Goal: Task Accomplishment & Management: Manage account settings

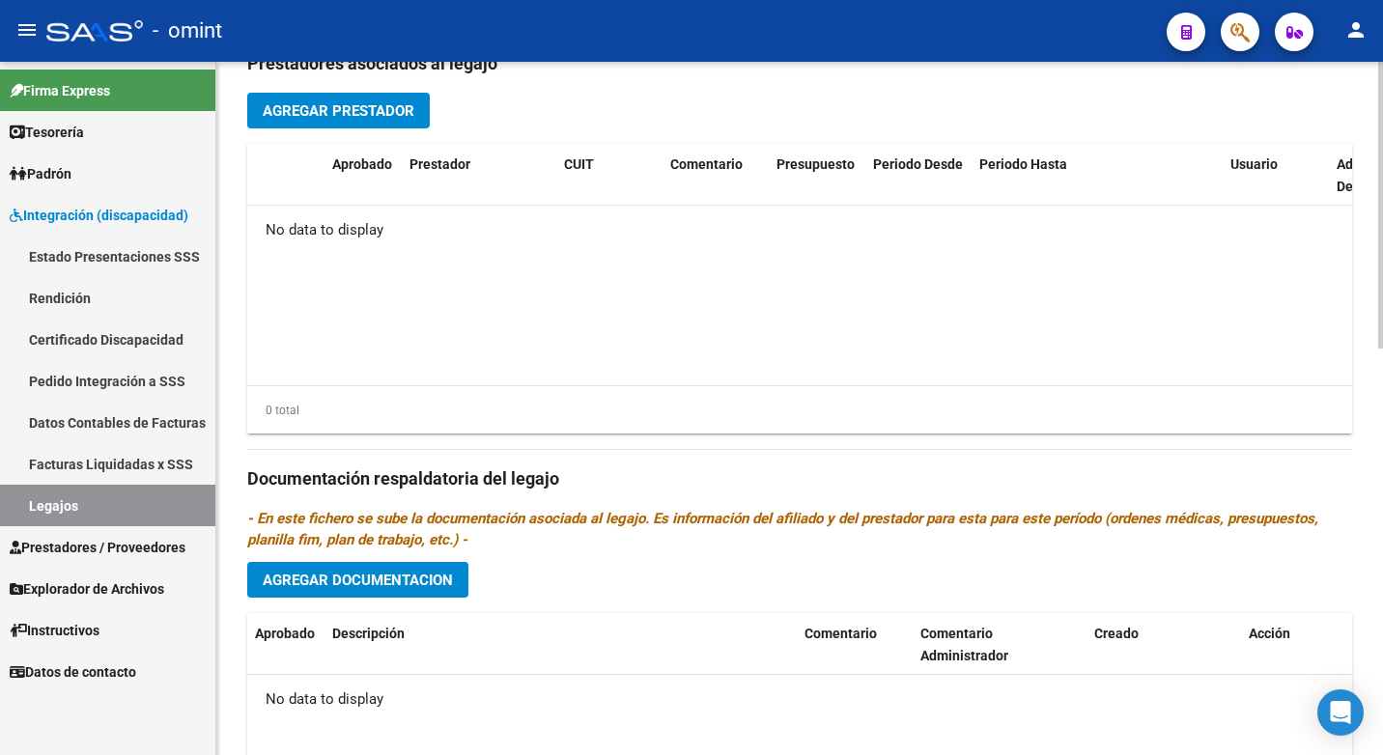
scroll to position [579, 0]
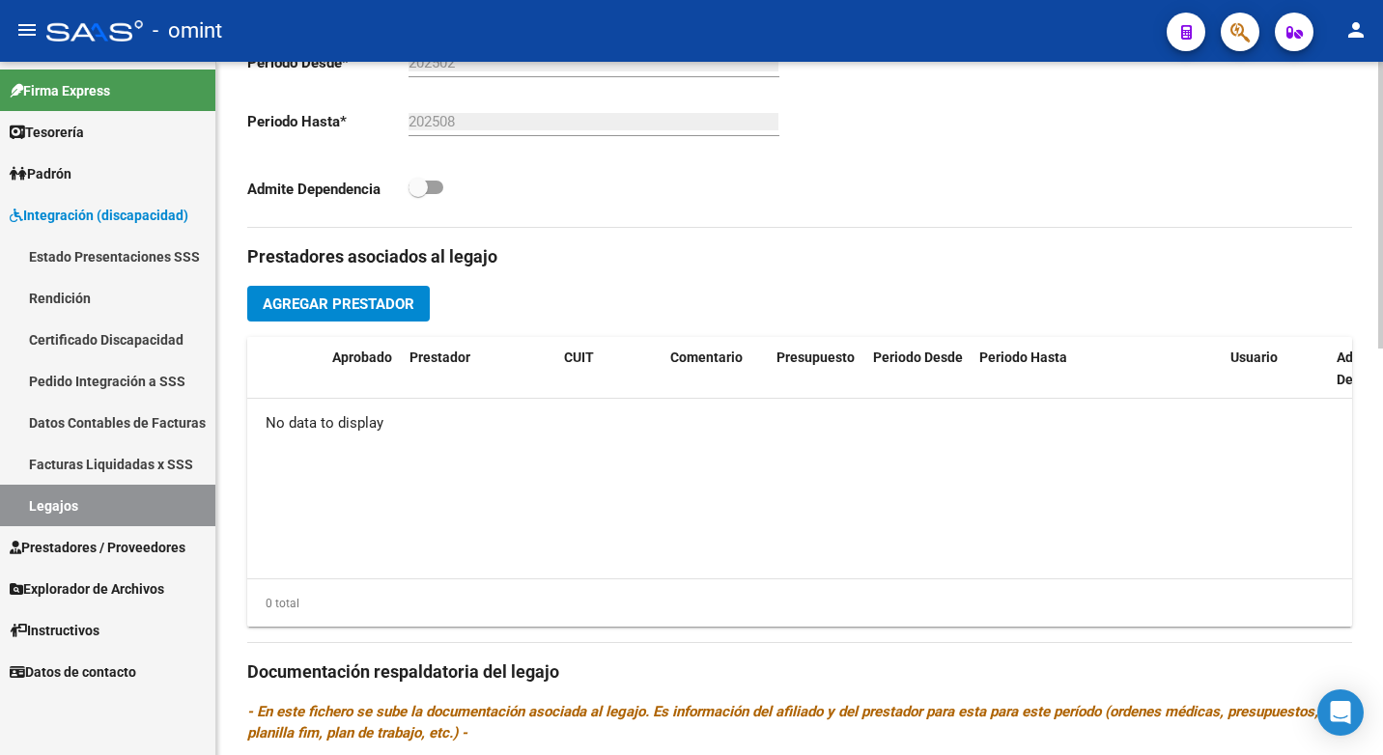
click at [345, 299] on span "Agregar Prestador" at bounding box center [339, 303] width 152 height 17
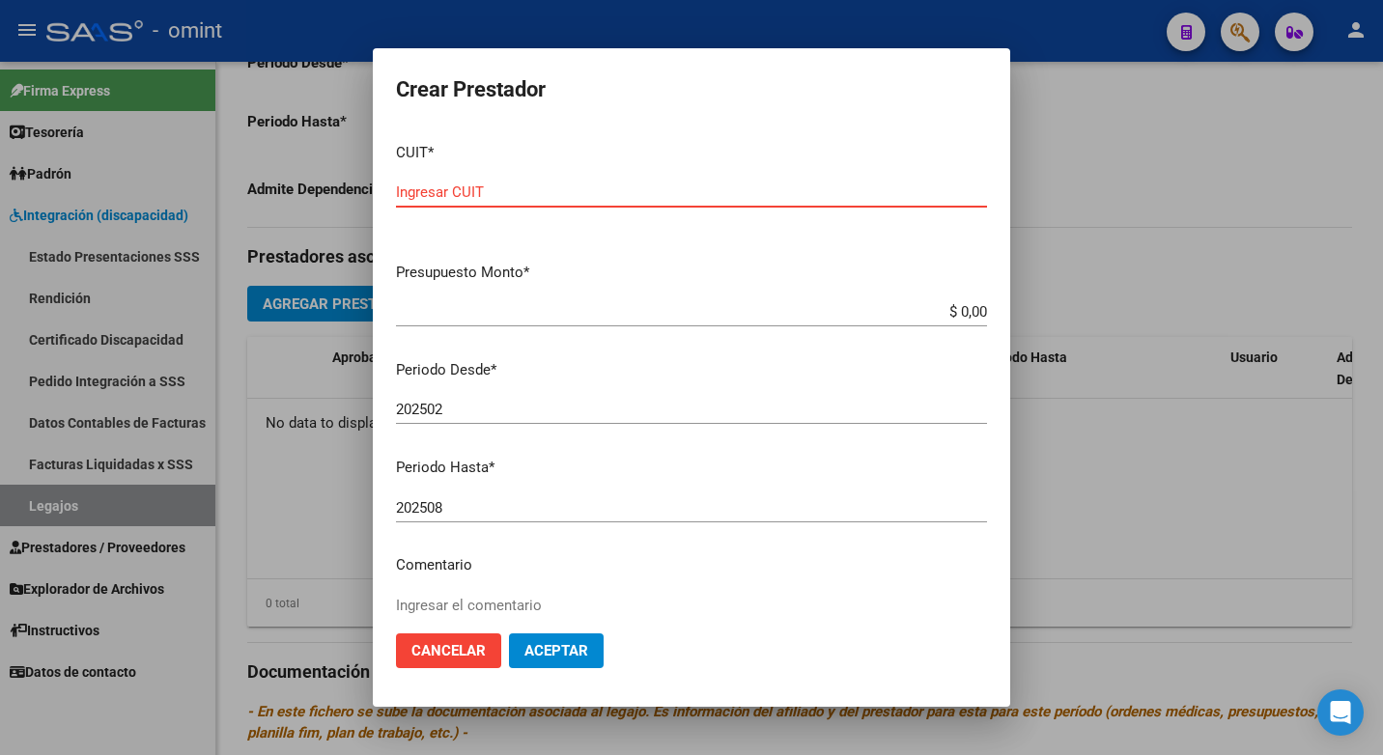
click at [445, 187] on input "Ingresar CUIT" at bounding box center [691, 191] width 591 height 17
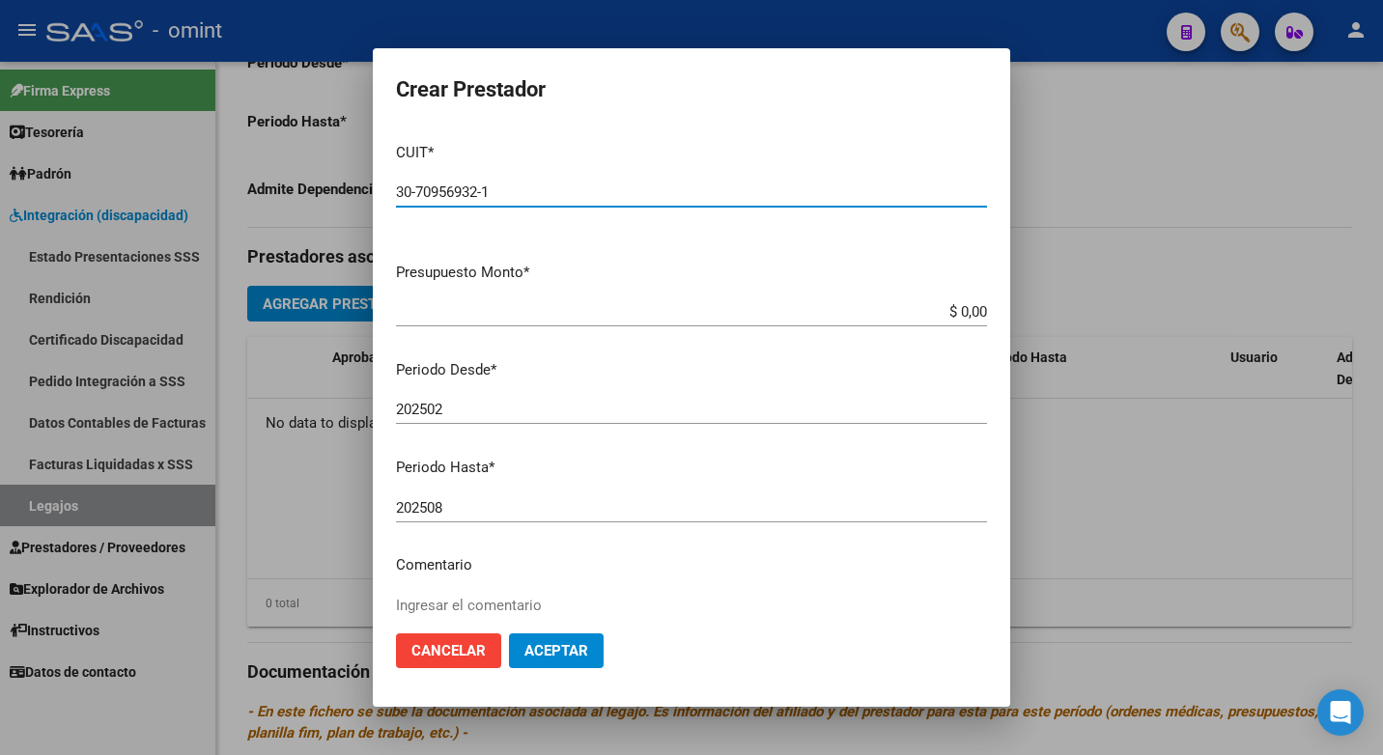
type input "30-70956932-1"
click at [953, 311] on input "$ 0,00" at bounding box center [691, 311] width 591 height 17
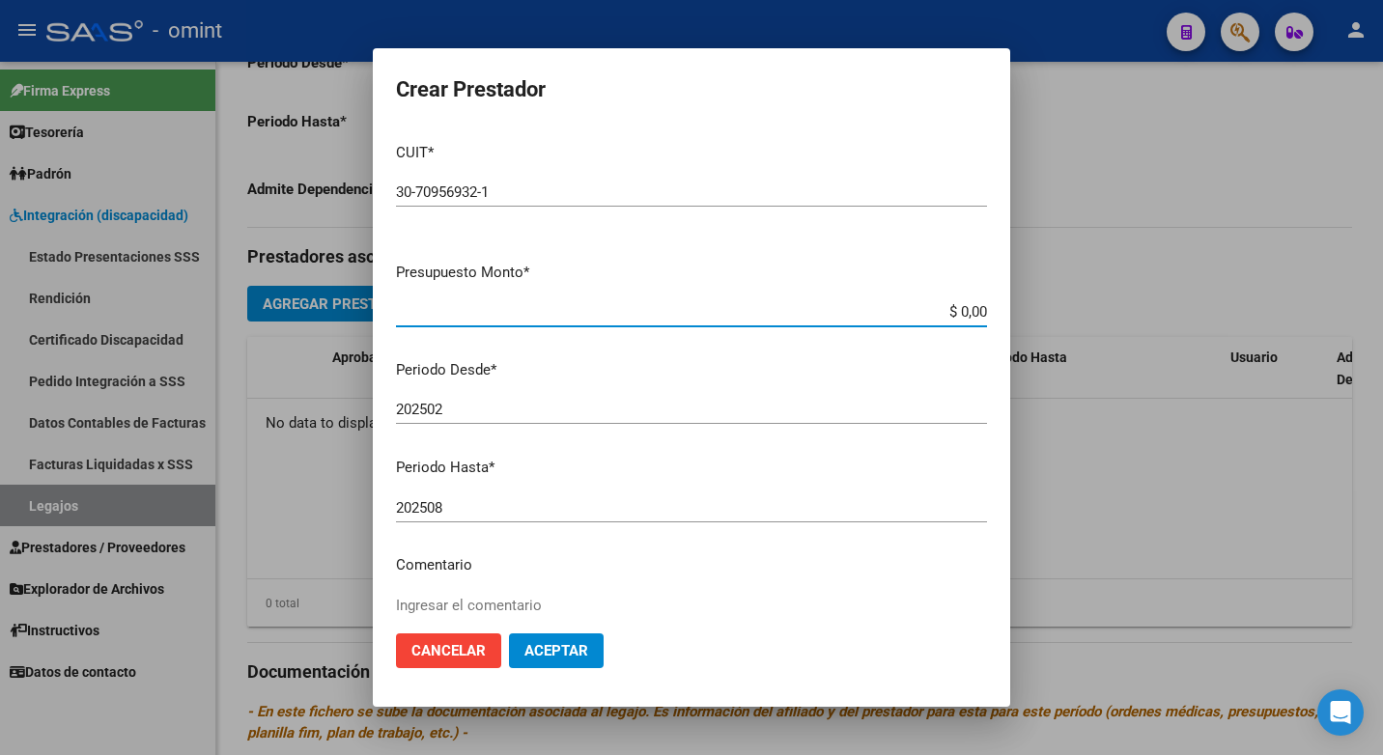
click at [953, 311] on input "$ 0,00" at bounding box center [691, 311] width 591 height 17
click at [962, 306] on input "$ 4,48" at bounding box center [691, 311] width 591 height 17
click at [963, 308] on input "$ 4,48" at bounding box center [691, 311] width 591 height 17
type input "$ 481.191,00"
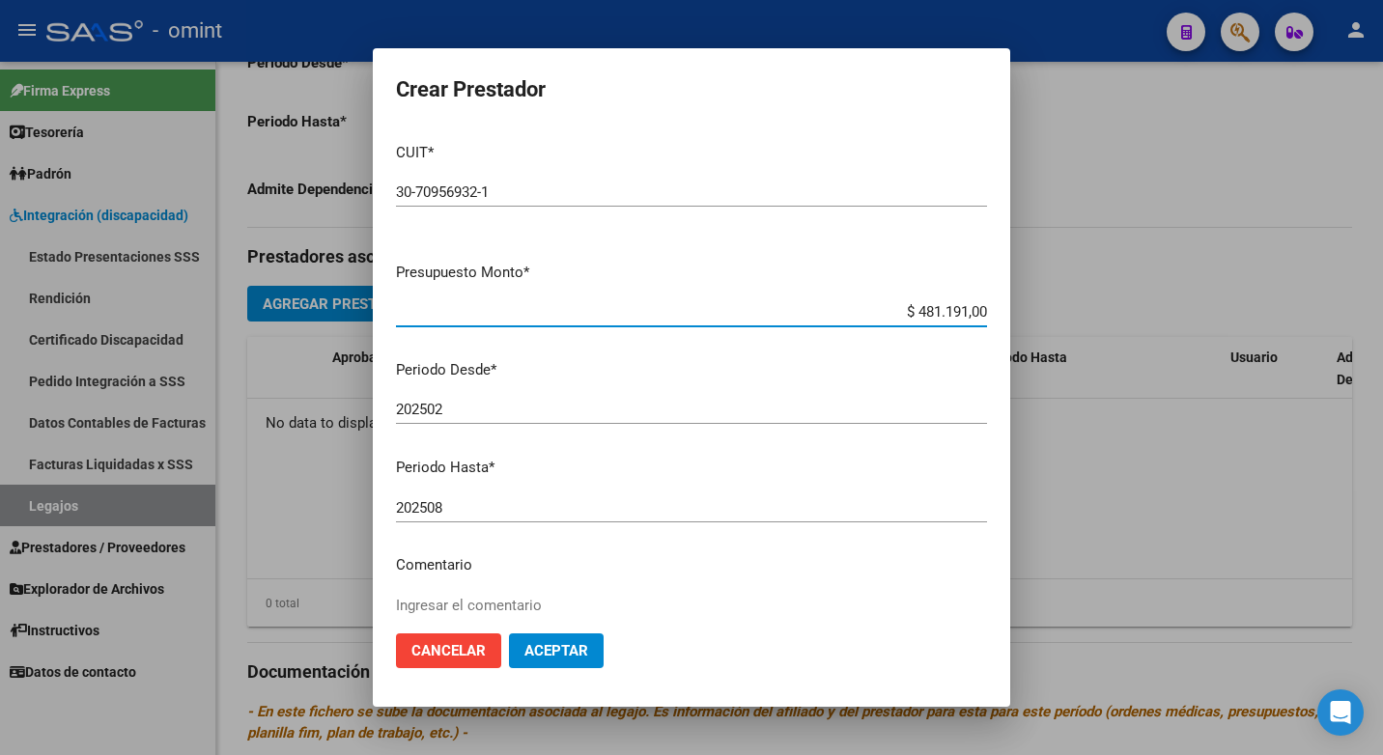
click at [454, 406] on input "202502" at bounding box center [691, 409] width 591 height 17
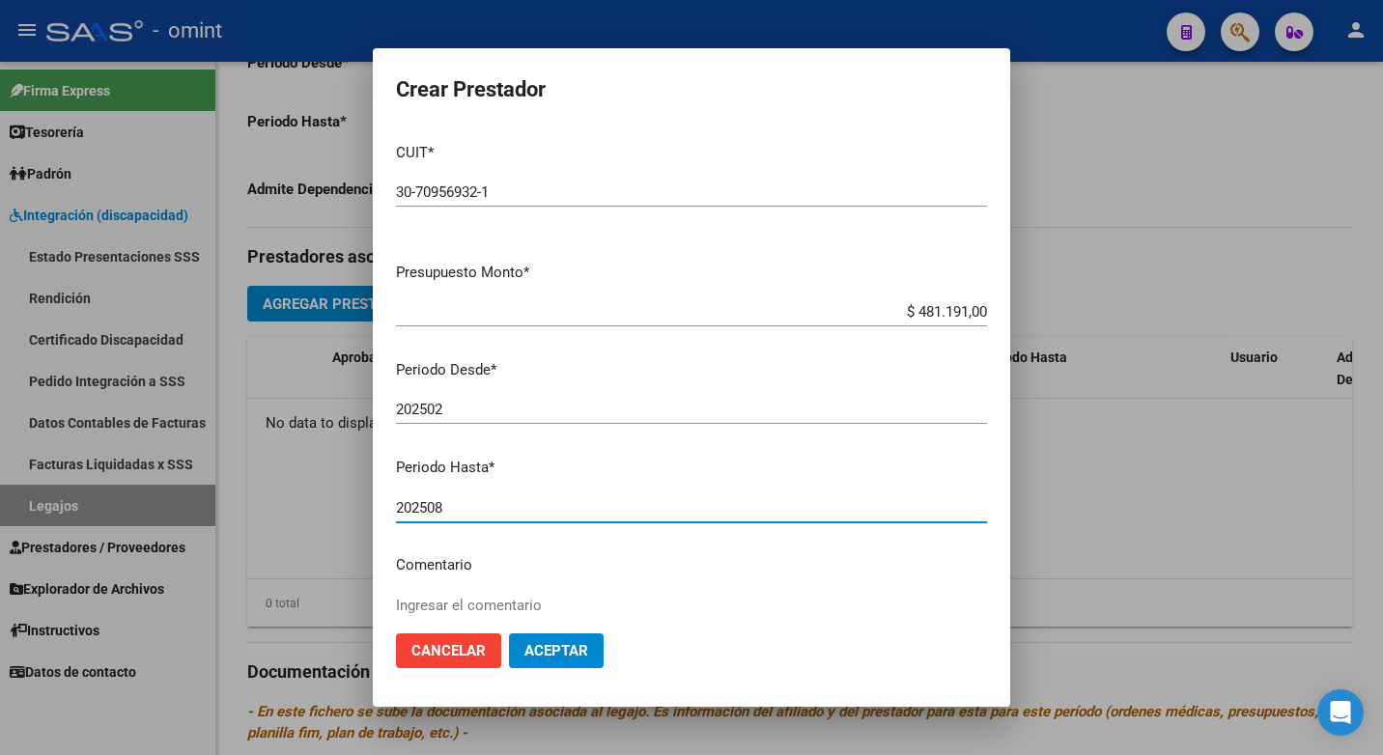
click at [478, 509] on input "202508" at bounding box center [691, 507] width 591 height 17
click at [512, 611] on textarea "Ingresar el comentario" at bounding box center [691, 640] width 591 height 91
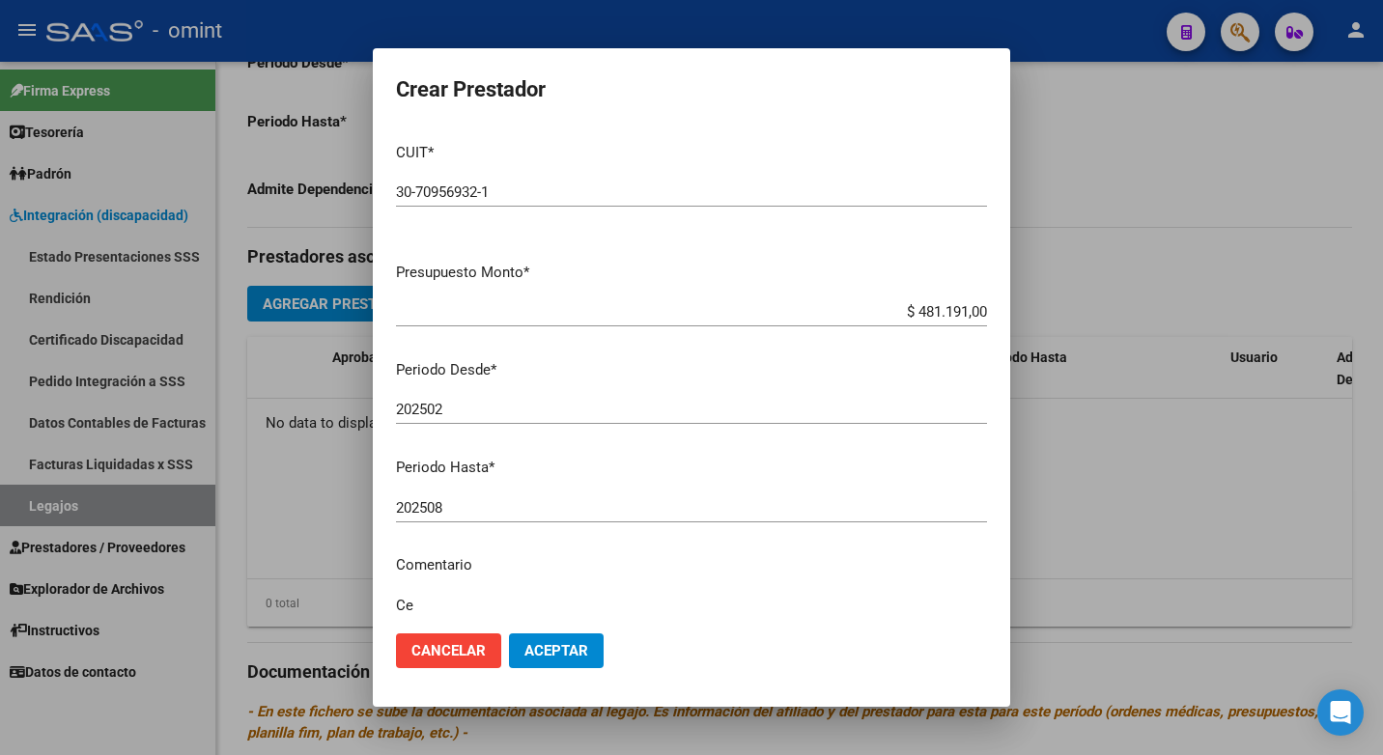
scroll to position [171, 0]
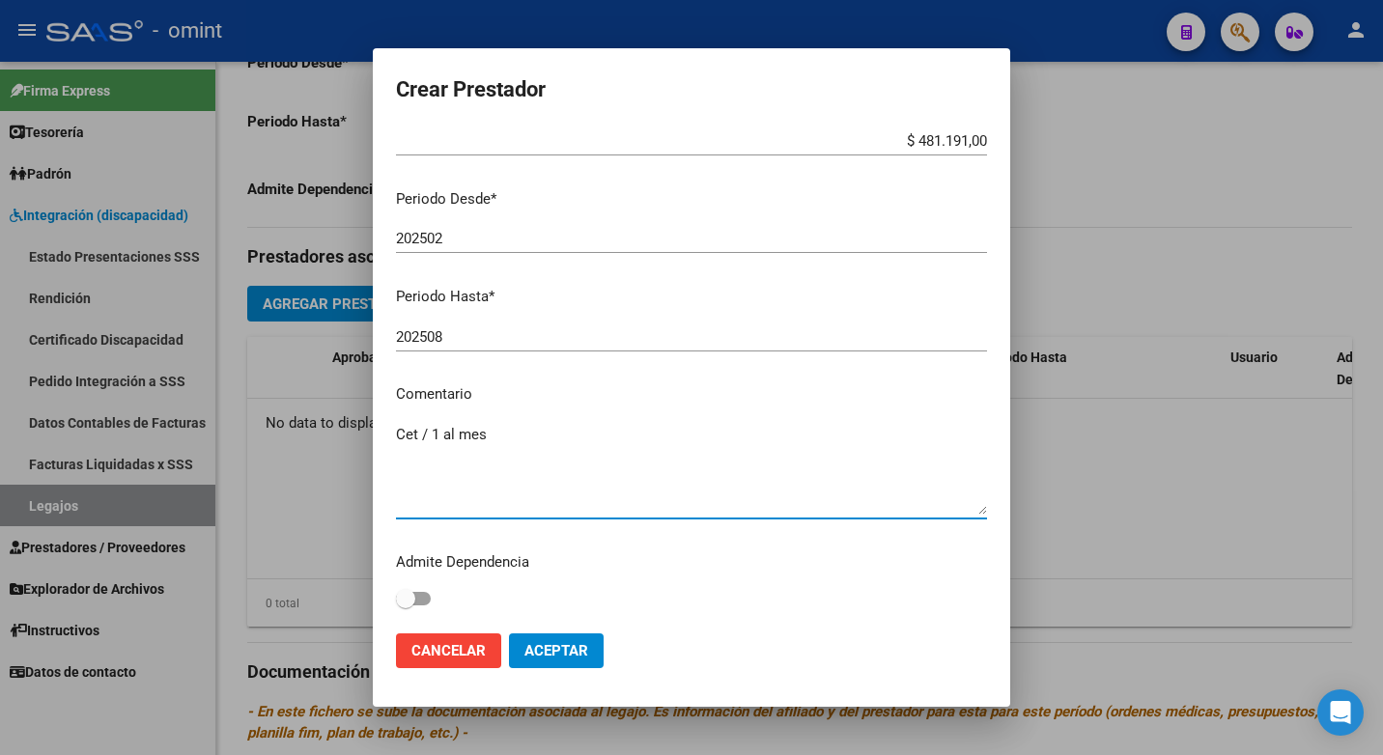
type textarea "Cet / 1 al mes"
click at [402, 602] on span at bounding box center [405, 598] width 19 height 19
click at [405, 605] on input "checkbox" at bounding box center [405, 605] width 1 height 1
checkbox input "true"
click at [587, 658] on span "Aceptar" at bounding box center [556, 650] width 64 height 17
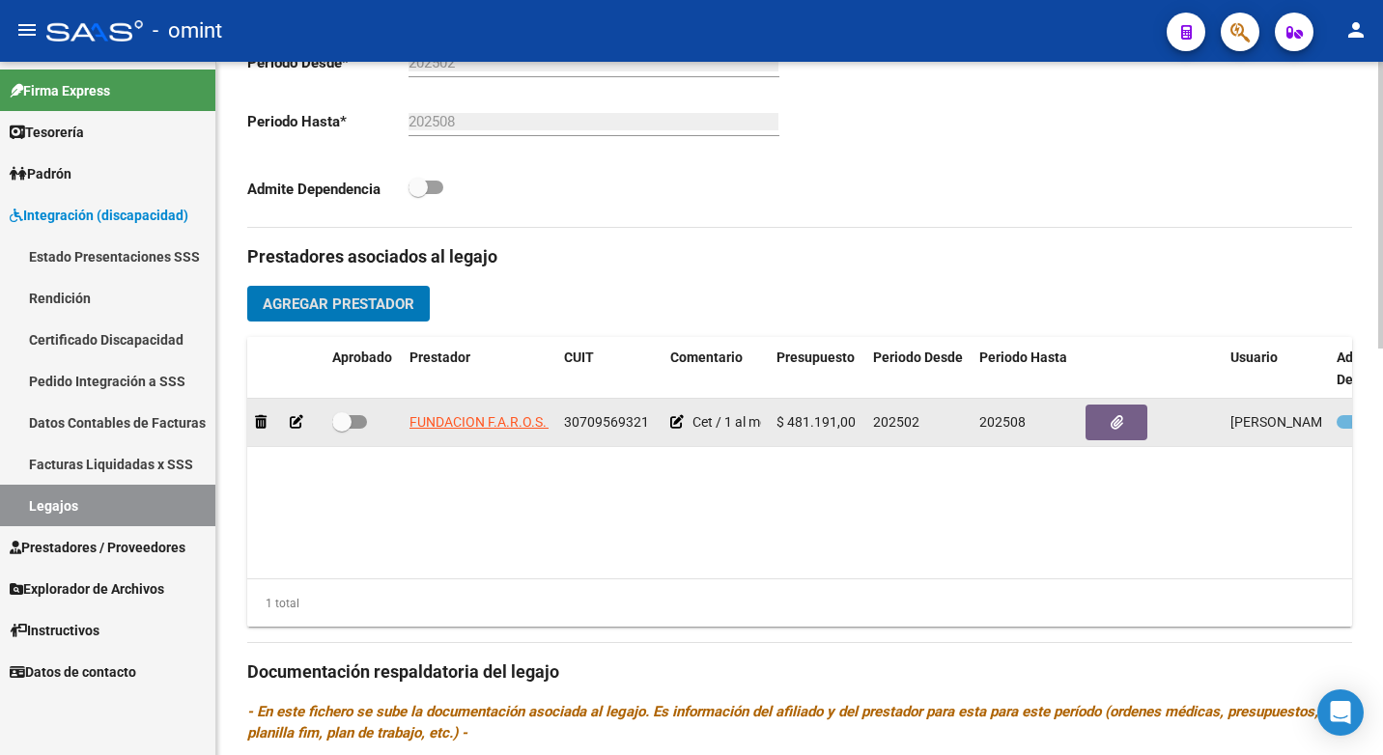
click at [1154, 434] on div at bounding box center [1149, 423] width 129 height 36
click at [1137, 429] on button "button" at bounding box center [1116, 423] width 62 height 36
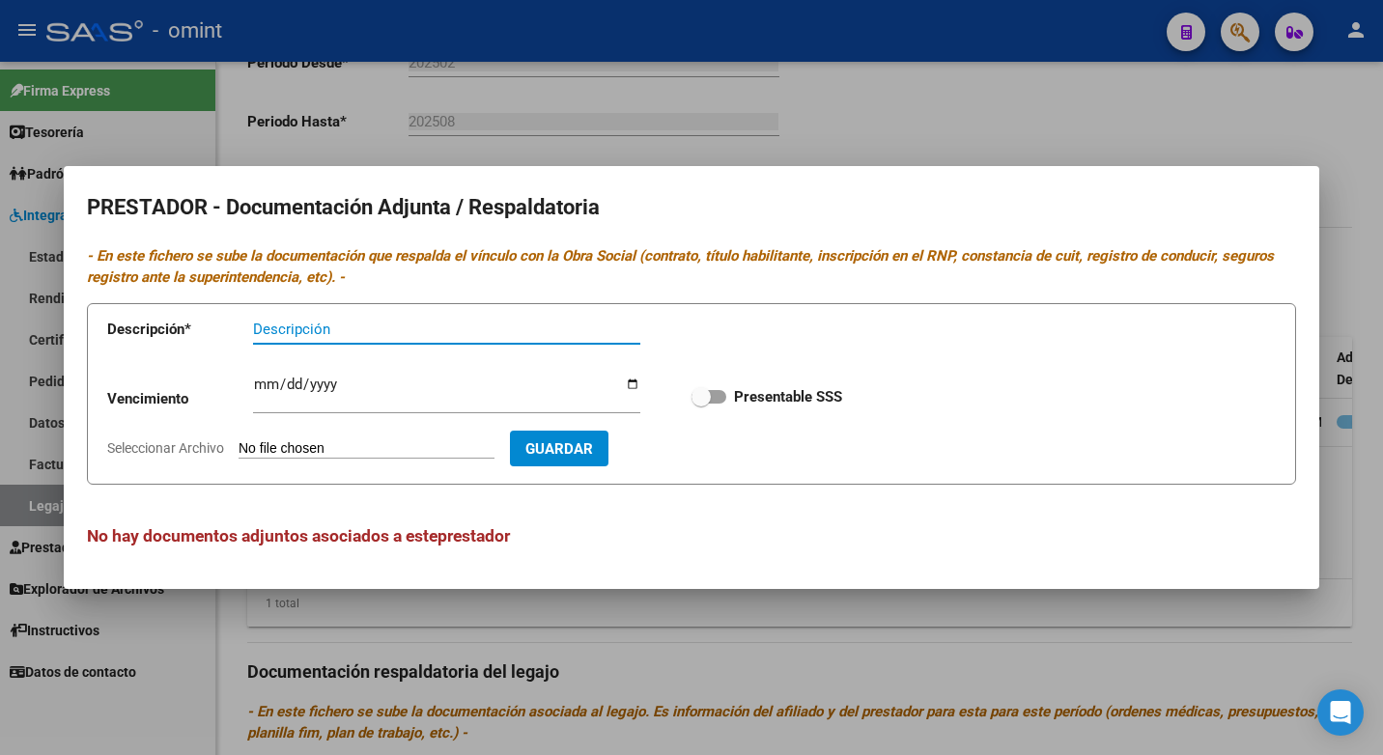
click at [285, 315] on div "Descripción" at bounding box center [446, 329] width 387 height 29
click at [273, 345] on div "Descripción" at bounding box center [446, 338] width 387 height 47
click at [278, 329] on input "Descripción" at bounding box center [446, 329] width 387 height 17
type input "T"
type input "Hab/categ/Cbu/Afip"
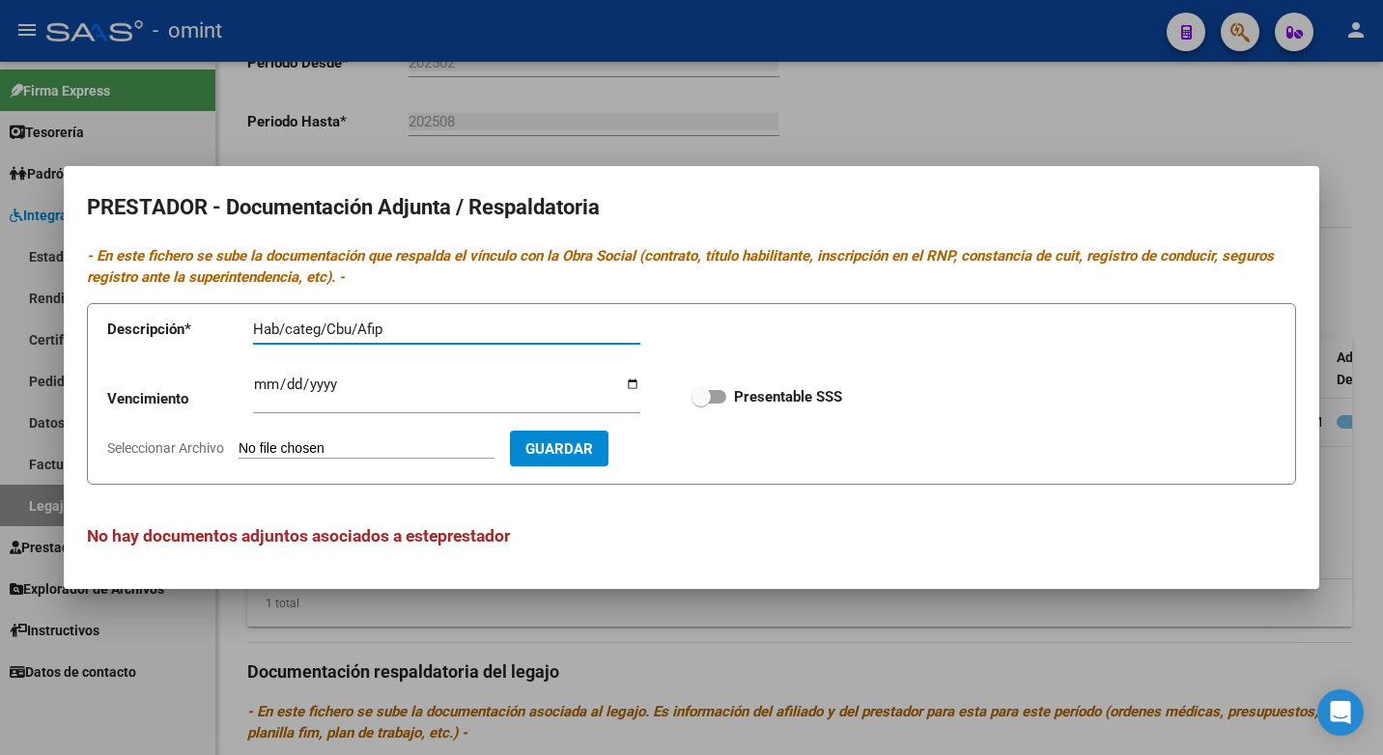
click at [262, 379] on input "Ingresar vencimiento" at bounding box center [446, 392] width 387 height 31
type input "2025-12-31"
click at [704, 390] on span at bounding box center [700, 396] width 19 height 19
click at [701, 404] on input "Presentable SSS" at bounding box center [700, 404] width 1 height 1
checkbox input "true"
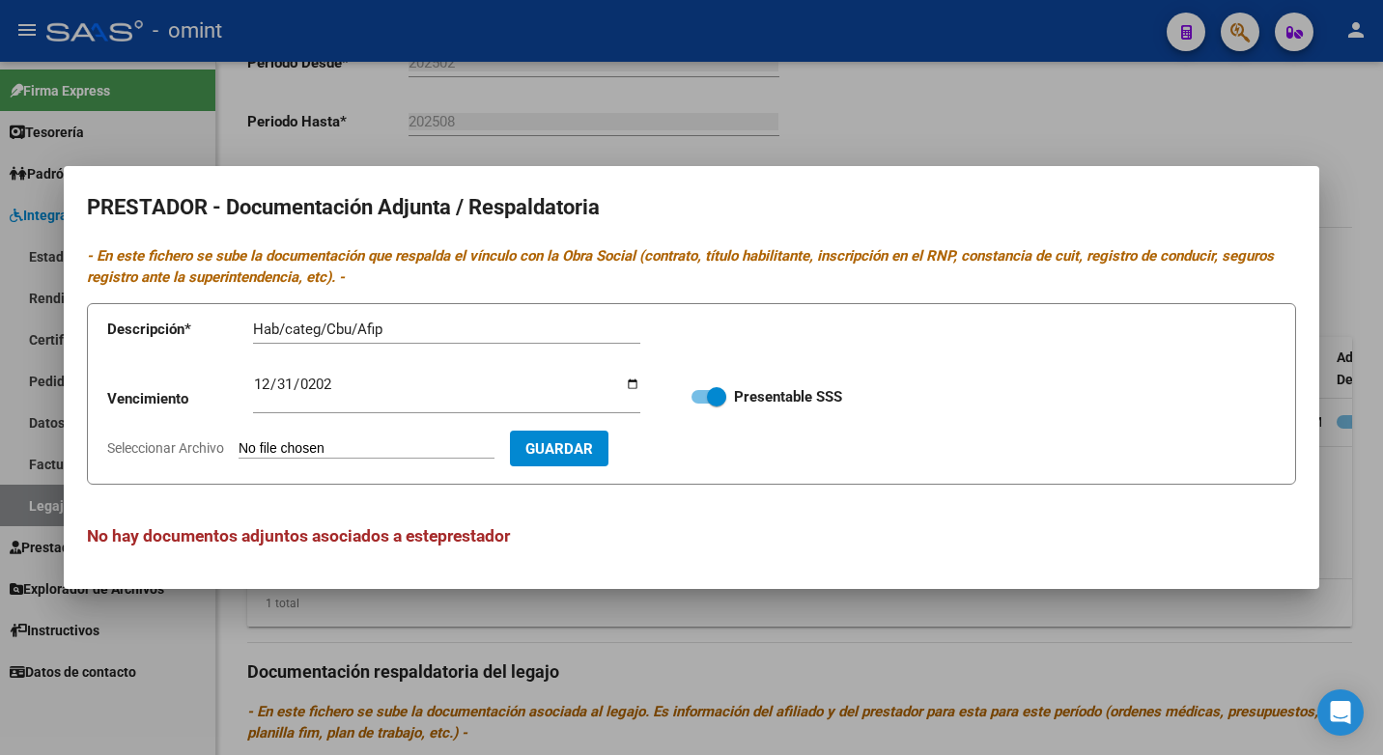
click at [277, 433] on form "Descripción * Hab/categ/Cbu/Afip Descripción Vencimiento 2025-12-31 Ingresar ve…" at bounding box center [691, 394] width 1209 height 182
click at [296, 445] on input "Seleccionar Archivo" at bounding box center [366, 449] width 256 height 18
type input "C:\fakepath\Cet.pdf"
click at [678, 452] on span "Guardar" at bounding box center [671, 448] width 68 height 17
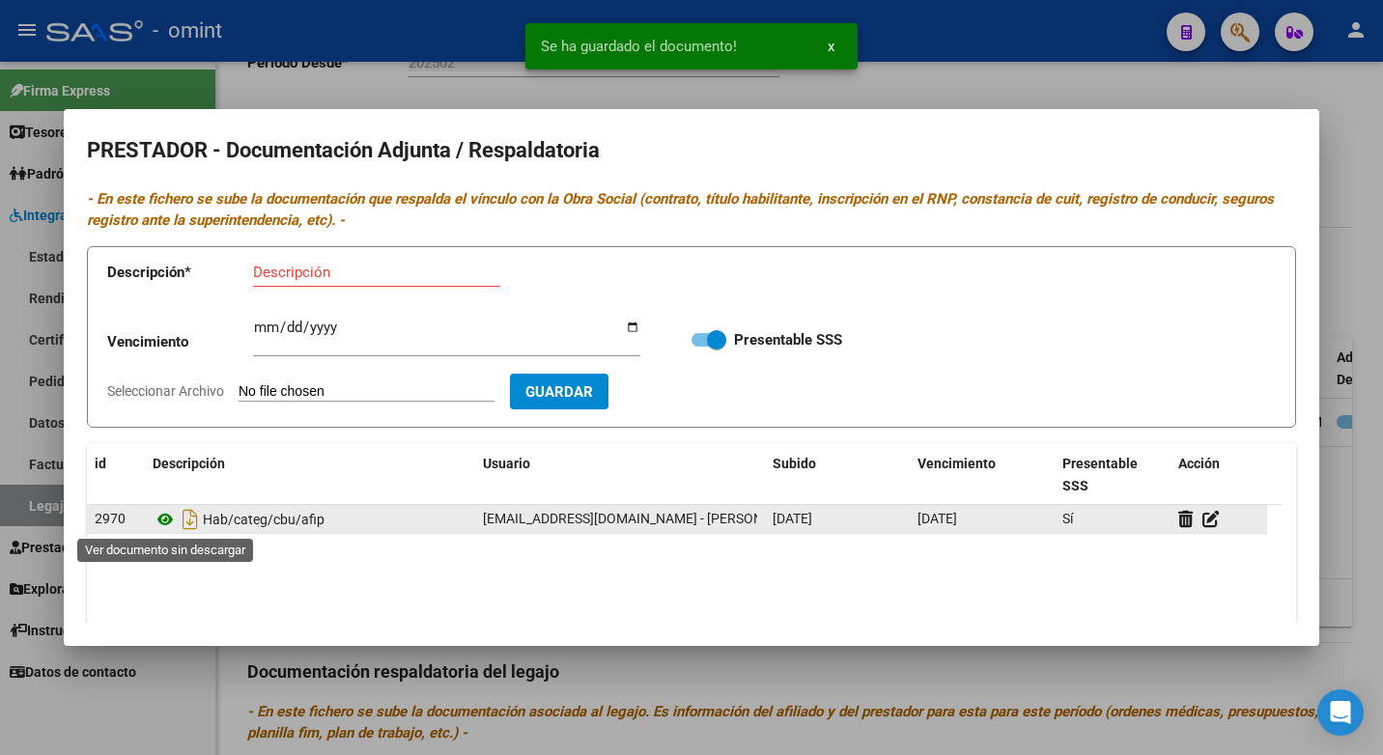
click at [165, 522] on icon at bounding box center [165, 519] width 25 height 23
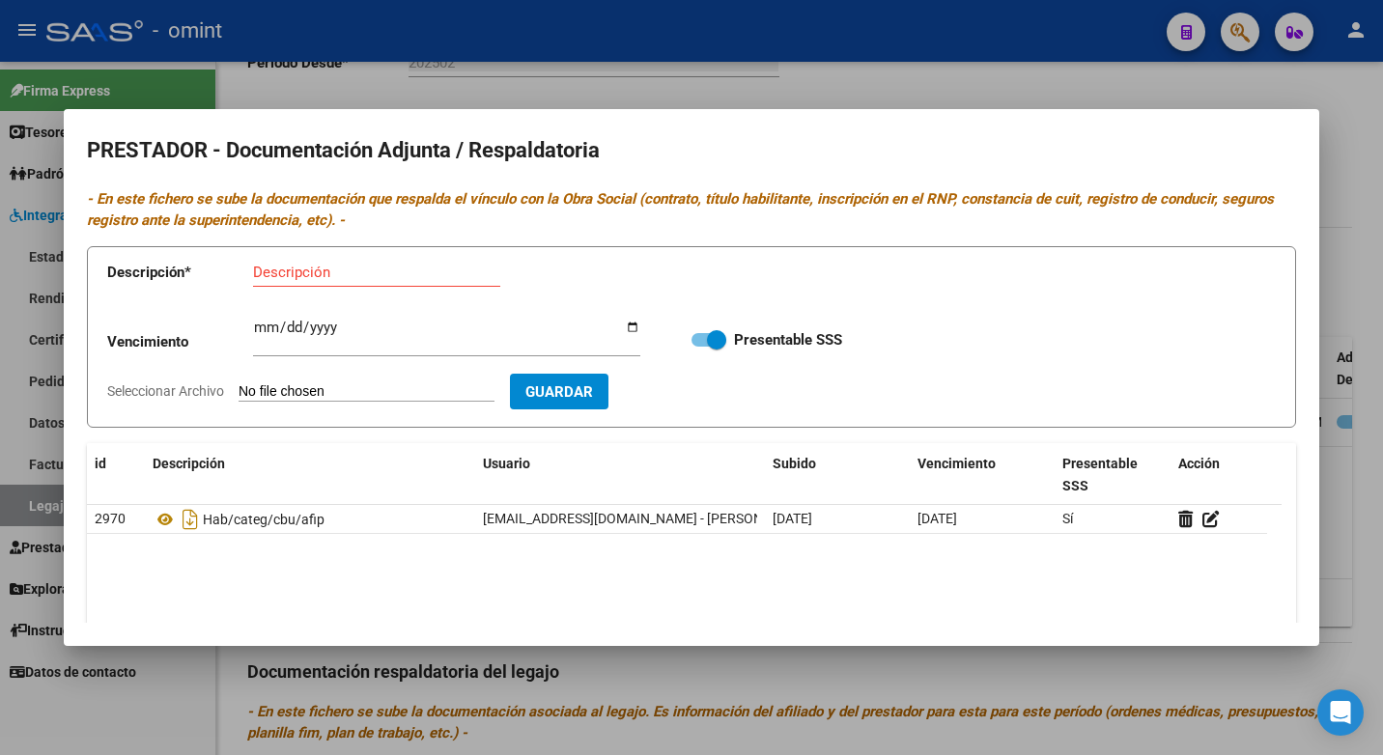
click at [523, 66] on div at bounding box center [691, 377] width 1383 height 755
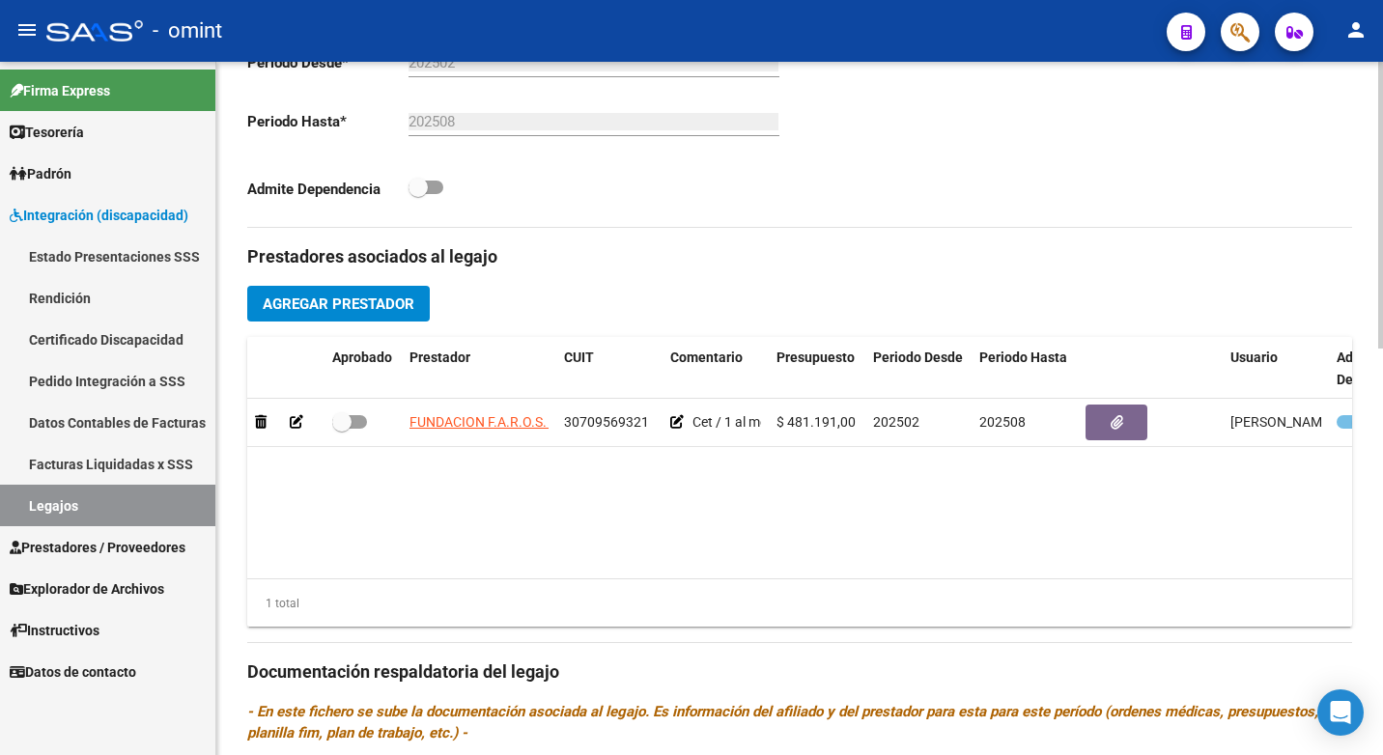
scroll to position [982, 0]
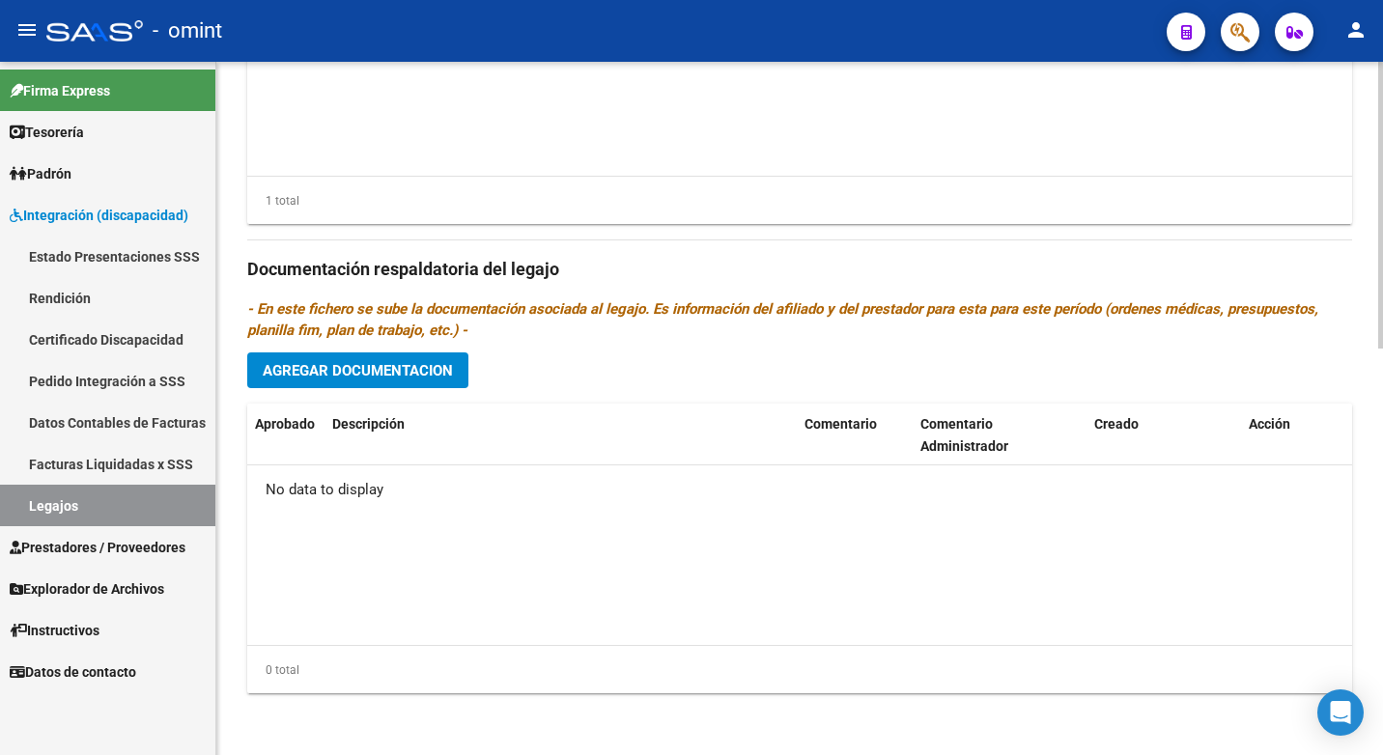
click at [390, 370] on span "Agregar Documentacion" at bounding box center [358, 370] width 190 height 17
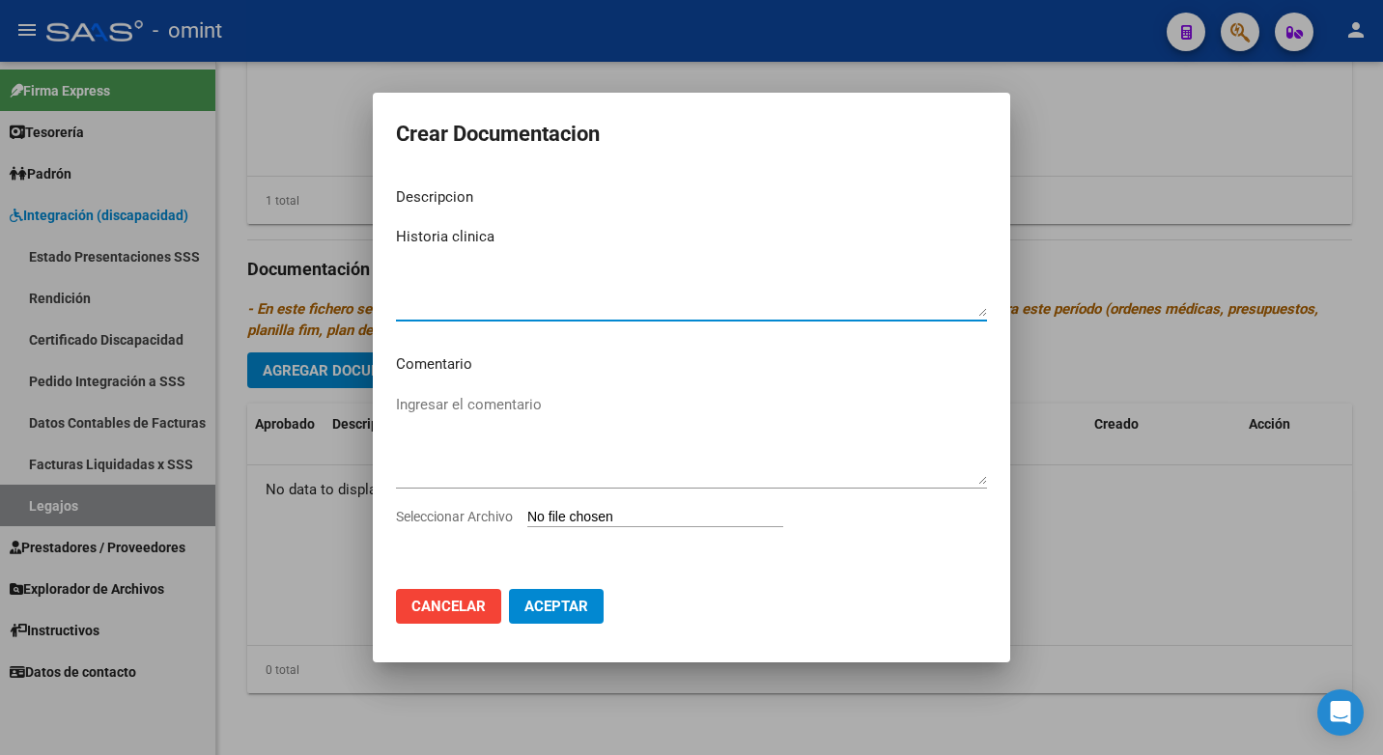
type textarea "Historia clinica"
click at [552, 524] on input "Seleccionar Archivo" at bounding box center [655, 518] width 256 height 18
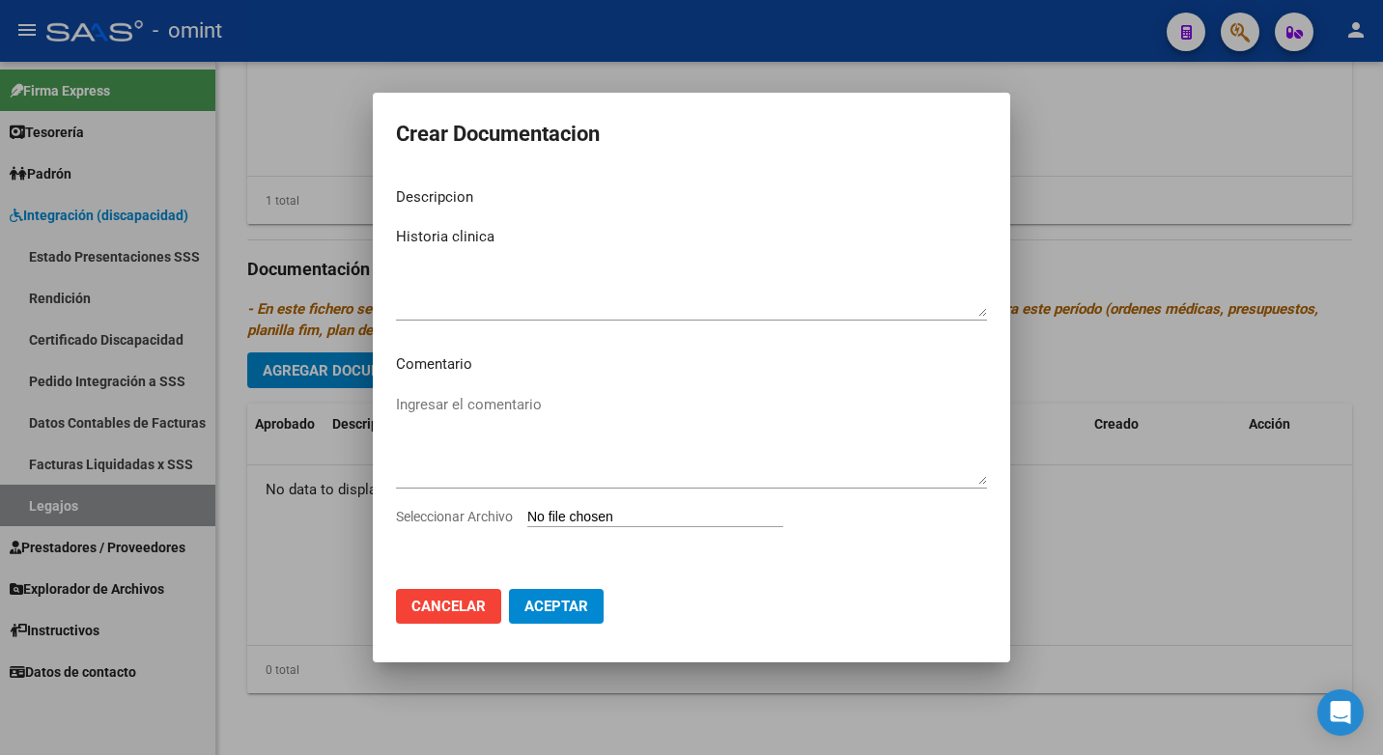
type input "C:\fakepath\h.c.-22442575 -2022!!!.pdf"
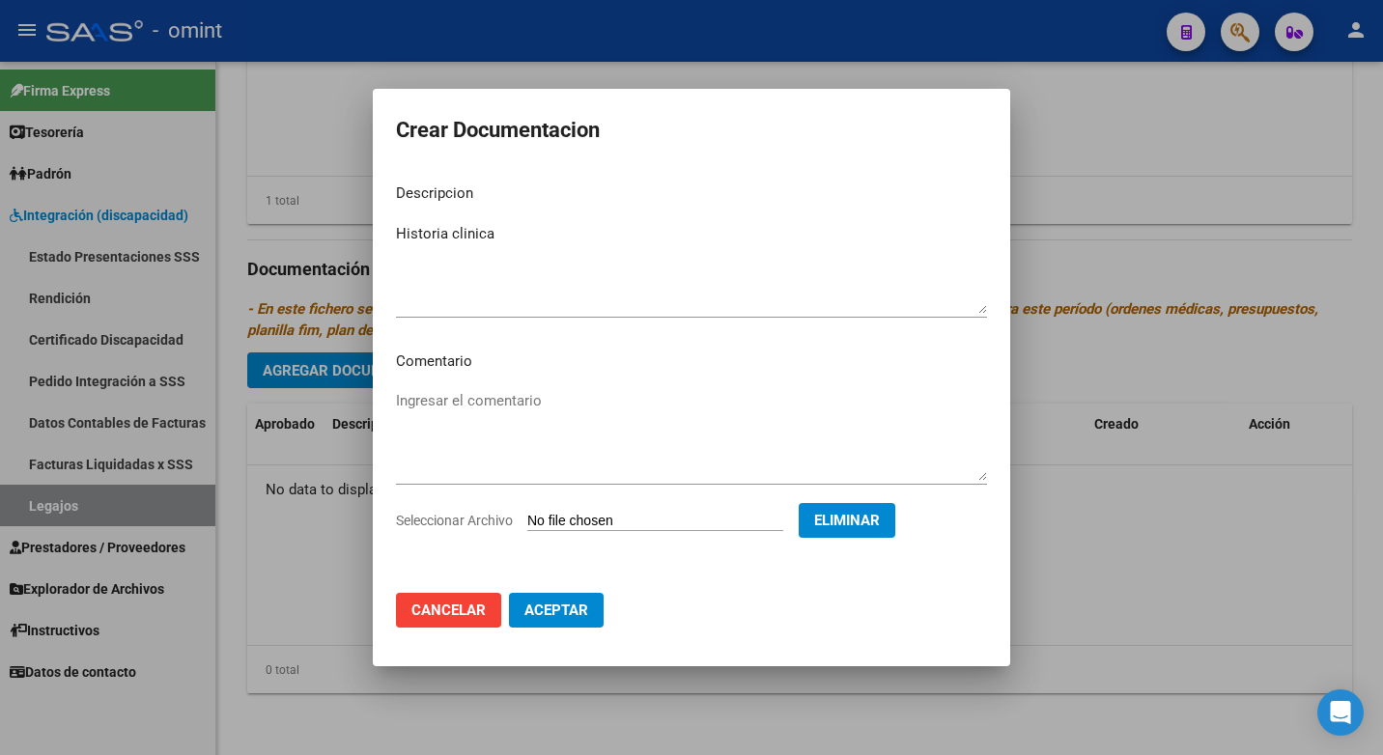
click at [565, 612] on span "Aceptar" at bounding box center [556, 610] width 64 height 17
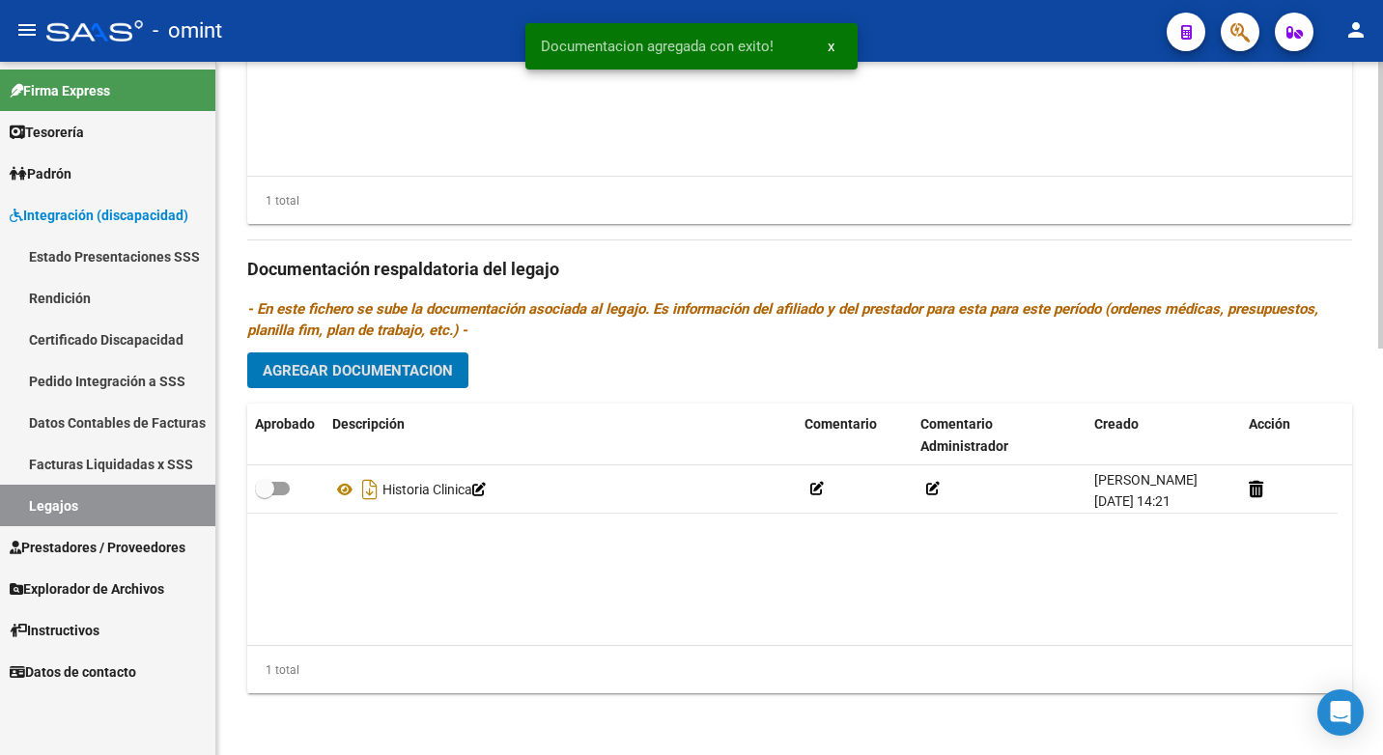
click at [329, 370] on span "Agregar Documentacion" at bounding box center [358, 370] width 190 height 17
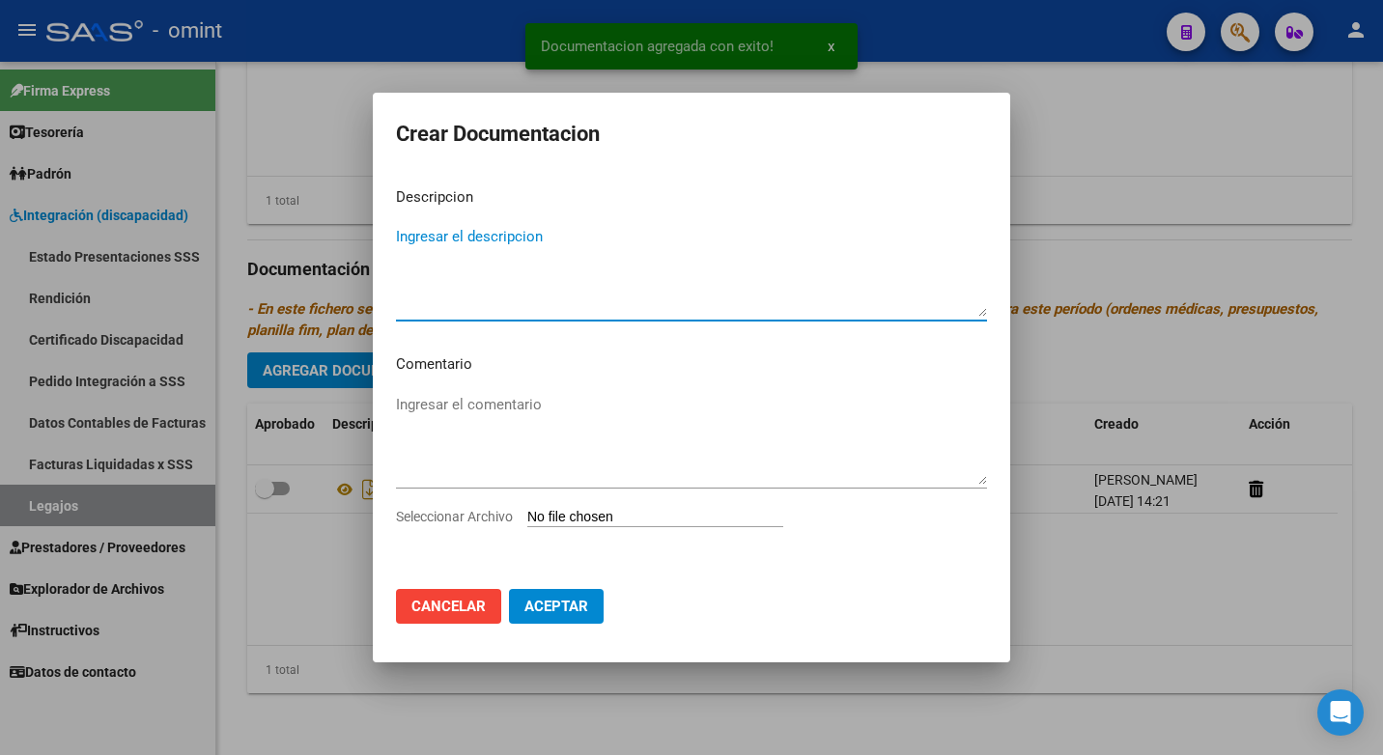
click at [466, 232] on textarea "Ingresar el descripcion" at bounding box center [691, 271] width 591 height 91
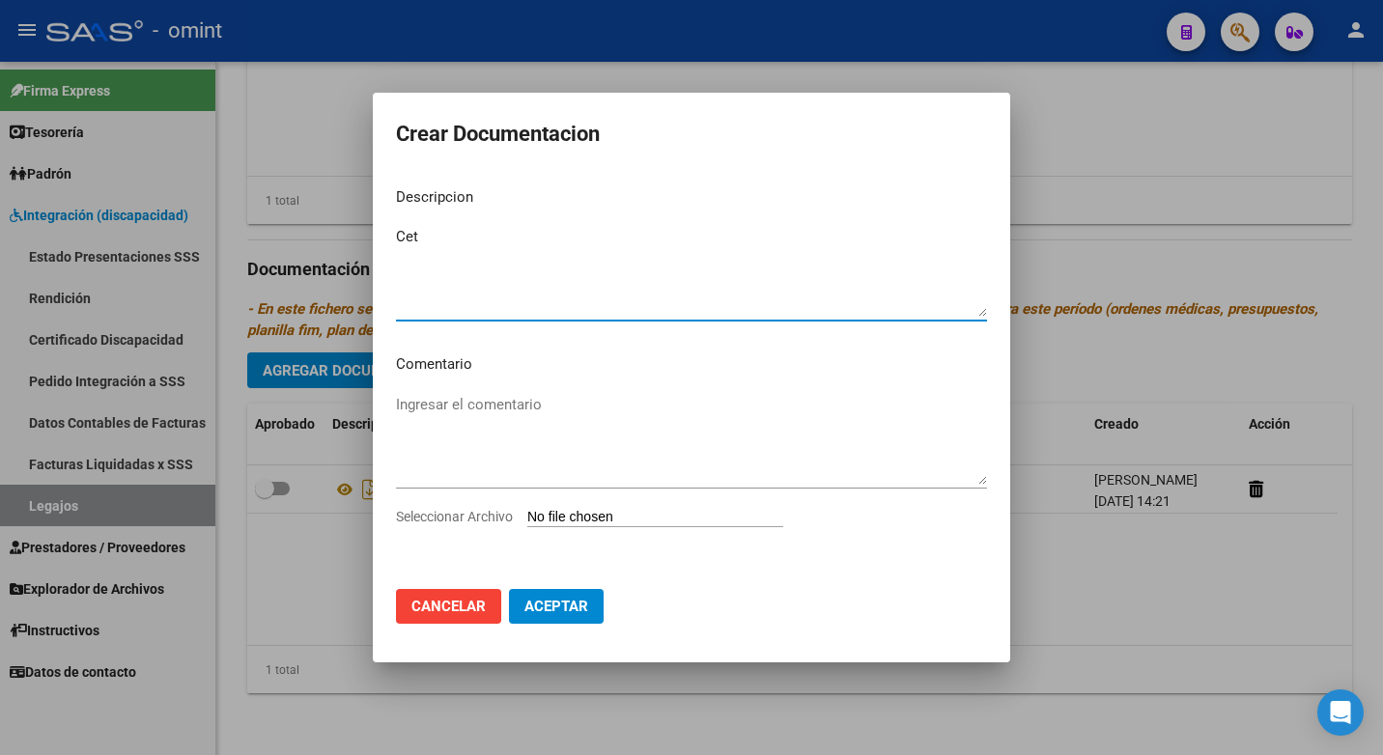
type textarea "Cet"
click at [490, 412] on textarea "Ingresar el comentario" at bounding box center [691, 439] width 591 height 91
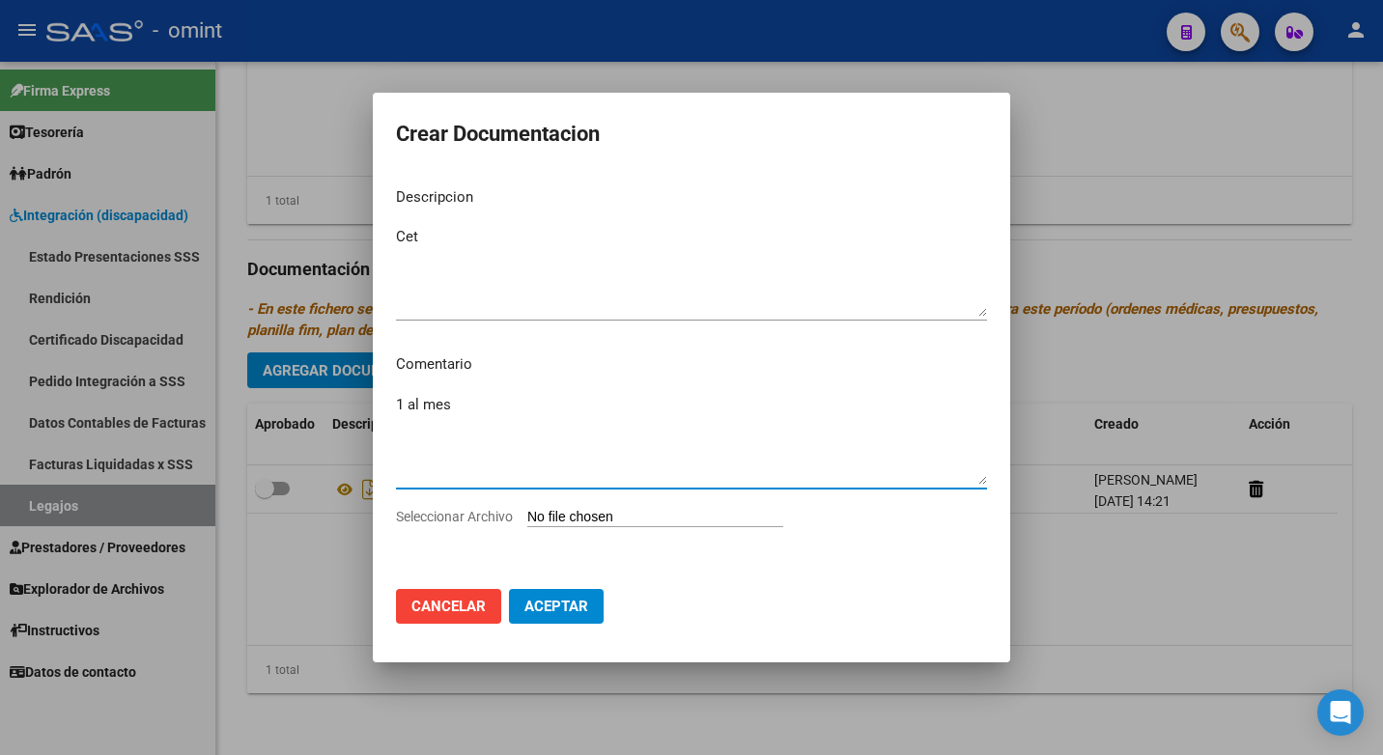
type textarea "1 al mes"
drag, startPoint x: 585, startPoint y: 509, endPoint x: 596, endPoint y: 510, distance: 10.7
click at [589, 509] on div "Seleccionar Archivo" at bounding box center [691, 524] width 591 height 37
click at [571, 511] on input "Seleccionar Archivo" at bounding box center [655, 518] width 256 height 18
type input "C:\fakepath\Cet.pdf"
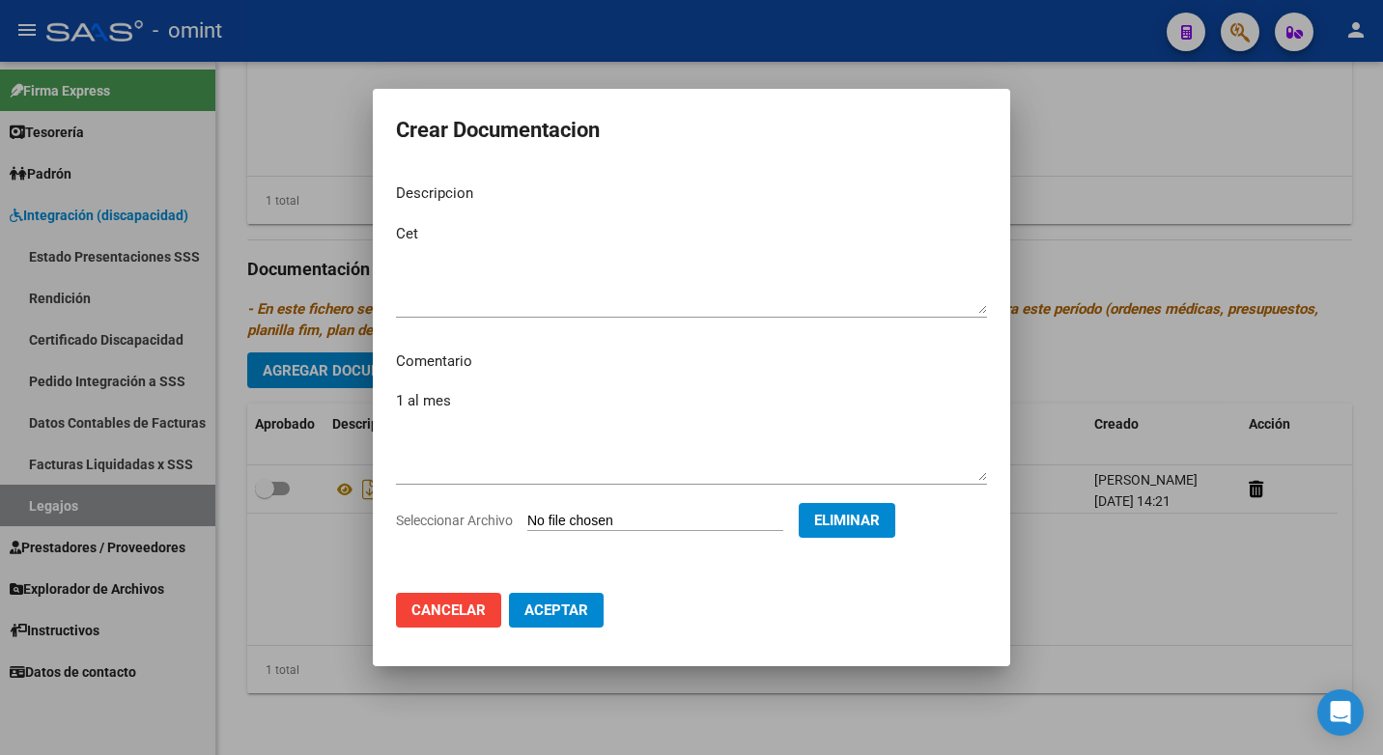
click at [549, 606] on span "Aceptar" at bounding box center [556, 610] width 64 height 17
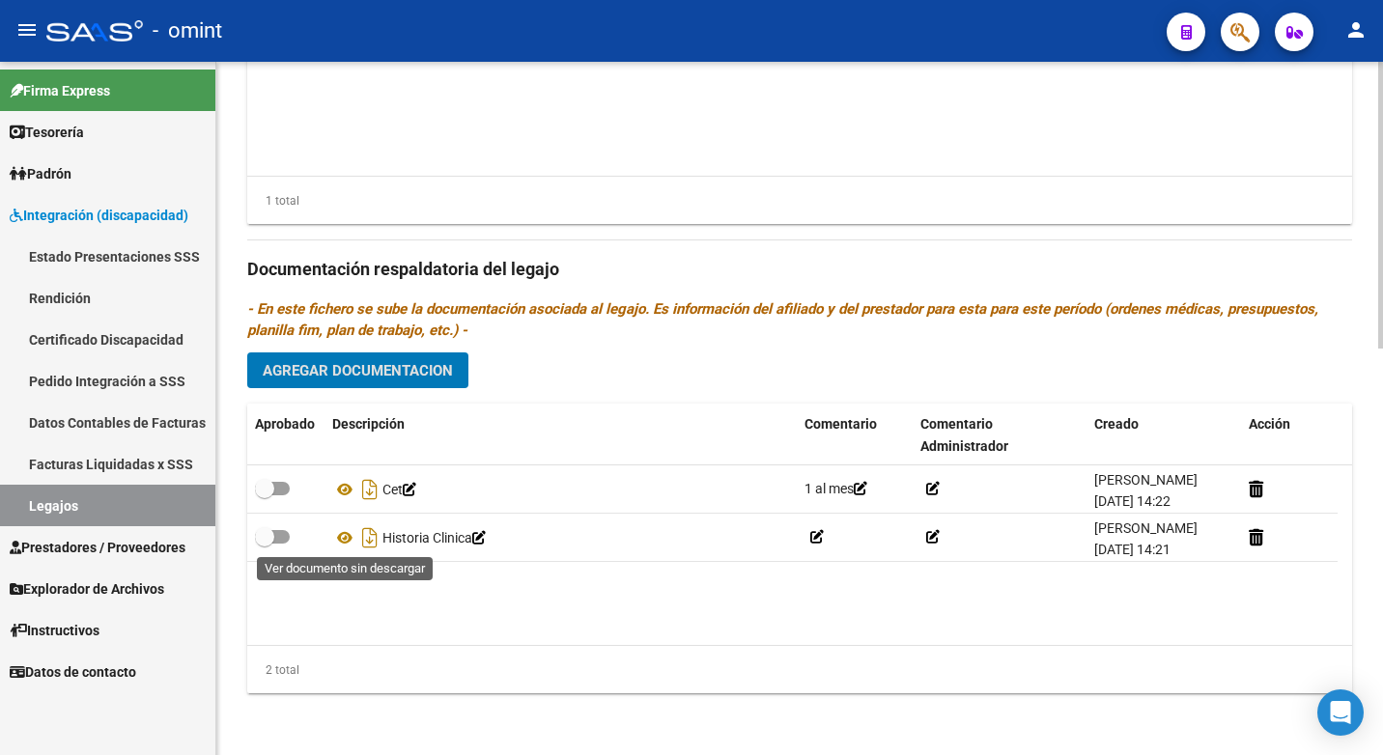
click at [341, 489] on icon at bounding box center [344, 489] width 25 height 23
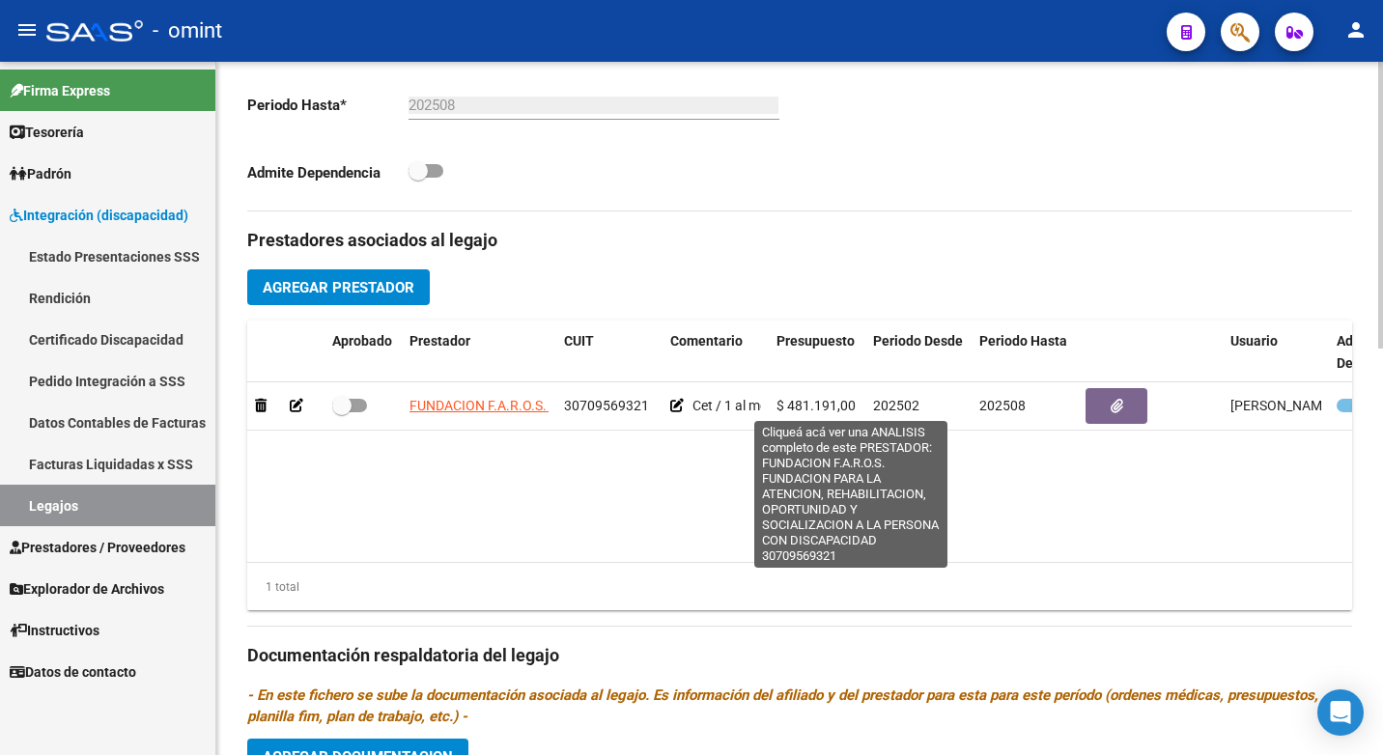
scroll to position [403, 0]
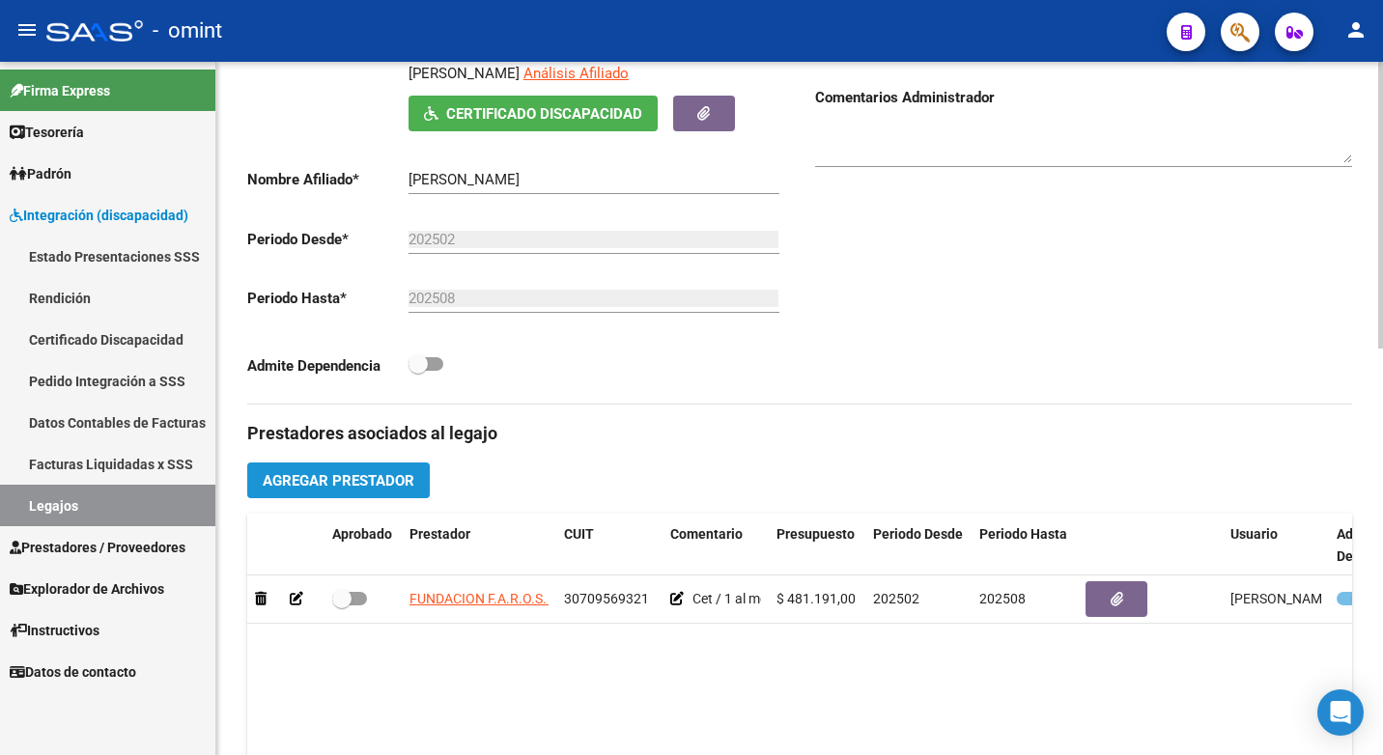
click at [354, 487] on span "Agregar Prestador" at bounding box center [339, 480] width 152 height 17
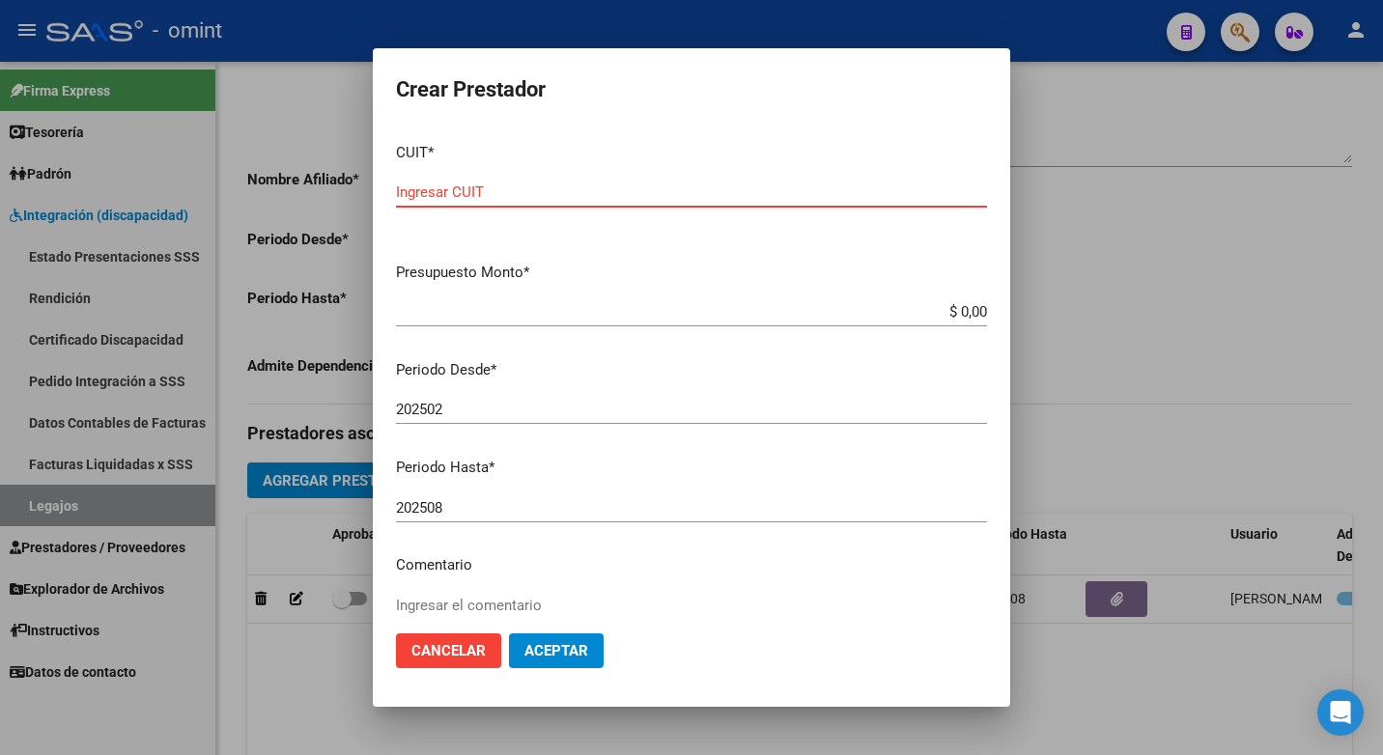
click at [425, 197] on input "Ingresar CUIT" at bounding box center [691, 191] width 591 height 17
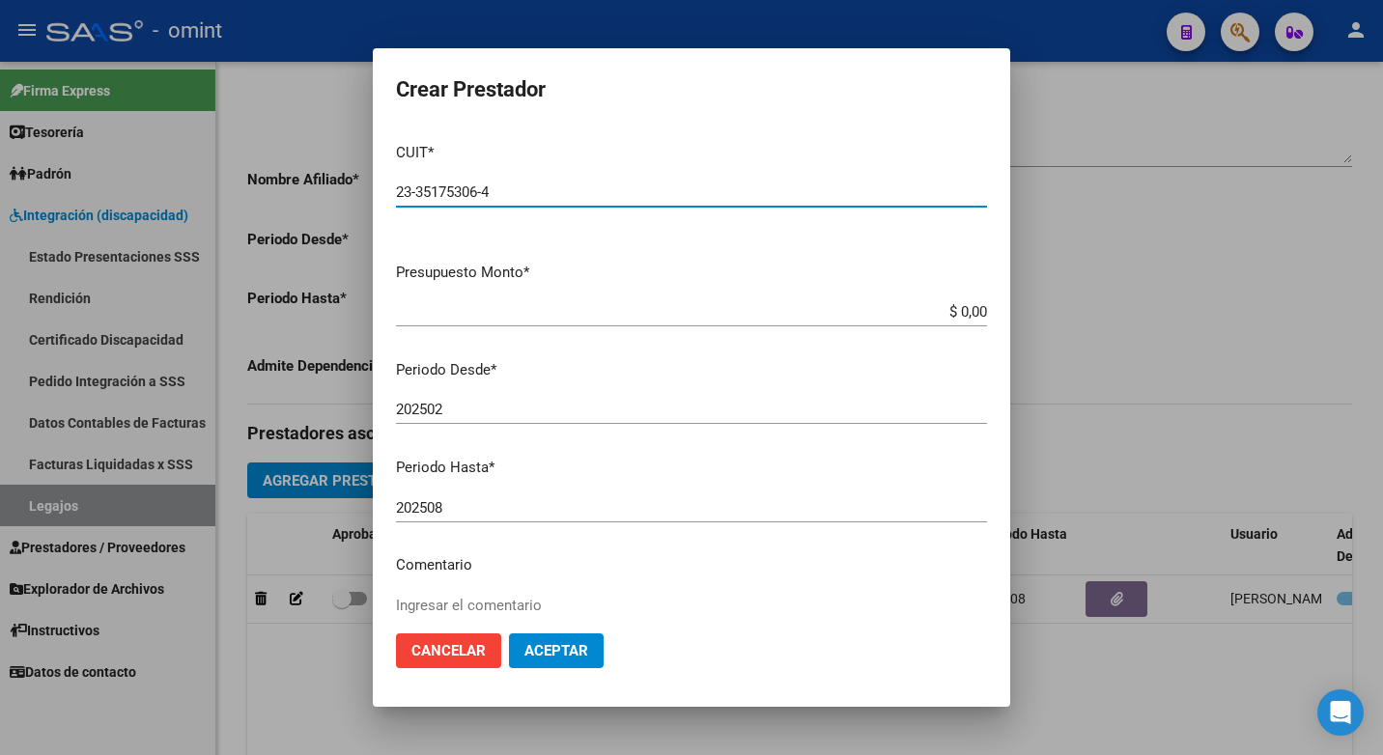
type input "23-35175306-4"
click at [960, 308] on input "$ 0,00" at bounding box center [691, 311] width 591 height 17
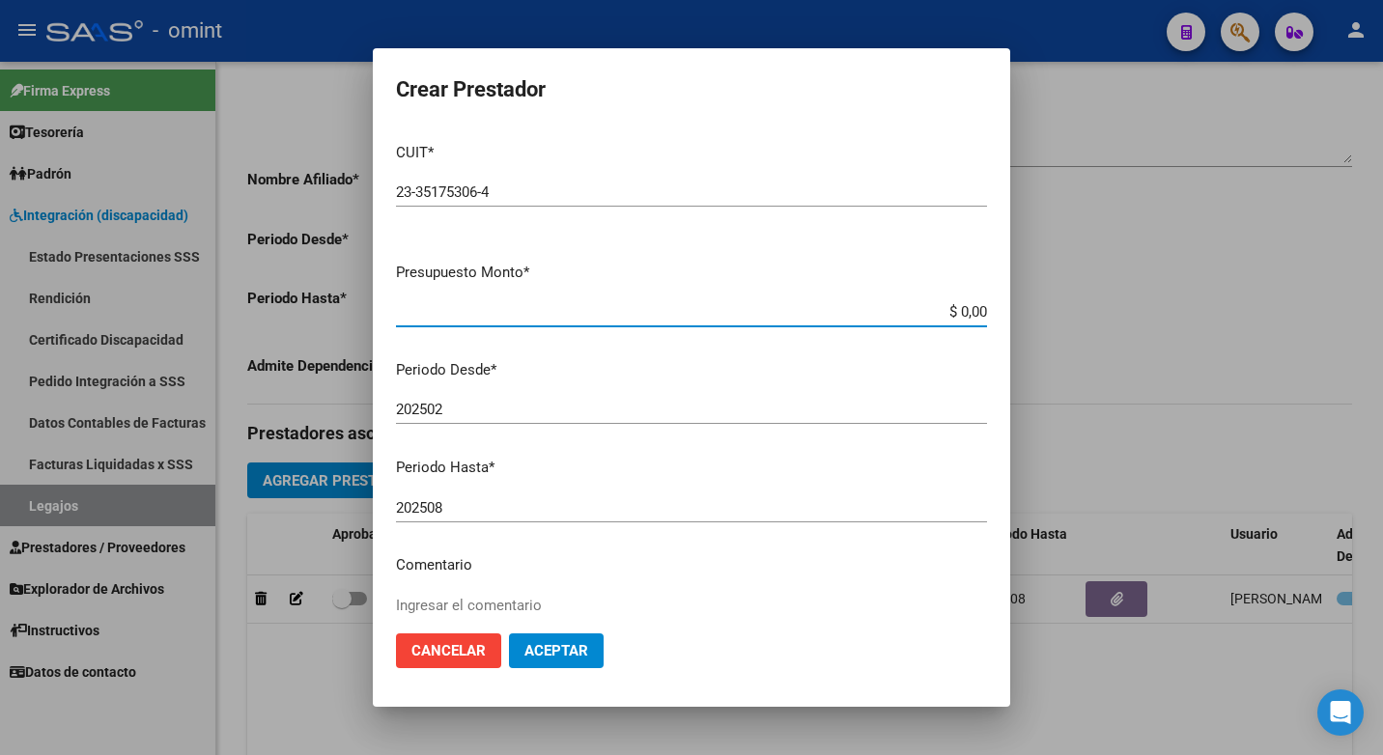
click at [960, 308] on input "$ 0,00" at bounding box center [691, 311] width 591 height 17
type input "$ 148.447,32"
click at [467, 413] on input "202502" at bounding box center [691, 409] width 591 height 17
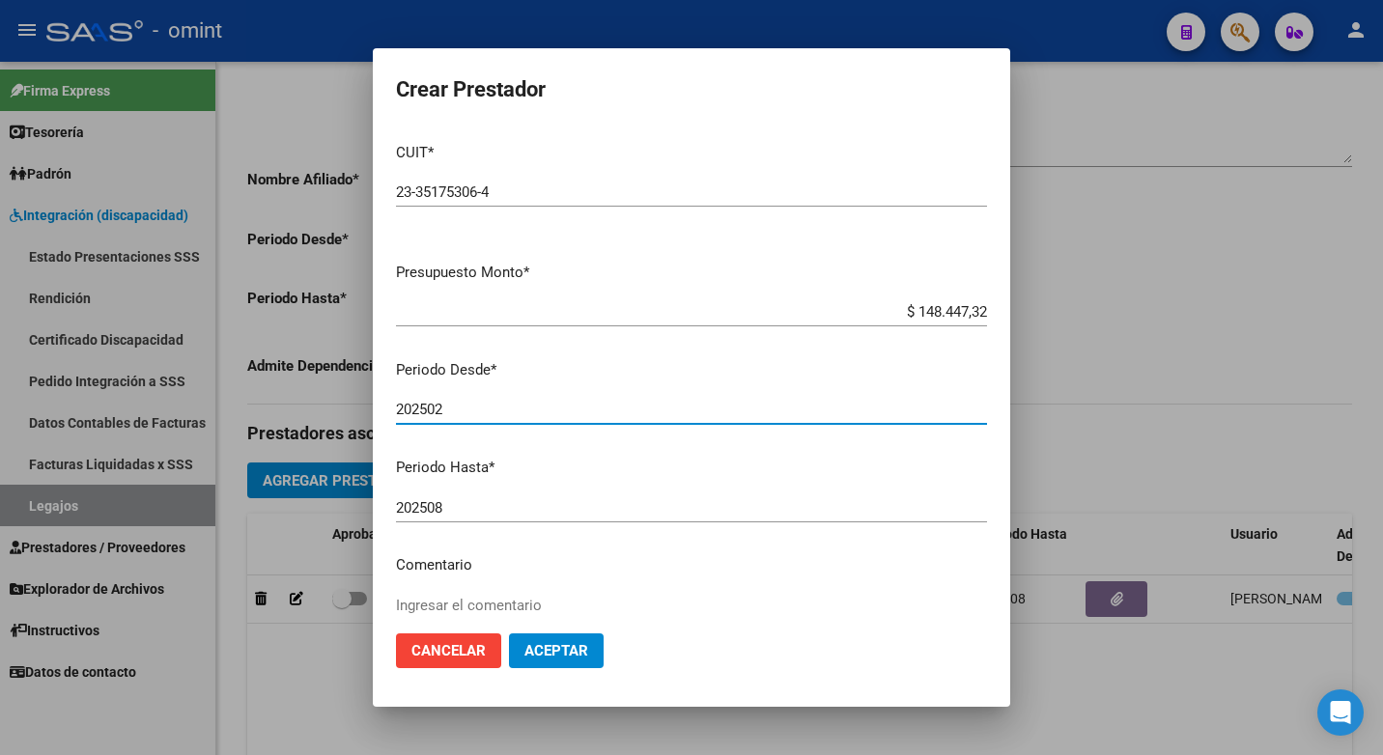
click at [455, 506] on input "202508" at bounding box center [691, 507] width 591 height 17
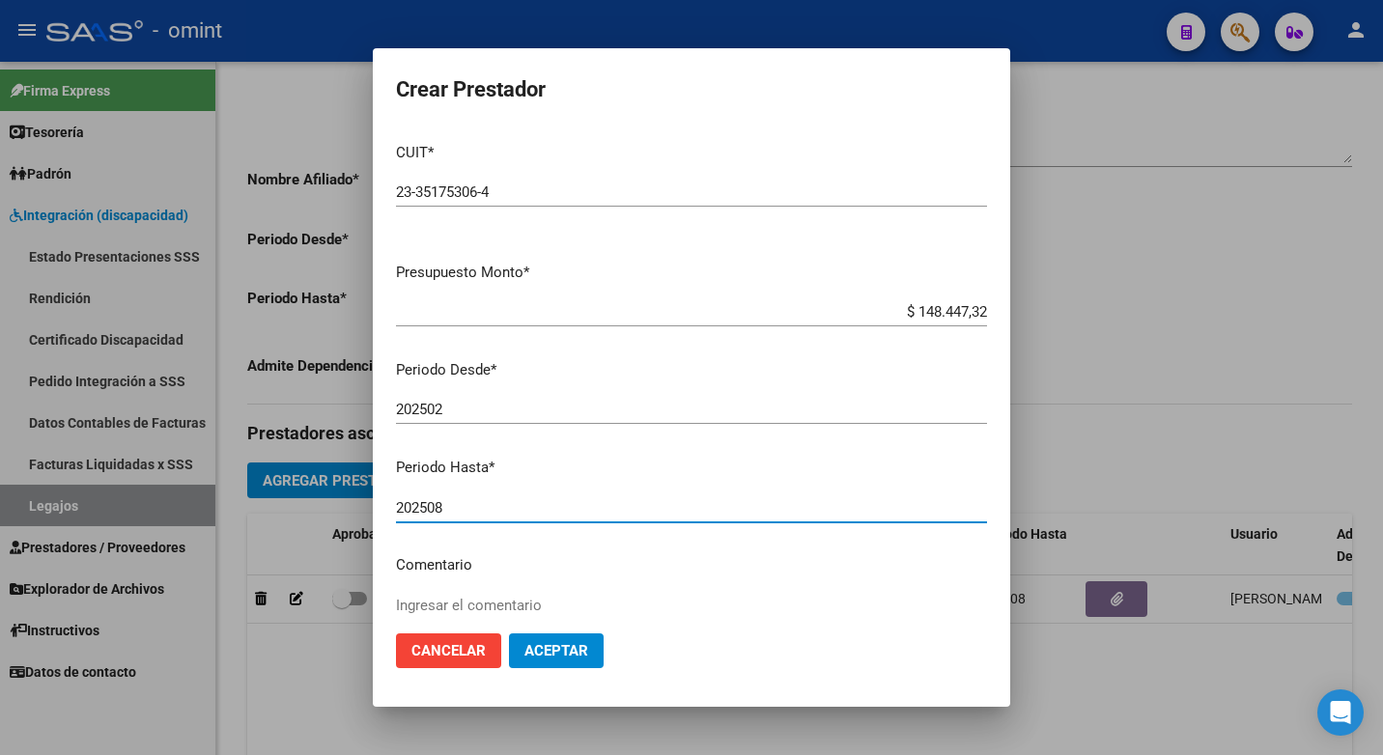
click at [587, 589] on mat-dialog-content "CUIT * 23-35175306-4 Ingresar CUIT ARCA Padrón Presupuesto Monto * $ 148.447,32…" at bounding box center [691, 372] width 637 height 490
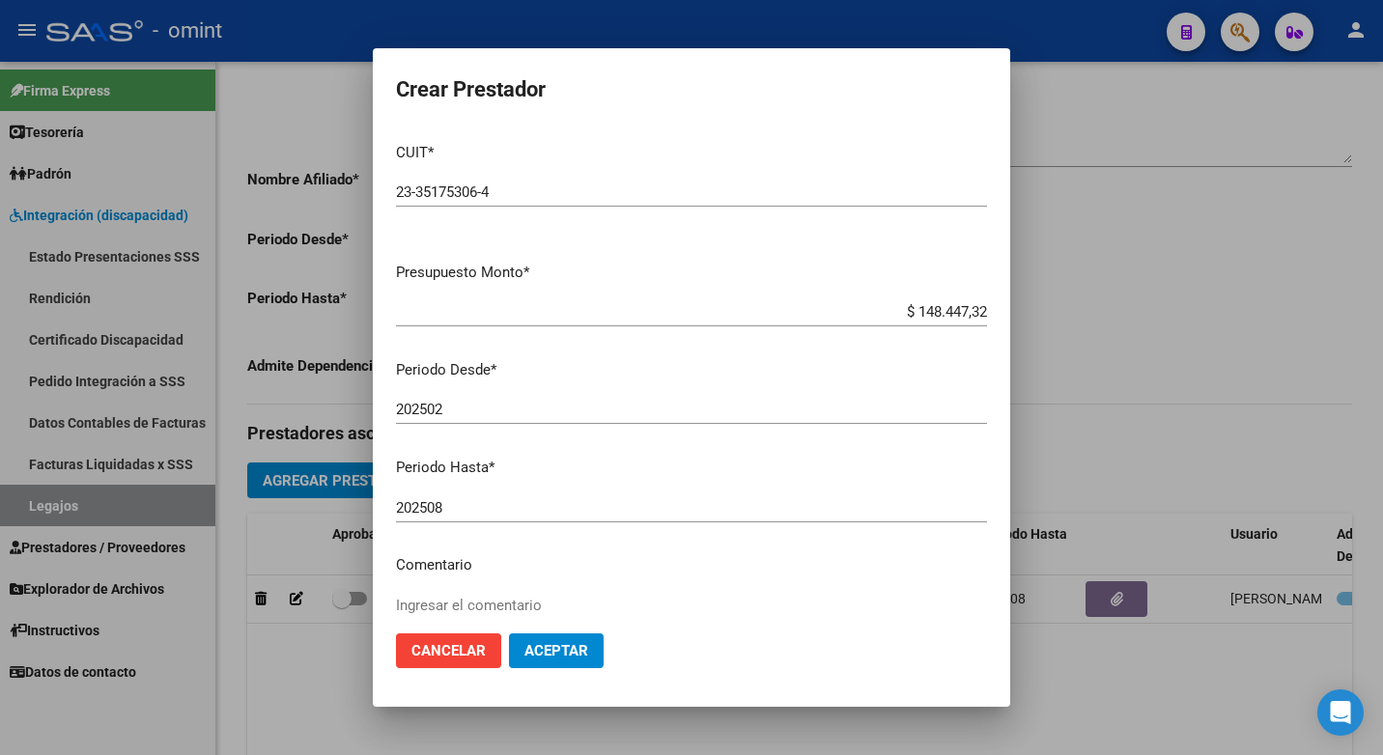
click at [545, 596] on textarea "Ingresar el comentario" at bounding box center [691, 640] width 591 height 91
type textarea "Fonoaudiologia / 12 sesiones al mes"
click at [572, 658] on span "Aceptar" at bounding box center [556, 650] width 64 height 17
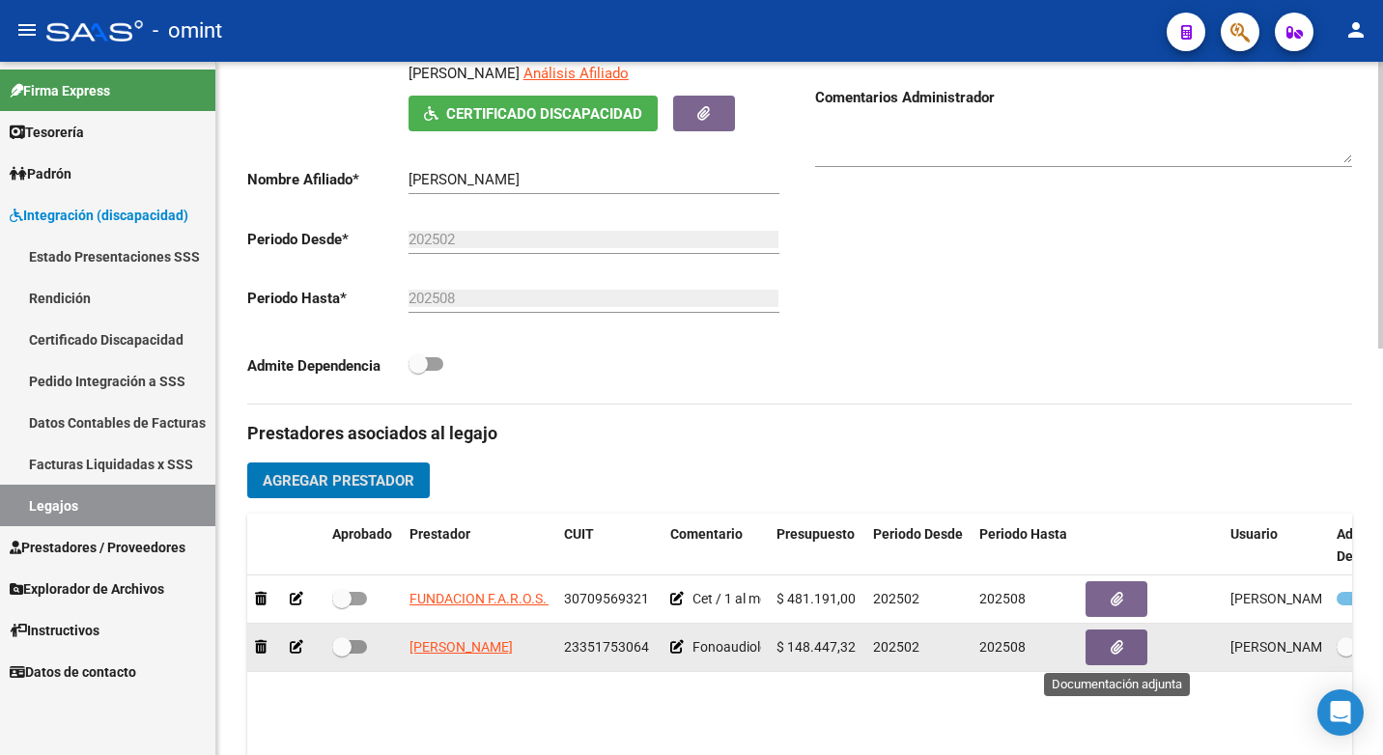
click at [1121, 652] on icon "button" at bounding box center [1116, 647] width 13 height 14
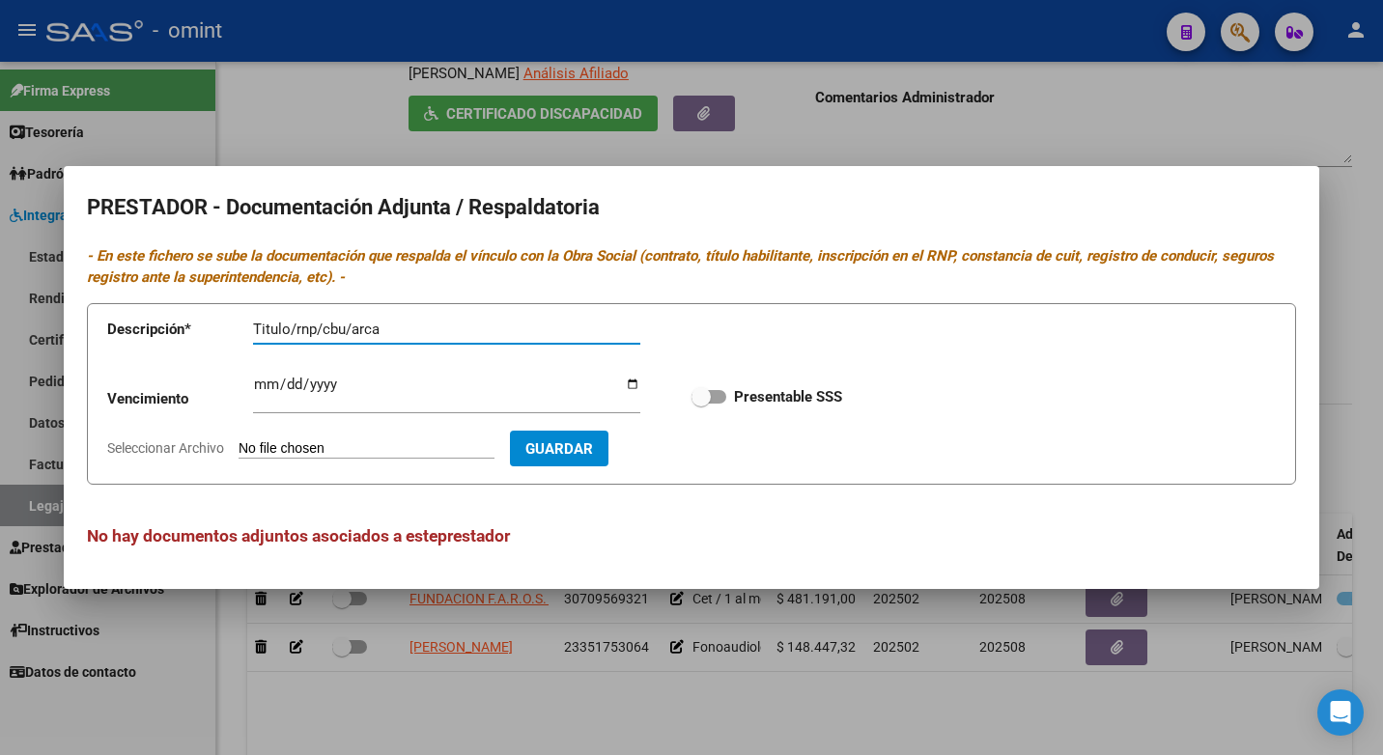
type input "Titulo/rnp/cbu/arca"
click at [269, 378] on input "Ingresar vencimiento" at bounding box center [446, 392] width 387 height 31
type input "2028-10-04"
click at [701, 395] on span at bounding box center [700, 396] width 19 height 19
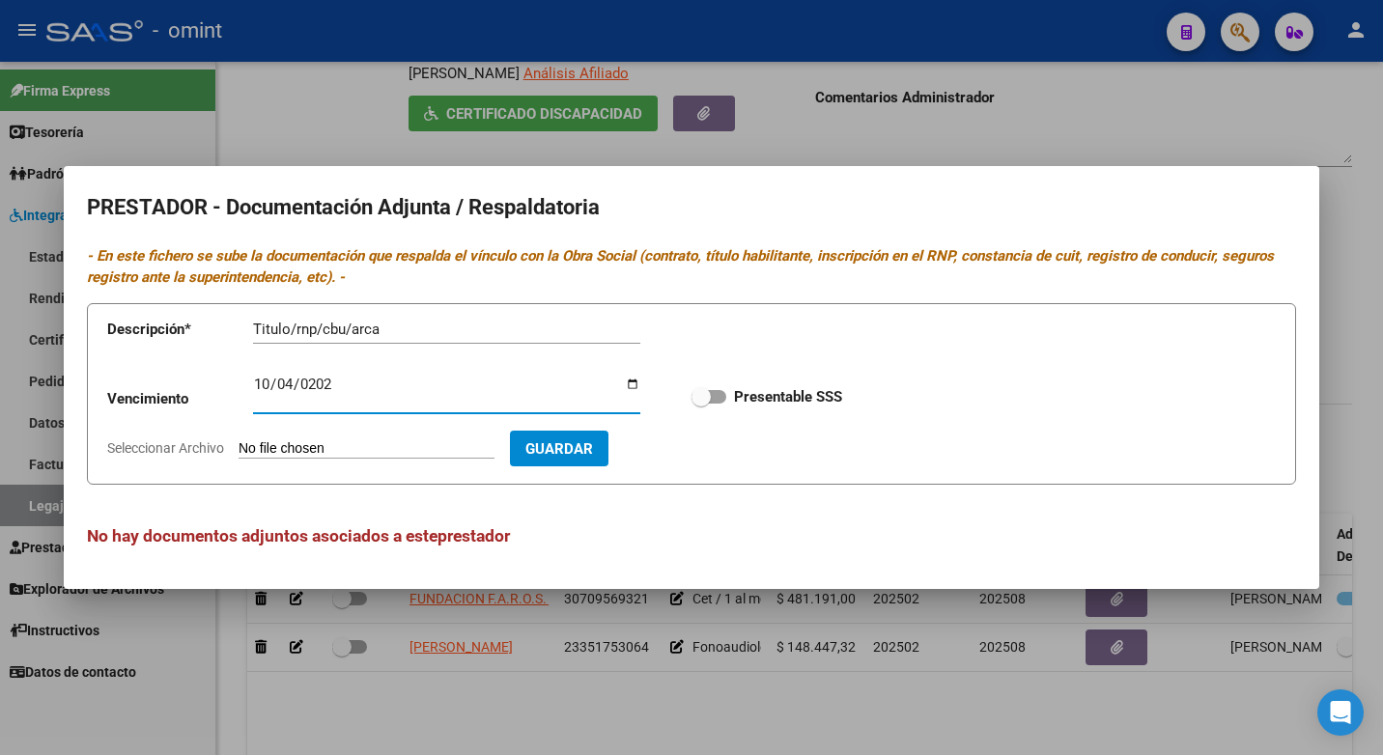
click at [701, 404] on input "Presentable SSS" at bounding box center [700, 404] width 1 height 1
checkbox input "true"
click at [284, 442] on input "Seleccionar Archivo" at bounding box center [366, 449] width 256 height 18
type input "C:\fakepath\Fono.pdf"
click at [686, 446] on span "Guardar" at bounding box center [671, 448] width 68 height 17
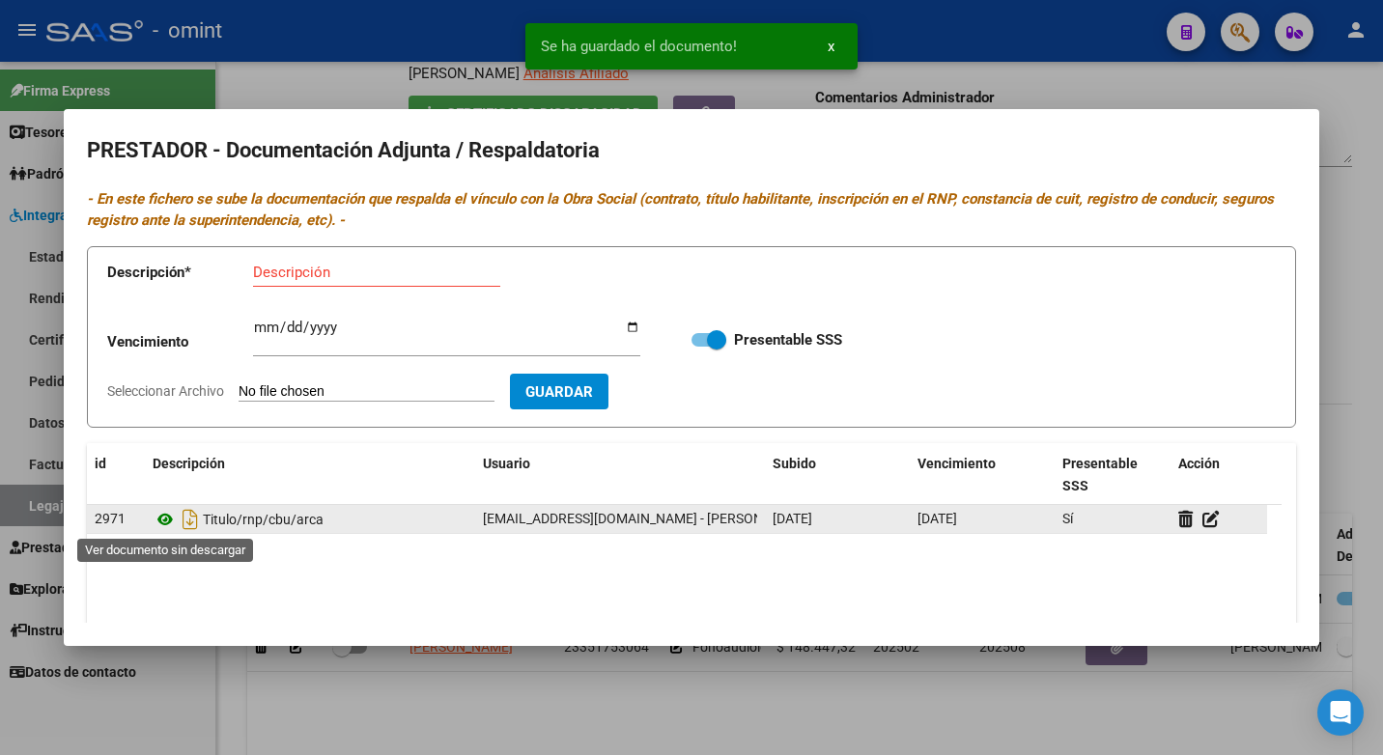
click at [171, 519] on icon at bounding box center [165, 519] width 25 height 23
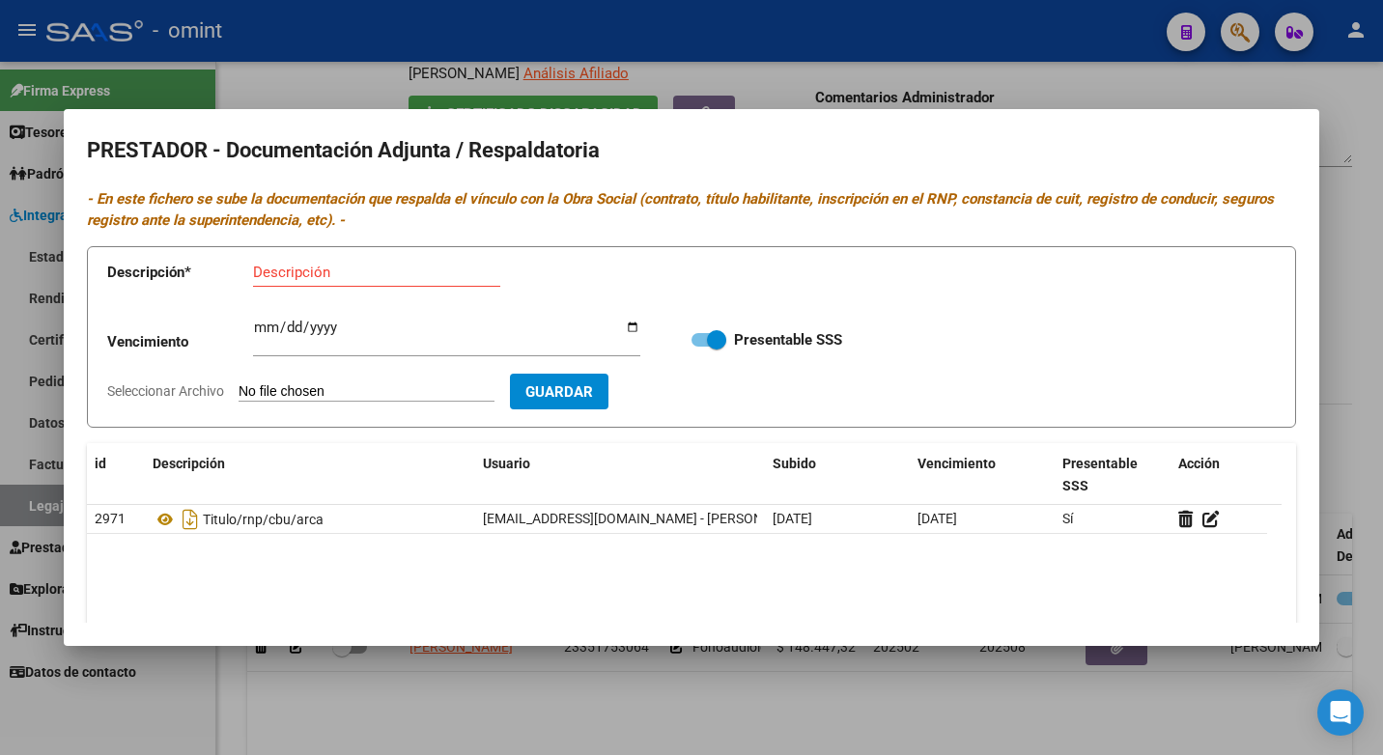
click at [360, 65] on div at bounding box center [691, 377] width 1383 height 755
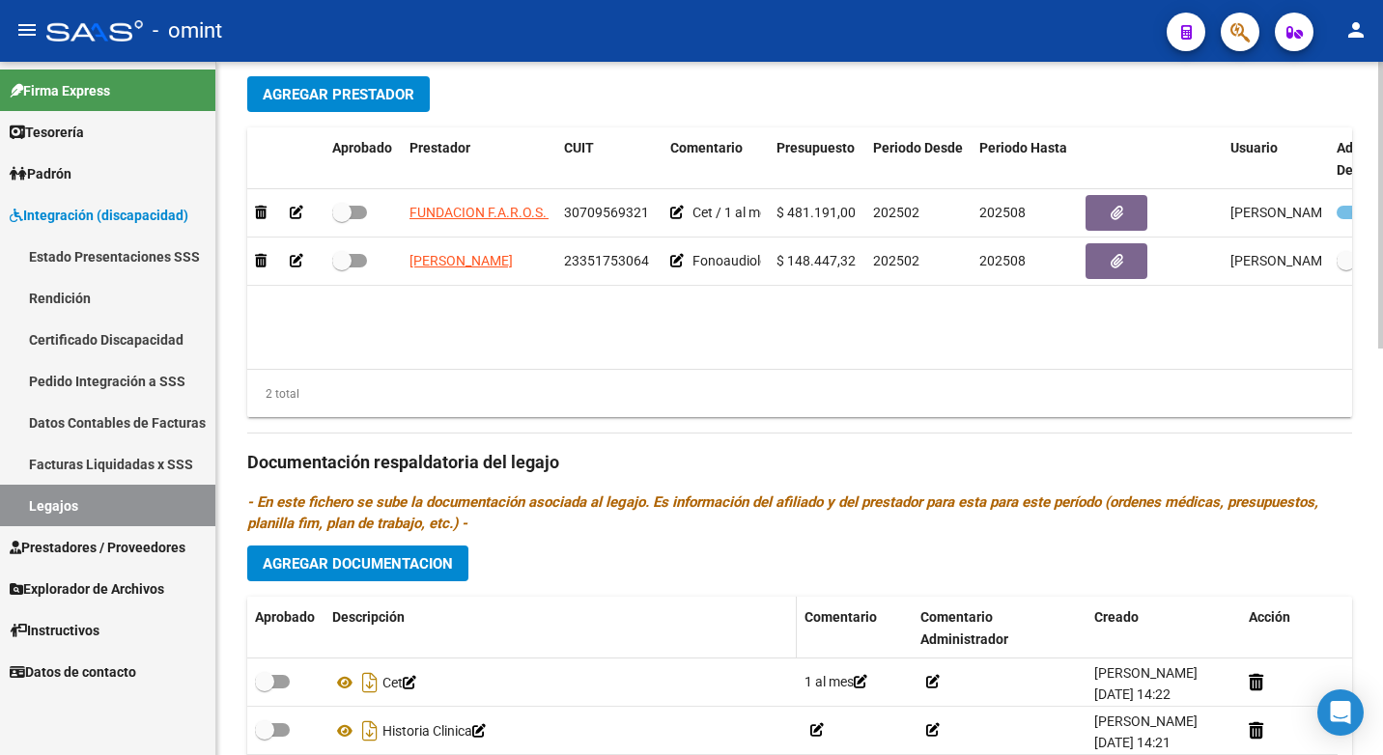
scroll to position [982, 0]
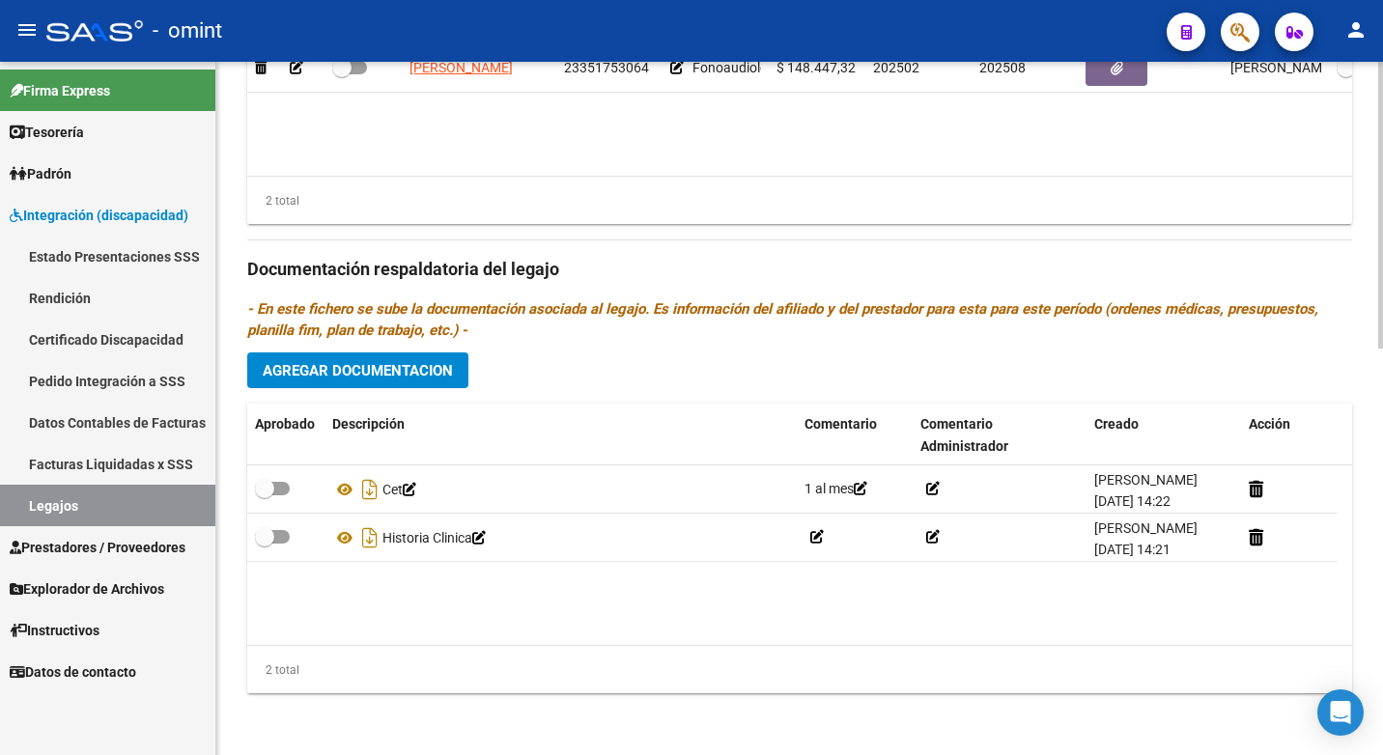
click at [371, 367] on span "Agregar Documentacion" at bounding box center [358, 370] width 190 height 17
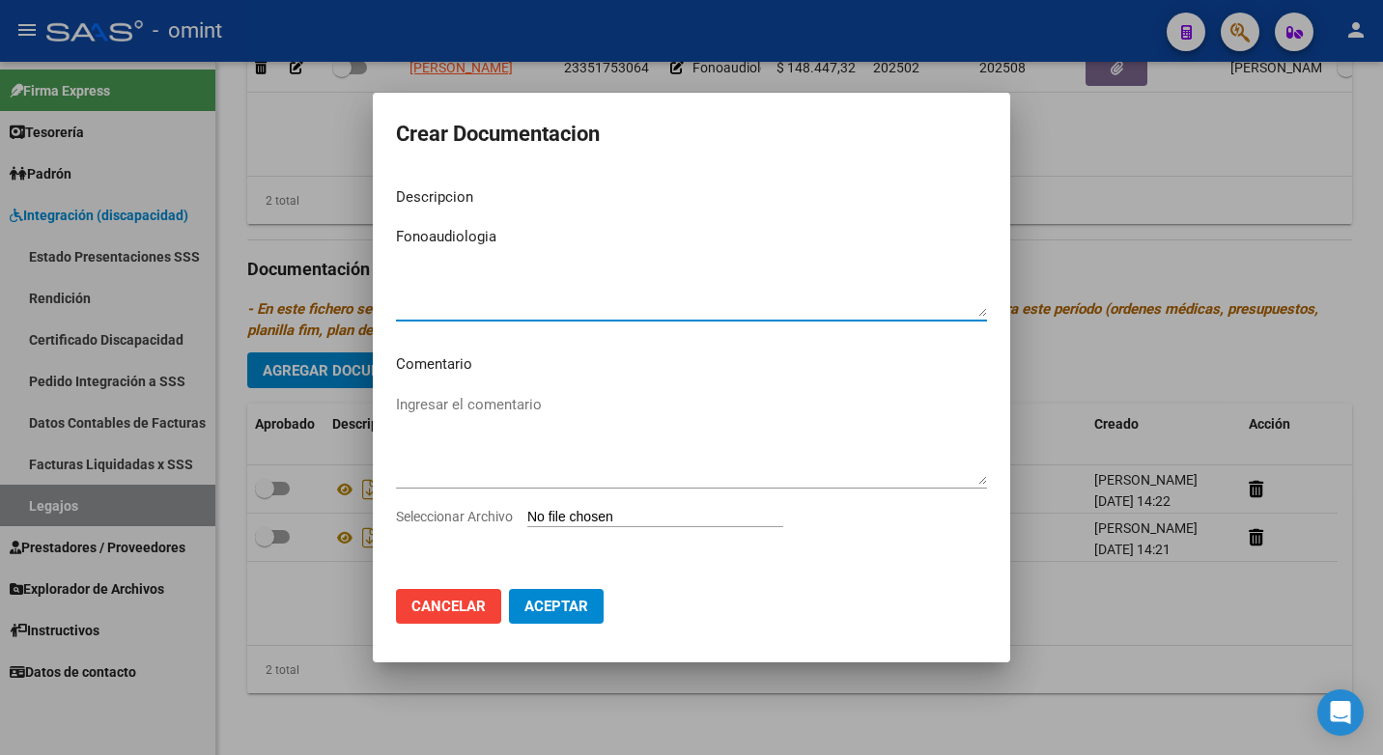
type textarea "Fonoaudiologia"
click at [418, 399] on textarea "Ingresar el comentario" at bounding box center [691, 439] width 591 height 91
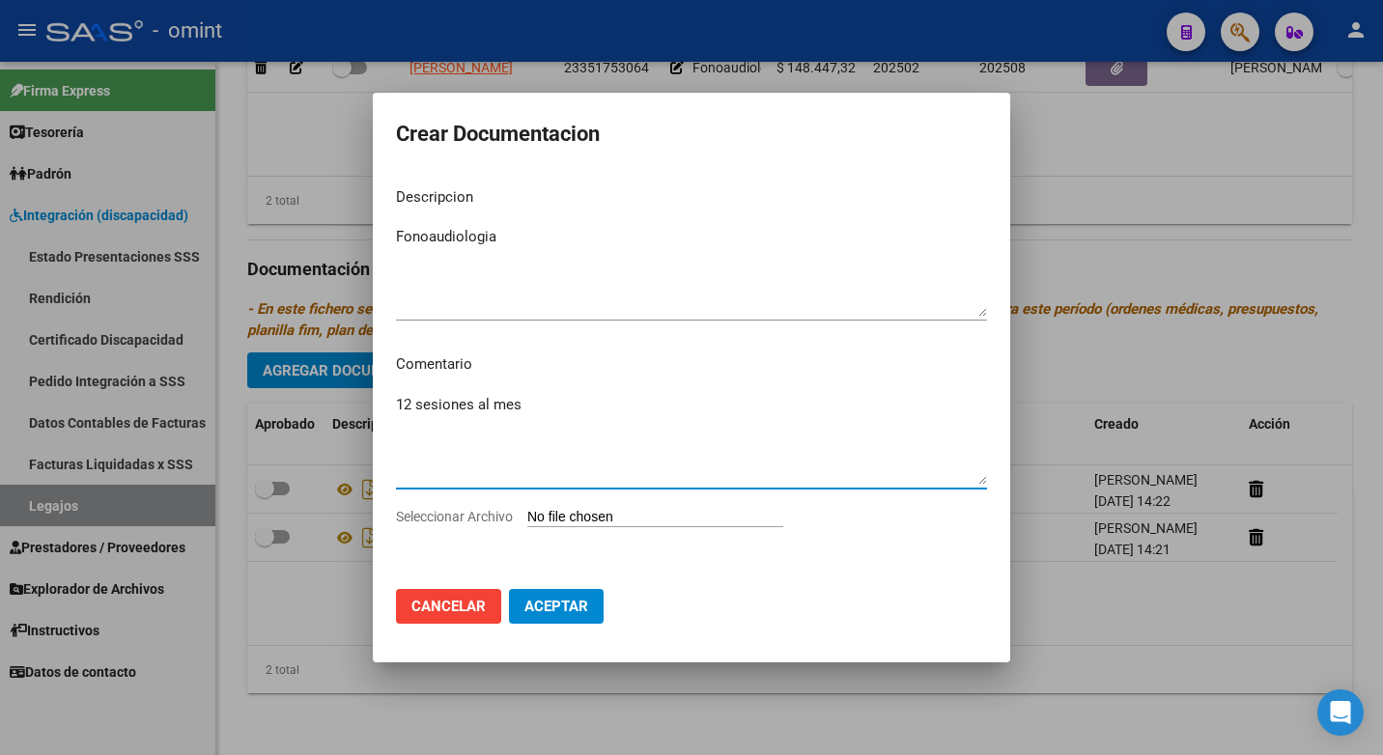
type textarea "12 sesiones al mes"
click at [557, 516] on input "Seleccionar Archivo" at bounding box center [655, 518] width 256 height 18
type input "C:\fakepath\Fono.pdf"
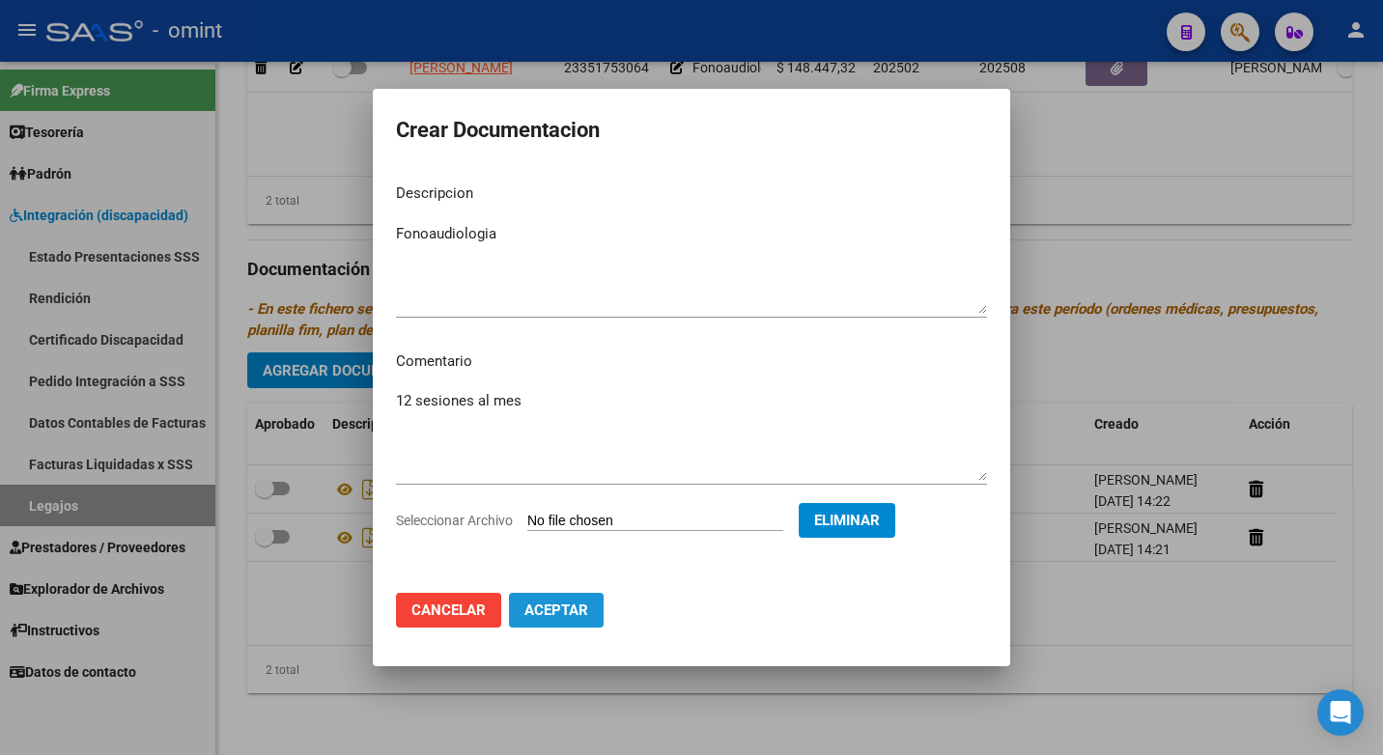
click at [563, 616] on span "Aceptar" at bounding box center [556, 610] width 64 height 17
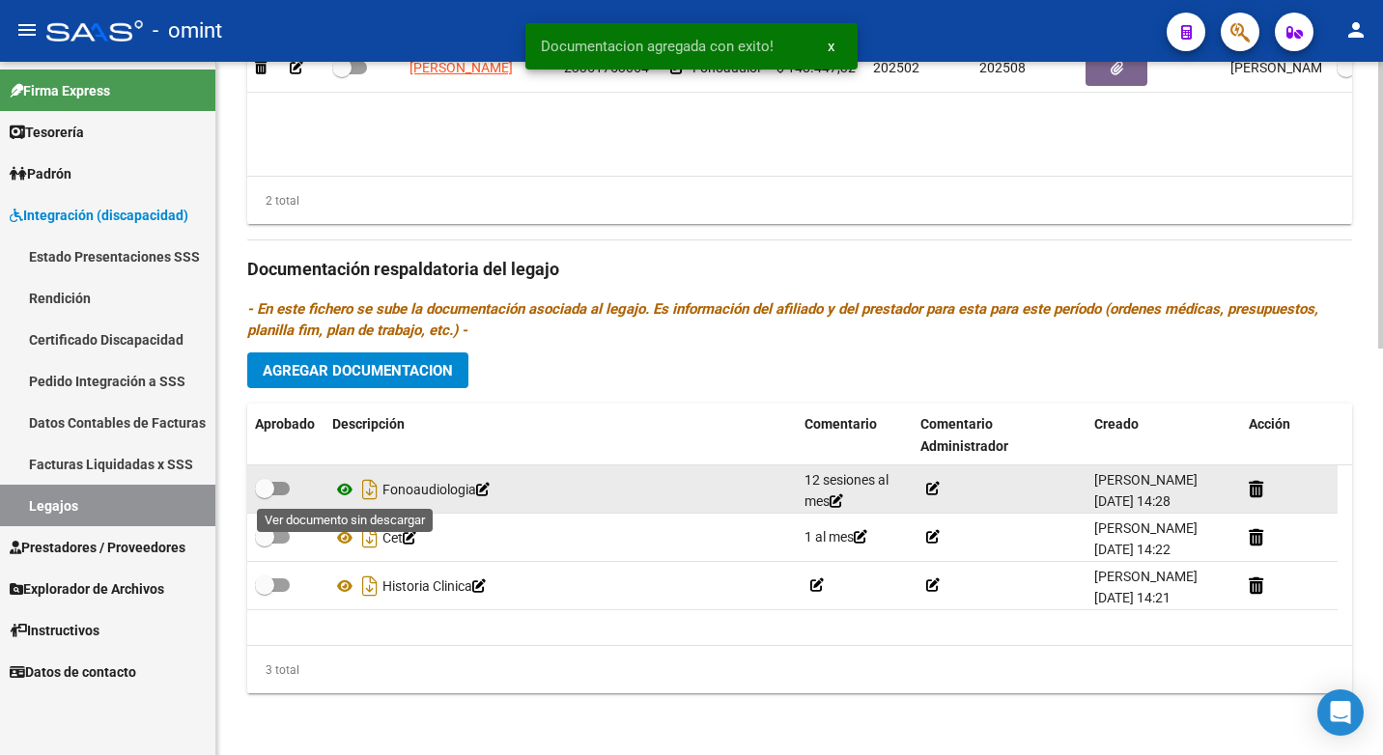
click at [350, 489] on icon at bounding box center [344, 489] width 25 height 23
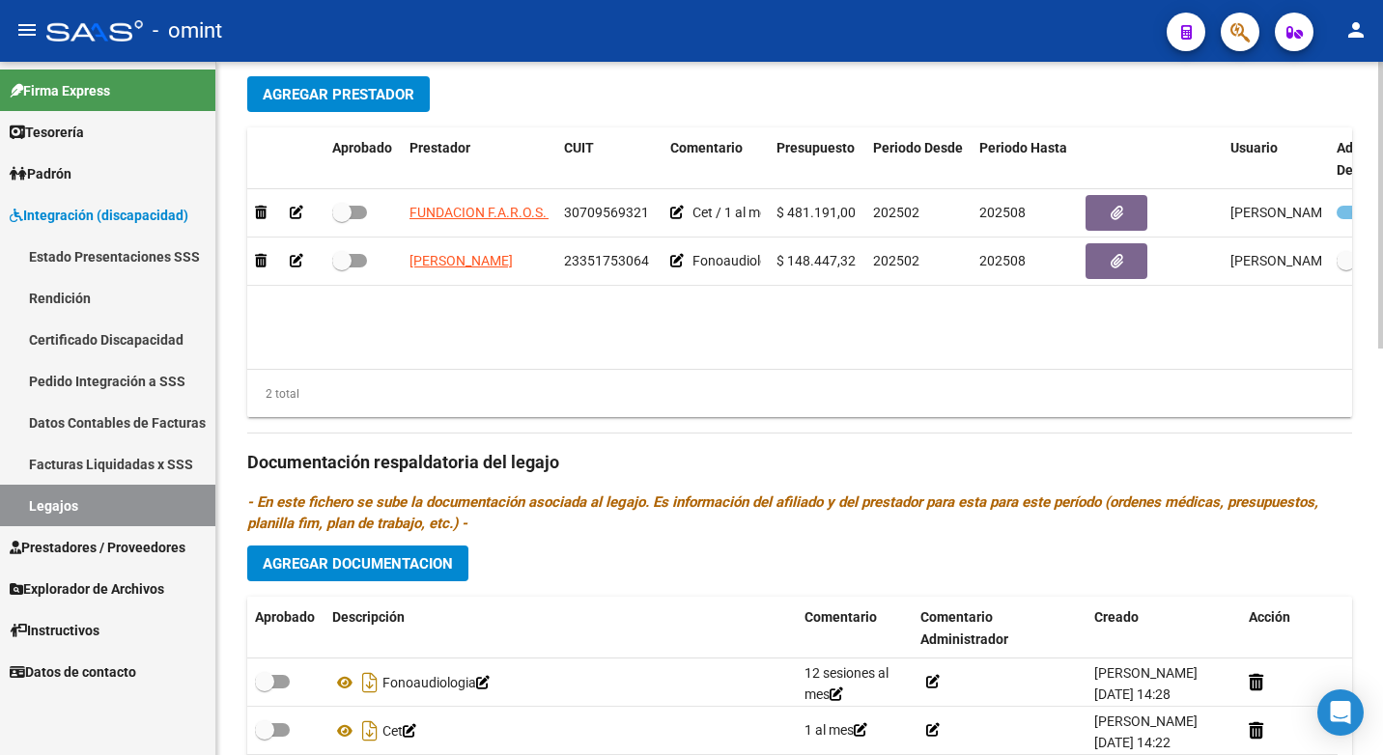
scroll to position [596, 0]
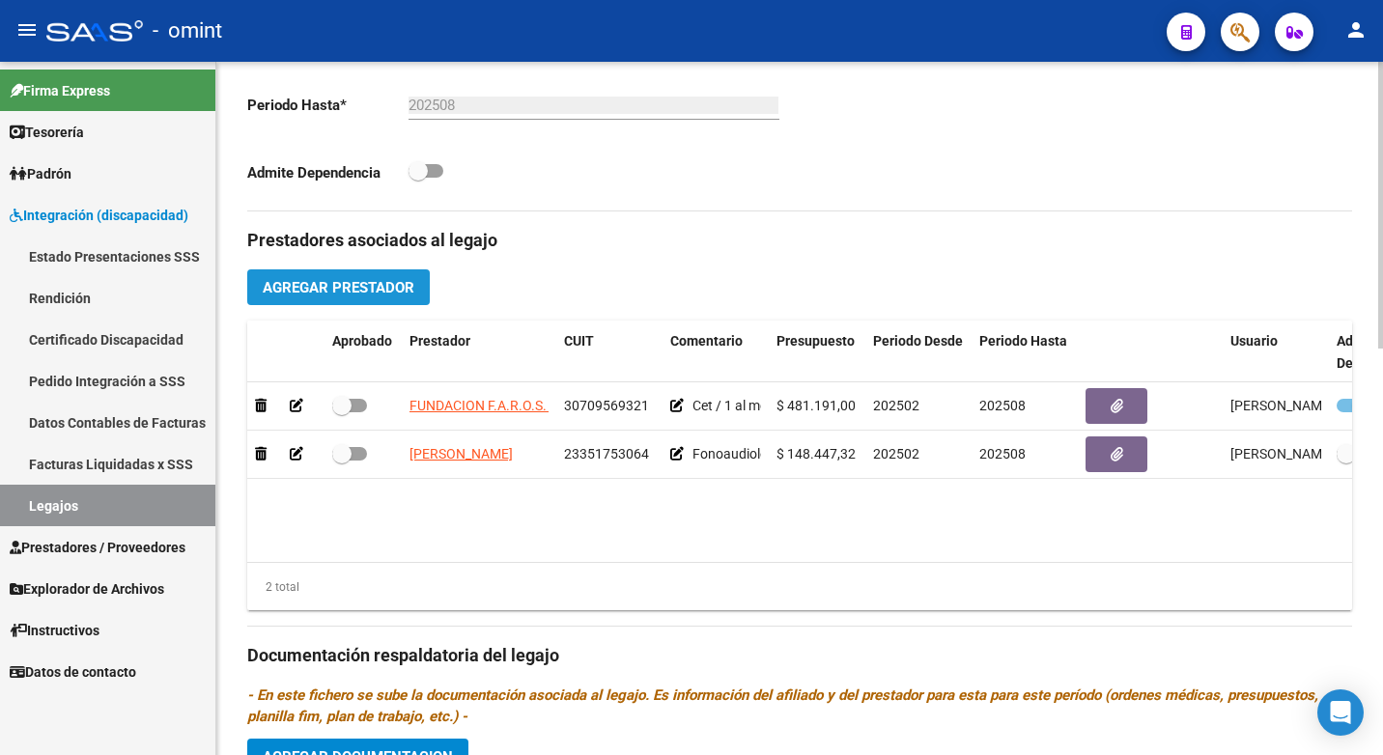
click at [331, 289] on span "Agregar Prestador" at bounding box center [339, 287] width 152 height 17
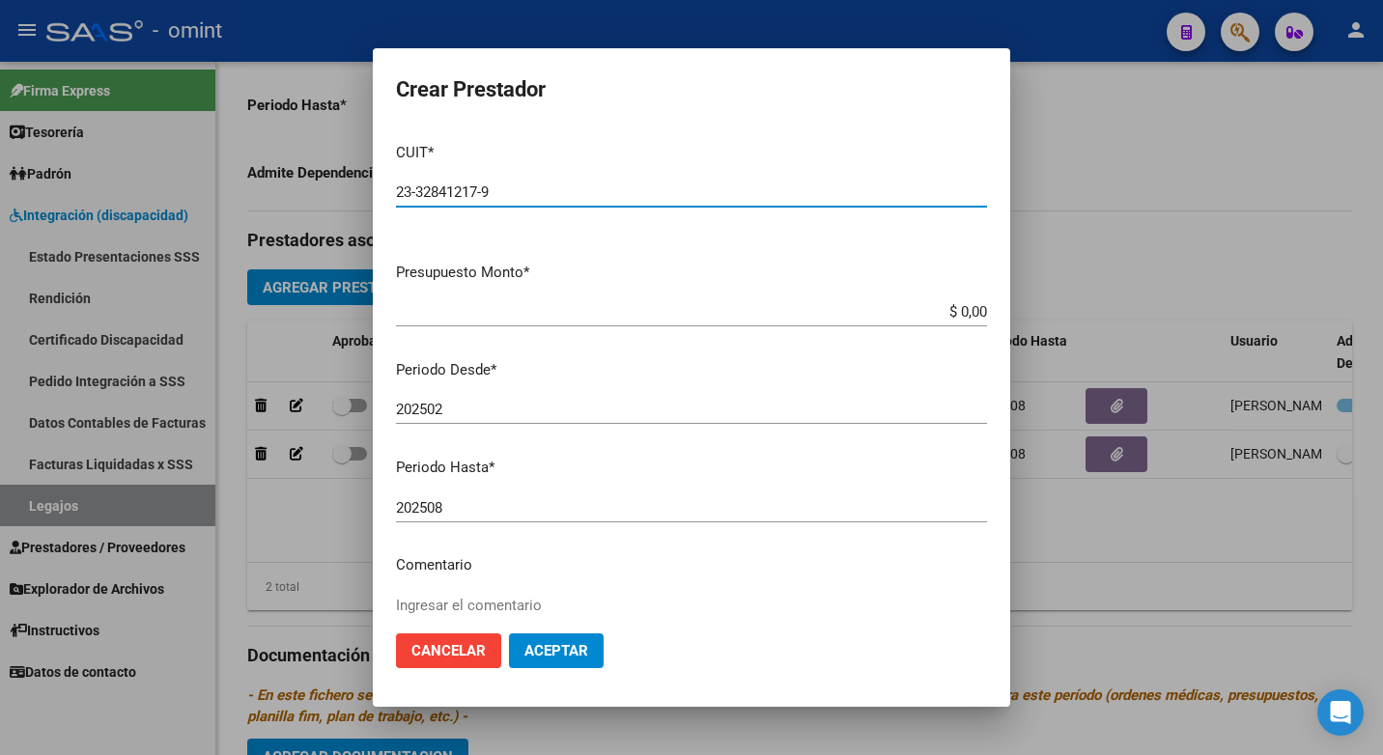
type input "23-32841217-9"
click at [958, 311] on input "$ 0,00" at bounding box center [691, 311] width 591 height 17
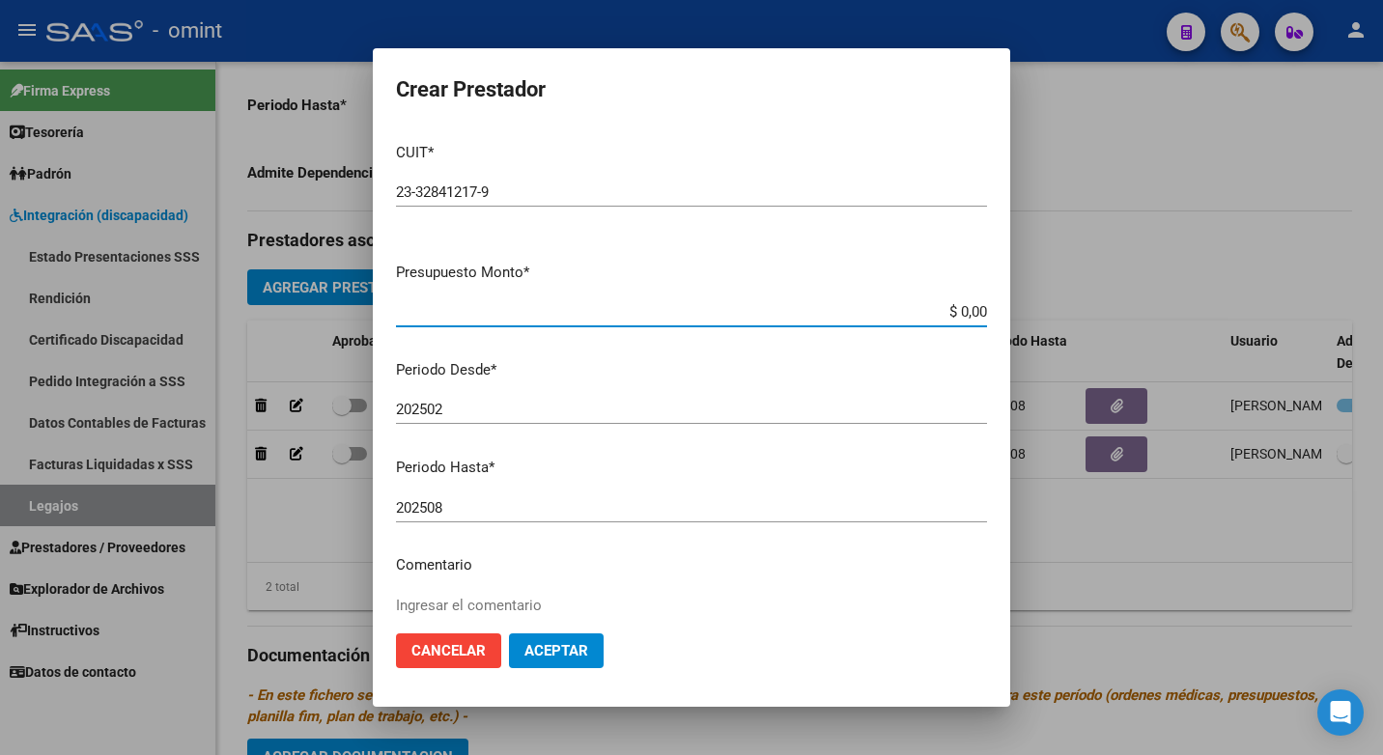
click at [958, 312] on input "$ 0,00" at bounding box center [691, 311] width 591 height 17
type input "$ 148.447,32"
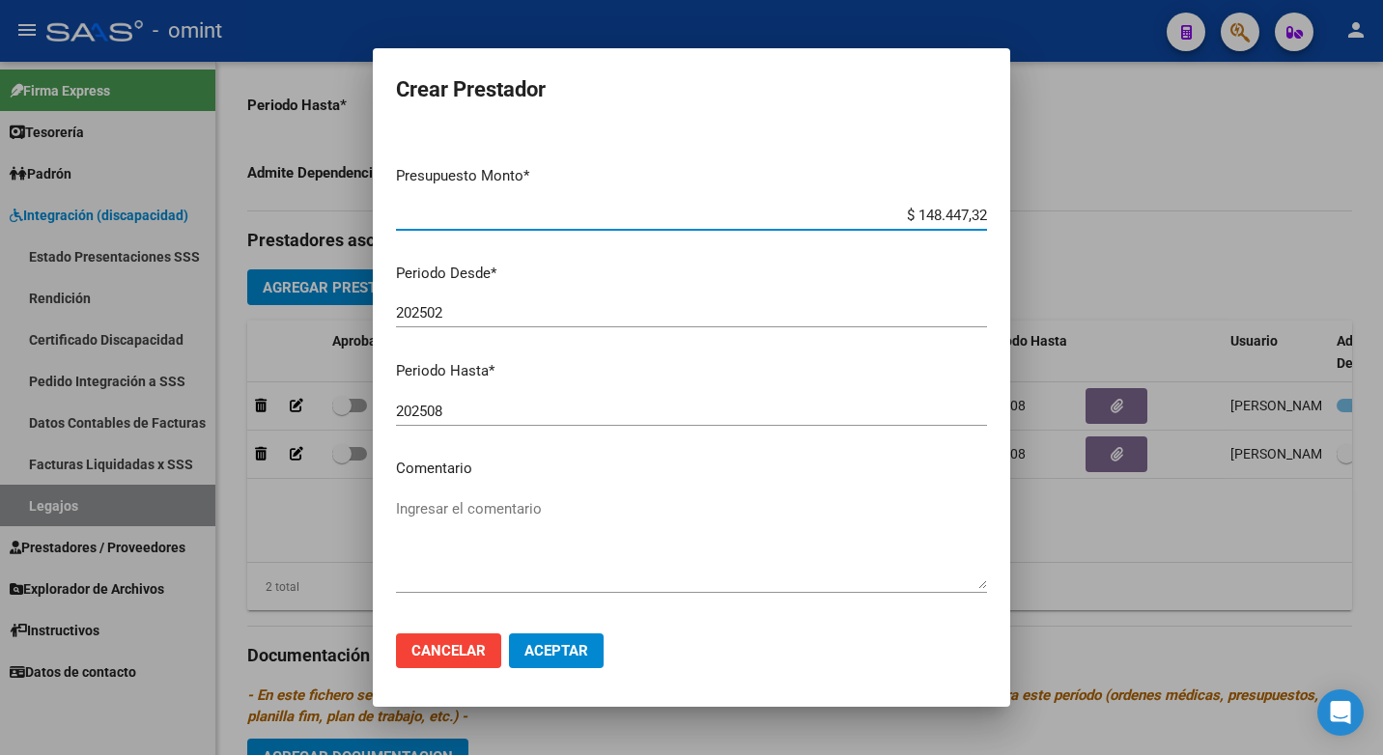
click at [448, 514] on textarea "Ingresar el comentario" at bounding box center [691, 543] width 591 height 91
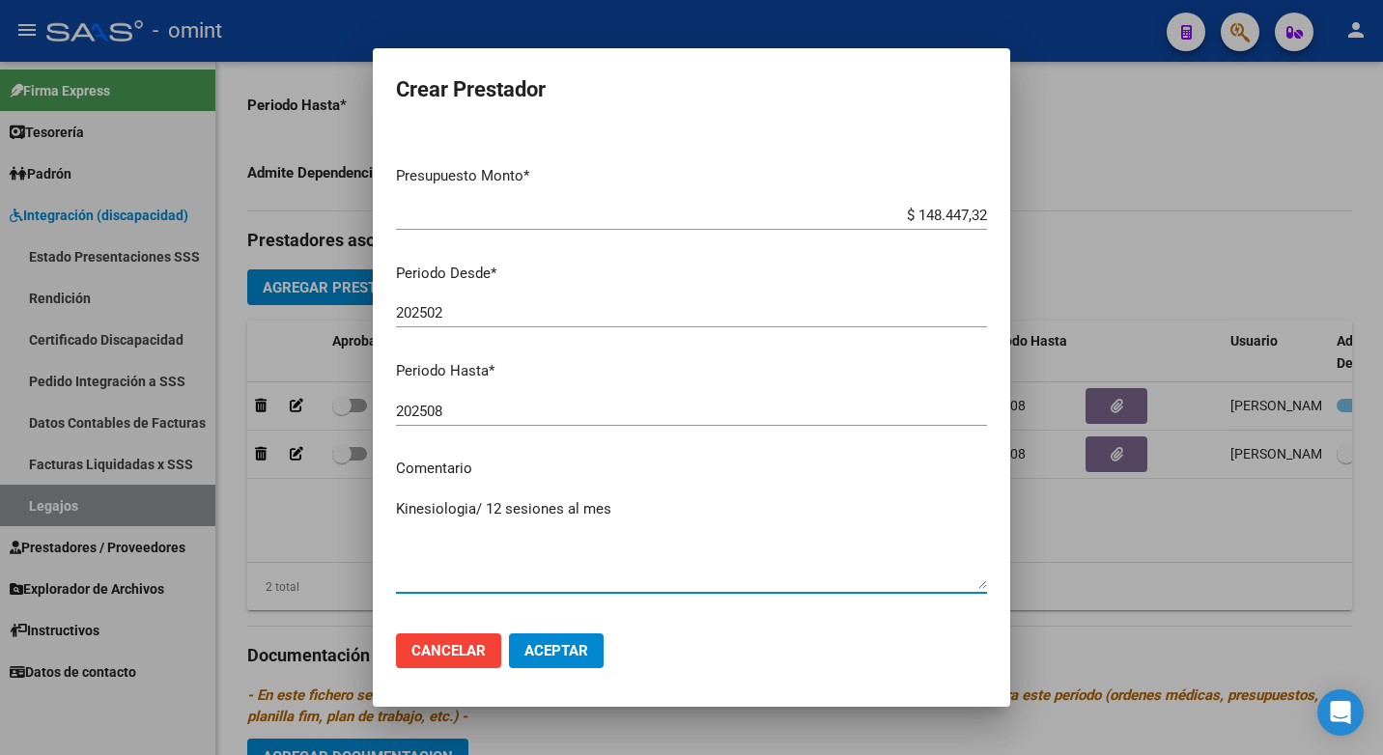
type textarea "Kinesiologia/ 12 sesiones al mes"
click at [537, 642] on span "Aceptar" at bounding box center [556, 650] width 64 height 17
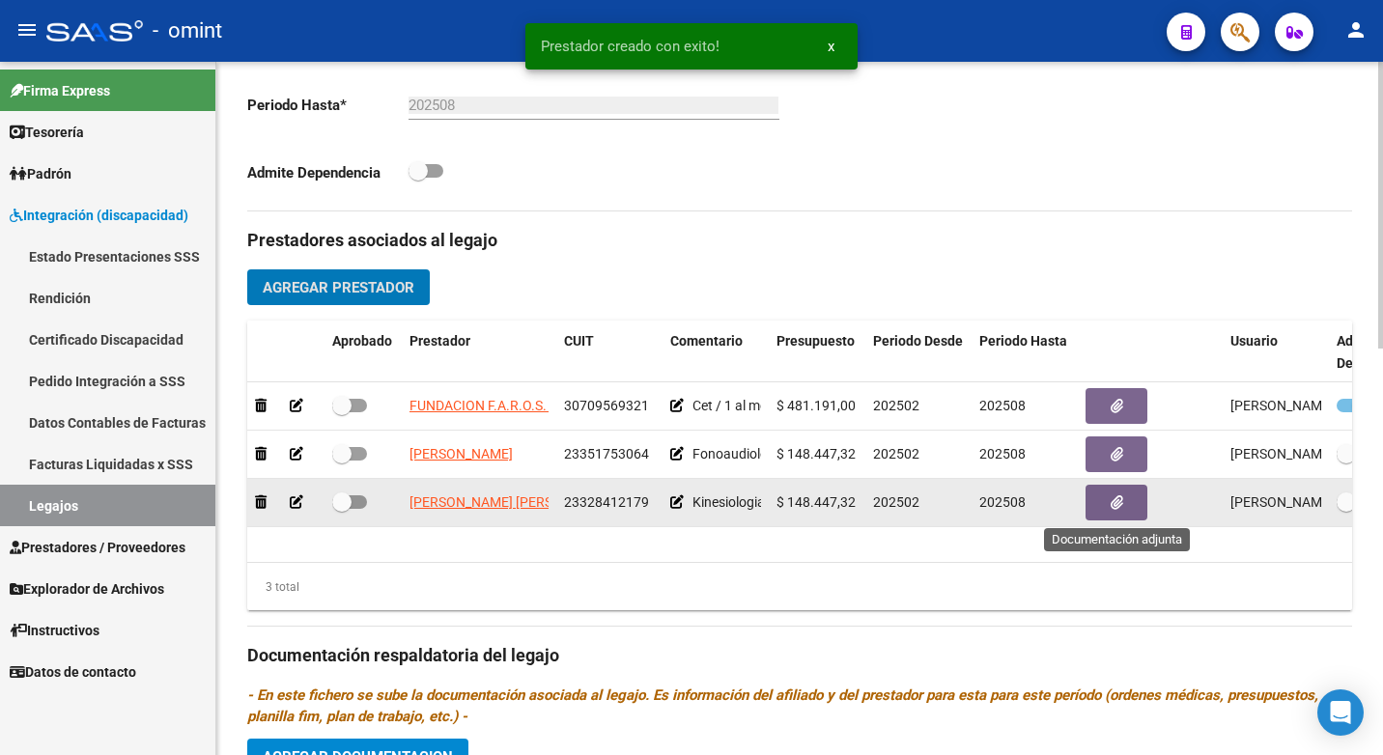
click at [1120, 507] on icon "button" at bounding box center [1116, 502] width 13 height 14
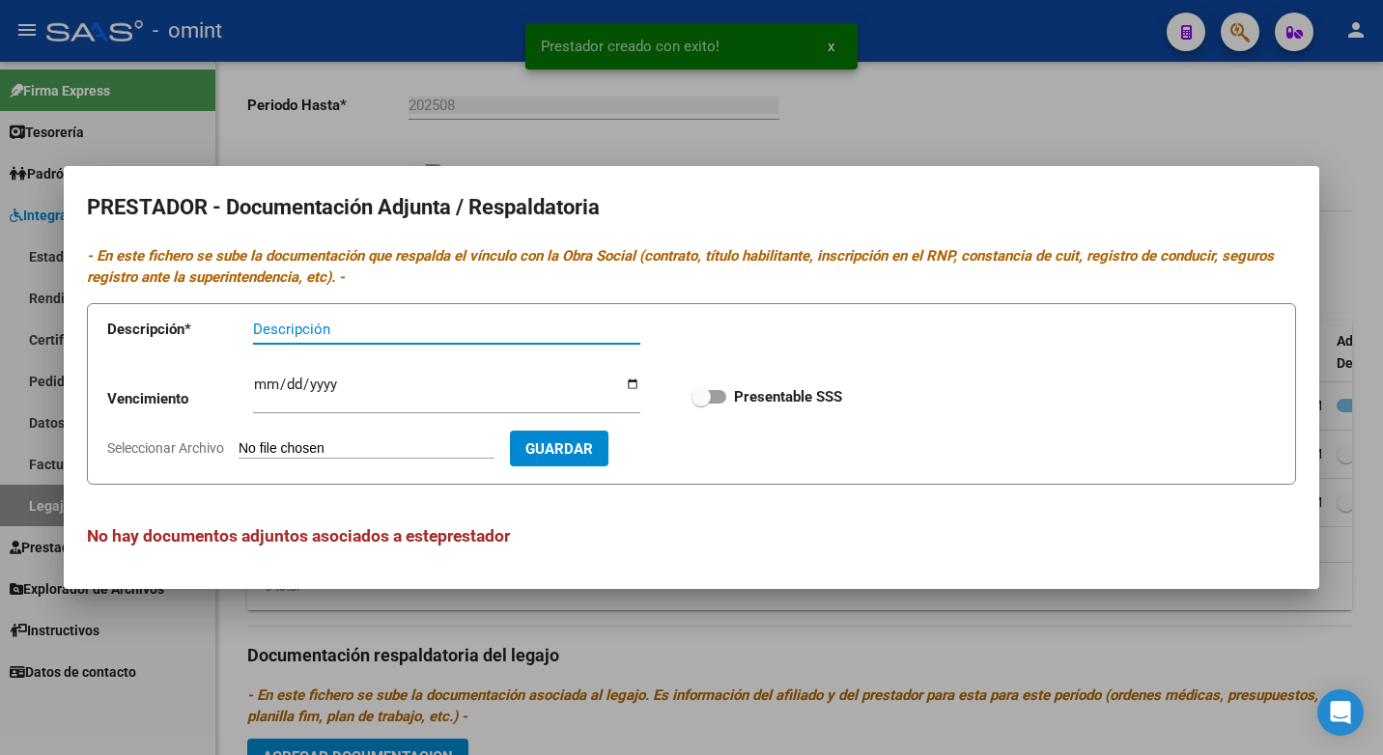
click at [274, 336] on input "Descripción" at bounding box center [446, 329] width 387 height 17
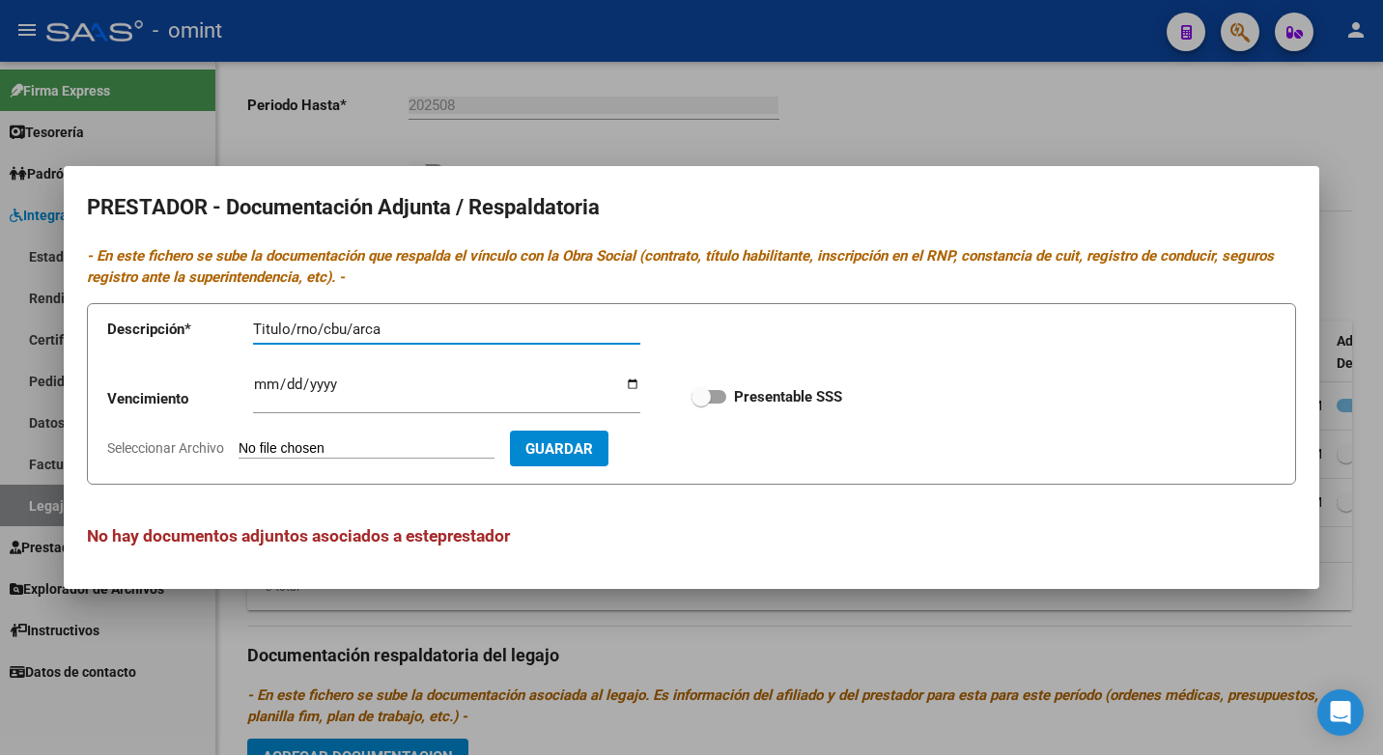
type input "Titulo/rno/cbu/arca"
click at [266, 385] on input "Ingresar vencimiento" at bounding box center [446, 392] width 387 height 31
type input "2027-01-11"
click at [703, 396] on span at bounding box center [700, 396] width 19 height 19
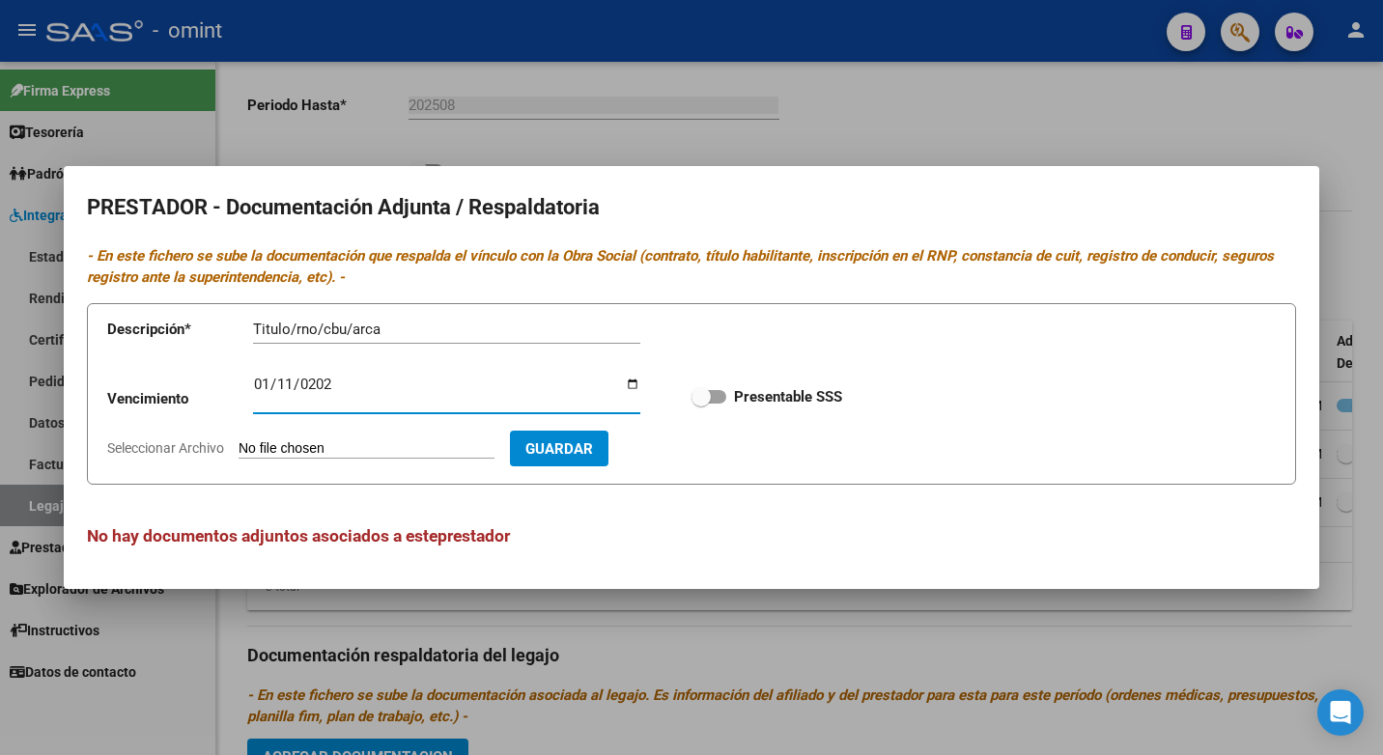
click at [701, 404] on input "Presentable SSS" at bounding box center [700, 404] width 1 height 1
checkbox input "true"
click at [277, 445] on input "Seleccionar Archivo" at bounding box center [366, 449] width 256 height 18
type input "C:\fakepath\Kine.pdf"
click at [686, 449] on span "Guardar" at bounding box center [671, 448] width 68 height 17
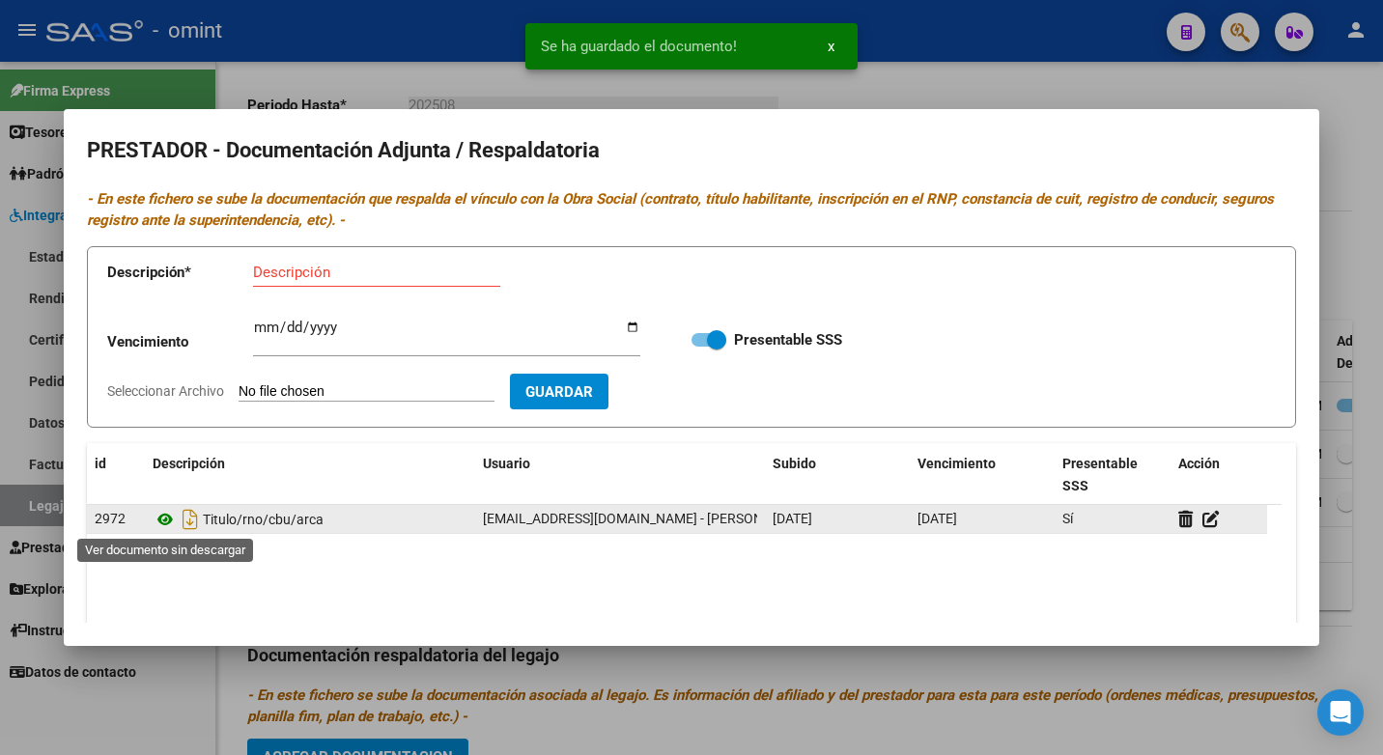
click at [167, 522] on icon at bounding box center [165, 519] width 25 height 23
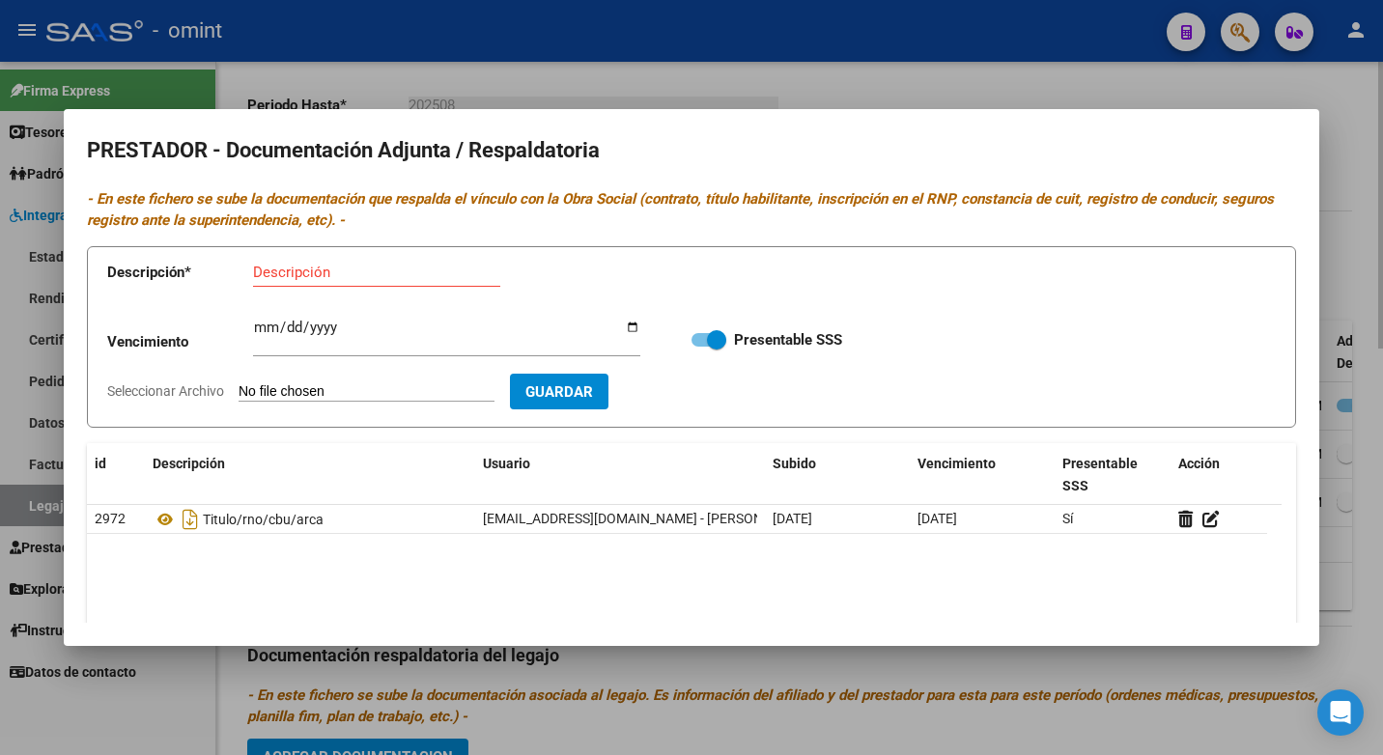
click at [371, 70] on div at bounding box center [691, 377] width 1383 height 755
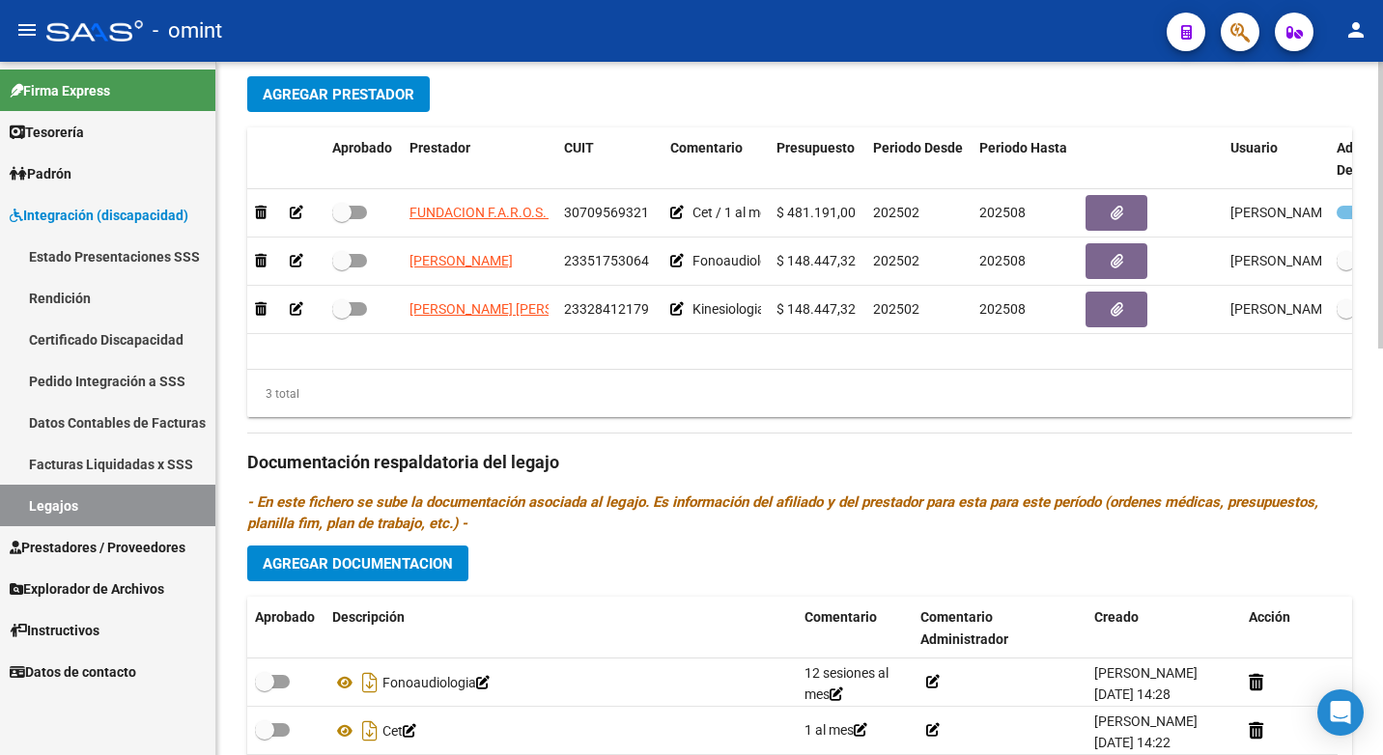
scroll to position [982, 0]
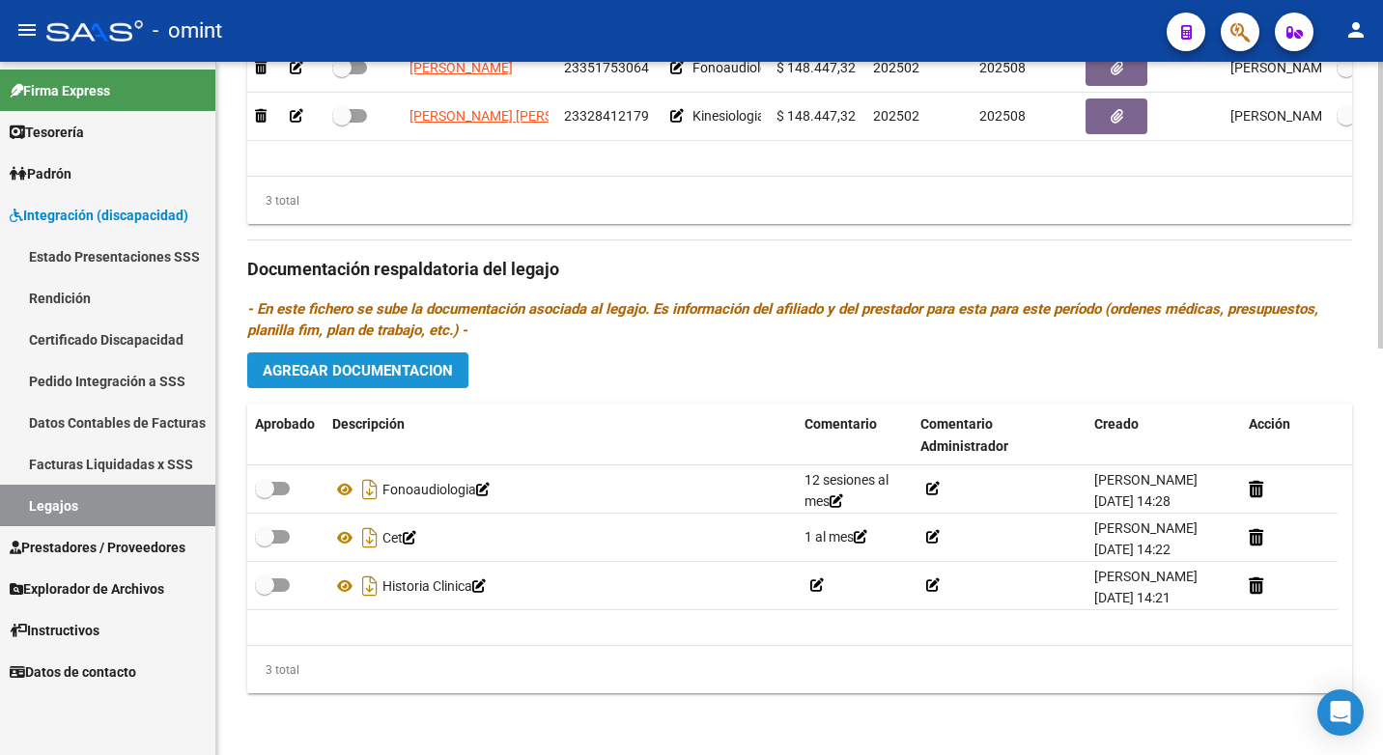
click at [306, 377] on span "Agregar Documentacion" at bounding box center [358, 370] width 190 height 17
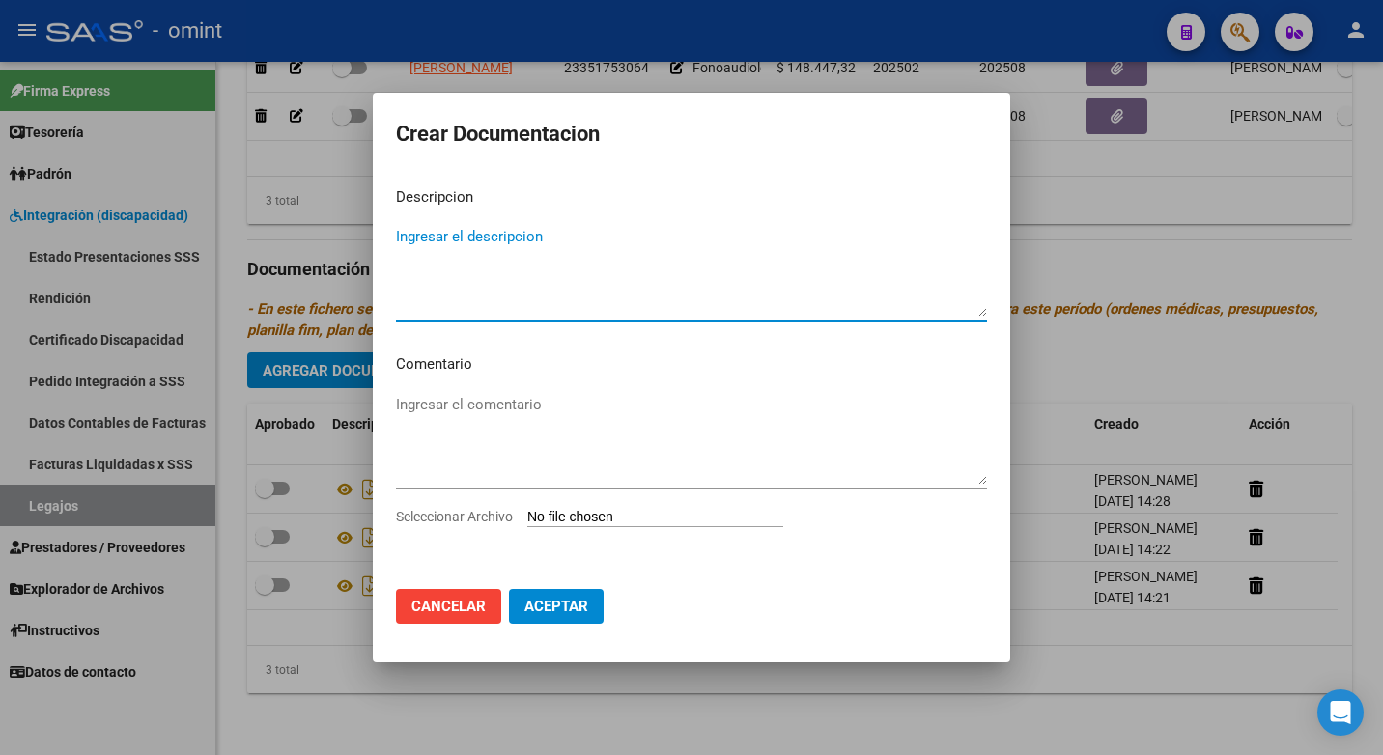
click at [452, 238] on textarea "Ingresar el descripcion" at bounding box center [691, 271] width 591 height 91
type textarea "Kinesiologia"
click at [463, 401] on textarea "Ingresar el comentario" at bounding box center [691, 439] width 591 height 91
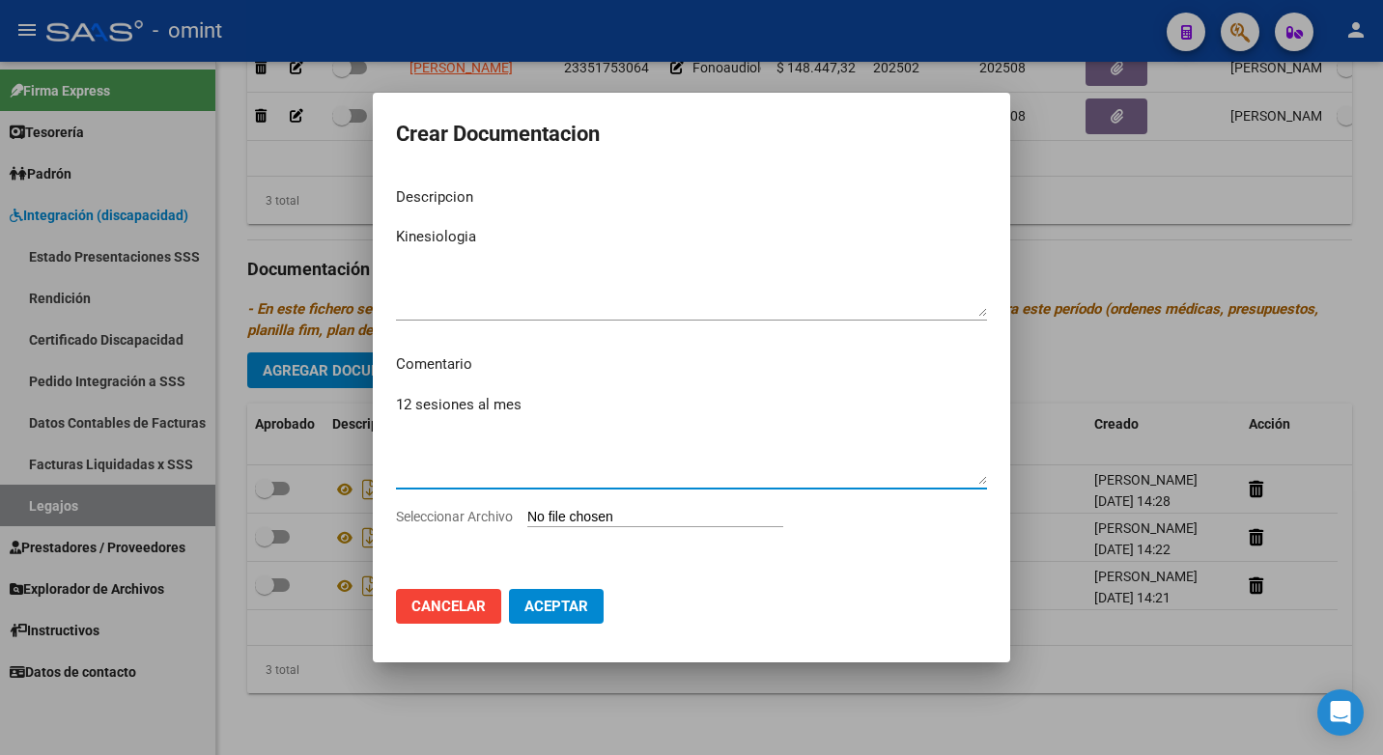
type textarea "12 sesiones al mes"
click at [583, 503] on div "12 sesiones al mes Ingresar el comentario" at bounding box center [691, 448] width 591 height 117
click at [582, 514] on input "Seleccionar Archivo" at bounding box center [655, 518] width 256 height 18
type input "C:\fakepath\Kine.pdf"
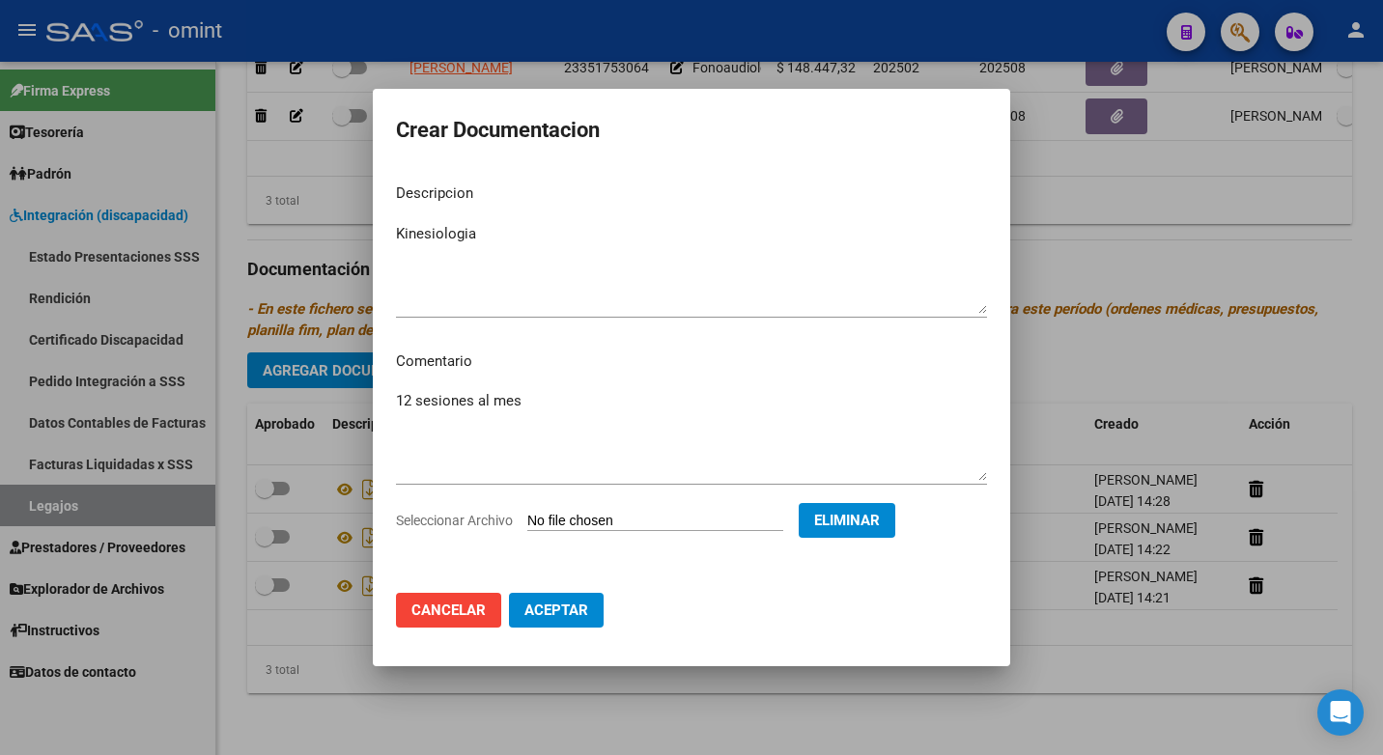
click at [564, 604] on span "Aceptar" at bounding box center [556, 610] width 64 height 17
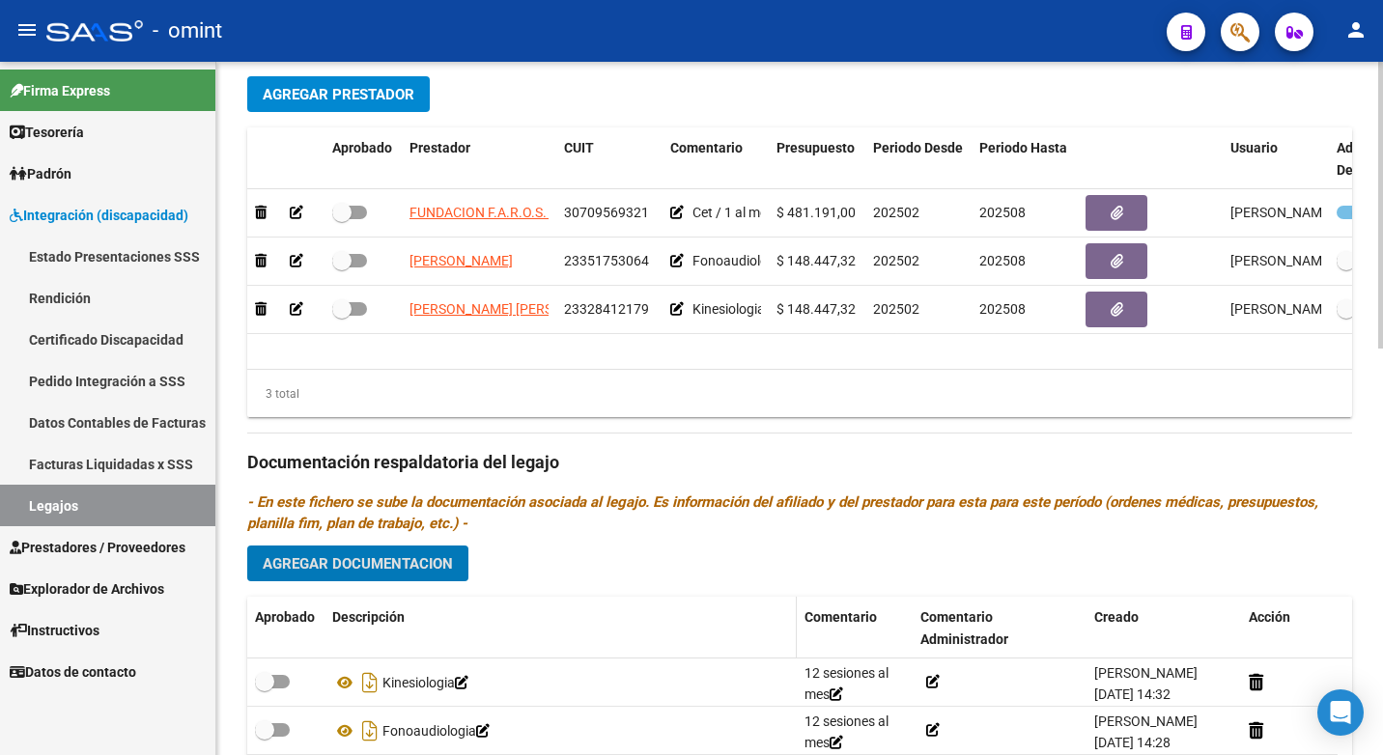
scroll to position [499, 0]
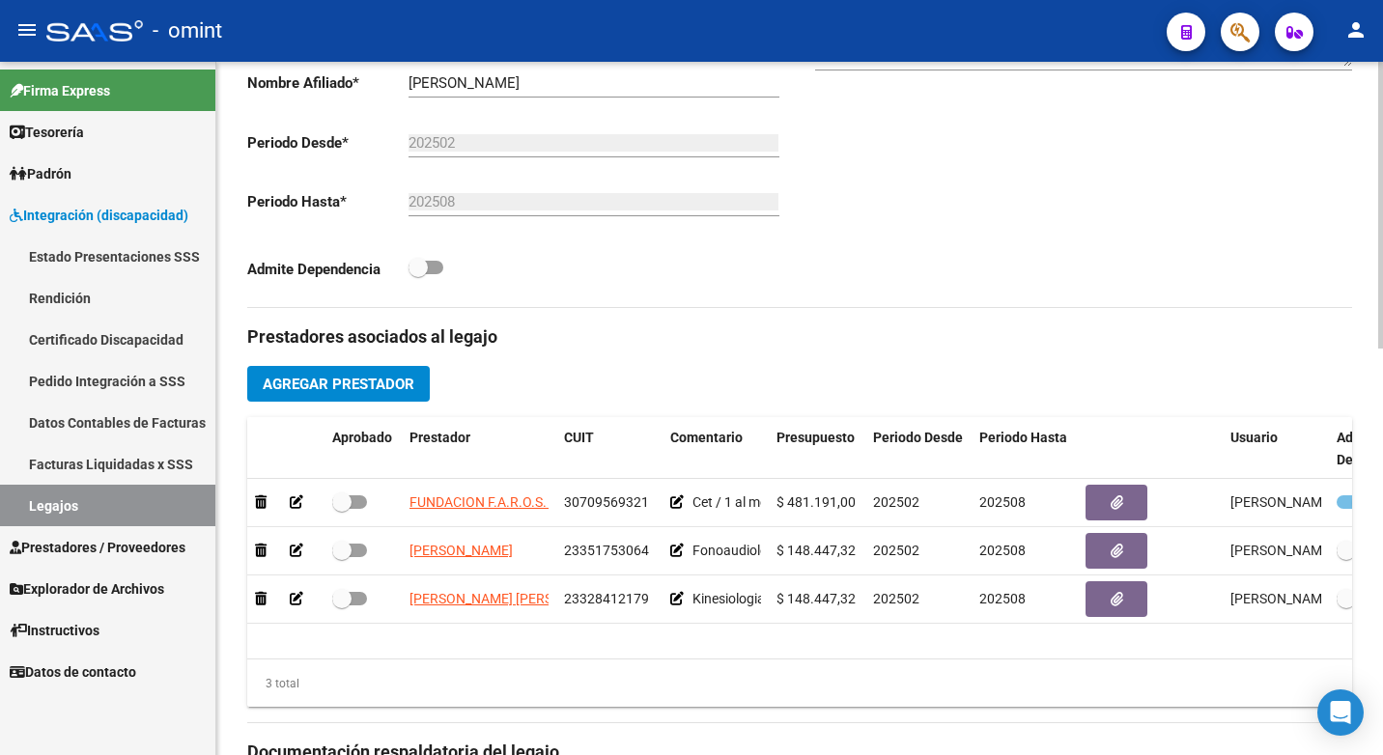
click at [363, 389] on span "Agregar Prestador" at bounding box center [339, 384] width 152 height 17
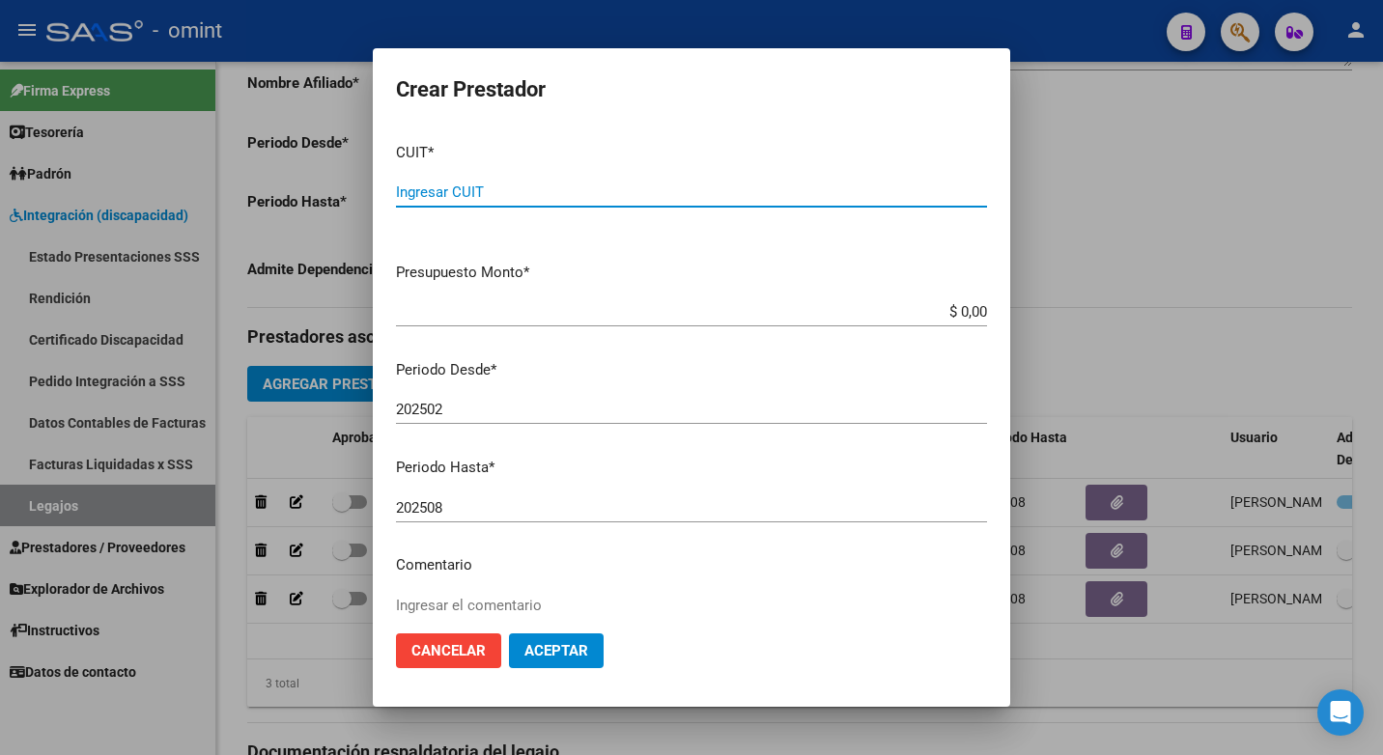
click at [407, 196] on input "Ingresar CUIT" at bounding box center [691, 191] width 591 height 17
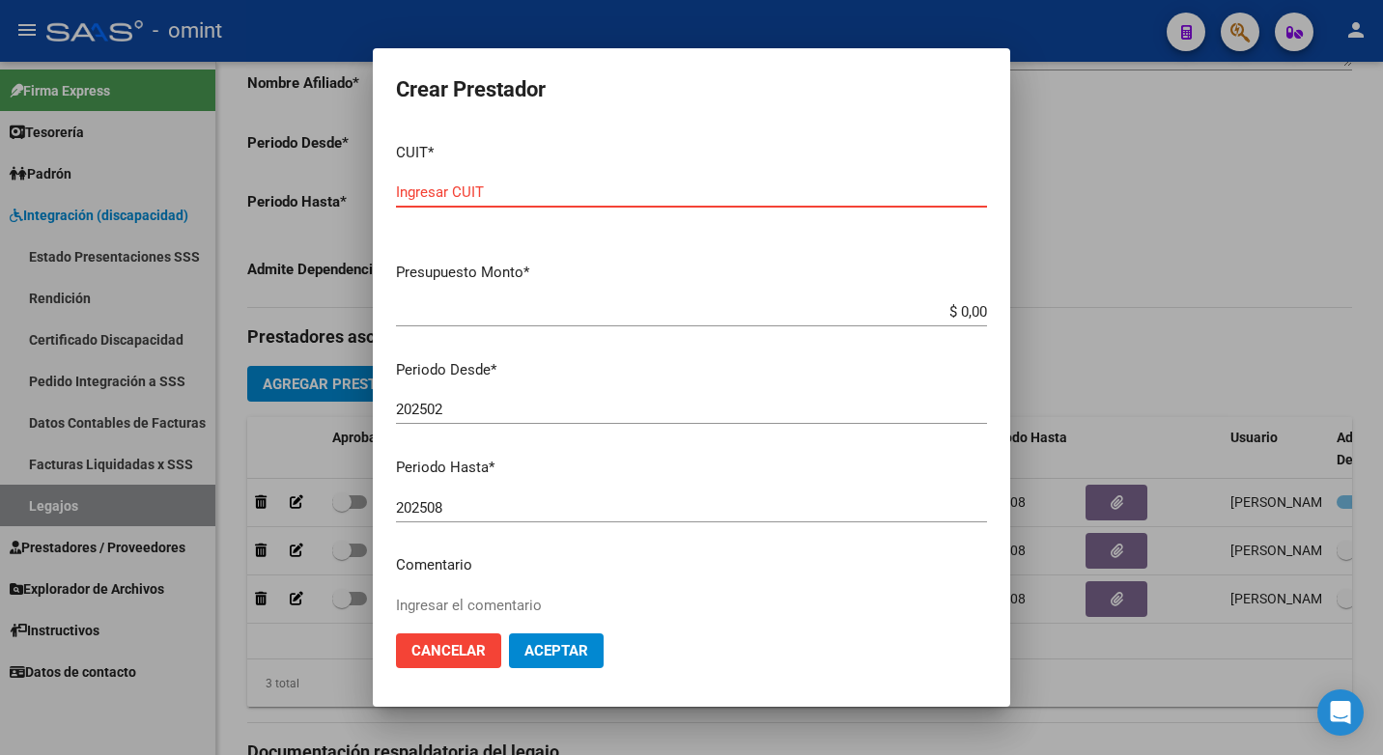
click at [425, 197] on input "Ingresar CUIT" at bounding box center [691, 191] width 591 height 17
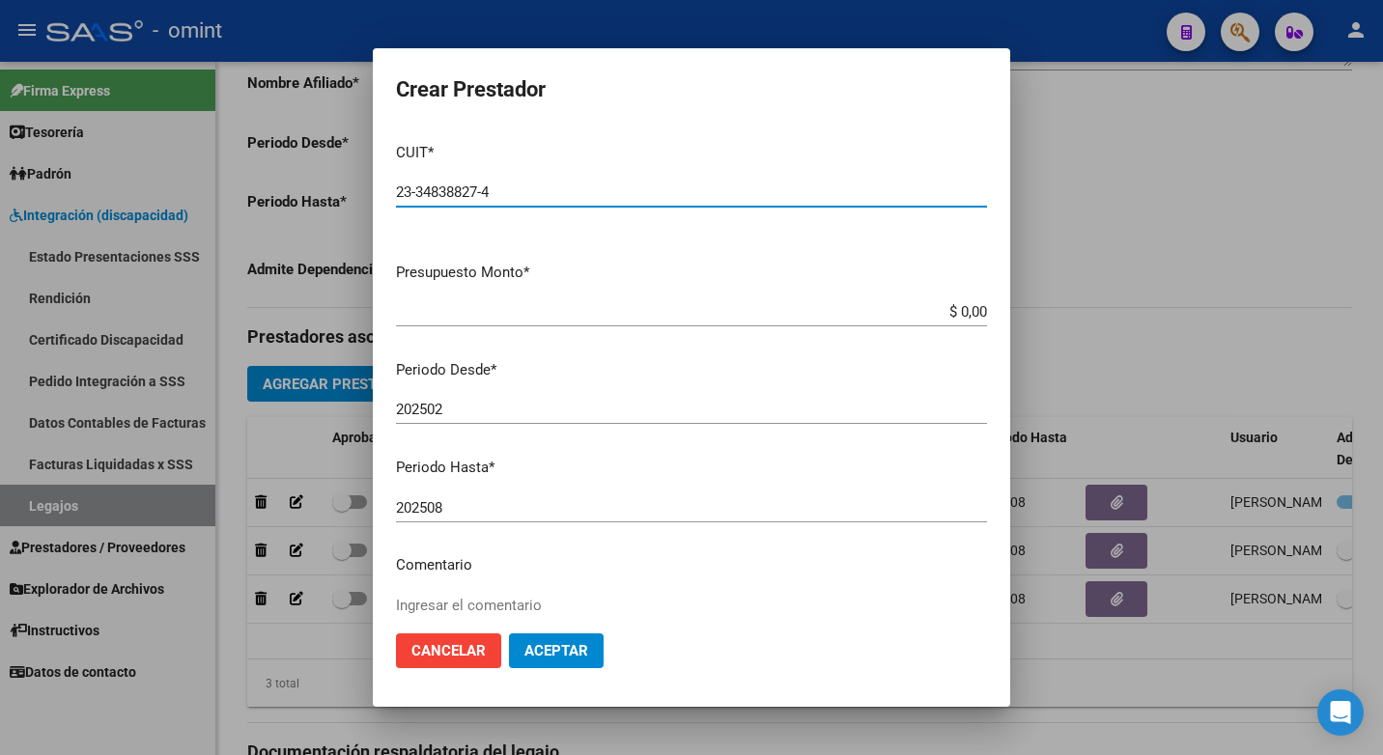
type input "23-34838827-4"
click at [956, 307] on input "$ 0,00" at bounding box center [691, 311] width 591 height 17
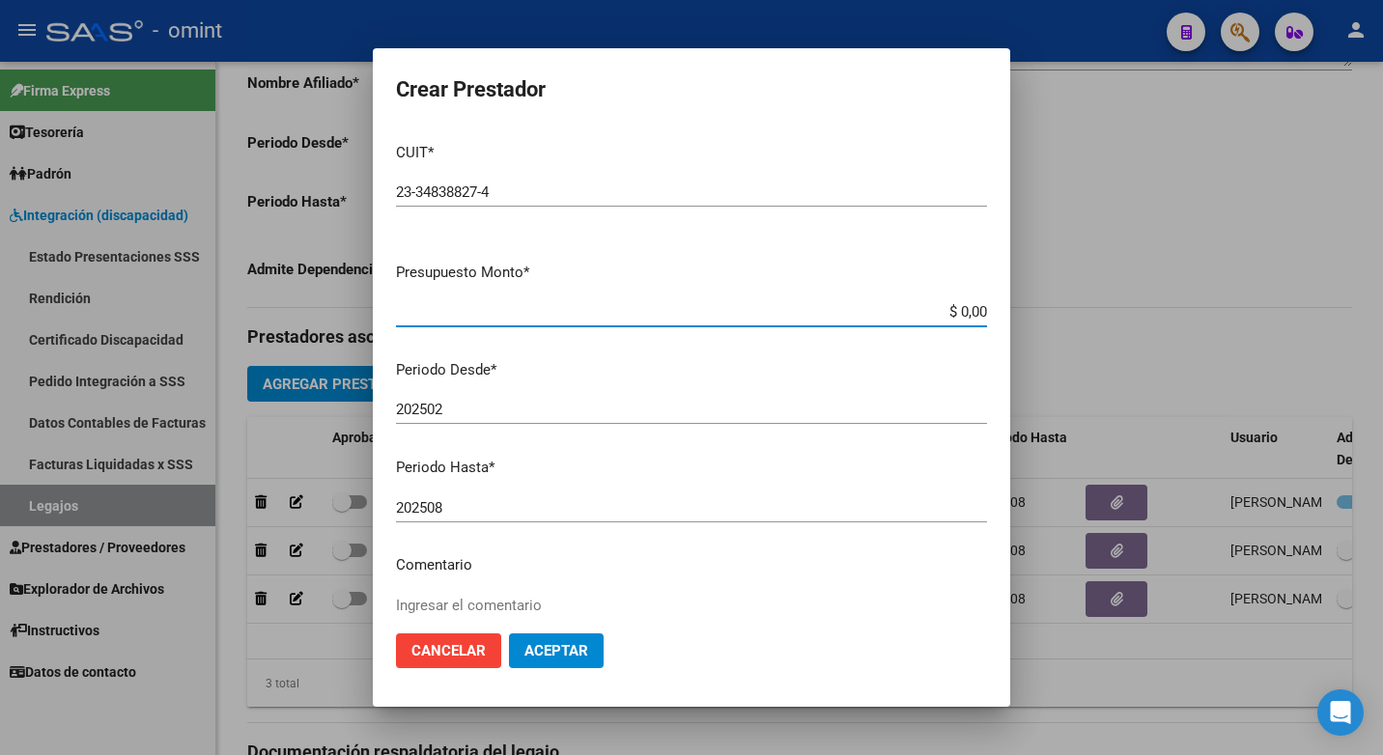
click at [956, 307] on input "$ 0,00" at bounding box center [691, 311] width 591 height 17
type input "$ 199.517,74"
click at [498, 610] on textarea "Ingresar el comentario" at bounding box center [691, 640] width 591 height 91
click at [480, 602] on textarea "Transporte:" at bounding box center [691, 640] width 591 height 91
click at [467, 602] on textarea "Transporte: 136.4 km" at bounding box center [691, 640] width 591 height 91
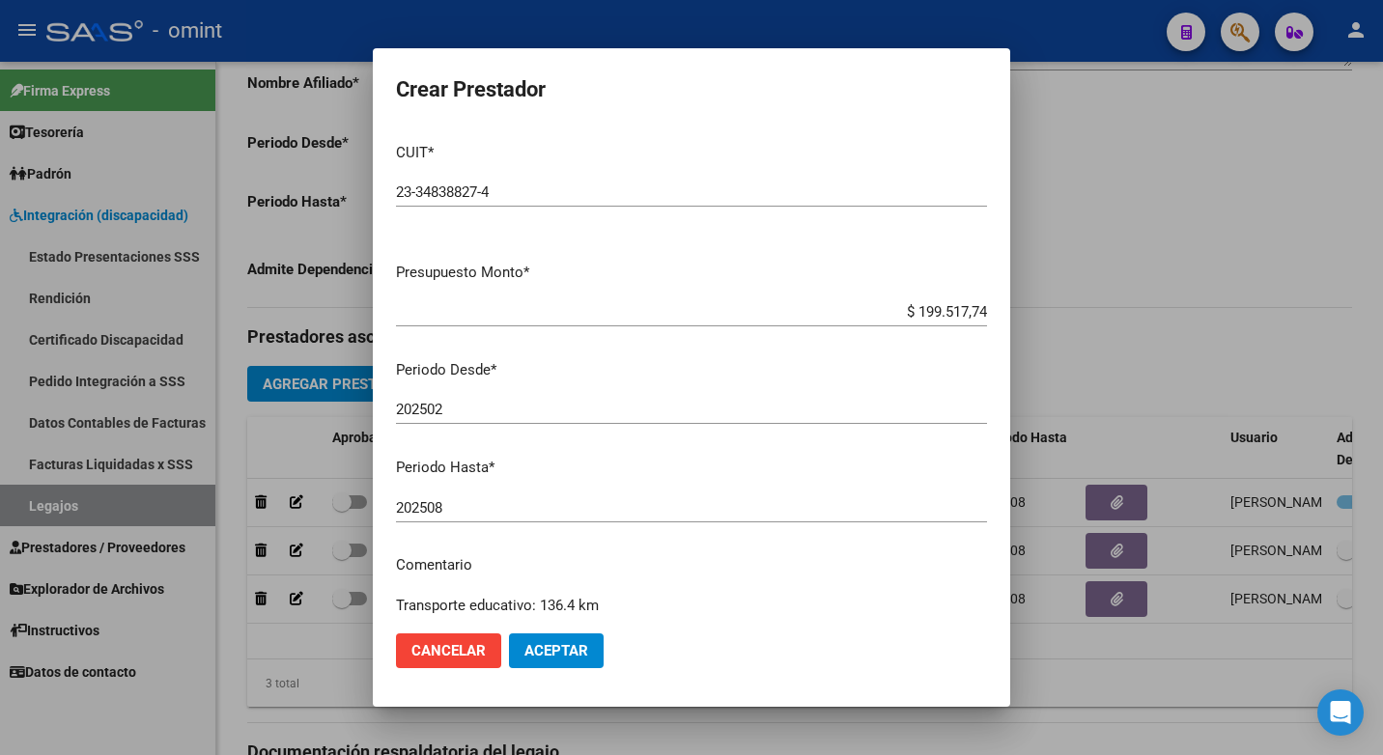
click at [707, 597] on textarea "Transporte educativo: 136.4 km" at bounding box center [691, 640] width 591 height 91
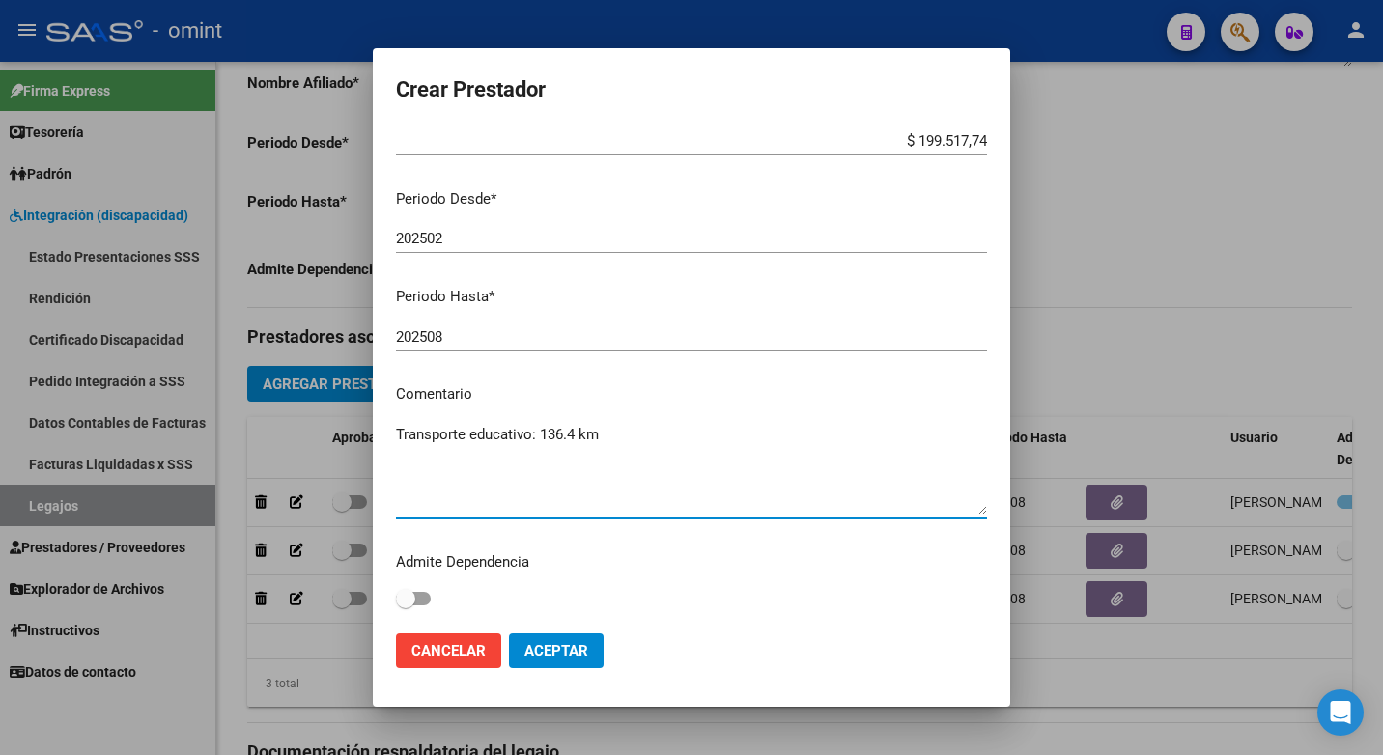
type textarea "Transporte educativo: 136.4 km"
click at [408, 602] on span at bounding box center [405, 598] width 19 height 19
click at [406, 605] on input "checkbox" at bounding box center [405, 605] width 1 height 1
checkbox input "true"
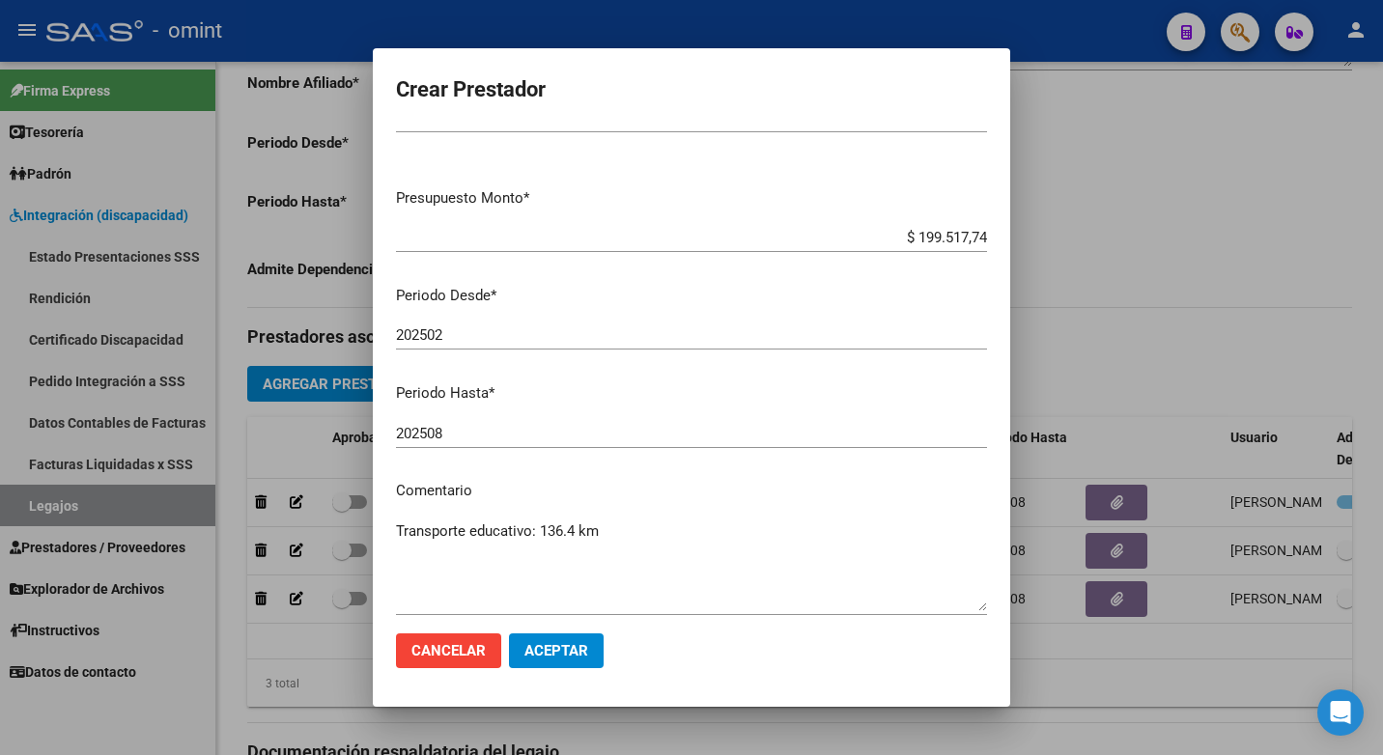
click at [586, 659] on span "Aceptar" at bounding box center [556, 650] width 64 height 17
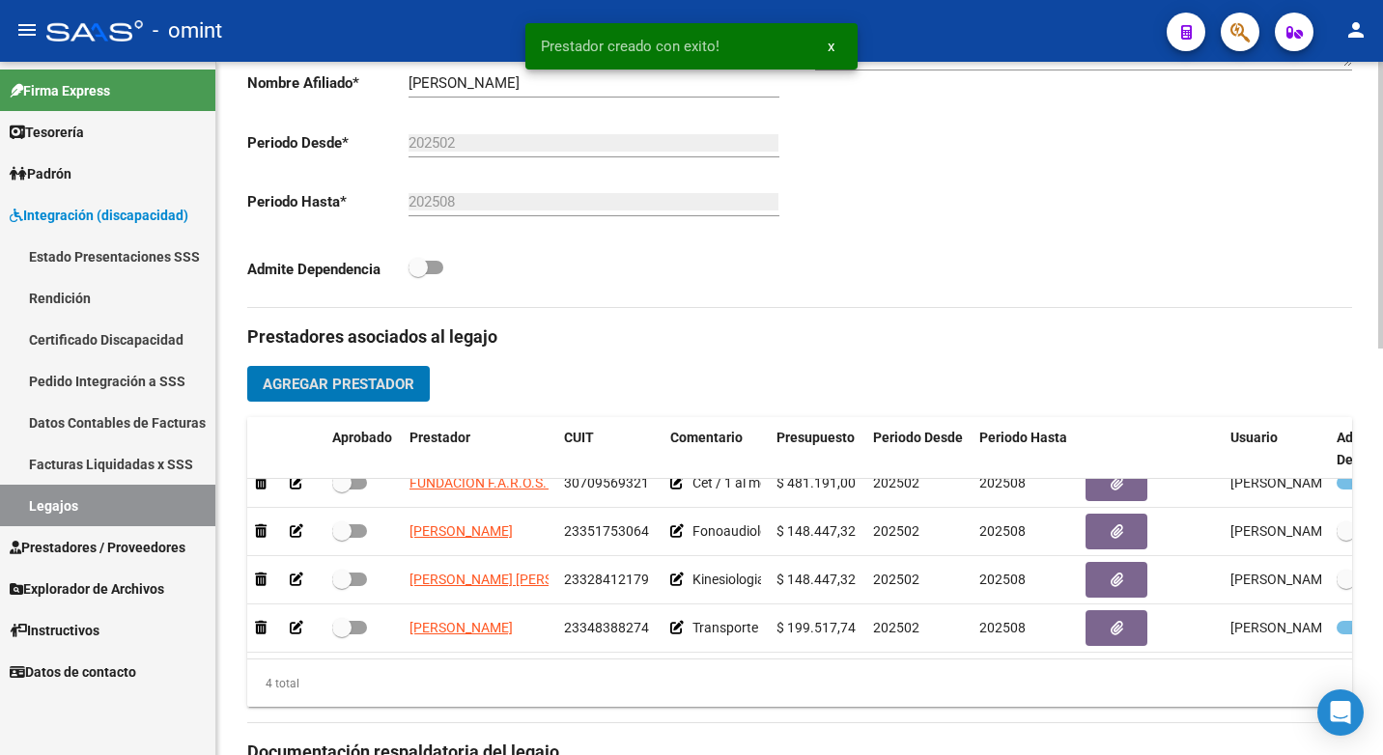
scroll to position [34, 0]
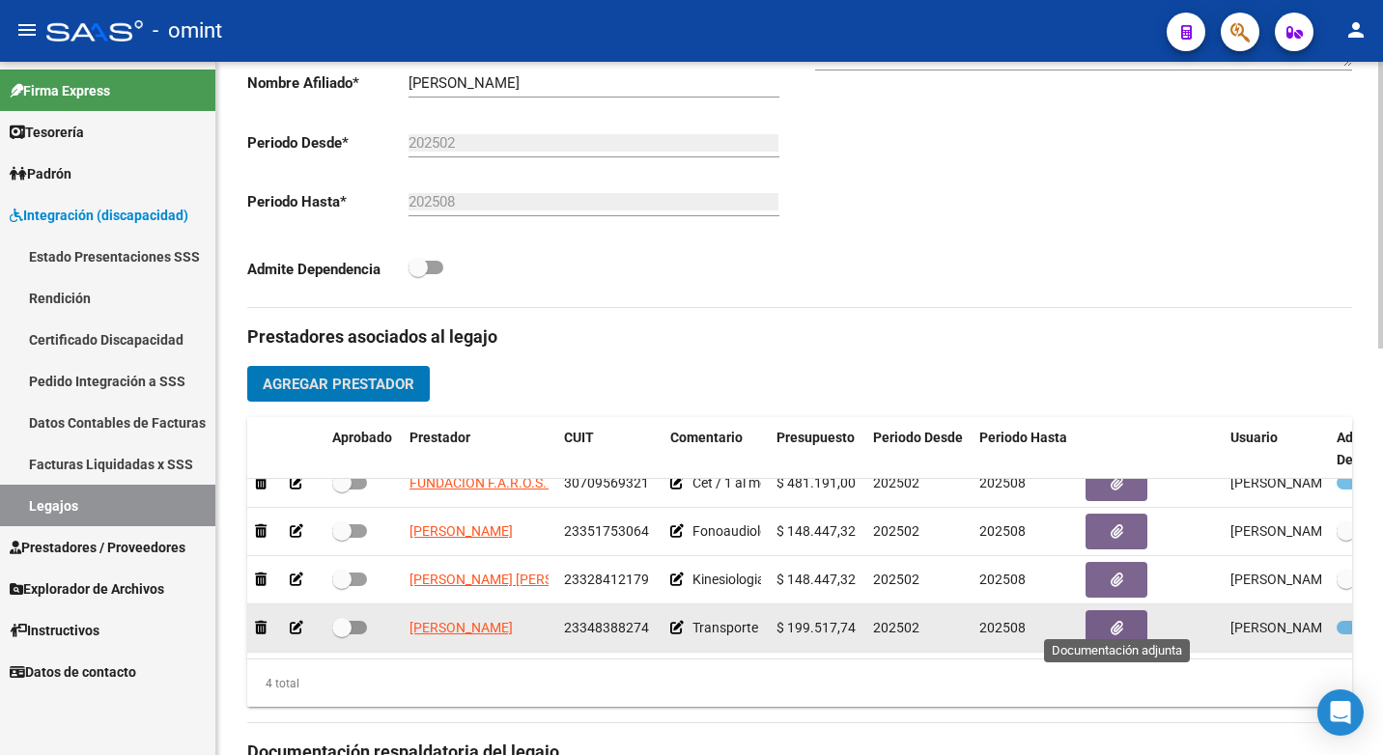
click at [1108, 610] on button "button" at bounding box center [1116, 628] width 62 height 36
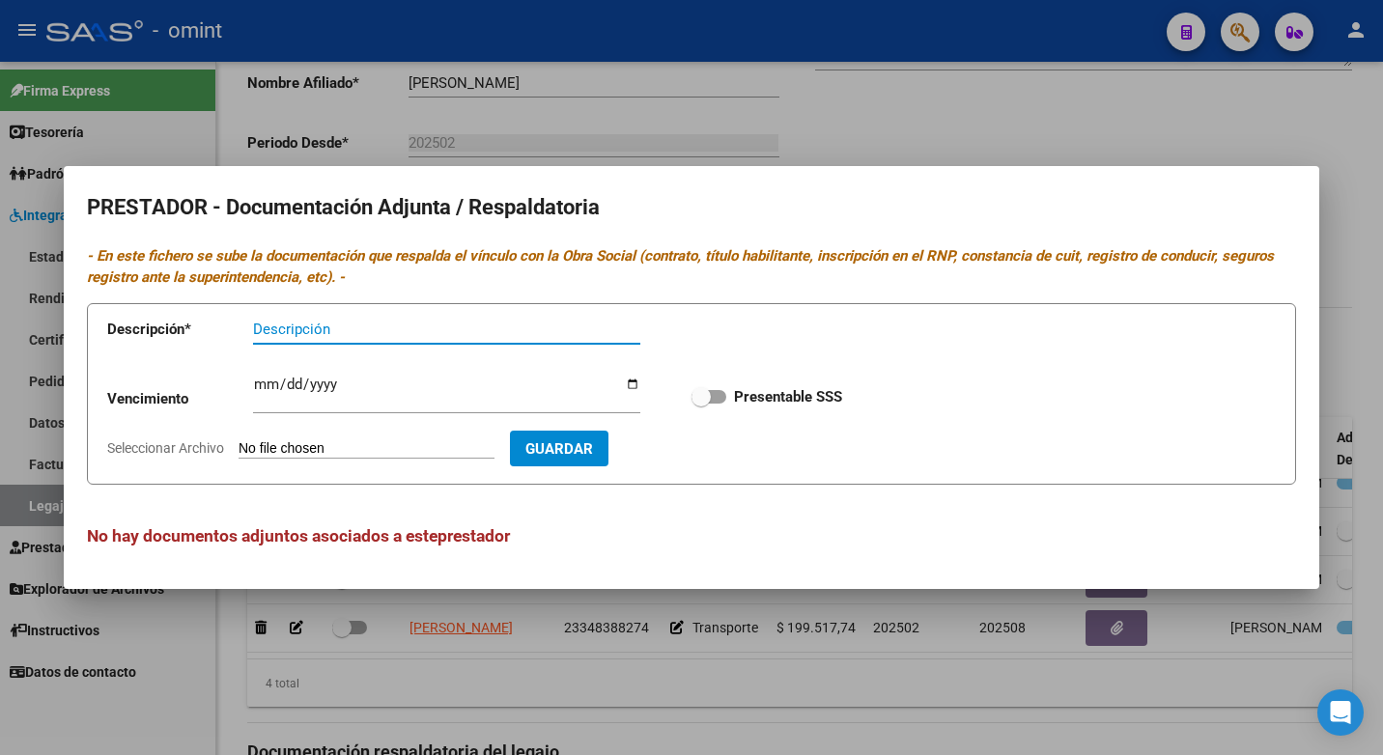
click at [290, 332] on input "Descripción" at bounding box center [446, 329] width 387 height 17
type input "Hab/titulo/itv/cbu/arca"
click at [266, 382] on input "Ingresar vencimiento" at bounding box center [446, 392] width 387 height 31
type input "2025-12-31"
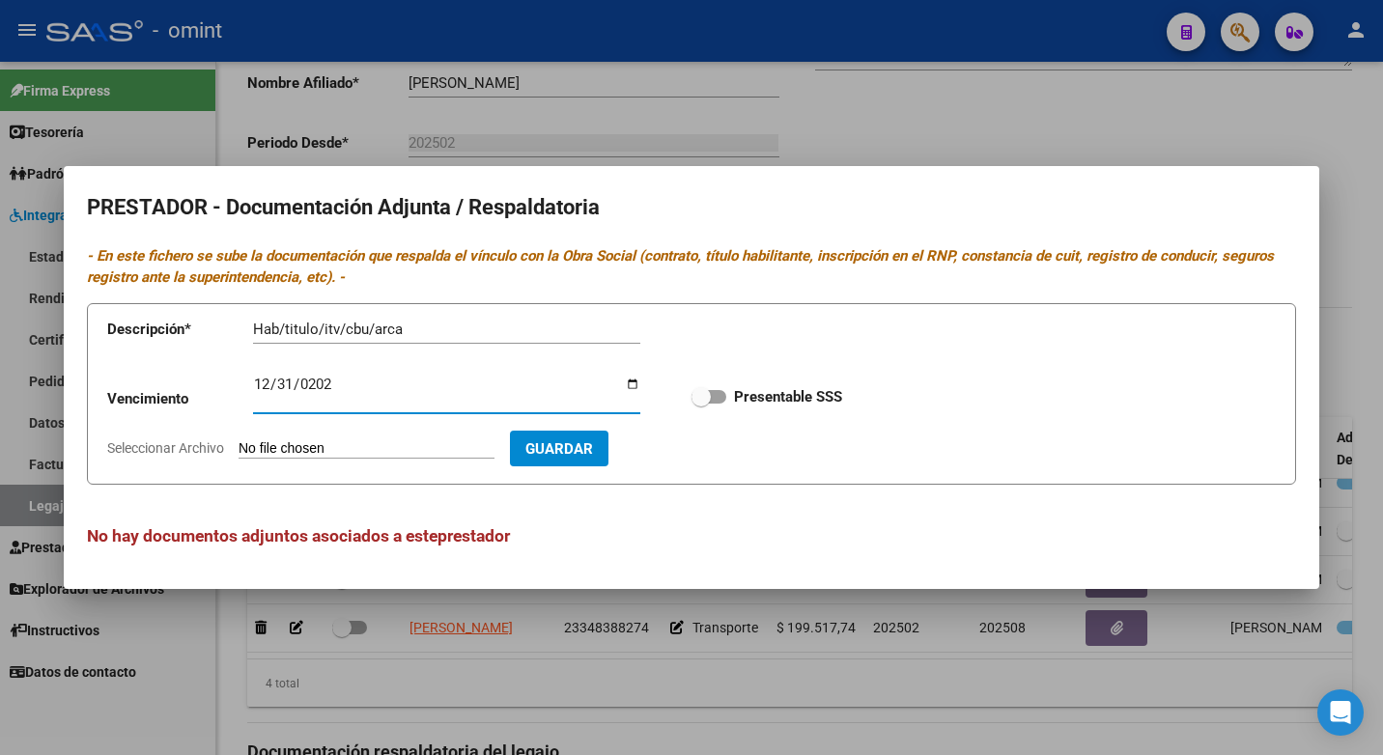
click at [698, 400] on span at bounding box center [700, 396] width 19 height 19
click at [700, 404] on input "Presentable SSS" at bounding box center [700, 404] width 1 height 1
checkbox input "true"
click at [284, 448] on input "Seleccionar Archivo" at bounding box center [366, 449] width 256 height 18
type input "C:\fakepath\Transporte.pdf"
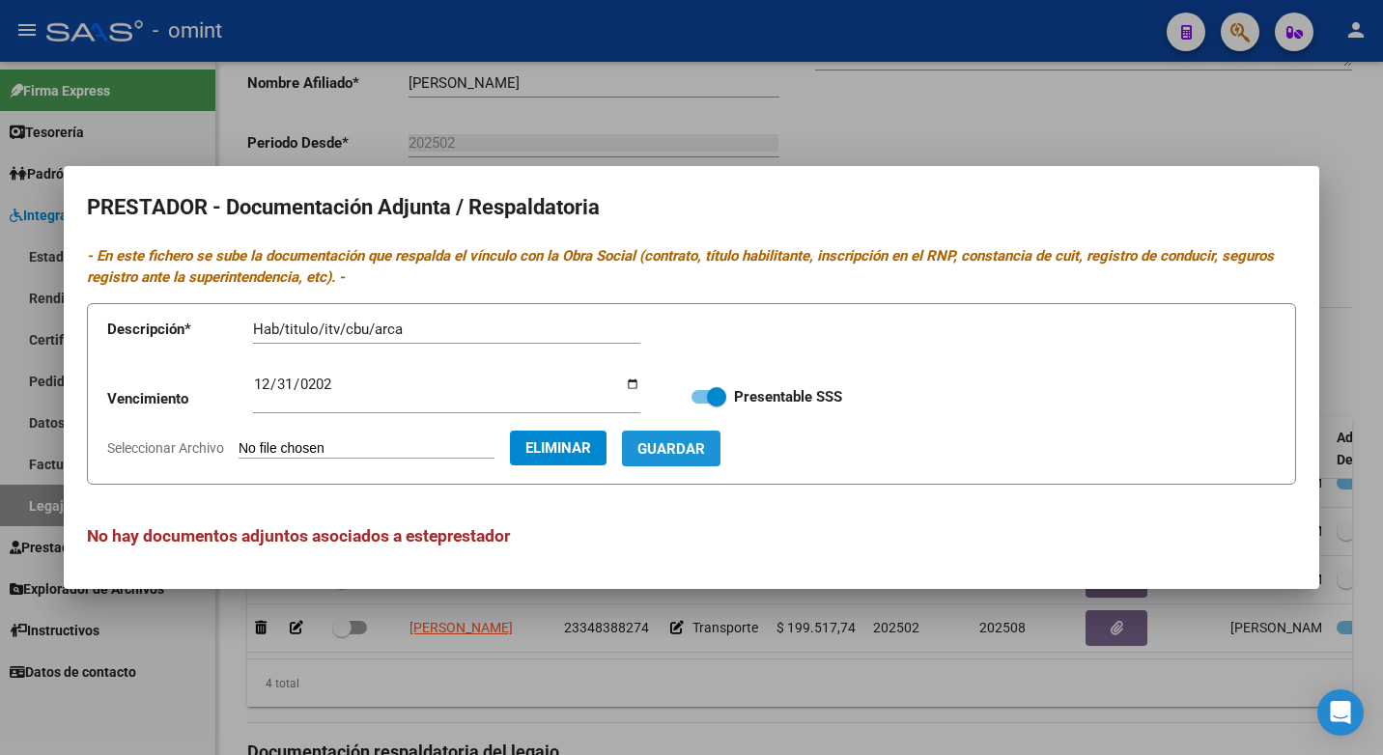
click at [690, 452] on span "Guardar" at bounding box center [671, 448] width 68 height 17
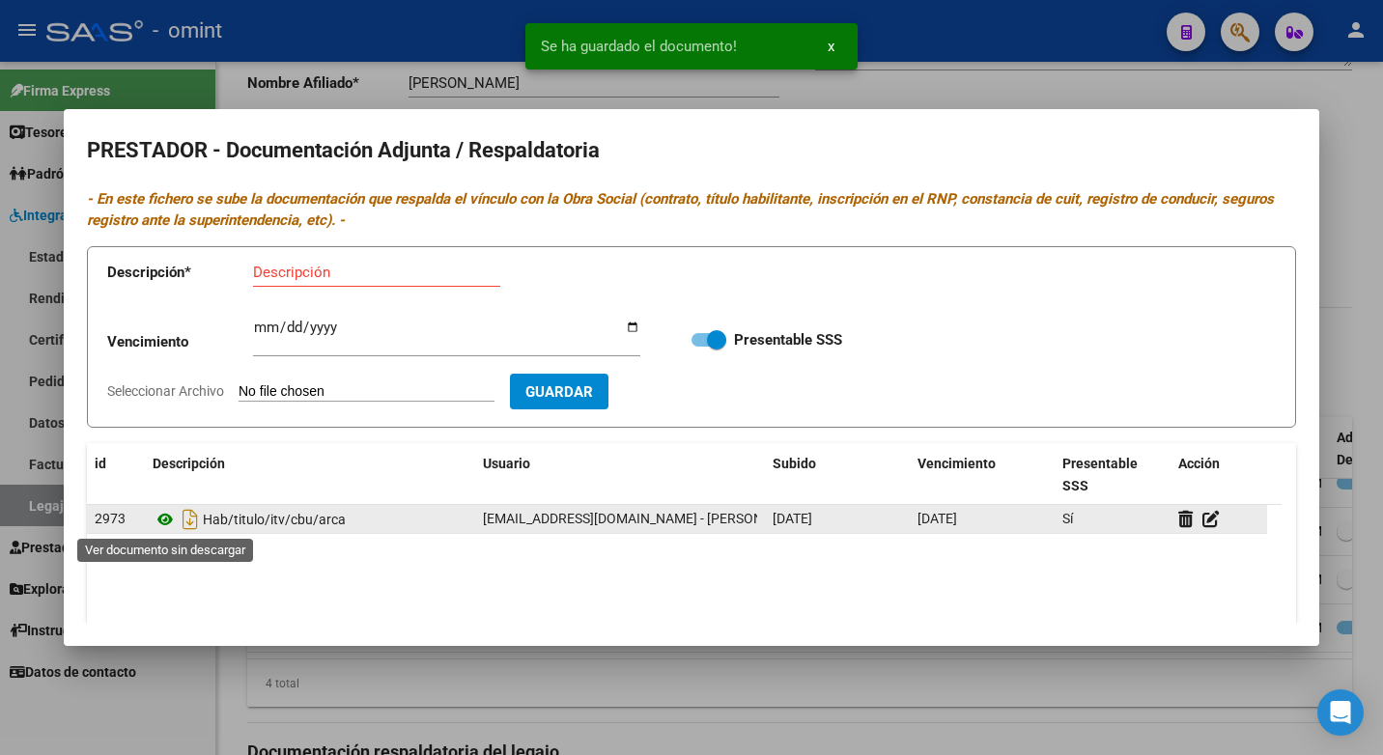
click at [168, 511] on icon at bounding box center [165, 519] width 25 height 23
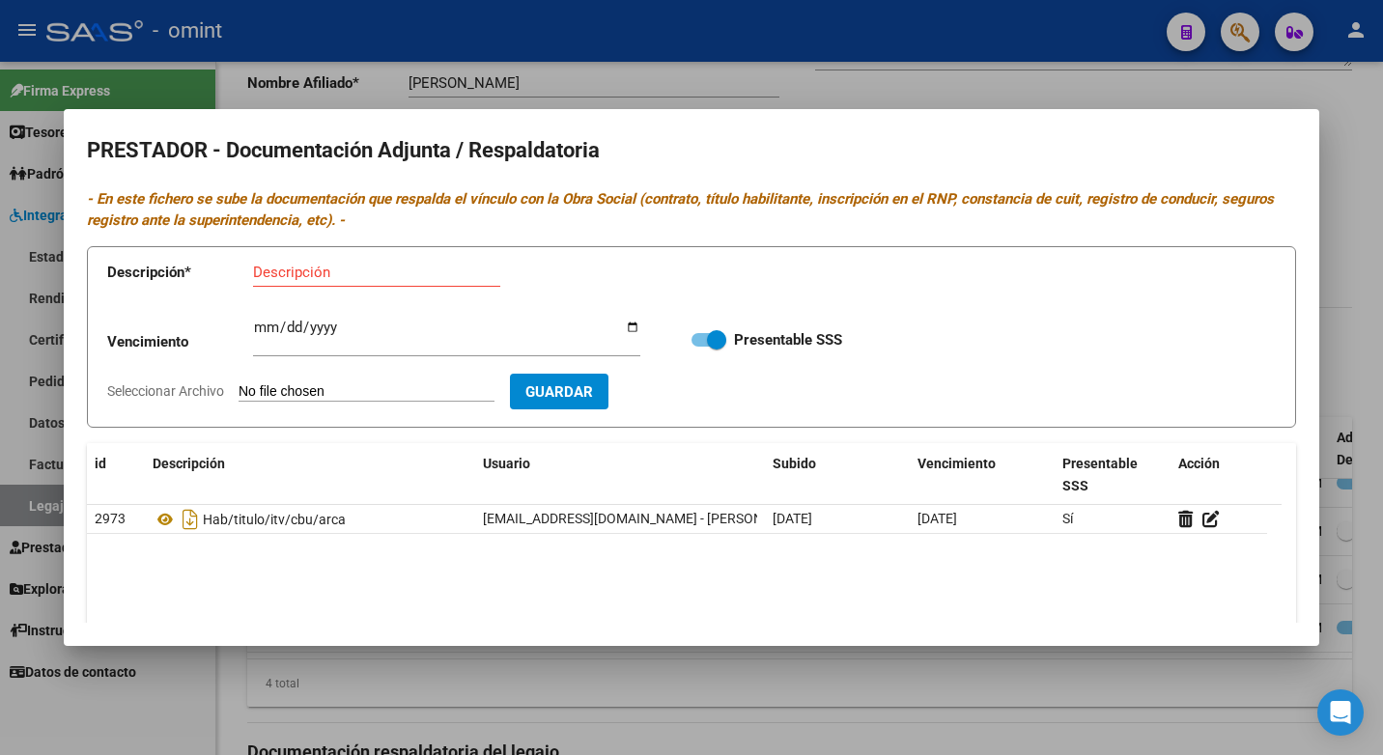
click at [686, 72] on div at bounding box center [691, 377] width 1383 height 755
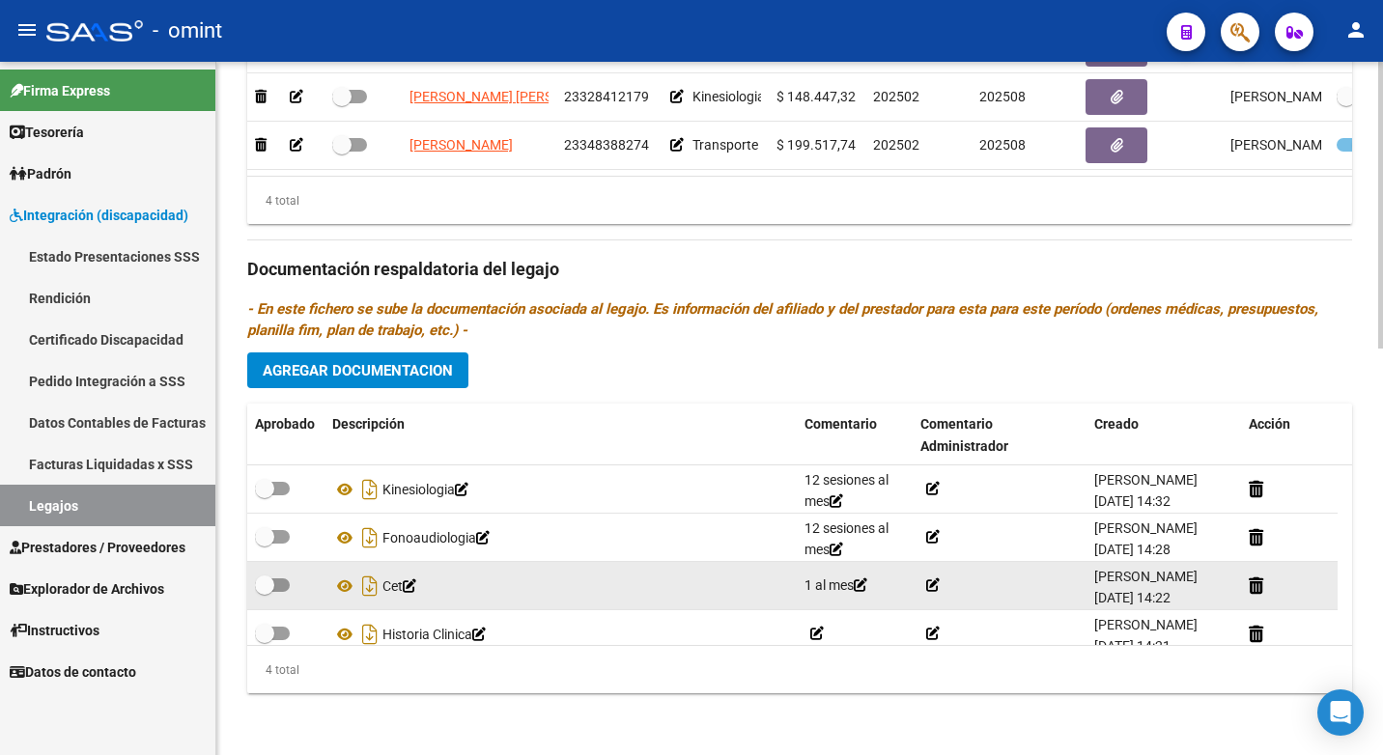
scroll to position [19, 0]
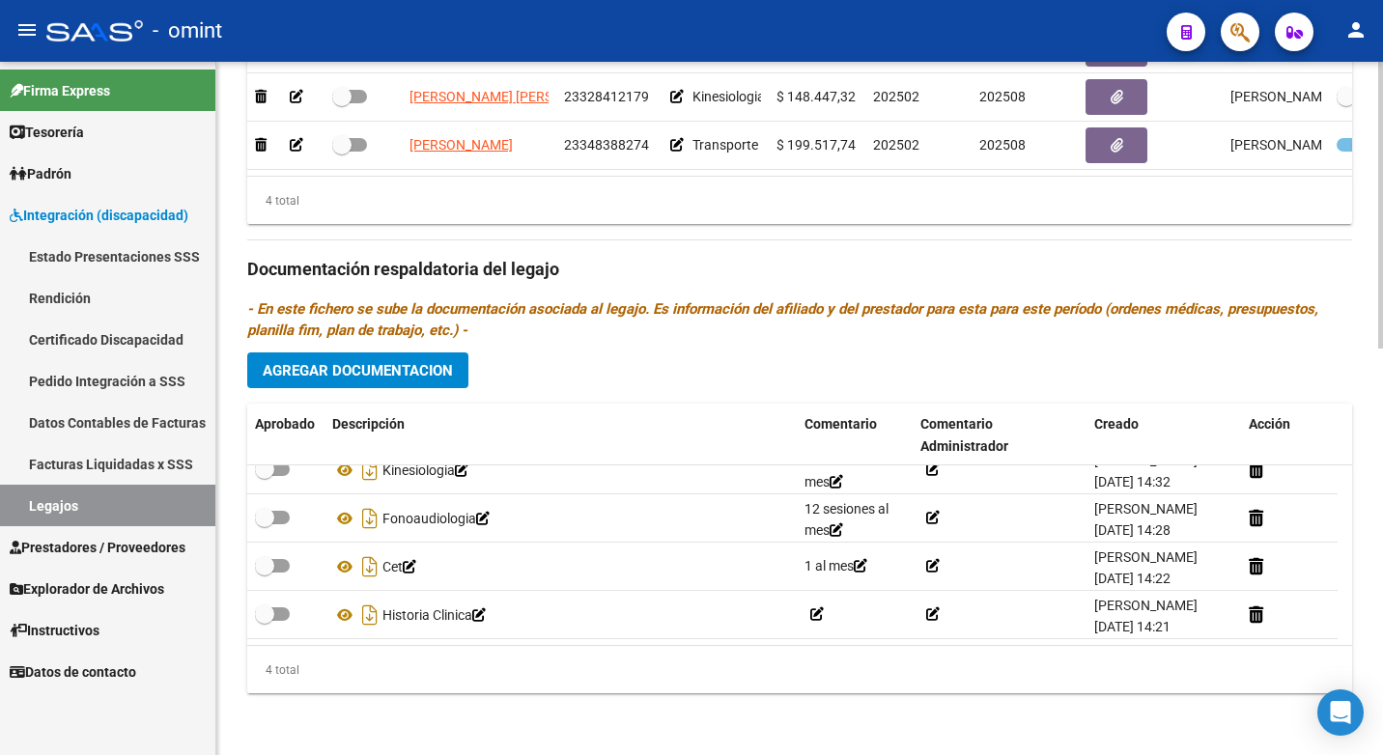
click at [372, 377] on span "Agregar Documentacion" at bounding box center [358, 370] width 190 height 17
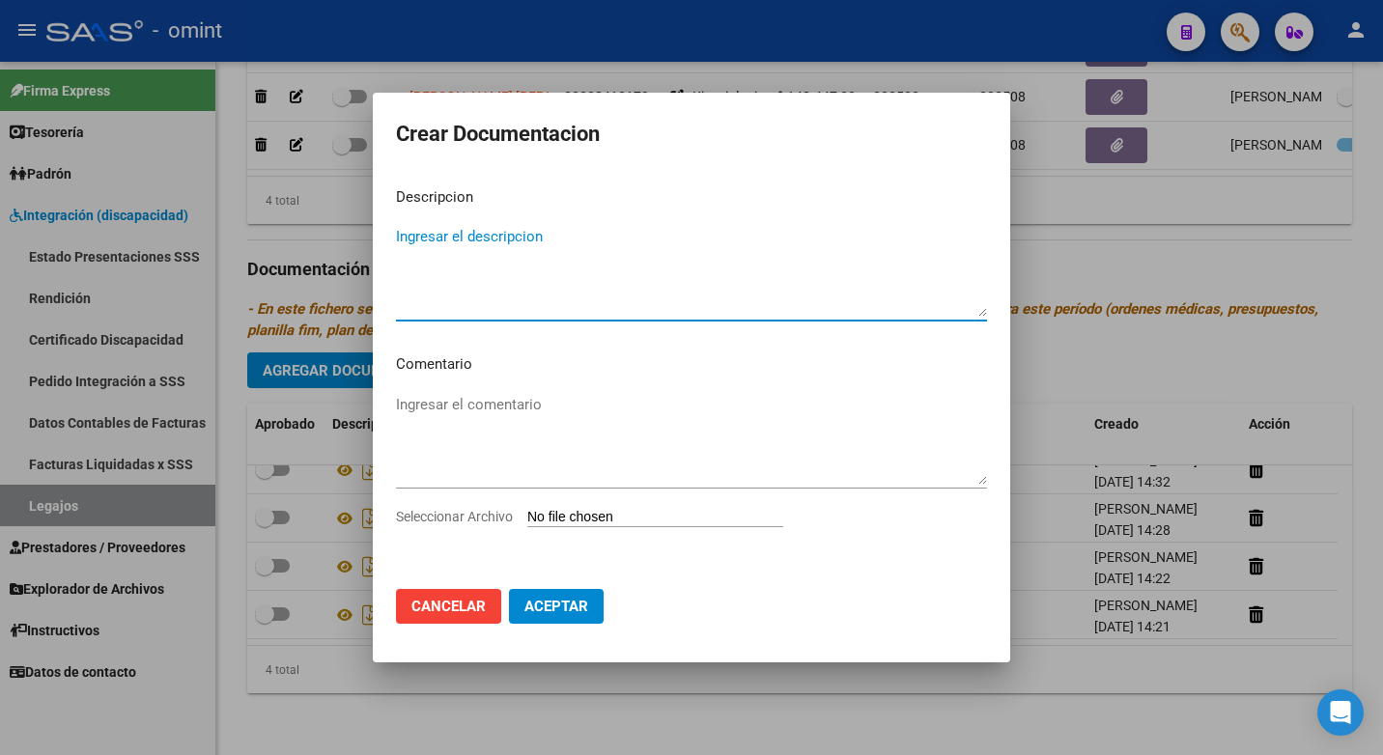
click at [441, 238] on textarea "Ingresar el descripcion" at bounding box center [691, 271] width 591 height 91
type textarea "Transporte"
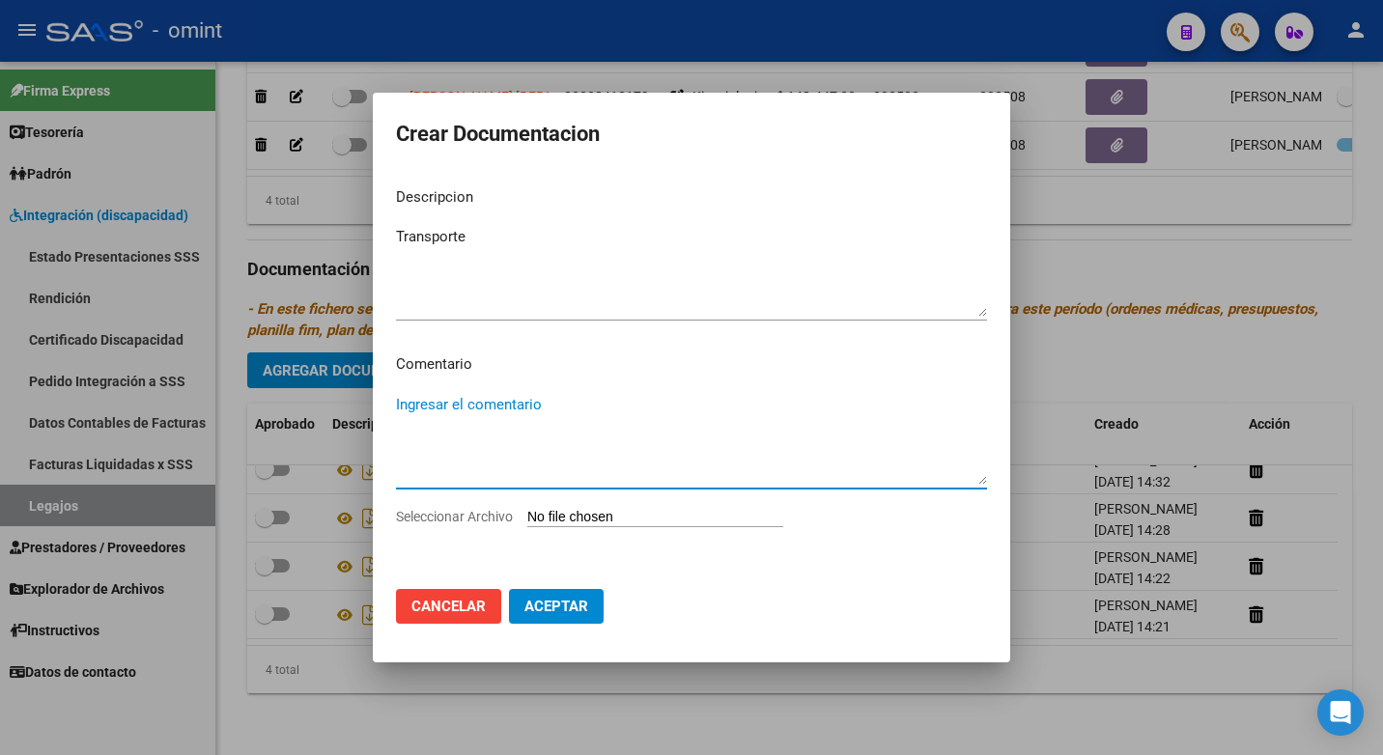
click at [482, 404] on textarea "Ingresar el comentario" at bounding box center [691, 439] width 591 height 91
click at [425, 417] on textarea "Ingresar el comentario" at bounding box center [691, 439] width 591 height 91
click at [426, 404] on textarea "Ingresar el comentario" at bounding box center [691, 439] width 591 height 91
type textarea "136.4 km"
click at [579, 521] on input "Seleccionar Archivo" at bounding box center [655, 518] width 256 height 18
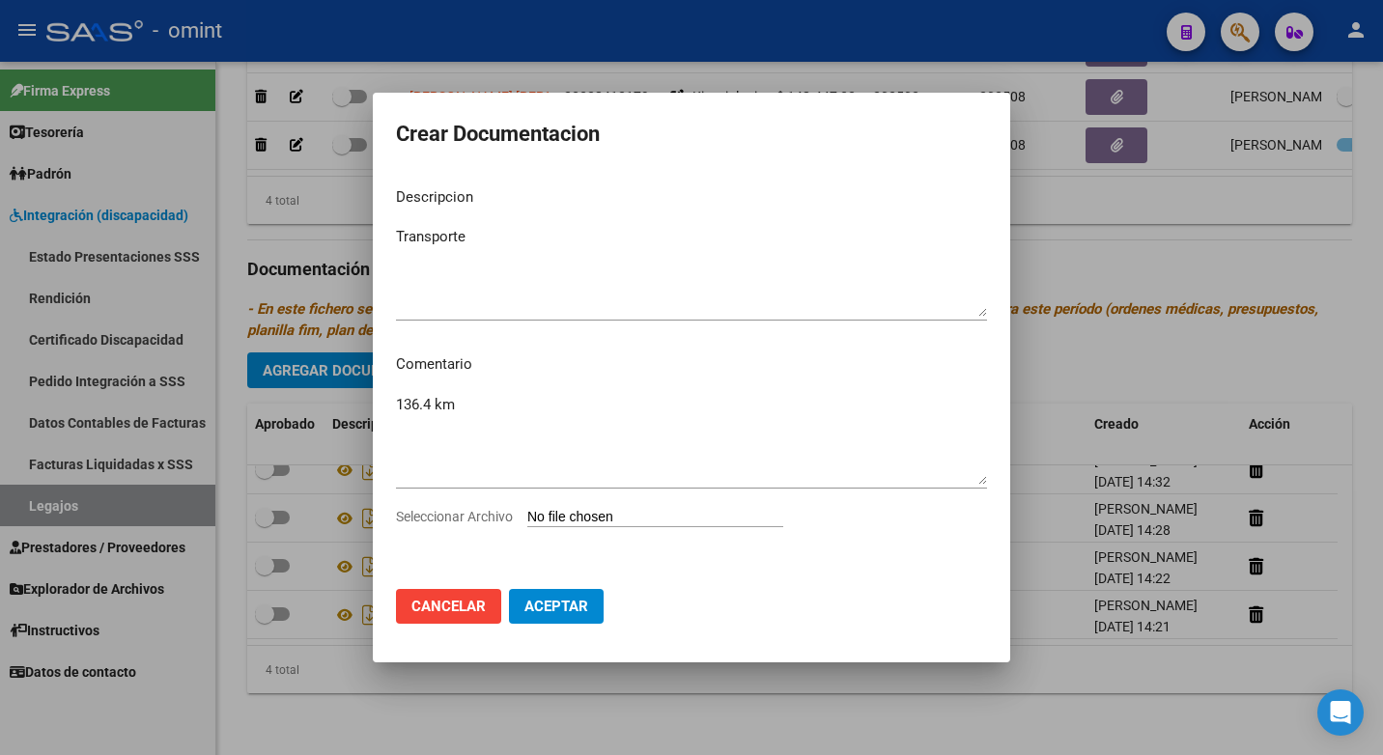
type input "C:\fakepath\Transporte.pdf"
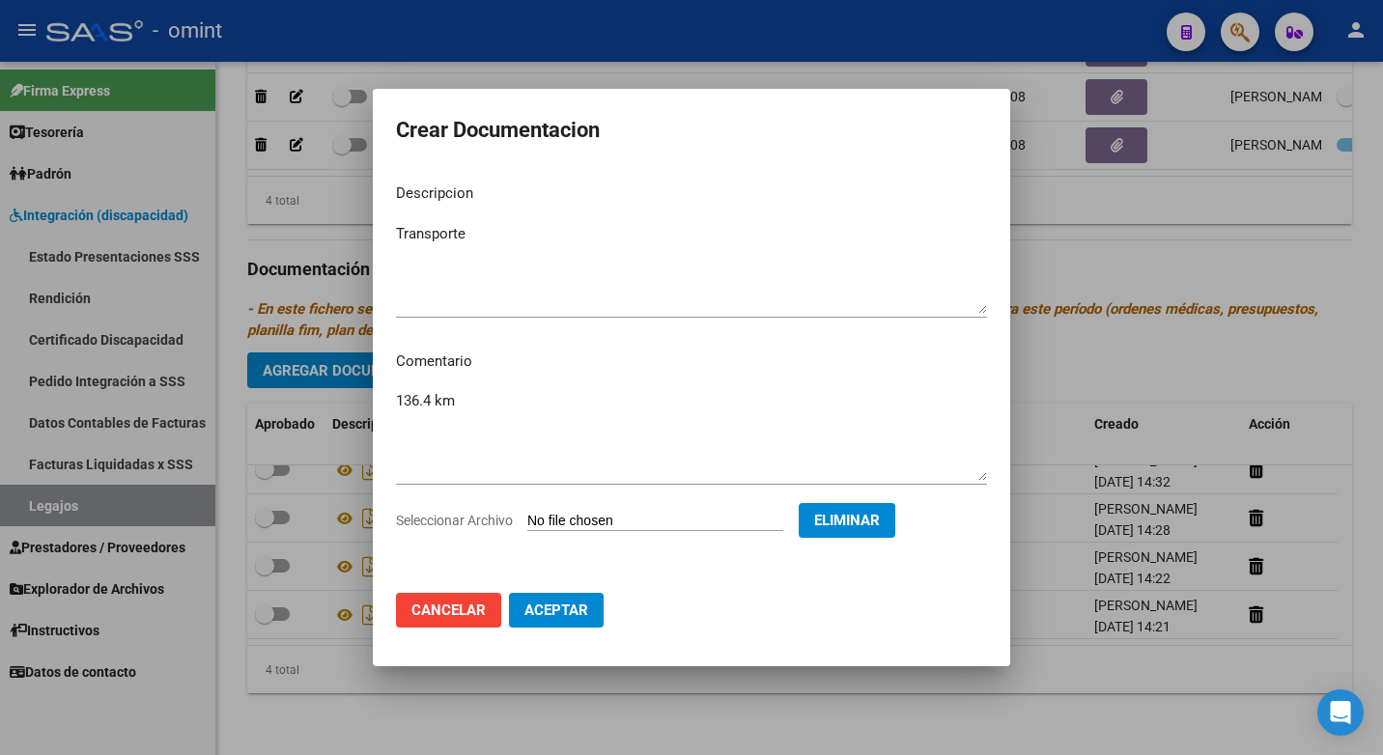
click at [540, 602] on span "Aceptar" at bounding box center [556, 610] width 64 height 17
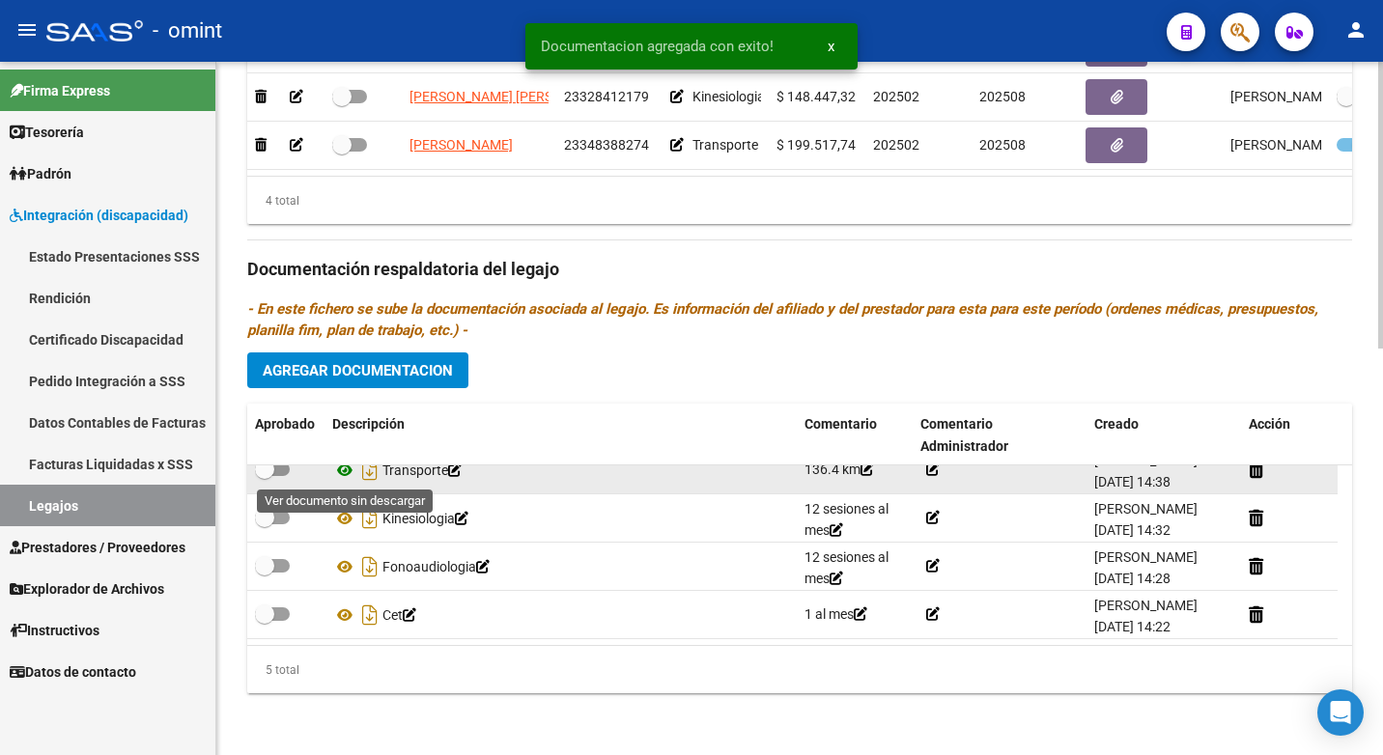
click at [342, 467] on icon at bounding box center [344, 470] width 25 height 23
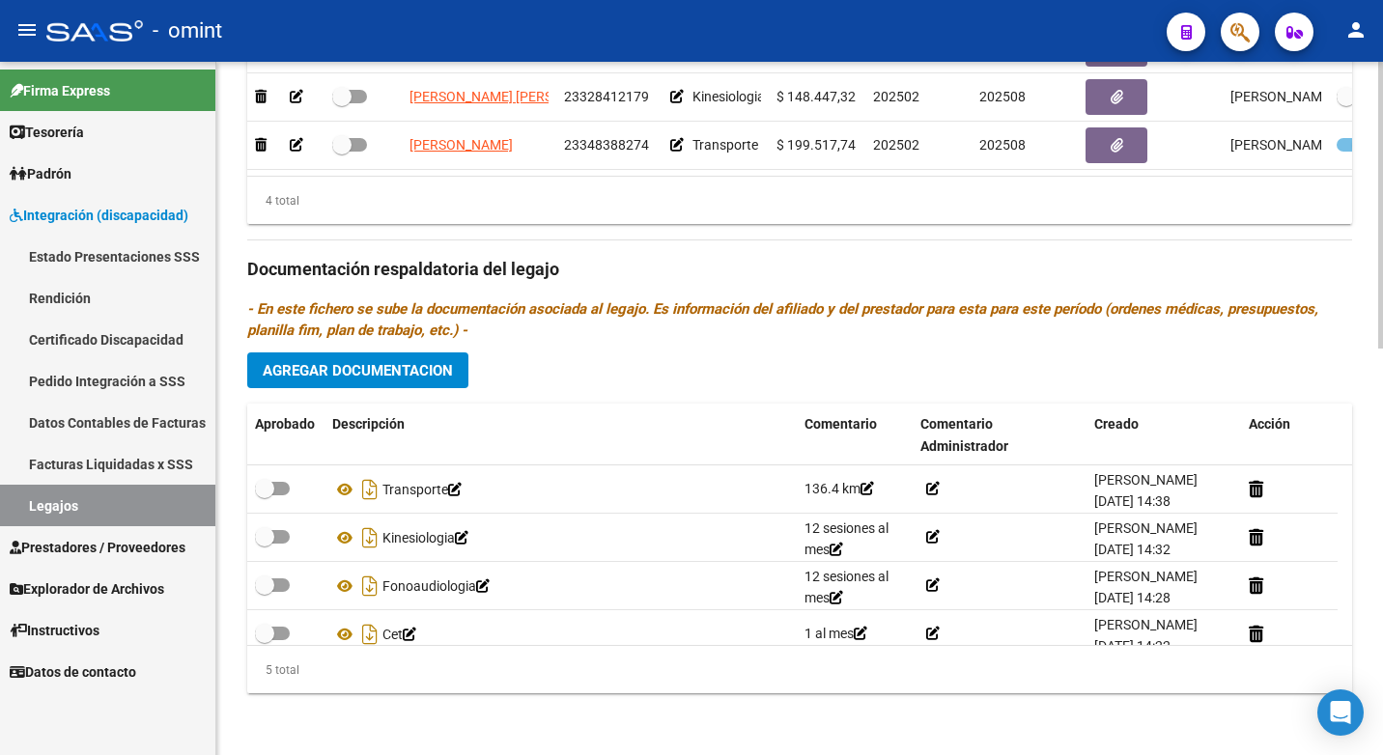
scroll to position [68, 0]
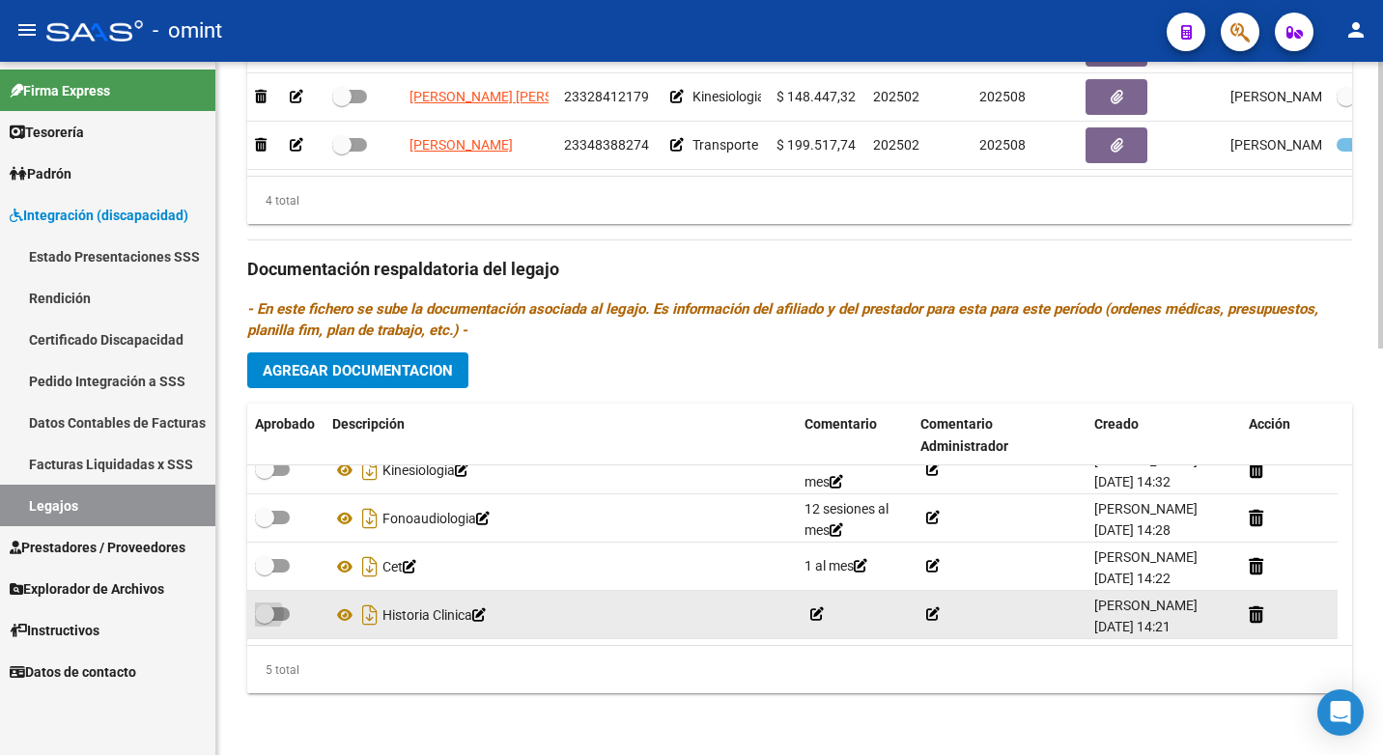
click at [265, 621] on span at bounding box center [264, 613] width 19 height 19
click at [265, 621] on input "checkbox" at bounding box center [264, 621] width 1 height 1
checkbox input "true"
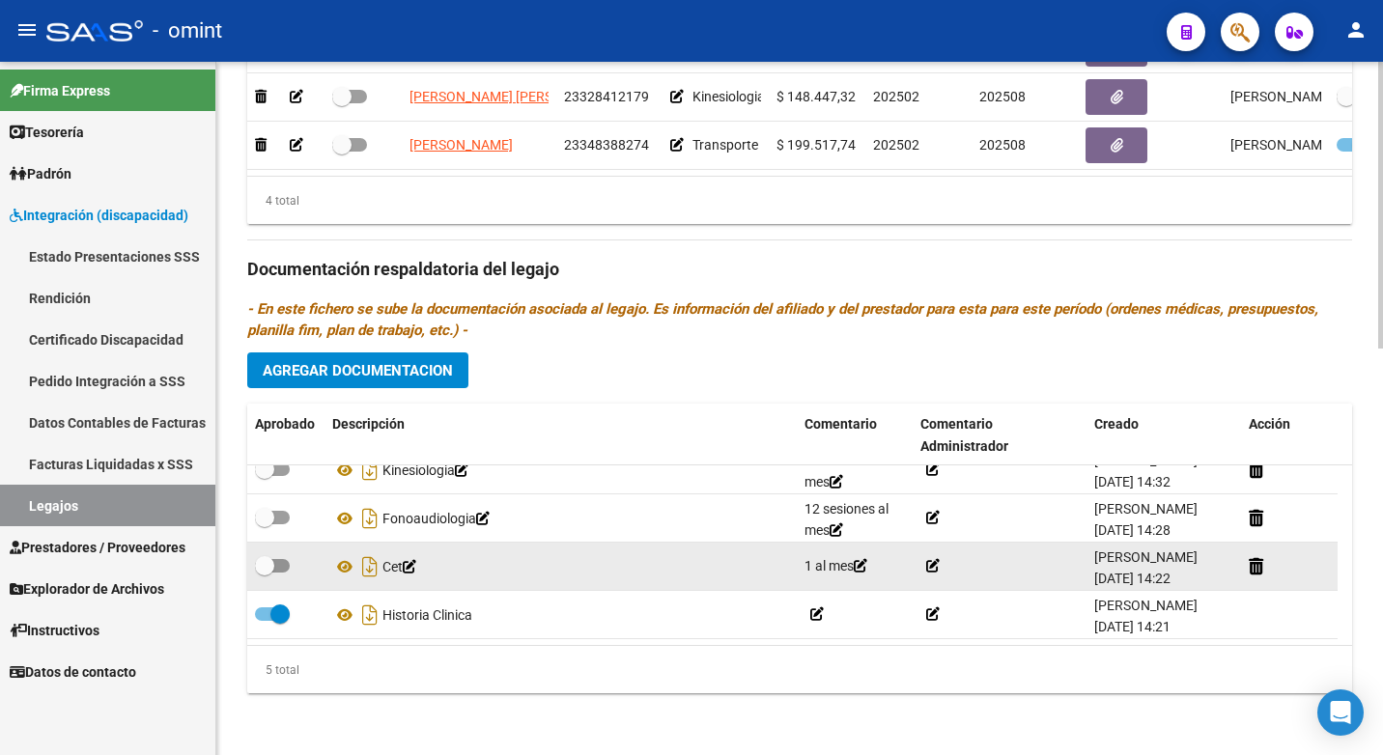
click at [266, 567] on span at bounding box center [264, 565] width 19 height 19
click at [265, 573] on input "checkbox" at bounding box center [264, 573] width 1 height 1
checkbox input "true"
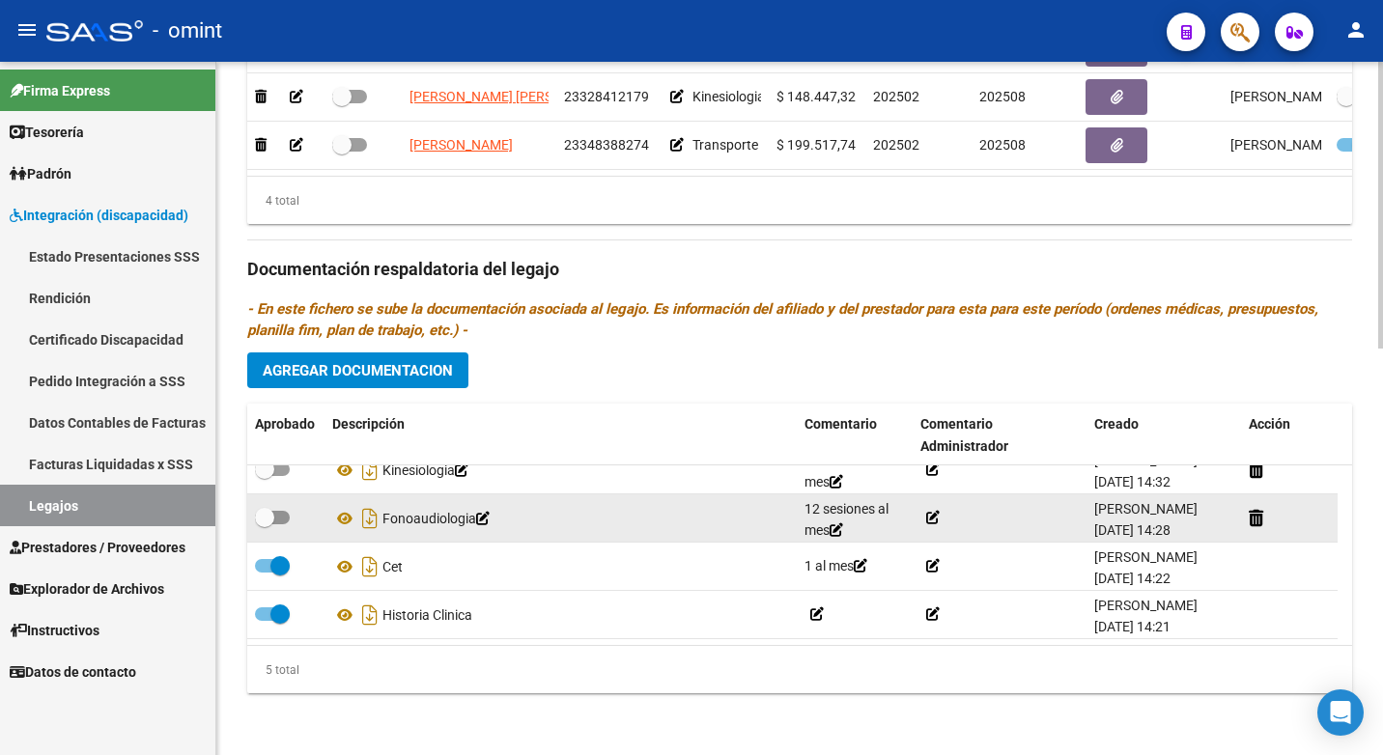
click at [270, 522] on span at bounding box center [264, 517] width 19 height 19
click at [265, 524] on input "checkbox" at bounding box center [264, 524] width 1 height 1
checkbox input "true"
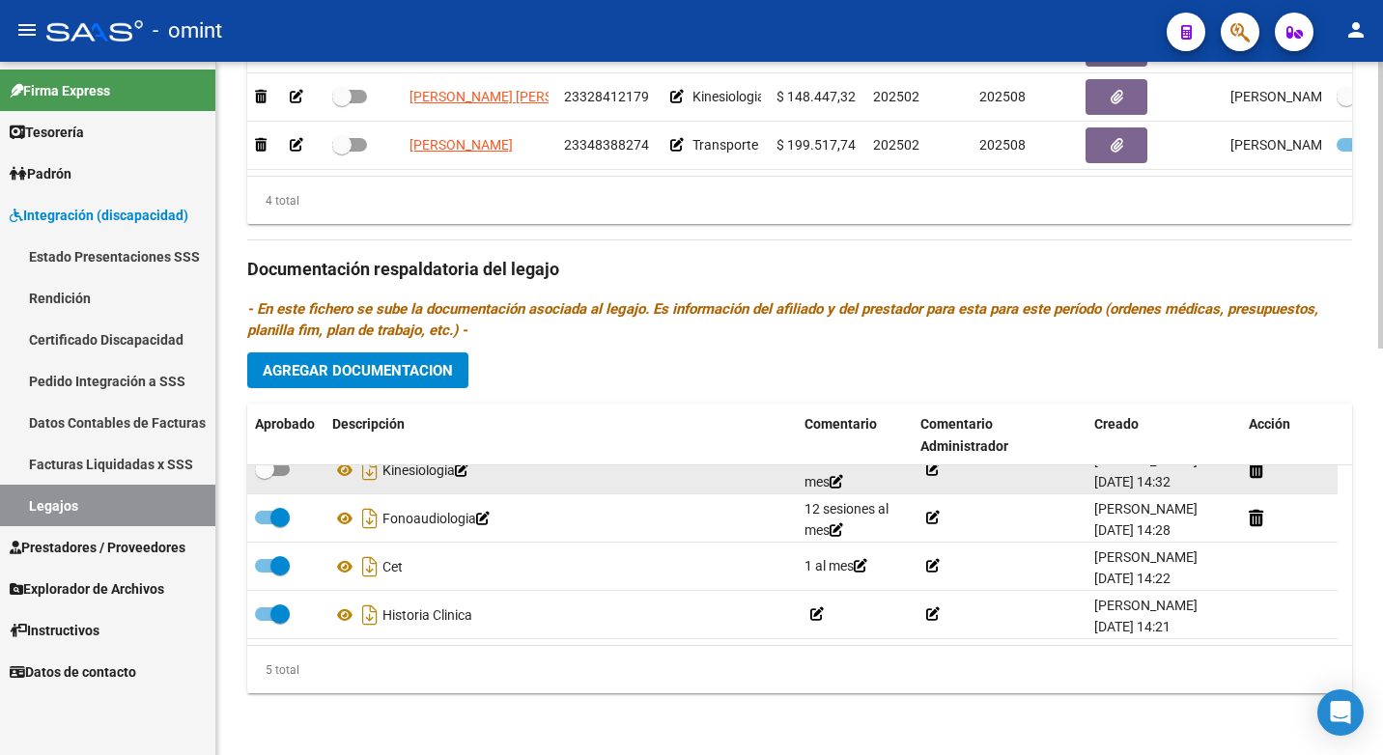
click at [264, 475] on span at bounding box center [264, 469] width 19 height 19
click at [264, 476] on input "checkbox" at bounding box center [264, 476] width 1 height 1
checkbox input "true"
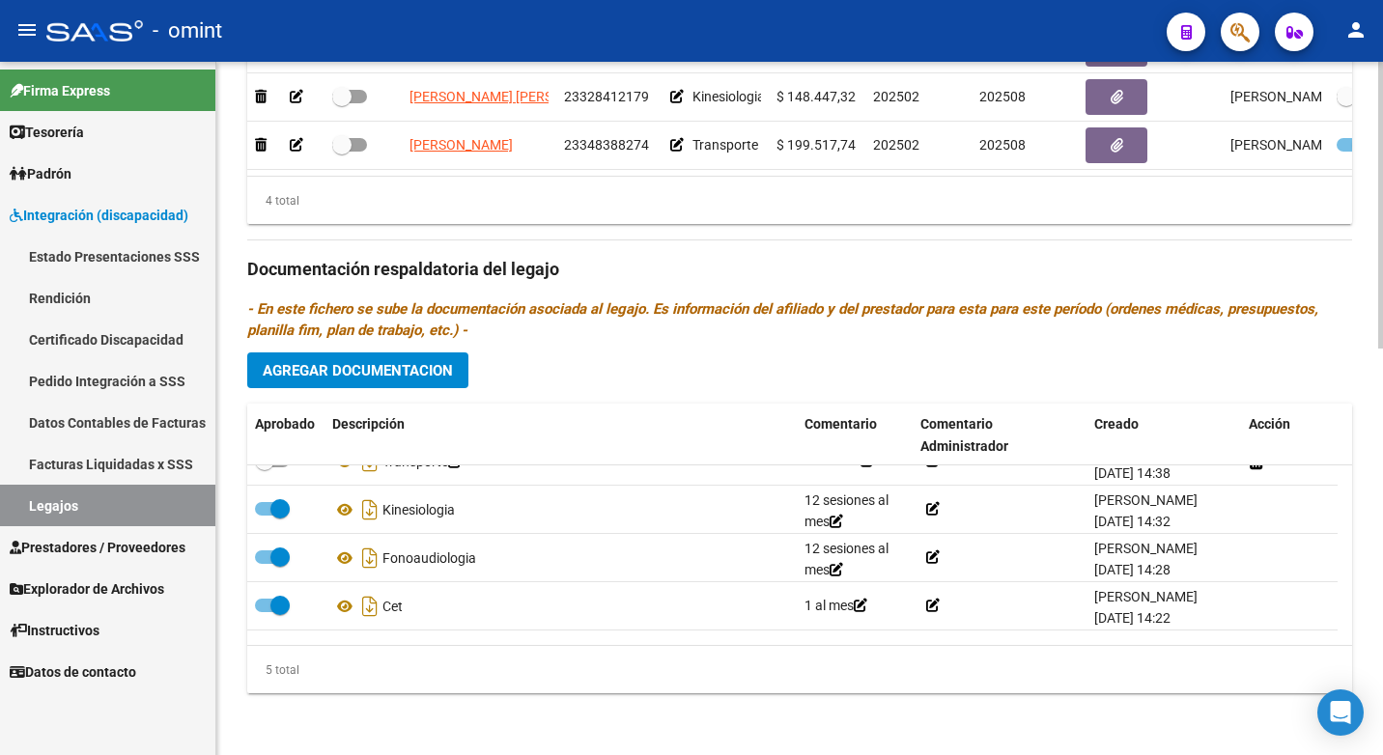
scroll to position [0, 0]
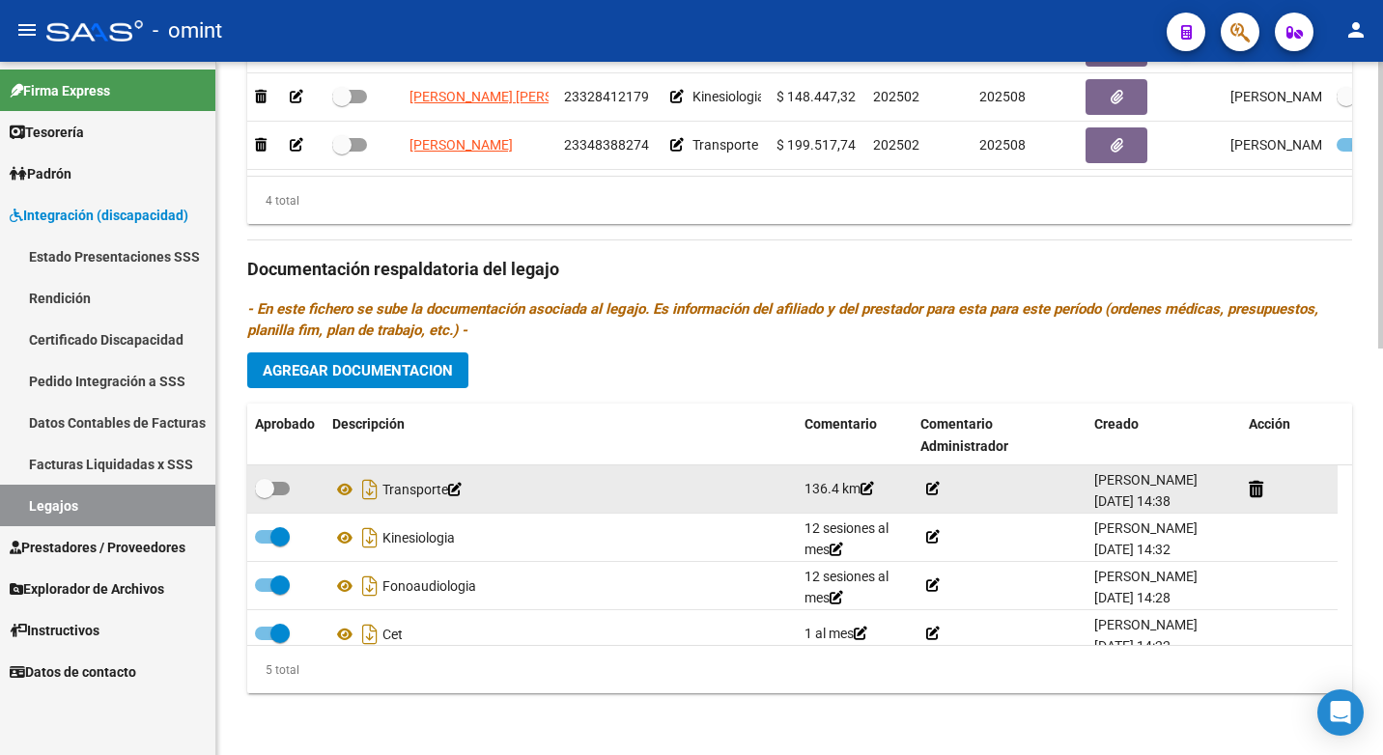
click at [263, 488] on span at bounding box center [264, 488] width 19 height 19
click at [264, 495] on input "checkbox" at bounding box center [264, 495] width 1 height 1
checkbox input "true"
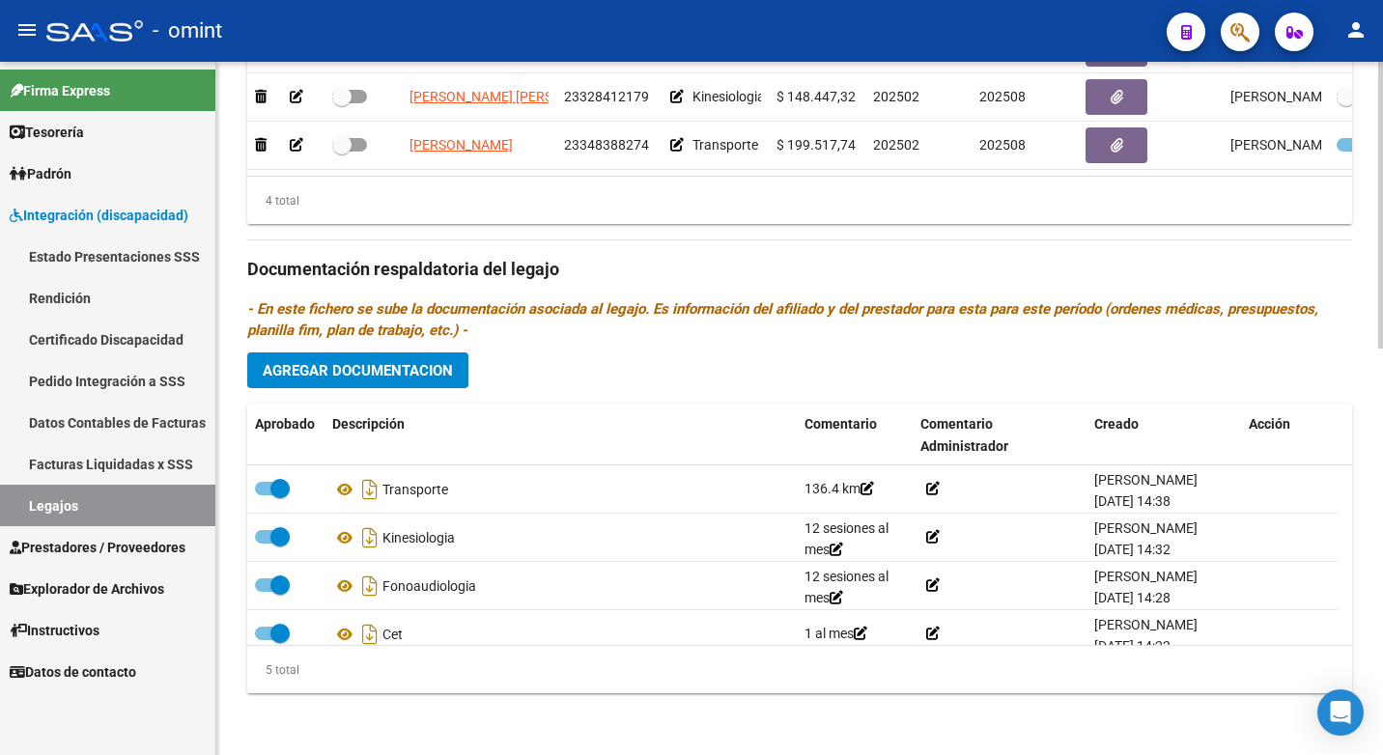
scroll to position [692, 0]
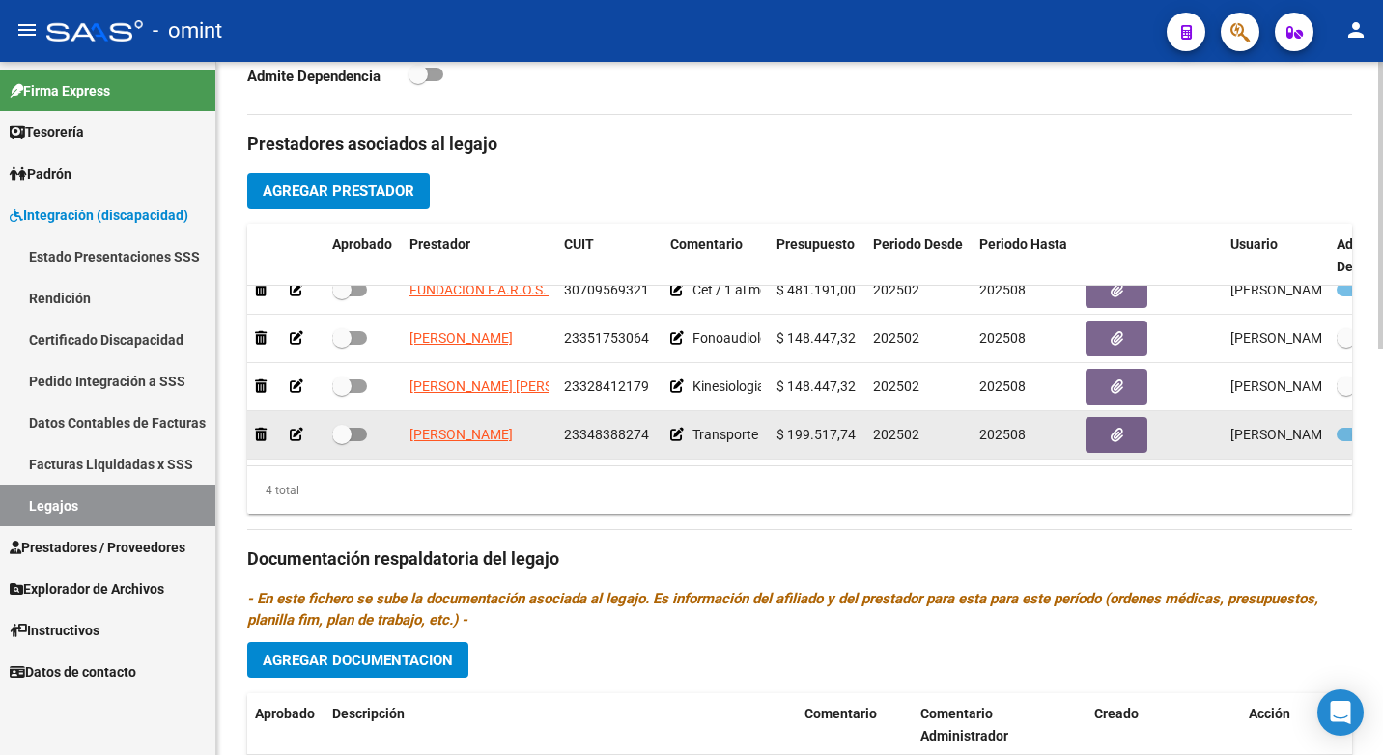
click at [341, 425] on span at bounding box center [341, 434] width 19 height 19
click at [341, 441] on input "checkbox" at bounding box center [341, 441] width 1 height 1
checkbox input "true"
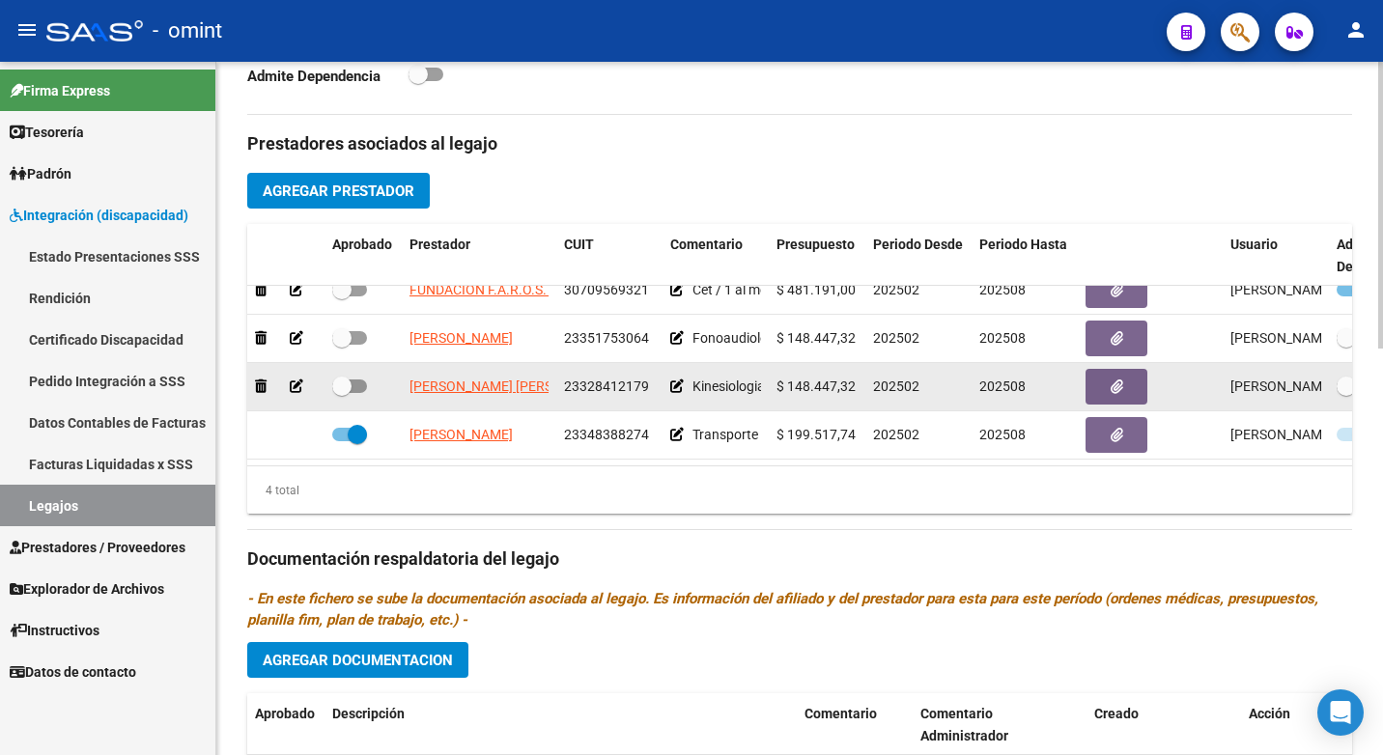
click at [333, 371] on datatable-body-cell at bounding box center [362, 386] width 77 height 47
click at [345, 377] on span at bounding box center [341, 386] width 19 height 19
click at [342, 393] on input "checkbox" at bounding box center [341, 393] width 1 height 1
checkbox input "true"
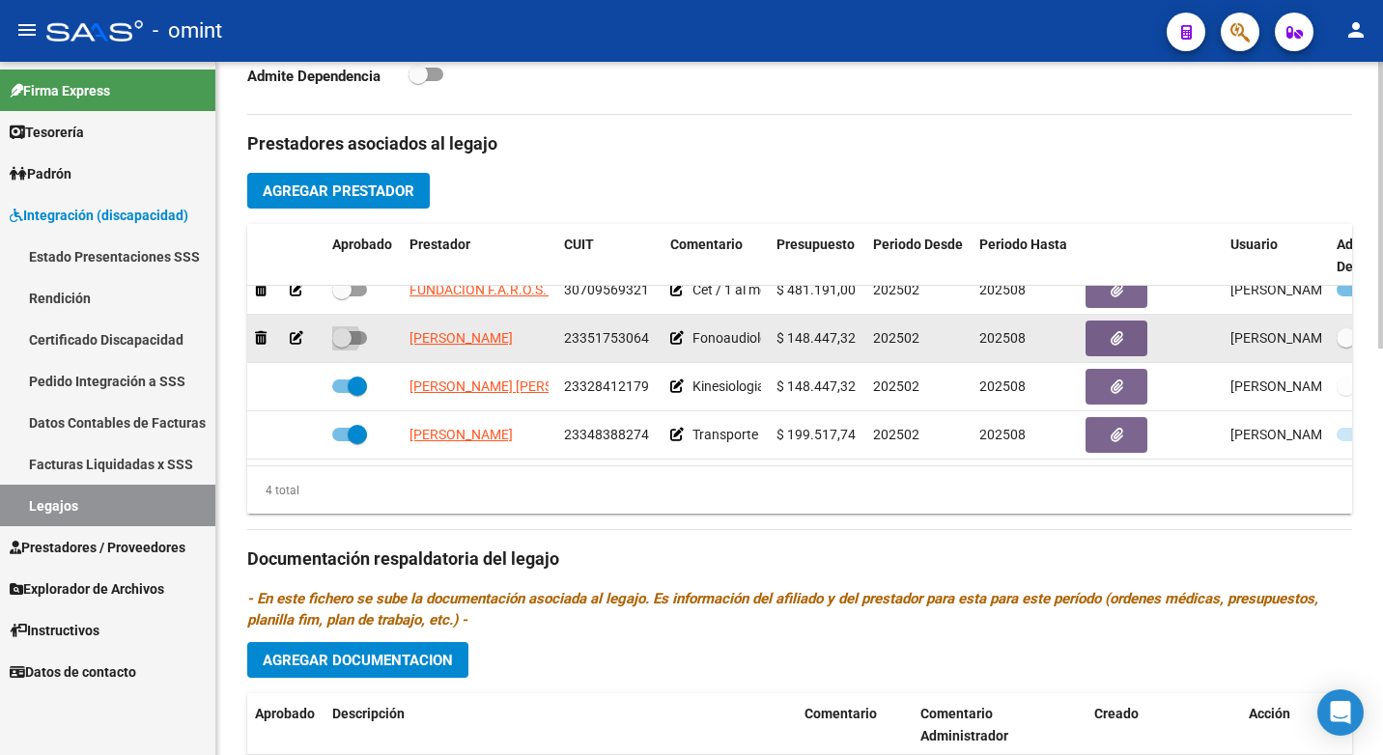
drag, startPoint x: 338, startPoint y: 327, endPoint x: 381, endPoint y: 329, distance: 43.5
click at [341, 328] on span at bounding box center [341, 337] width 19 height 19
click at [341, 345] on input "checkbox" at bounding box center [341, 345] width 1 height 1
checkbox input "true"
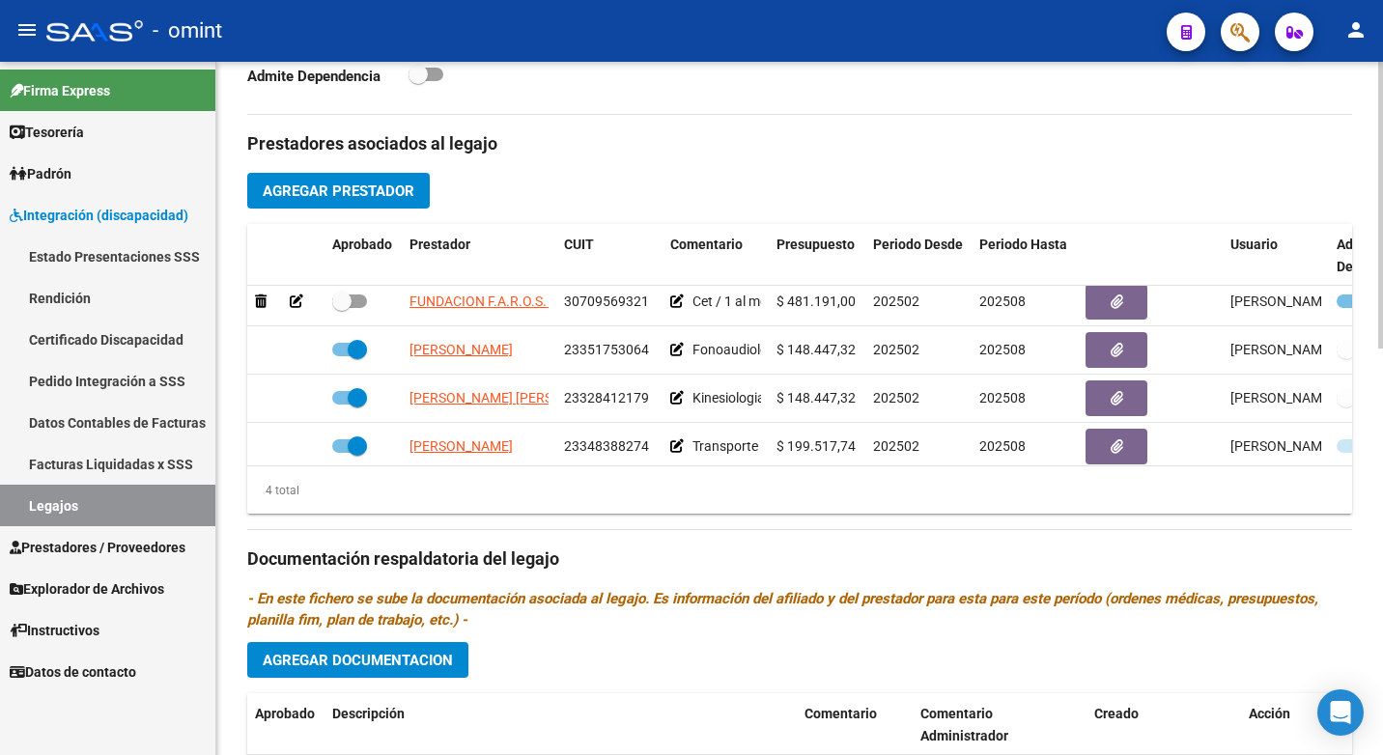
scroll to position [0, 0]
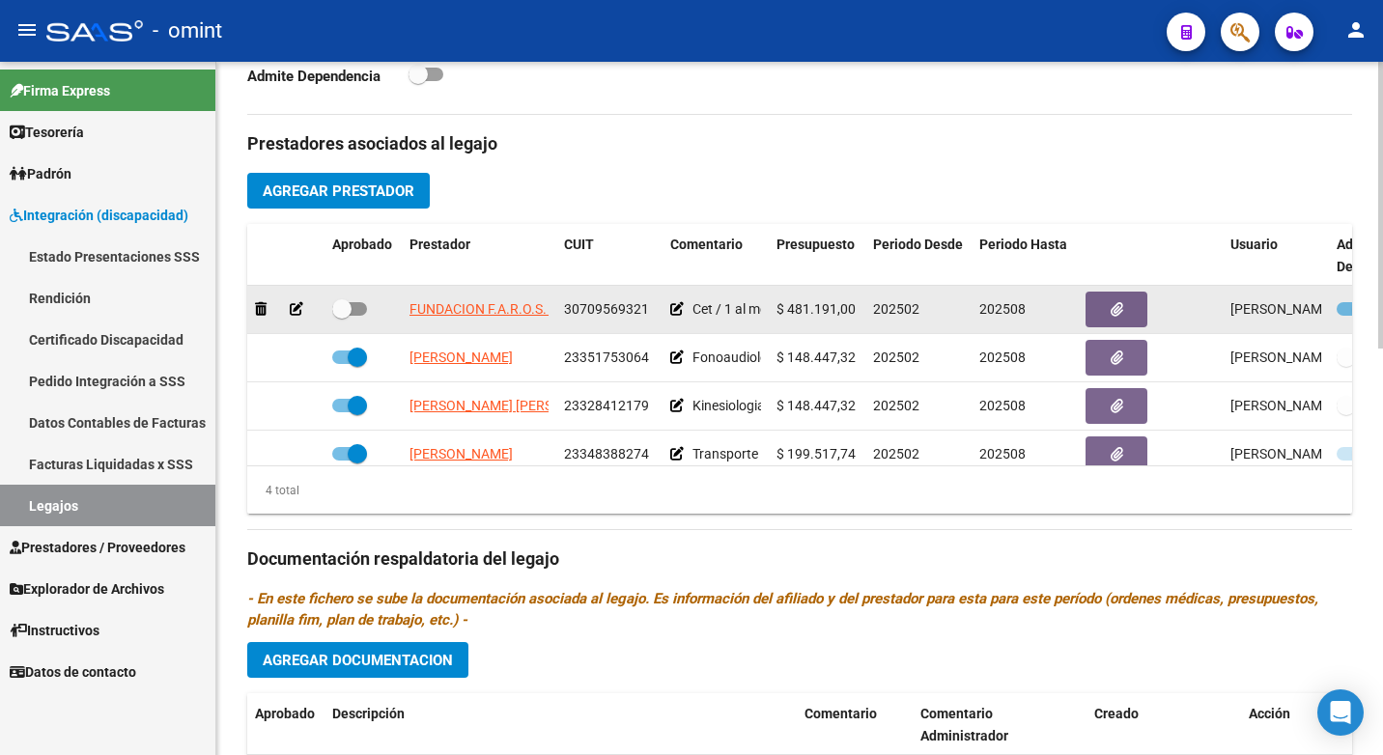
click at [350, 312] on span at bounding box center [341, 308] width 19 height 19
click at [342, 316] on input "checkbox" at bounding box center [341, 316] width 1 height 1
checkbox input "true"
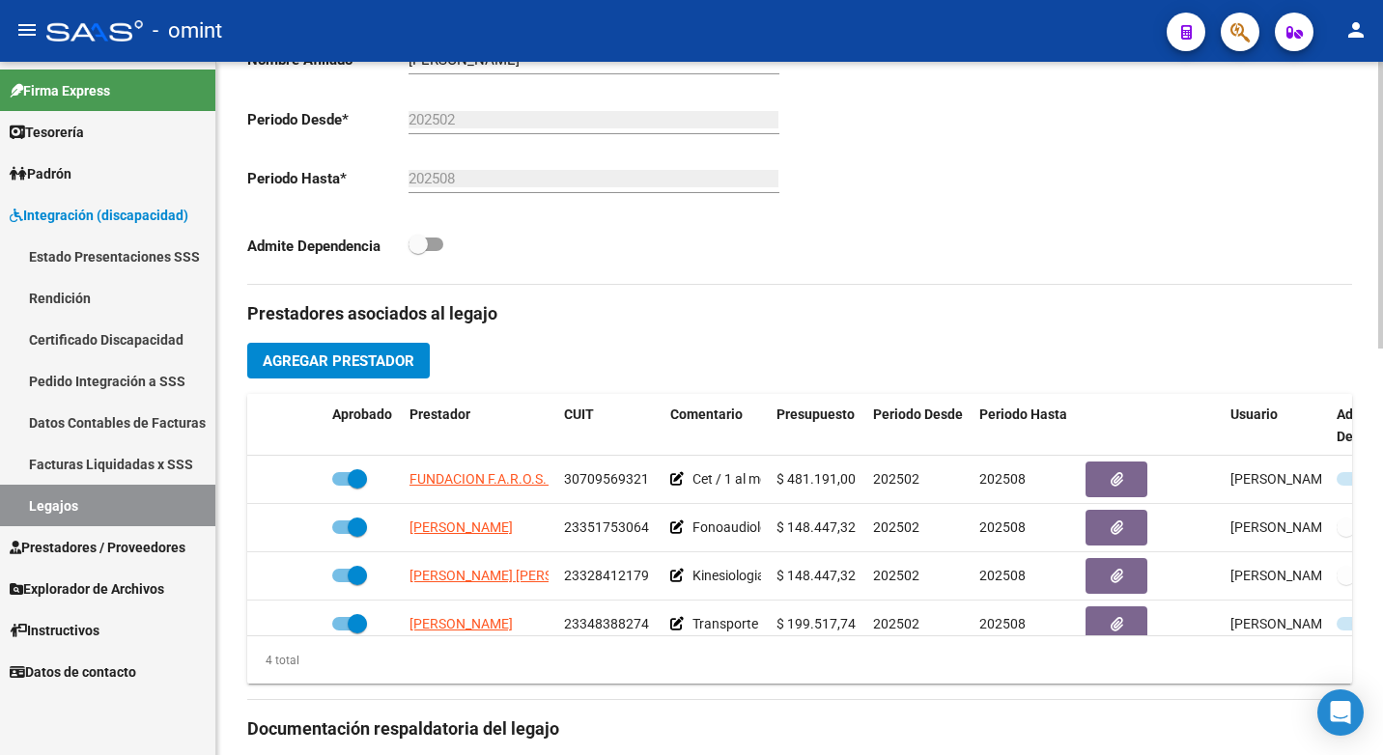
click at [1382, 319] on html "menu - omint person Firma Express Tesorería Extractos Procesados (csv) Extracto…" at bounding box center [691, 377] width 1383 height 755
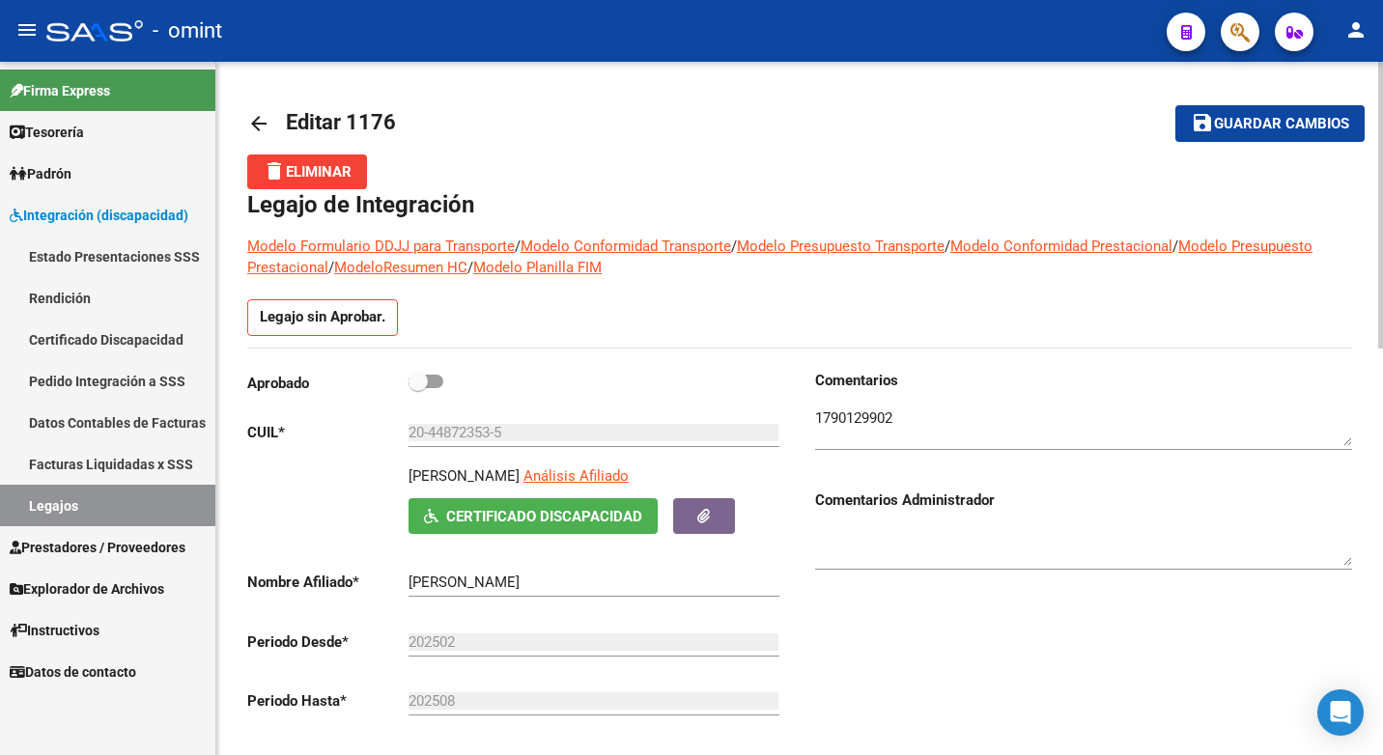
drag, startPoint x: 416, startPoint y: 373, endPoint x: 434, endPoint y: 375, distance: 17.5
click at [416, 375] on span at bounding box center [417, 381] width 19 height 19
click at [417, 388] on input "checkbox" at bounding box center [417, 388] width 1 height 1
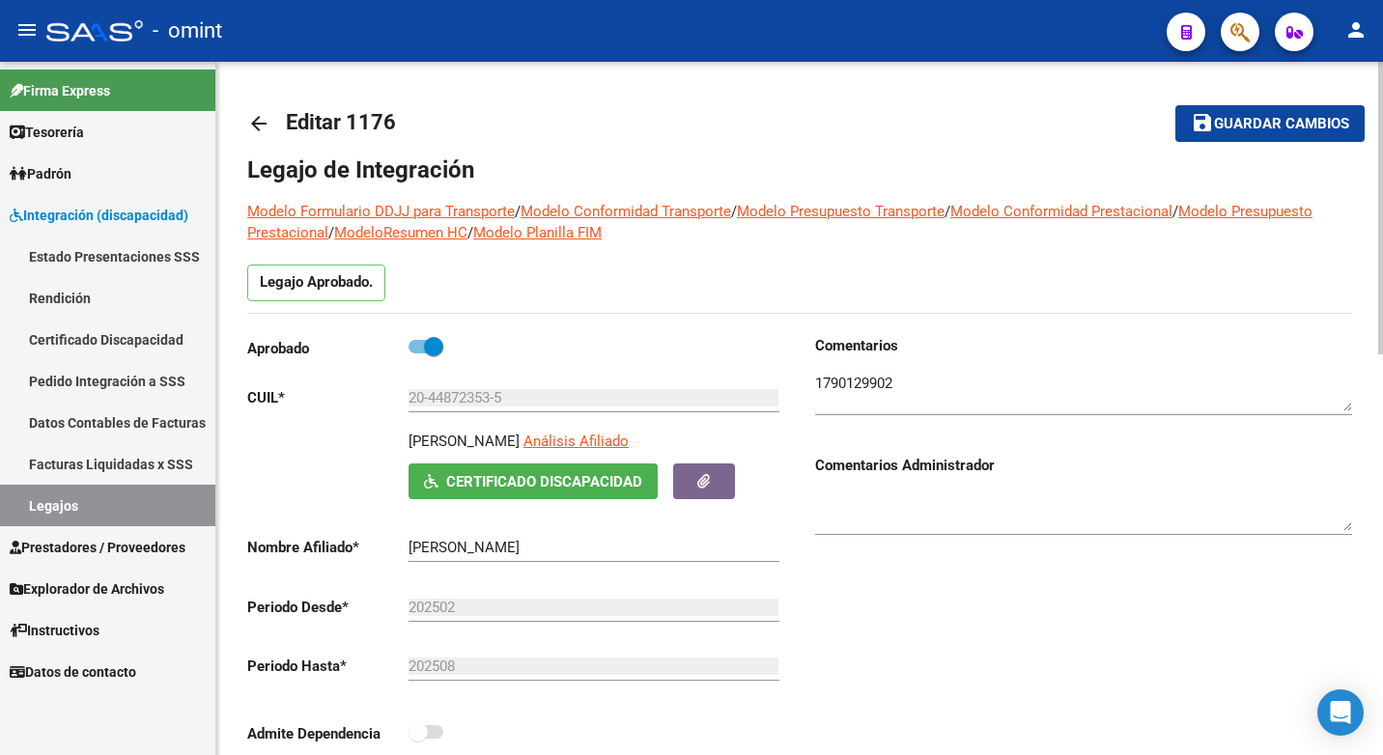
scroll to position [97, 0]
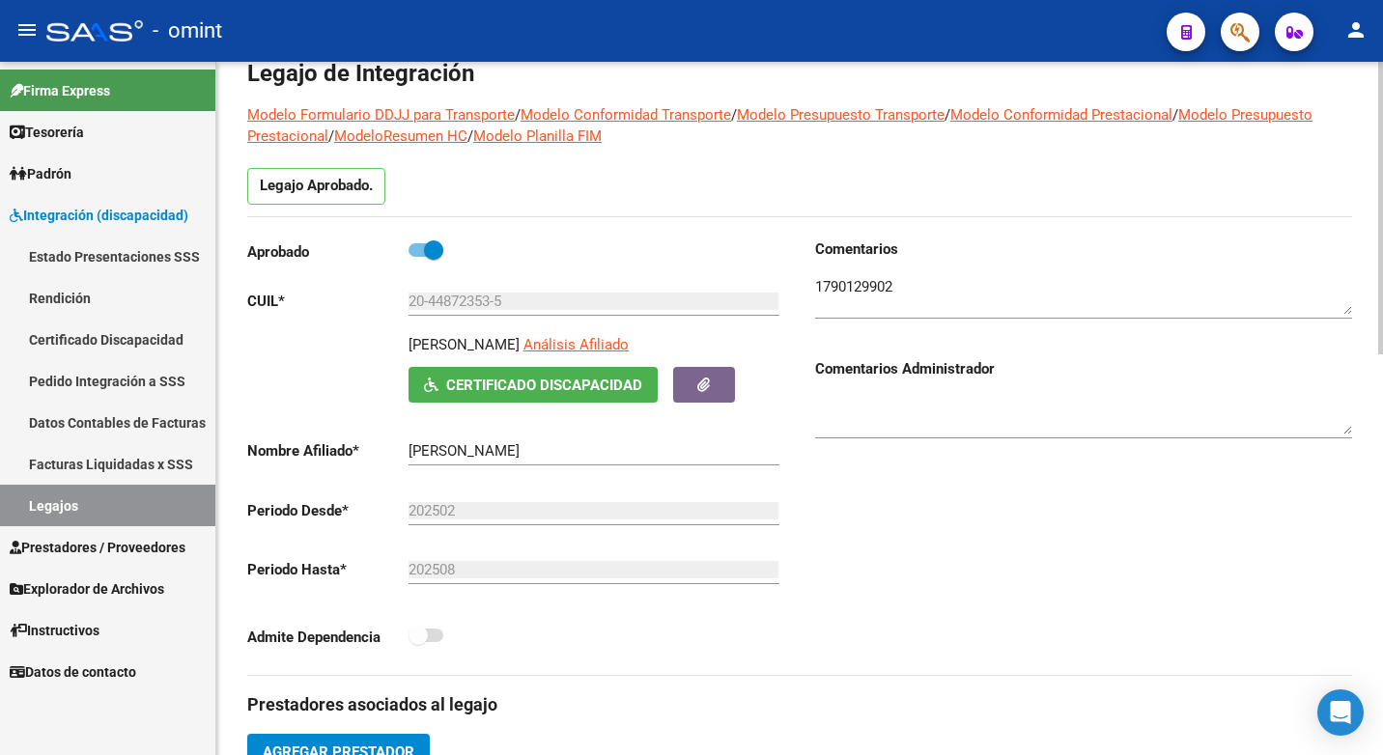
click at [416, 636] on span at bounding box center [417, 635] width 19 height 19
click at [425, 252] on span at bounding box center [433, 249] width 19 height 19
click at [418, 257] on input "checkbox" at bounding box center [417, 257] width 1 height 1
checkbox input "false"
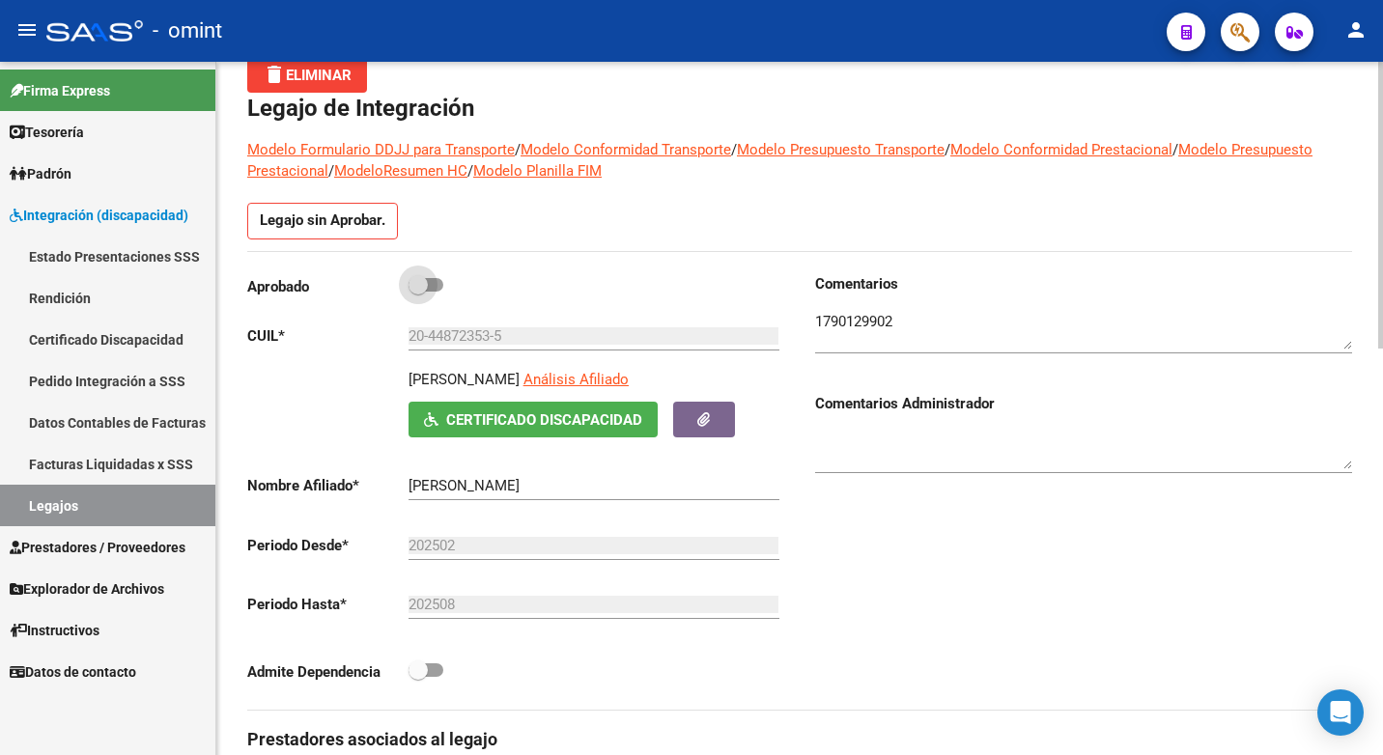
scroll to position [131, 0]
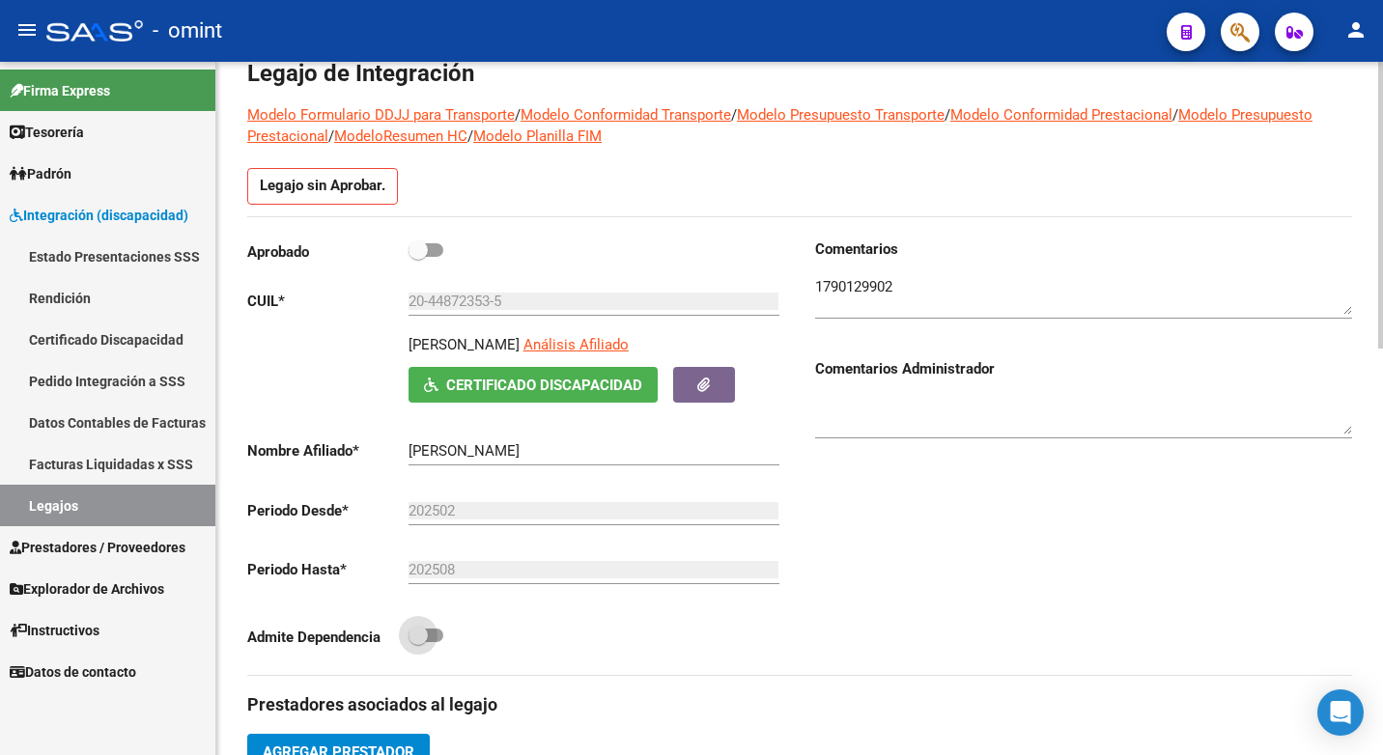
drag, startPoint x: 412, startPoint y: 630, endPoint x: 437, endPoint y: 632, distance: 25.3
click at [413, 630] on span at bounding box center [417, 635] width 19 height 19
click at [417, 642] on input "checkbox" at bounding box center [417, 642] width 1 height 1
checkbox input "true"
click at [413, 250] on span at bounding box center [417, 249] width 19 height 19
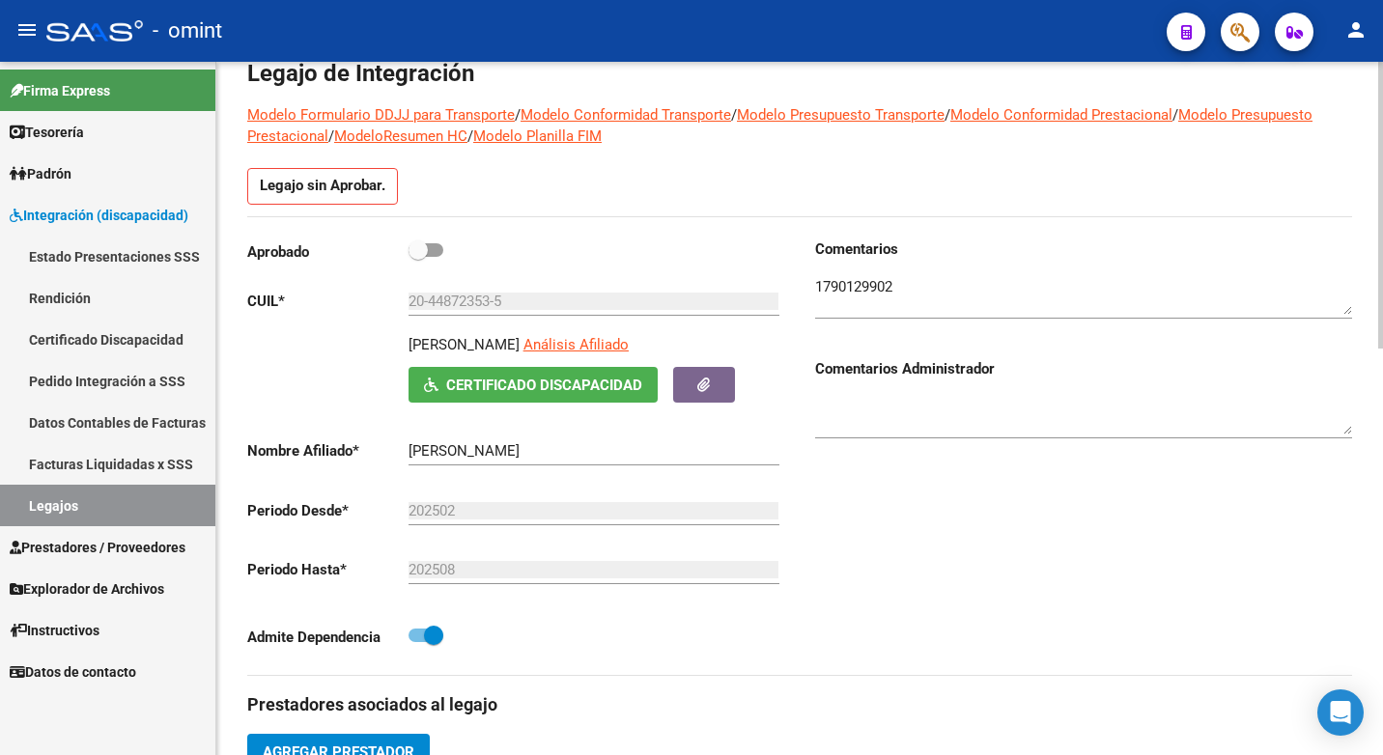
click at [417, 257] on input "checkbox" at bounding box center [417, 257] width 1 height 1
checkbox input "true"
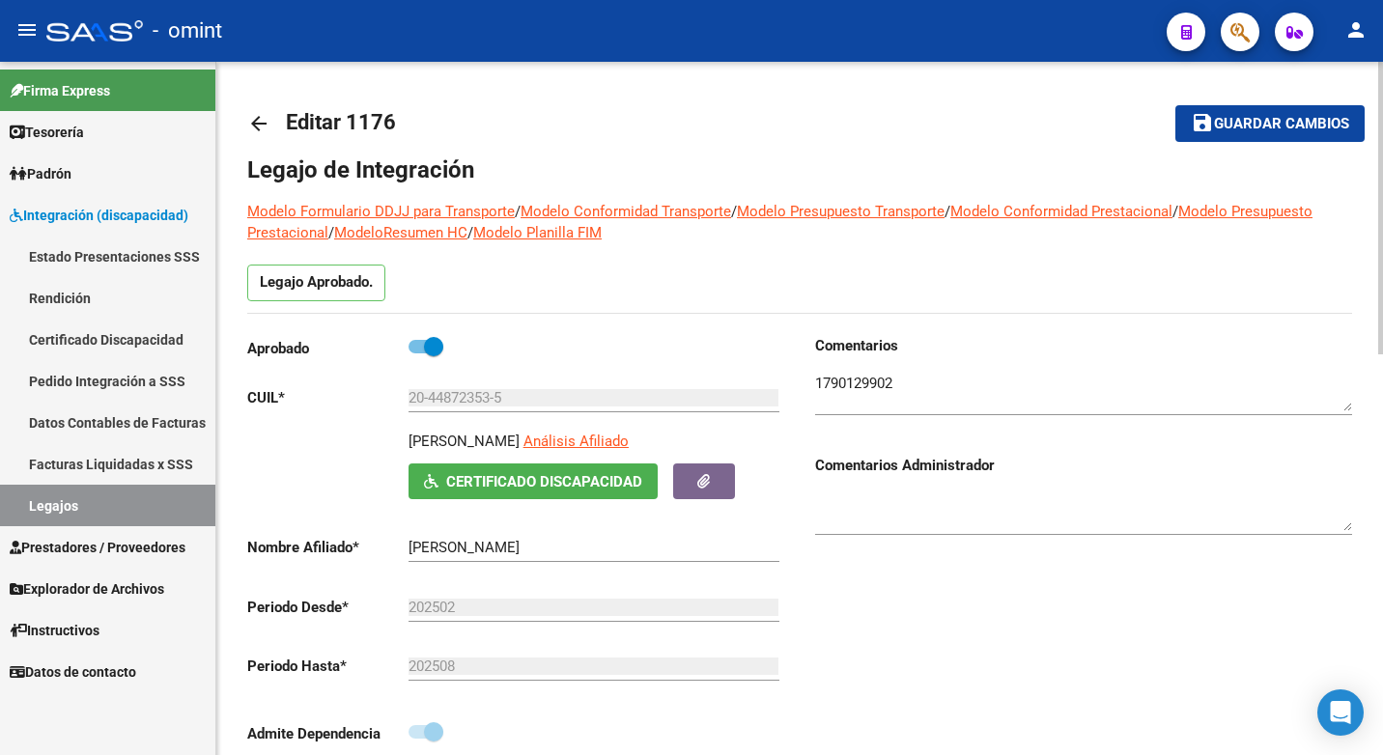
click at [1331, 118] on span "Guardar cambios" at bounding box center [1281, 124] width 135 height 17
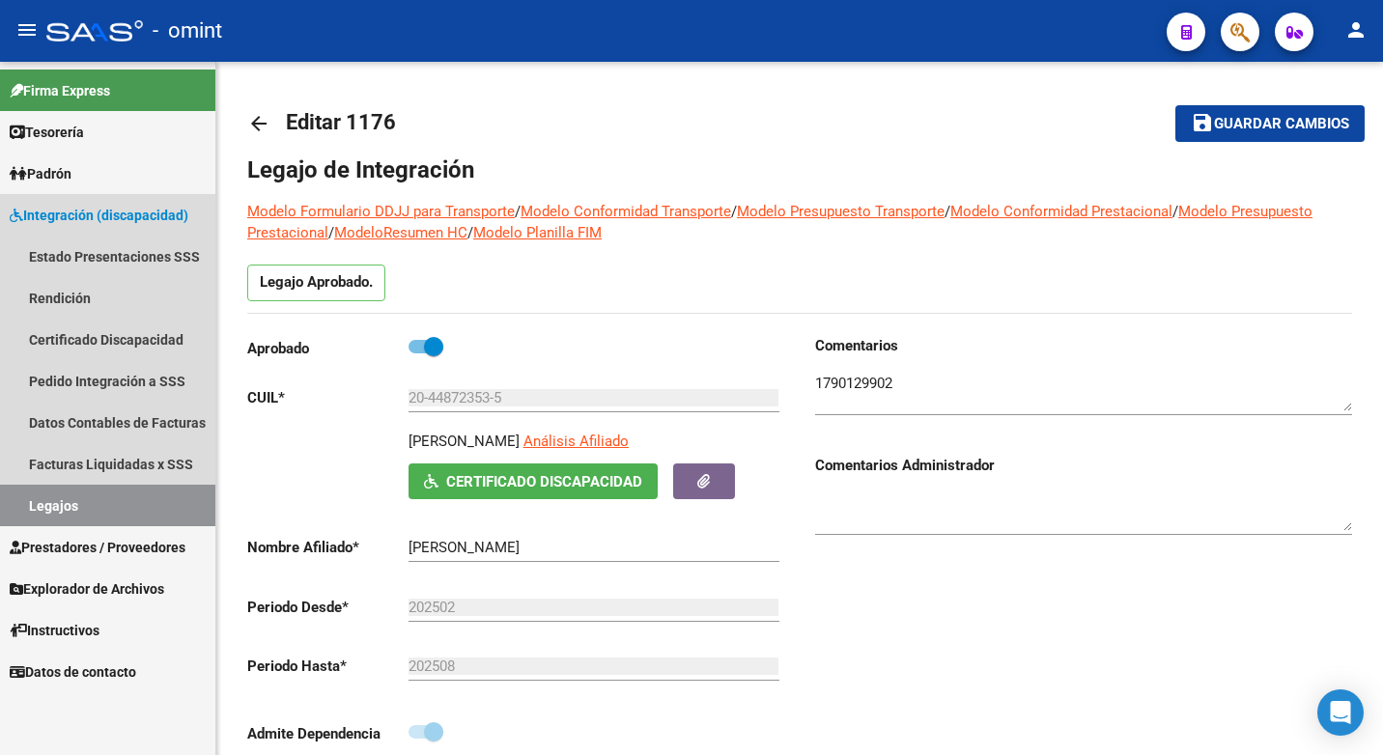
click at [125, 492] on link "Legajos" at bounding box center [107, 506] width 215 height 42
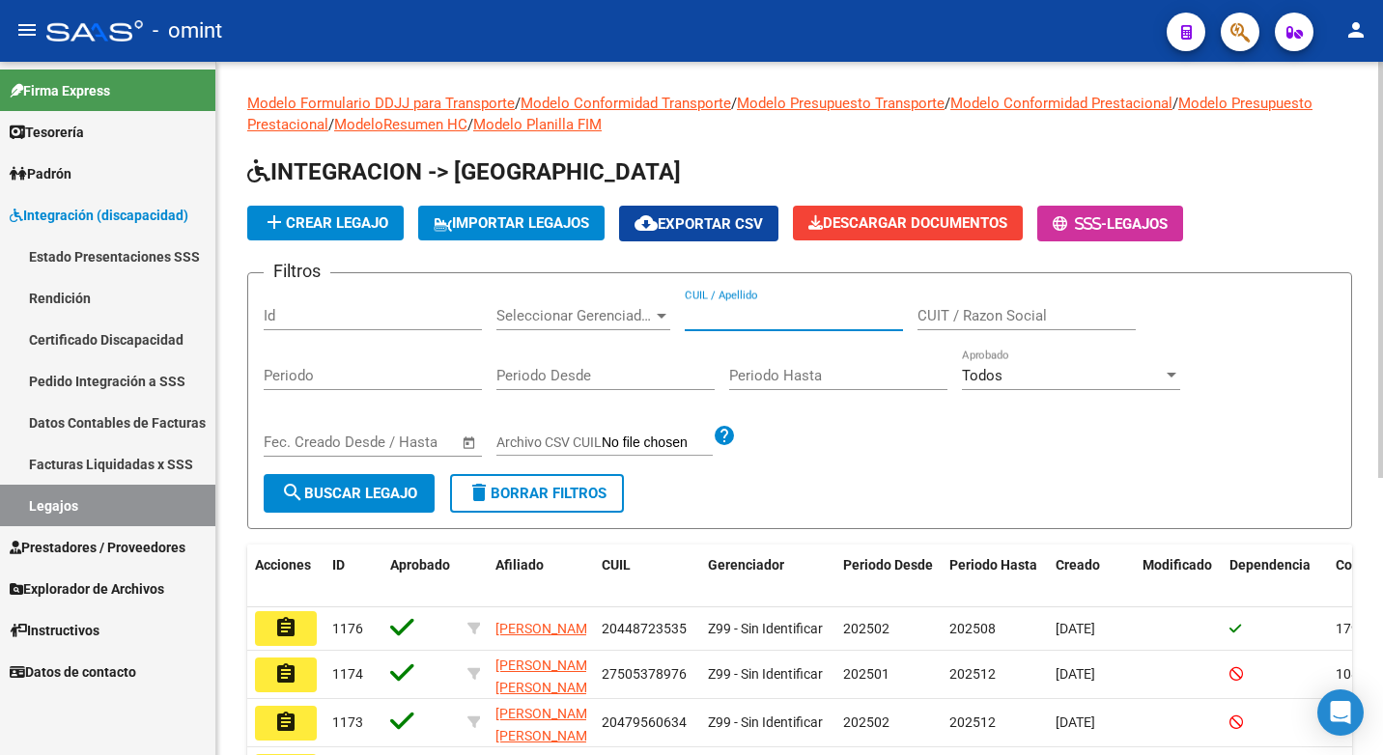
paste input "20448723535"
type input "20448723535"
click at [328, 493] on span "search Buscar Legajo" at bounding box center [349, 493] width 136 height 17
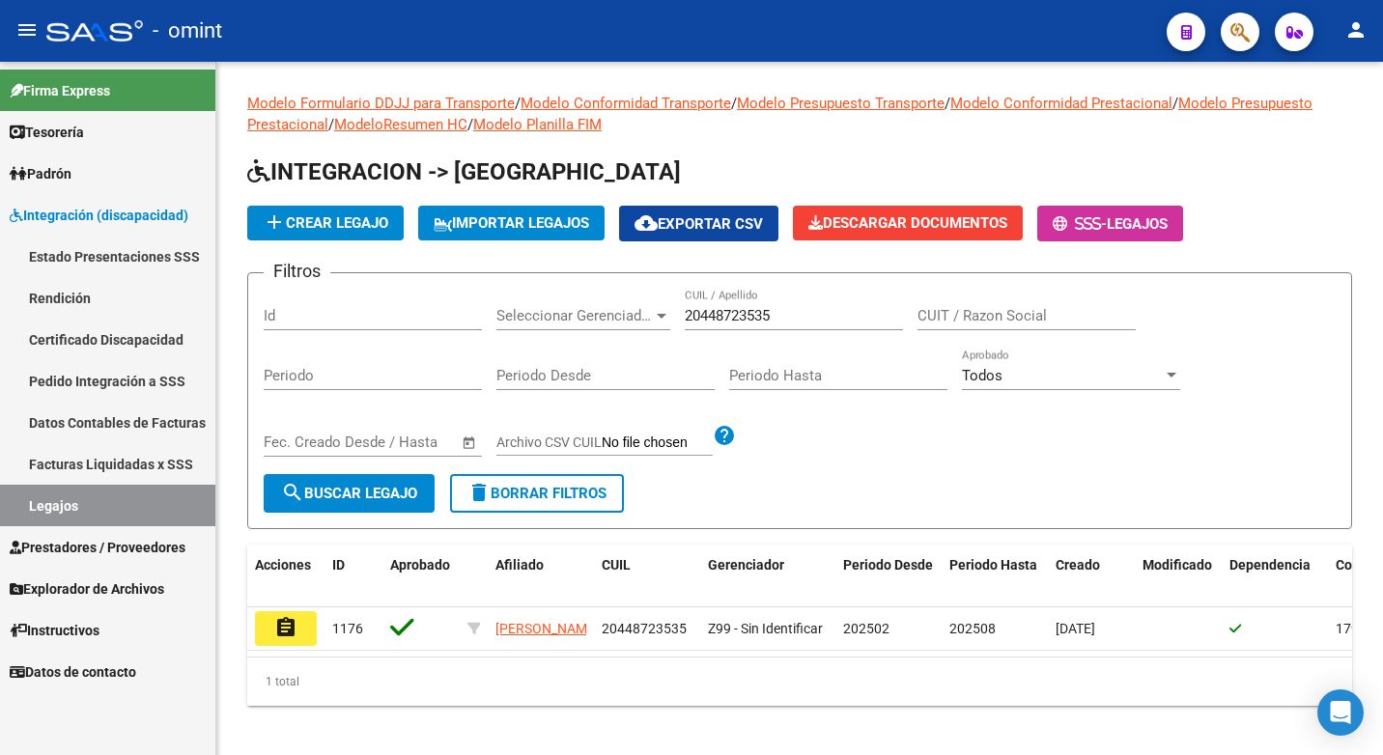
click at [293, 627] on mat-icon "assignment" at bounding box center [285, 627] width 23 height 23
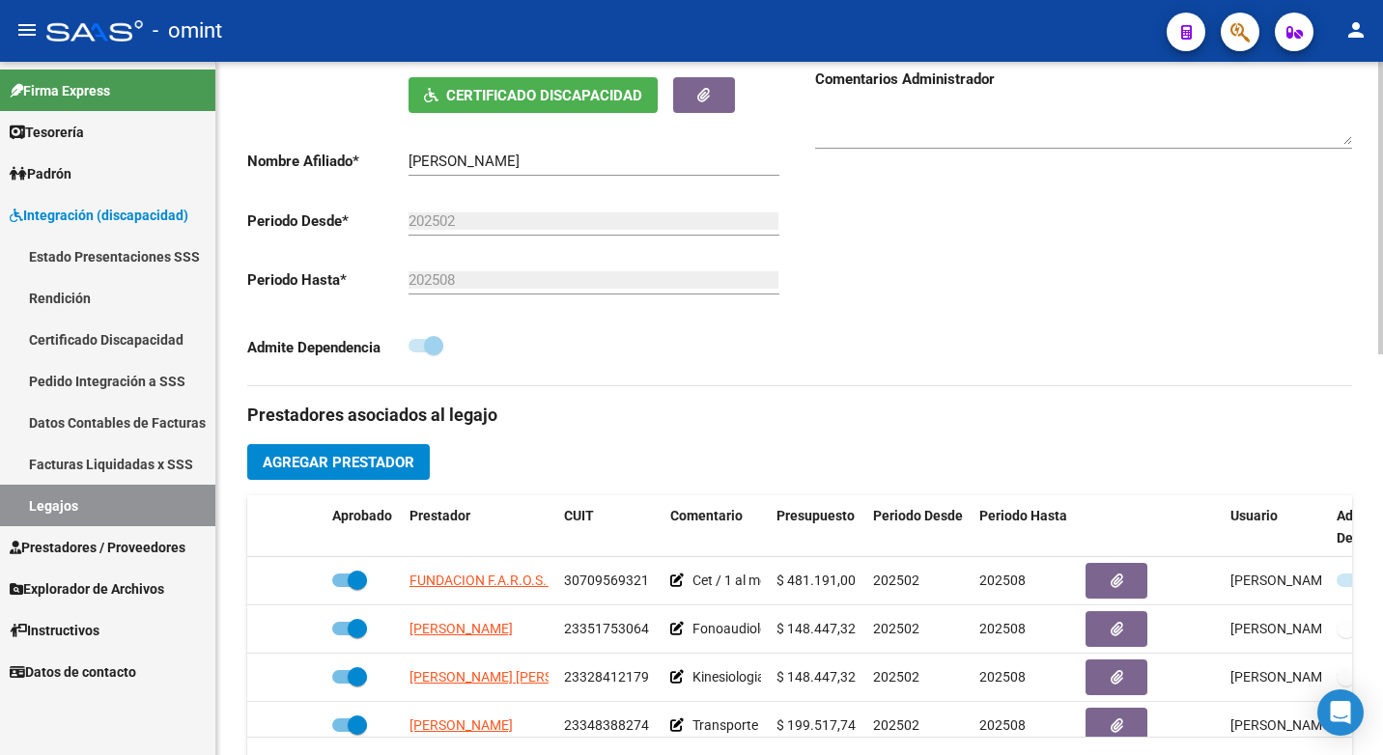
scroll to position [483, 0]
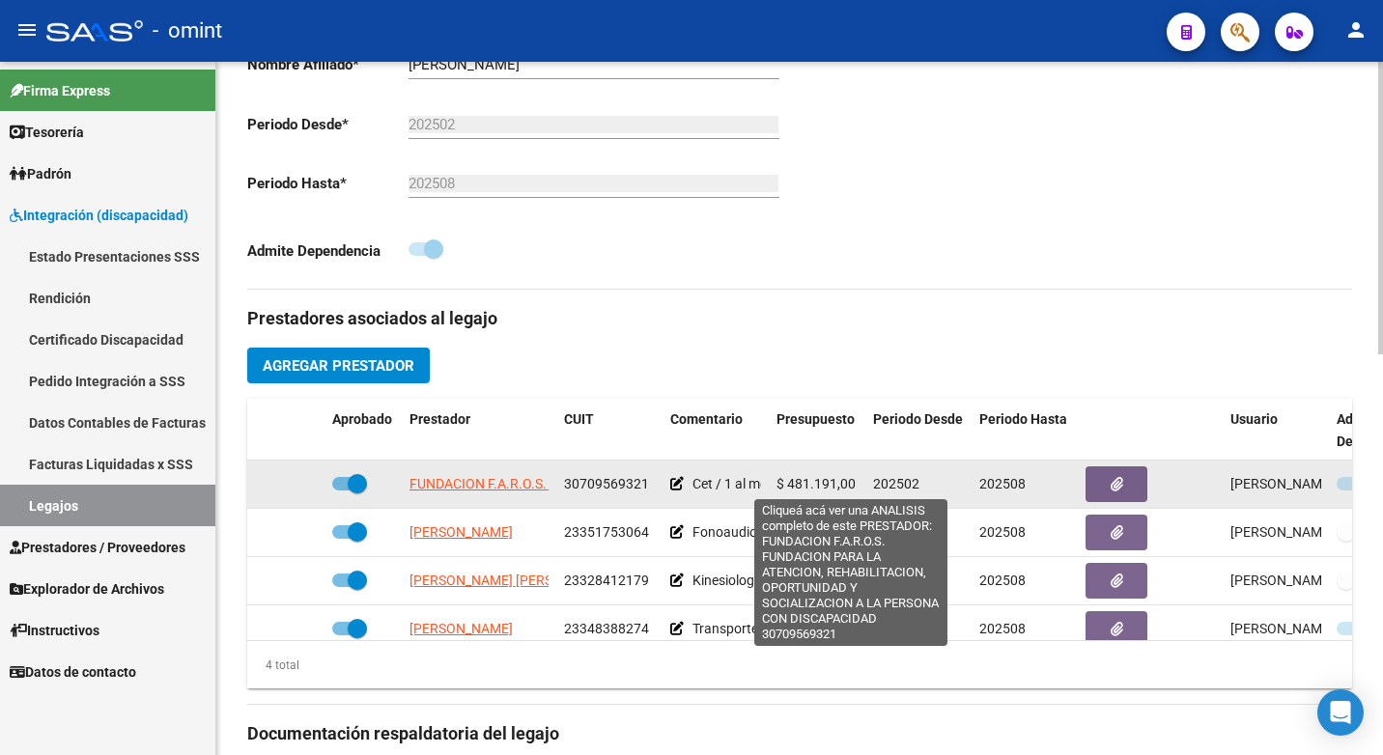
click at [486, 482] on span "FUNDACION F.A.R.O.S. FUNDACION PARA LA ATENCION, REHABILITACION, OPORTUNIDAD Y …" at bounding box center [850, 483] width 882 height 15
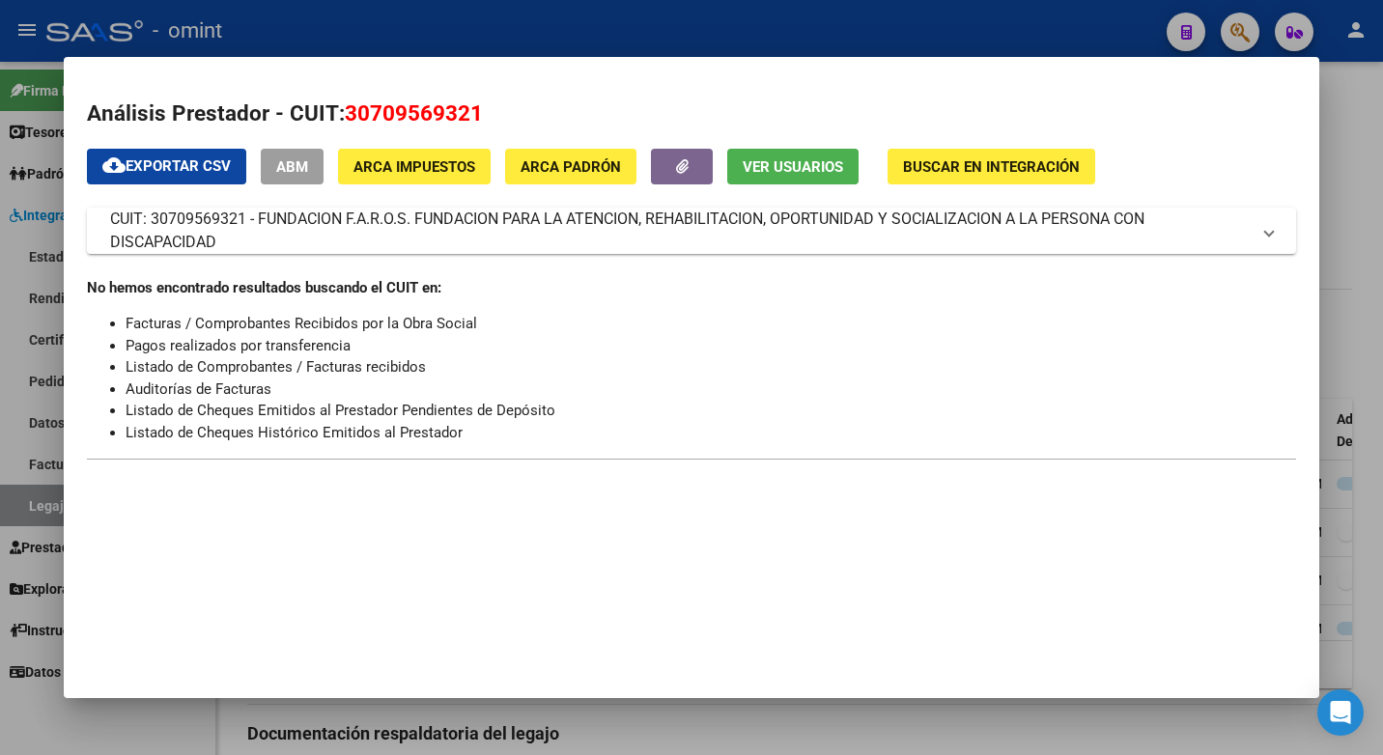
click at [843, 29] on div at bounding box center [691, 377] width 1383 height 755
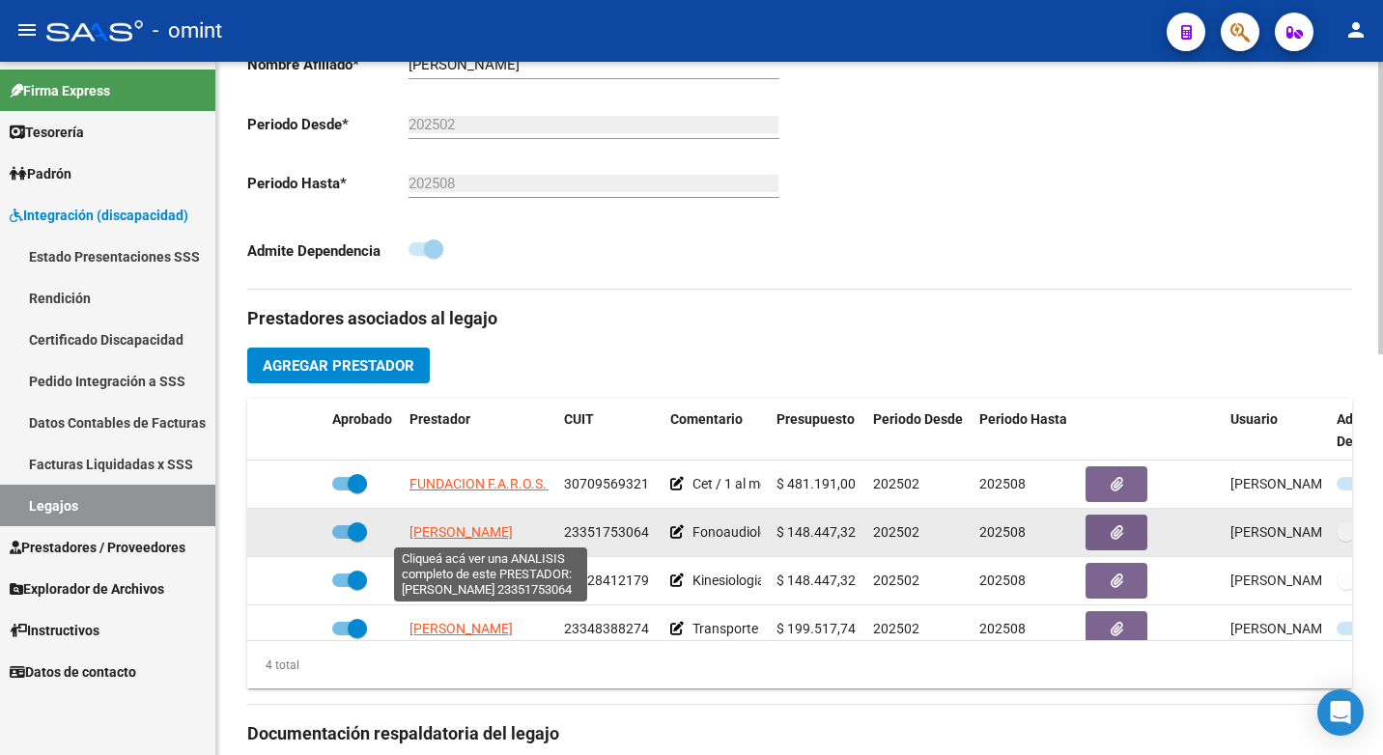
click at [470, 531] on span "PISTELLI MARIA VICTORIA" at bounding box center [460, 531] width 103 height 15
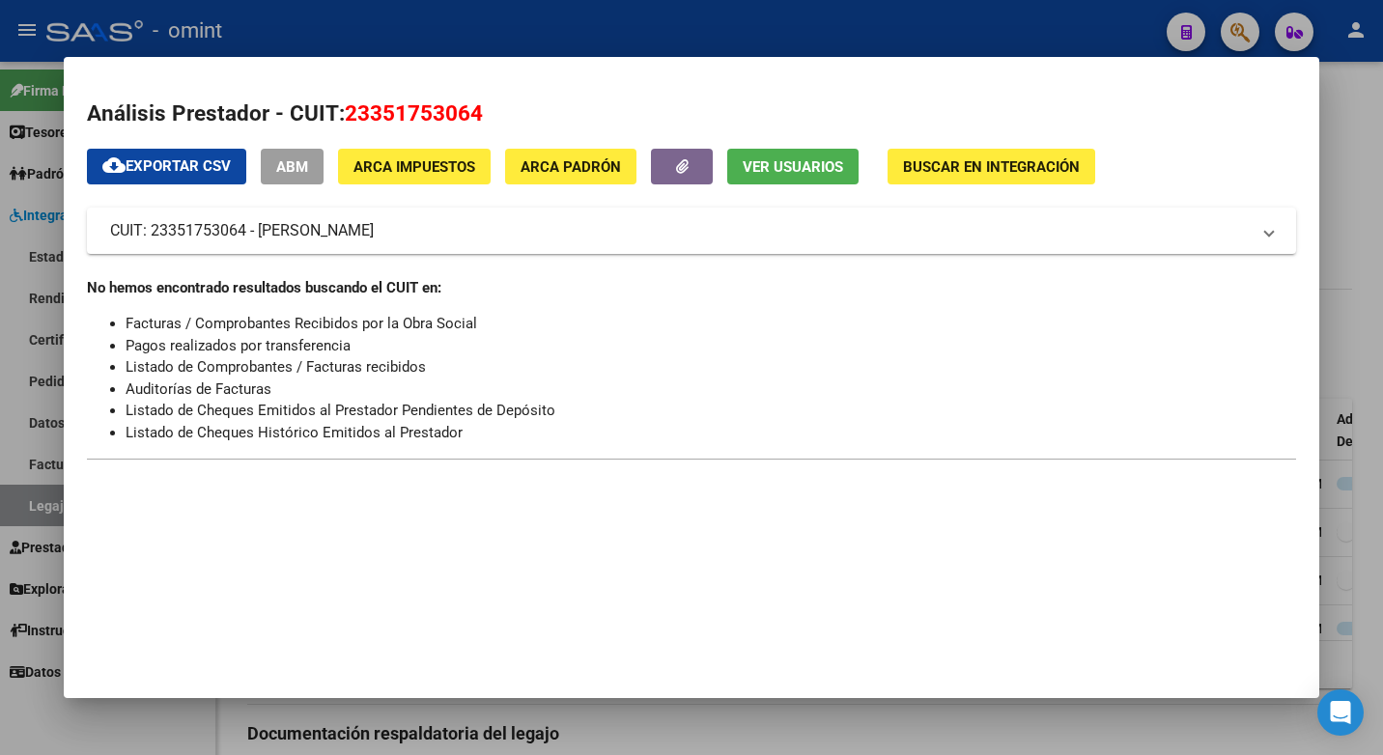
click at [518, 31] on div at bounding box center [691, 377] width 1383 height 755
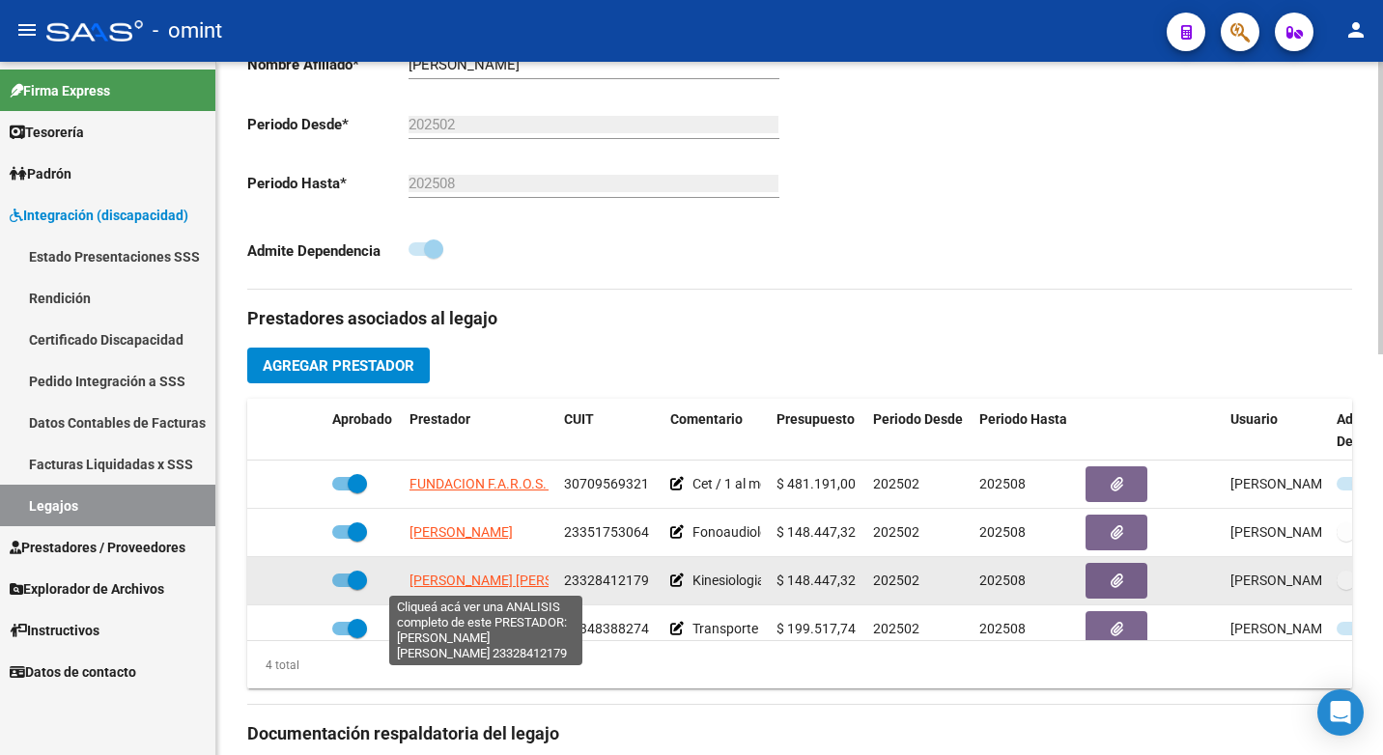
click at [473, 571] on app-link-go-to "BORQUEZ LUIS ESTEBAN" at bounding box center [514, 581] width 210 height 22
click at [444, 574] on span "BORQUEZ LUIS ESTEBAN" at bounding box center [514, 580] width 210 height 15
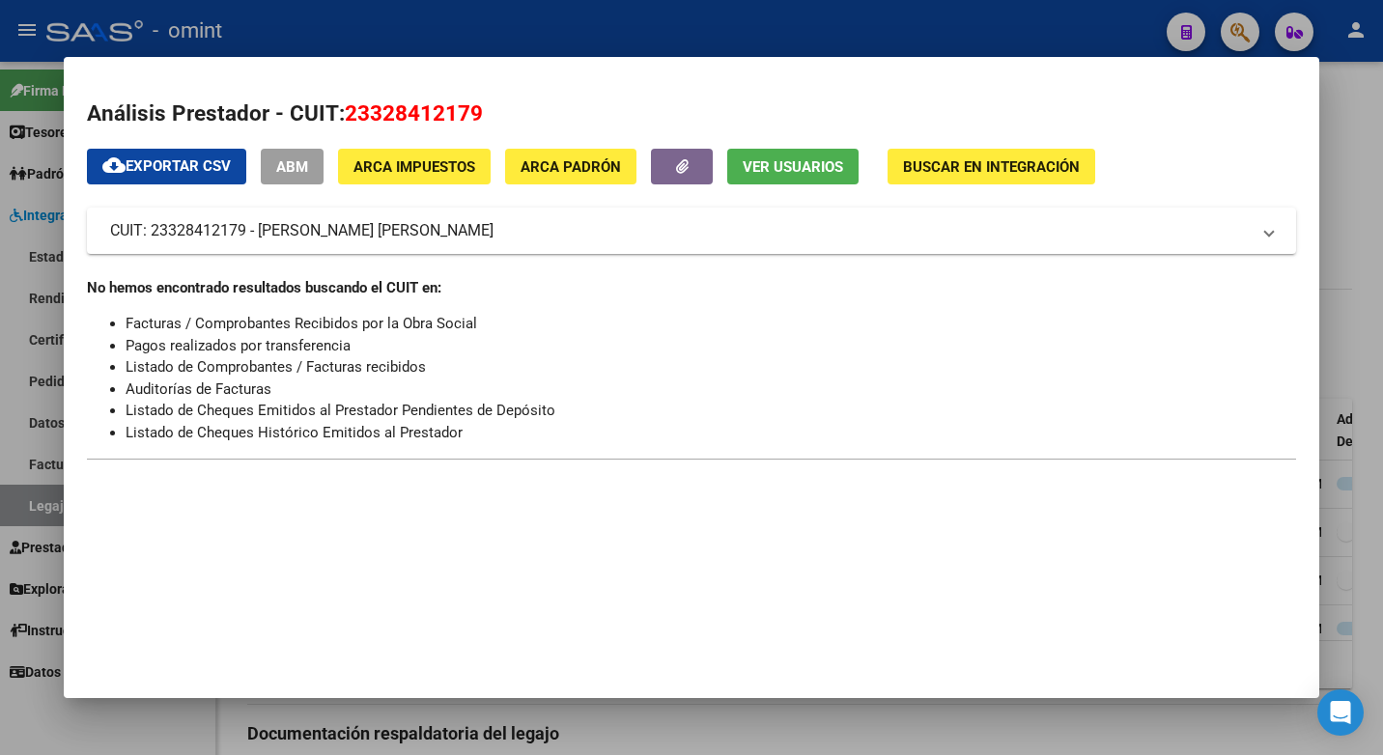
click at [439, 20] on div at bounding box center [691, 377] width 1383 height 755
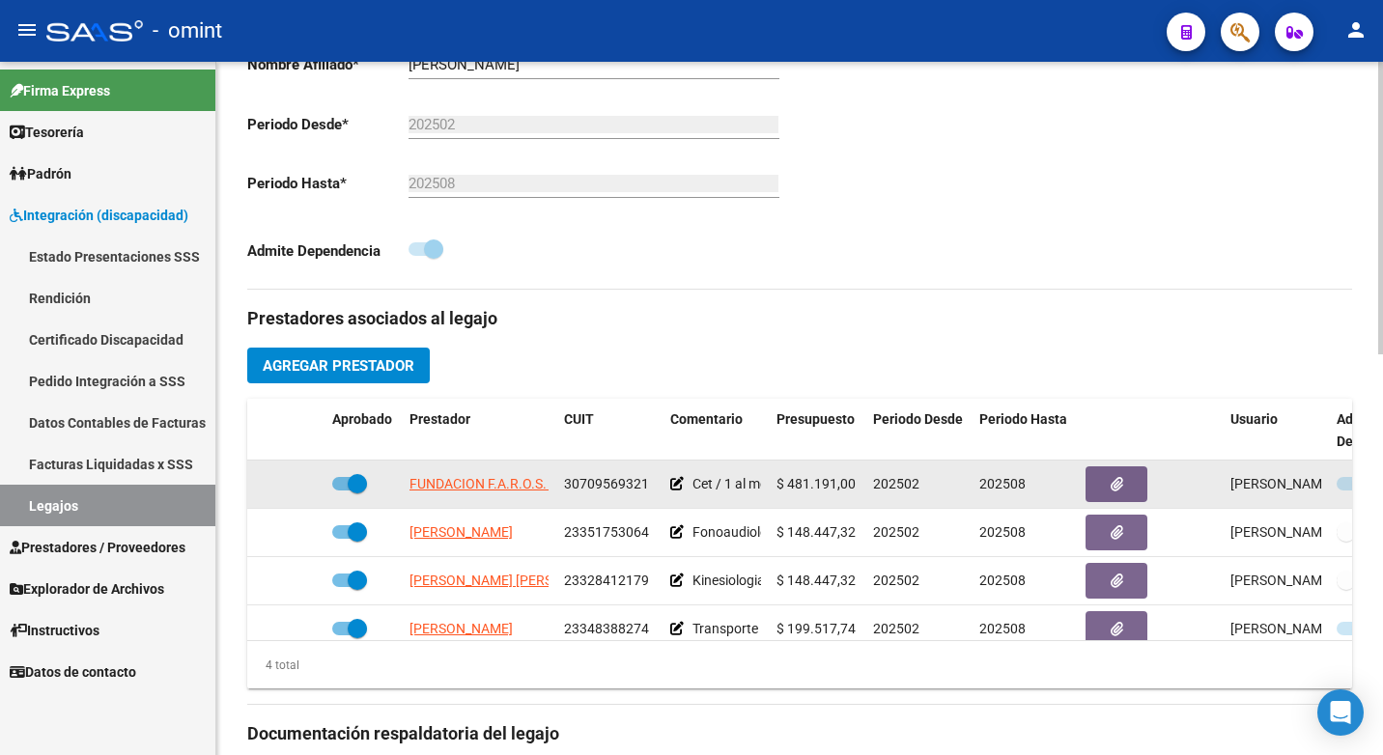
click at [604, 485] on span "30709569321" at bounding box center [606, 483] width 85 height 15
copy span "30709569321"
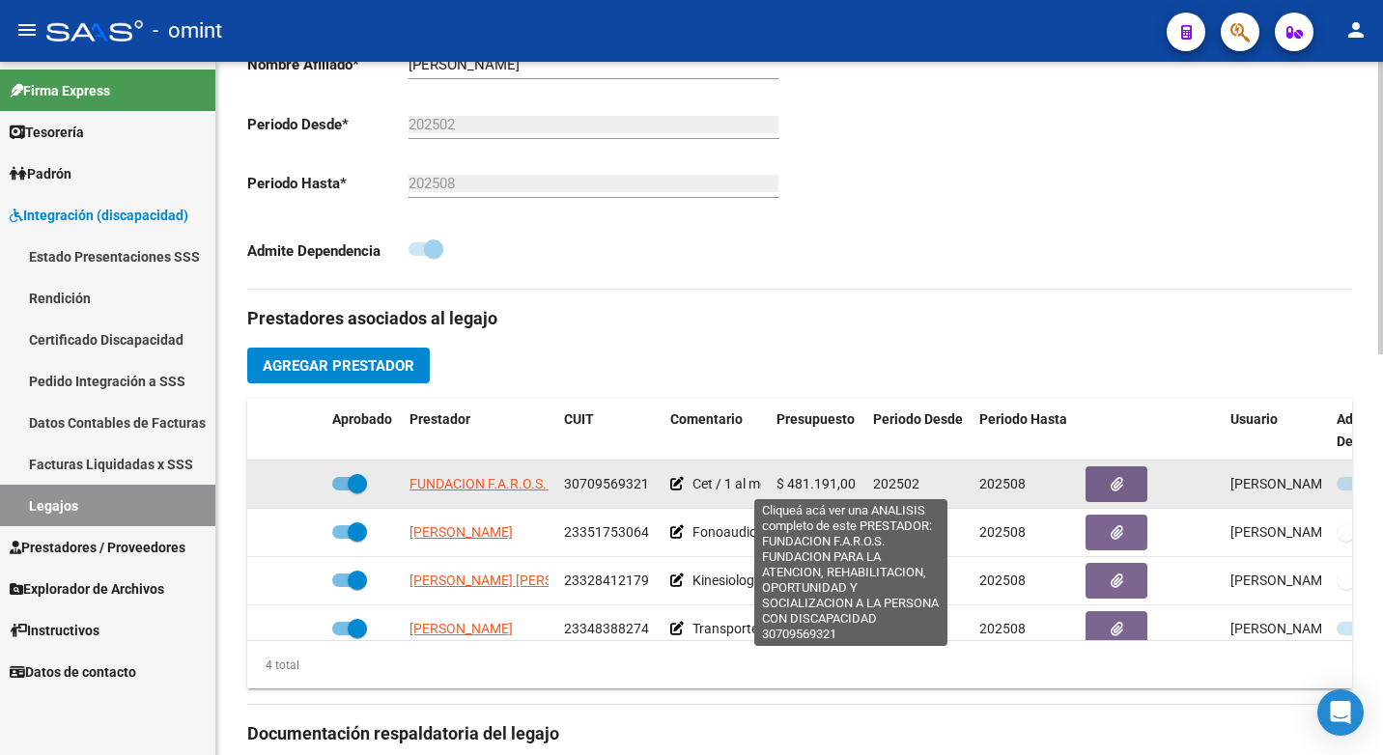
click at [491, 487] on span "FUNDACION F.A.R.O.S. FUNDACION PARA LA ATENCION, REHABILITACION, OPORTUNIDAD Y …" at bounding box center [850, 483] width 882 height 15
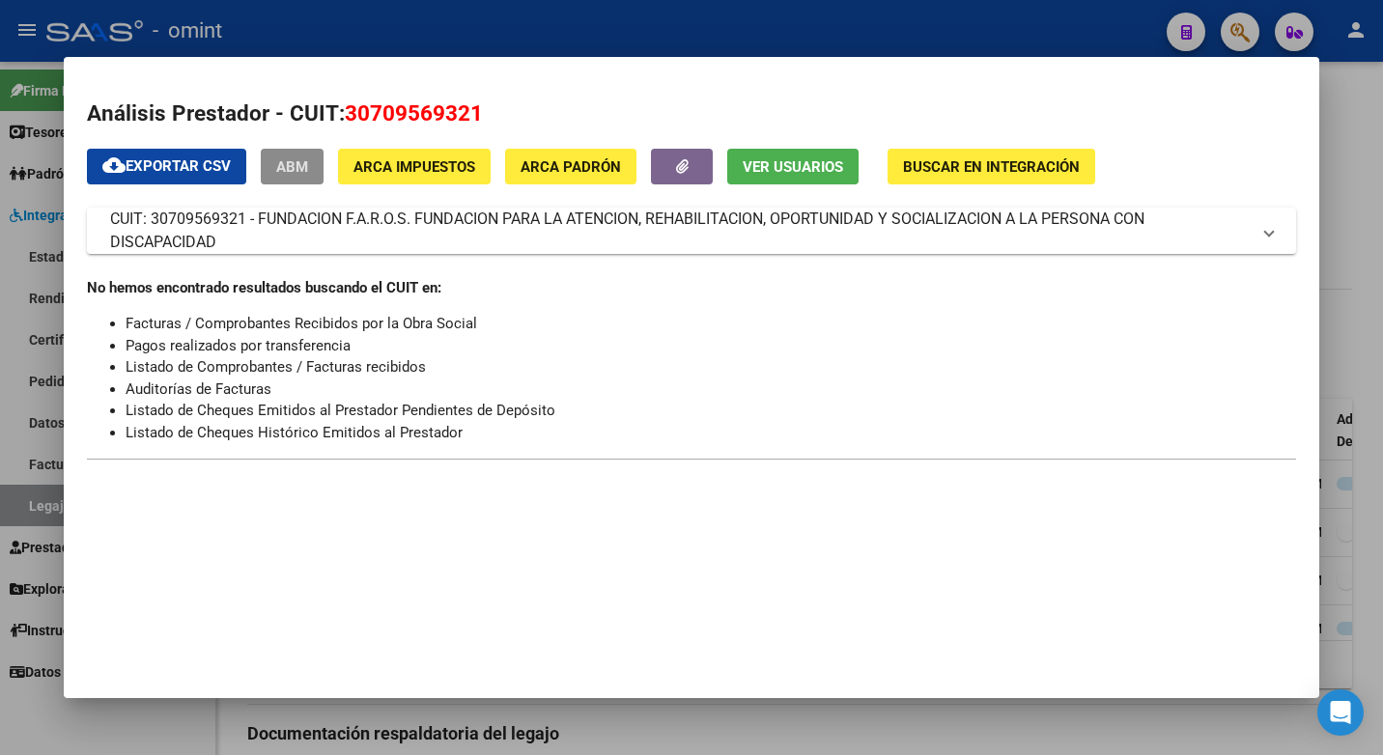
click at [734, 5] on div at bounding box center [691, 377] width 1383 height 755
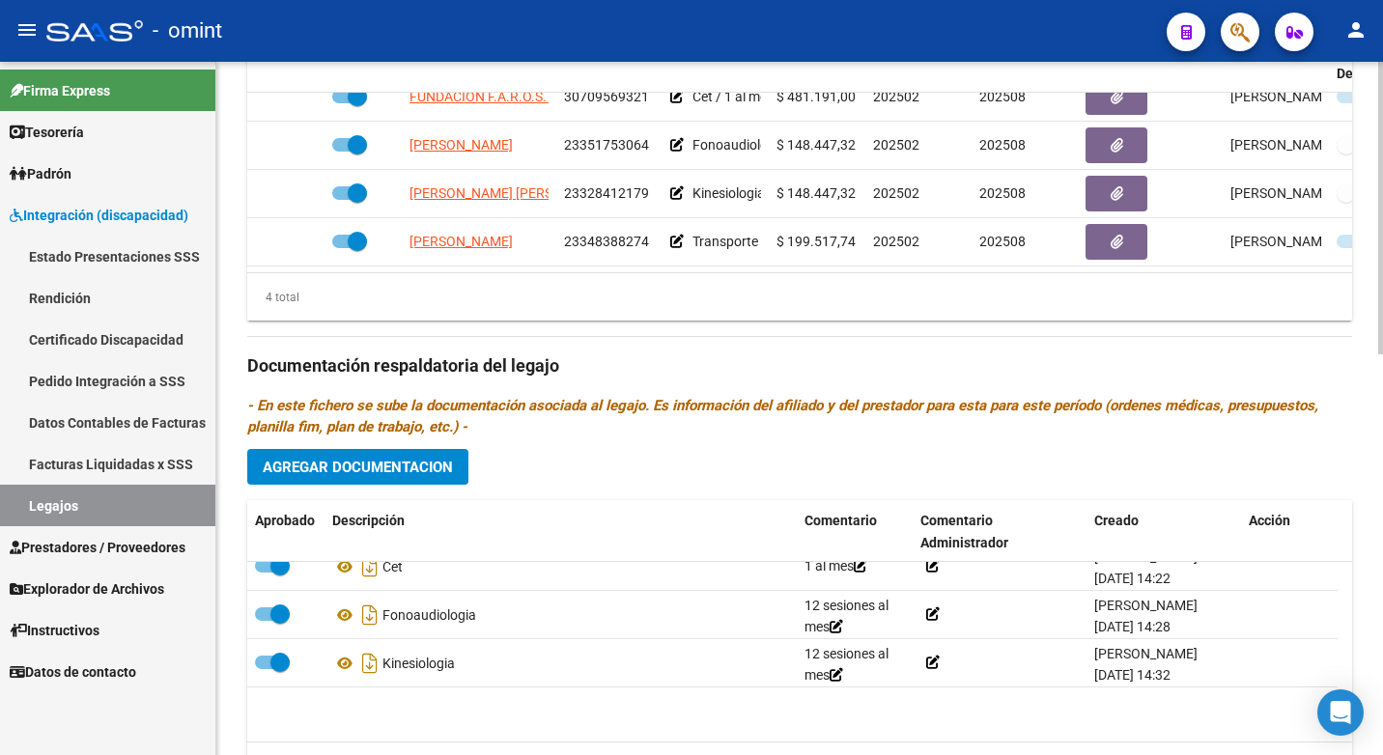
scroll to position [0, 0]
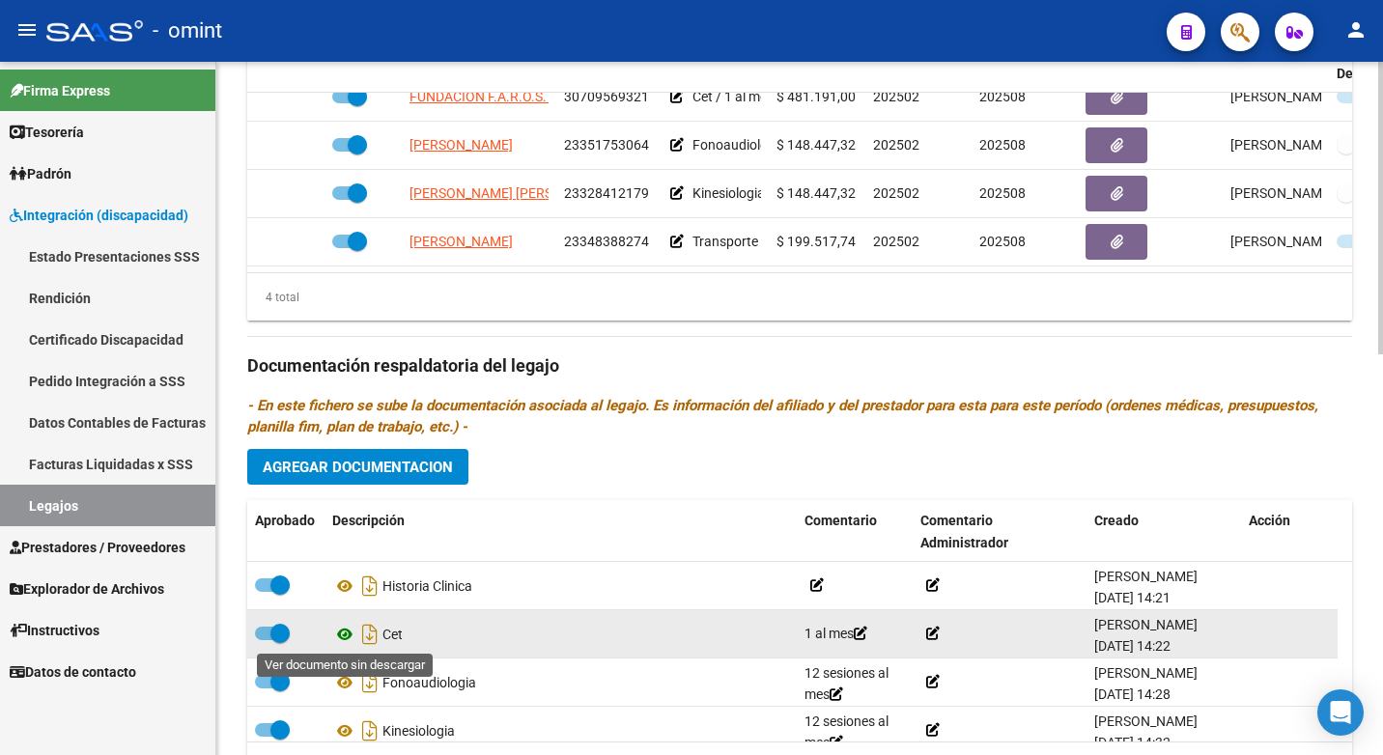
click at [349, 636] on icon at bounding box center [344, 634] width 25 height 23
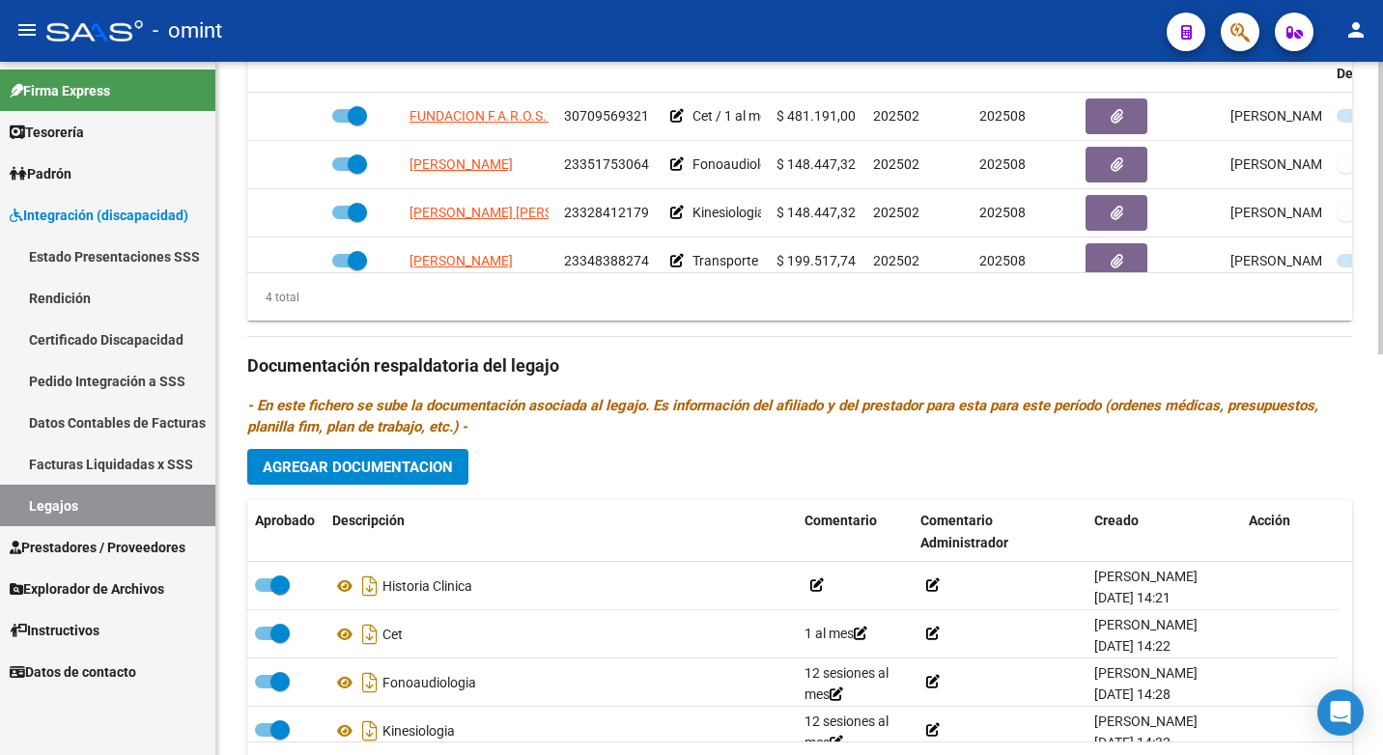
scroll to position [368, 0]
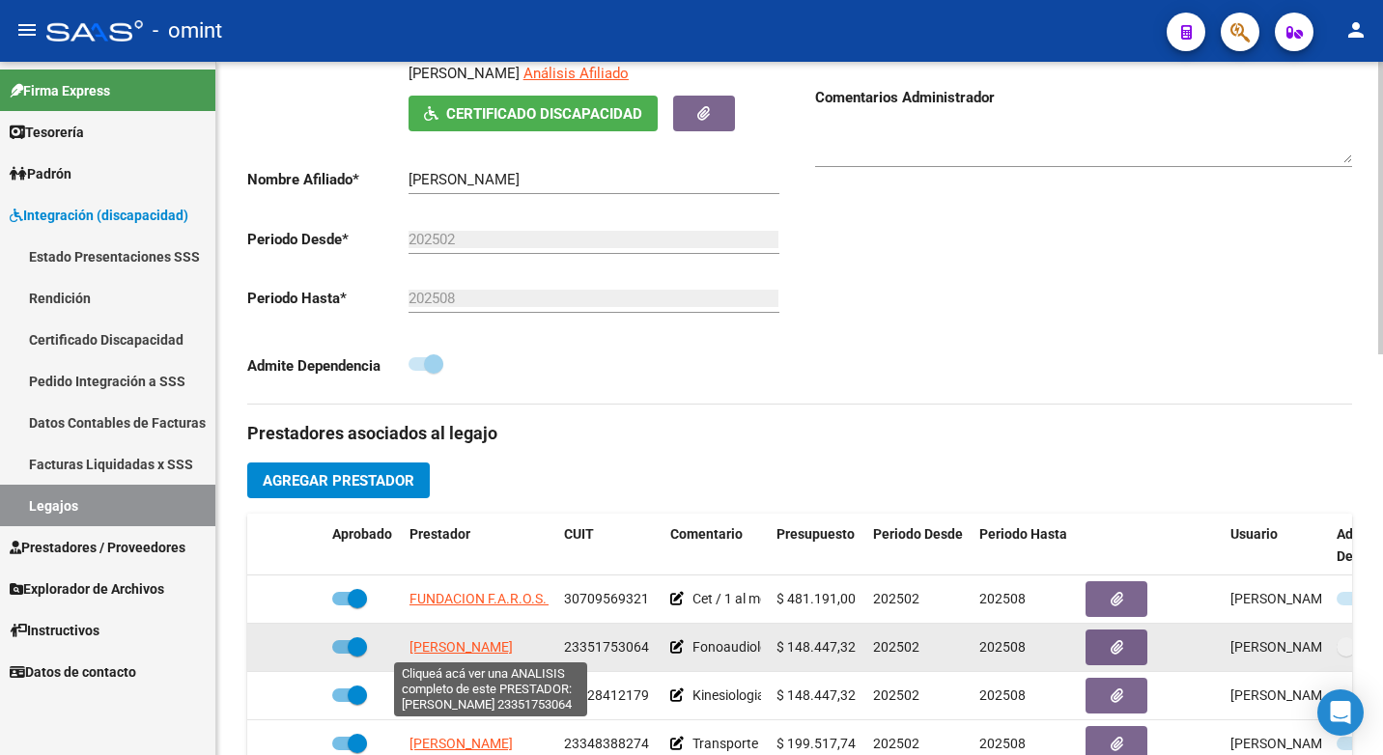
click at [495, 650] on span "PISTELLI MARIA VICTORIA" at bounding box center [460, 646] width 103 height 15
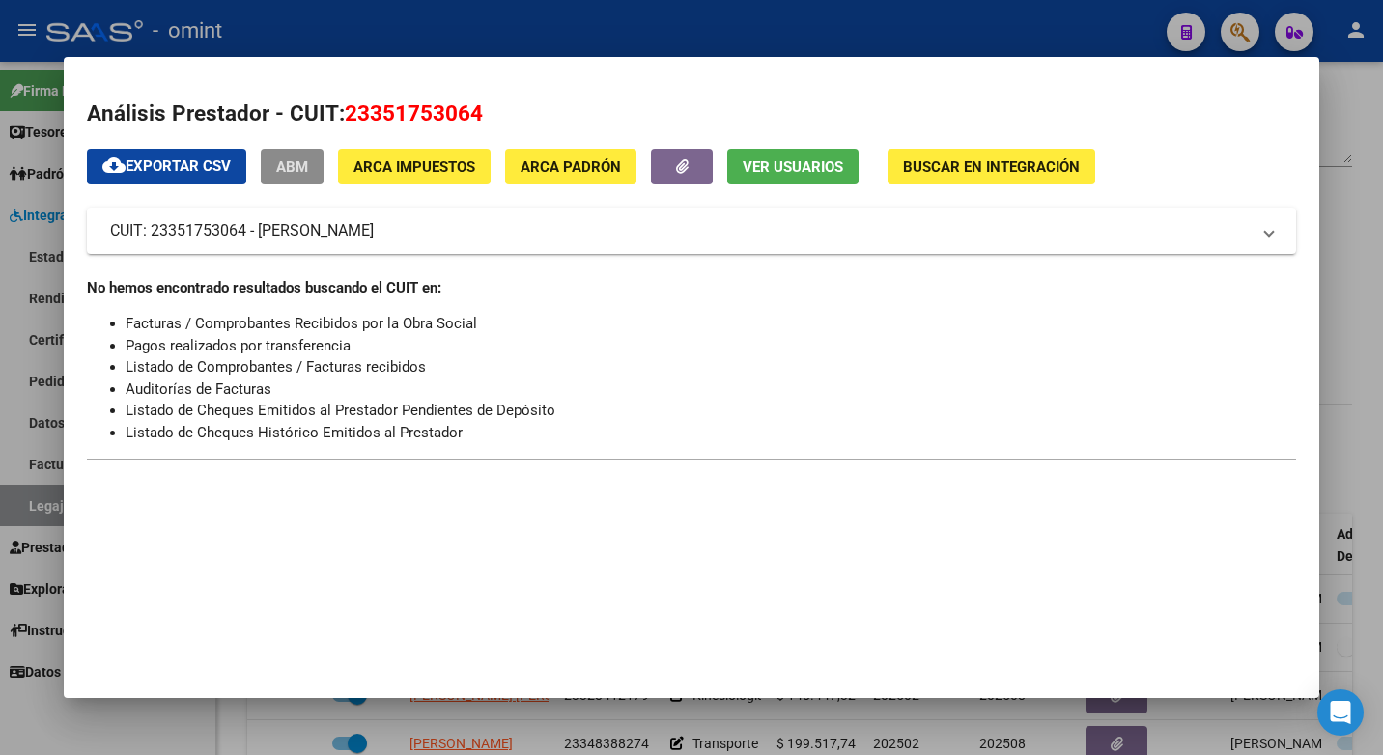
click at [631, 31] on div at bounding box center [691, 377] width 1383 height 755
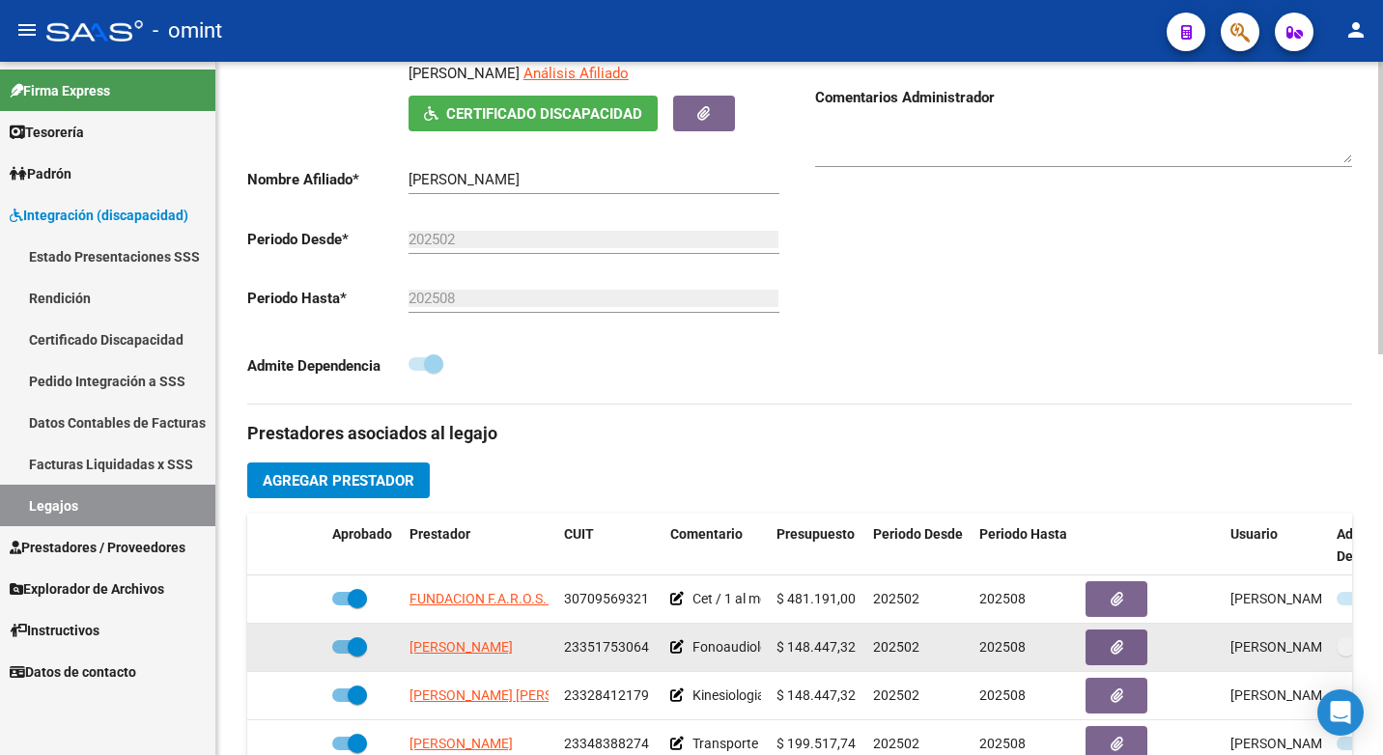
click at [617, 645] on span "23351753064" at bounding box center [606, 646] width 85 height 15
click at [616, 641] on span "23351753064" at bounding box center [606, 646] width 85 height 15
click at [607, 646] on span "23351753064" at bounding box center [606, 646] width 85 height 15
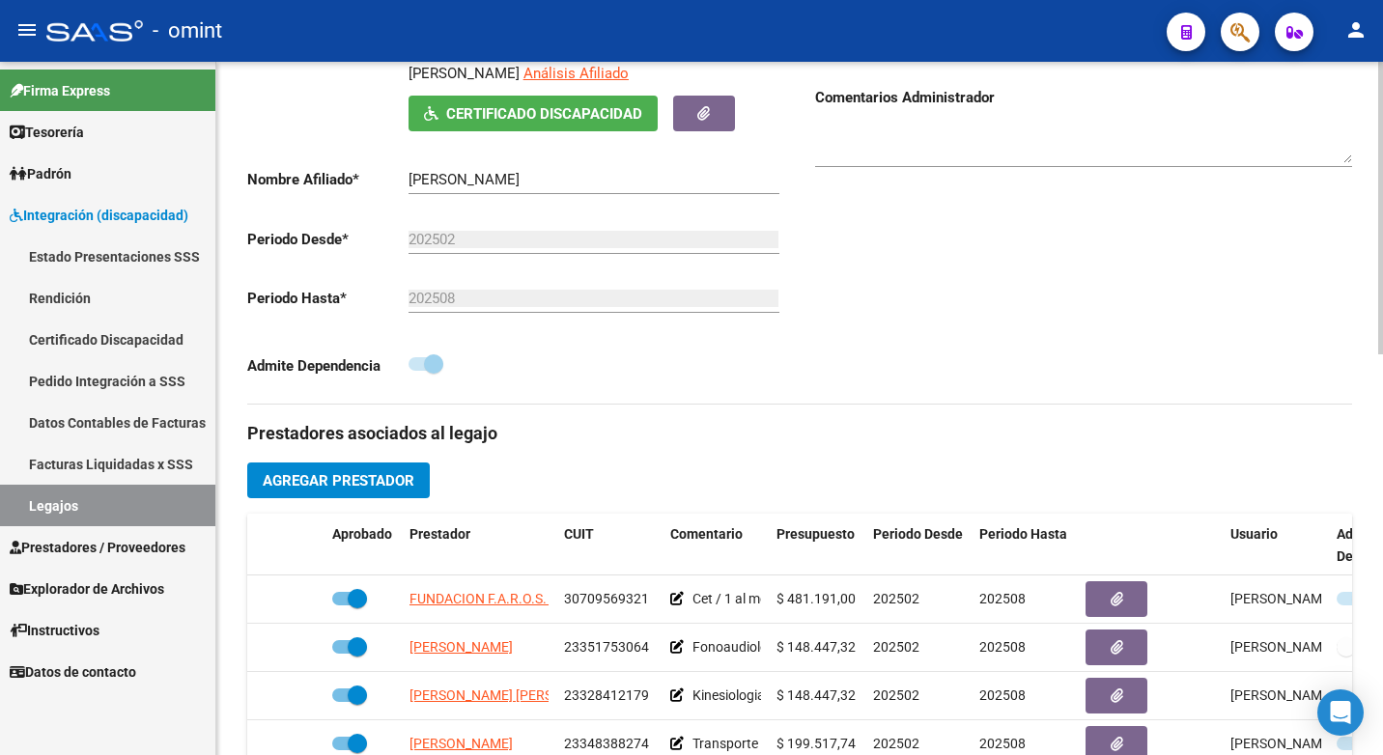
click at [606, 646] on span "23351753064" at bounding box center [606, 646] width 85 height 15
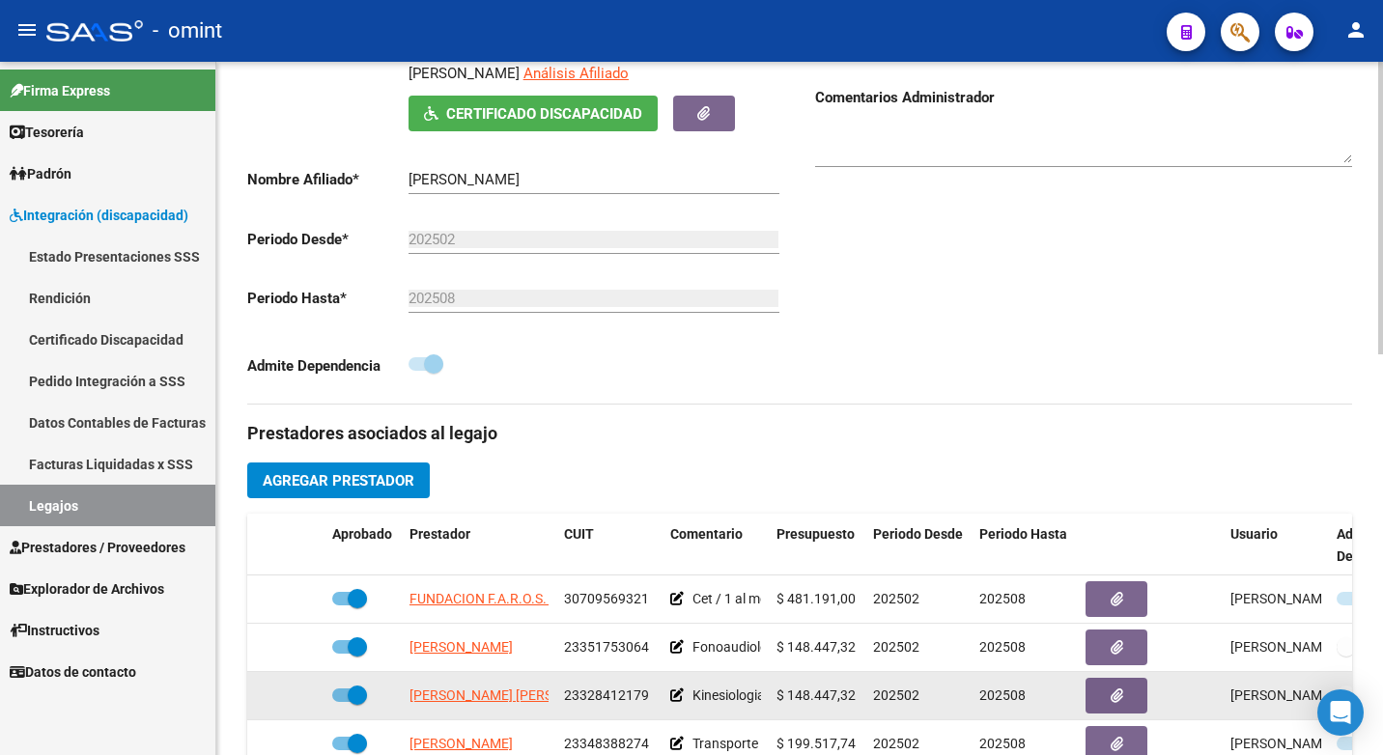
scroll to position [34, 0]
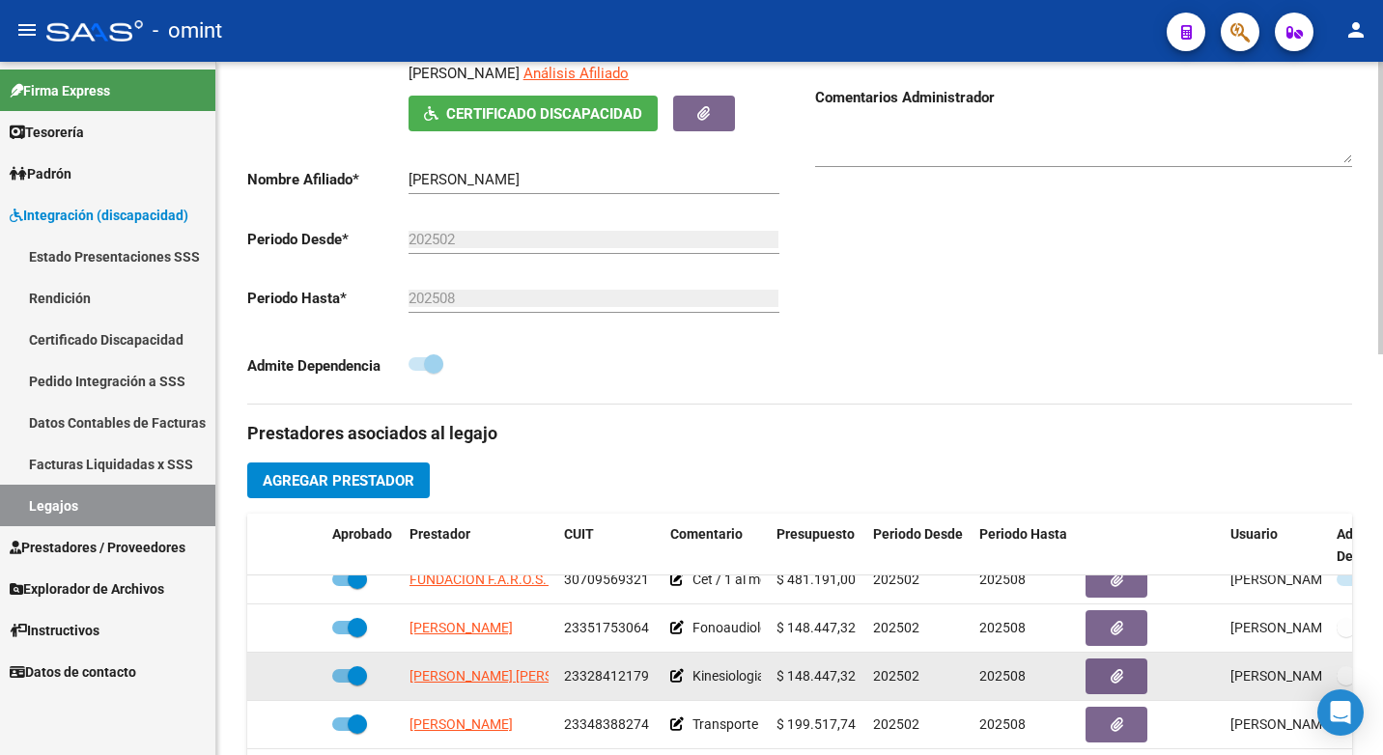
click at [618, 653] on datatable-body-cell "23328412179" at bounding box center [609, 676] width 106 height 47
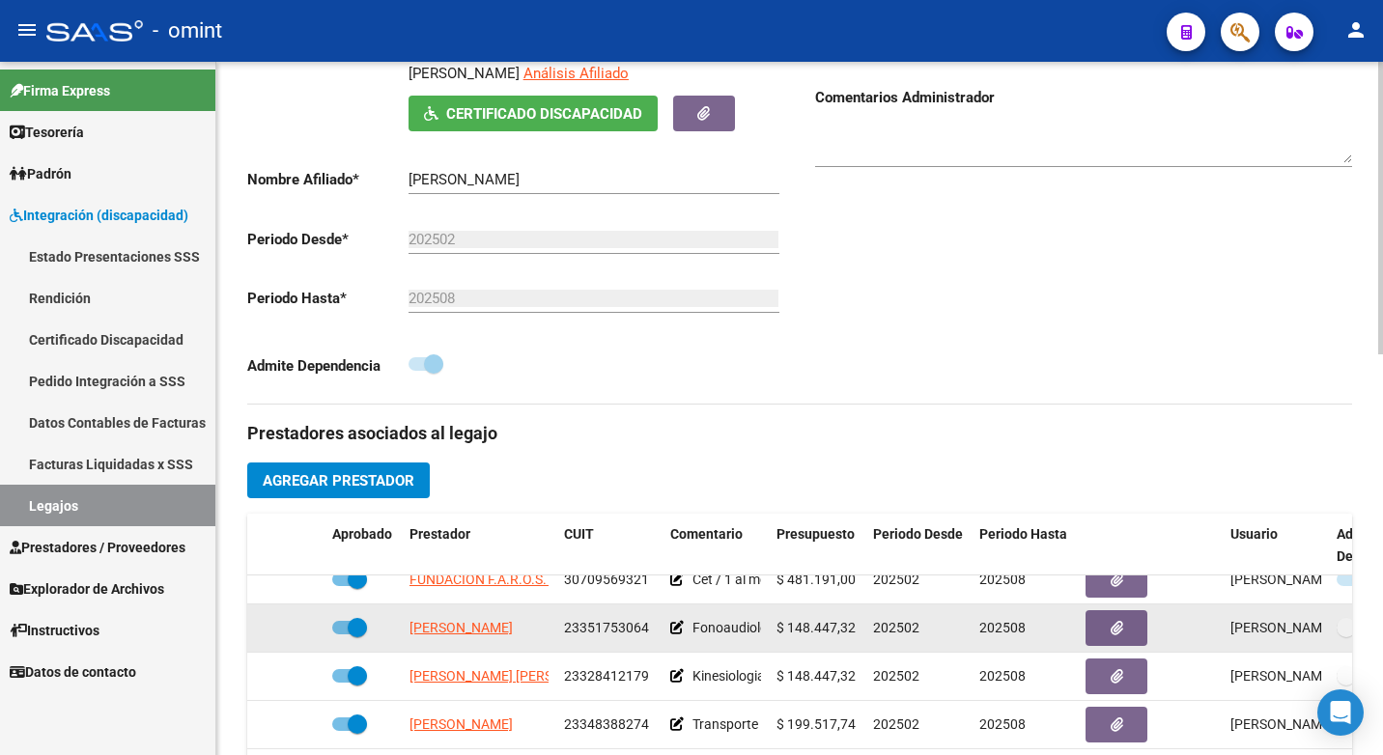
click at [618, 620] on span "23351753064" at bounding box center [606, 627] width 85 height 15
copy span "23351753064"
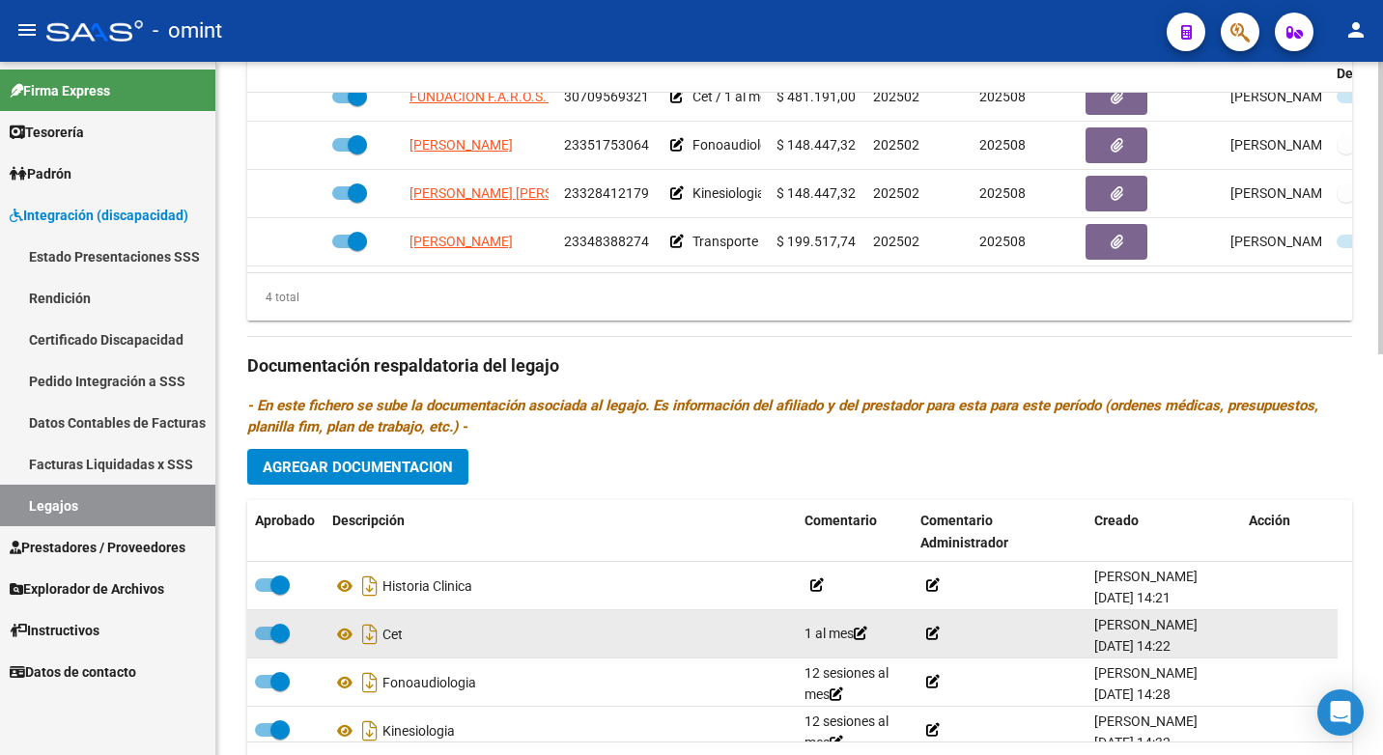
scroll to position [947, 0]
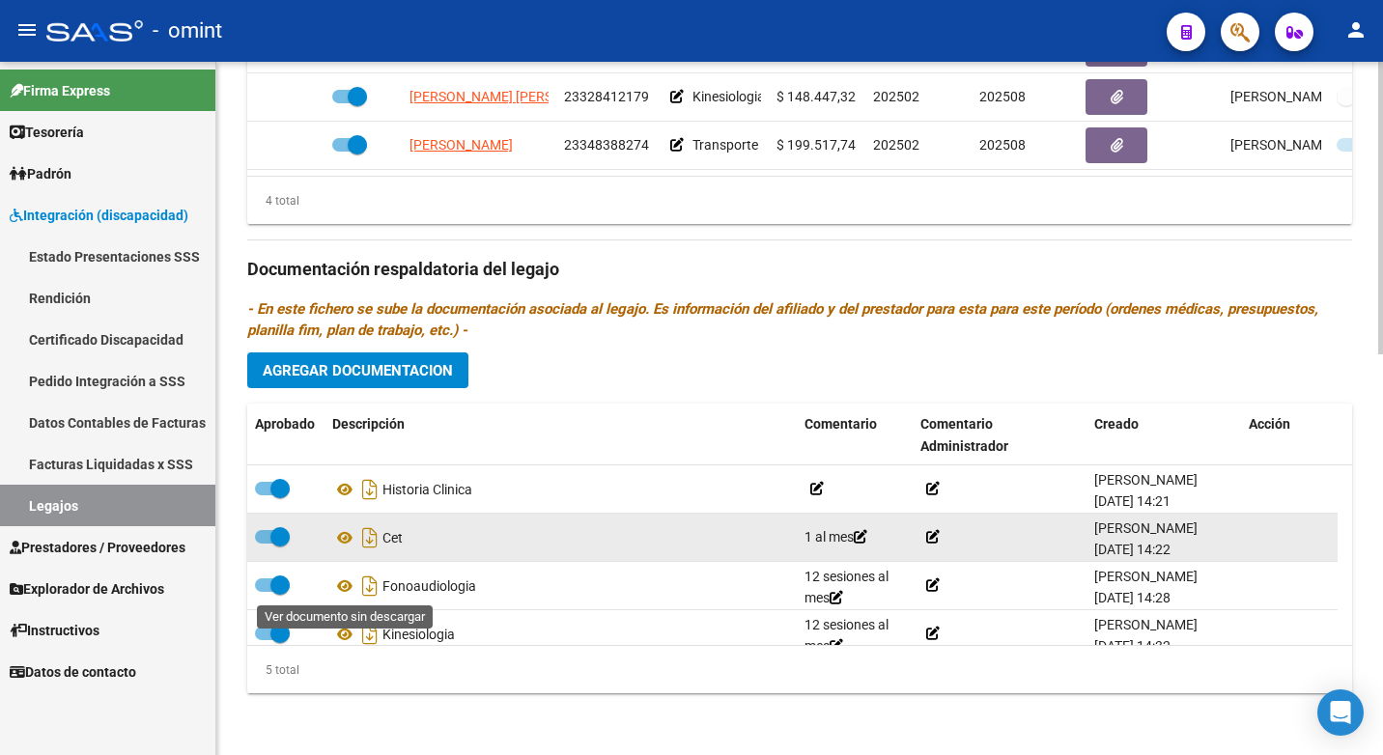
click at [346, 588] on icon at bounding box center [344, 585] width 25 height 23
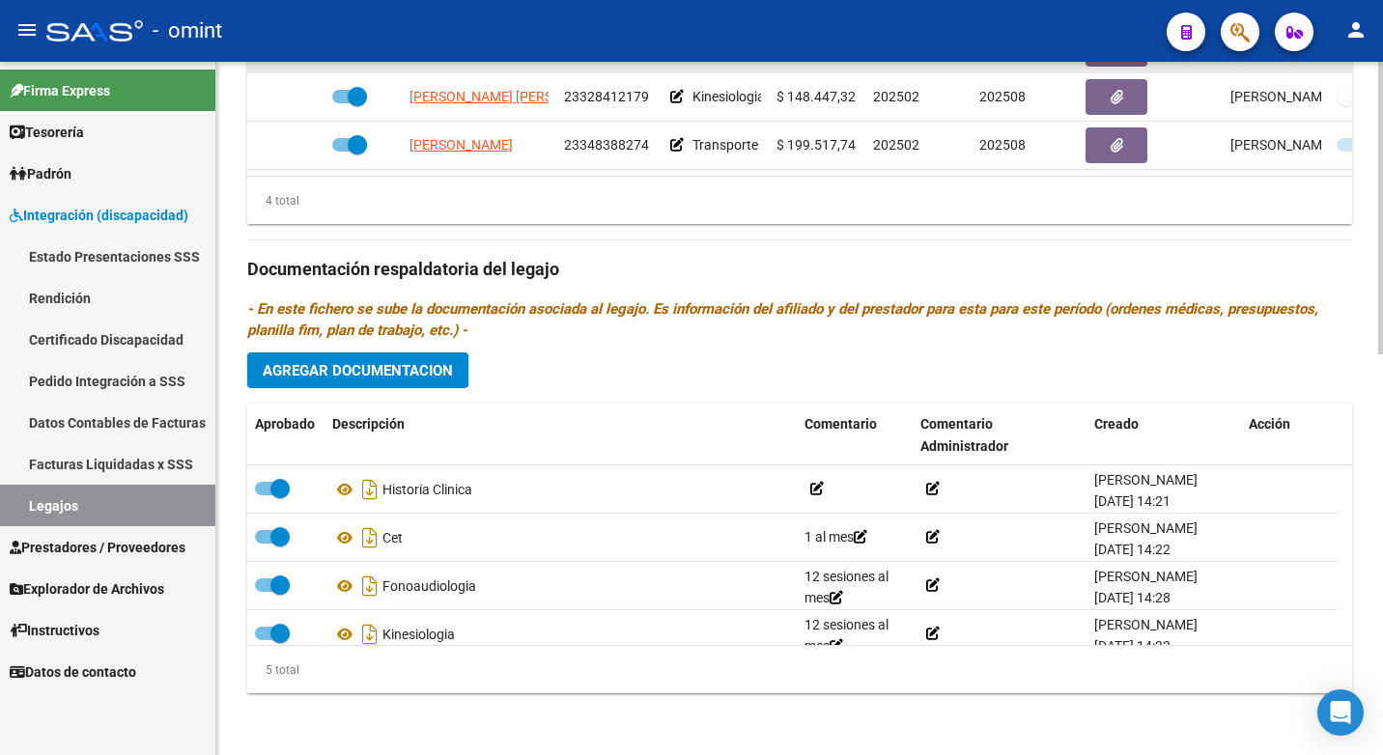
scroll to position [754, 0]
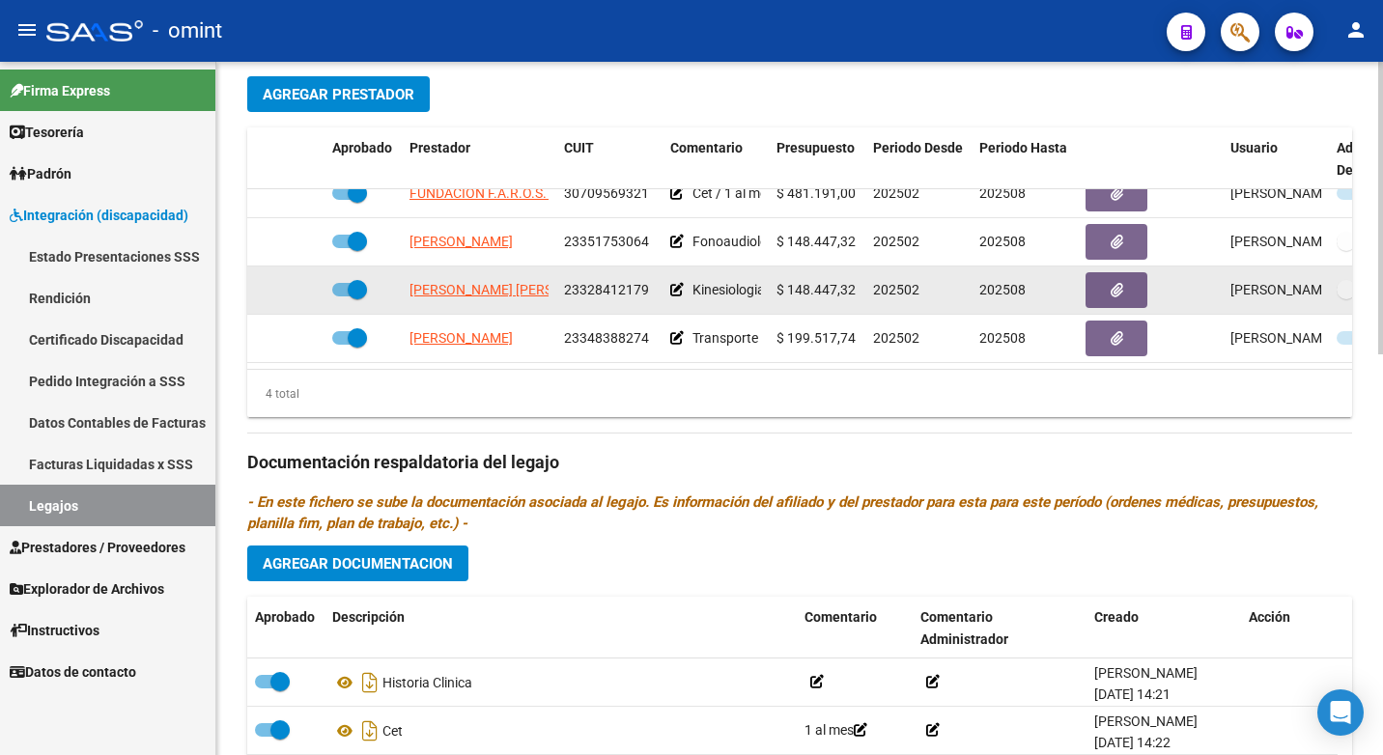
click at [629, 282] on span "23328412179" at bounding box center [606, 289] width 85 height 15
copy span "23328412179"
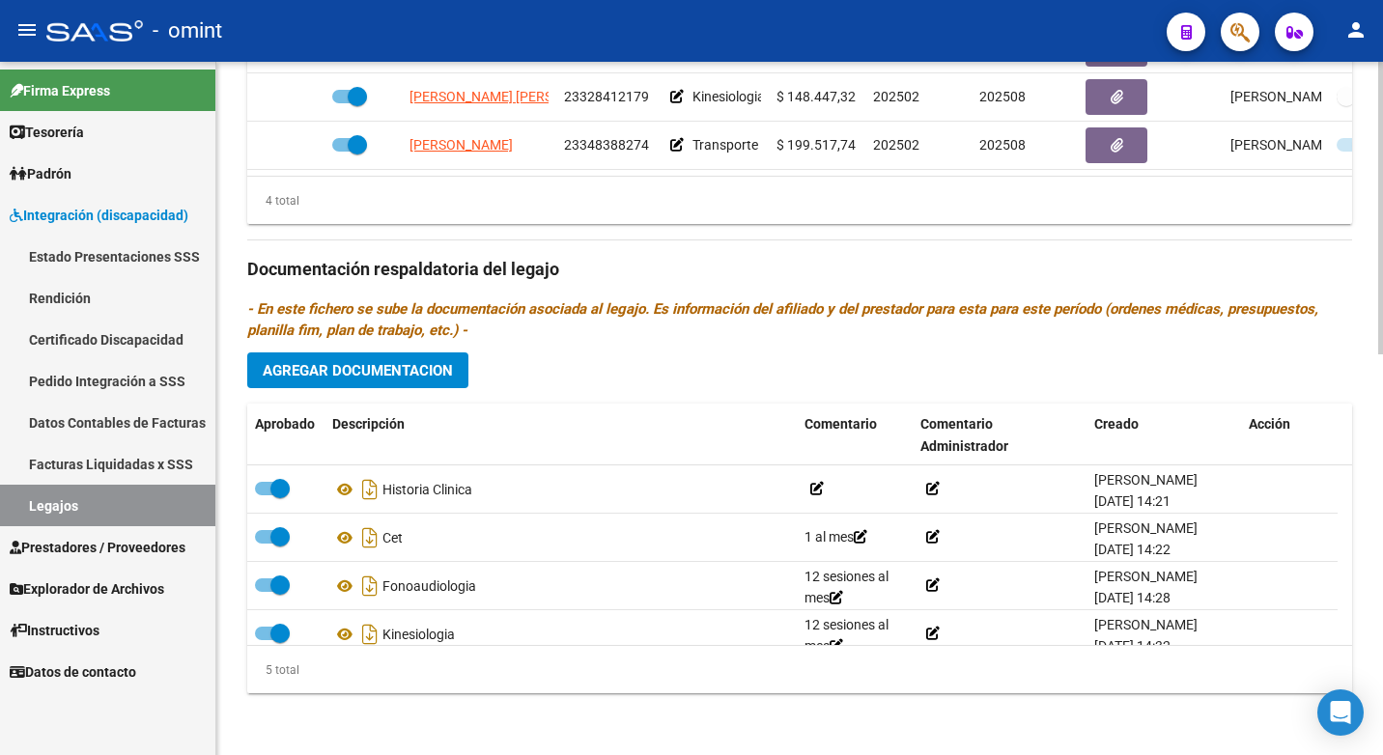
scroll to position [851, 0]
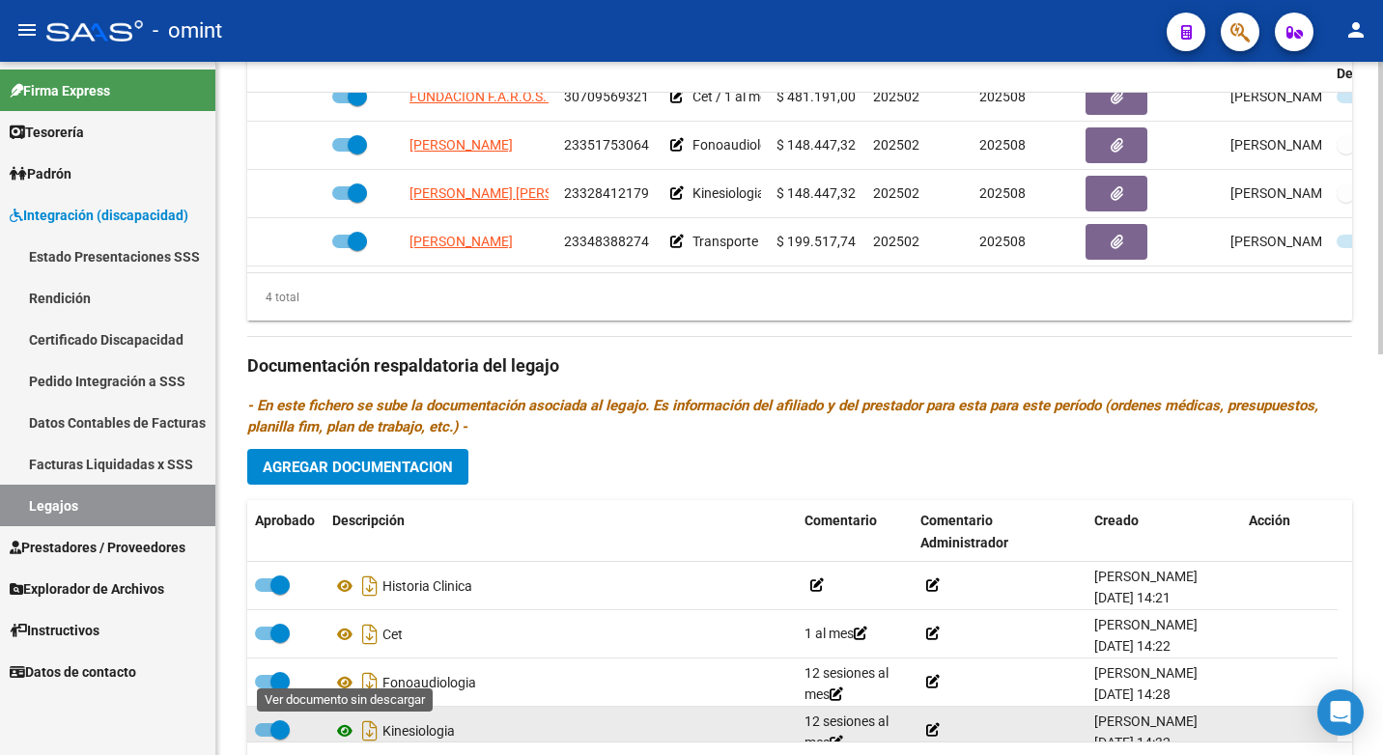
click at [346, 727] on icon at bounding box center [344, 730] width 25 height 23
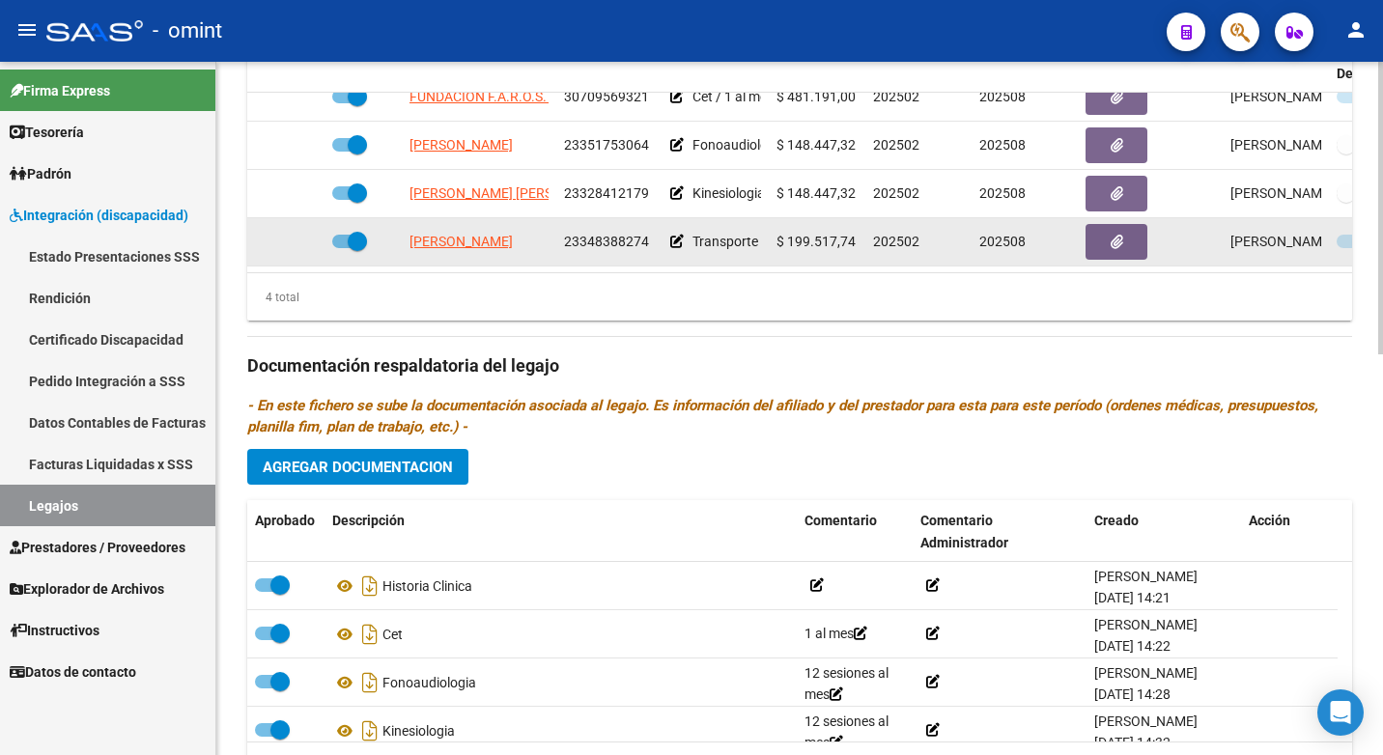
click at [602, 234] on span "23348388274" at bounding box center [606, 241] width 85 height 15
click at [435, 234] on span "PRADO VALERIA GISELA" at bounding box center [460, 241] width 103 height 15
type textarea "23348388274"
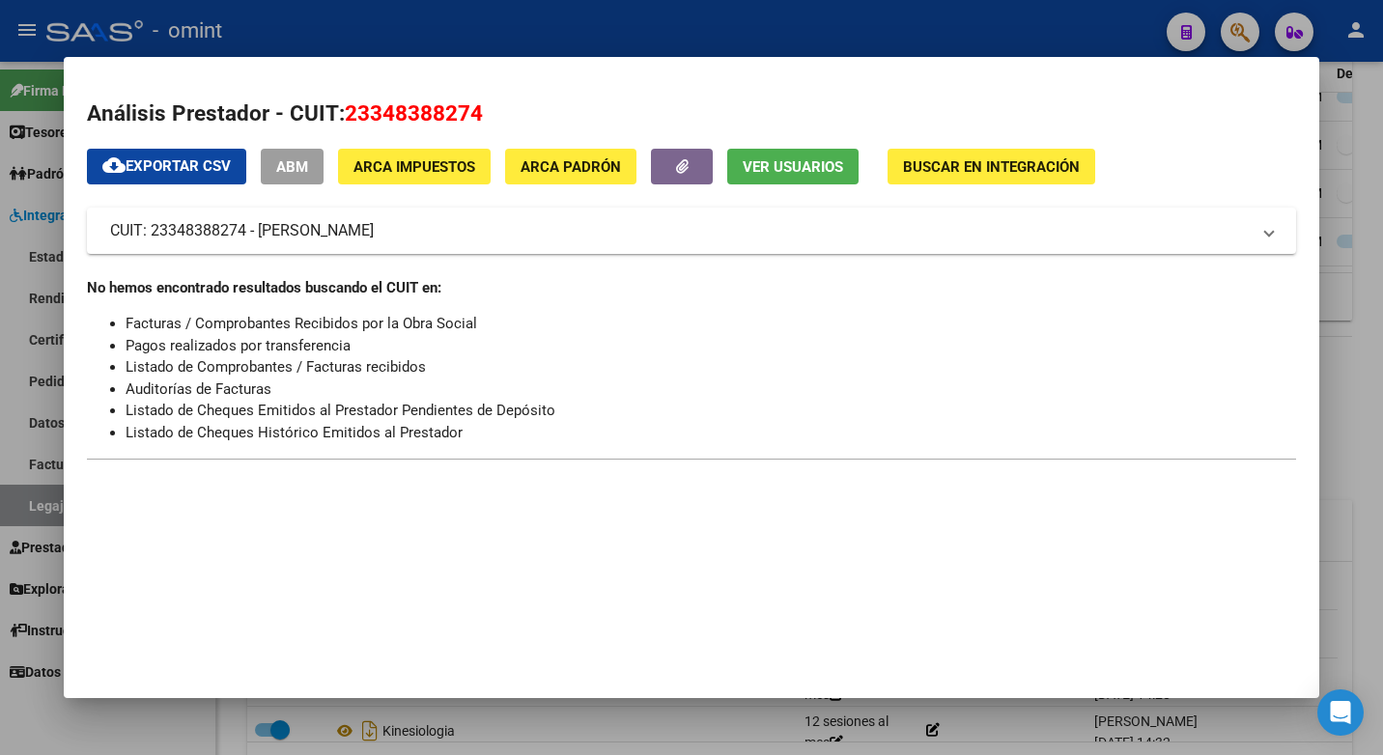
click at [479, 36] on div at bounding box center [691, 377] width 1383 height 755
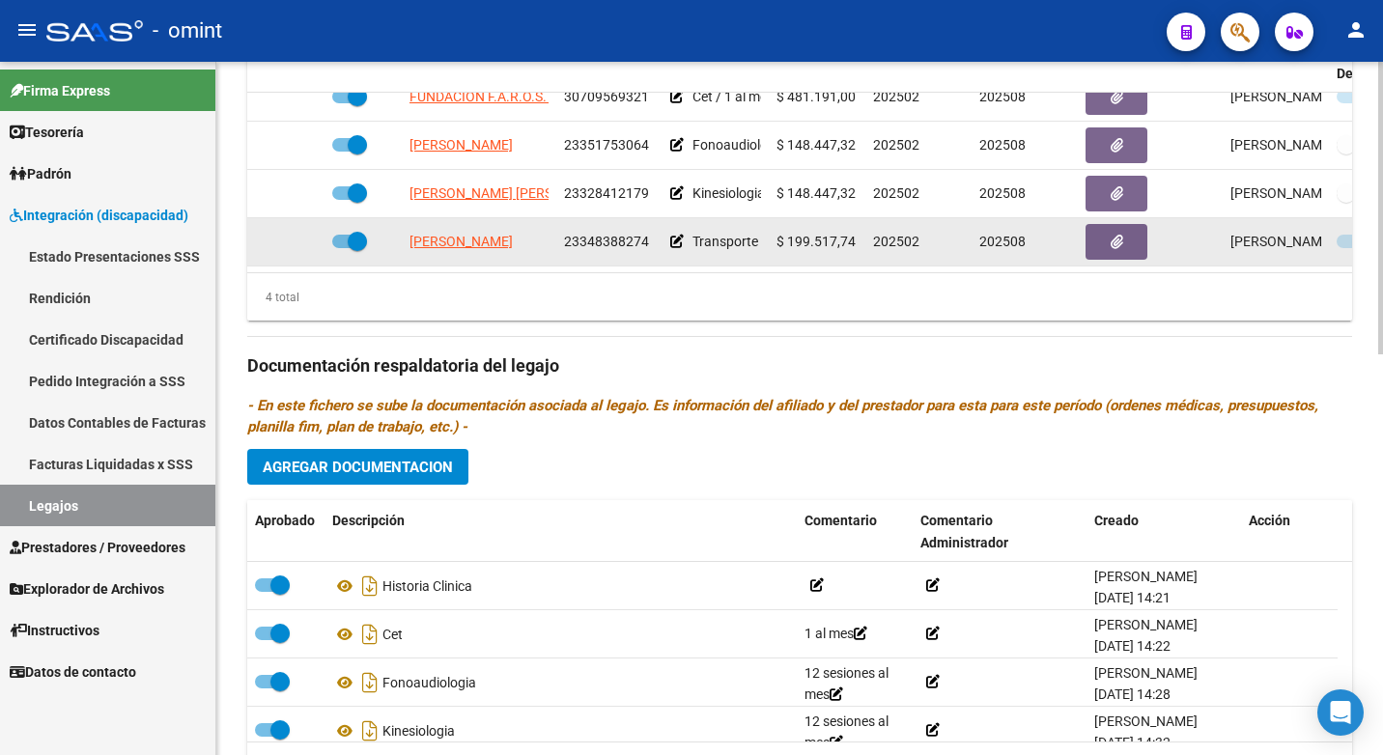
click at [614, 234] on span "23348388274" at bounding box center [606, 241] width 85 height 15
copy span "23348388274"
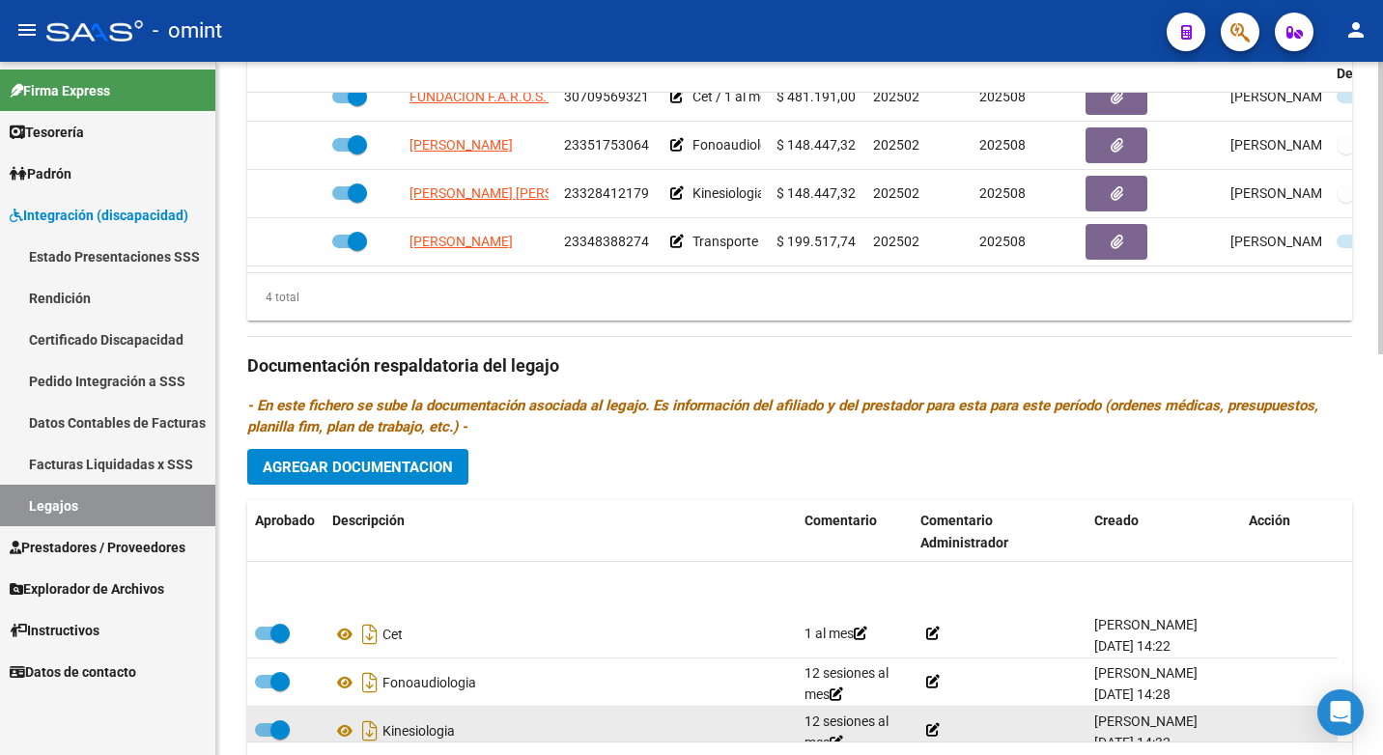
scroll to position [68, 0]
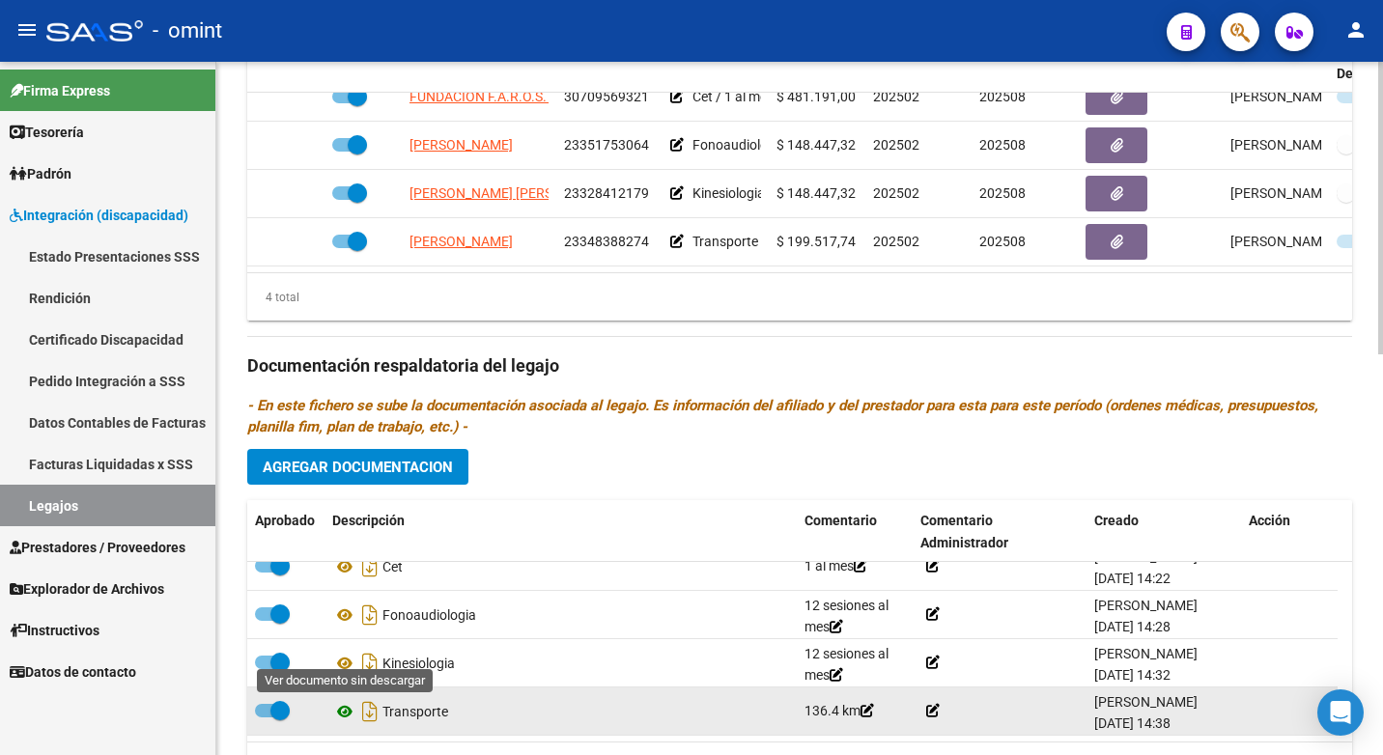
click at [343, 714] on icon at bounding box center [344, 711] width 25 height 23
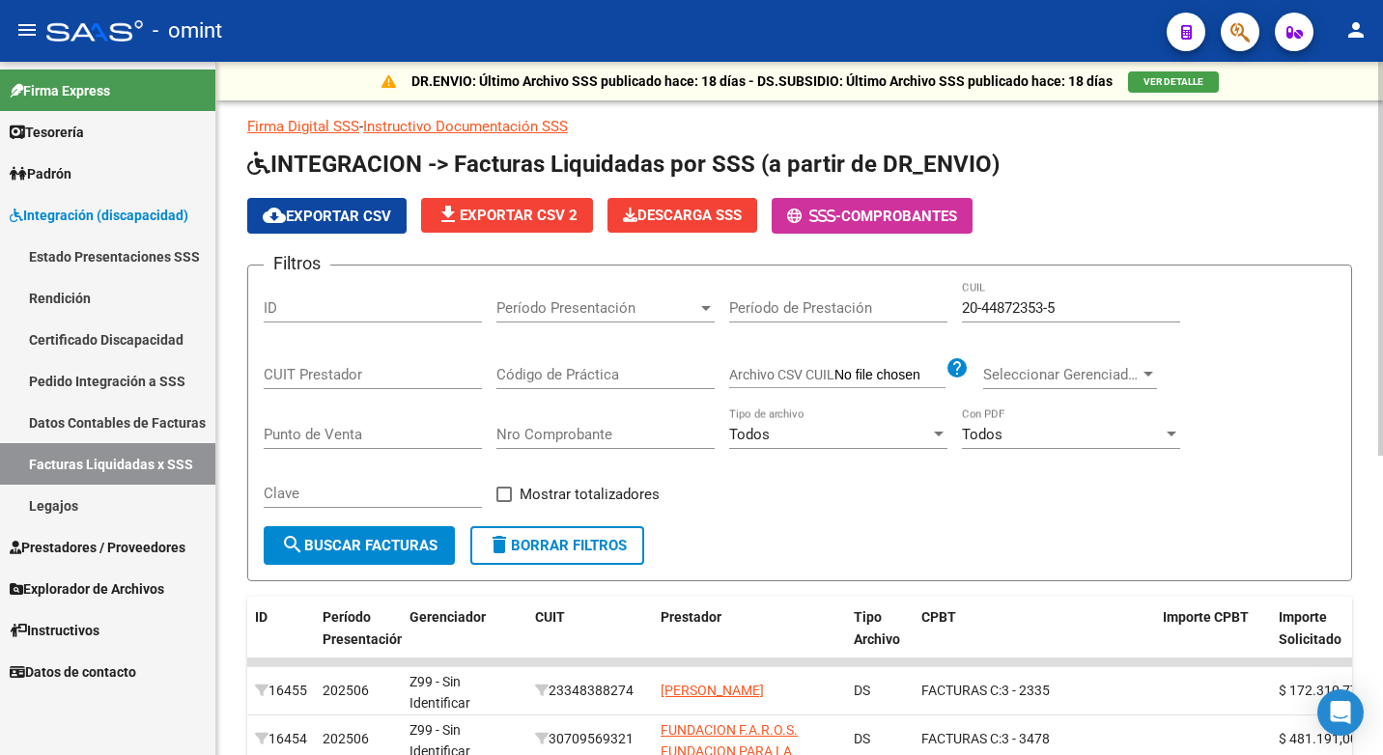
scroll to position [135, 0]
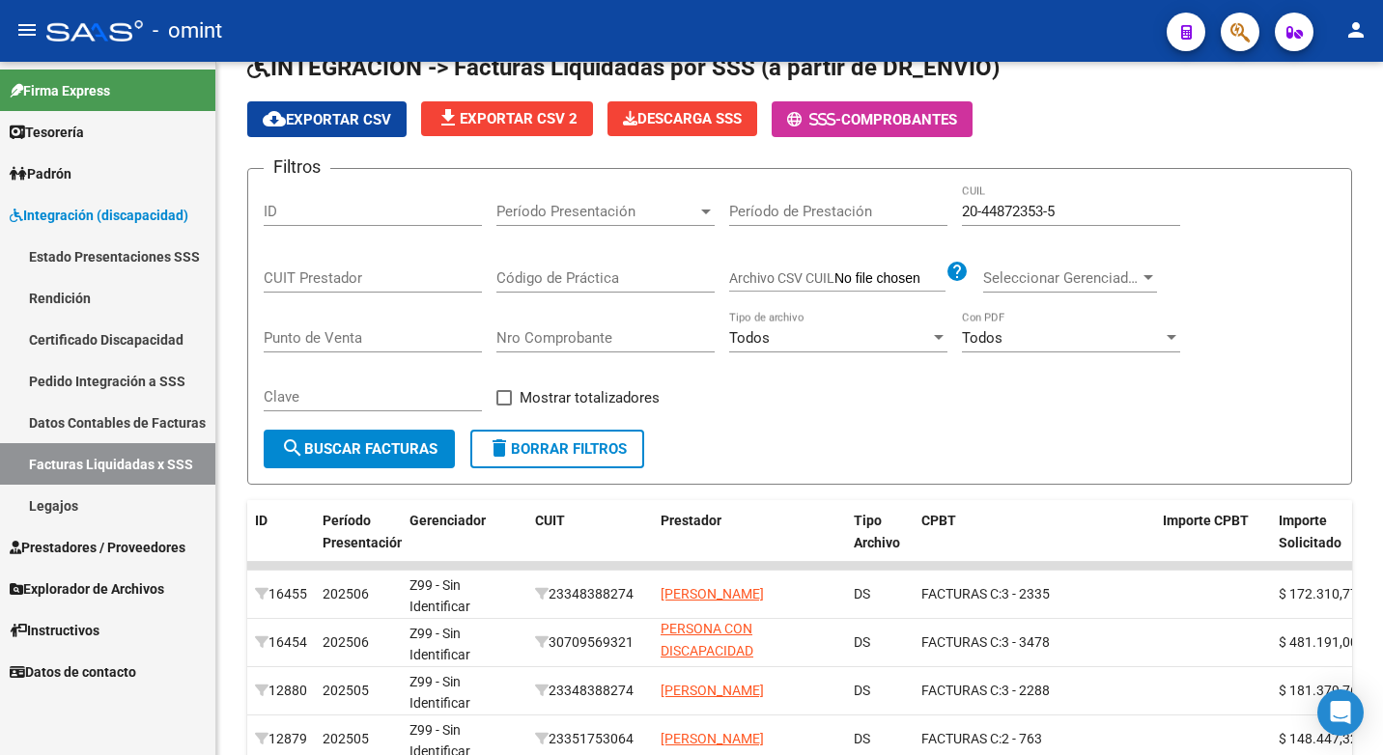
click at [119, 545] on span "Prestadores / Proveedores" at bounding box center [98, 547] width 176 height 21
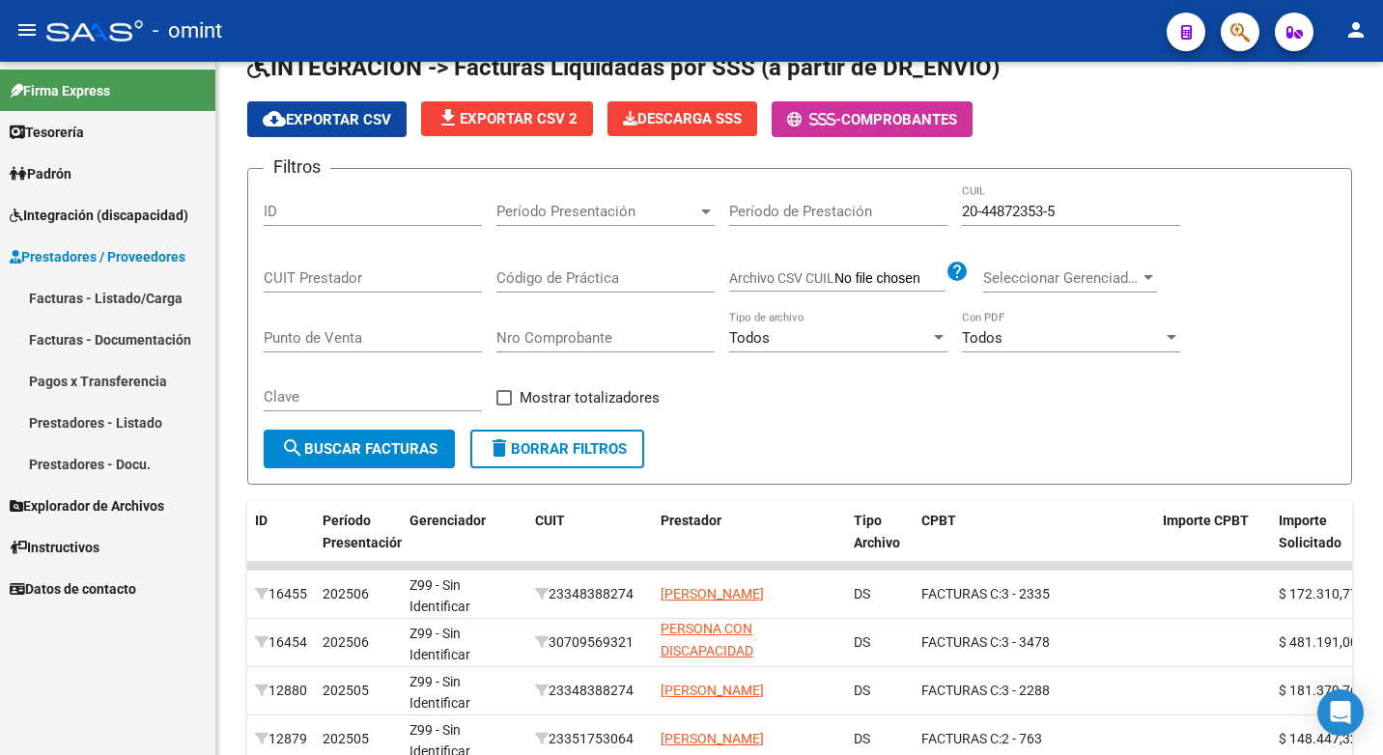
click at [89, 298] on link "Facturas - Listado/Carga" at bounding box center [107, 298] width 215 height 42
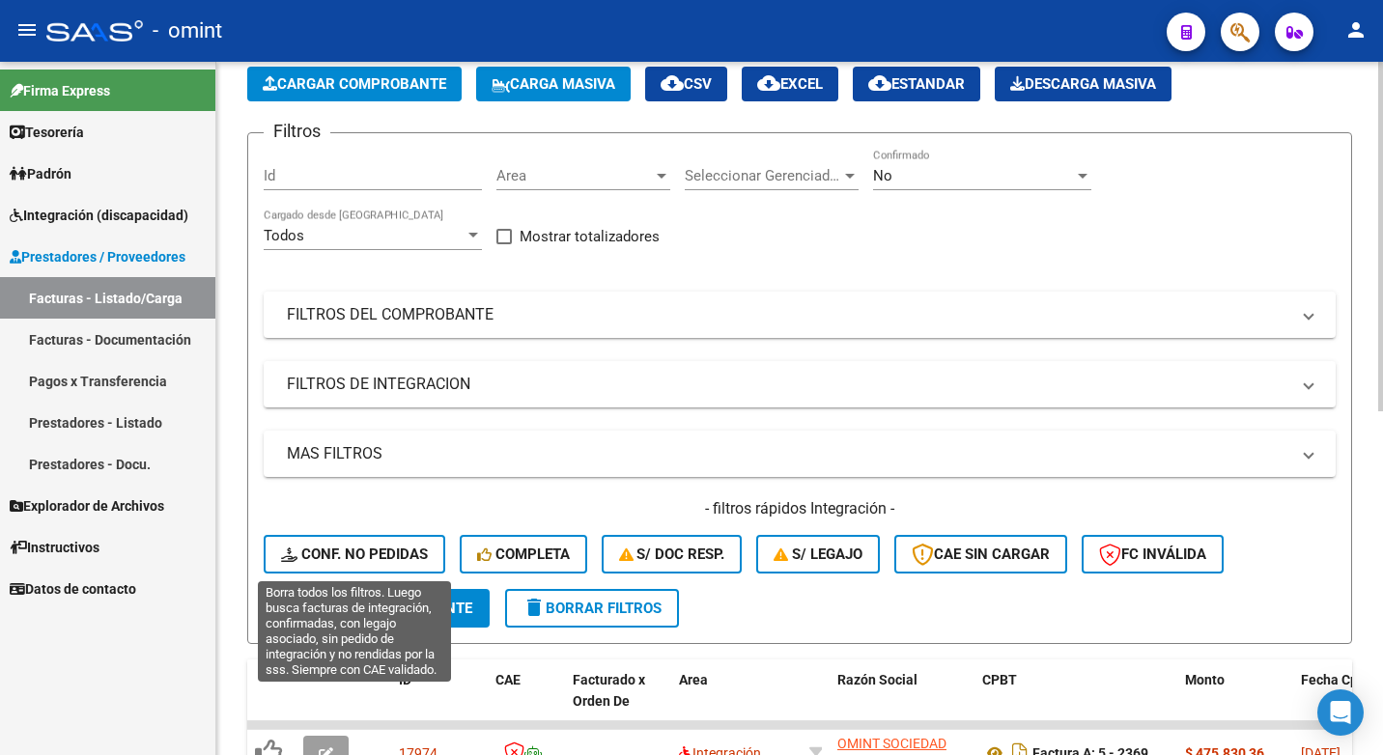
drag, startPoint x: 347, startPoint y: 547, endPoint x: 554, endPoint y: 192, distance: 411.5
click at [348, 547] on span "Conf. no pedidas" at bounding box center [354, 554] width 147 height 17
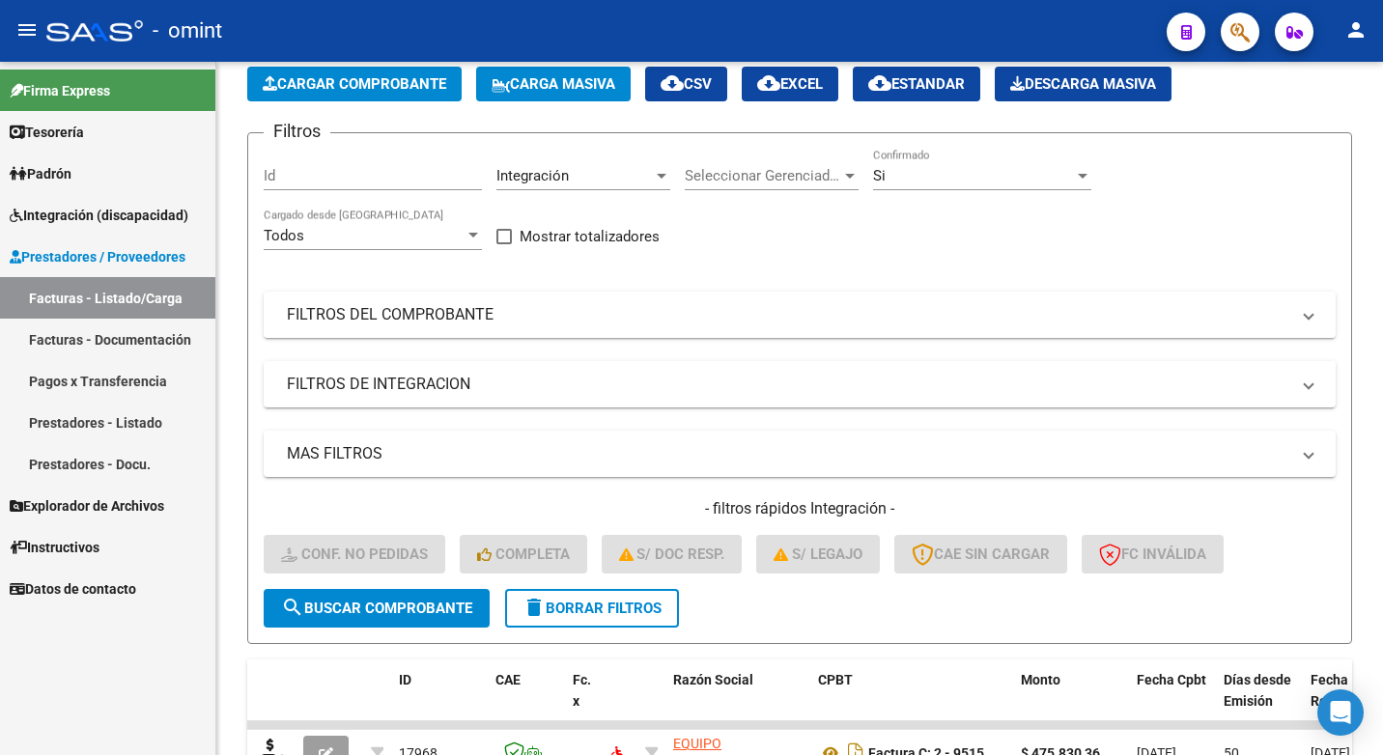
click at [80, 210] on span "Integración (discapacidad)" at bounding box center [99, 215] width 179 height 21
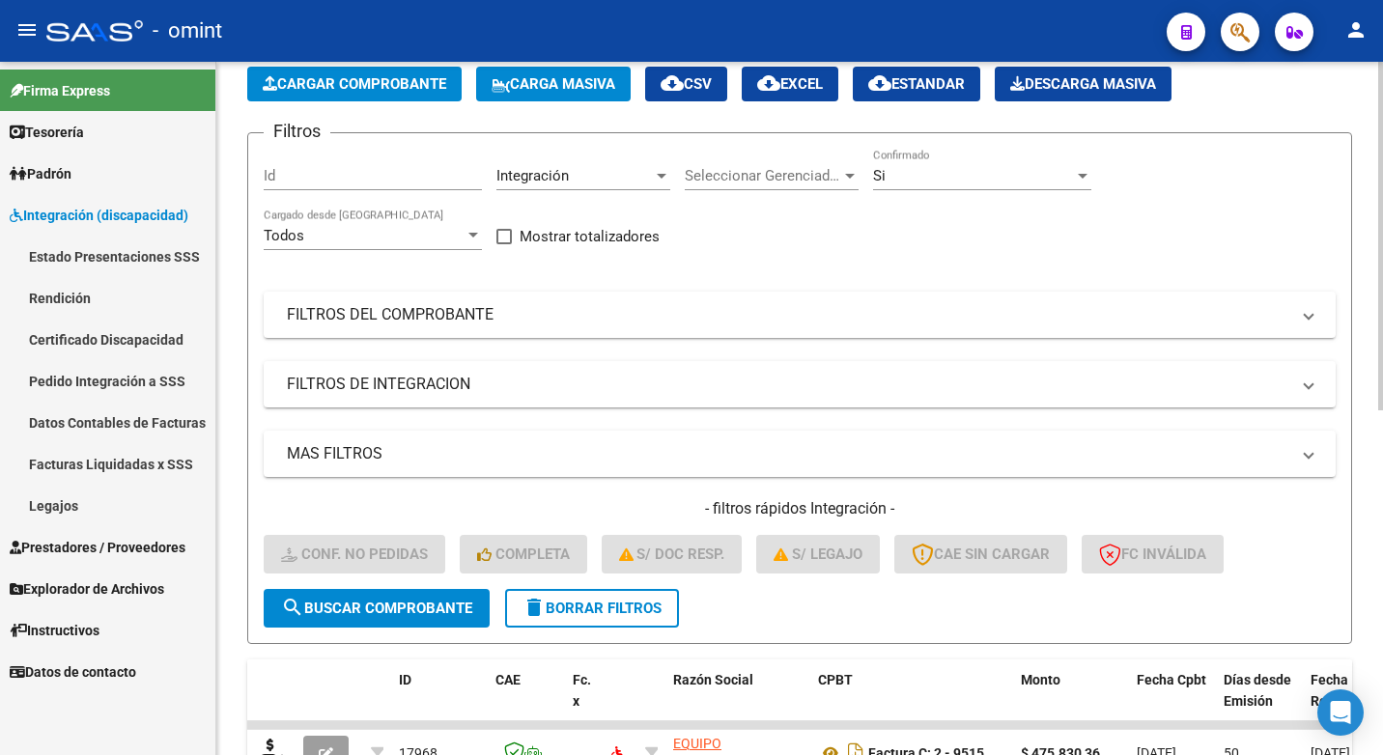
click at [101, 467] on link "Facturas Liquidadas x SSS" at bounding box center [107, 464] width 215 height 42
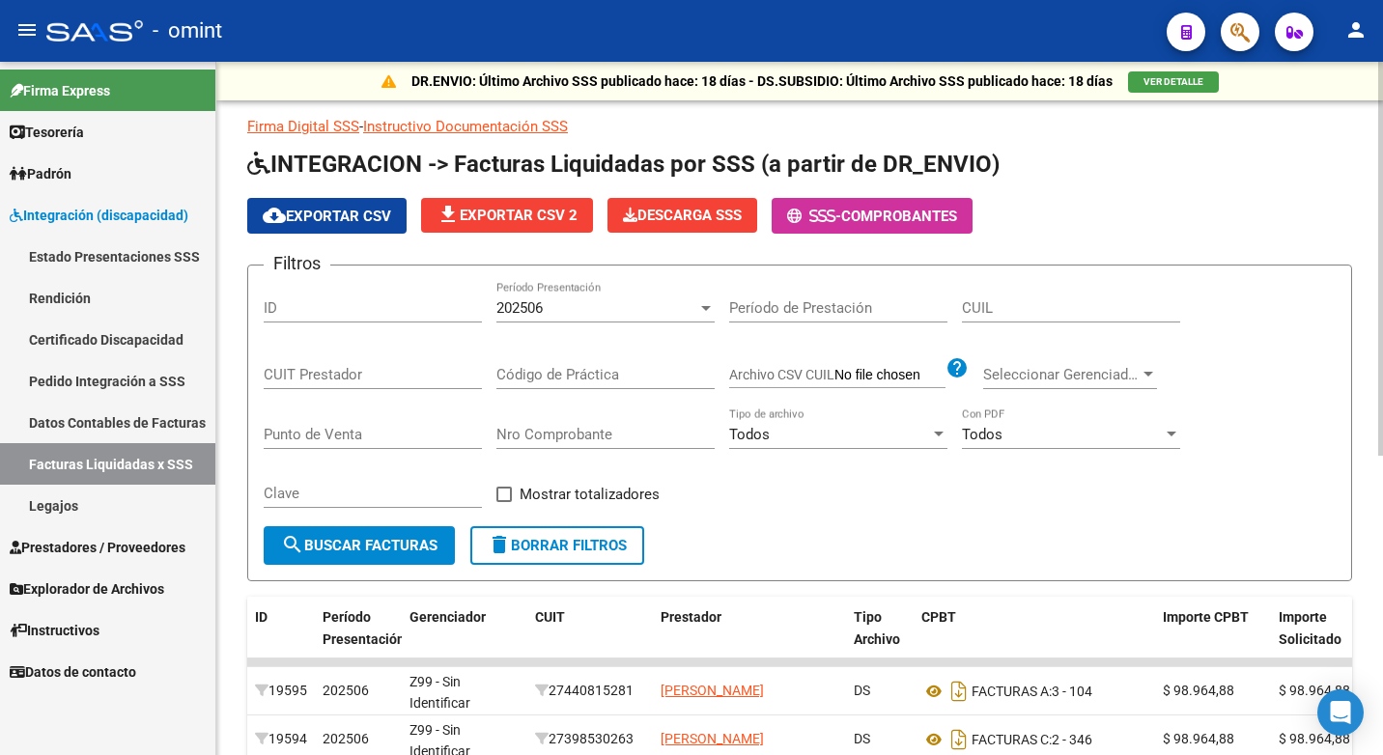
click at [698, 314] on div at bounding box center [705, 307] width 17 height 15
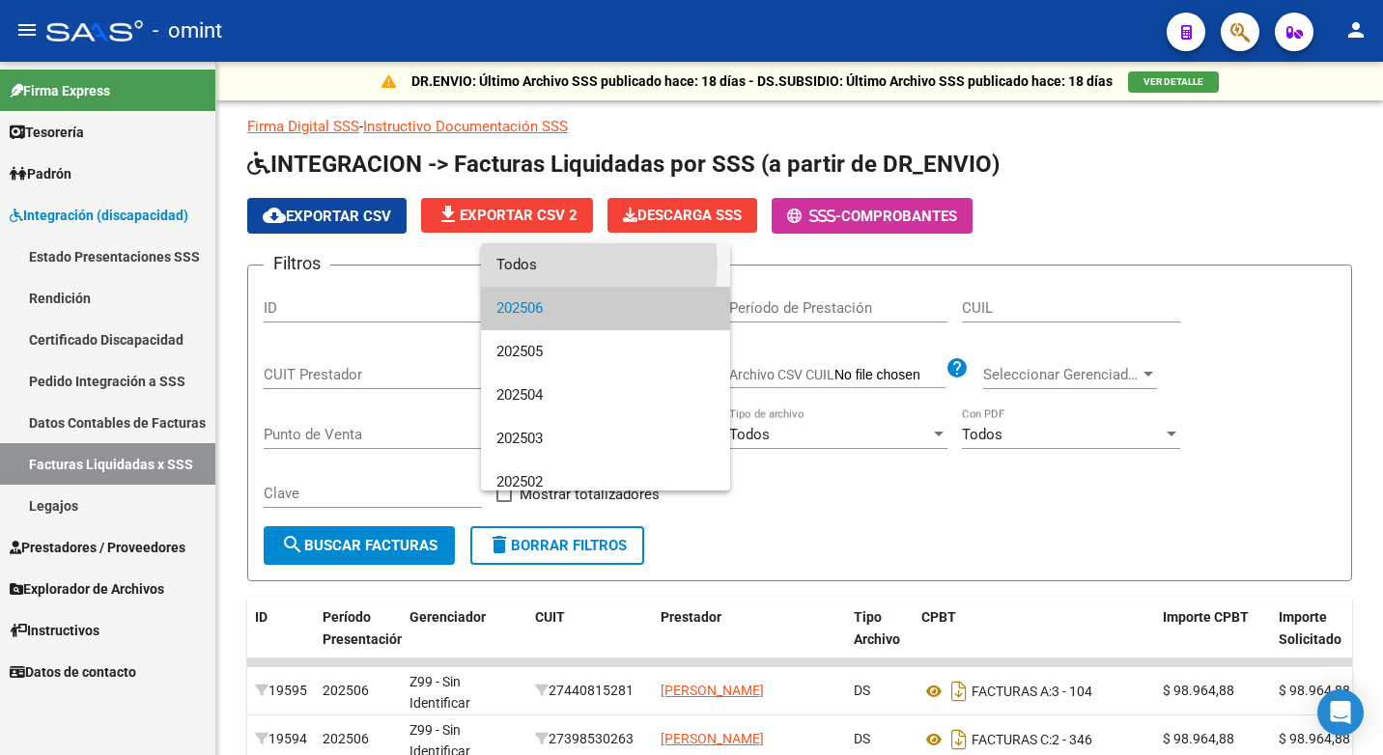
click at [568, 265] on span "Todos" at bounding box center [605, 264] width 218 height 43
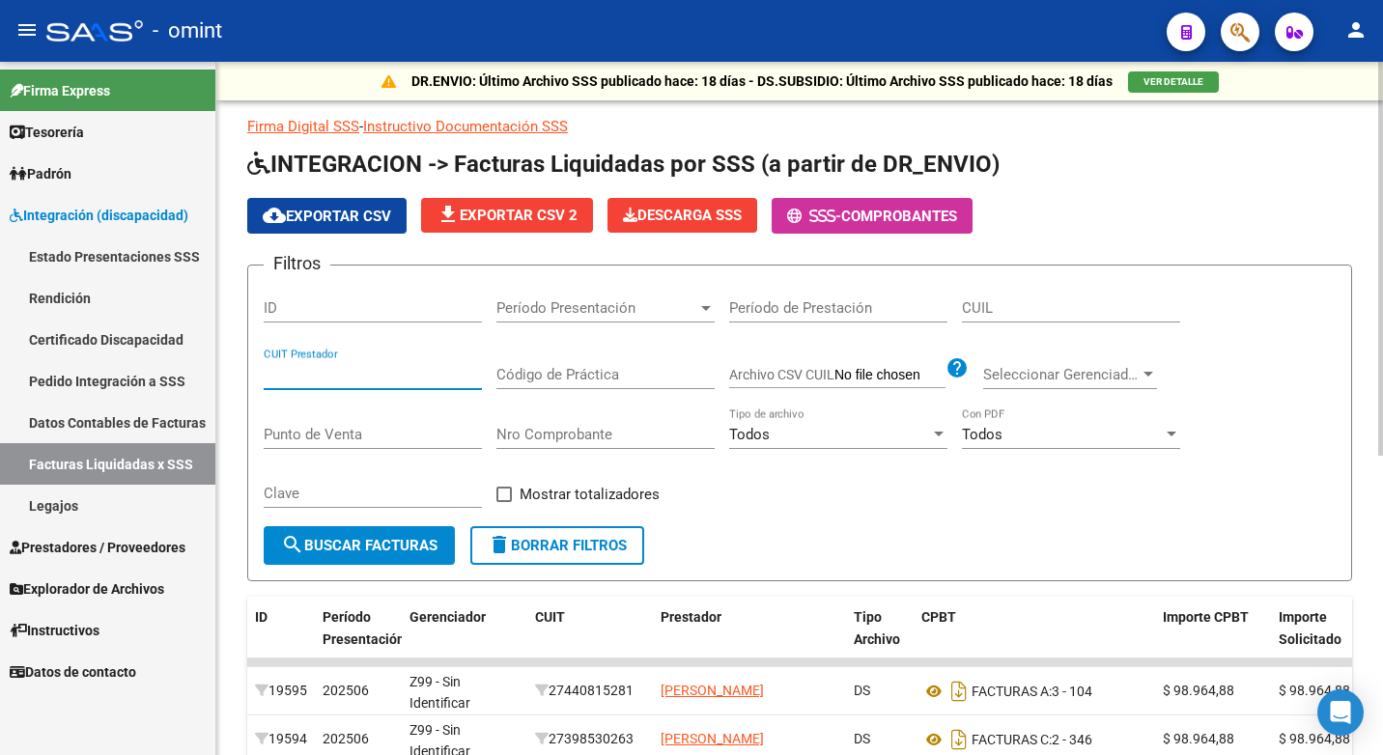
paste input "30-70956932-1"
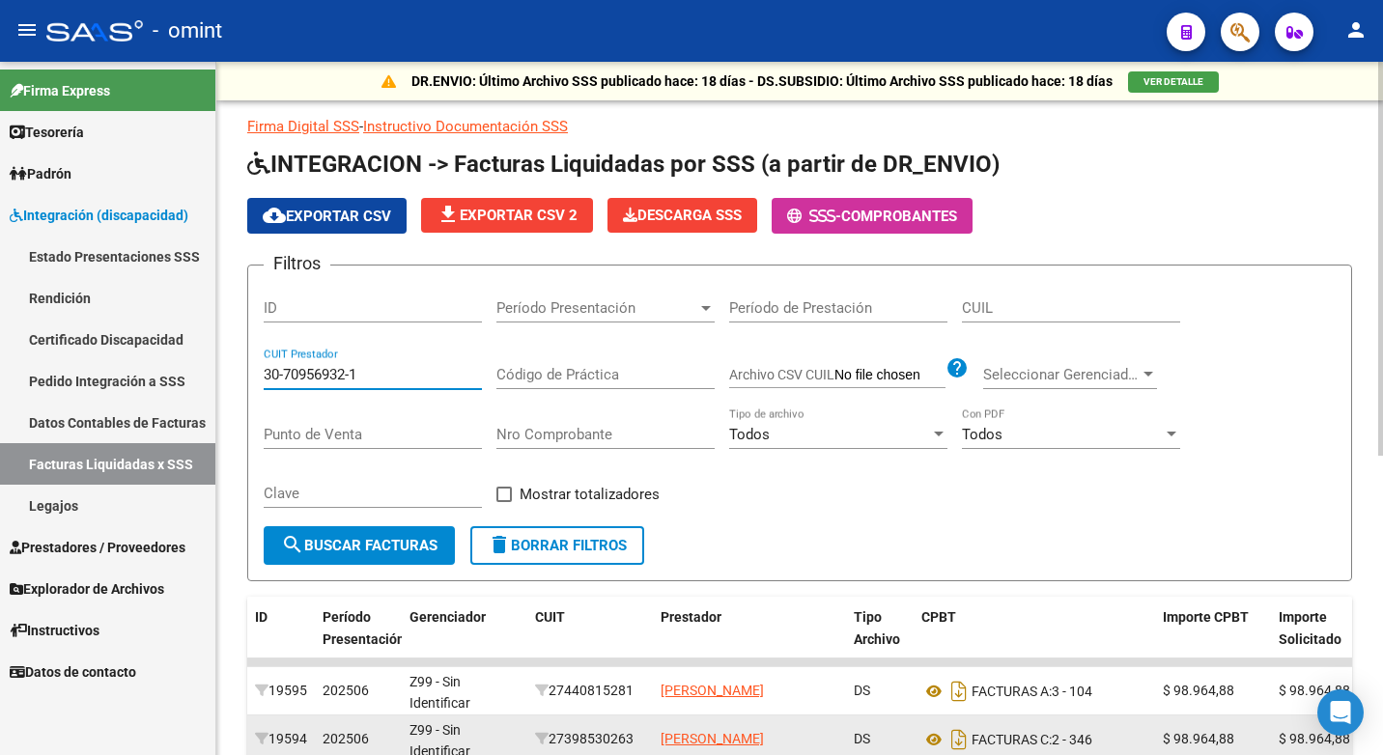
type input "30-70956932-1"
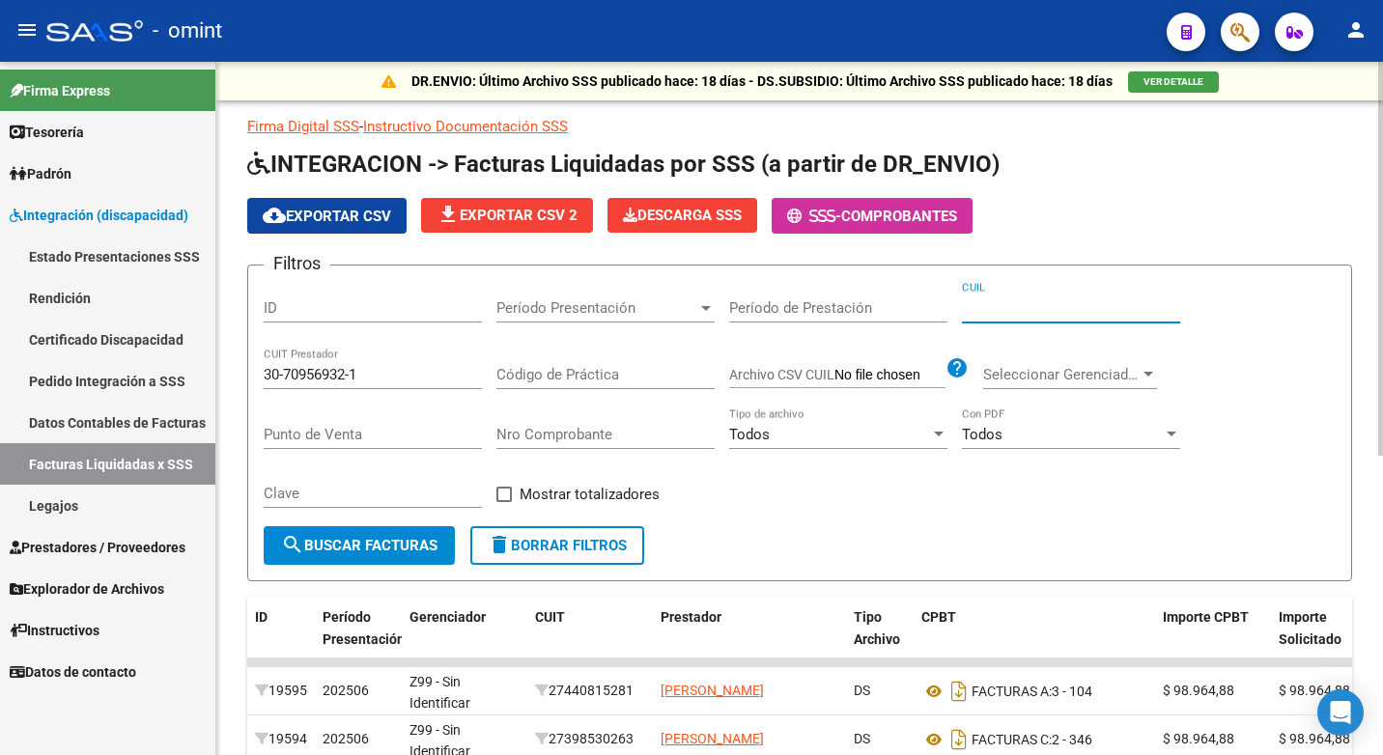
drag, startPoint x: 1028, startPoint y: 297, endPoint x: 1015, endPoint y: 300, distance: 13.8
paste input "20-44872353-5"
type input "20-44872353-5"
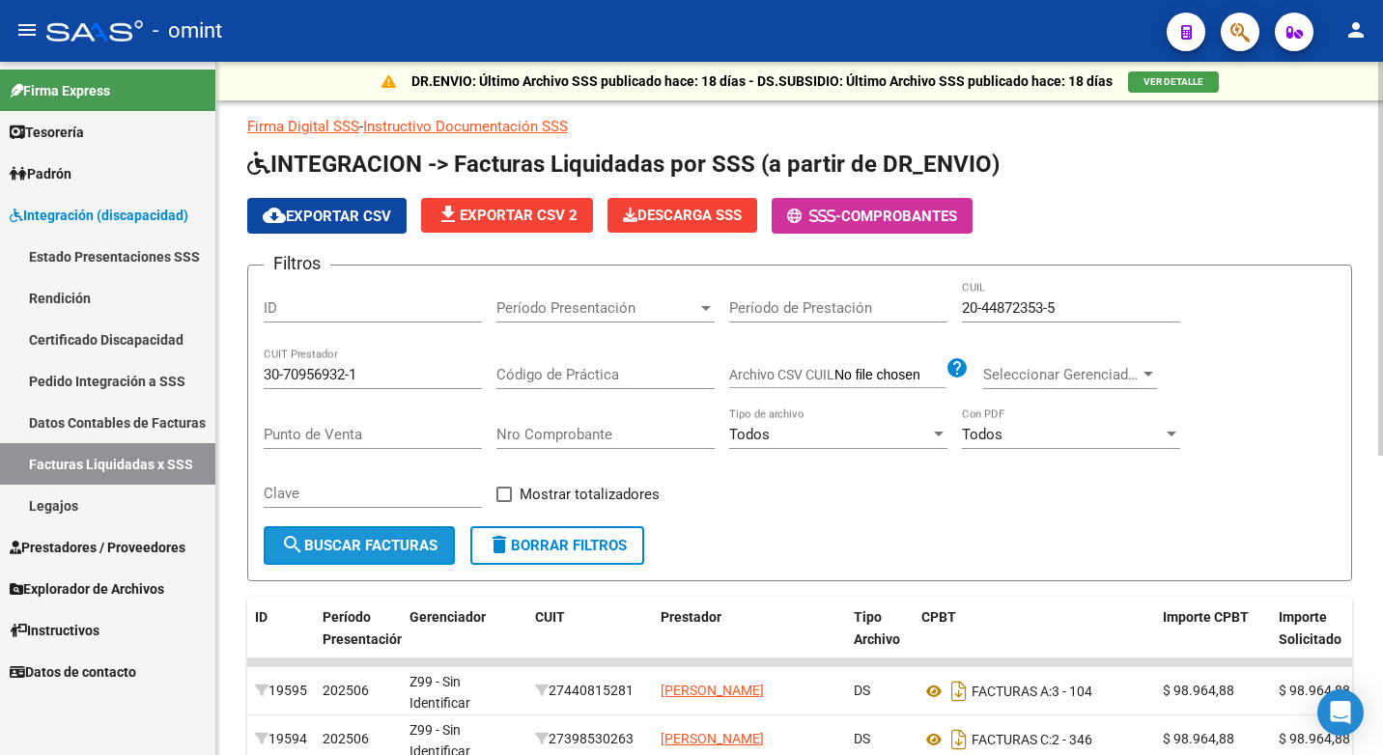
click at [402, 549] on span "search Buscar Facturas" at bounding box center [359, 545] width 156 height 17
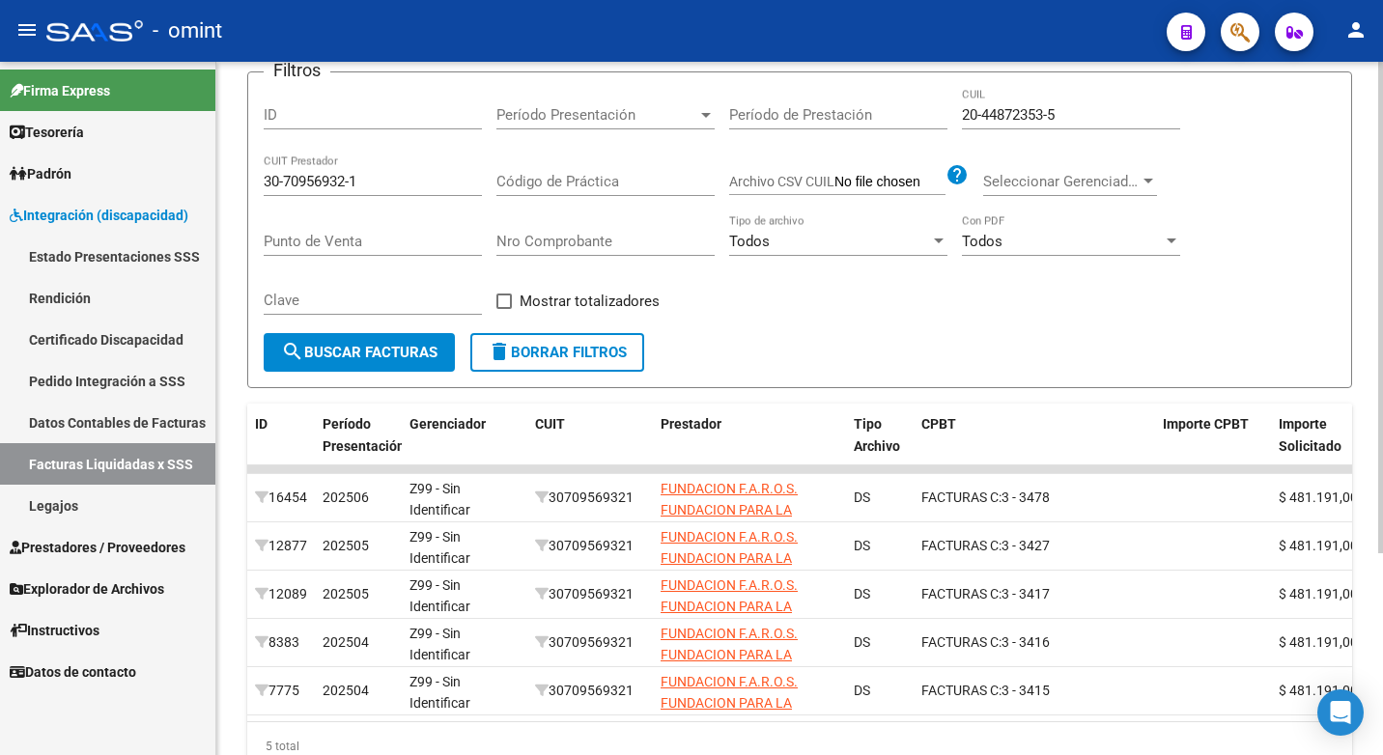
scroll to position [97, 0]
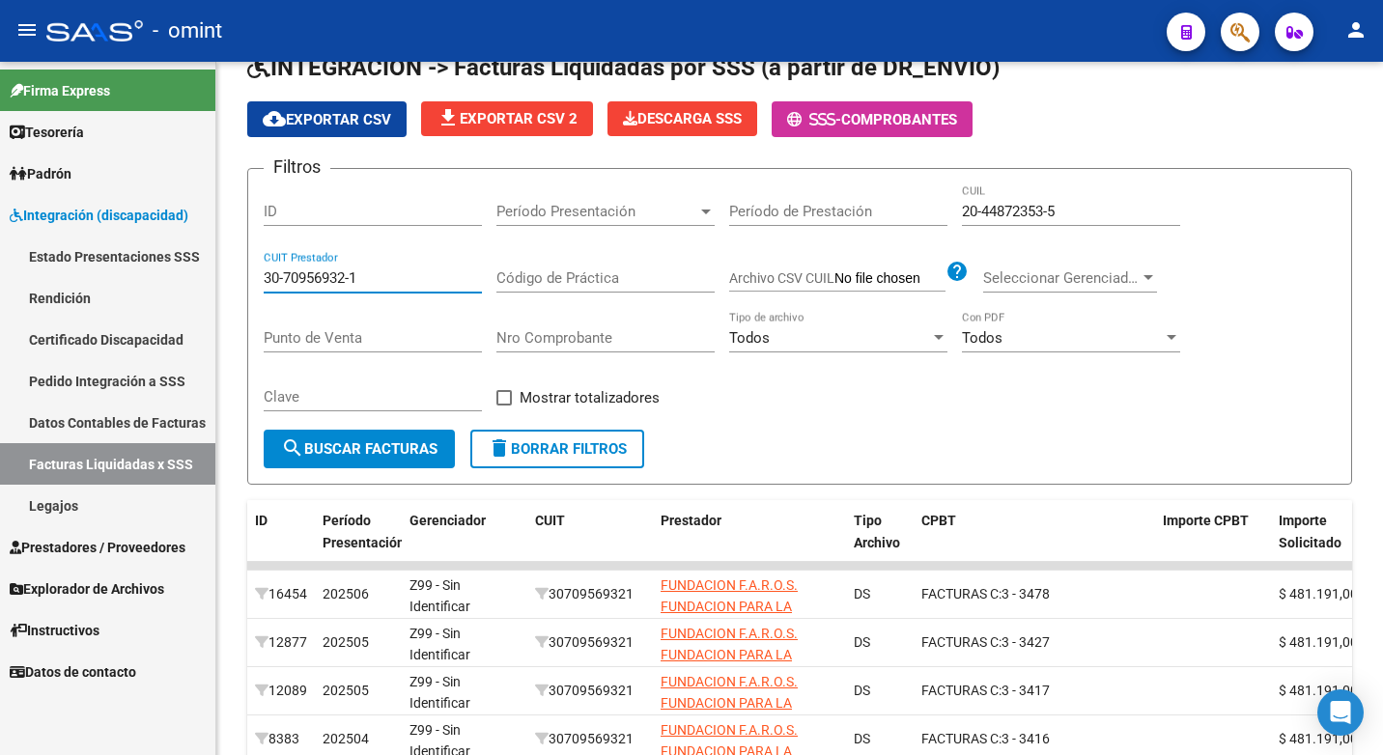
drag, startPoint x: 417, startPoint y: 281, endPoint x: 0, endPoint y: 203, distance: 424.4
click at [0, 216] on html "menu - omint person Firma Express Tesorería Extractos Procesados (csv) Extracto…" at bounding box center [691, 377] width 1383 height 755
drag, startPoint x: 319, startPoint y: 264, endPoint x: 296, endPoint y: 281, distance: 28.2
paste input "23-35175306-4"
type input "23-35175306-4"
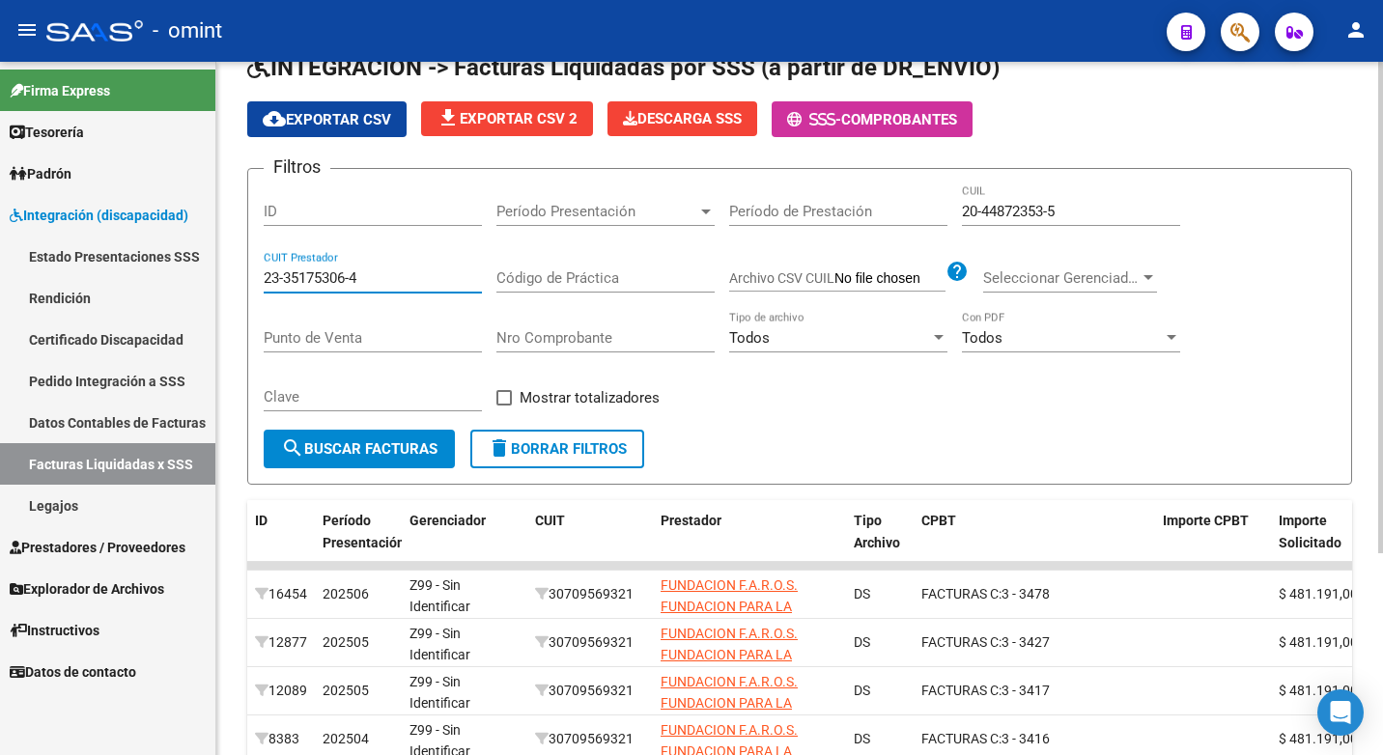
drag, startPoint x: 345, startPoint y: 456, endPoint x: 354, endPoint y: 450, distance: 11.3
click at [346, 455] on span "search Buscar Facturas" at bounding box center [359, 448] width 156 height 17
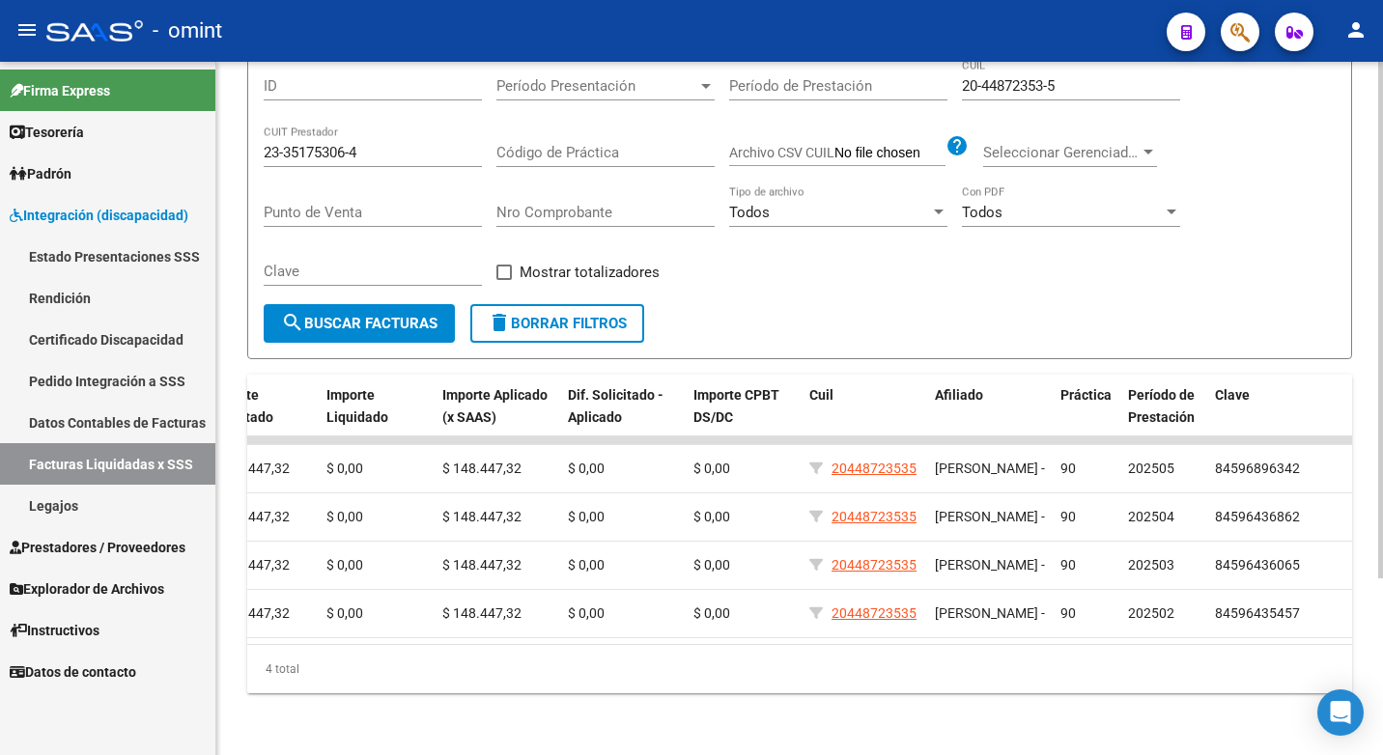
scroll to position [0, 0]
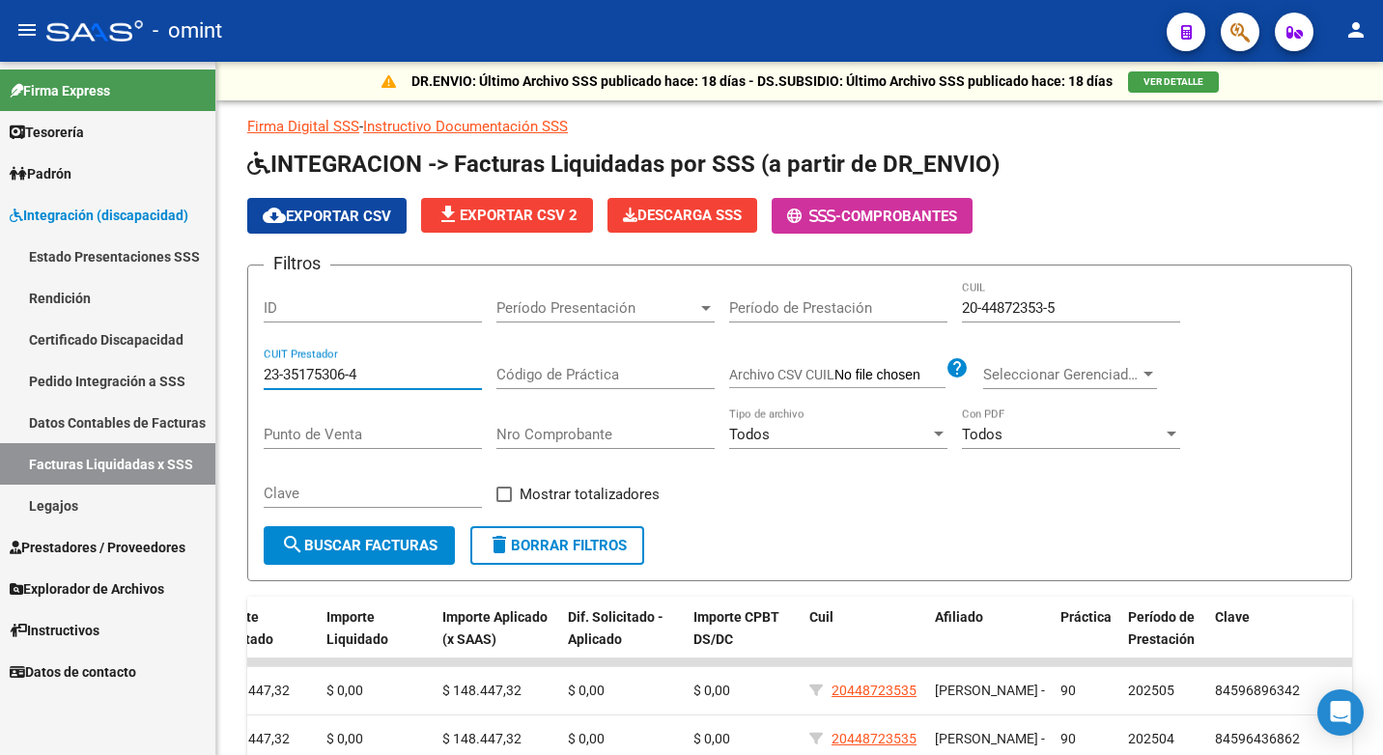
drag, startPoint x: 378, startPoint y: 377, endPoint x: 0, endPoint y: 368, distance: 378.6
click at [0, 362] on html "menu - omint person Firma Express Tesorería Extractos Procesados (csv) Extracto…" at bounding box center [691, 377] width 1383 height 755
paste input "23-32841217-9"
type input "23-32841217-9"
click at [348, 547] on span "search Buscar Facturas" at bounding box center [359, 545] width 156 height 17
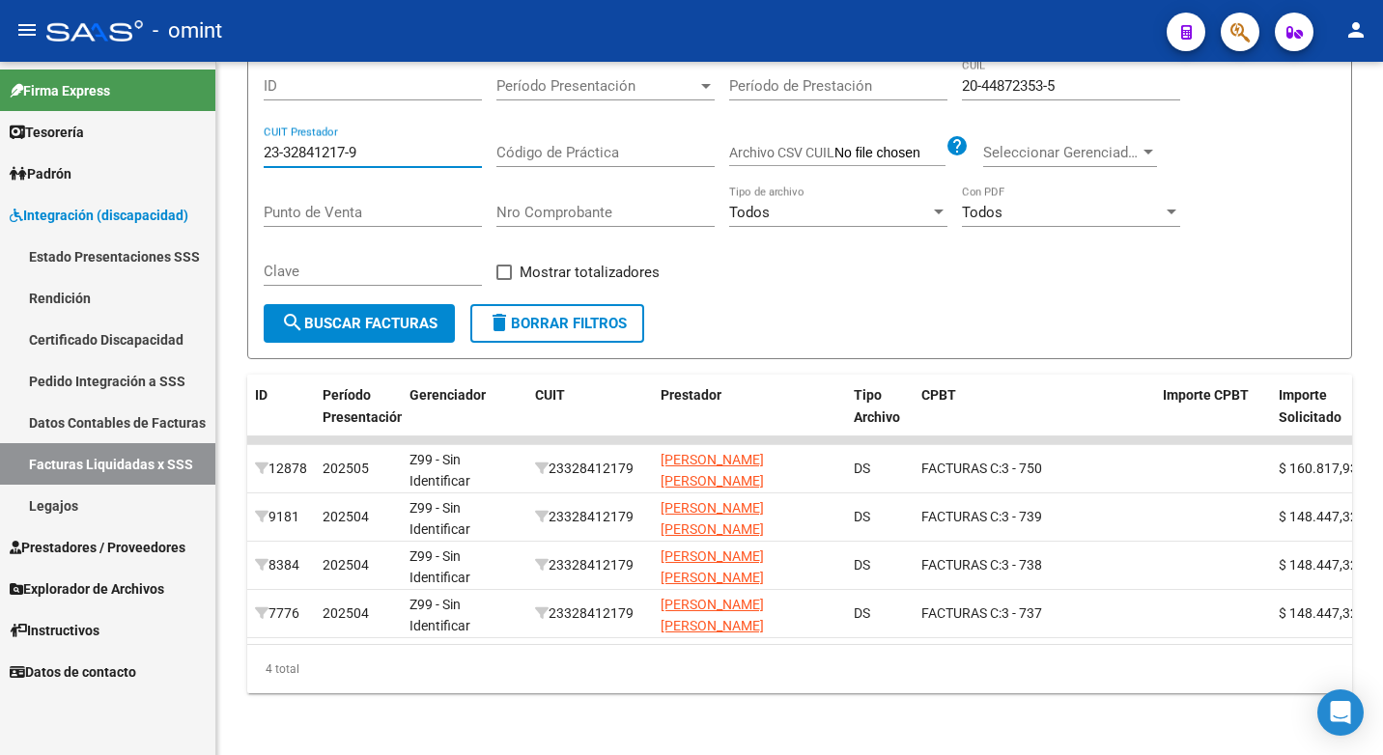
drag, startPoint x: 376, startPoint y: 135, endPoint x: 0, endPoint y: 16, distance: 393.9
click at [0, 18] on html "menu - omint person Firma Express Tesorería Extractos Procesados (csv) Extracto…" at bounding box center [691, 377] width 1383 height 755
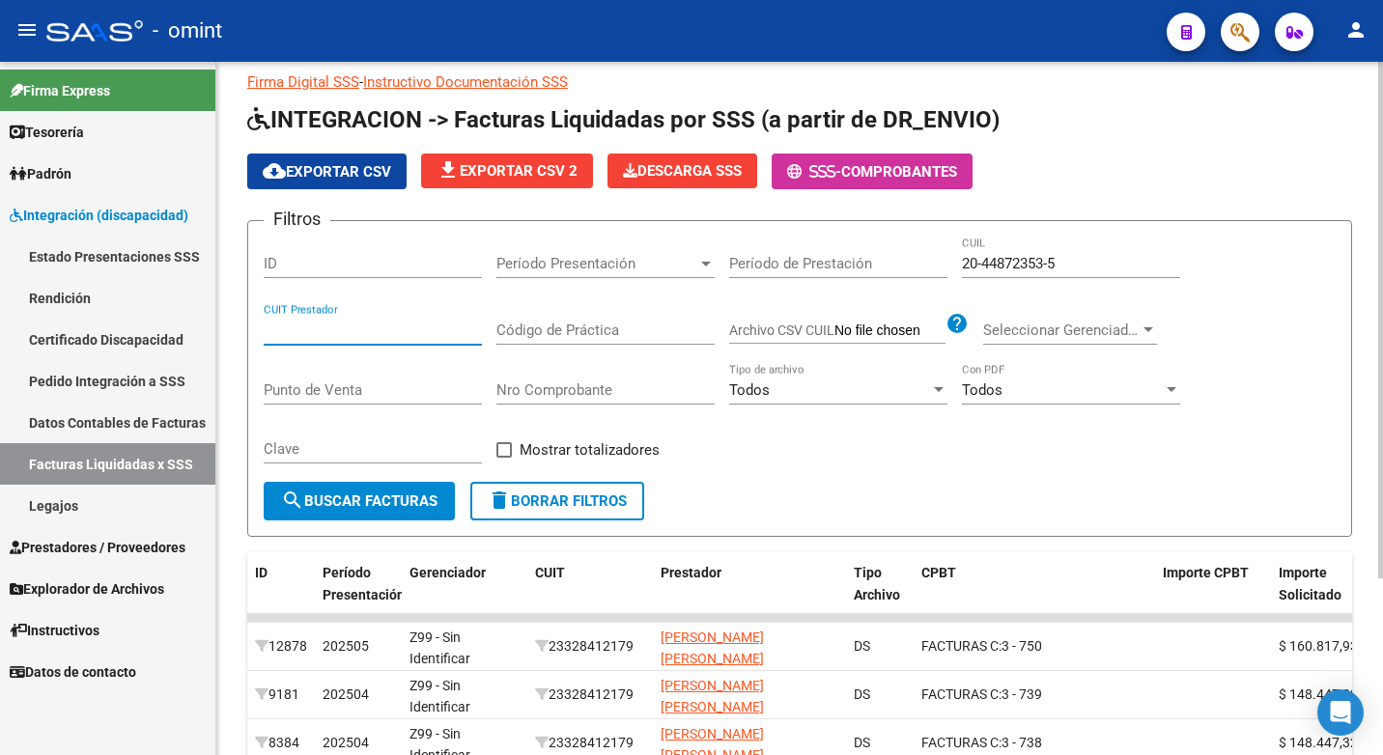
paste input "23-34838827-4"
type input "23-34838827-4"
click at [350, 491] on button "search Buscar Facturas" at bounding box center [359, 501] width 191 height 39
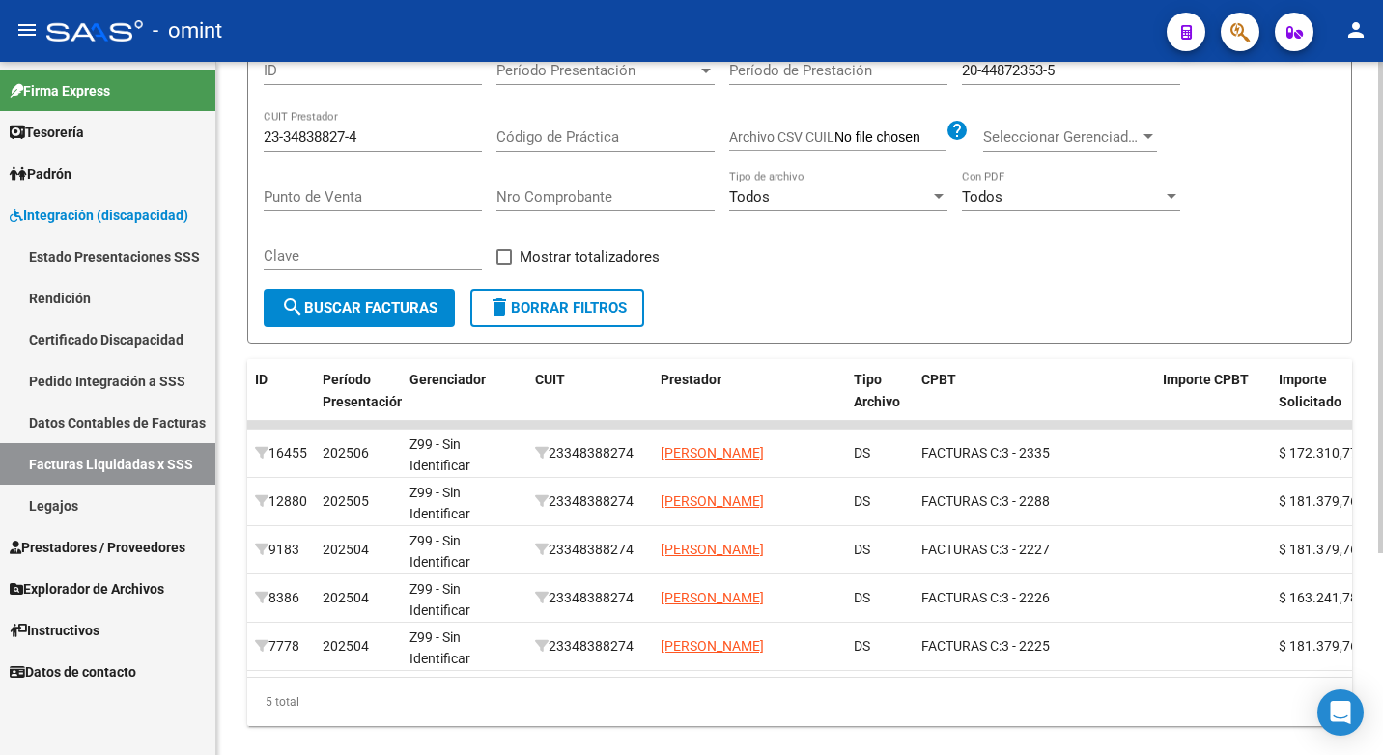
scroll to position [141, 0]
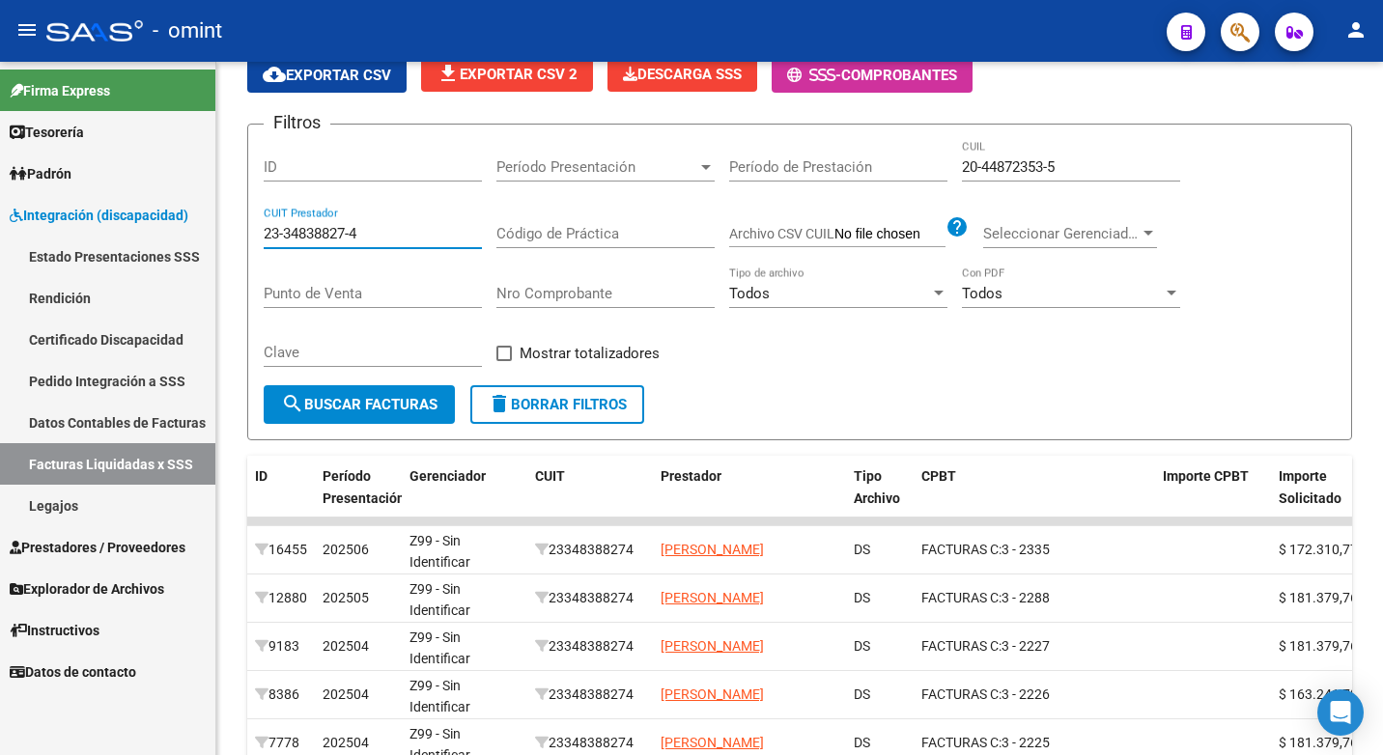
drag, startPoint x: 398, startPoint y: 230, endPoint x: 0, endPoint y: 161, distance: 403.7
click at [0, 162] on html "menu - omint person Firma Express Tesorería Extractos Procesados (csv) Extracto…" at bounding box center [691, 377] width 1383 height 755
paste input "27-33599080-9"
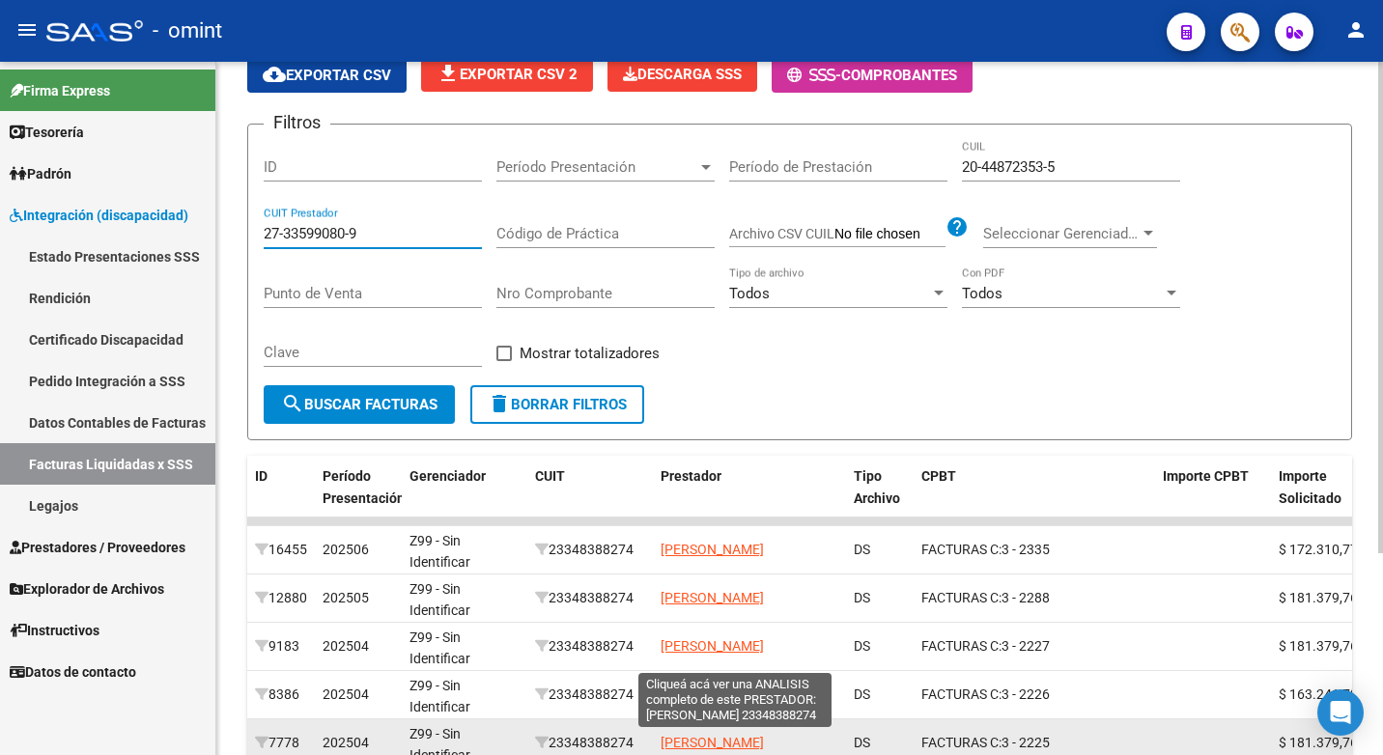
type input "27-33599080-9"
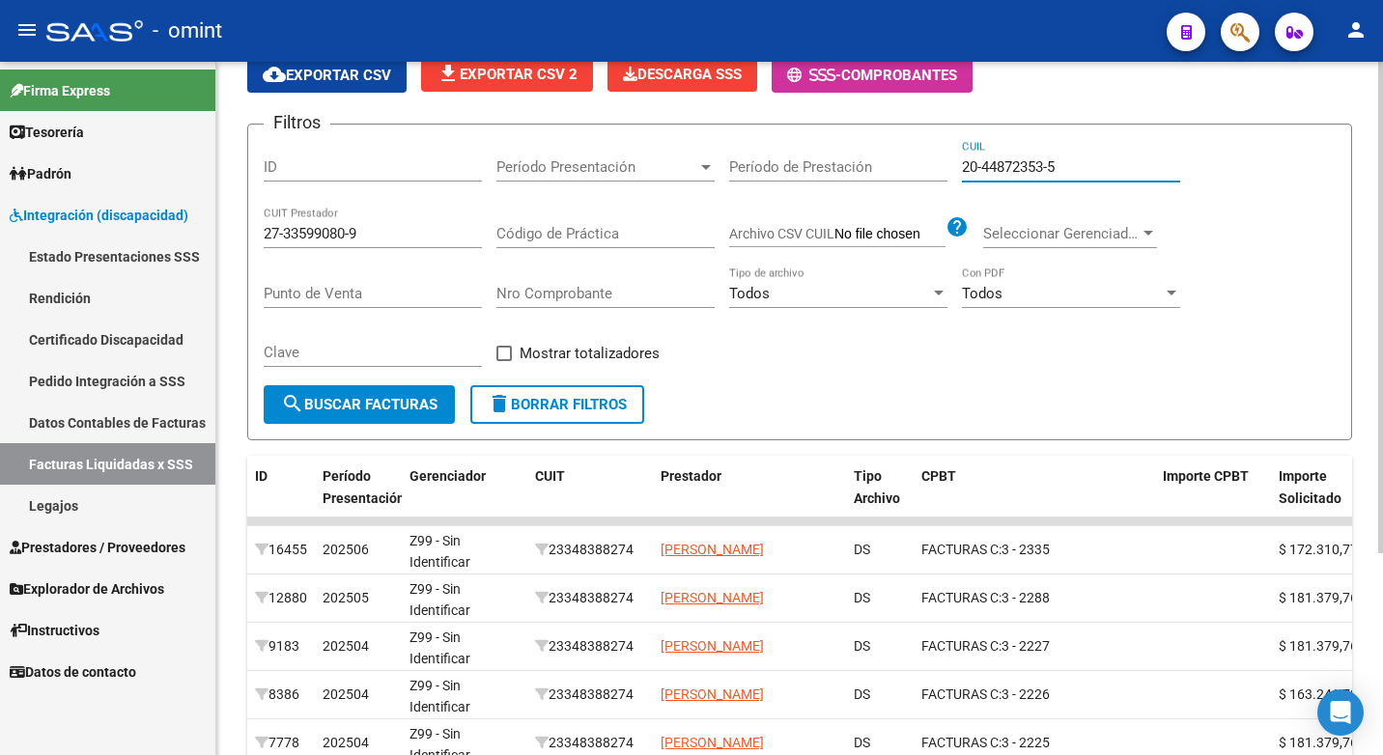
drag, startPoint x: 1078, startPoint y: 164, endPoint x: 593, endPoint y: 91, distance: 491.2
click at [594, 92] on app-list-header "INTEGRACION -> Facturas Liquidadas por SSS (a partir de DR_ENVIO) cloud_downloa…" at bounding box center [799, 224] width 1105 height 433
paste input "23-58389725-9"
type input "23-58389725-9"
click at [327, 403] on span "search Buscar Facturas" at bounding box center [359, 404] width 156 height 17
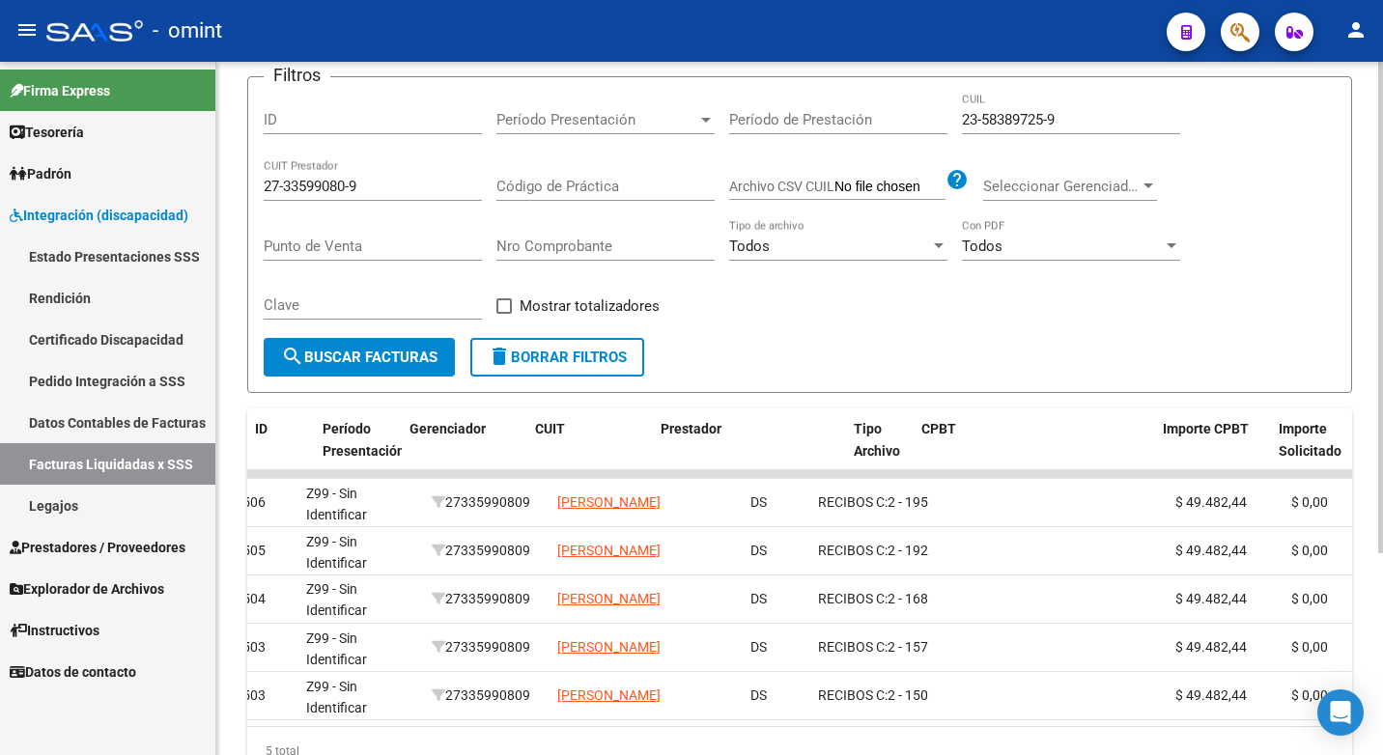
scroll to position [0, 0]
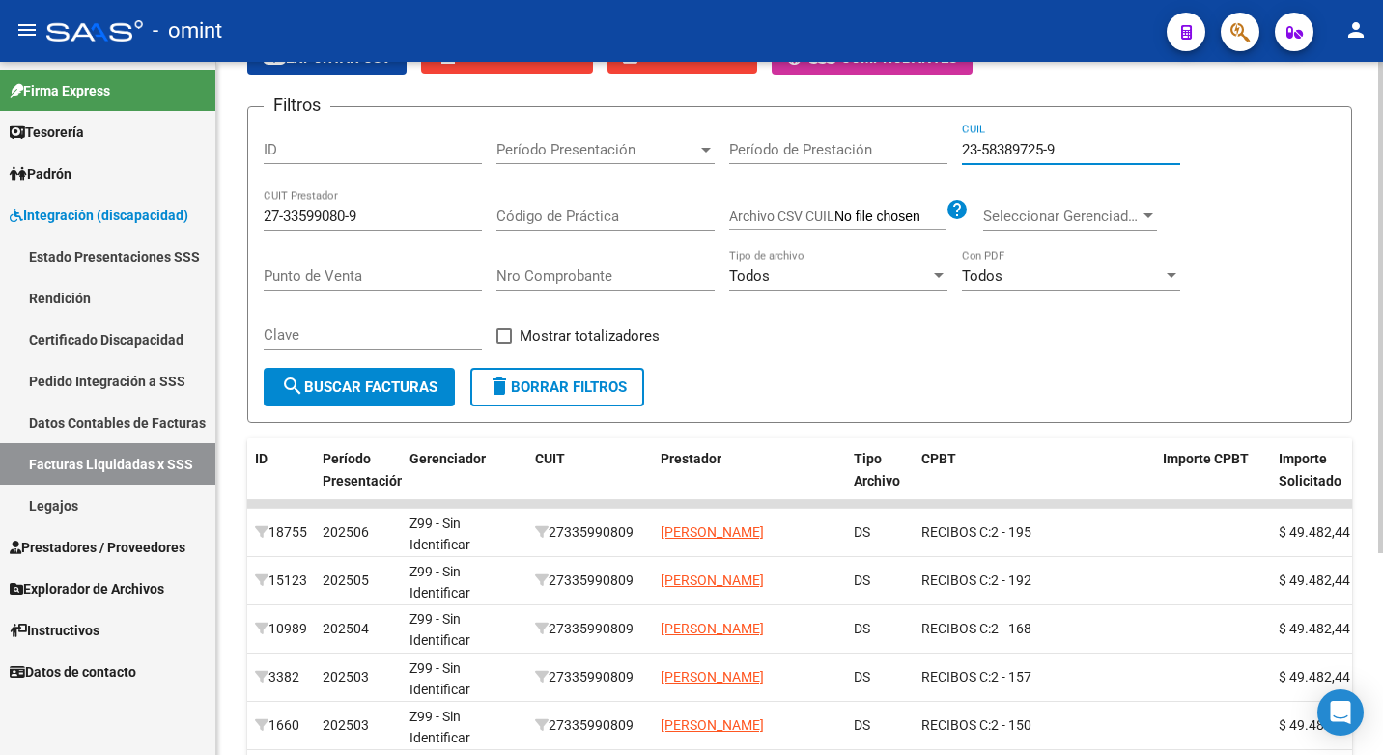
drag, startPoint x: 1067, startPoint y: 118, endPoint x: 775, endPoint y: 69, distance: 295.7
click at [776, 69] on app-list-header "INTEGRACION -> Facturas Liquidadas por SSS (a partir de DR_ENVIO) cloud_downloa…" at bounding box center [799, 206] width 1105 height 433
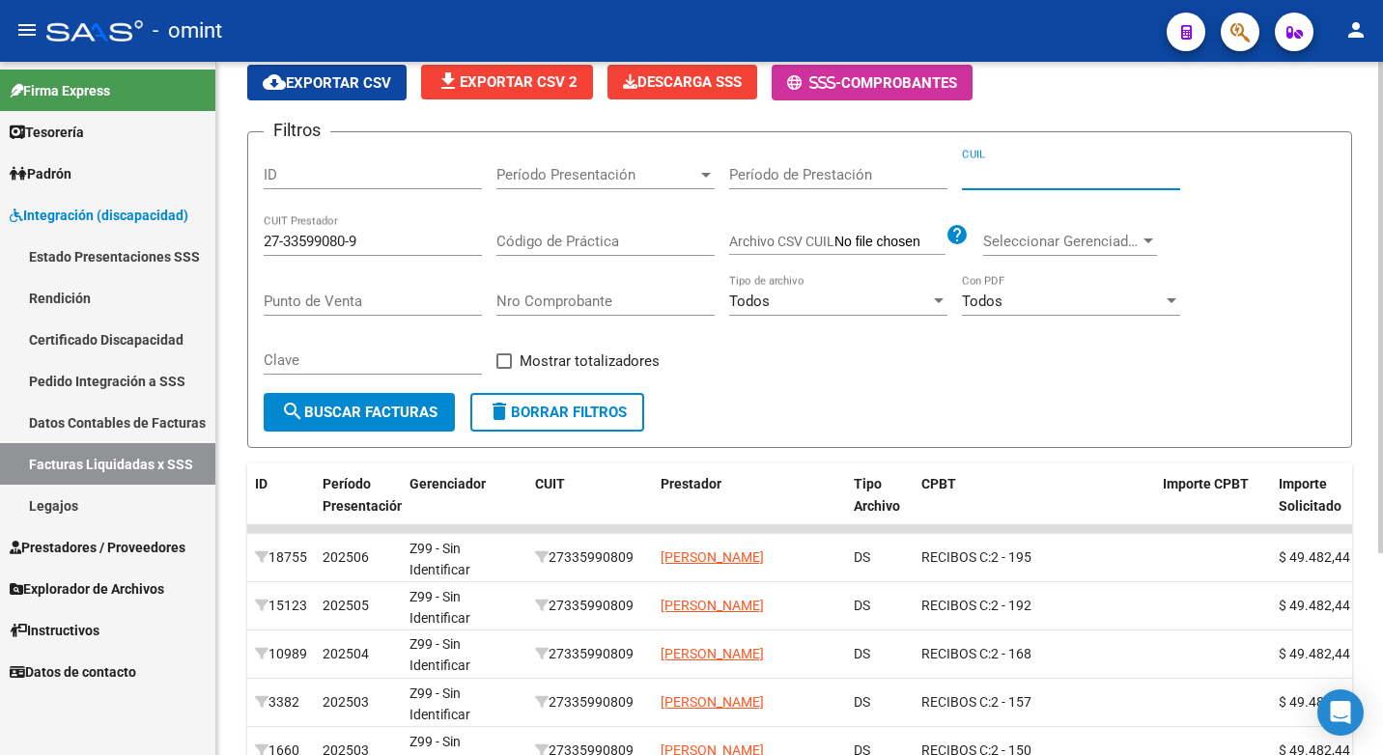
paste input "23-58389725-9"
type input "23-58389725-9"
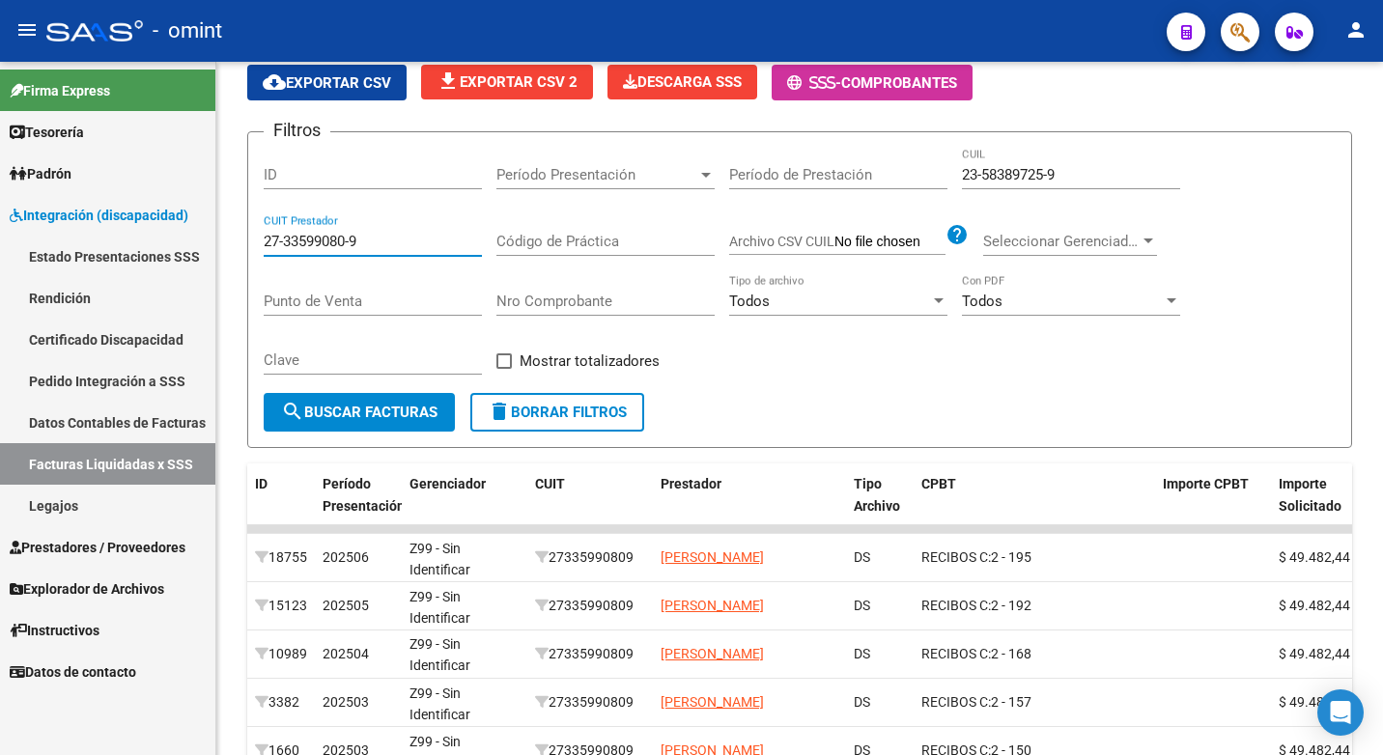
drag, startPoint x: 378, startPoint y: 239, endPoint x: 0, endPoint y: 188, distance: 381.0
click at [0, 183] on html "menu - omint person Firma Express Tesorería Extractos Procesados (csv) Extracto…" at bounding box center [691, 377] width 1383 height 755
paste input "27-33599080-9"
type input "27-33599080-9"
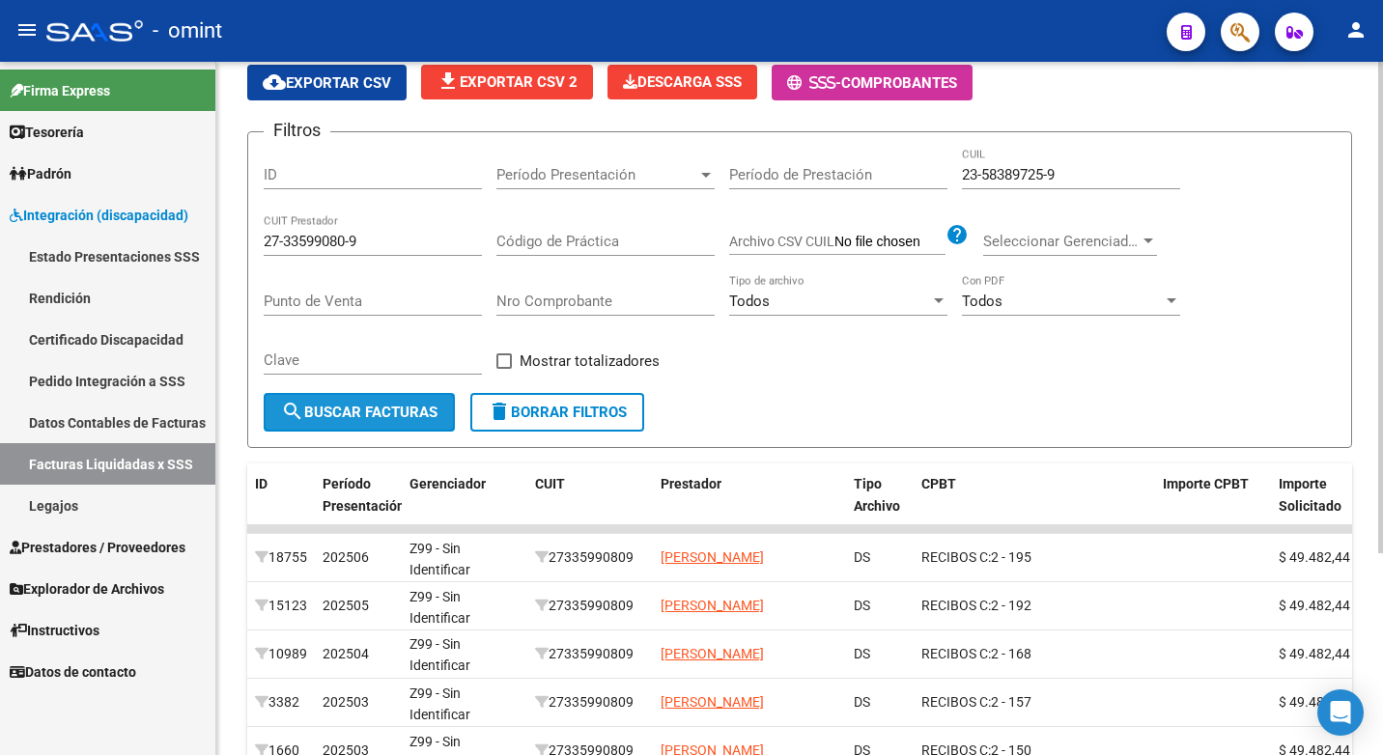
click at [376, 414] on span "search Buscar Facturas" at bounding box center [359, 412] width 156 height 17
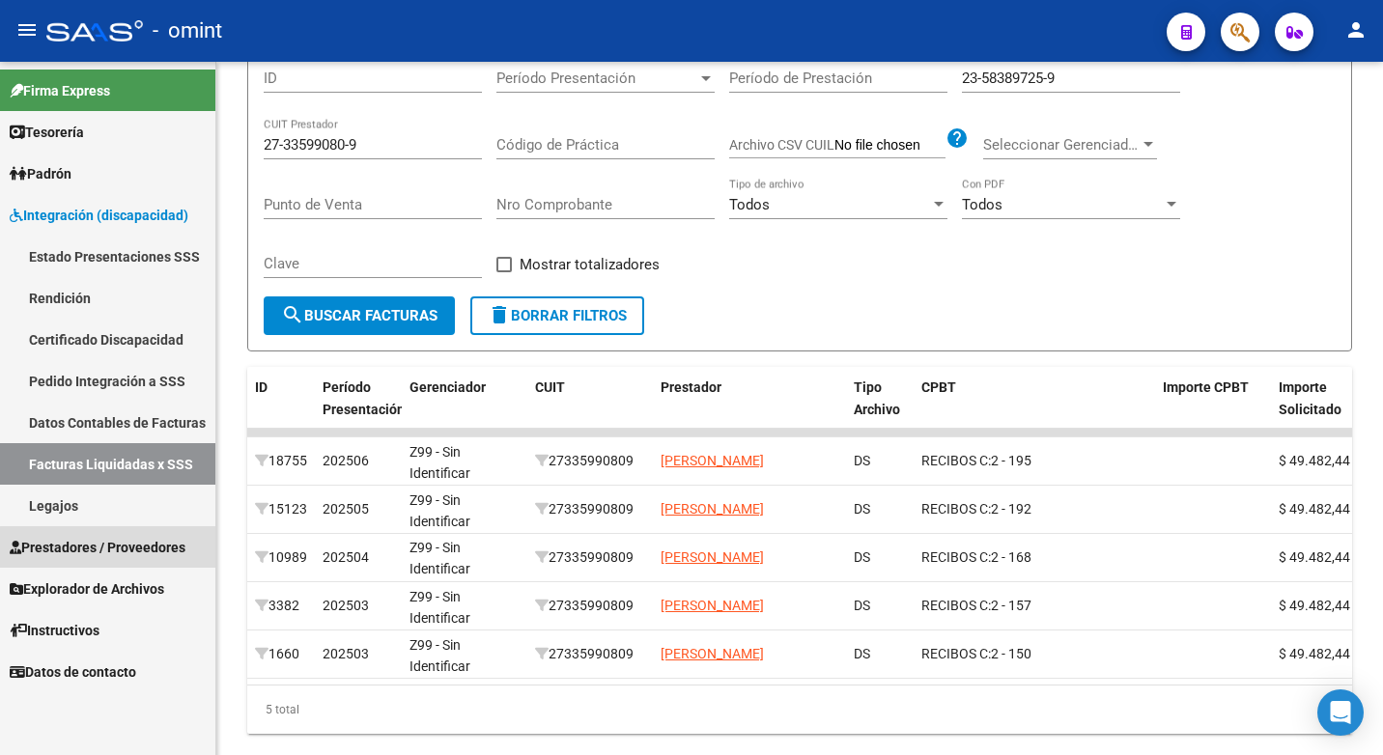
click at [114, 550] on span "Prestadores / Proveedores" at bounding box center [98, 547] width 176 height 21
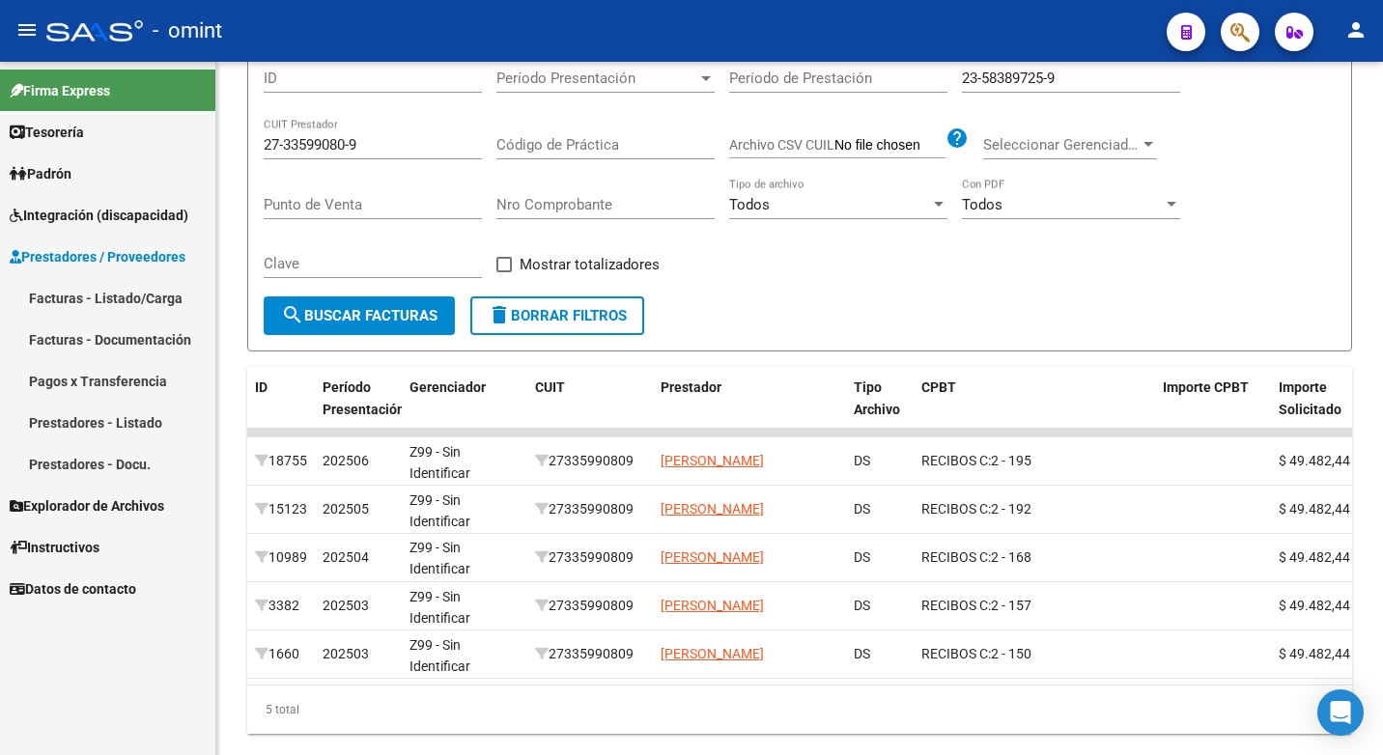
click at [83, 220] on span "Integración (discapacidad)" at bounding box center [99, 215] width 179 height 21
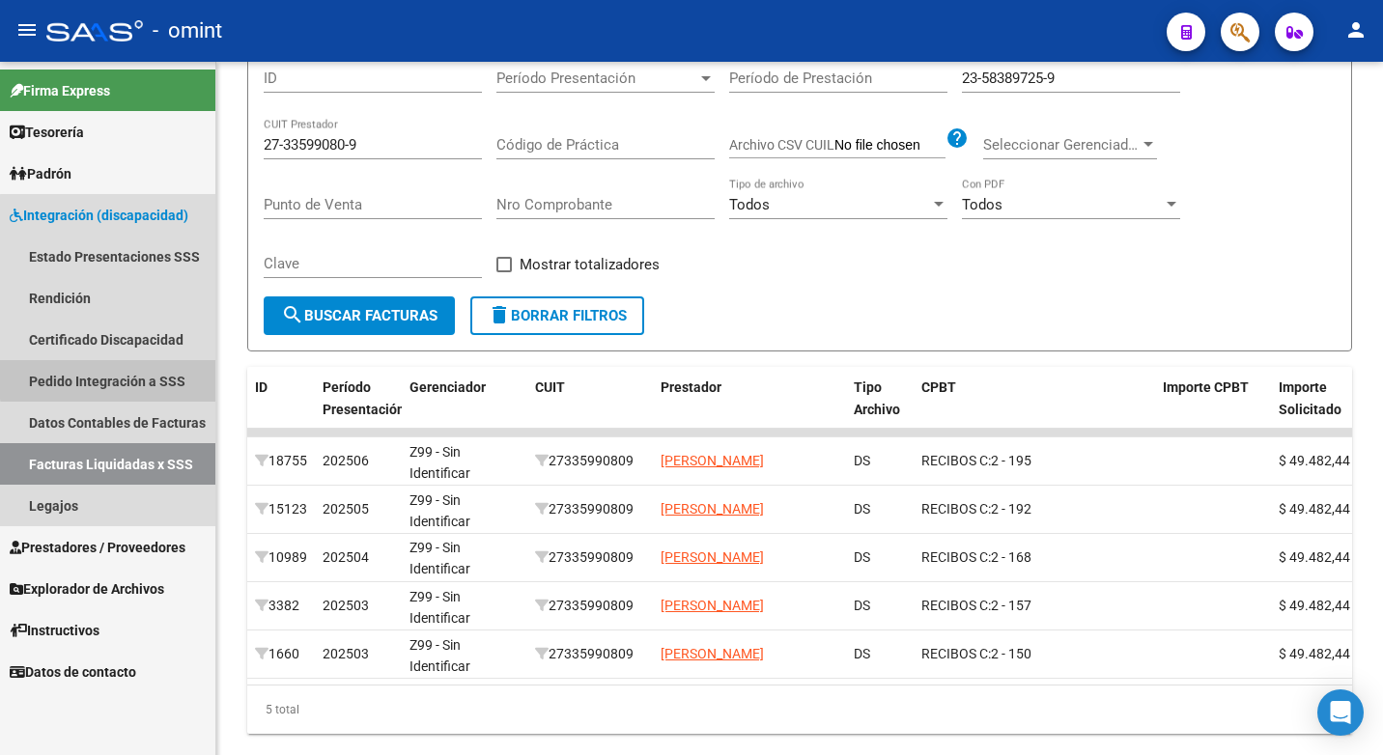
click at [145, 377] on link "Pedido Integración a SSS" at bounding box center [107, 381] width 215 height 42
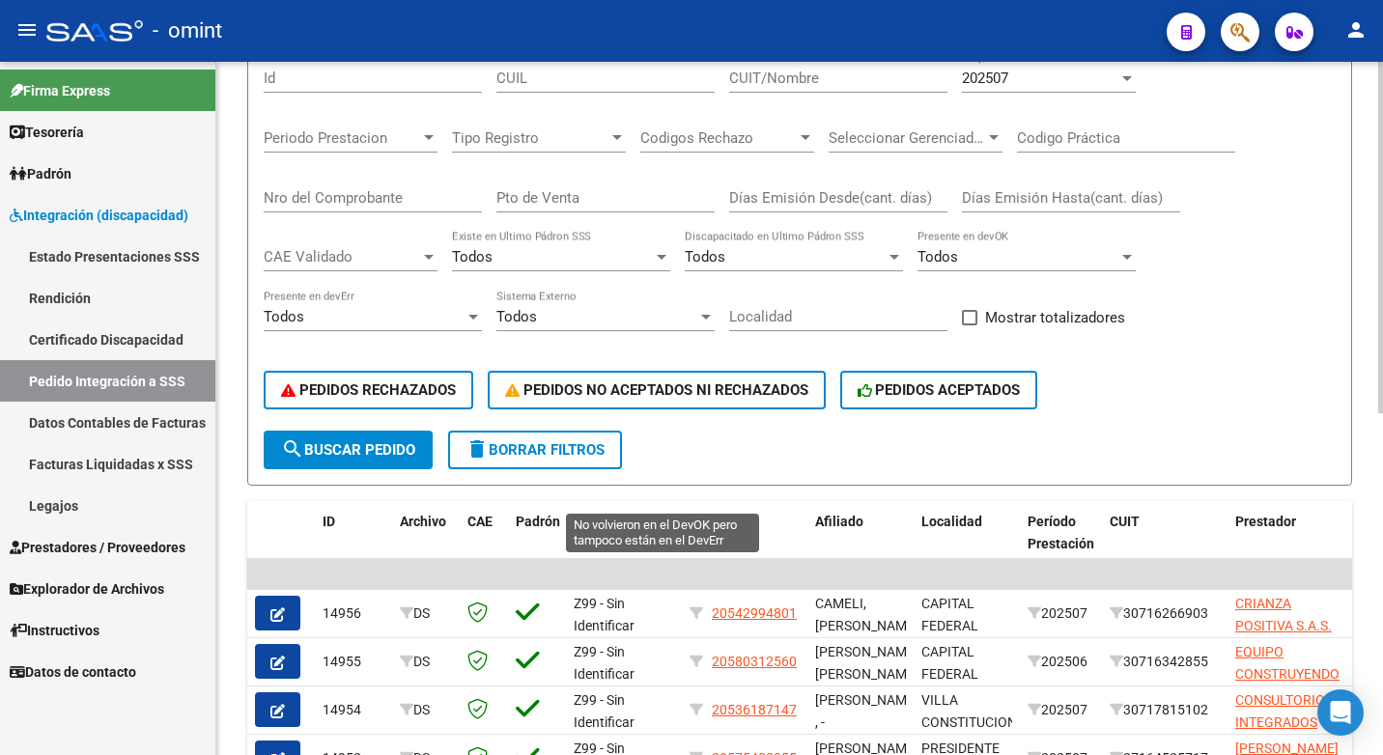
scroll to position [37, 0]
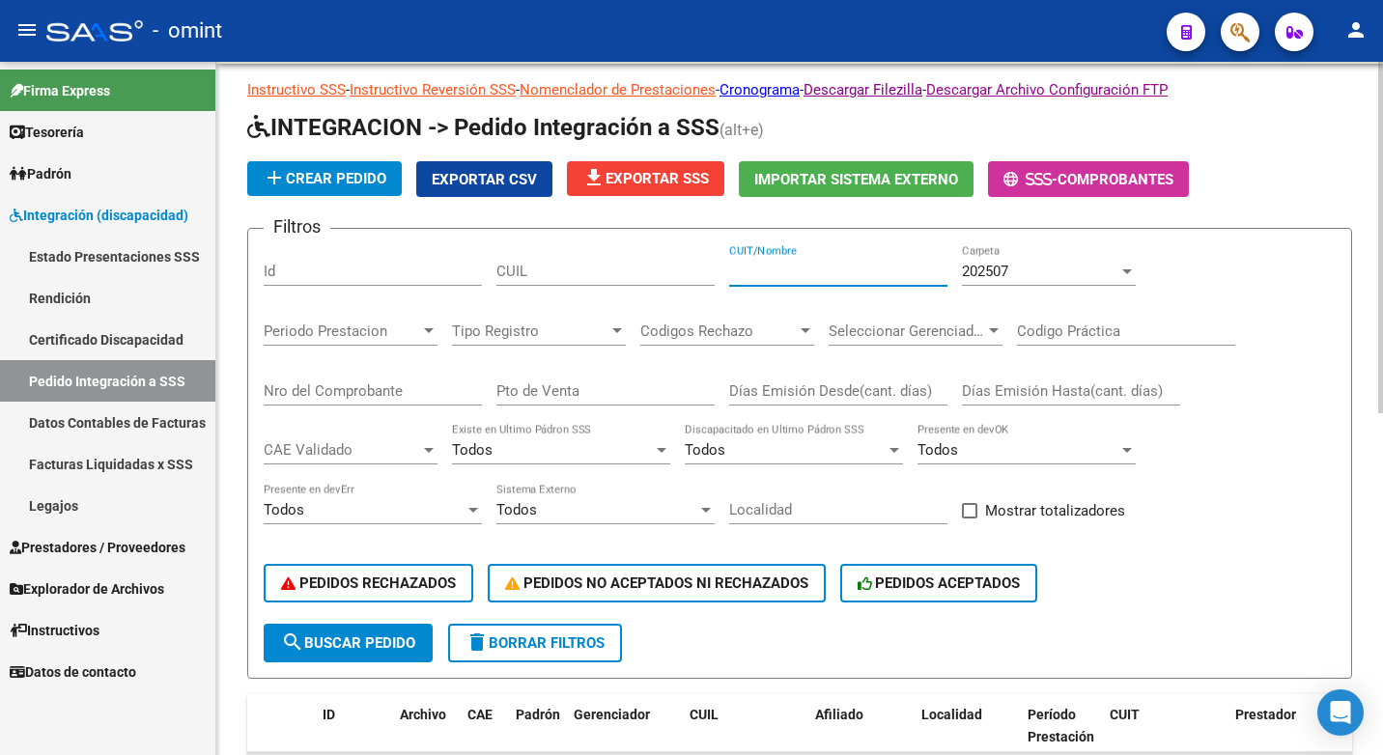
paste input "27335990809"
type input "27335990809"
paste input "23583897259"
type input "23583897259"
click at [332, 644] on span "search Buscar Pedido" at bounding box center [348, 642] width 134 height 17
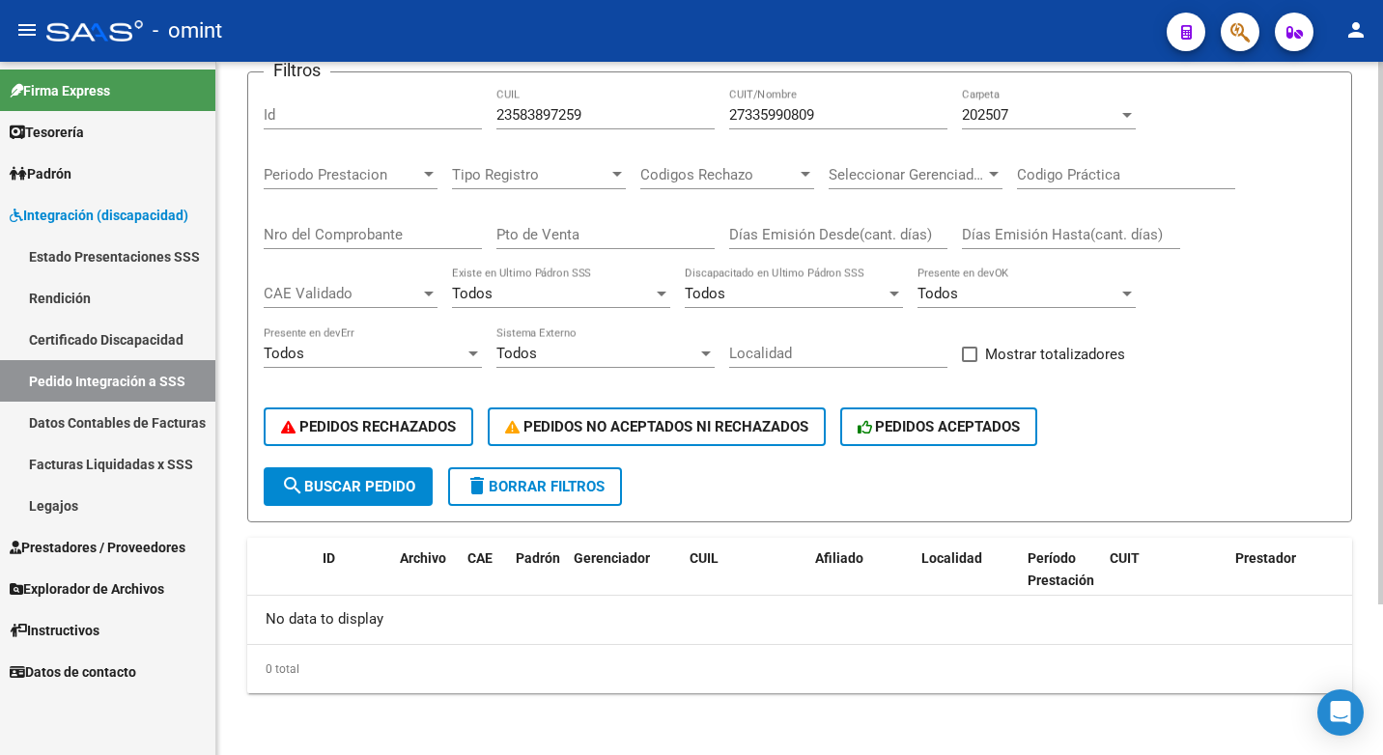
scroll to position [0, 0]
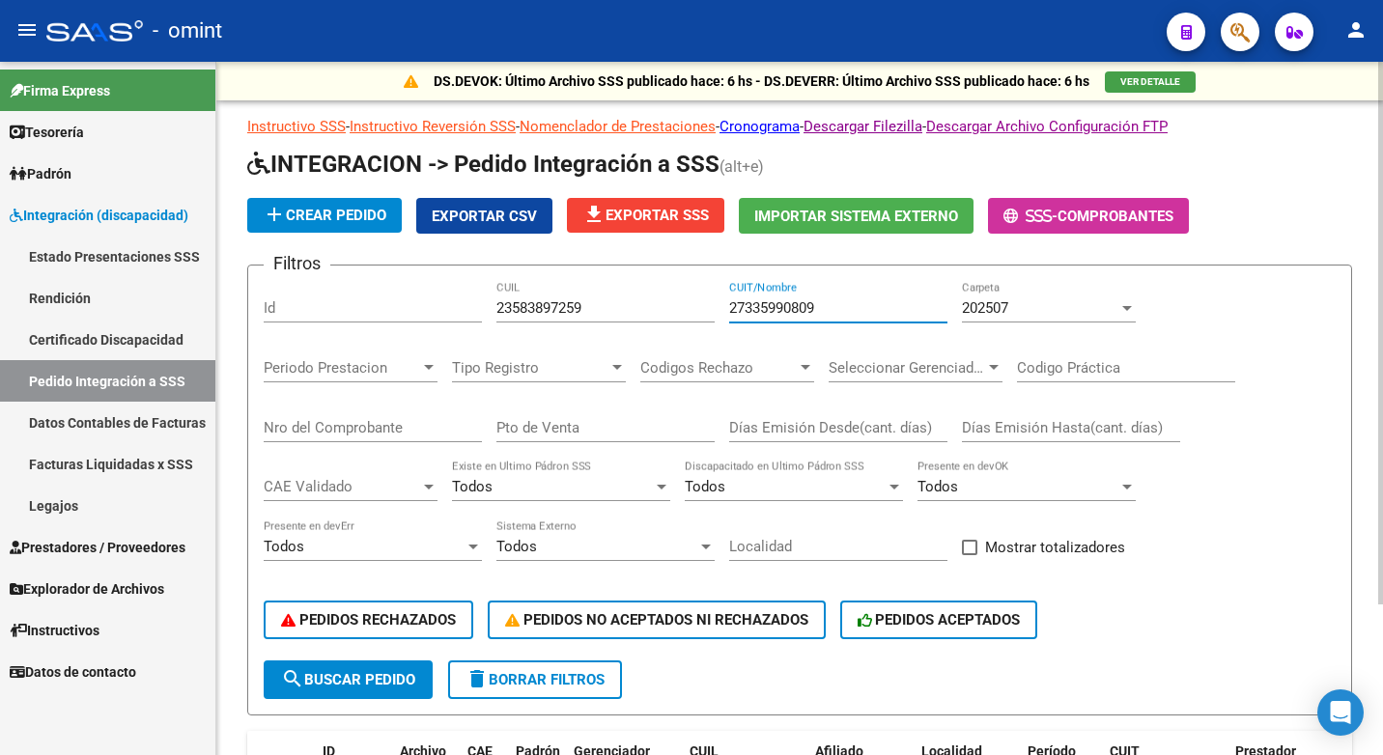
drag, startPoint x: 825, startPoint y: 310, endPoint x: 546, endPoint y: 281, distance: 280.5
click at [546, 281] on div "Filtros Id 23583897259 CUIL 27335990809 CUIT/Nombre 202507 Carpeta Periodo Pres…" at bounding box center [800, 470] width 1072 height 379
paste input "27268766494"
type input "27268766494"
click at [380, 677] on span "search Buscar Pedido" at bounding box center [348, 679] width 134 height 17
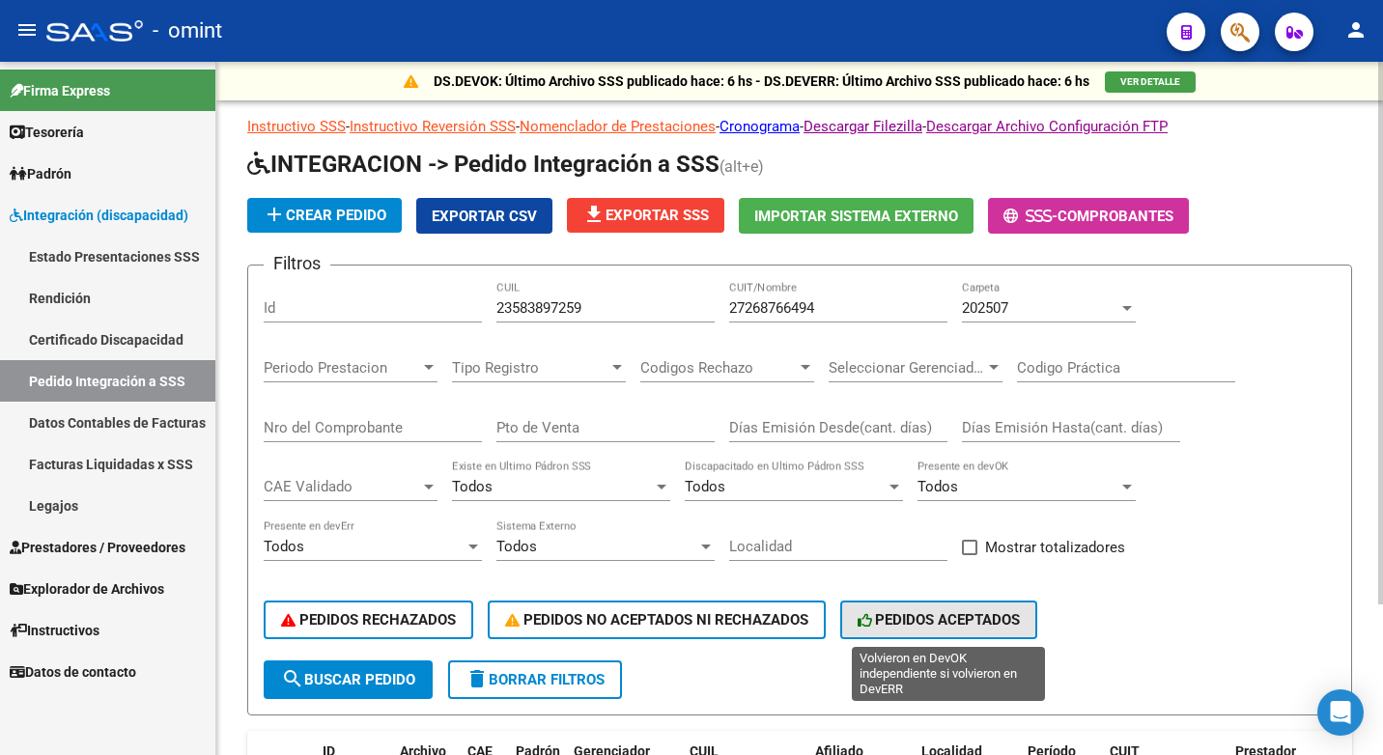
click at [953, 617] on span "PEDIDOS ACEPTADOS" at bounding box center [938, 619] width 163 height 17
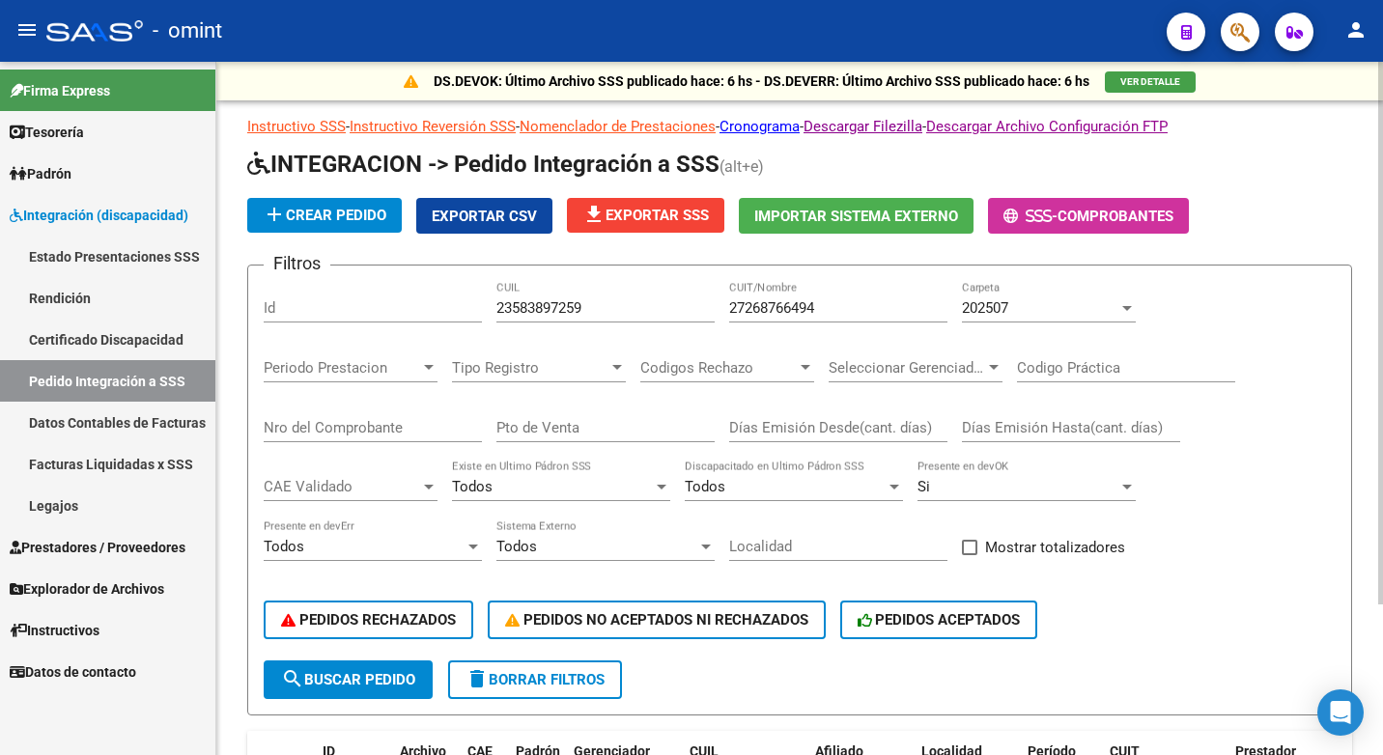
click at [331, 686] on span "search Buscar Pedido" at bounding box center [348, 679] width 134 height 17
click at [954, 624] on span "PEDIDOS ACEPTADOS" at bounding box center [938, 619] width 163 height 17
click at [830, 308] on input "27268766494" at bounding box center [838, 307] width 218 height 17
drag, startPoint x: 822, startPoint y: 309, endPoint x: 388, endPoint y: 280, distance: 434.5
click at [388, 280] on form "Filtros Id 23583897259 CUIL 27268766494 CUIT/Nombre 202507 Carpeta Periodo Pres…" at bounding box center [799, 490] width 1105 height 451
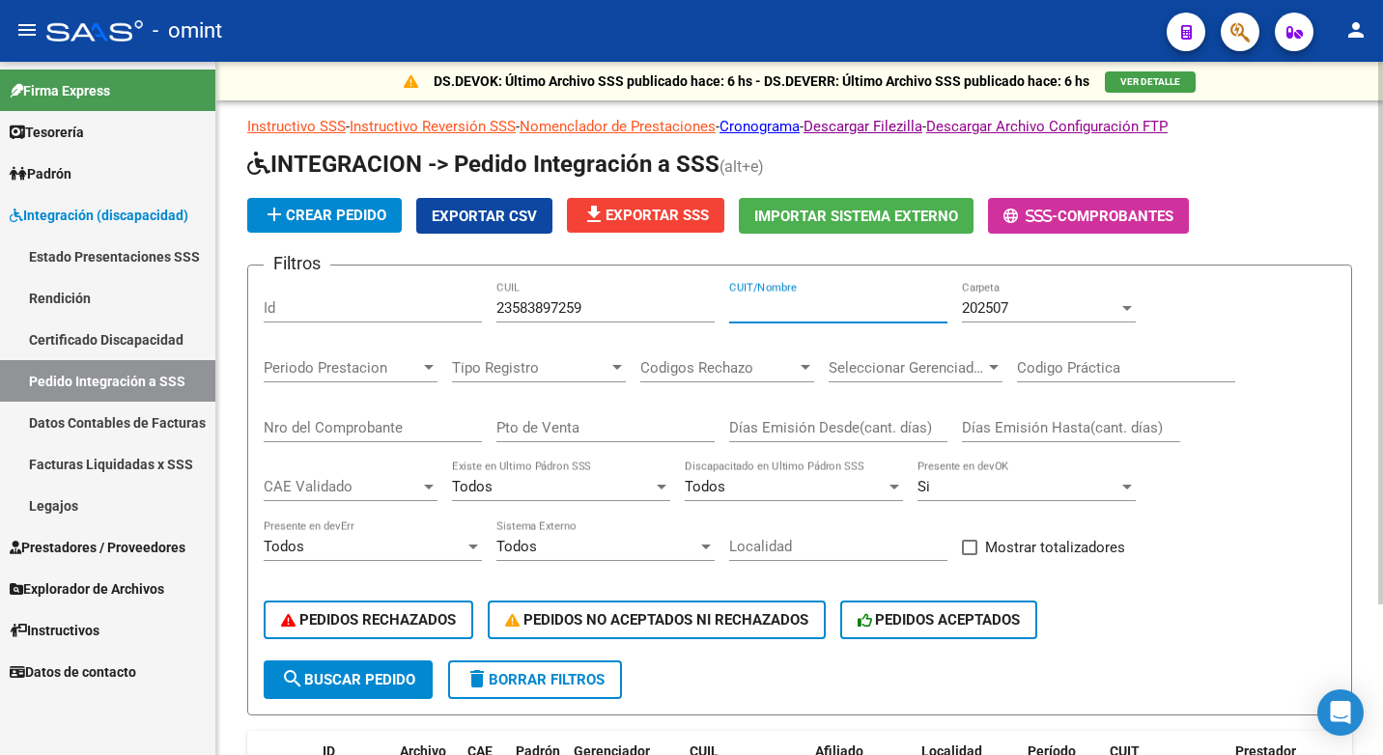
paste input "27364801152"
type input "27364801152"
click at [337, 684] on span "search Buscar Pedido" at bounding box center [348, 679] width 134 height 17
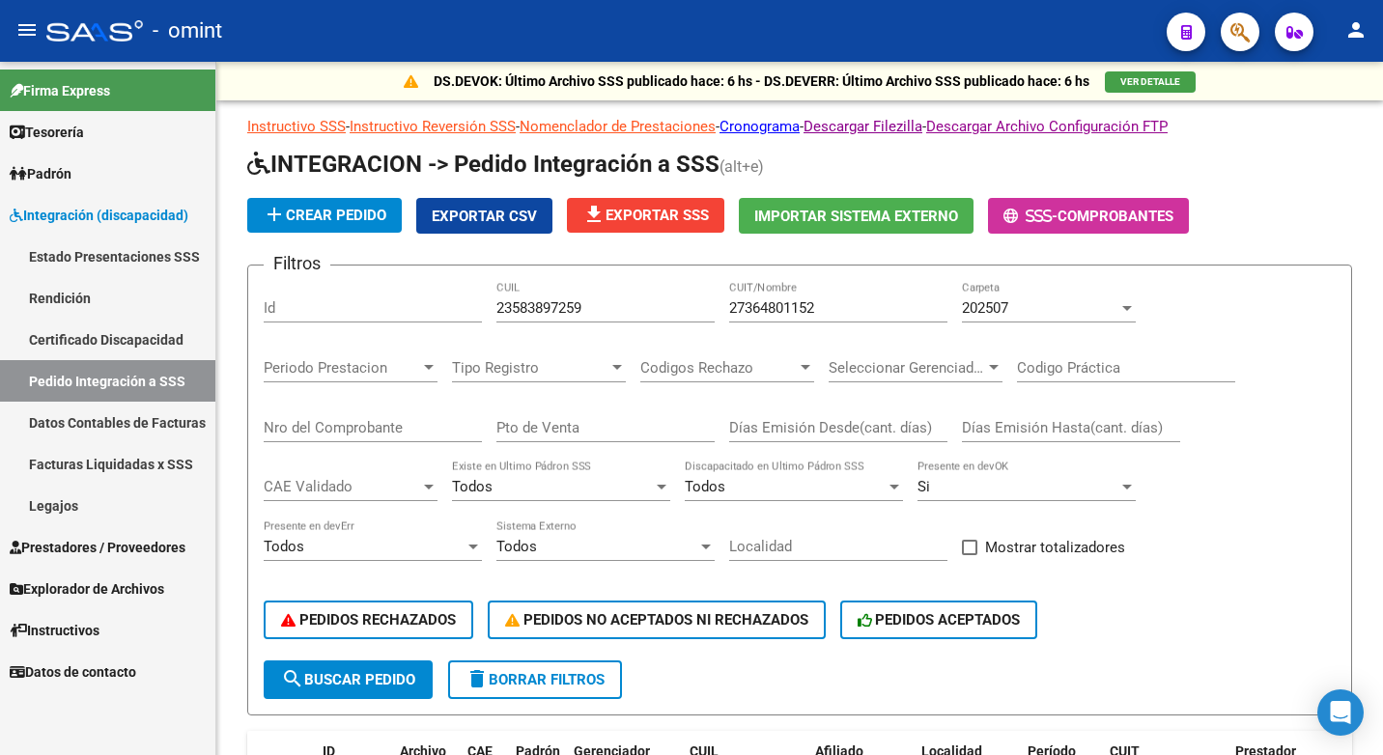
click at [115, 459] on link "Facturas Liquidadas x SSS" at bounding box center [107, 464] width 215 height 42
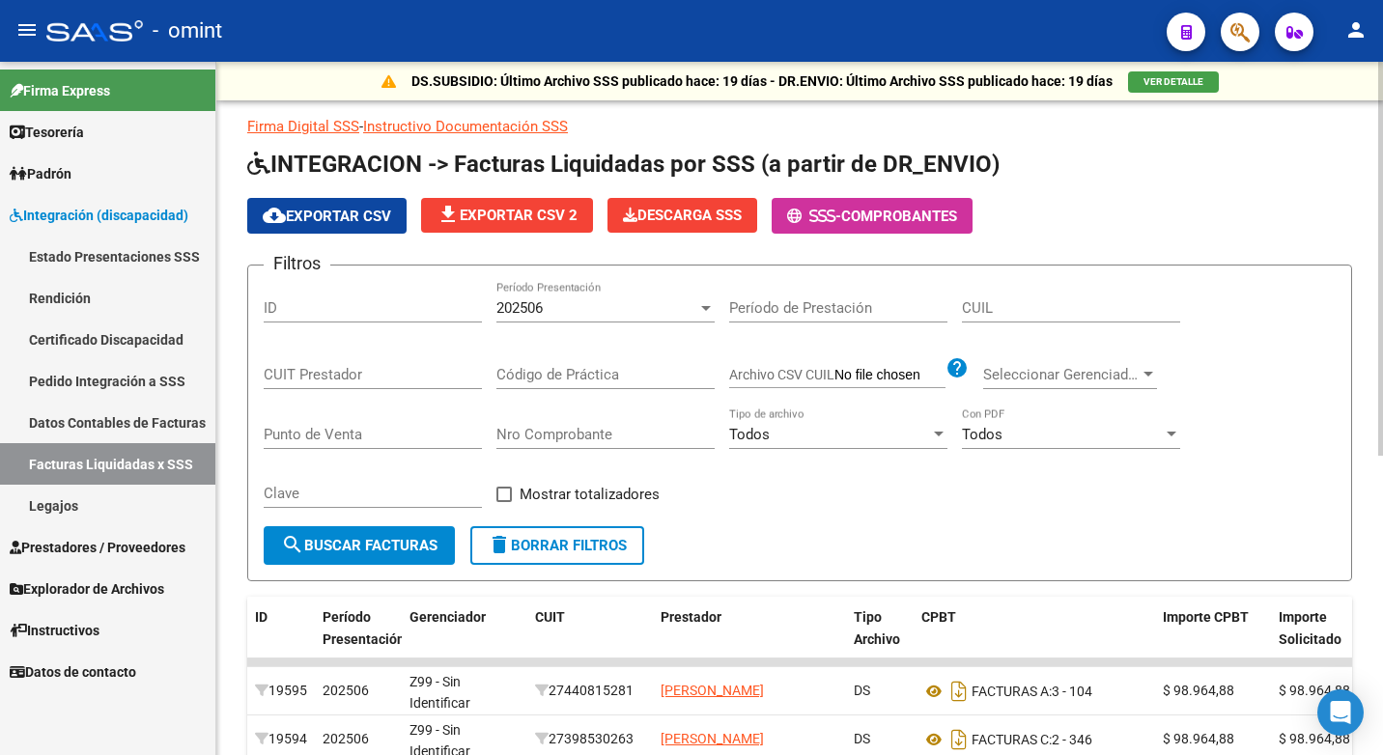
click at [701, 308] on div at bounding box center [705, 307] width 17 height 15
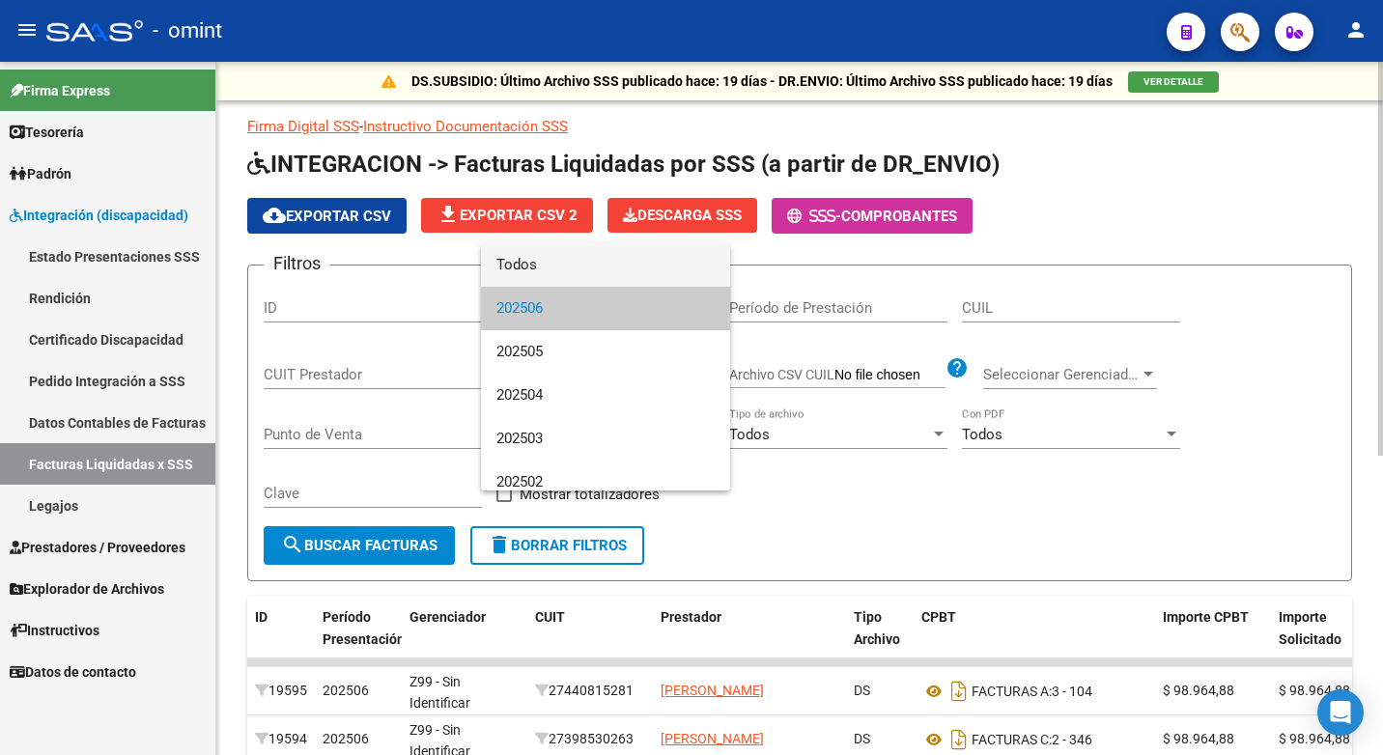
click at [573, 266] on span "Todos" at bounding box center [605, 264] width 218 height 43
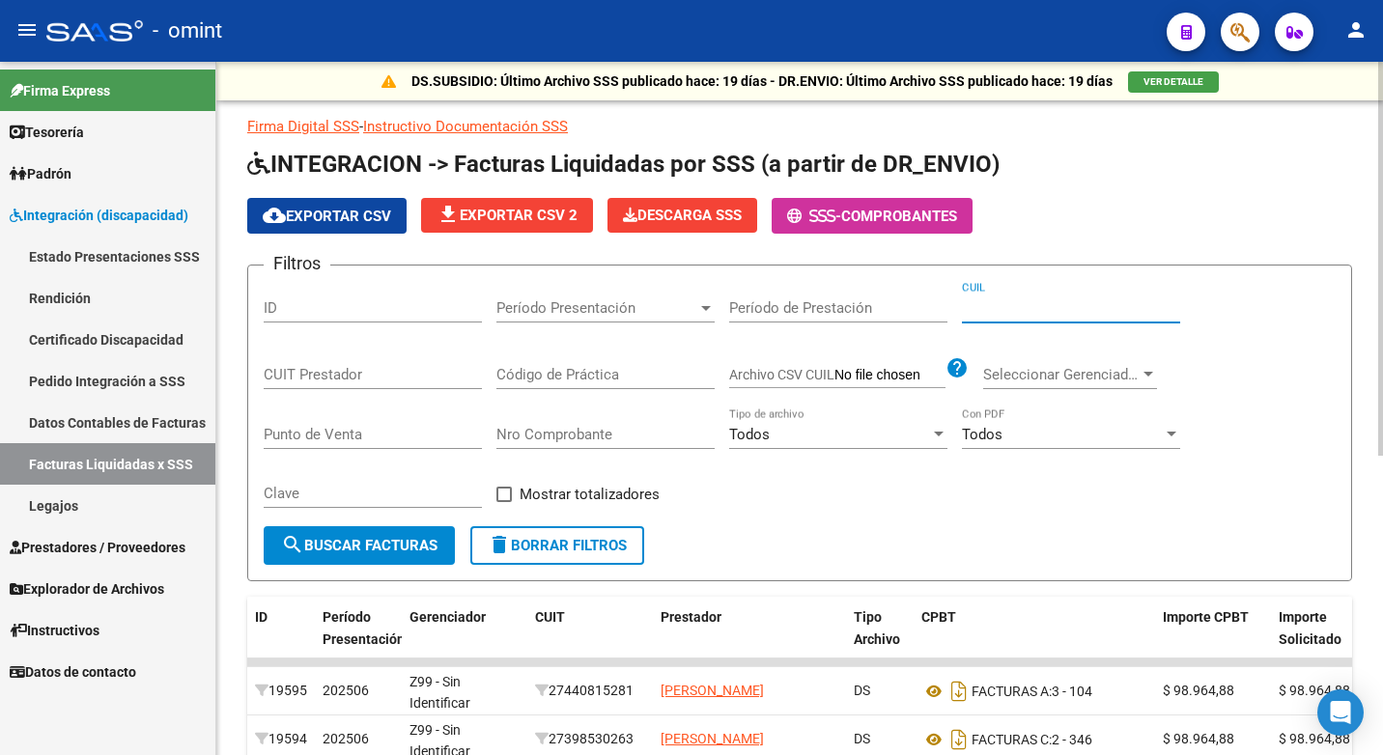
drag, startPoint x: 1010, startPoint y: 309, endPoint x: 1050, endPoint y: 333, distance: 47.2
drag, startPoint x: 1050, startPoint y: 333, endPoint x: 316, endPoint y: 373, distance: 735.8
click at [316, 373] on input "CUIT Prestador" at bounding box center [373, 374] width 218 height 17
paste input "27-36480115-2"
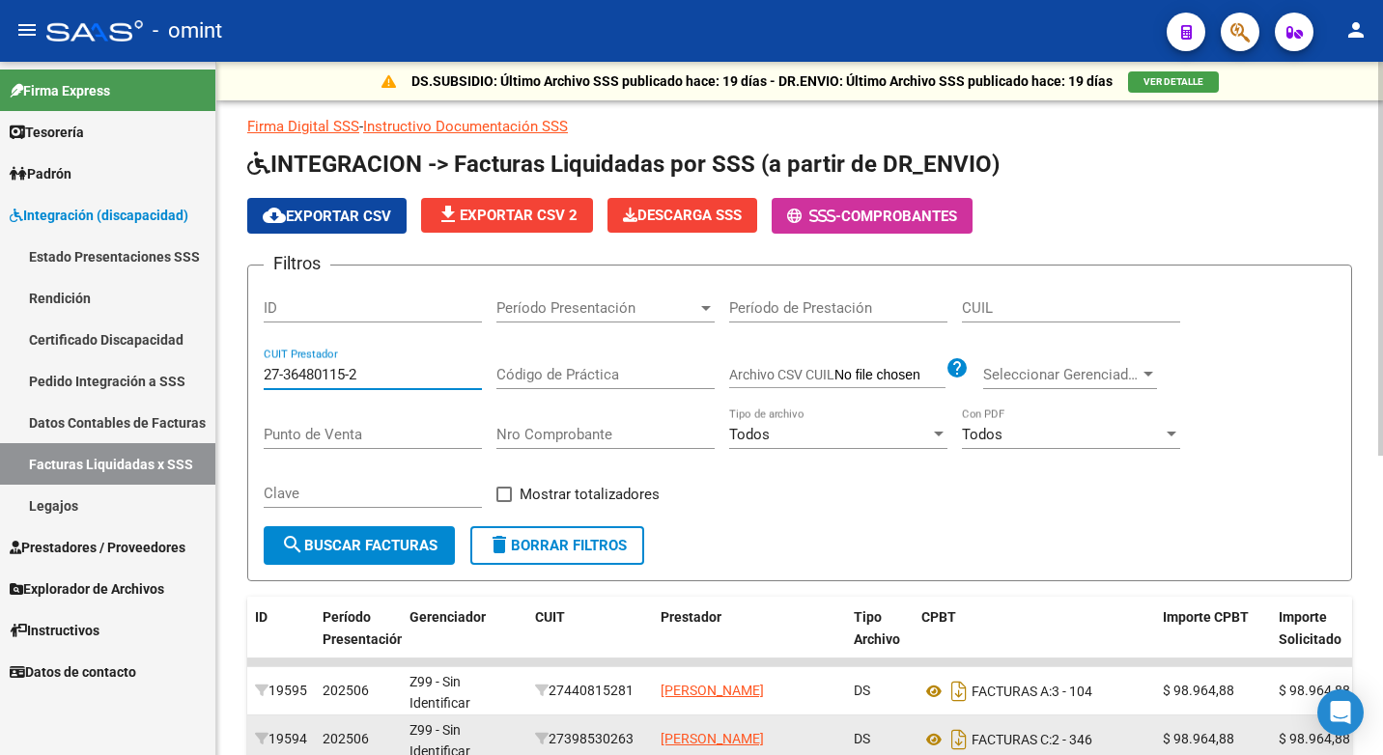
type input "27-36480115-2"
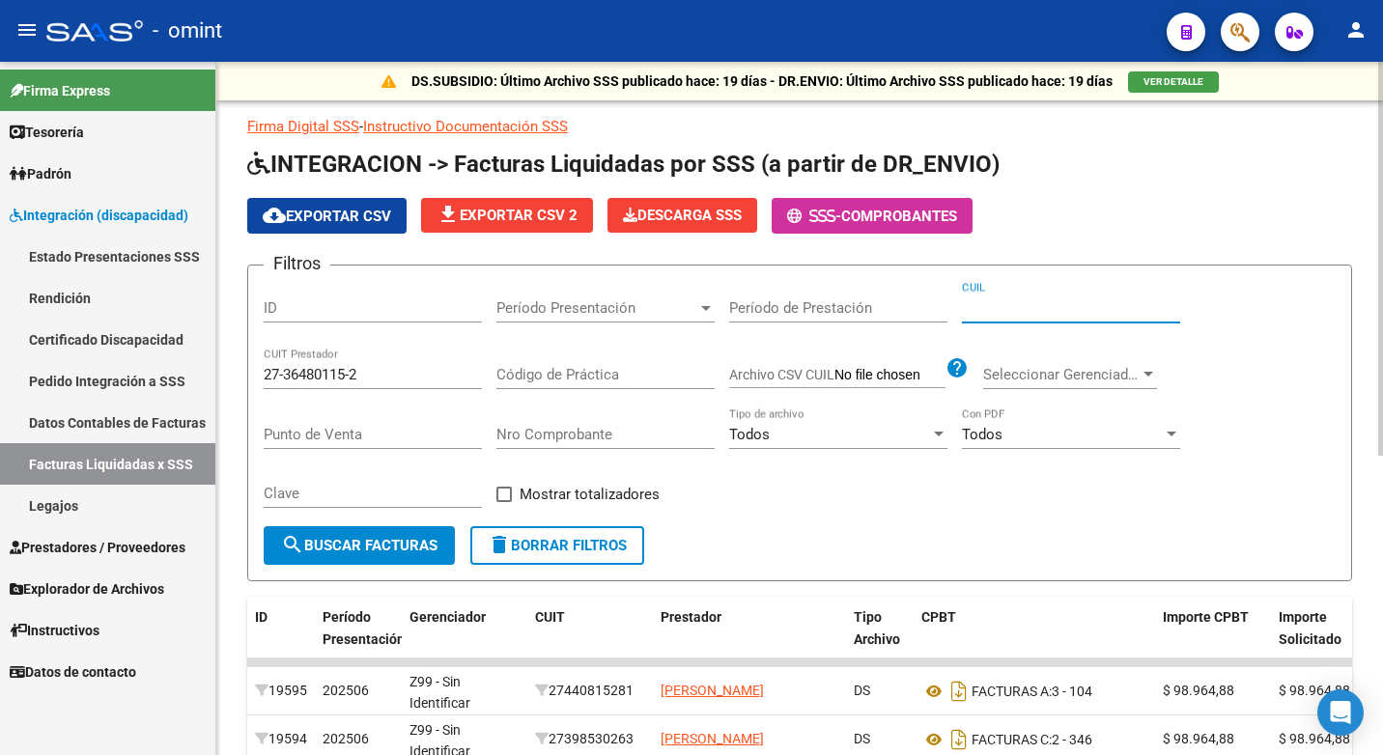
paste input "23-58389725-9"
type input "23-58389725-9"
click at [360, 538] on span "search Buscar Facturas" at bounding box center [359, 545] width 156 height 17
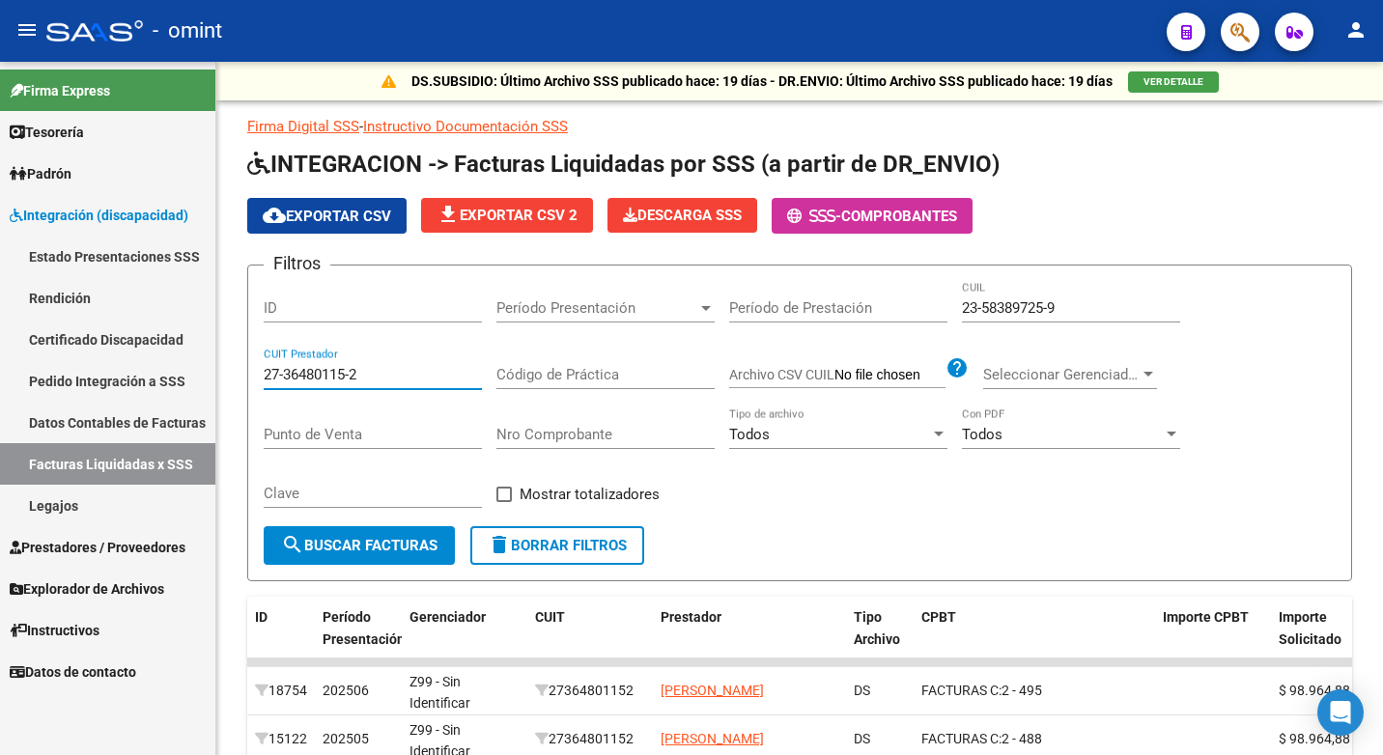
drag, startPoint x: 354, startPoint y: 368, endPoint x: 0, endPoint y: 299, distance: 360.9
click at [0, 300] on html "menu - omint person Firma Express Tesorería Extractos Procesados (csv) Extracto…" at bounding box center [691, 377] width 1383 height 755
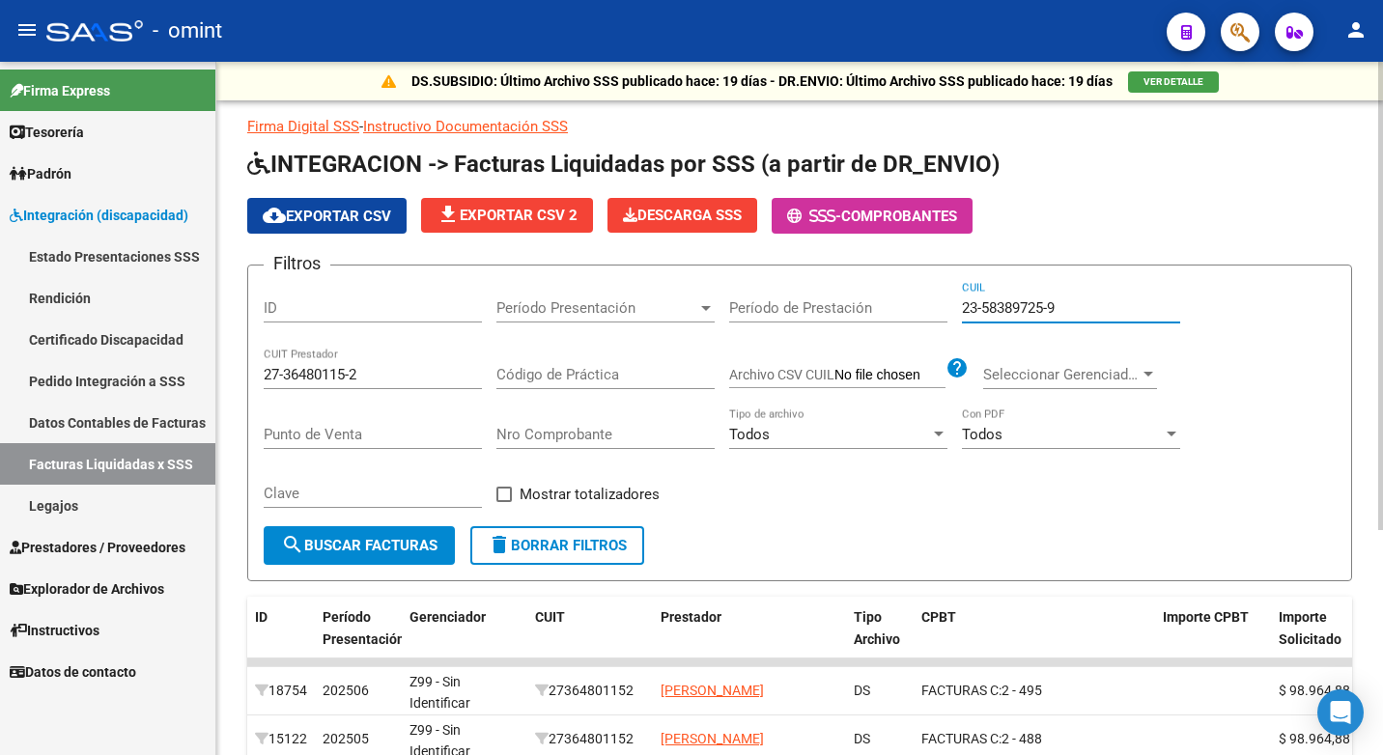
drag, startPoint x: 1081, startPoint y: 310, endPoint x: 547, endPoint y: 236, distance: 539.1
click at [547, 236] on app-list-header "INTEGRACION -> Facturas Liquidadas por SSS (a partir de DR_ENVIO) cloud_downloa…" at bounding box center [799, 365] width 1105 height 433
paste input "20-57153561-1"
type input "20-57153561-1"
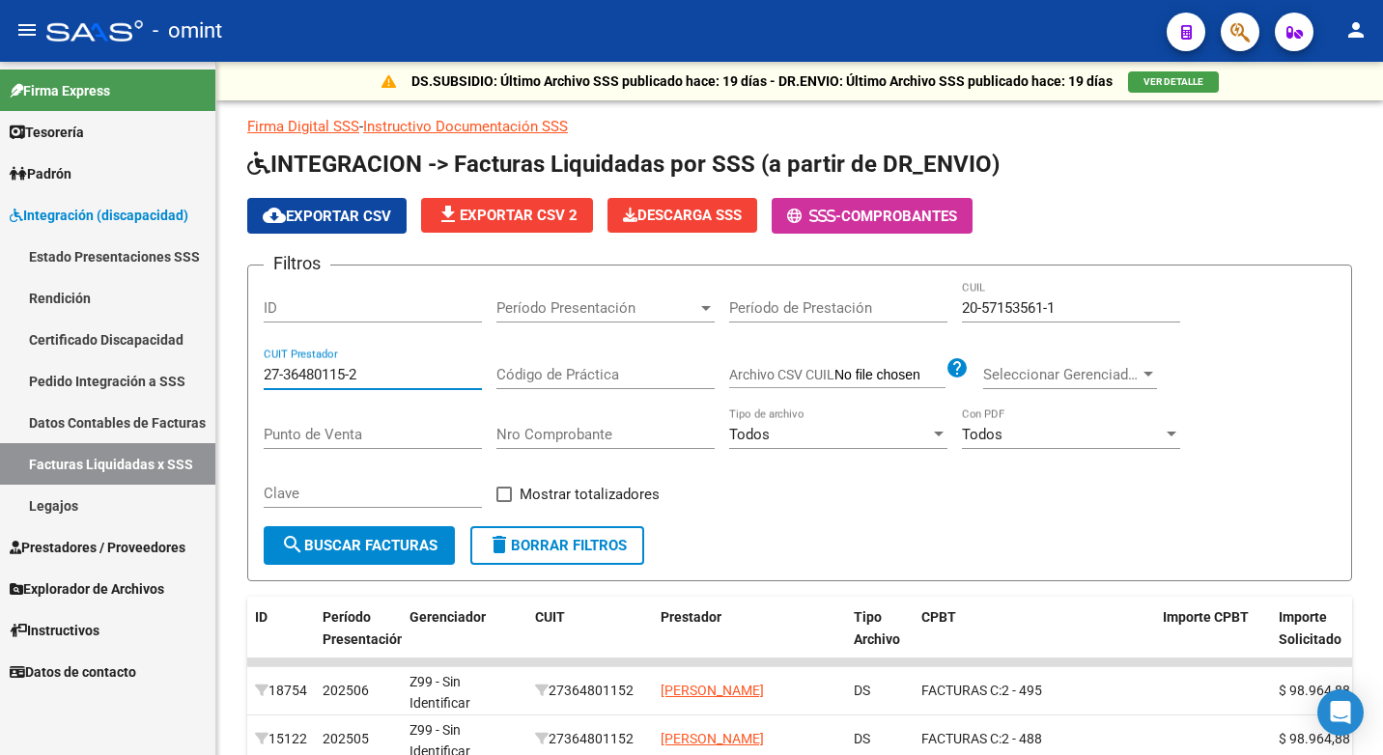
drag, startPoint x: 369, startPoint y: 375, endPoint x: 67, endPoint y: 279, distance: 317.0
click at [68, 279] on mat-sidenav-container "Firma Express Tesorería Extractos Procesados (csv) Extractos Originales (pdf) P…" at bounding box center [691, 408] width 1383 height 693
paste input "27-23089945-8"
type input "27-23089945-8"
click at [377, 546] on span "search Buscar Facturas" at bounding box center [359, 545] width 156 height 17
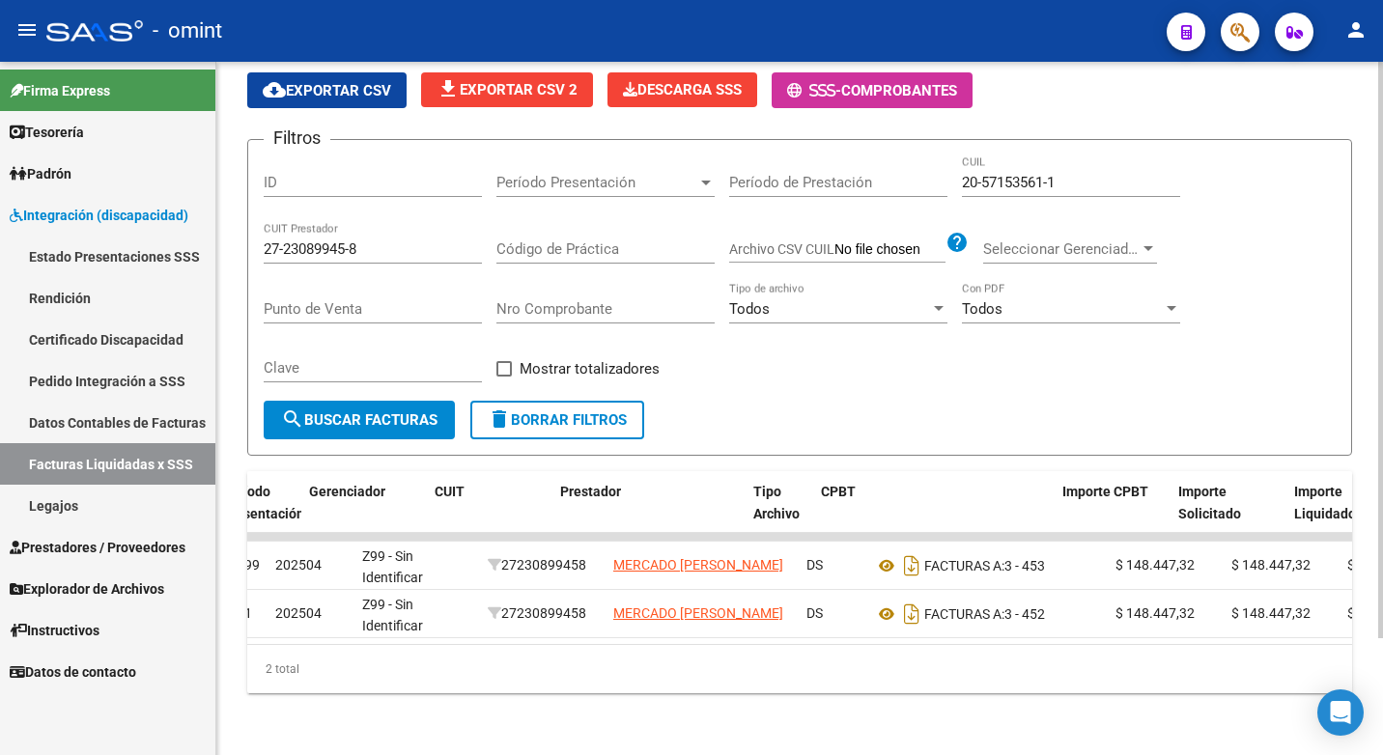
scroll to position [0, 34]
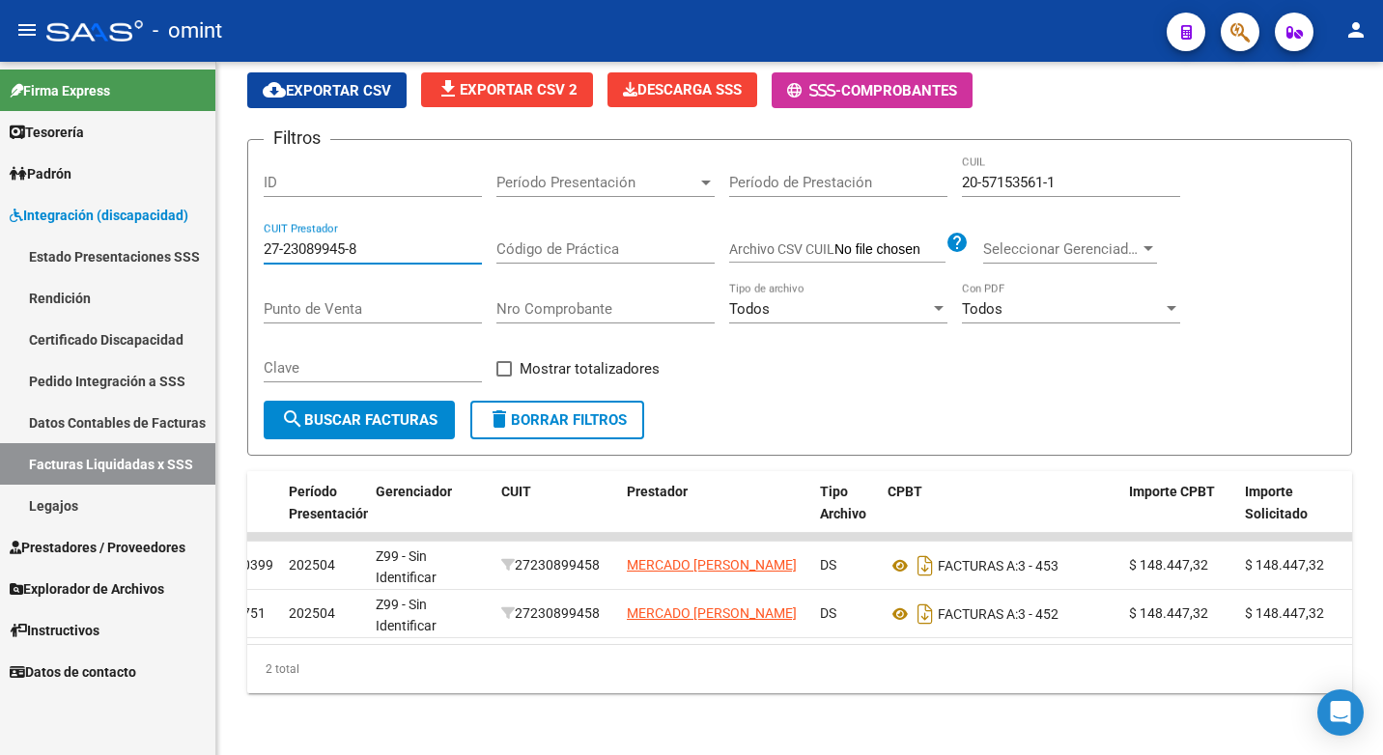
drag, startPoint x: 383, startPoint y: 233, endPoint x: -4, endPoint y: 213, distance: 387.7
click at [0, 213] on html "menu - omint person Firma Express Tesorería Extractos Procesados (csv) Extracto…" at bounding box center [691, 377] width 1383 height 755
paste input "27-20543279-0"
type input "27-20543279-0"
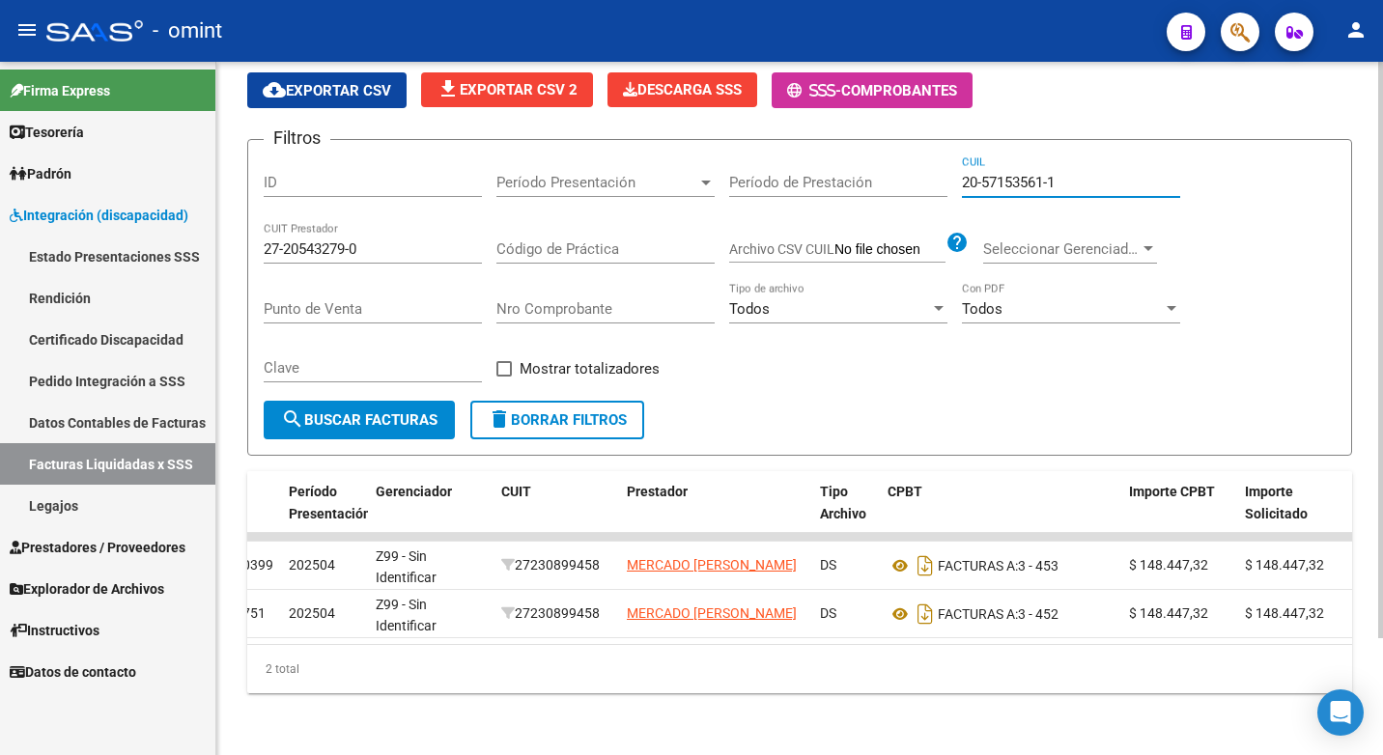
drag, startPoint x: 1067, startPoint y: 161, endPoint x: 934, endPoint y: 158, distance: 133.3
click at [934, 158] on div "Filtros ID Período Presentación Período Presentación Período de Prestación 20-5…" at bounding box center [800, 277] width 1072 height 245
paste input "27-47577424-3"
type input "27-47577424-3"
click at [349, 411] on span "search Buscar Facturas" at bounding box center [359, 419] width 156 height 17
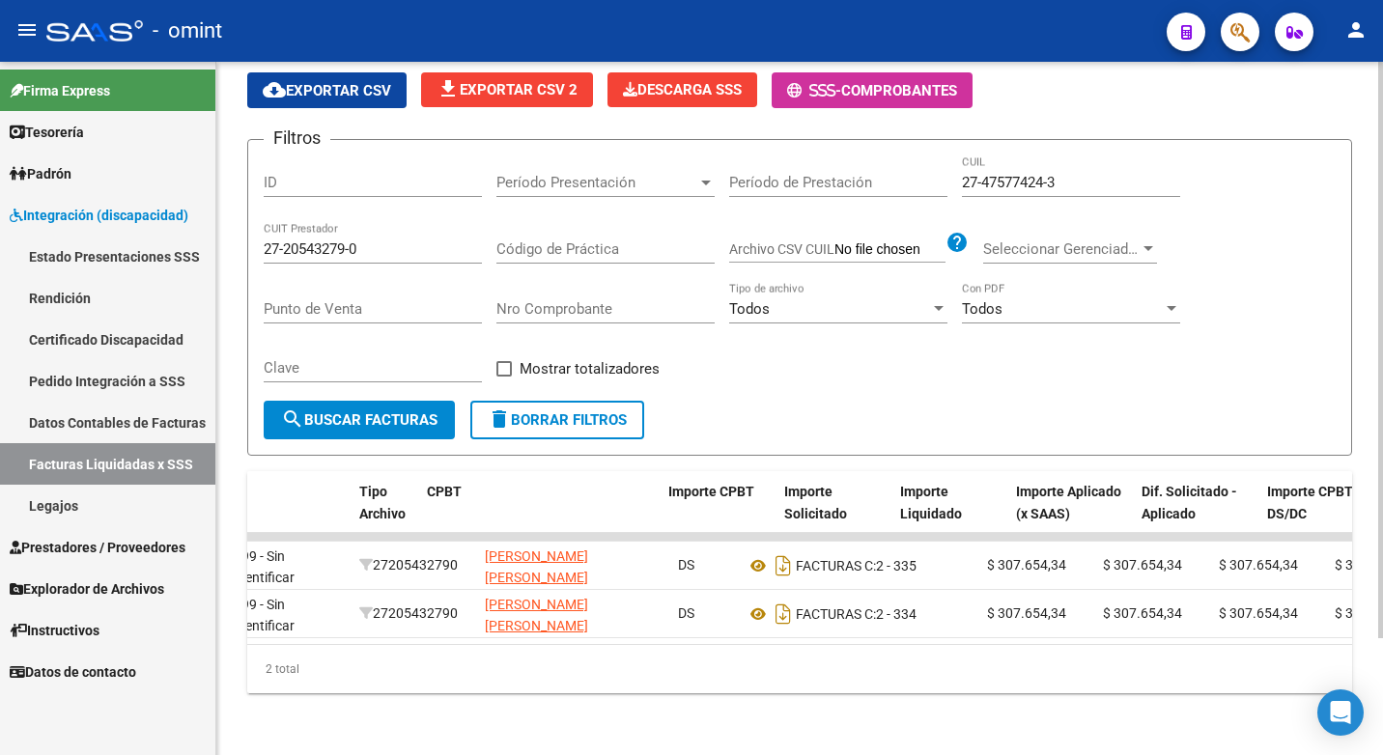
scroll to position [0, 0]
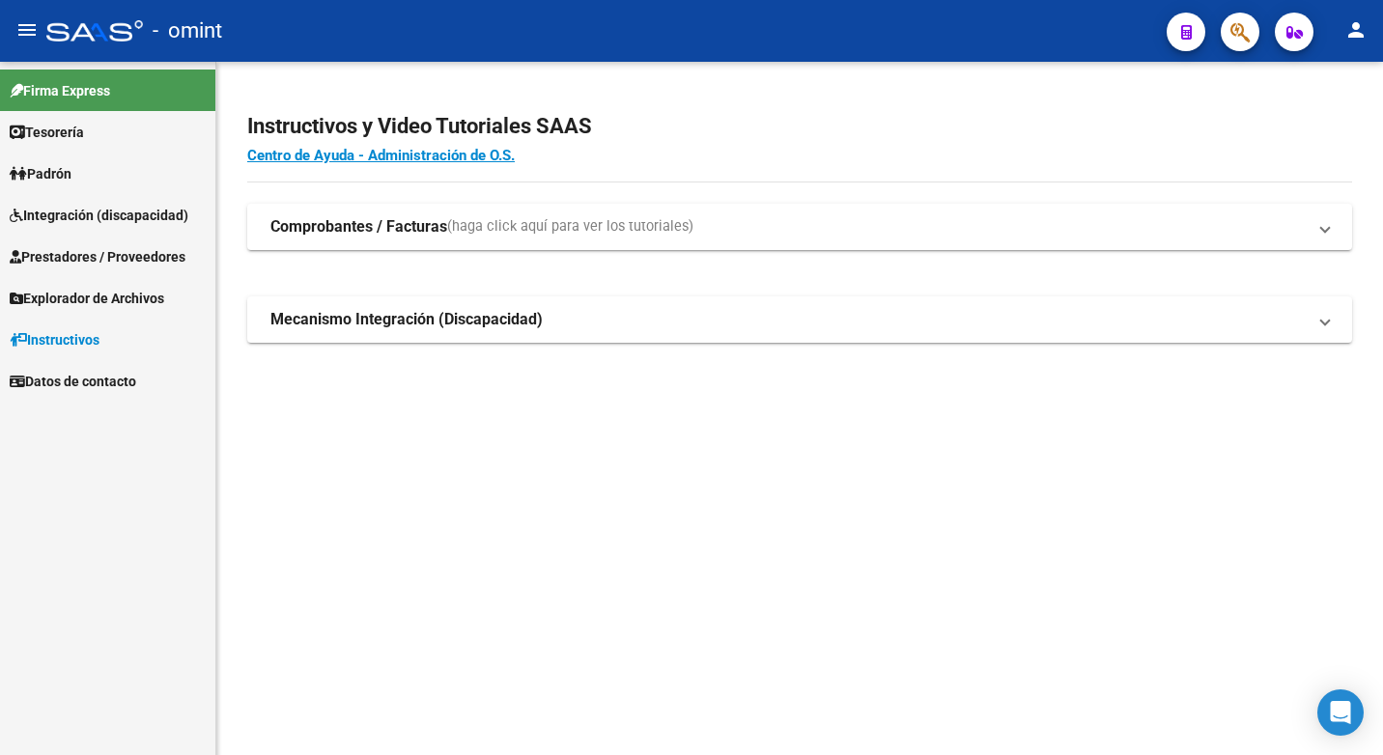
click at [67, 218] on span "Integración (discapacidad)" at bounding box center [99, 215] width 179 height 21
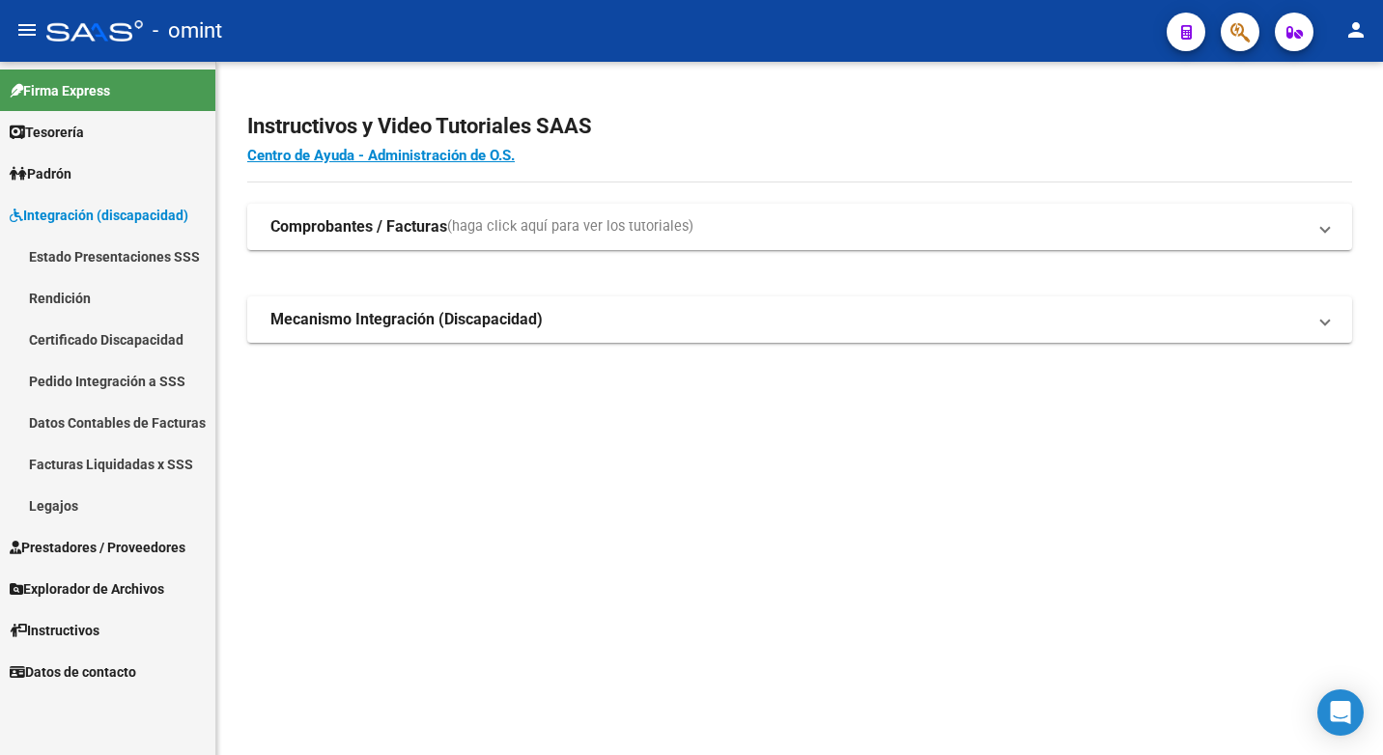
click at [63, 491] on link "Legajos" at bounding box center [107, 506] width 215 height 42
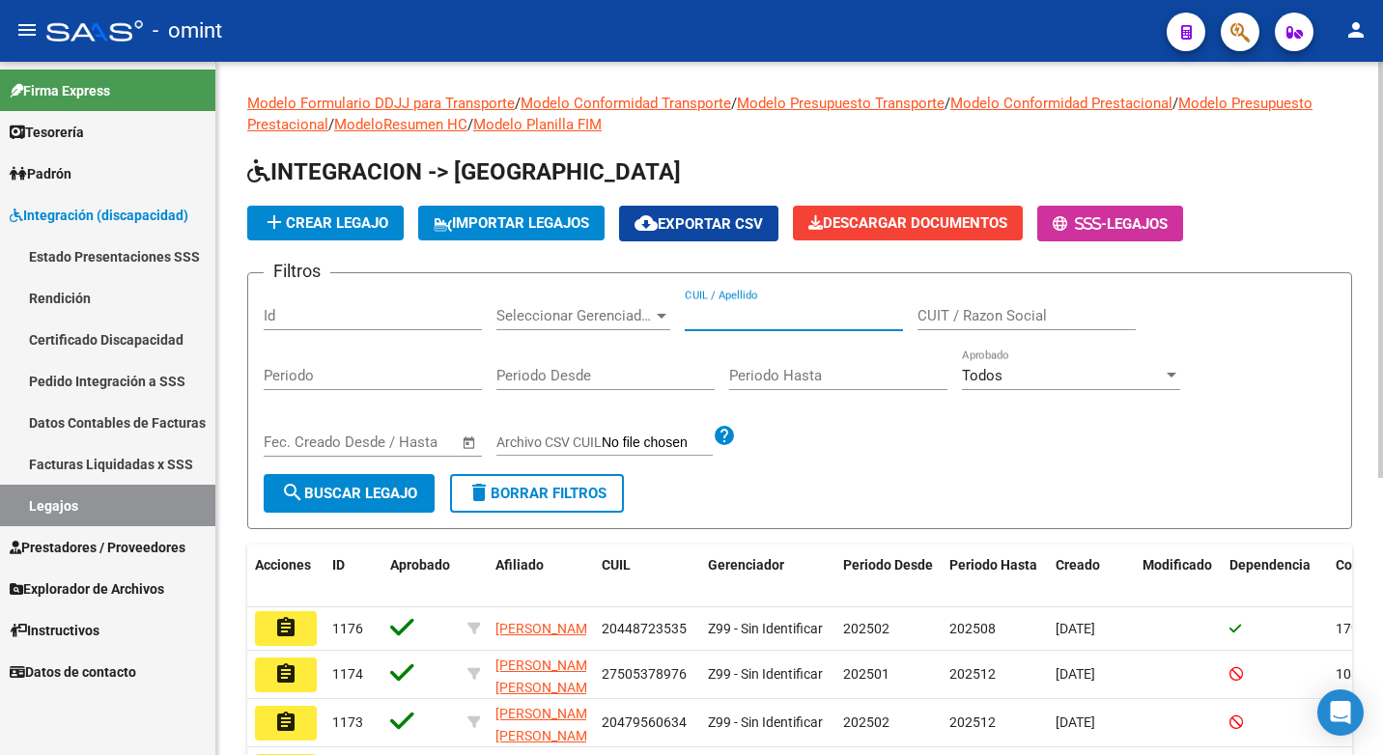
paste input "23583897259"
type input "23583897259"
drag, startPoint x: 322, startPoint y: 494, endPoint x: 350, endPoint y: 487, distance: 28.1
click at [322, 495] on span "search Buscar Legajo" at bounding box center [349, 493] width 136 height 17
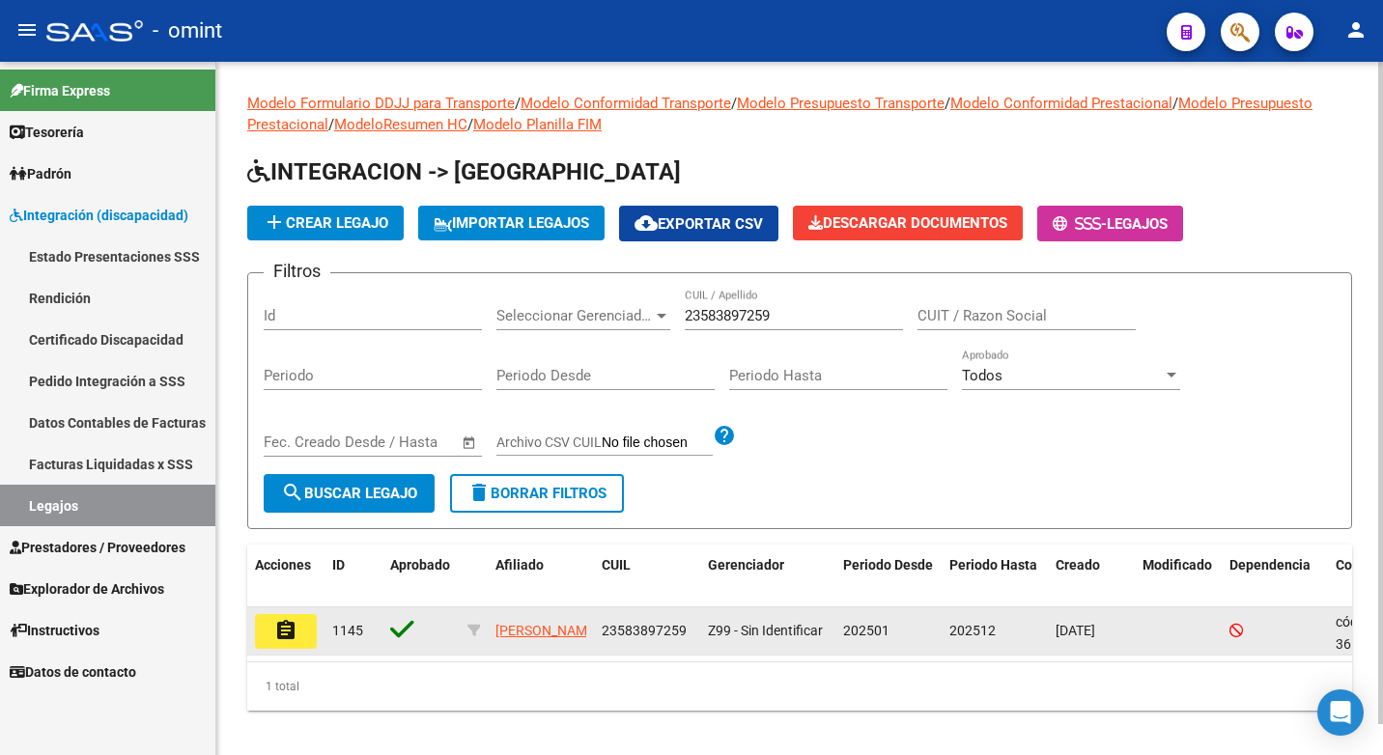
click at [286, 628] on mat-icon "assignment" at bounding box center [285, 630] width 23 height 23
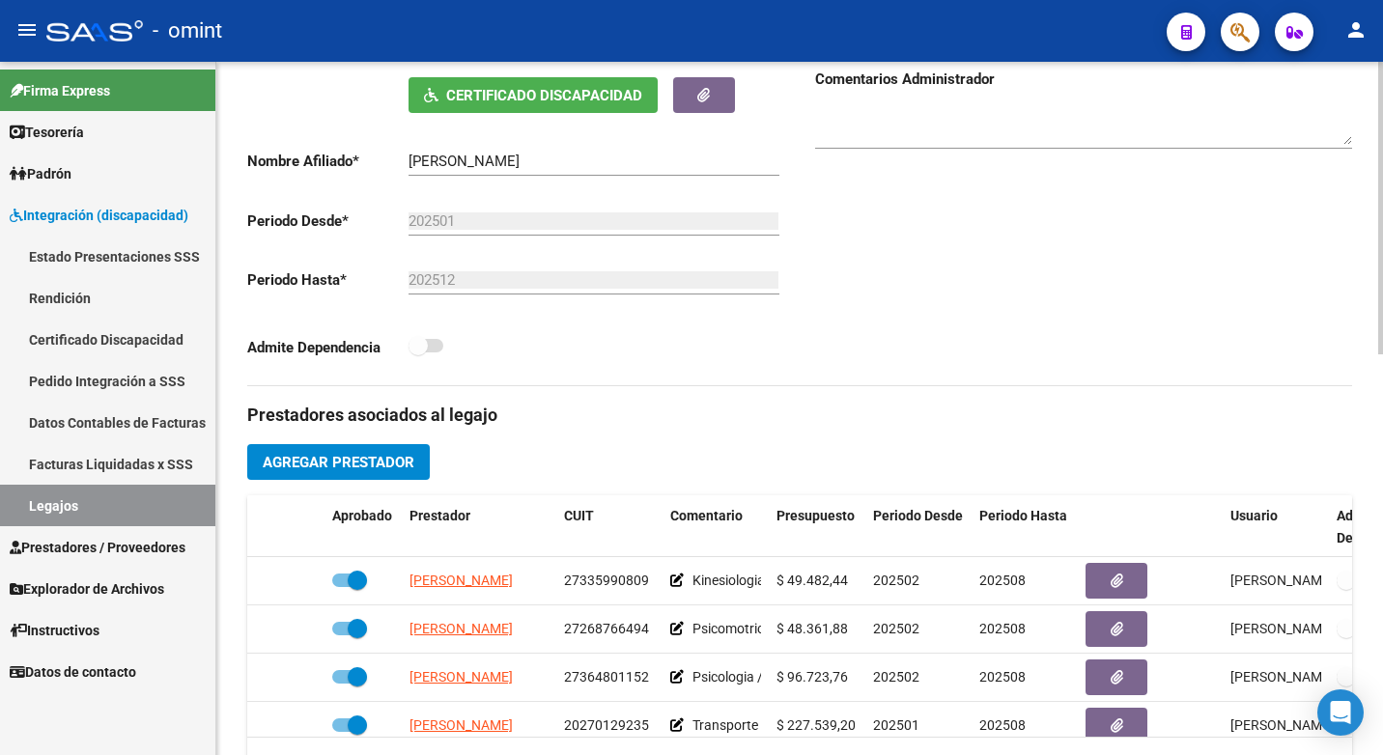
scroll to position [483, 0]
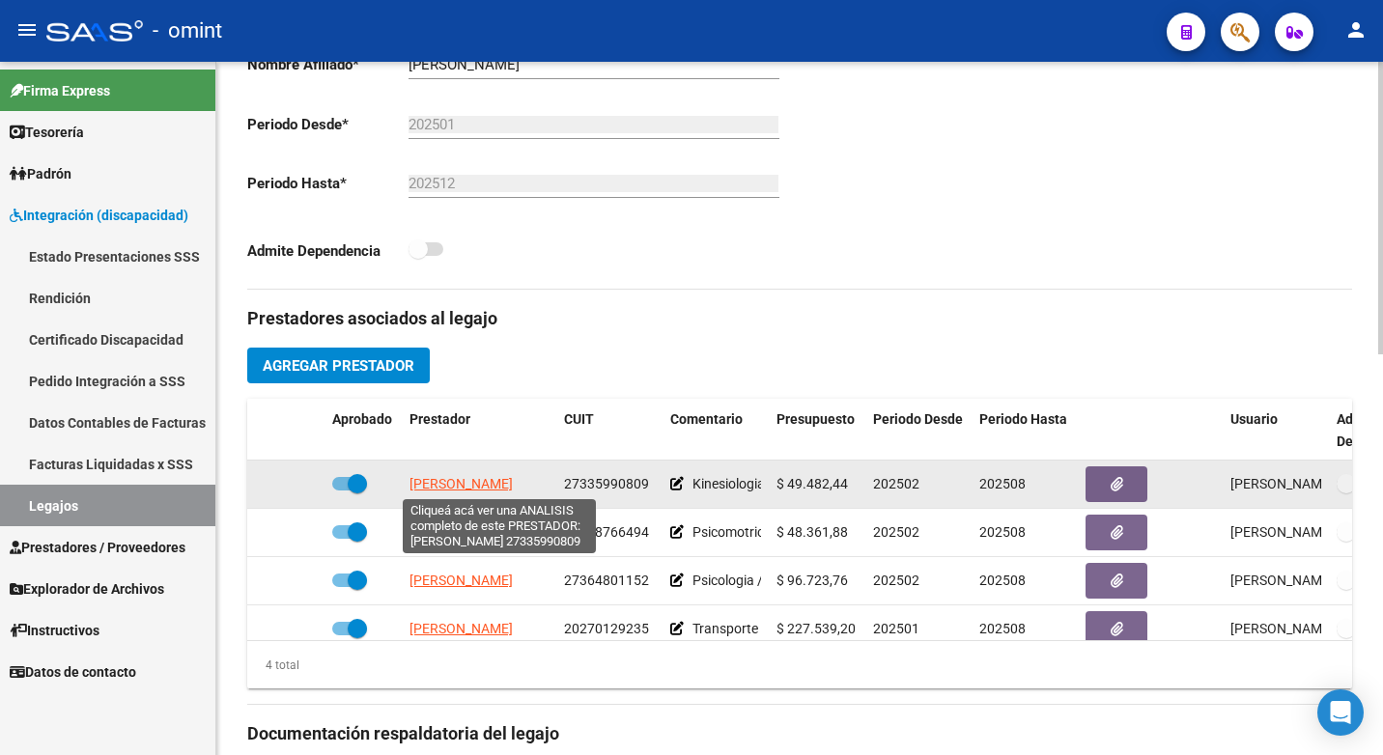
click at [466, 484] on span "[PERSON_NAME]" at bounding box center [460, 483] width 103 height 15
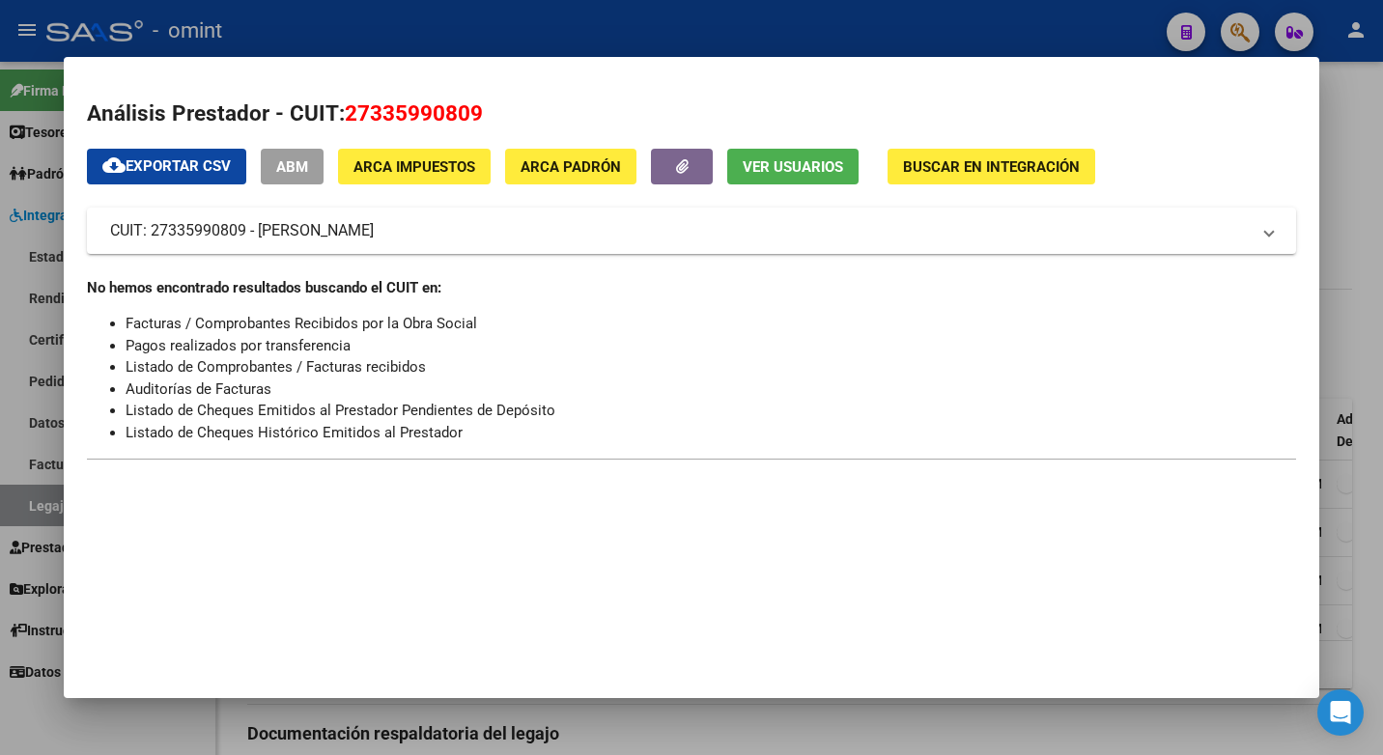
click at [406, 26] on div at bounding box center [691, 377] width 1383 height 755
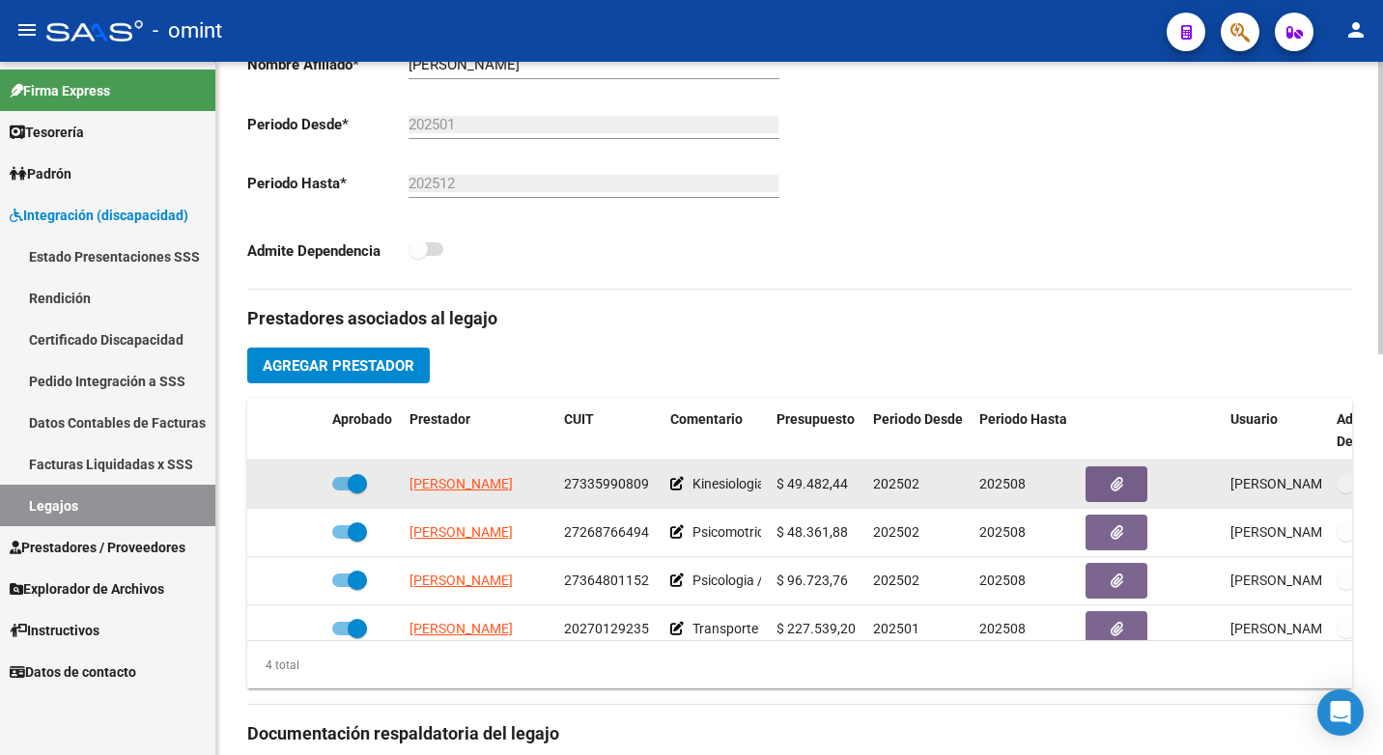
click at [610, 484] on span "27335990809" at bounding box center [606, 483] width 85 height 15
click at [611, 484] on span "27335990809" at bounding box center [606, 483] width 85 height 15
copy span "27335990809"
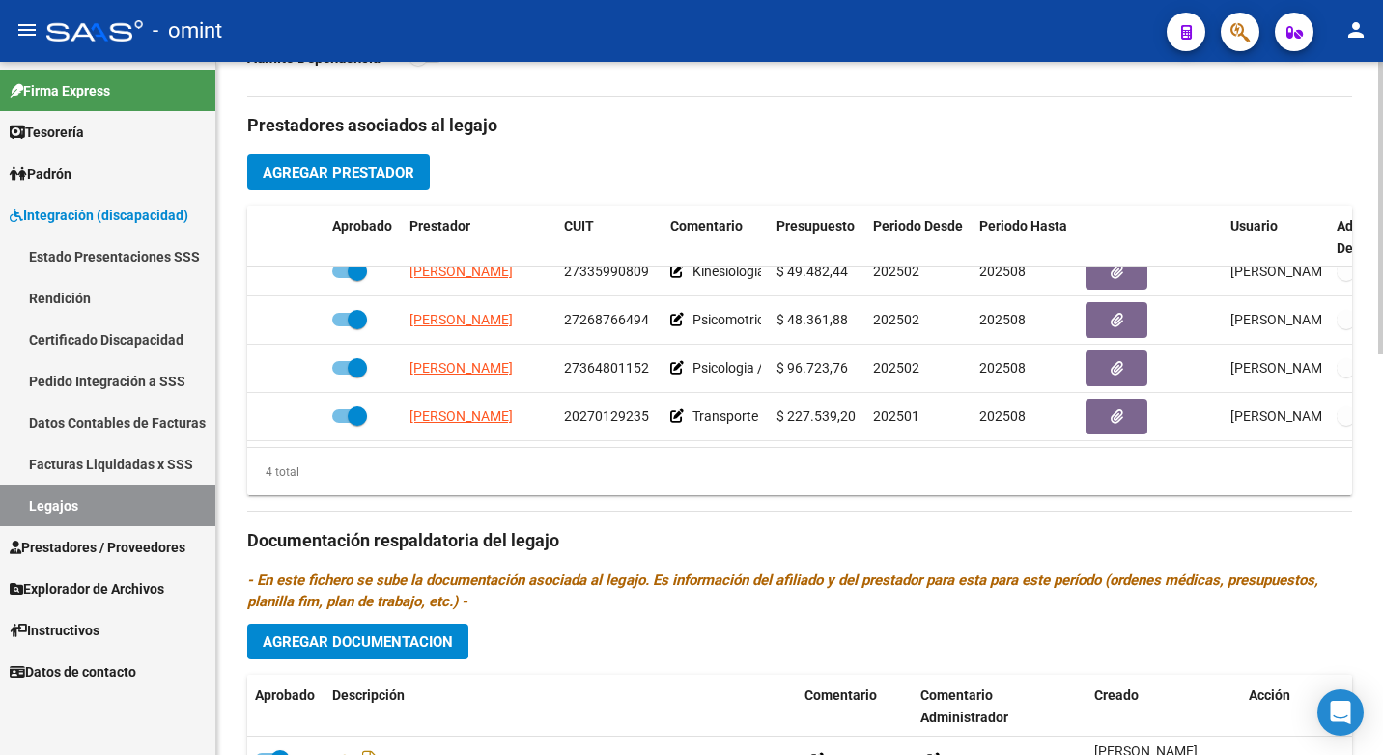
scroll to position [0, 0]
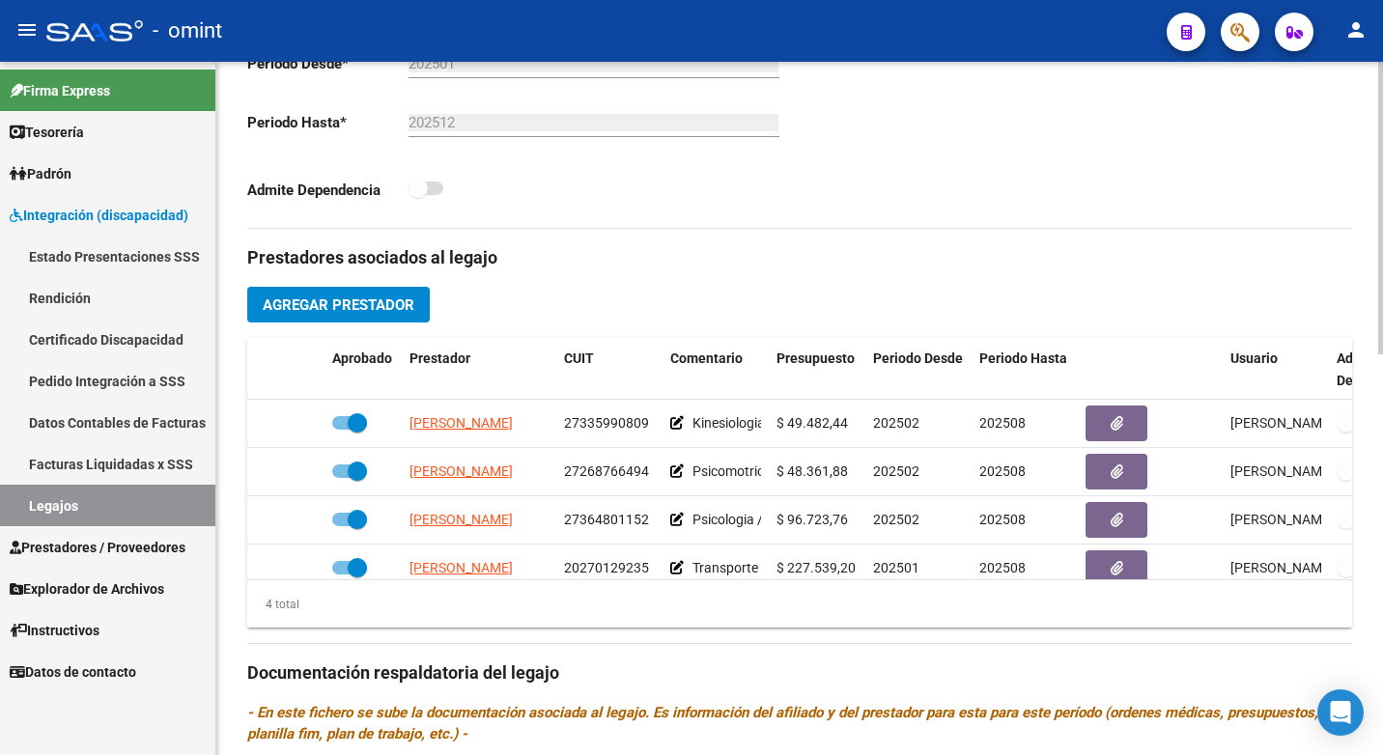
click at [1380, 339] on div at bounding box center [1380, 438] width 5 height 293
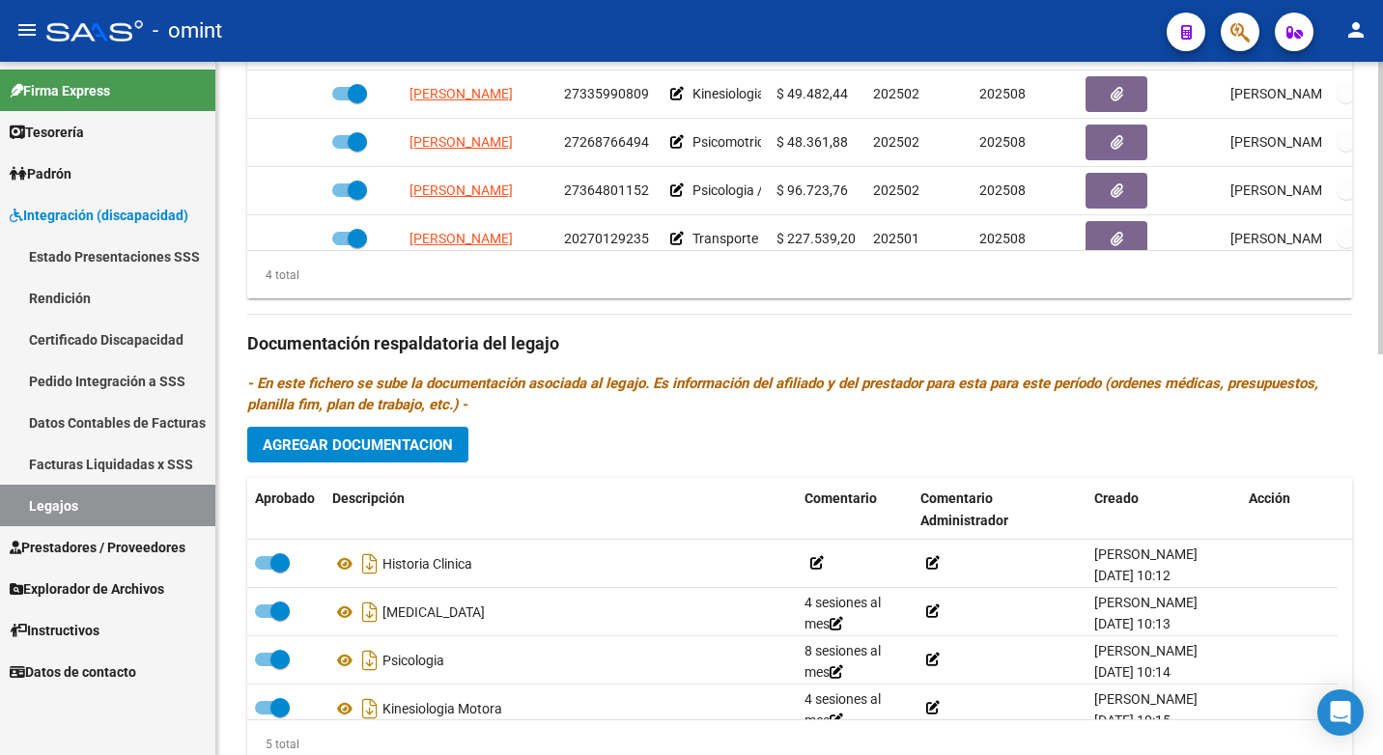
scroll to position [947, 0]
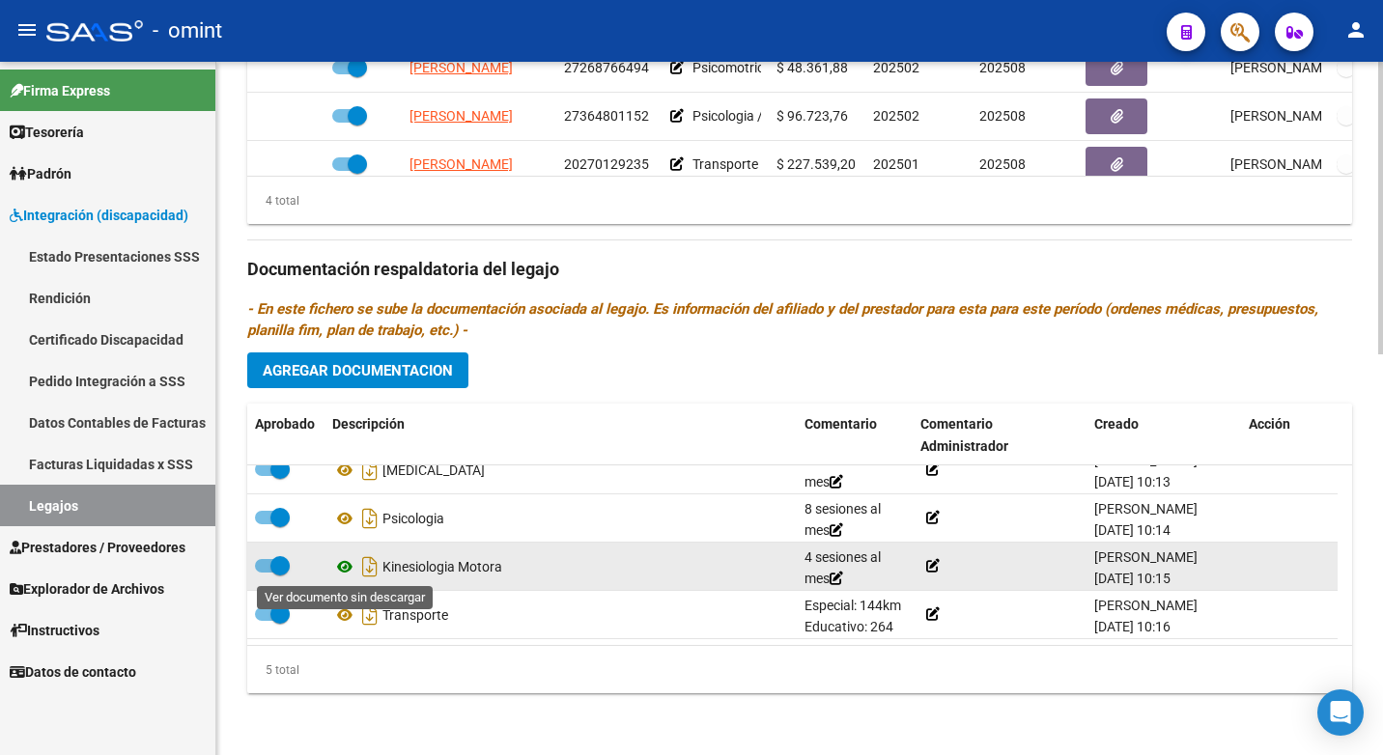
click at [348, 572] on icon at bounding box center [344, 566] width 25 height 23
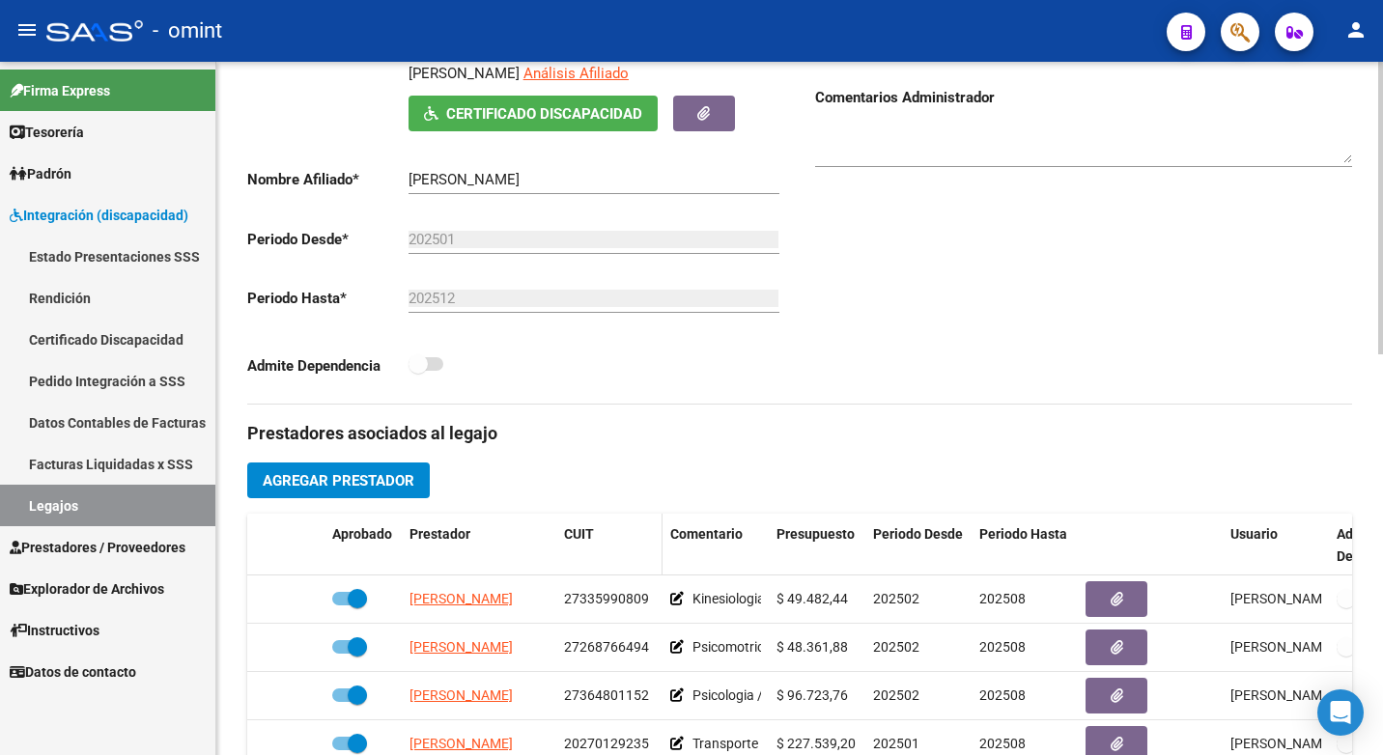
scroll to position [464, 0]
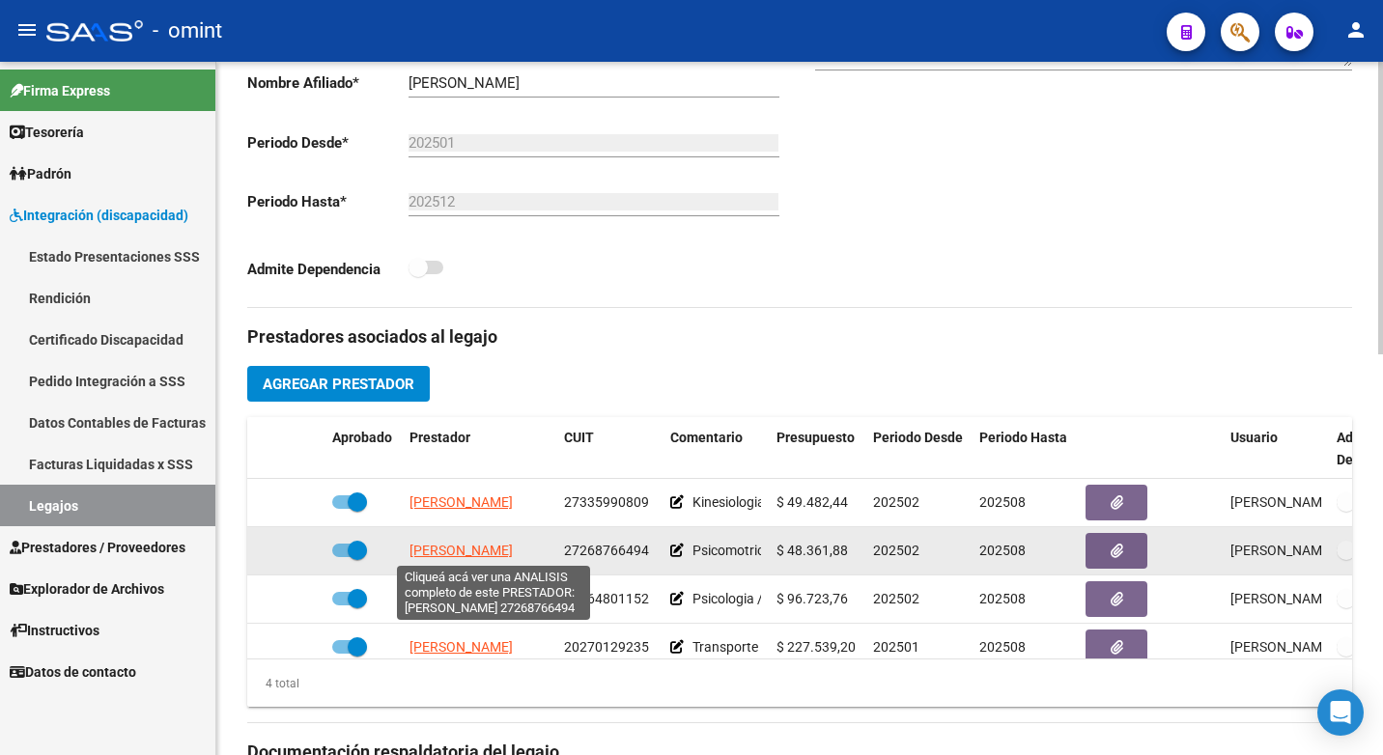
click at [485, 548] on span "[PERSON_NAME]" at bounding box center [460, 550] width 103 height 15
copy span "27335990809"
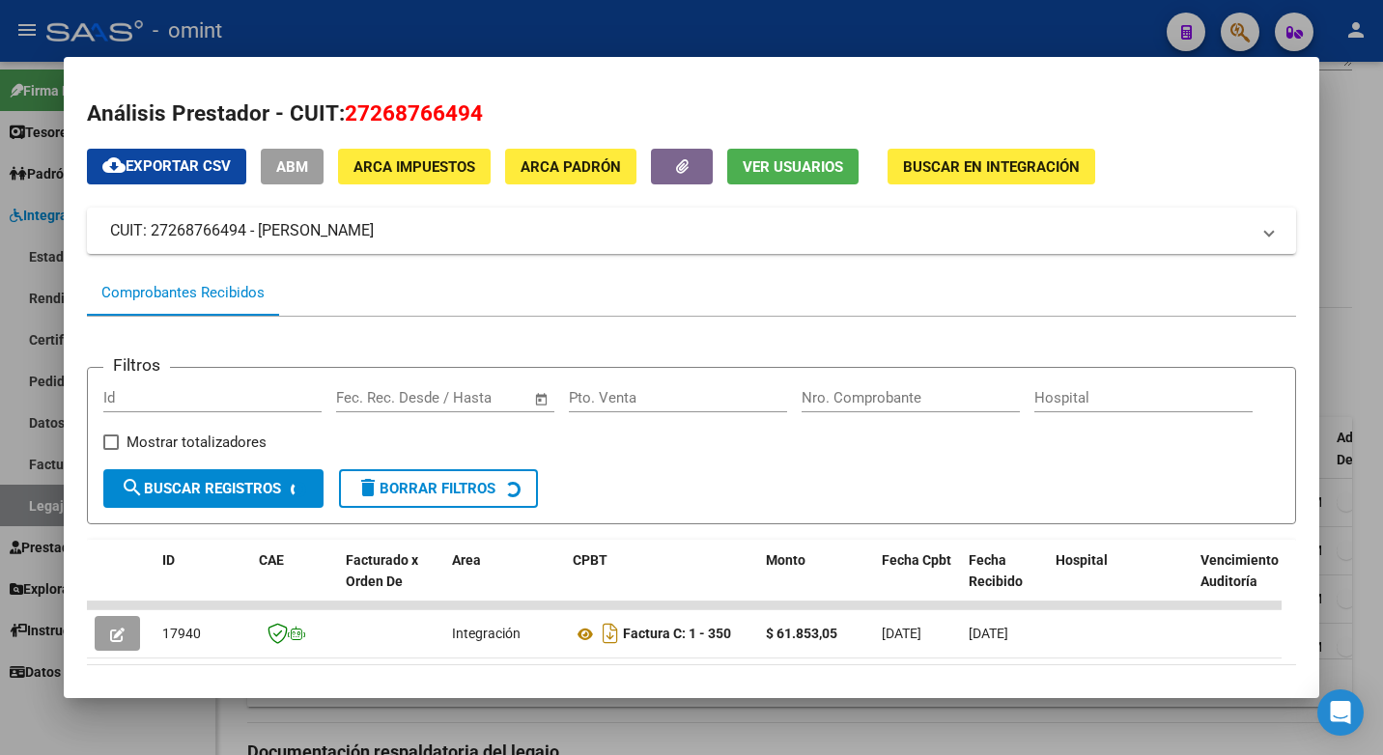
click at [442, 38] on div at bounding box center [691, 377] width 1383 height 755
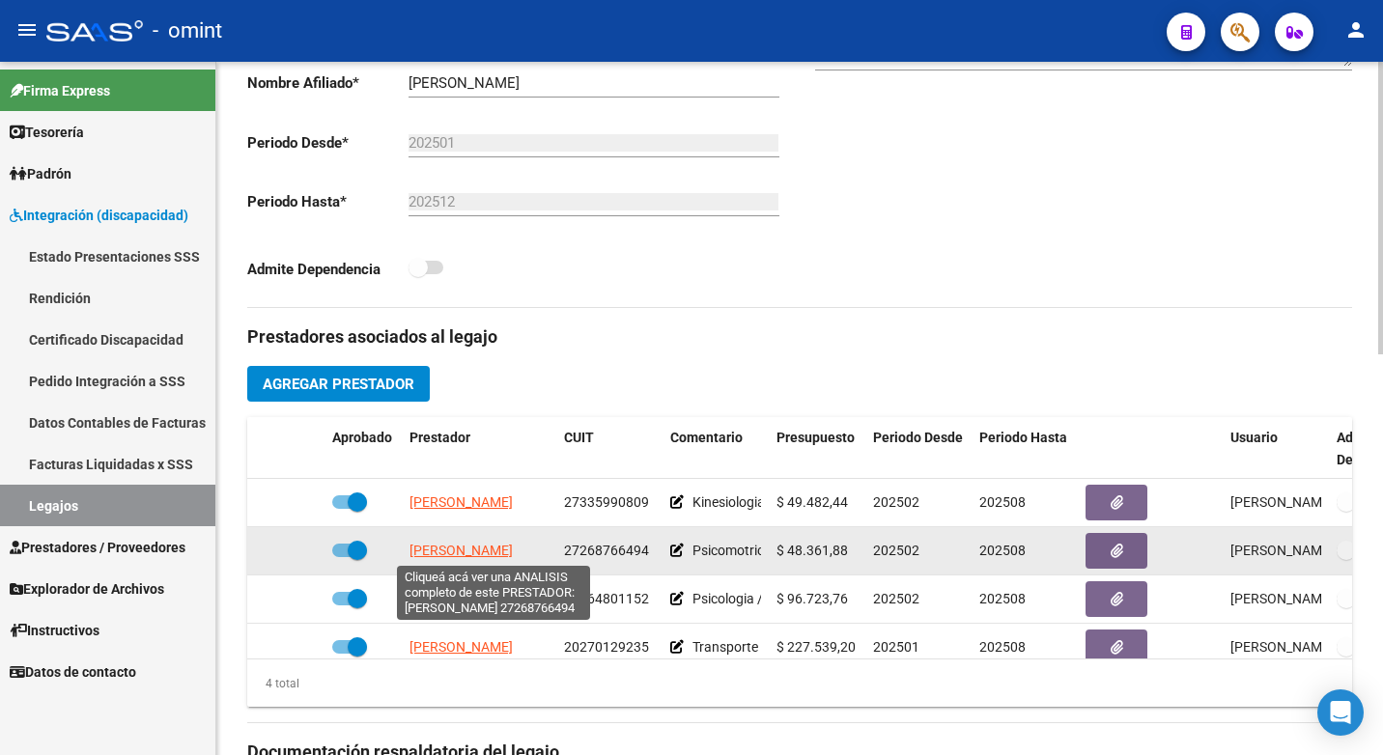
click at [513, 545] on span "[PERSON_NAME]" at bounding box center [460, 550] width 103 height 15
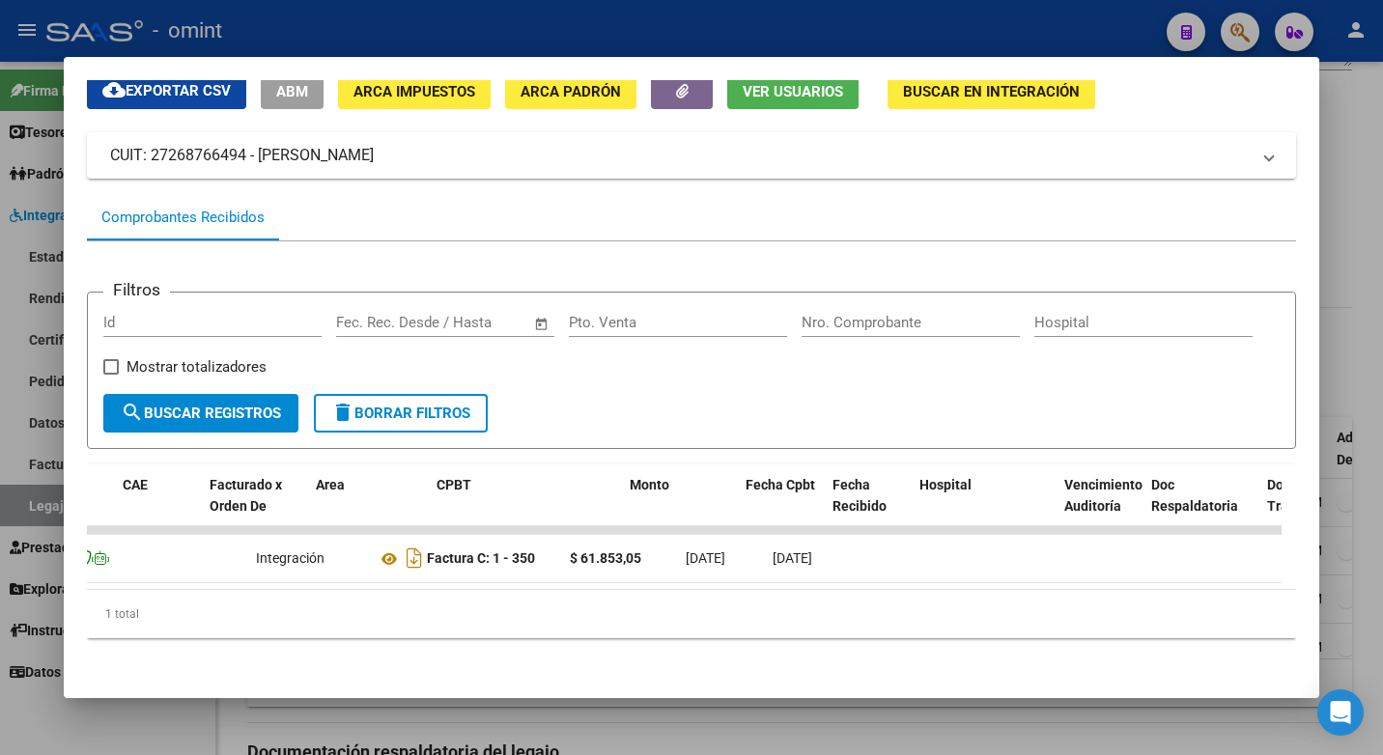
scroll to position [0, 0]
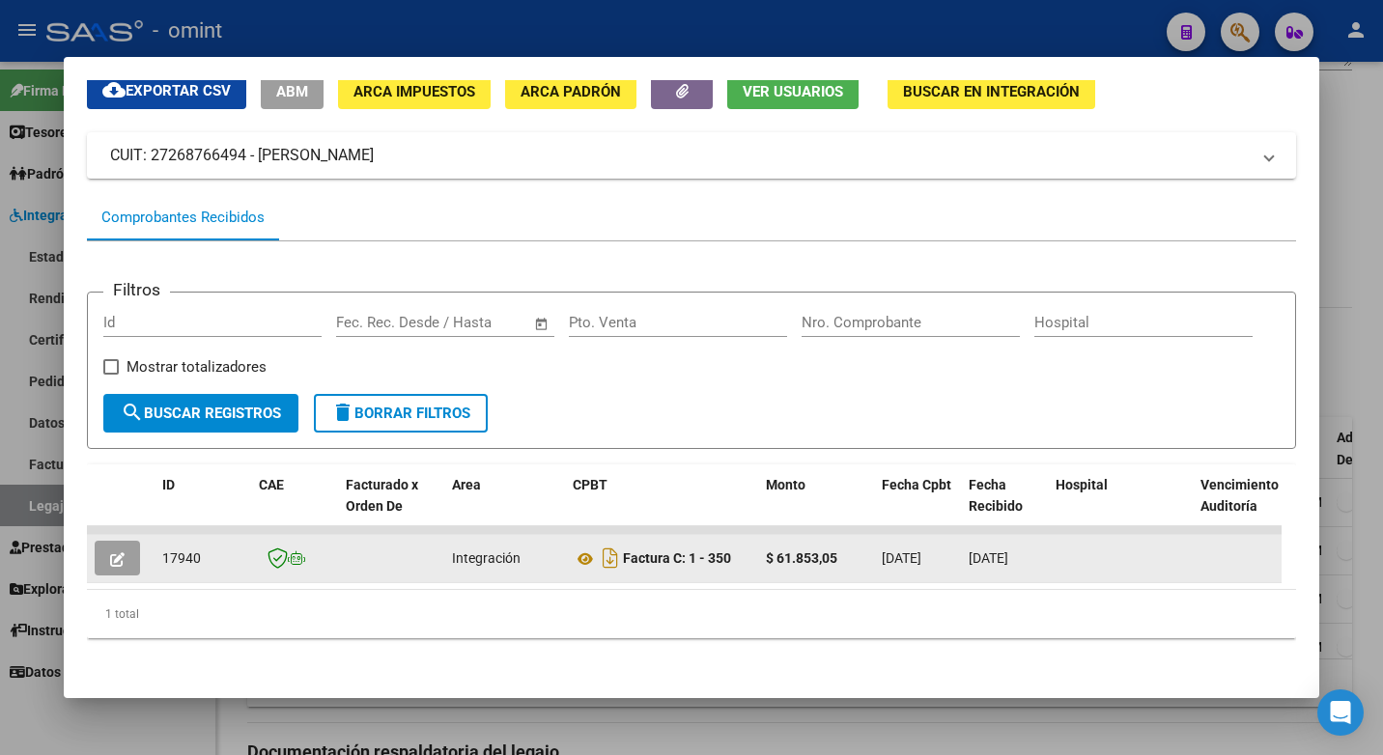
click at [132, 545] on button "button" at bounding box center [117, 558] width 45 height 35
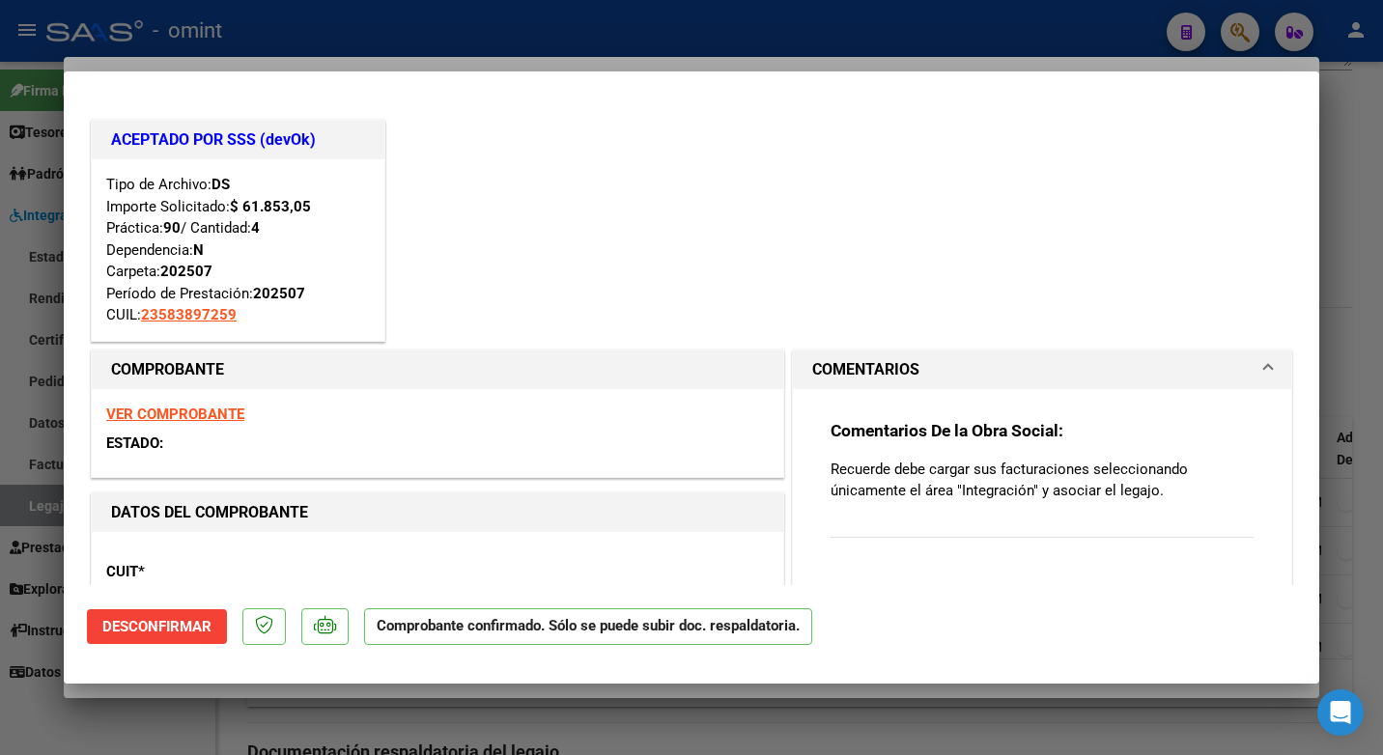
scroll to position [193, 0]
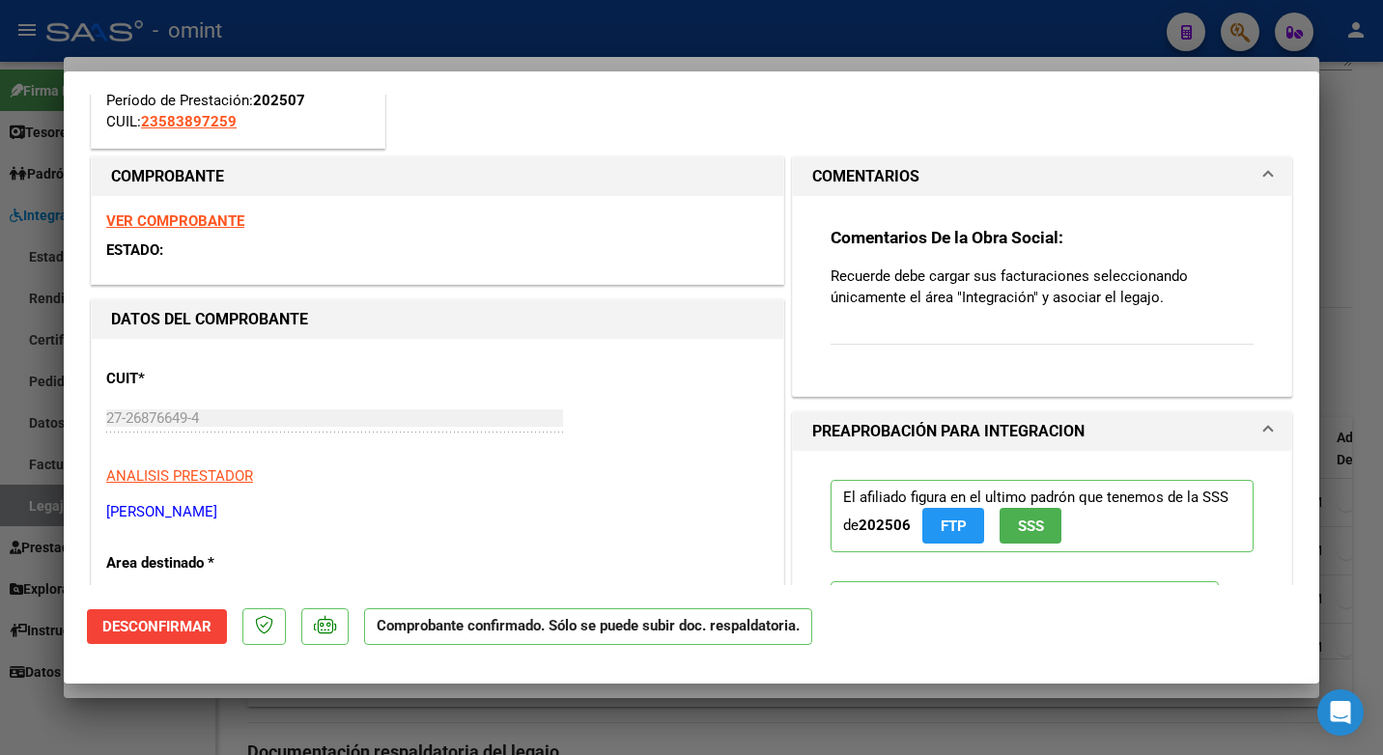
click at [218, 221] on strong "VER COMPROBANTE" at bounding box center [175, 220] width 138 height 17
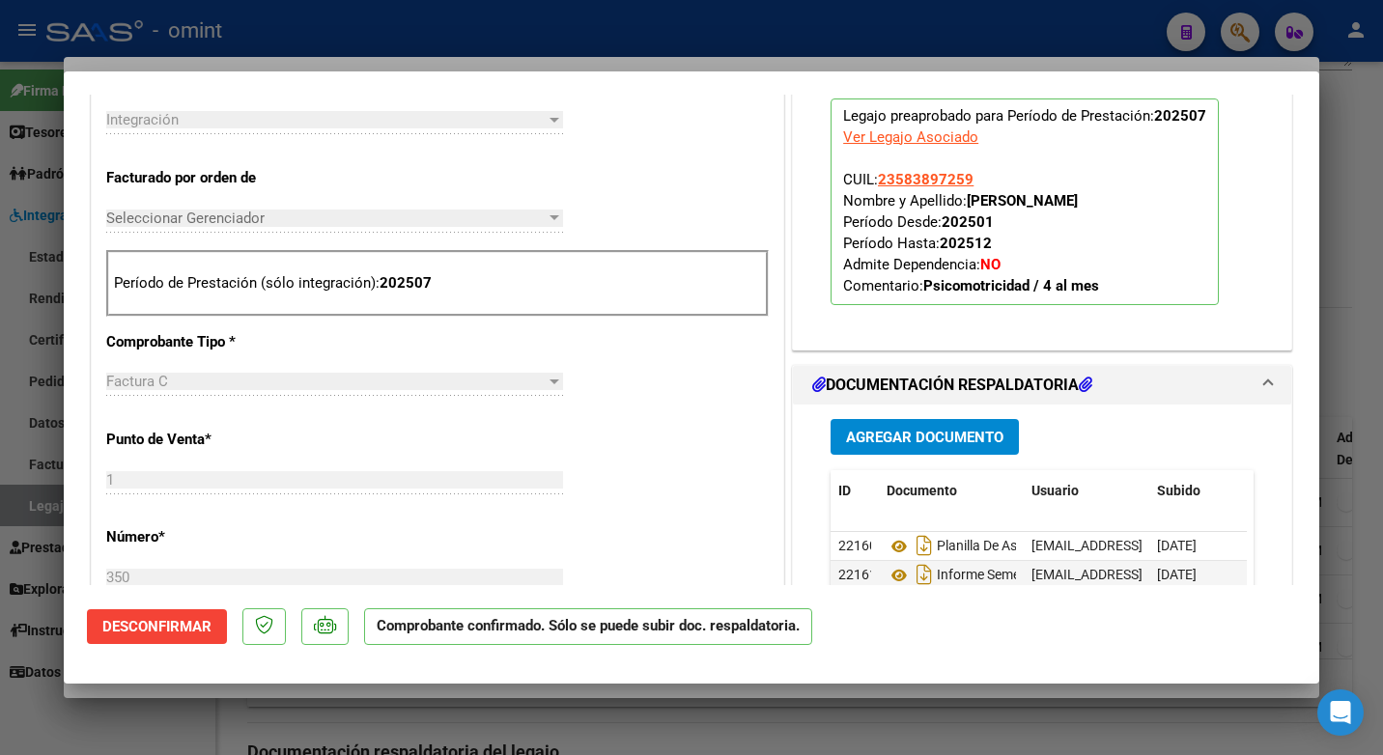
scroll to position [869, 0]
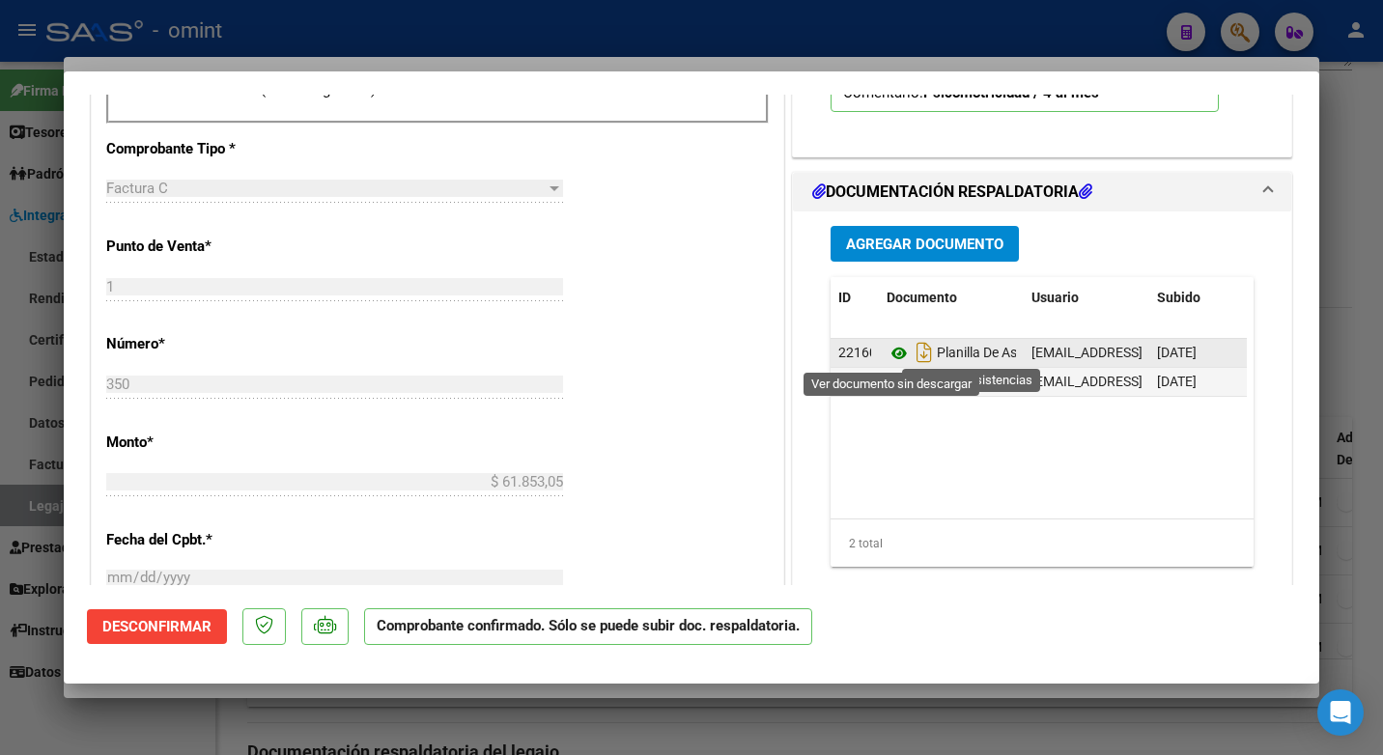
click at [891, 353] on icon at bounding box center [898, 353] width 25 height 23
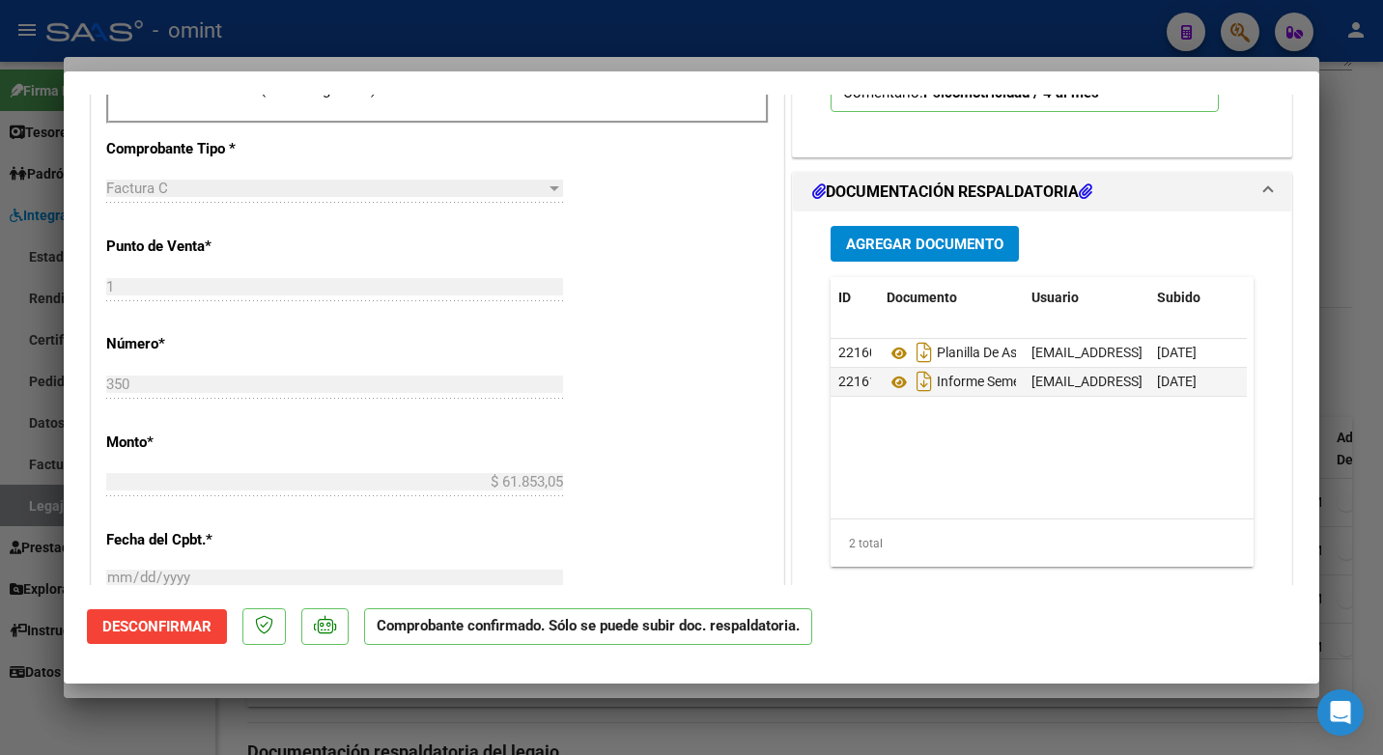
click at [467, 37] on div at bounding box center [691, 377] width 1383 height 755
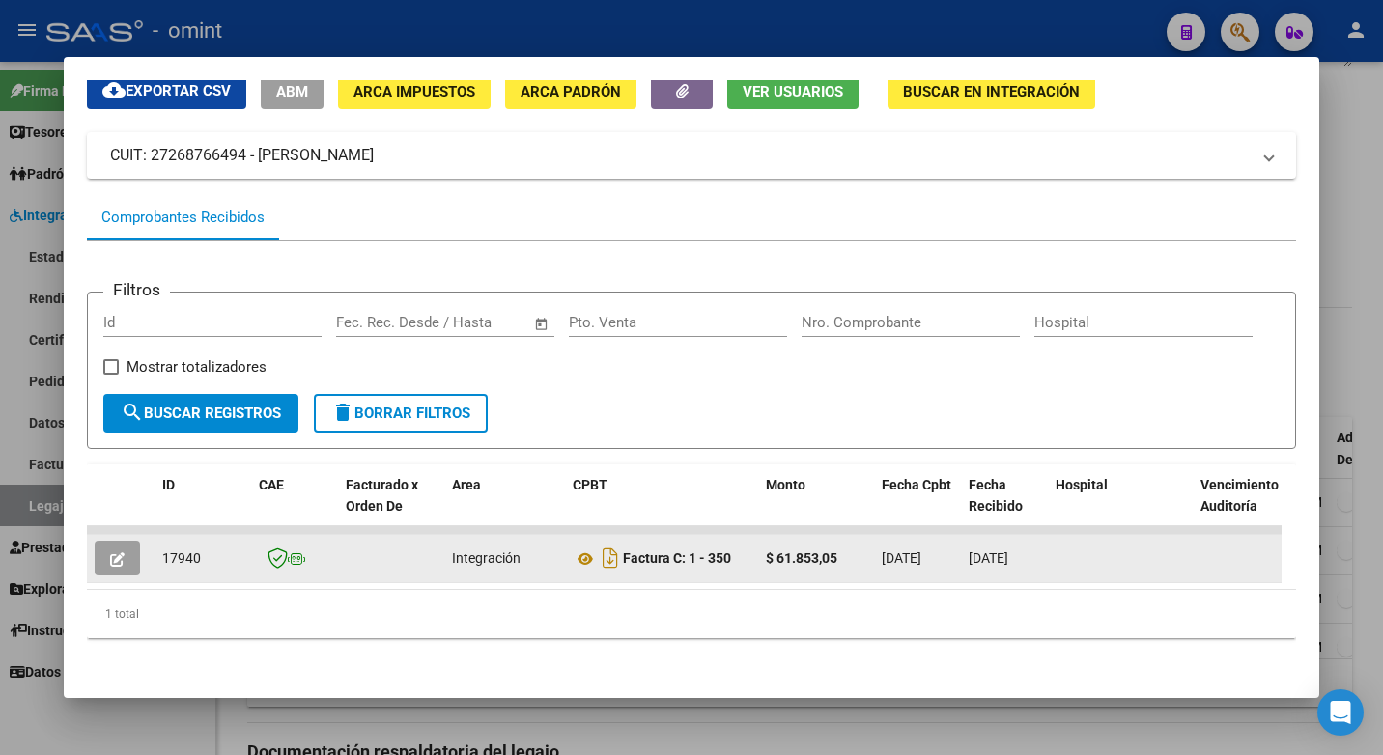
click at [179, 550] on span "17940" at bounding box center [181, 557] width 39 height 15
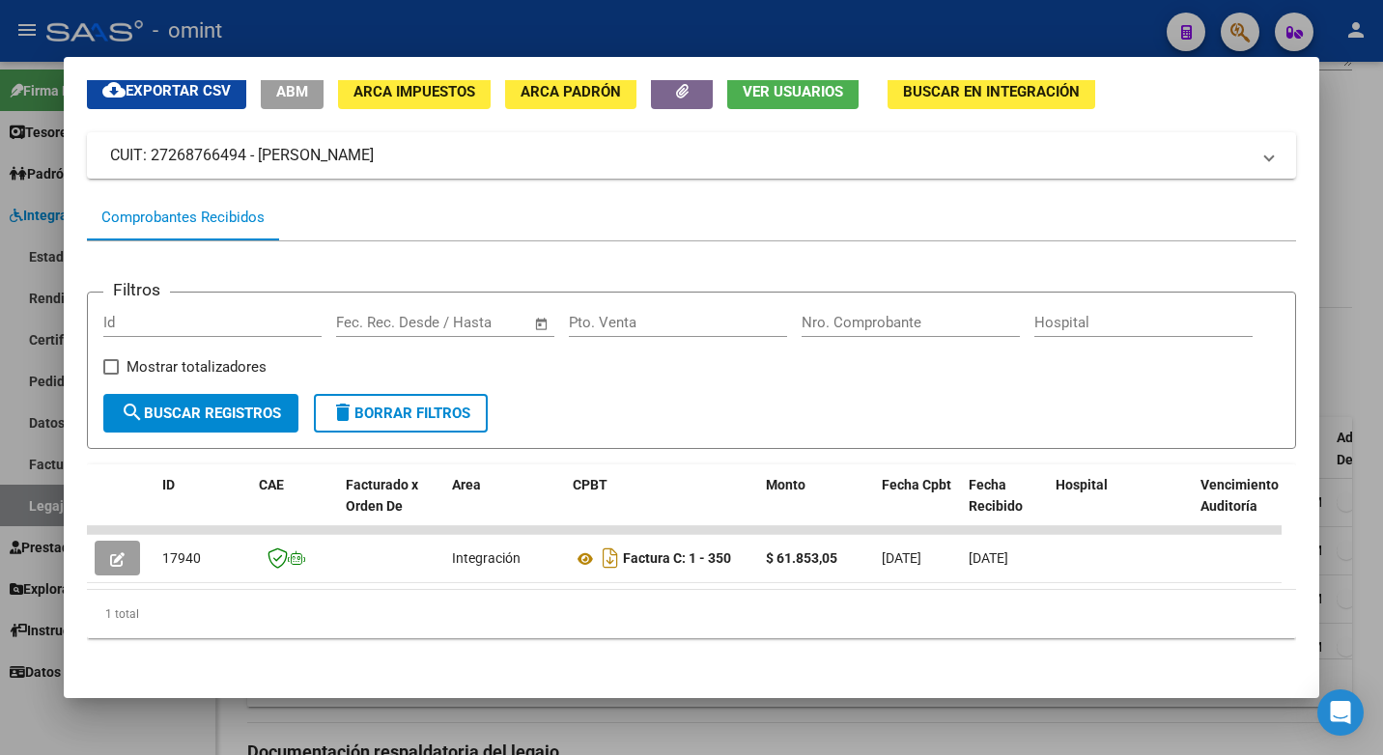
drag, startPoint x: 179, startPoint y: 540, endPoint x: 433, endPoint y: 34, distance: 566.1
click at [431, 37] on div at bounding box center [691, 377] width 1383 height 755
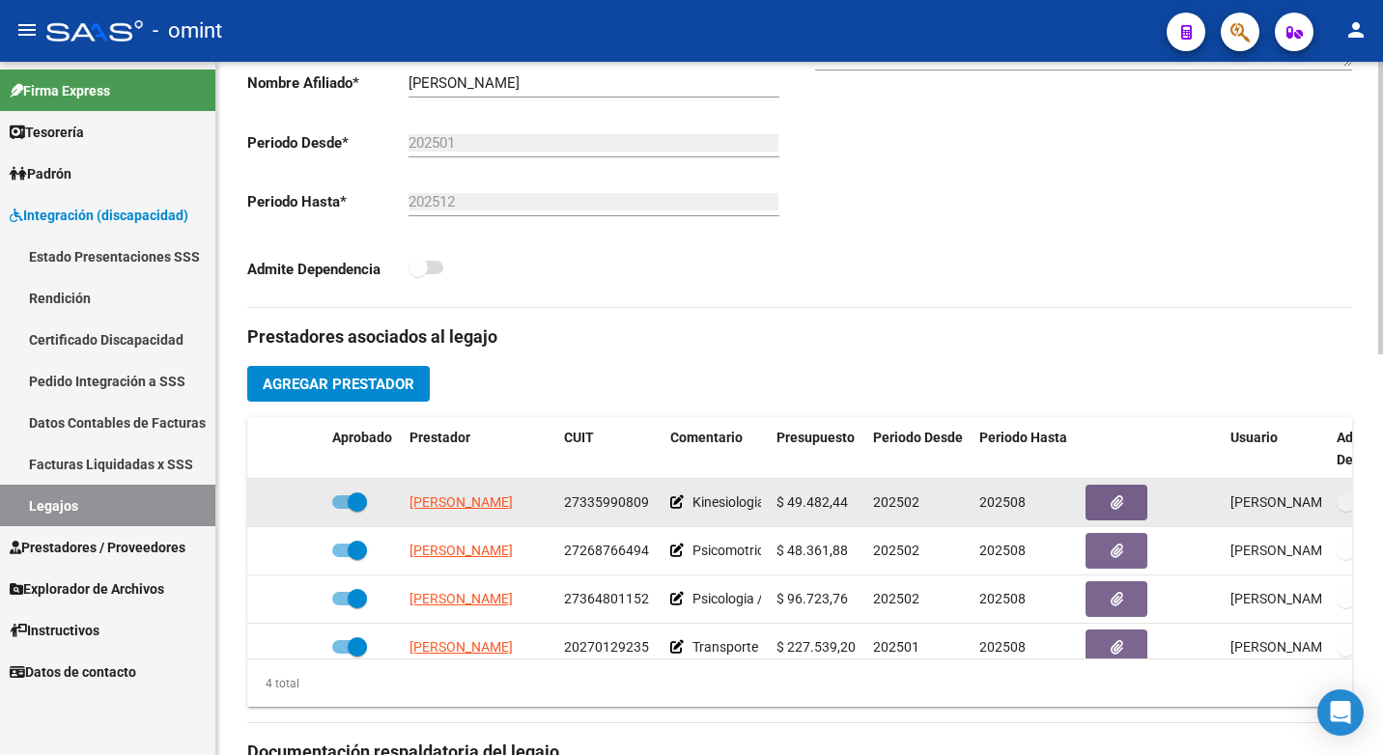
click at [614, 499] on span "27335990809" at bounding box center [606, 501] width 85 height 15
copy span "27335990809"
click at [462, 494] on app-link-go-to "[PERSON_NAME]" at bounding box center [460, 502] width 103 height 22
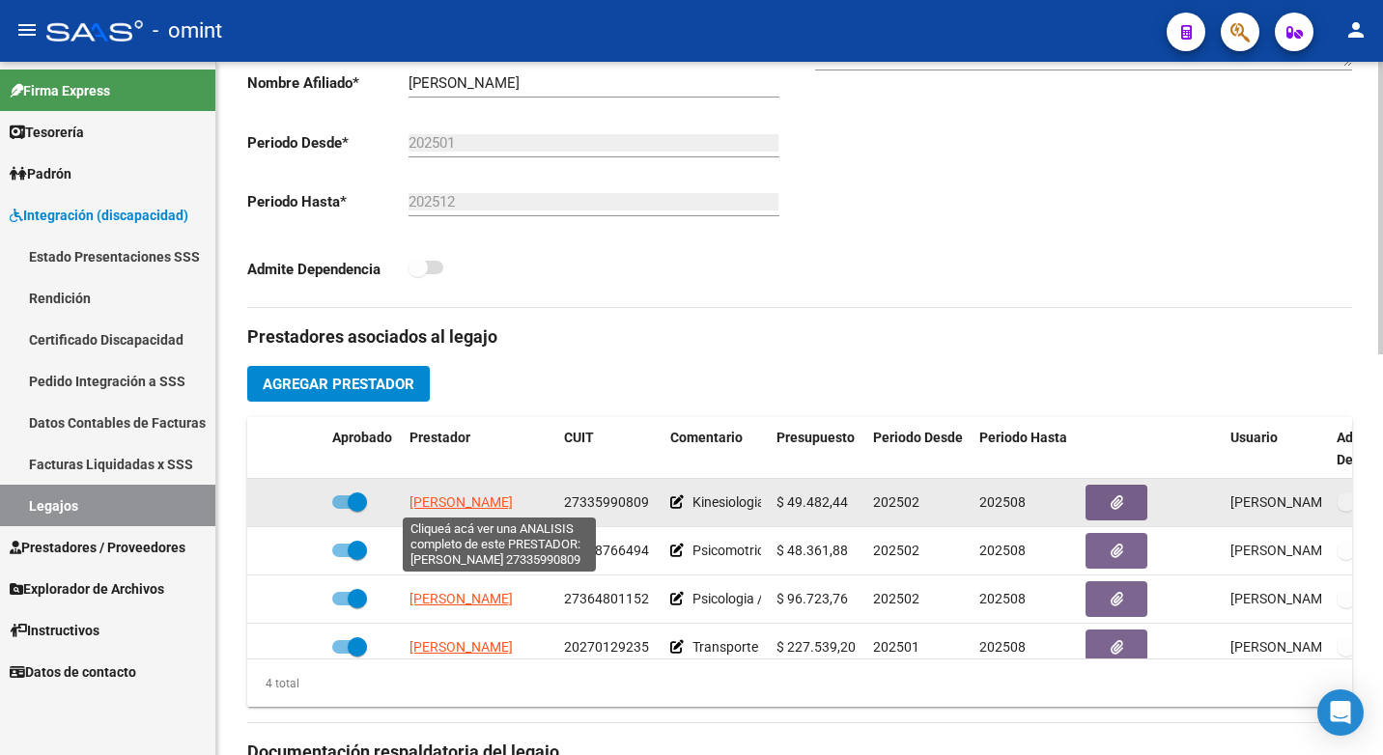
click at [484, 502] on span "[PERSON_NAME]" at bounding box center [460, 501] width 103 height 15
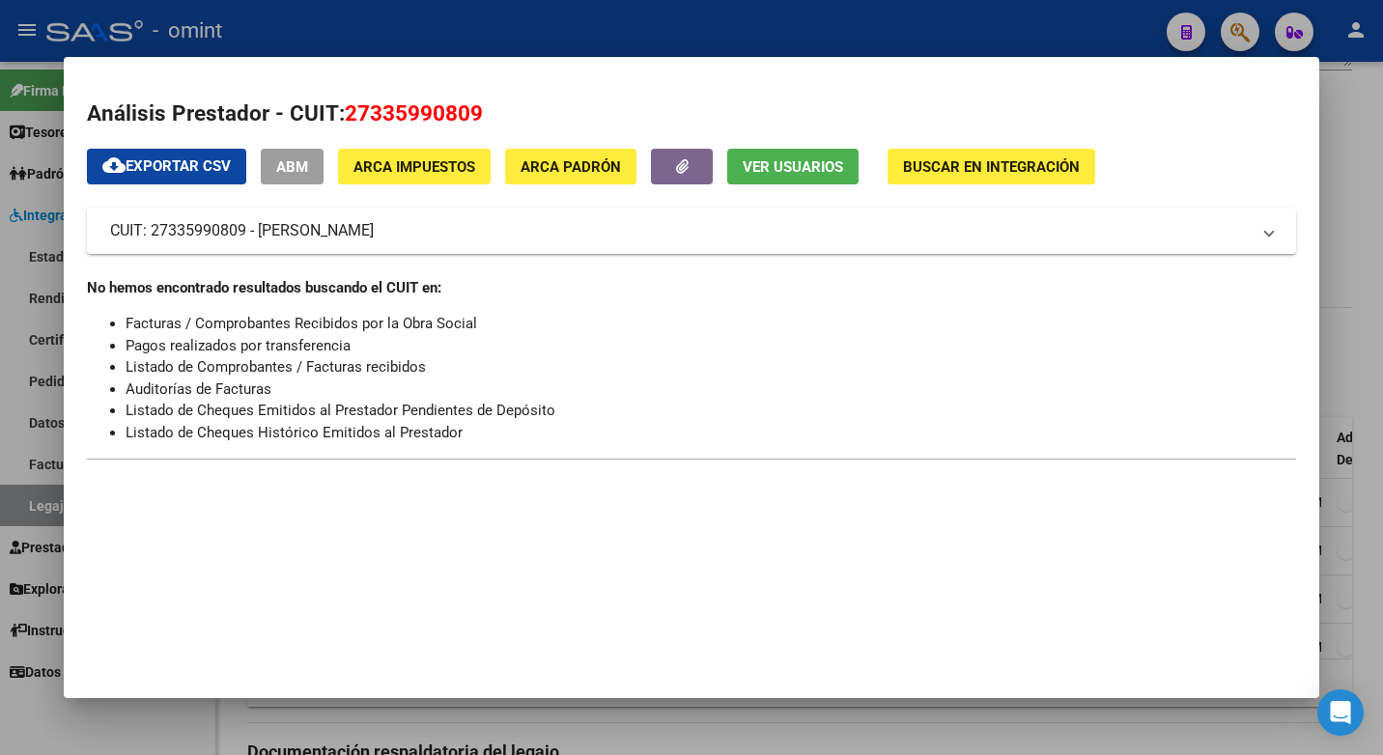
click at [681, 20] on div at bounding box center [691, 377] width 1383 height 755
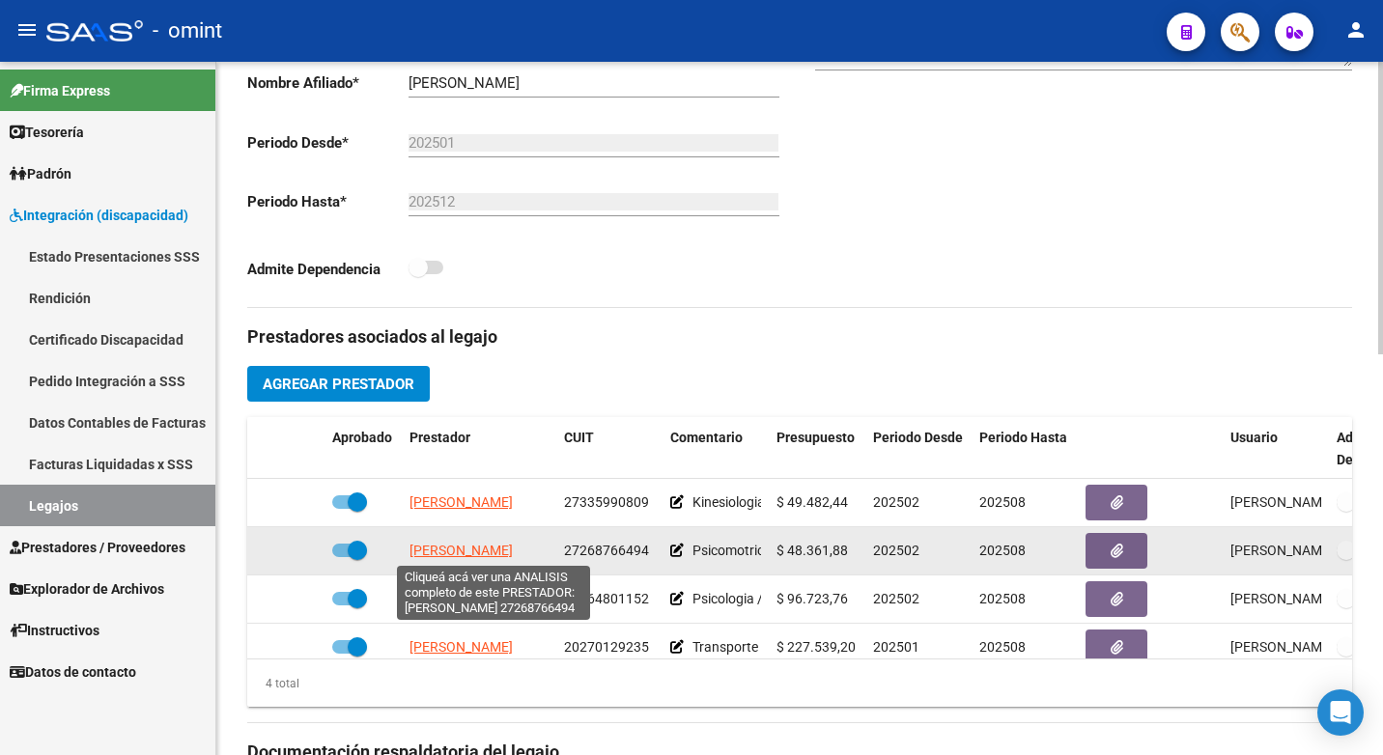
click at [481, 556] on span "[PERSON_NAME]" at bounding box center [460, 550] width 103 height 15
type textarea "27268766494"
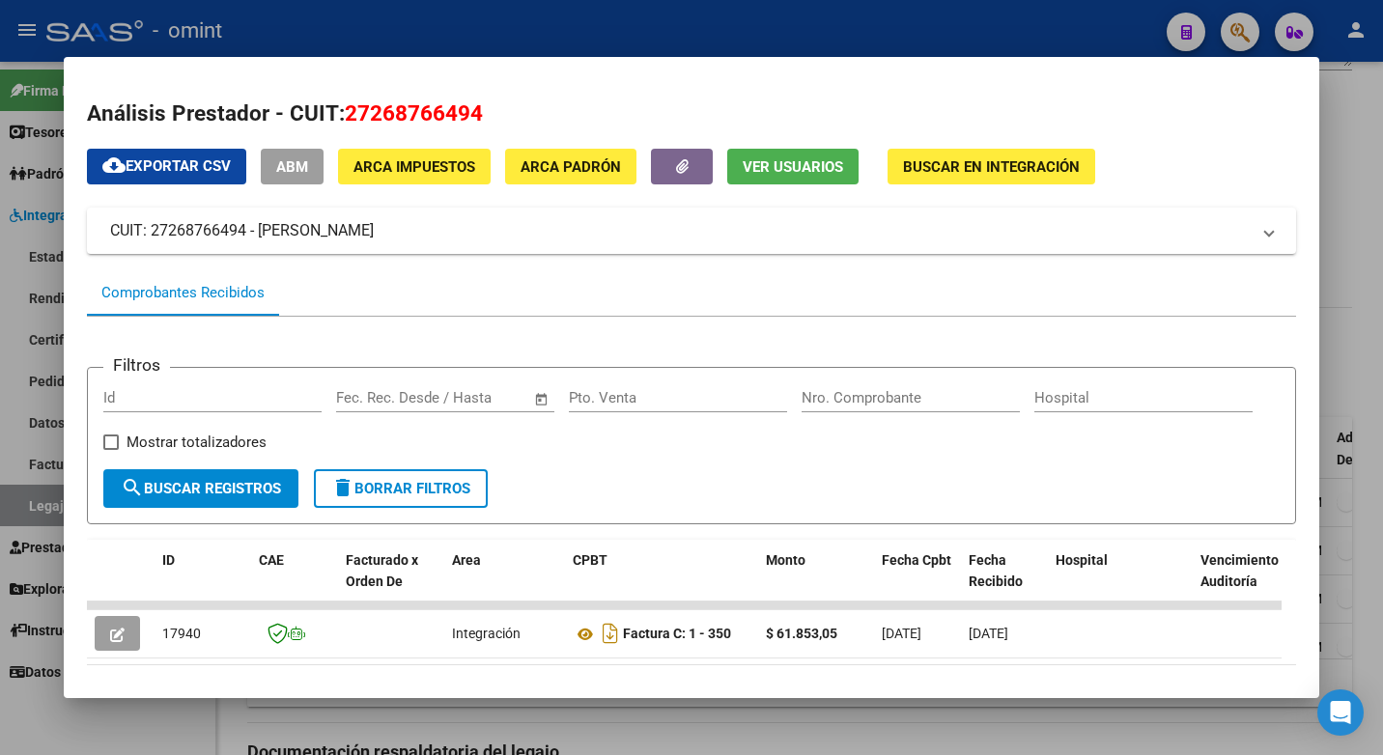
click at [405, 32] on div at bounding box center [691, 377] width 1383 height 755
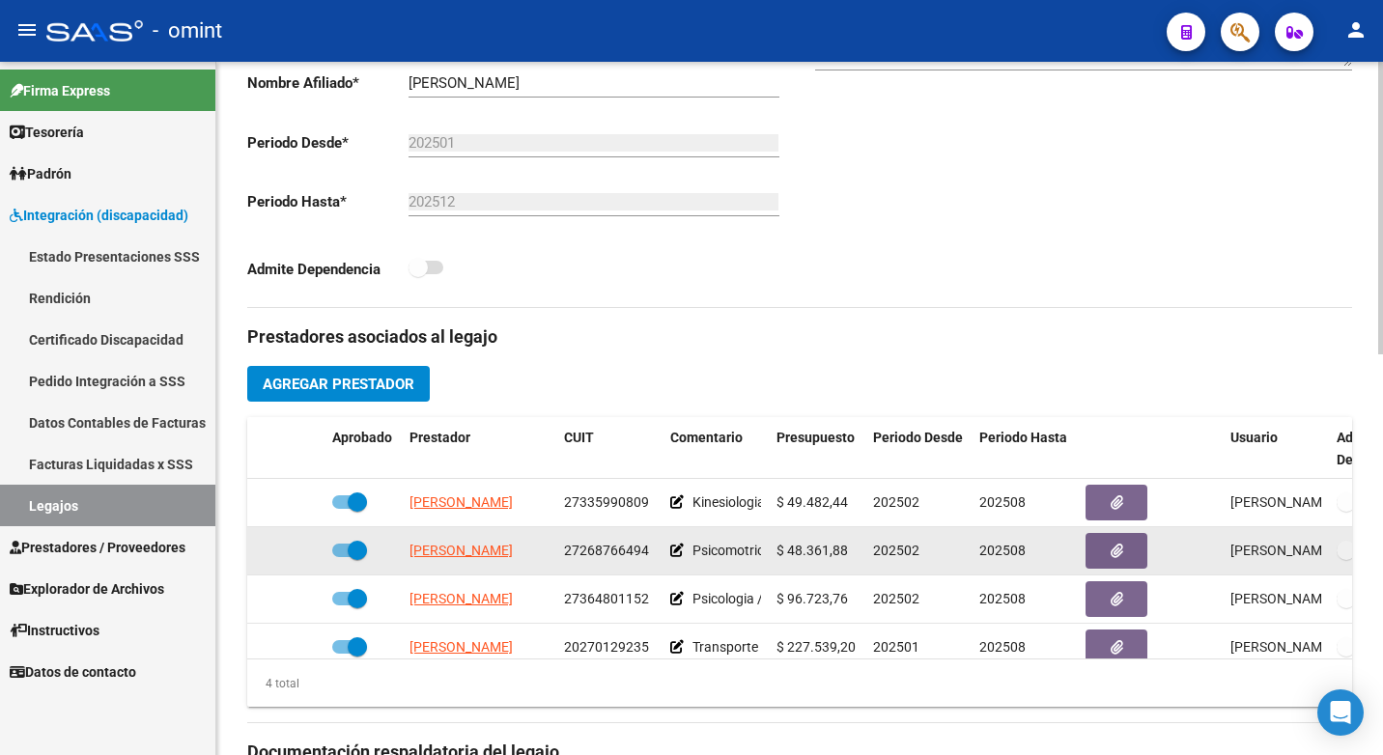
click at [604, 546] on span "27268766494" at bounding box center [606, 550] width 85 height 15
copy span "27268766494"
click at [449, 549] on span "[PERSON_NAME]" at bounding box center [460, 550] width 103 height 15
copy span "27268766494"
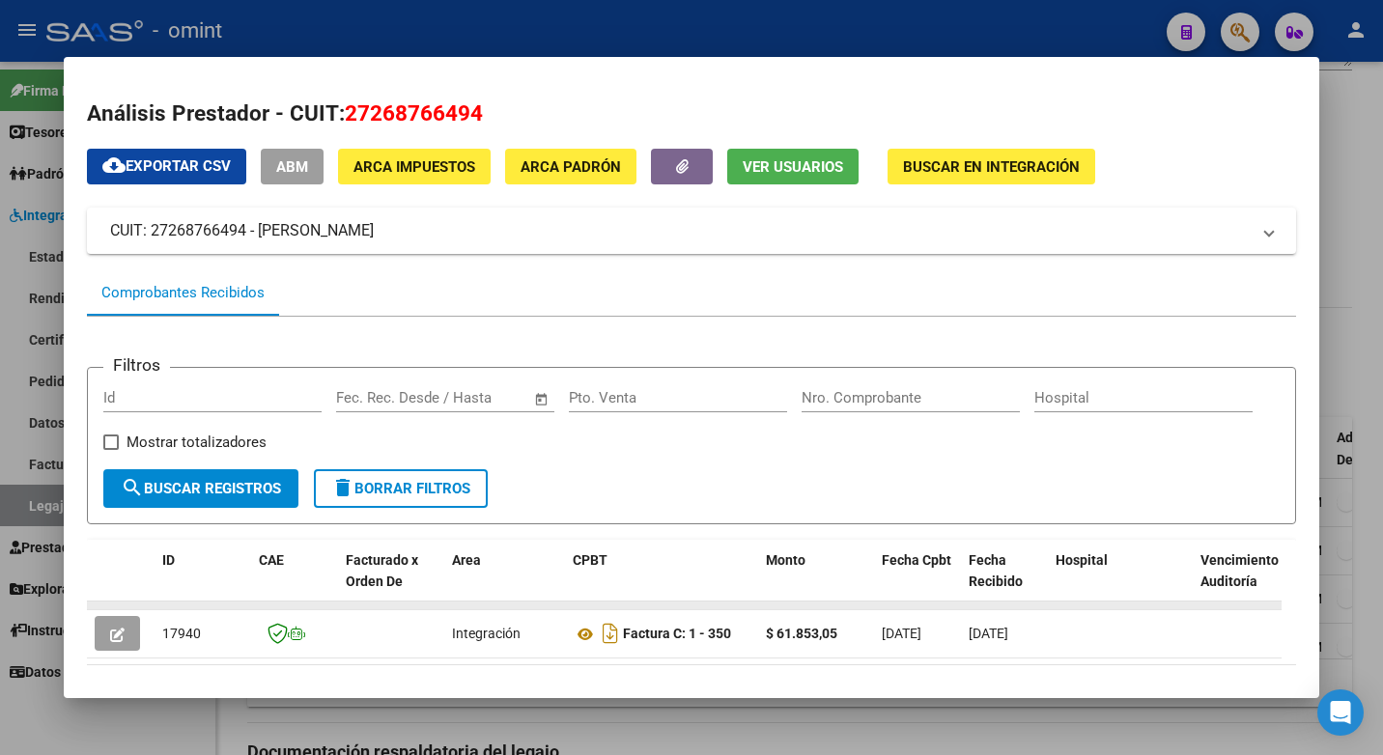
scroll to position [98, 0]
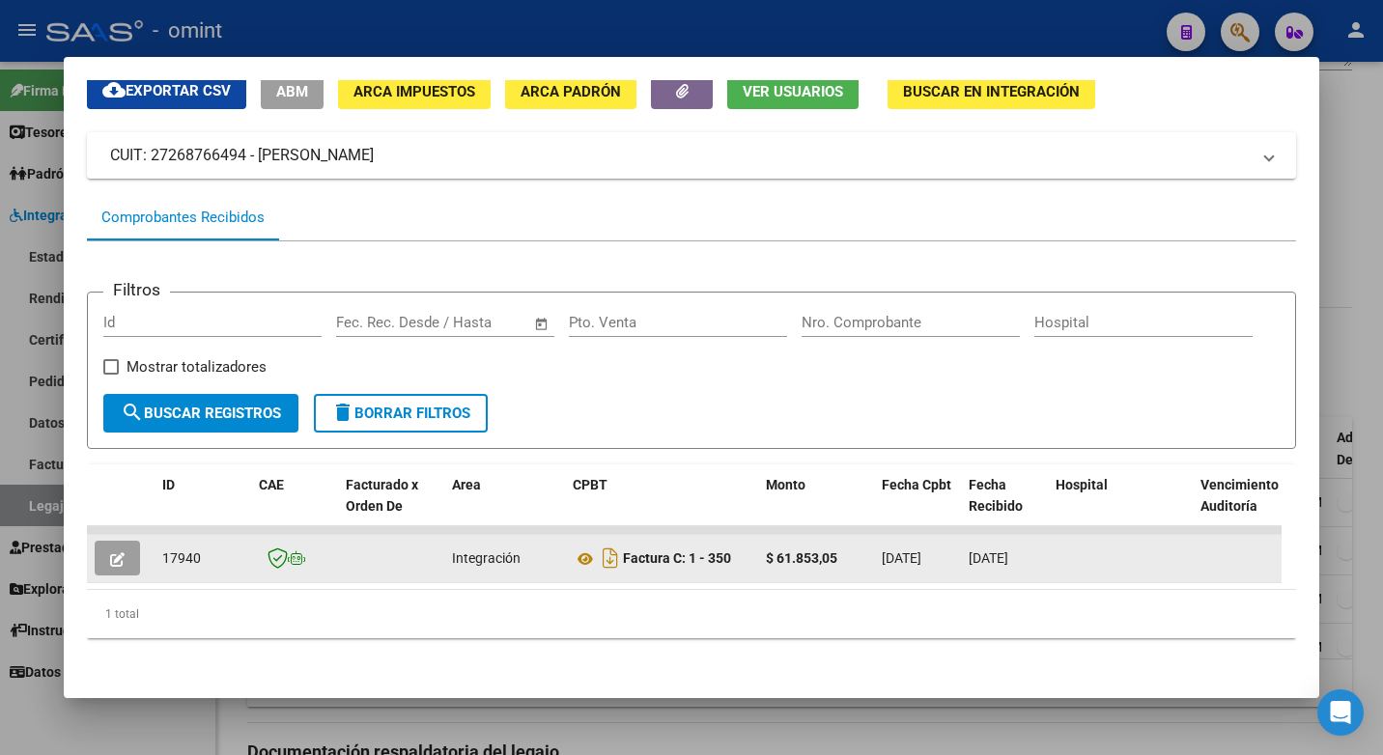
click at [183, 550] on span "17940" at bounding box center [181, 557] width 39 height 15
copy span "17940"
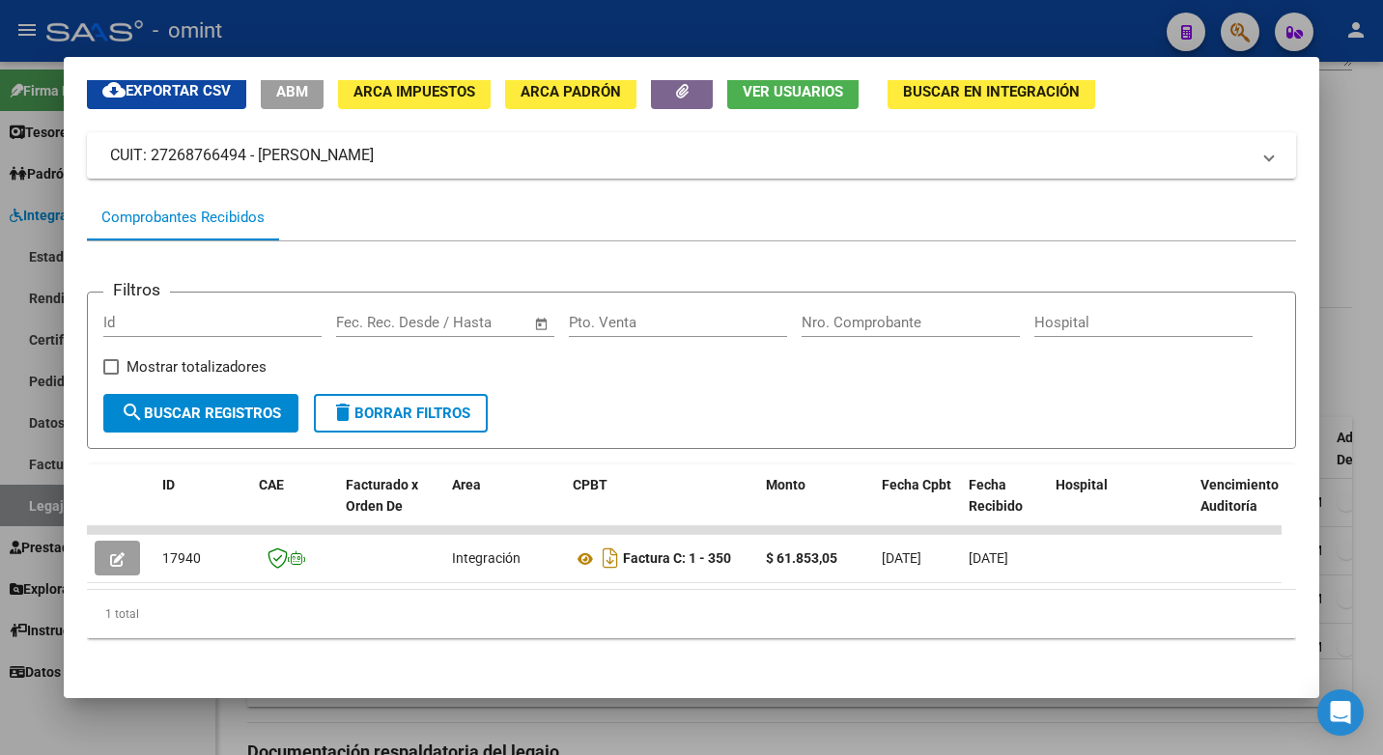
click at [288, 43] on div at bounding box center [691, 377] width 1383 height 755
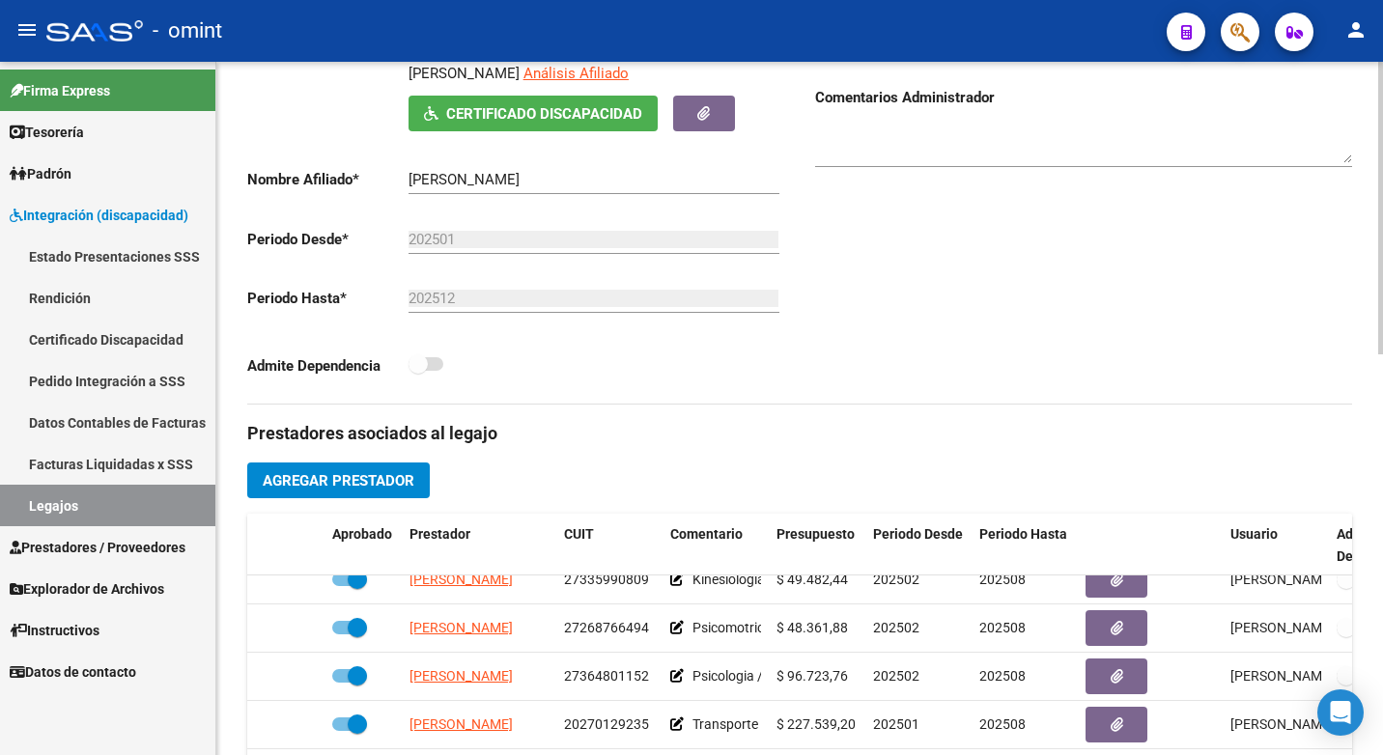
scroll to position [464, 0]
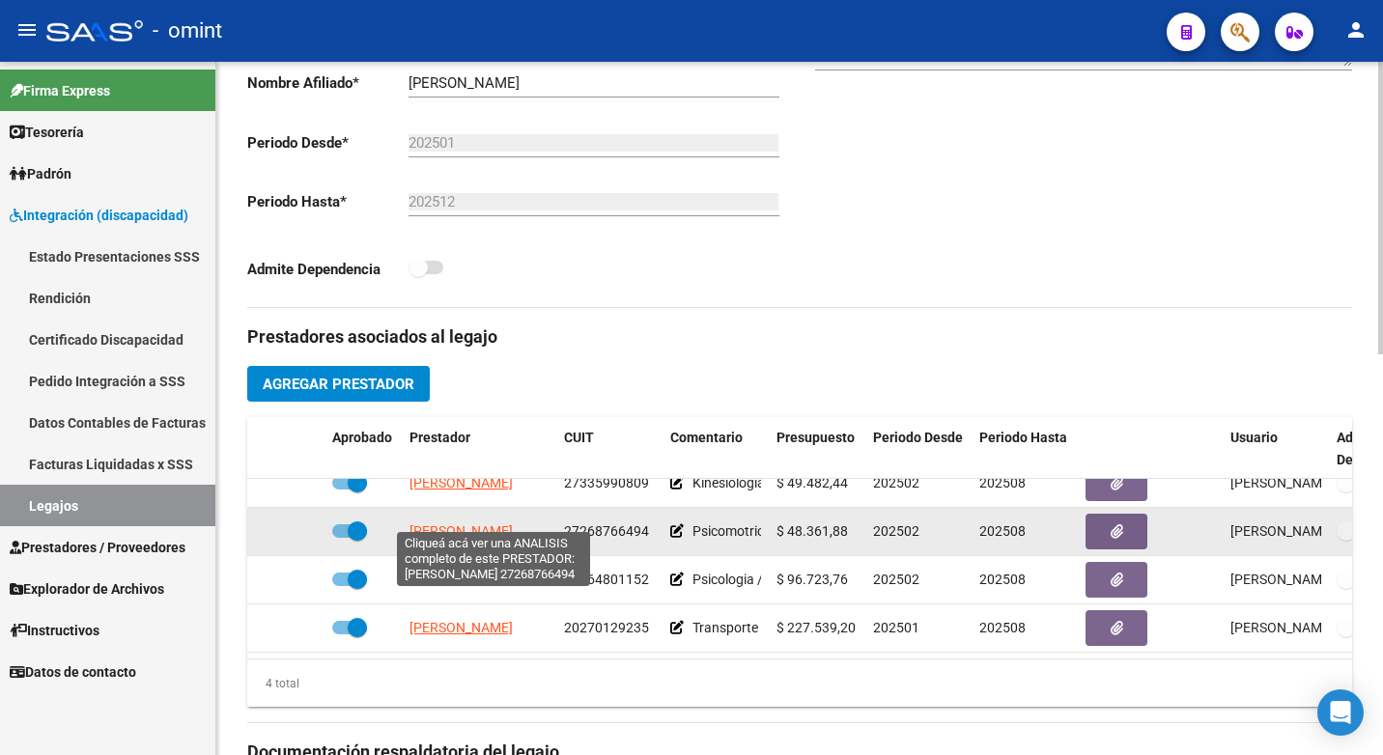
click at [462, 523] on span "[PERSON_NAME]" at bounding box center [460, 530] width 103 height 15
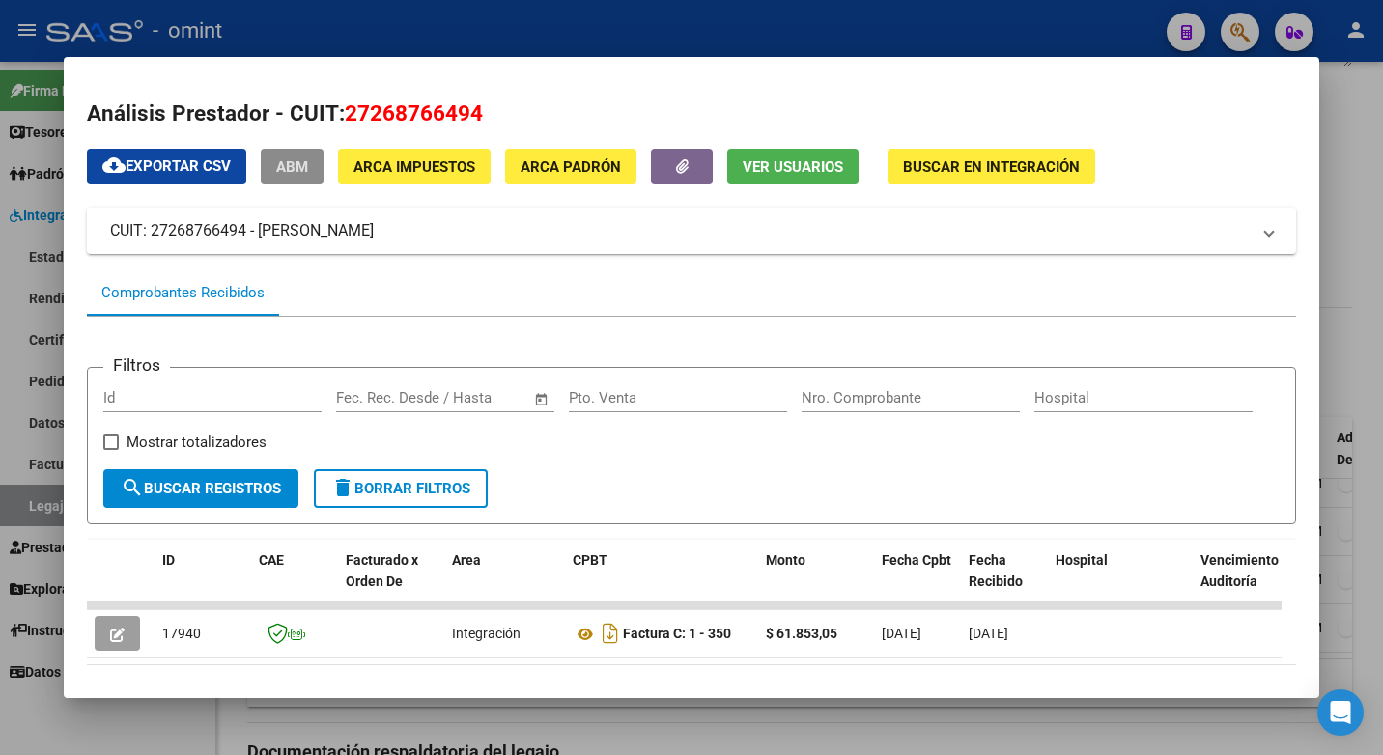
scroll to position [98, 0]
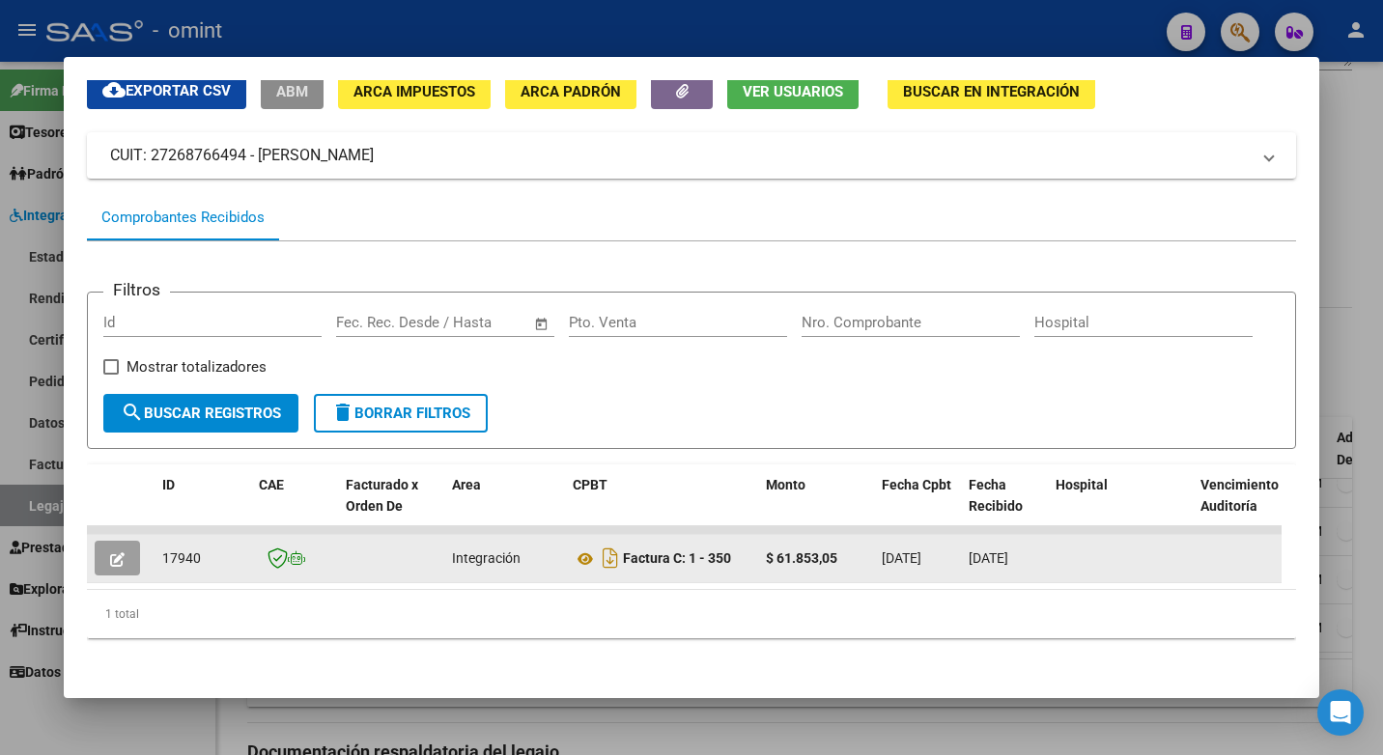
click at [118, 552] on icon "button" at bounding box center [117, 559] width 14 height 14
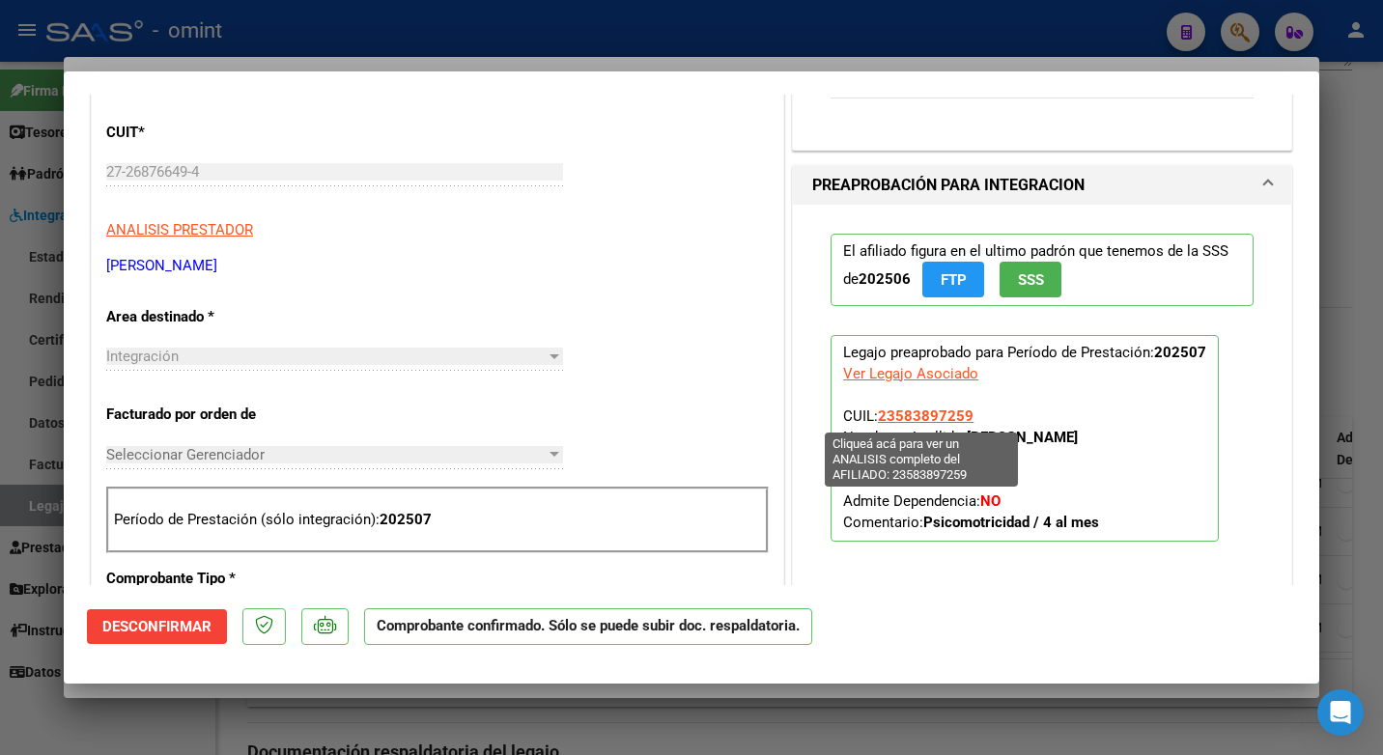
scroll to position [193, 0]
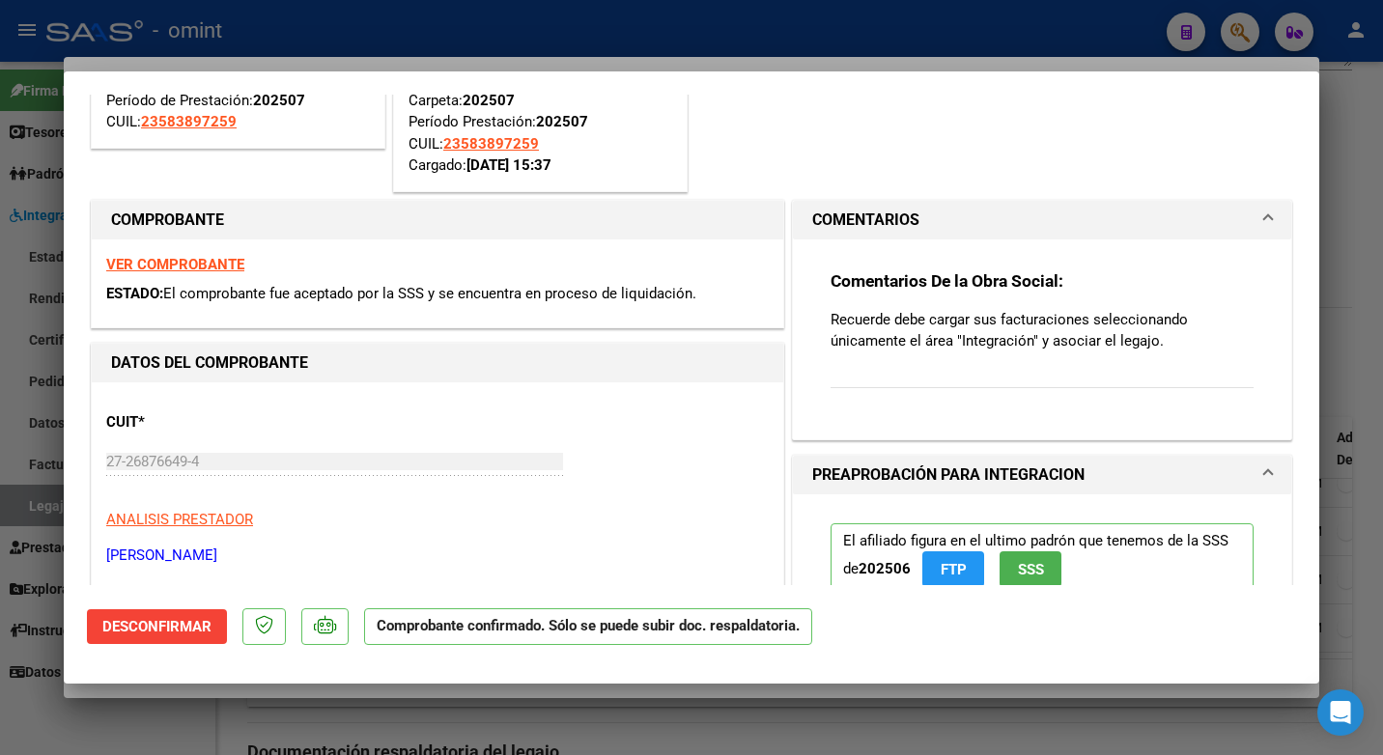
click at [1264, 216] on span at bounding box center [1268, 220] width 8 height 23
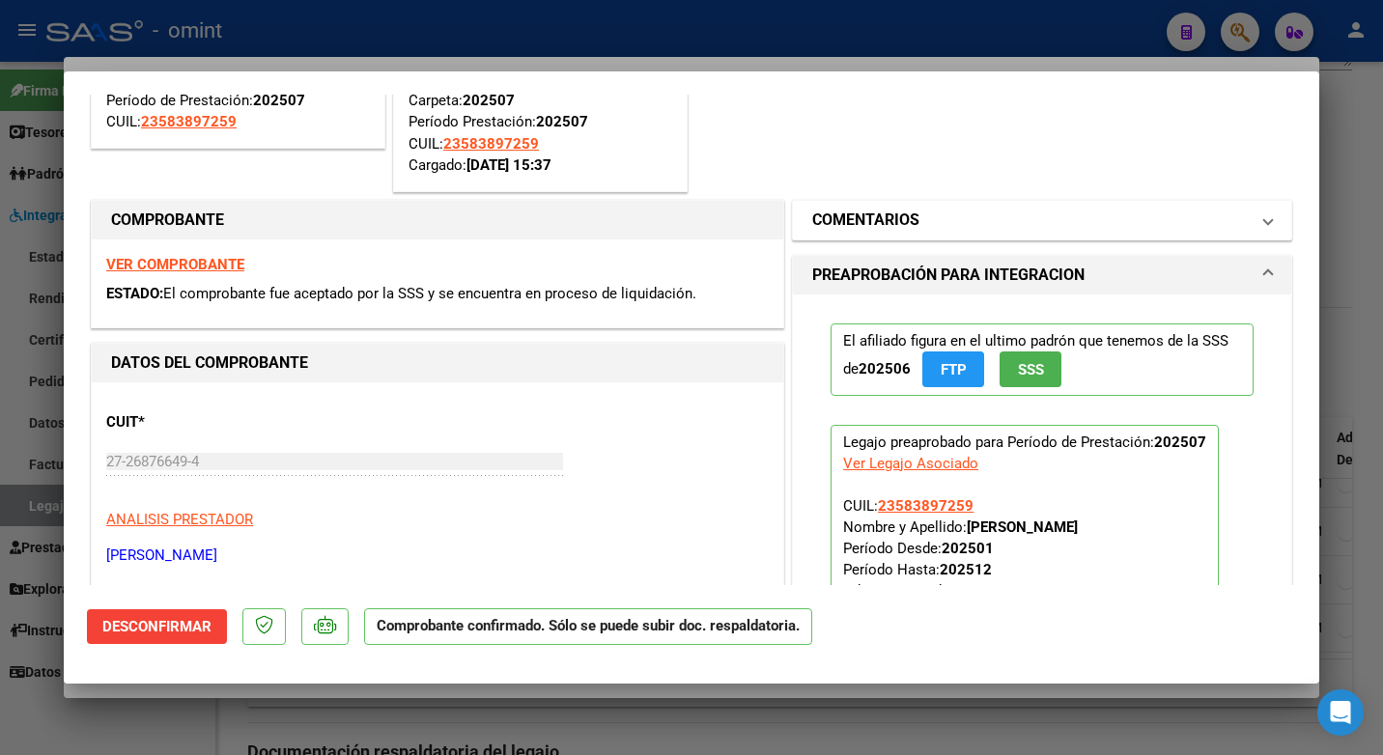
click at [1027, 229] on mat-panel-title "COMENTARIOS" at bounding box center [1030, 220] width 436 height 23
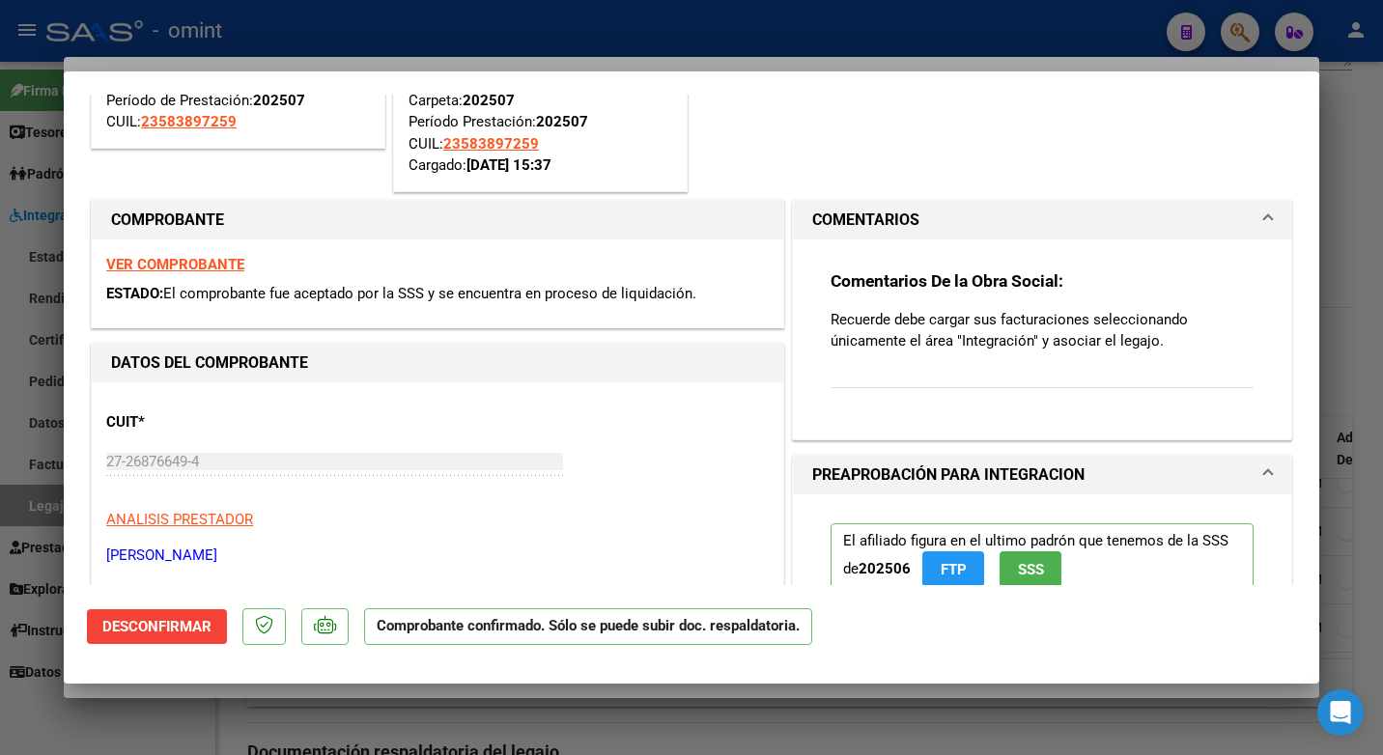
click at [1173, 340] on p "Recuerde debe cargar sus facturaciones seleccionando únicamente el área "Integr…" at bounding box center [1041, 330] width 423 height 42
click at [1158, 342] on p "Recuerde debe cargar sus facturaciones seleccionando únicamente el área "Integr…" at bounding box center [1041, 330] width 423 height 42
click at [881, 373] on div "Comentarios De la Obra Social: Recuerde debe cargar sus facturaciones seleccion…" at bounding box center [1041, 339] width 423 height 139
drag, startPoint x: 814, startPoint y: 364, endPoint x: 1109, endPoint y: 322, distance: 298.3
click at [850, 356] on div "Comentarios De la Obra Social: Recuerde debe cargar sus facturaciones seleccion…" at bounding box center [1042, 331] width 452 height 184
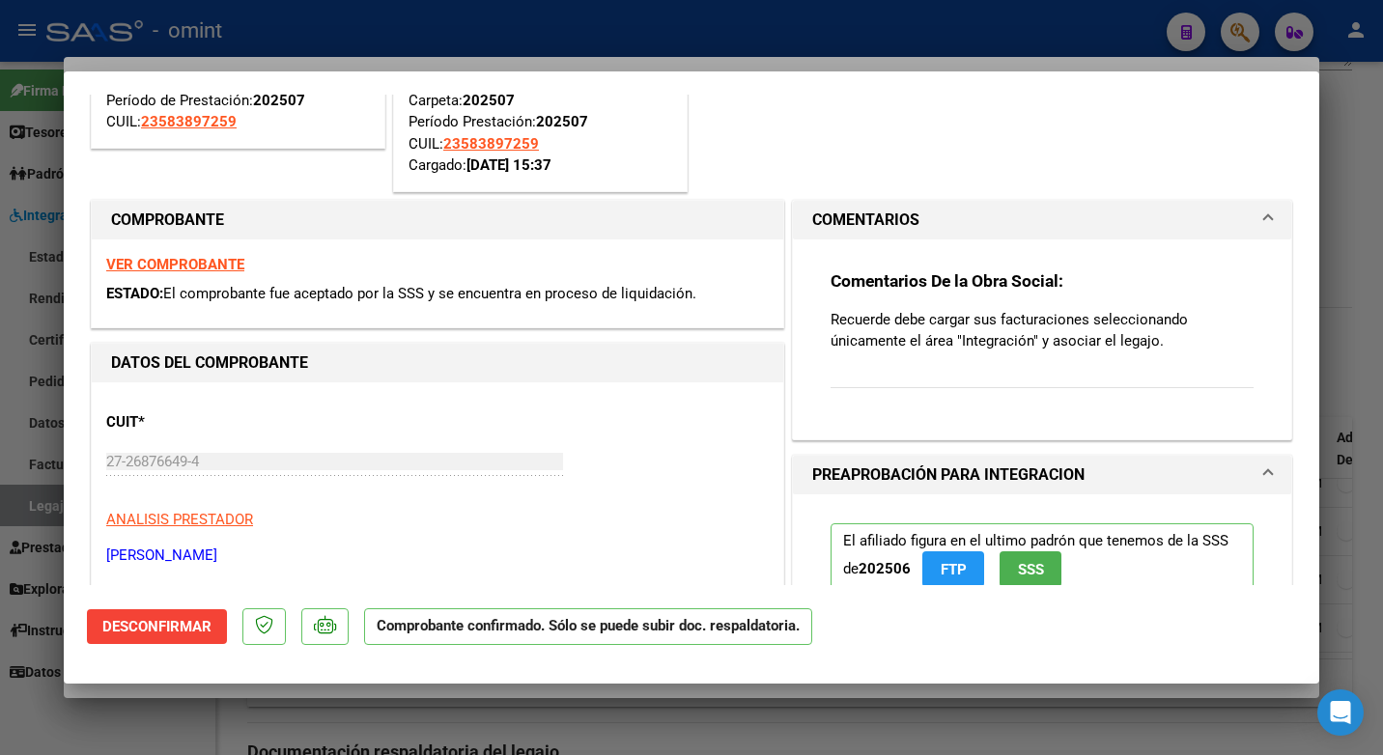
drag, startPoint x: 1153, startPoint y: 331, endPoint x: 1142, endPoint y: 339, distance: 13.1
click at [1142, 339] on p "Recuerde debe cargar sus facturaciones seleccionando únicamente el área "Integr…" at bounding box center [1041, 330] width 423 height 42
click at [1158, 338] on p "Recuerde debe cargar sus facturaciones seleccionando únicamente el área "Integr…" at bounding box center [1041, 330] width 423 height 42
click at [1153, 341] on p "Recuerde debe cargar sus facturaciones seleccionando únicamente el área "Integr…" at bounding box center [1041, 330] width 423 height 42
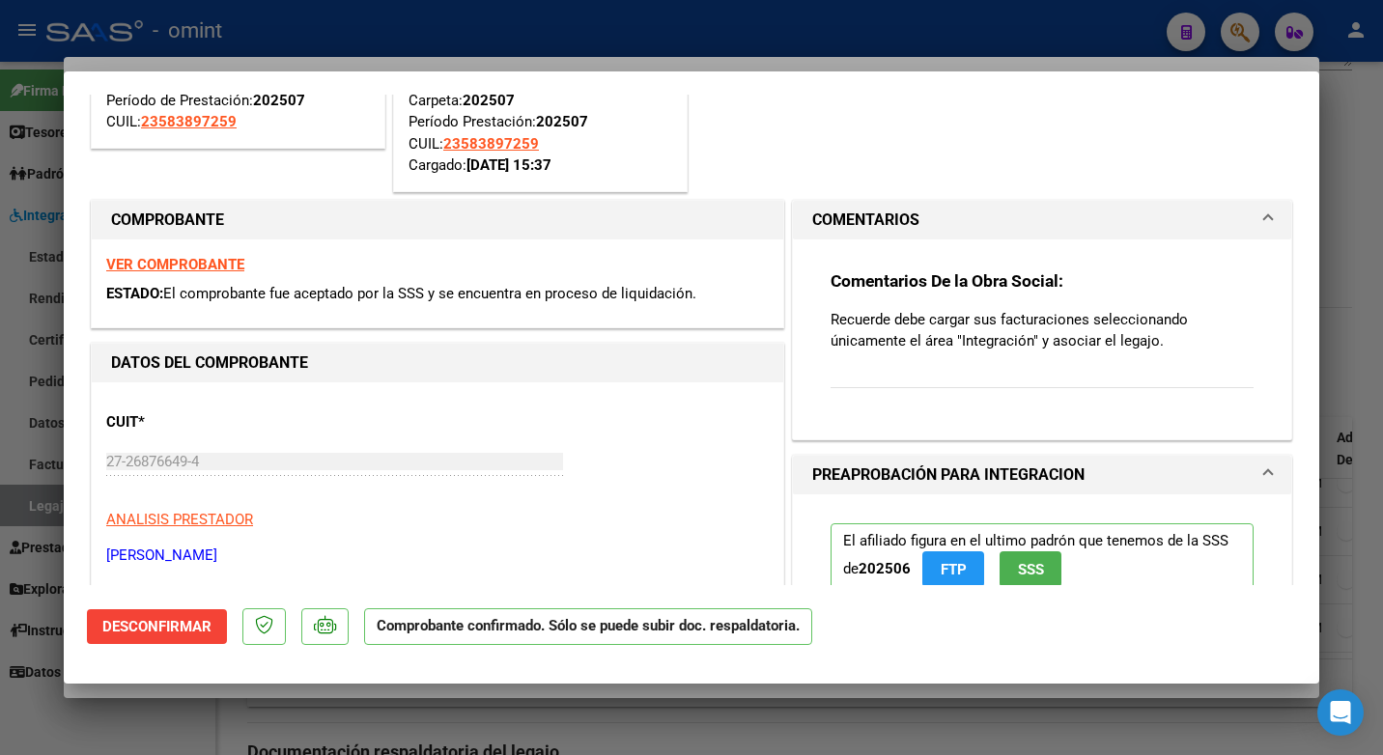
click at [1152, 342] on p "Recuerde debe cargar sus facturaciones seleccionando únicamente el área "Integr…" at bounding box center [1041, 330] width 423 height 42
drag, startPoint x: 1155, startPoint y: 342, endPoint x: 1178, endPoint y: 354, distance: 26.4
click at [1179, 353] on div "Comentarios De la Obra Social: Recuerde debe cargar sus facturaciones seleccion…" at bounding box center [1041, 339] width 423 height 139
click at [1368, 110] on div at bounding box center [691, 377] width 1383 height 755
type input "$ 0,00"
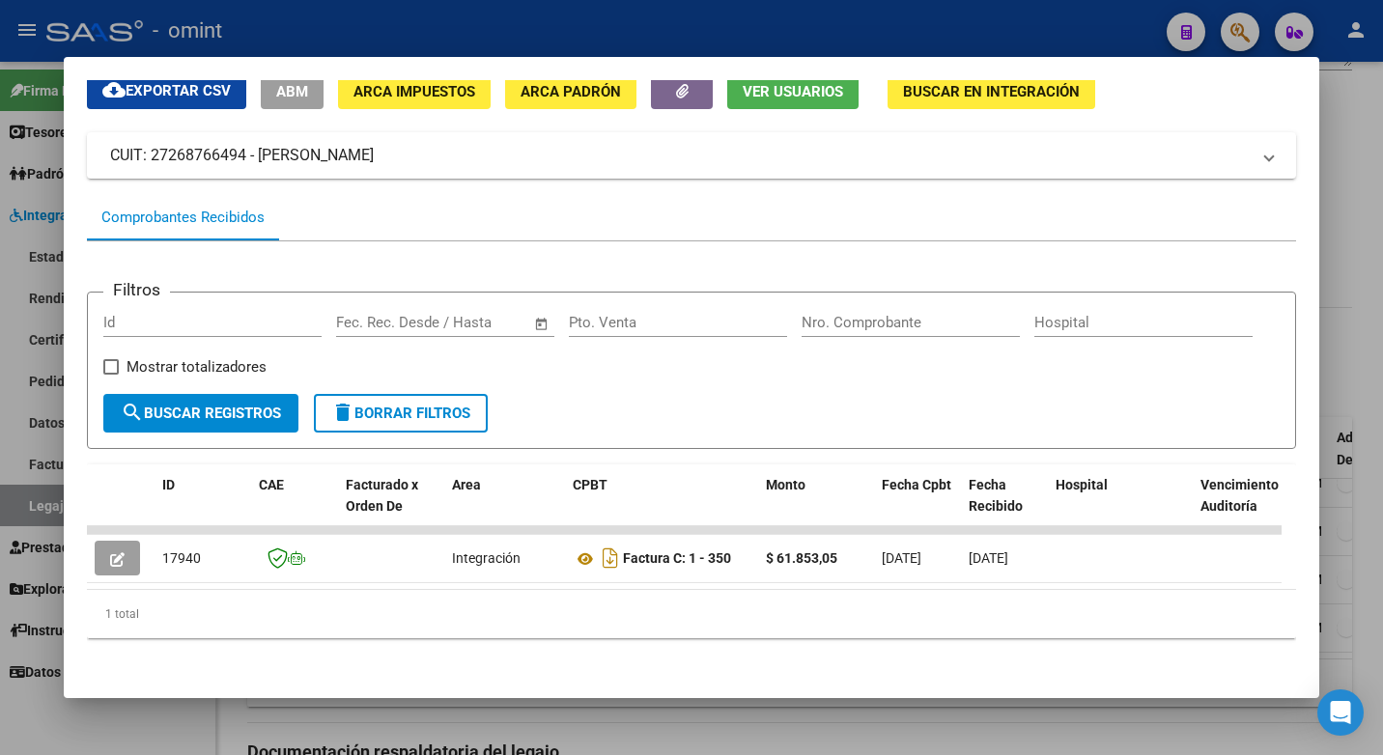
click at [1338, 224] on div at bounding box center [691, 377] width 1383 height 755
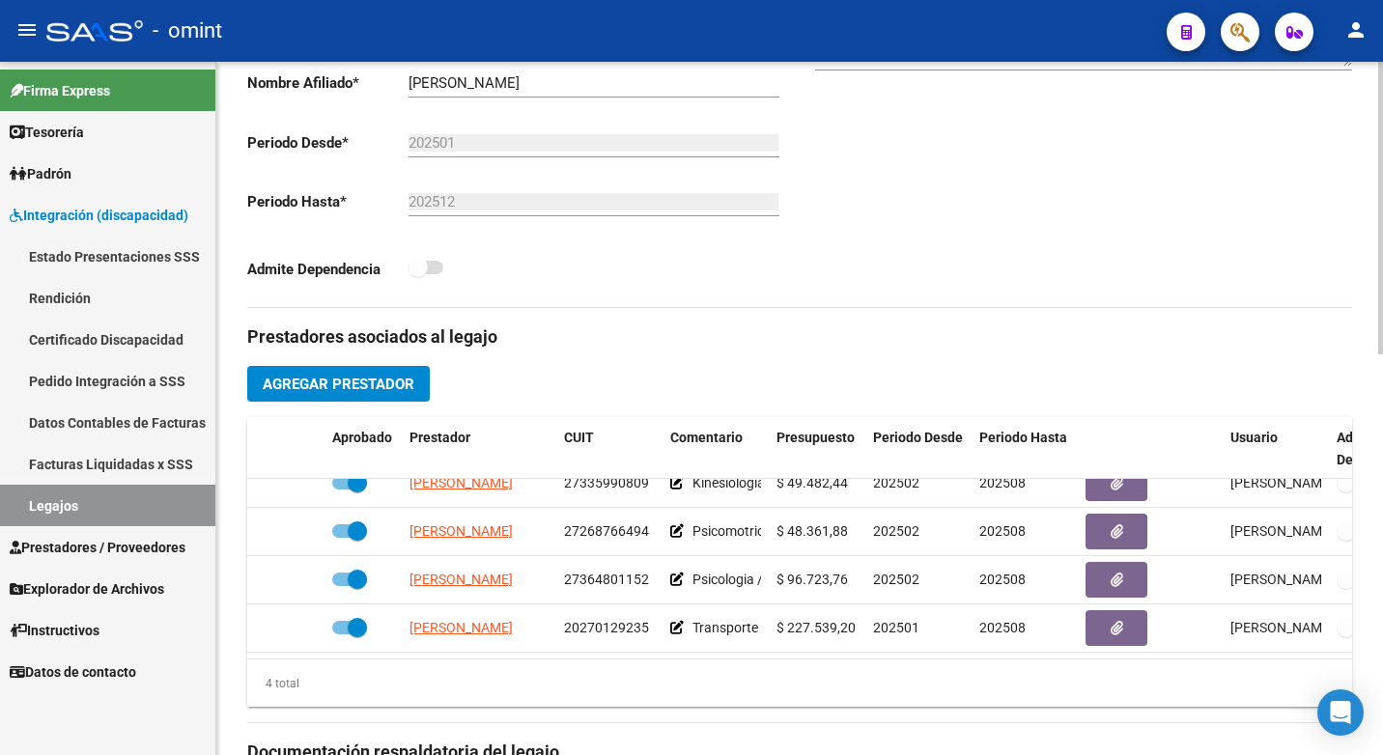
scroll to position [34, 0]
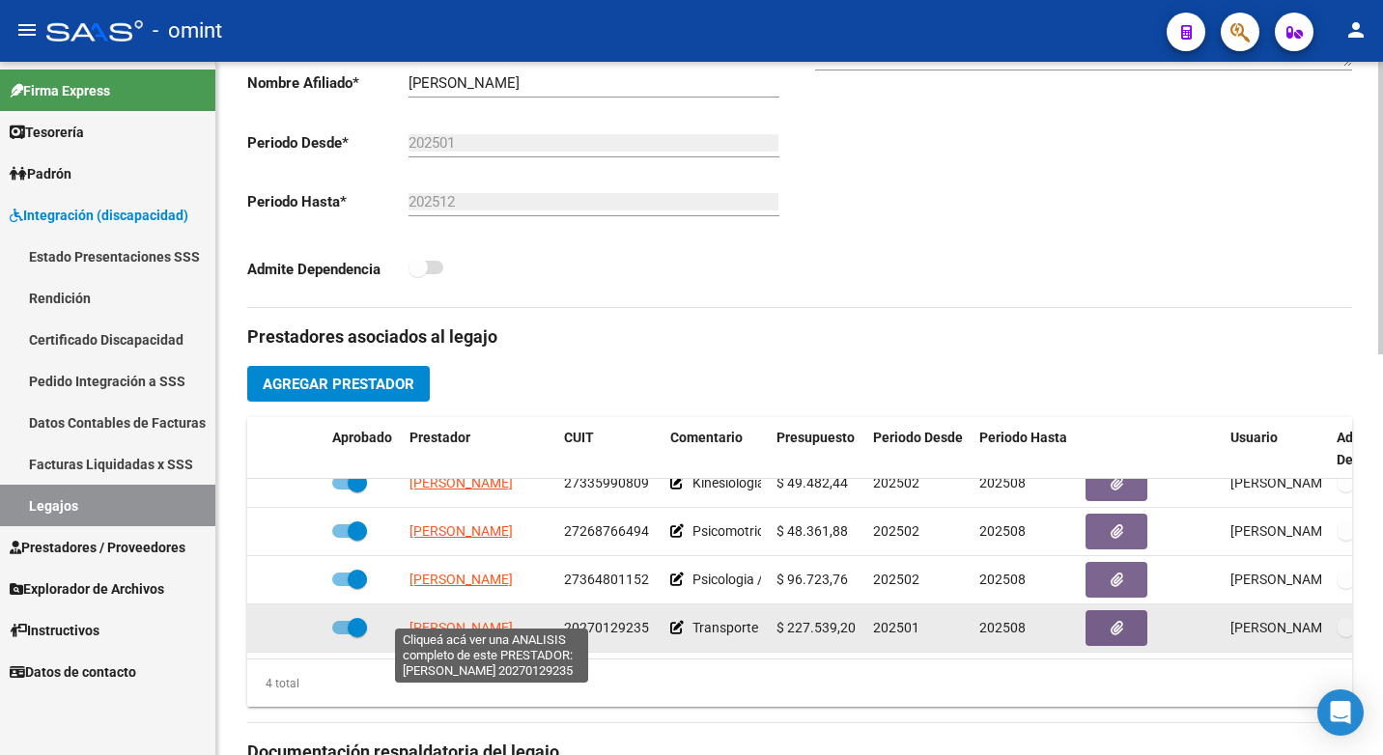
click at [443, 620] on span "[PERSON_NAME]" at bounding box center [460, 627] width 103 height 15
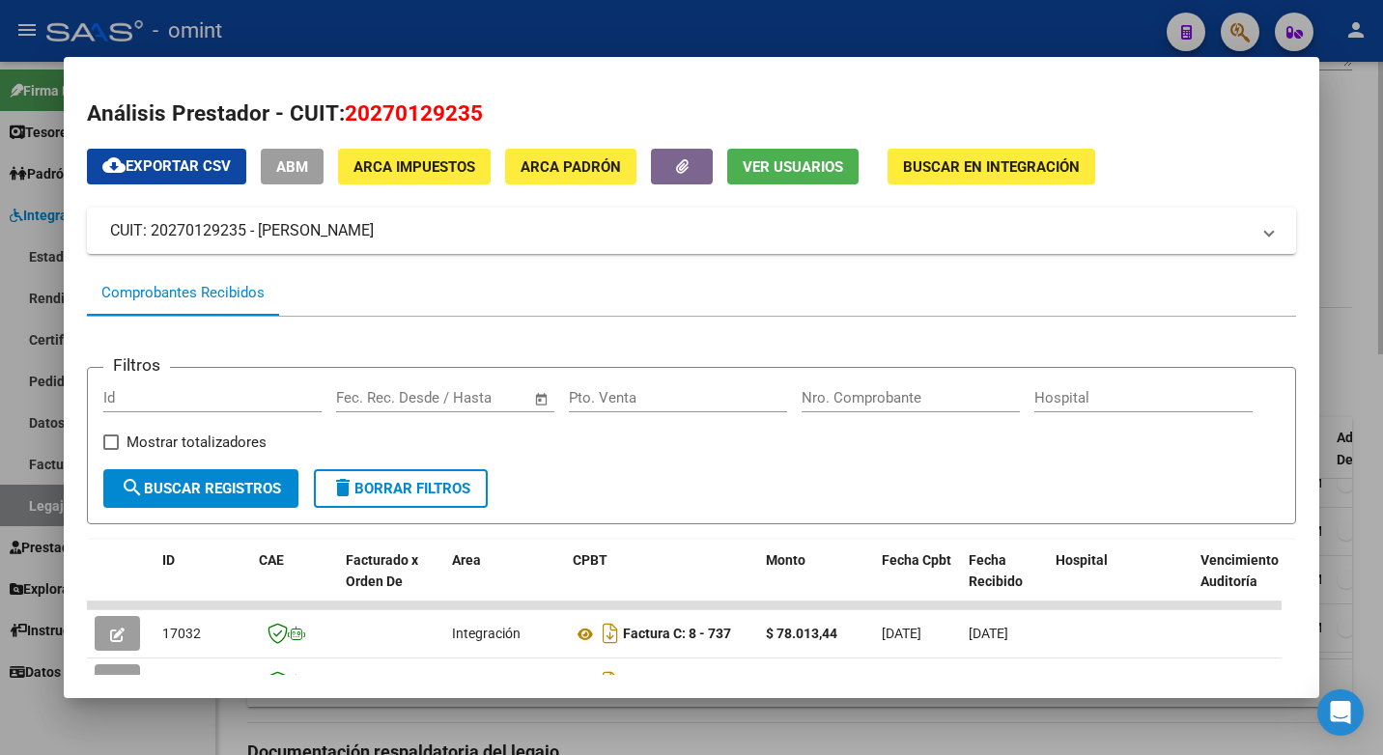
click at [1343, 182] on div at bounding box center [691, 377] width 1383 height 755
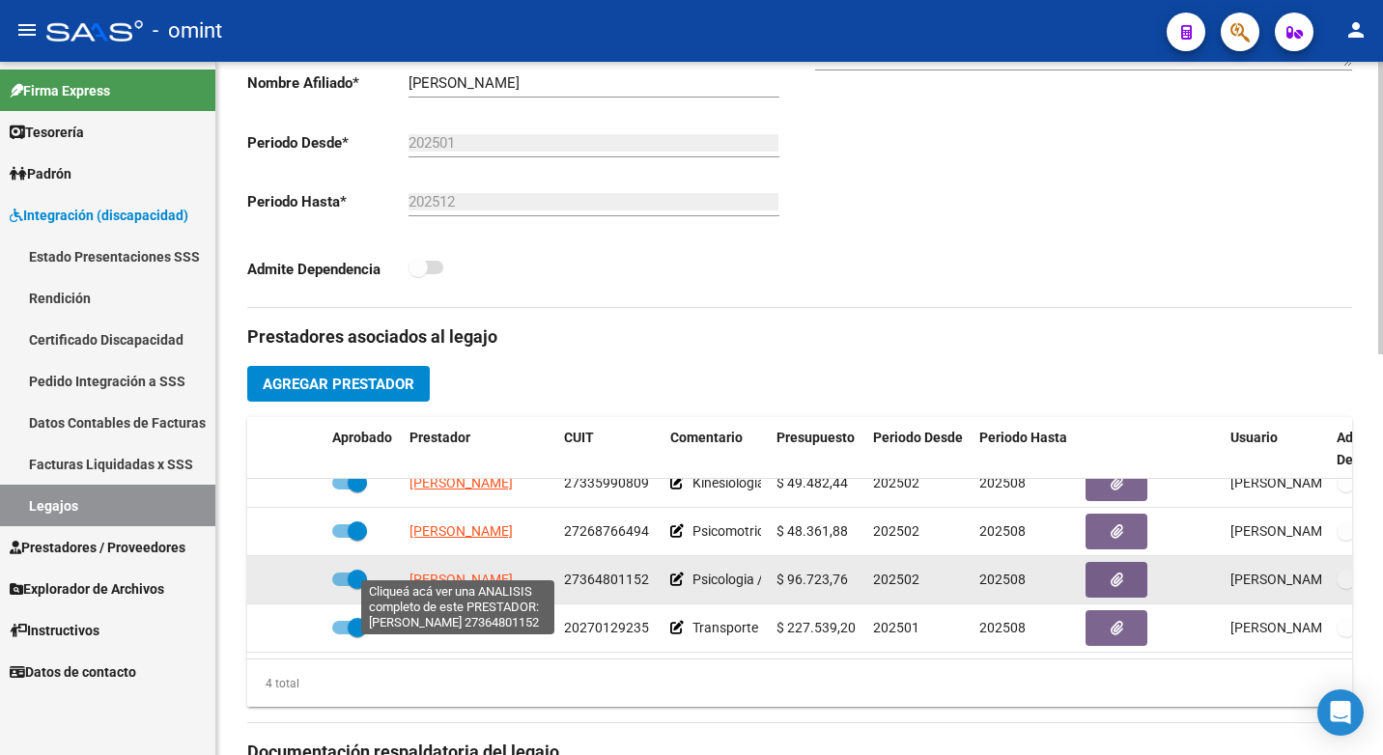
click at [467, 572] on span "[PERSON_NAME]" at bounding box center [460, 579] width 103 height 15
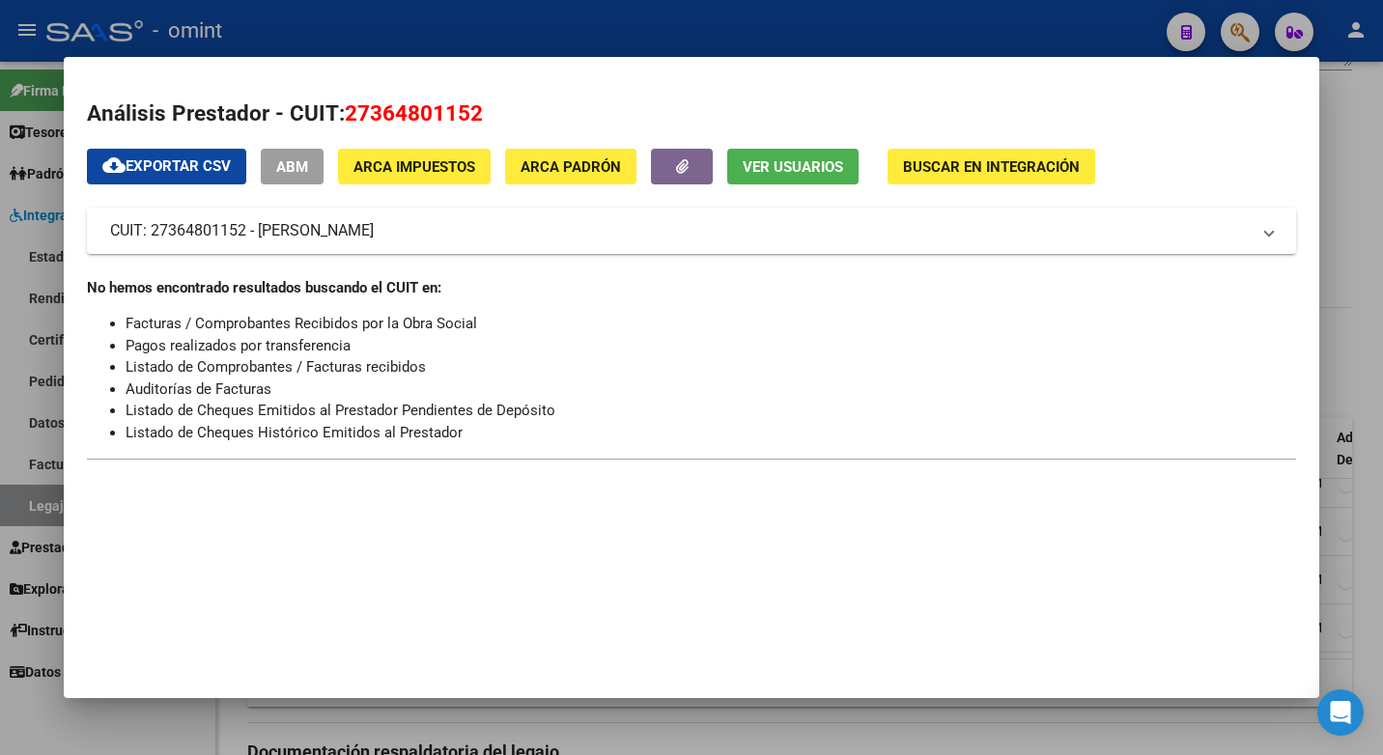
click at [464, 29] on div at bounding box center [691, 377] width 1383 height 755
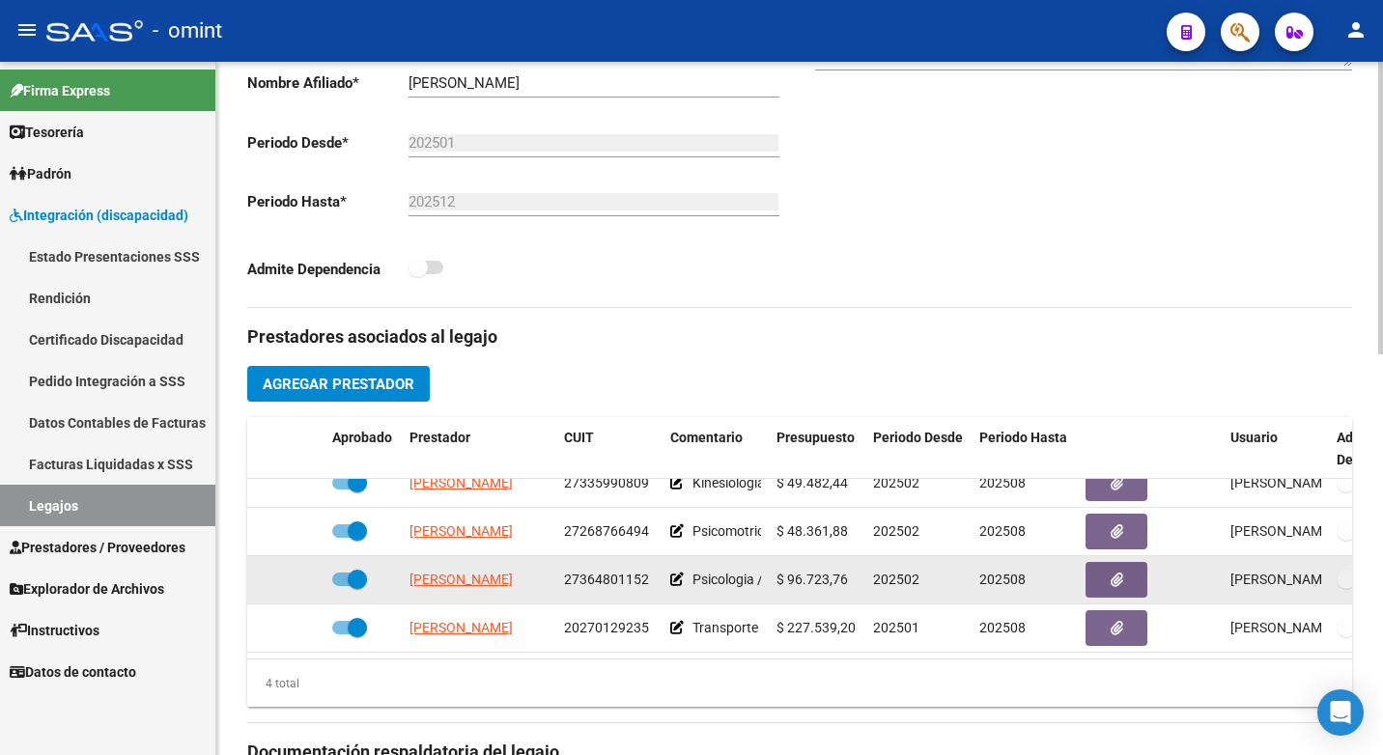
click at [609, 572] on span "27364801152" at bounding box center [606, 579] width 85 height 15
copy span "27364801152"
click at [1120, 573] on icon "button" at bounding box center [1116, 580] width 13 height 14
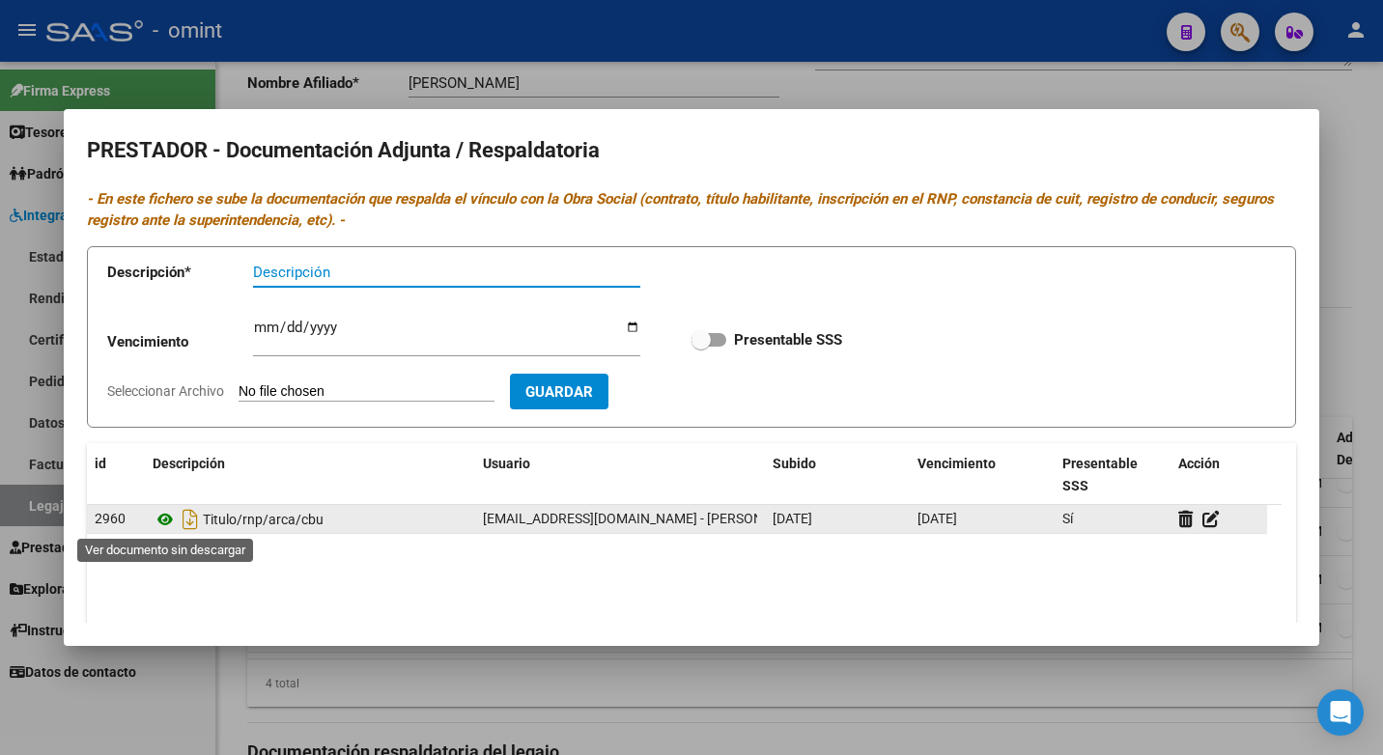
click at [163, 523] on icon at bounding box center [165, 519] width 25 height 23
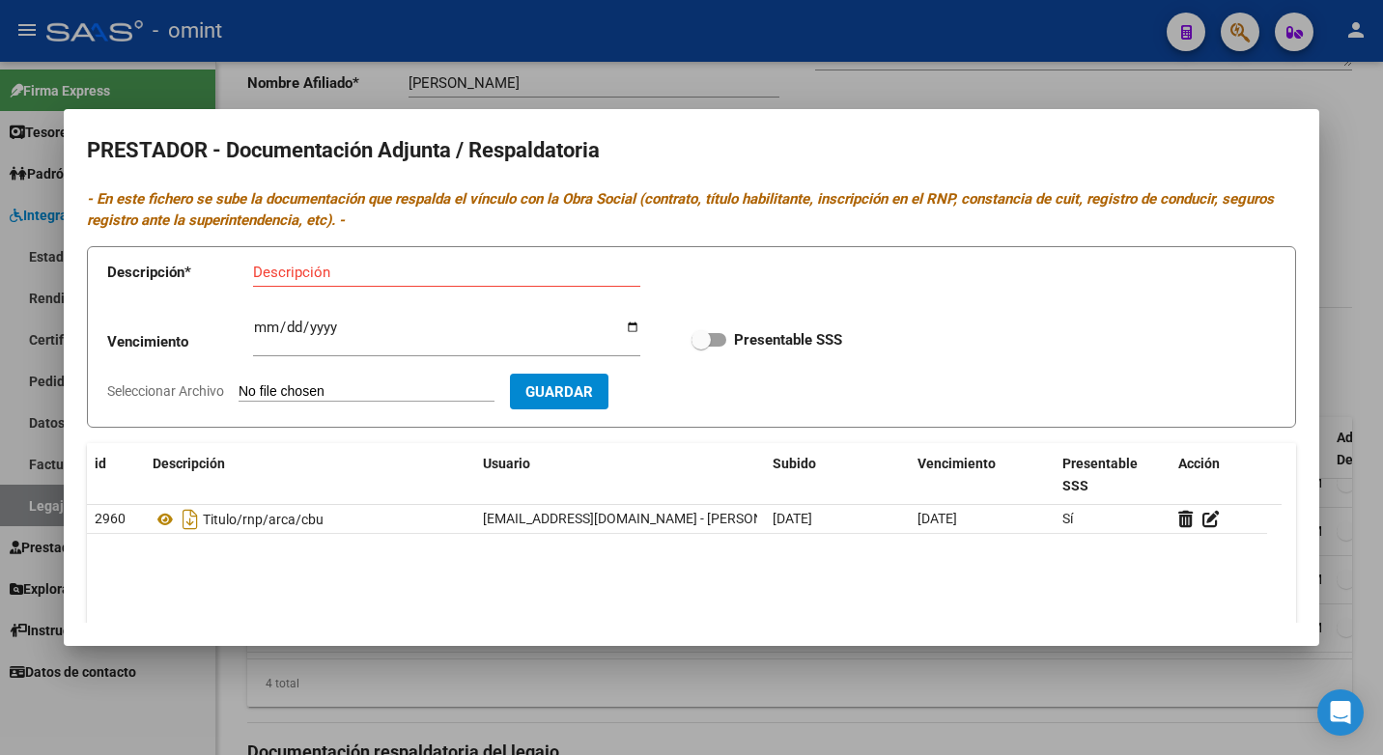
click at [618, 67] on div at bounding box center [691, 377] width 1383 height 755
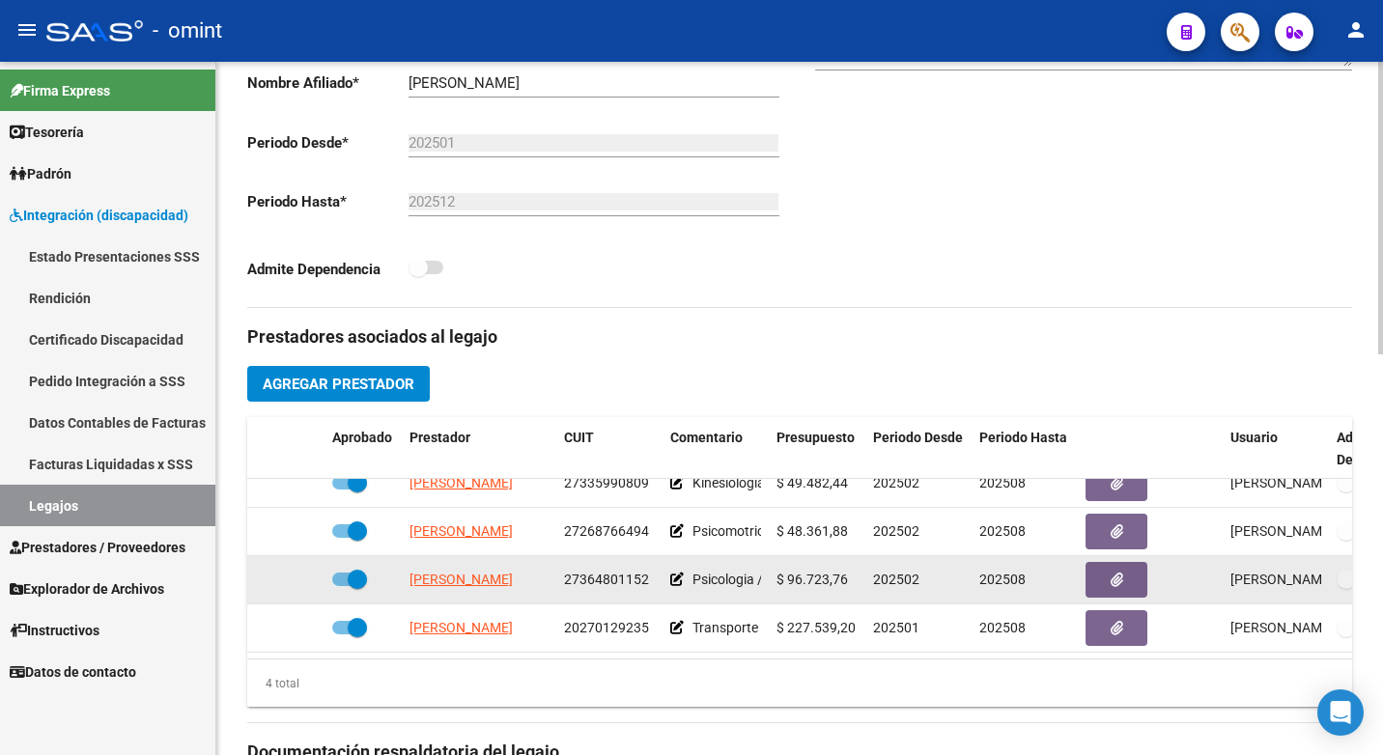
click at [612, 572] on span "27364801152" at bounding box center [606, 579] width 85 height 15
copy span "27364801152"
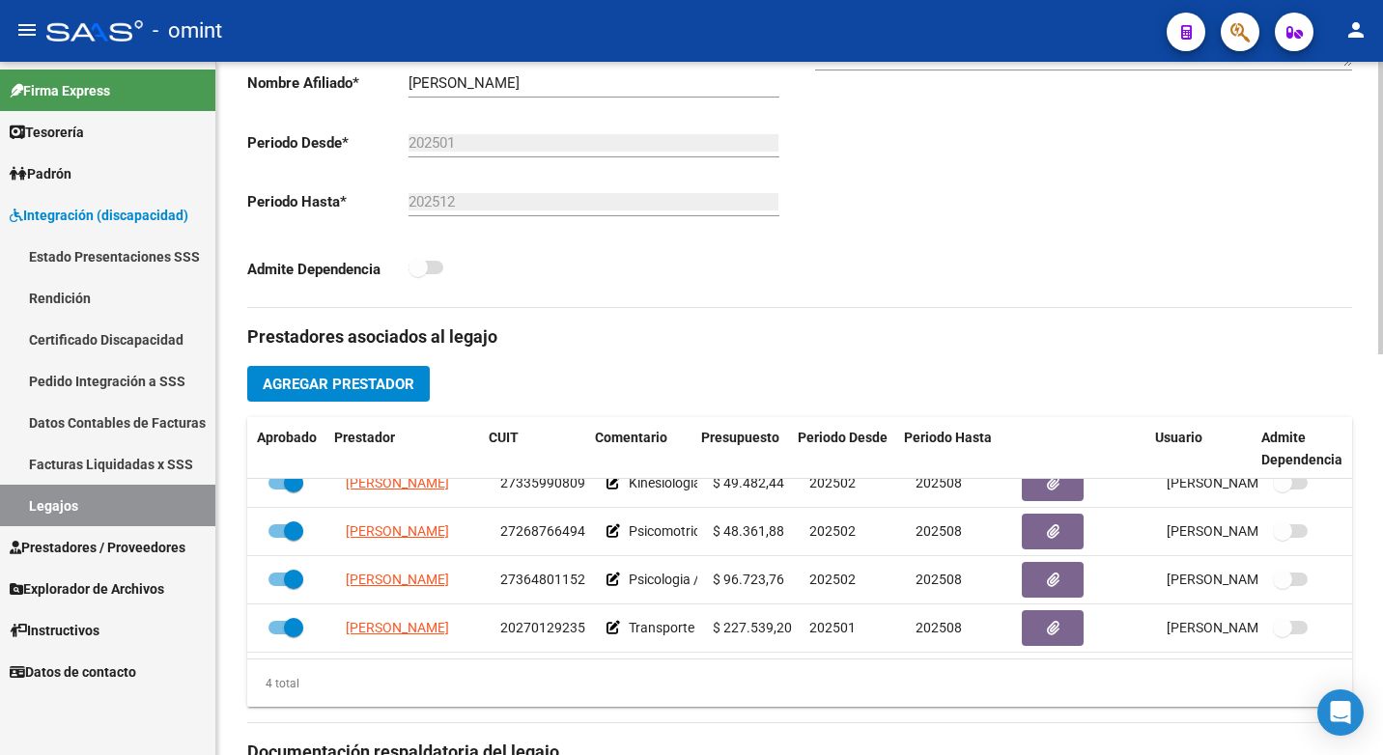
scroll to position [34, 98]
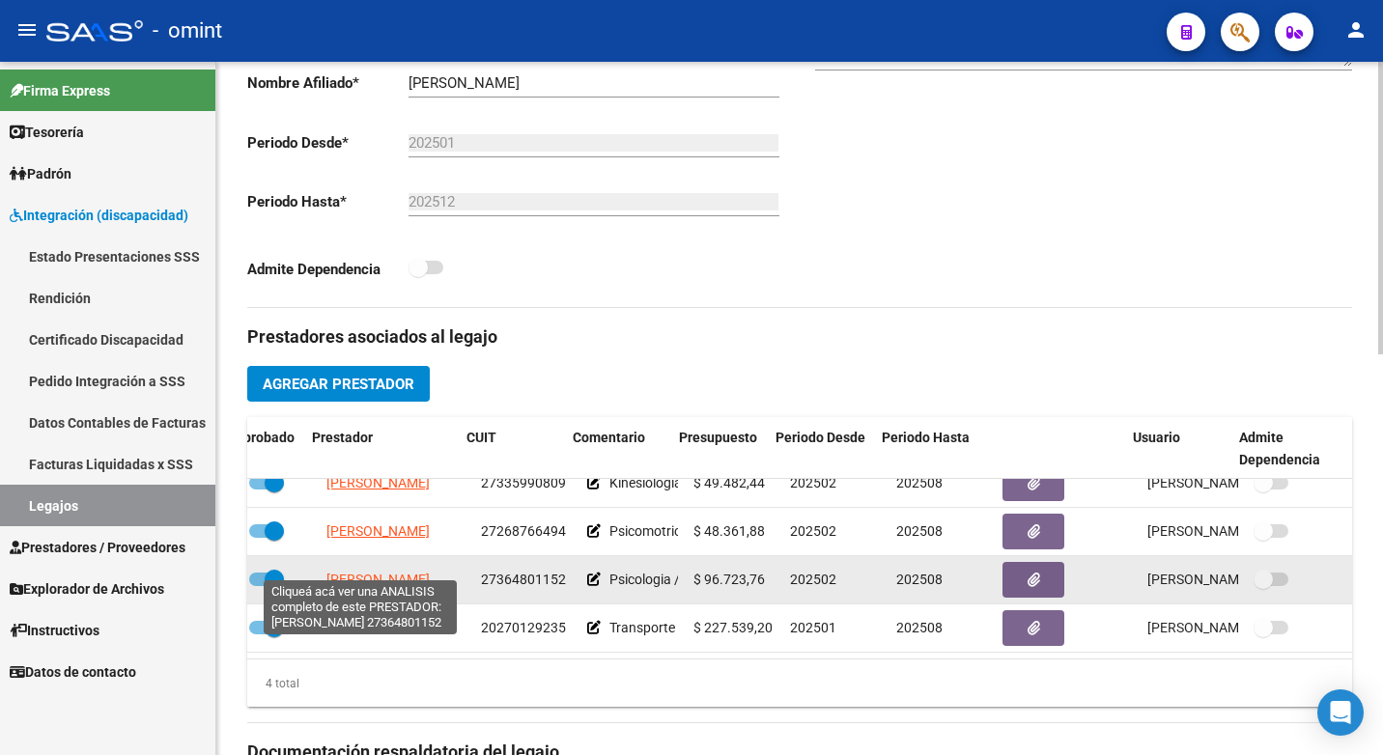
click at [353, 572] on span "[PERSON_NAME]" at bounding box center [377, 579] width 103 height 15
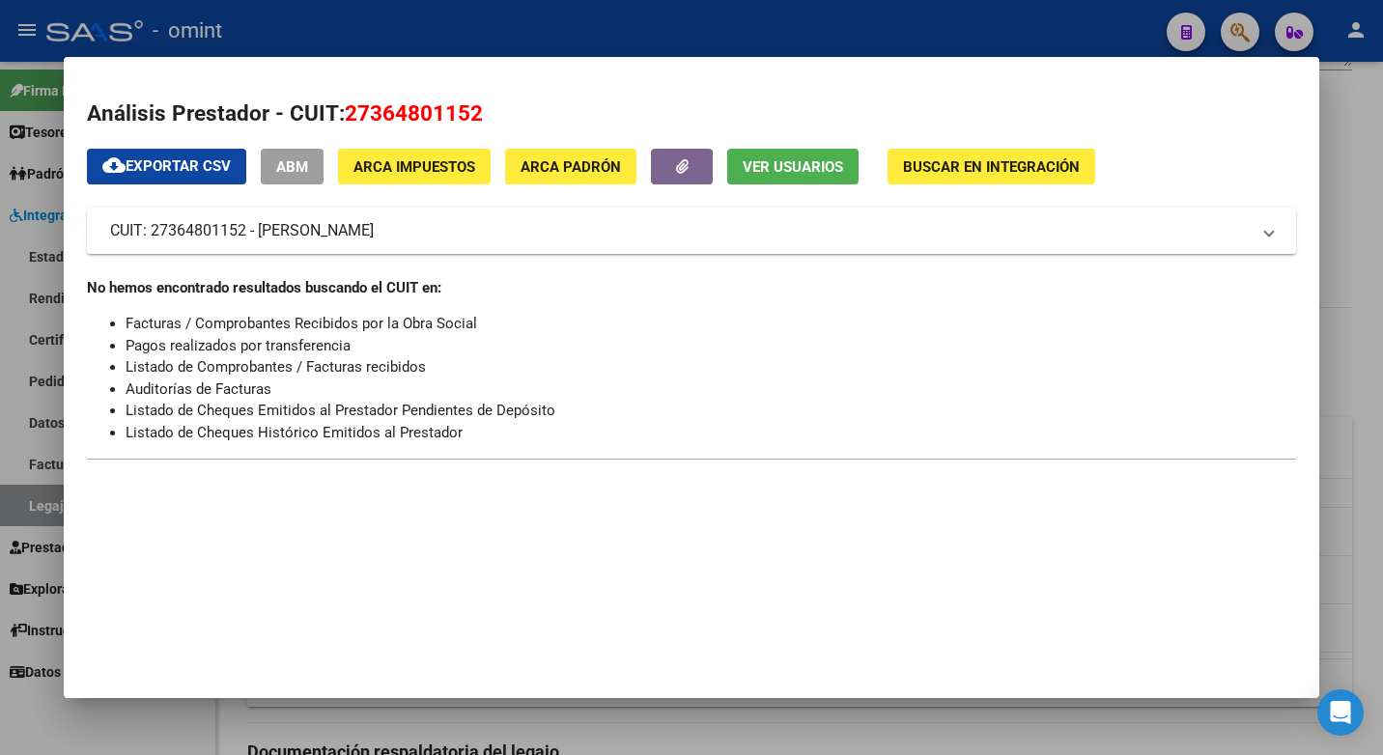
drag, startPoint x: 552, startPoint y: 22, endPoint x: 568, endPoint y: 16, distance: 16.5
click at [553, 19] on div at bounding box center [691, 377] width 1383 height 755
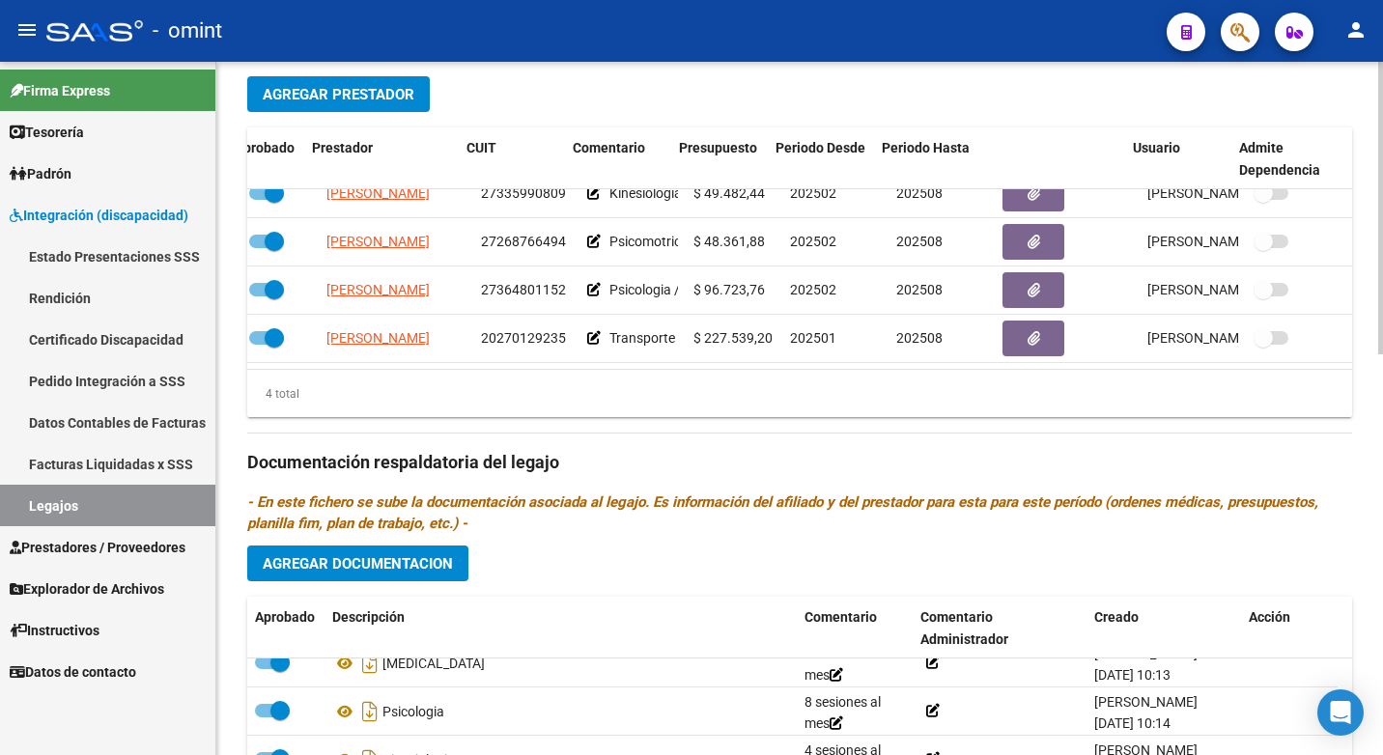
scroll to position [947, 0]
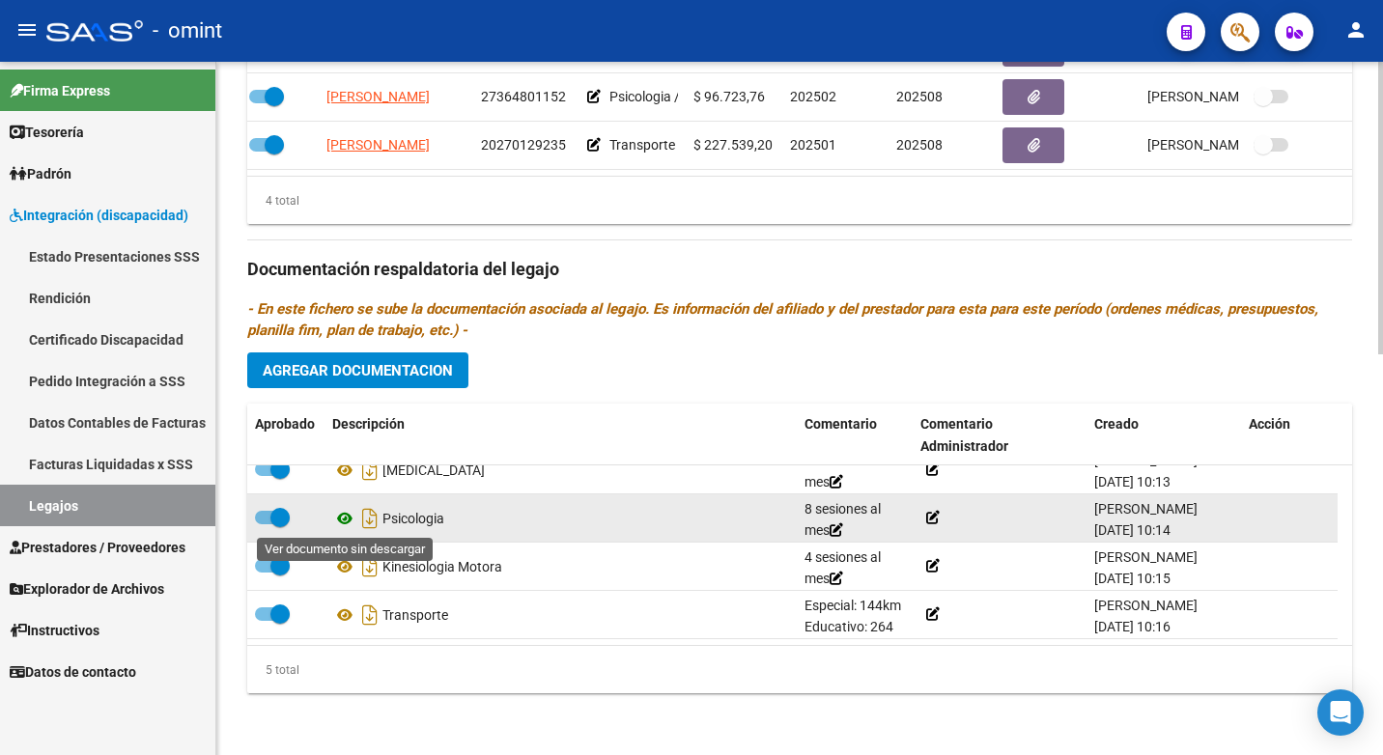
click at [344, 519] on icon at bounding box center [344, 518] width 25 height 23
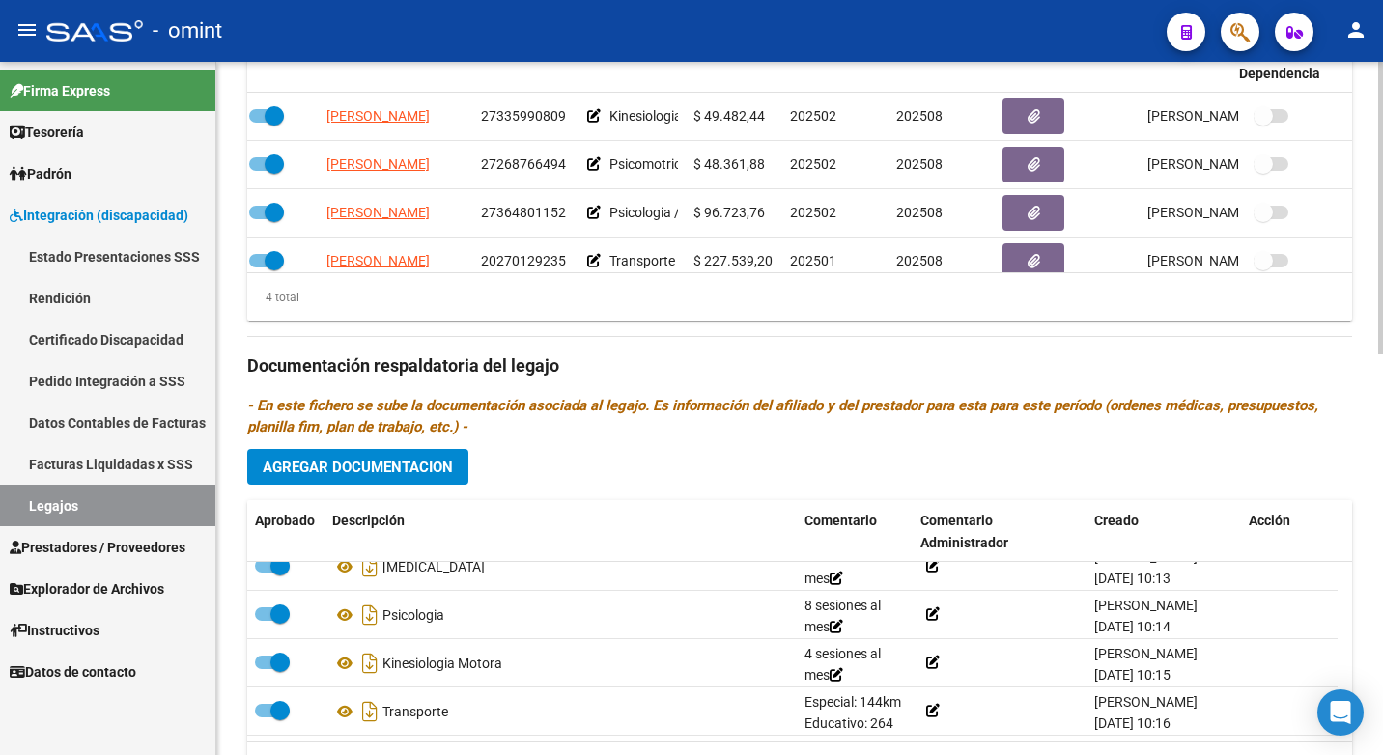
scroll to position [34, 98]
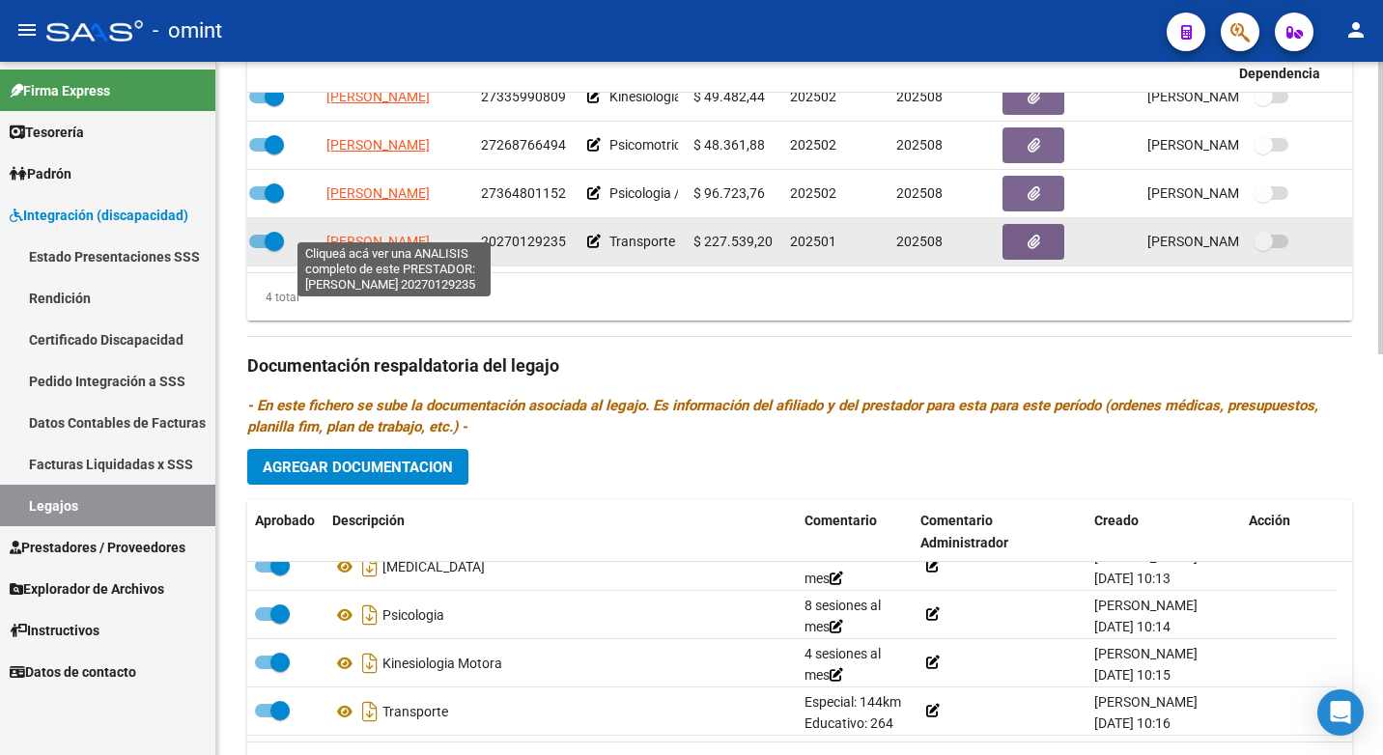
click at [416, 234] on span "[PERSON_NAME]" at bounding box center [377, 241] width 103 height 15
type textarea "20270129235"
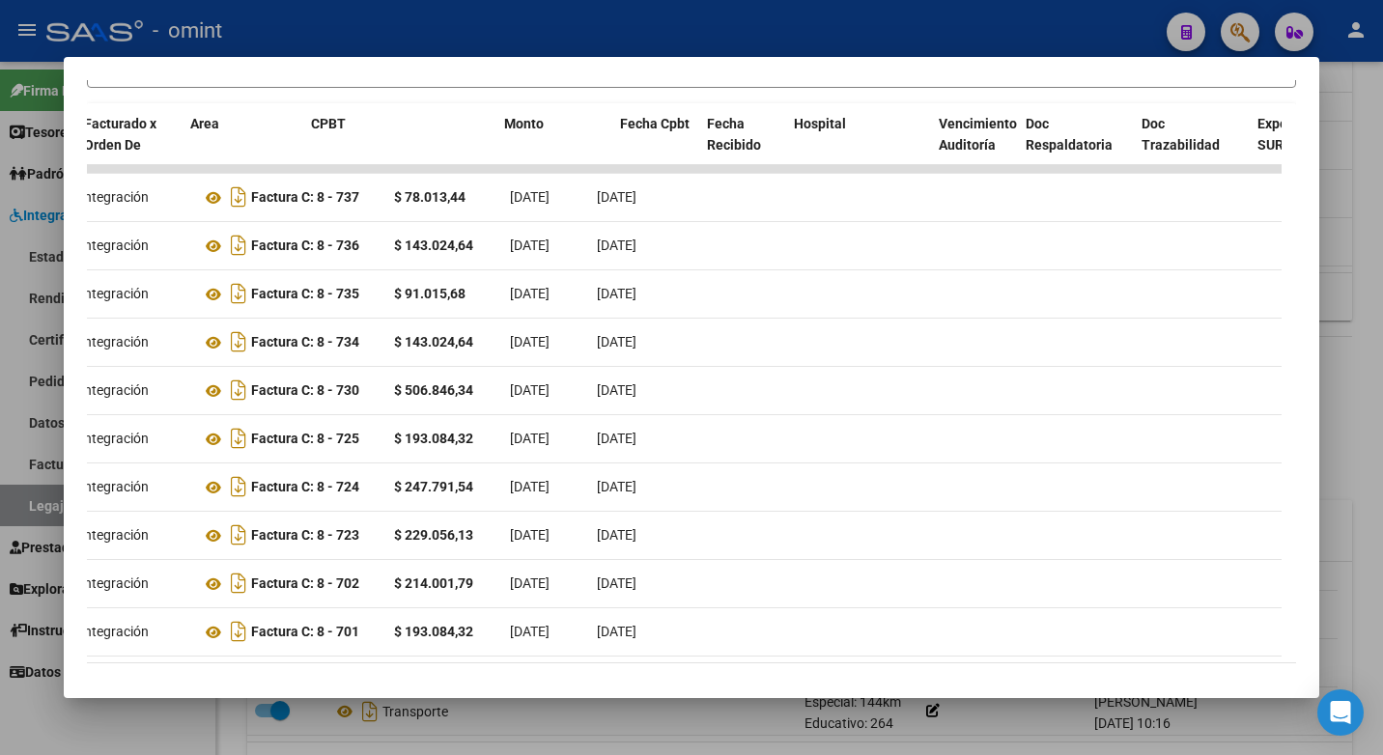
scroll to position [0, 0]
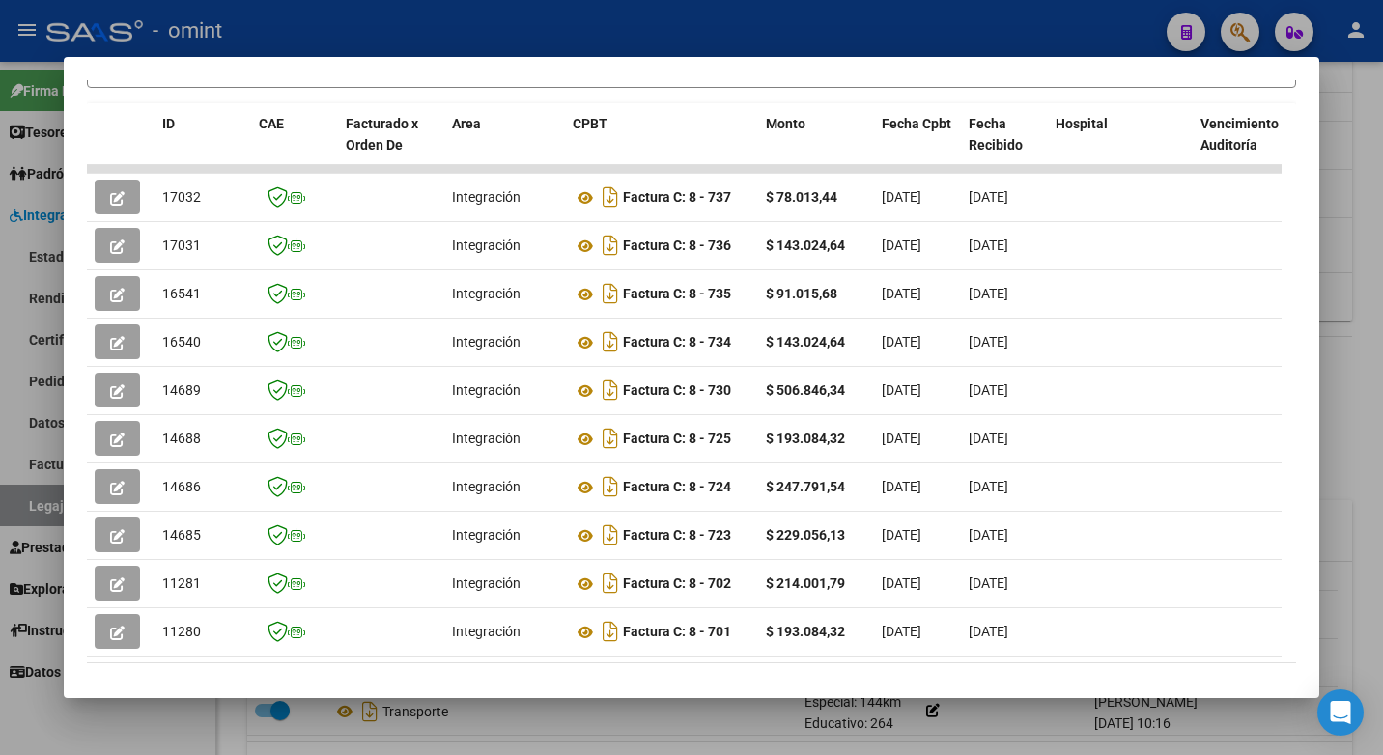
drag, startPoint x: 631, startPoint y: 259, endPoint x: 0, endPoint y: 187, distance: 635.5
click at [0, 187] on html "menu - omint person Firma Express Tesorería Extractos Procesados (csv) Extracto…" at bounding box center [691, 377] width 1383 height 755
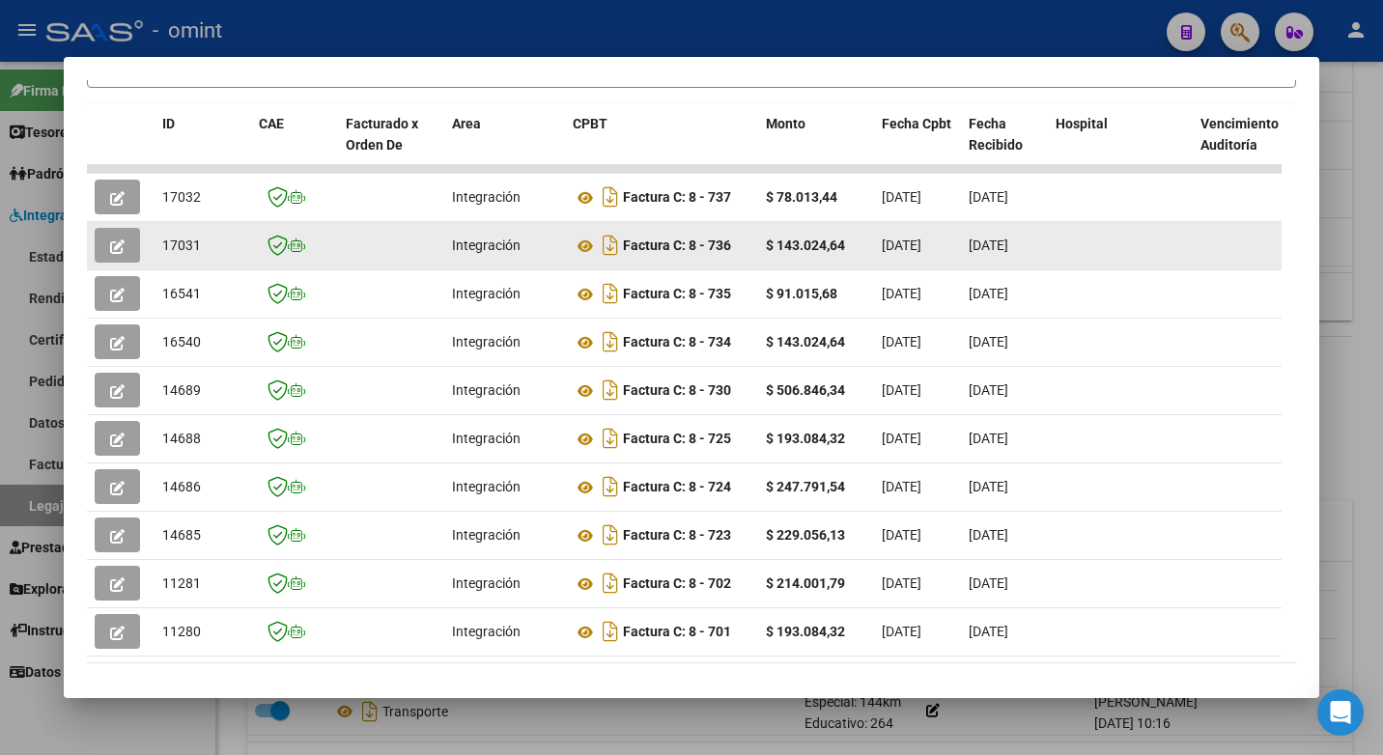
click at [154, 244] on datatable-body-cell at bounding box center [121, 245] width 68 height 47
click at [110, 247] on icon "button" at bounding box center [117, 246] width 14 height 14
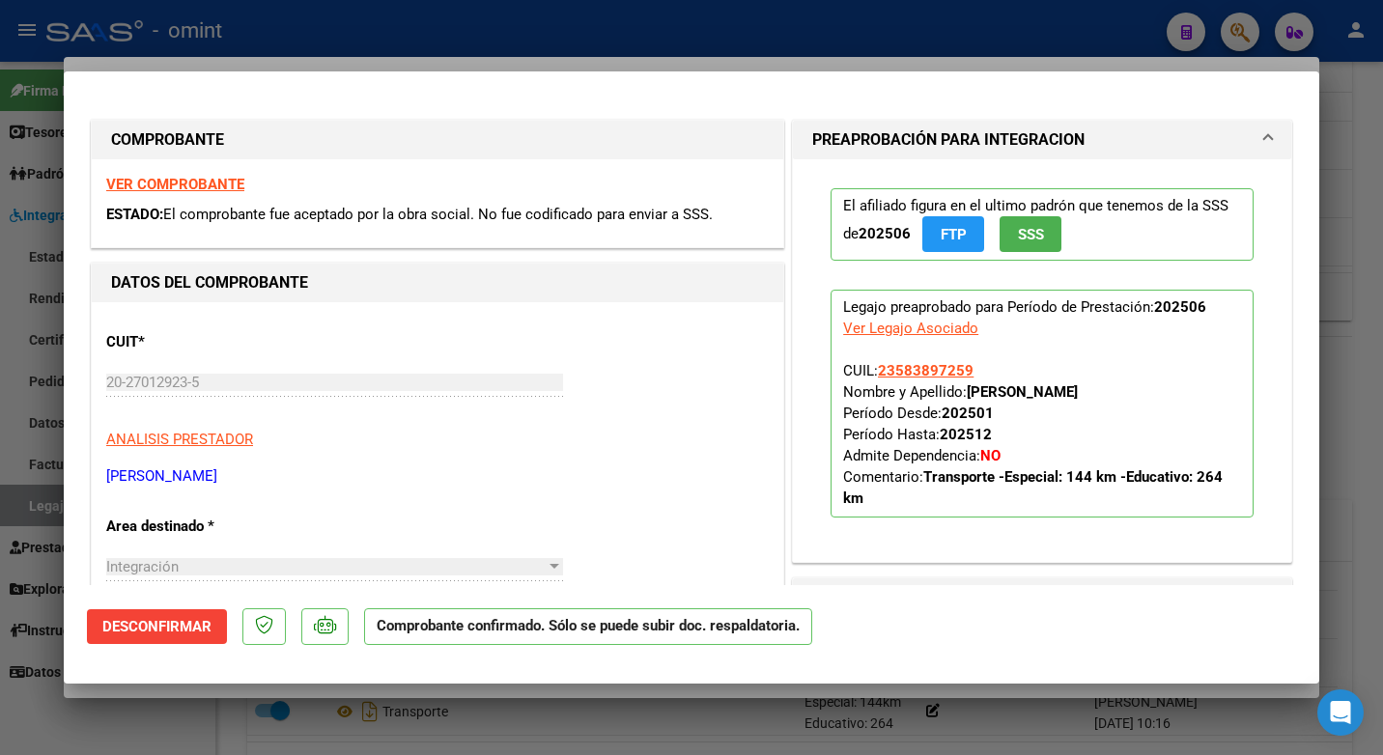
click at [162, 183] on strong "VER COMPROBANTE" at bounding box center [175, 184] width 138 height 17
click at [291, 31] on div at bounding box center [691, 377] width 1383 height 755
type input "$ 0,00"
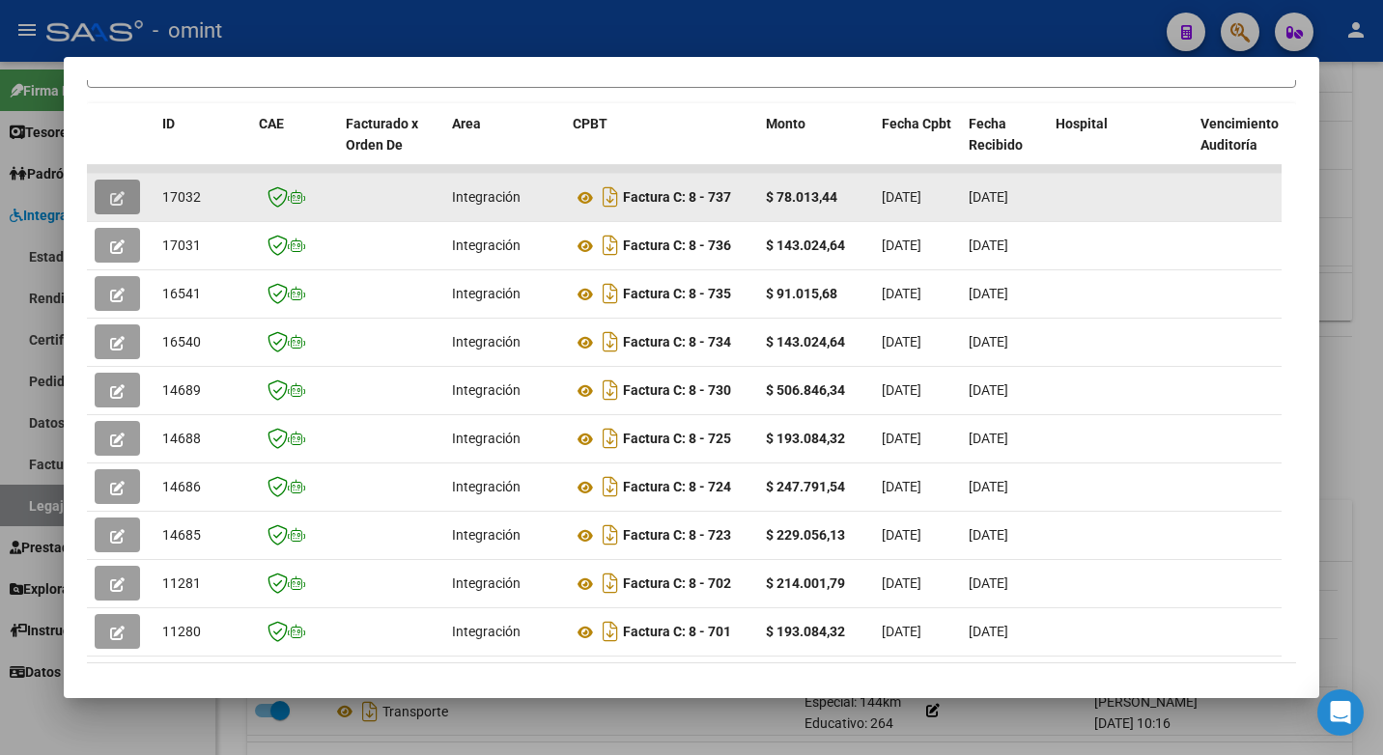
click at [124, 206] on icon "button" at bounding box center [117, 198] width 14 height 14
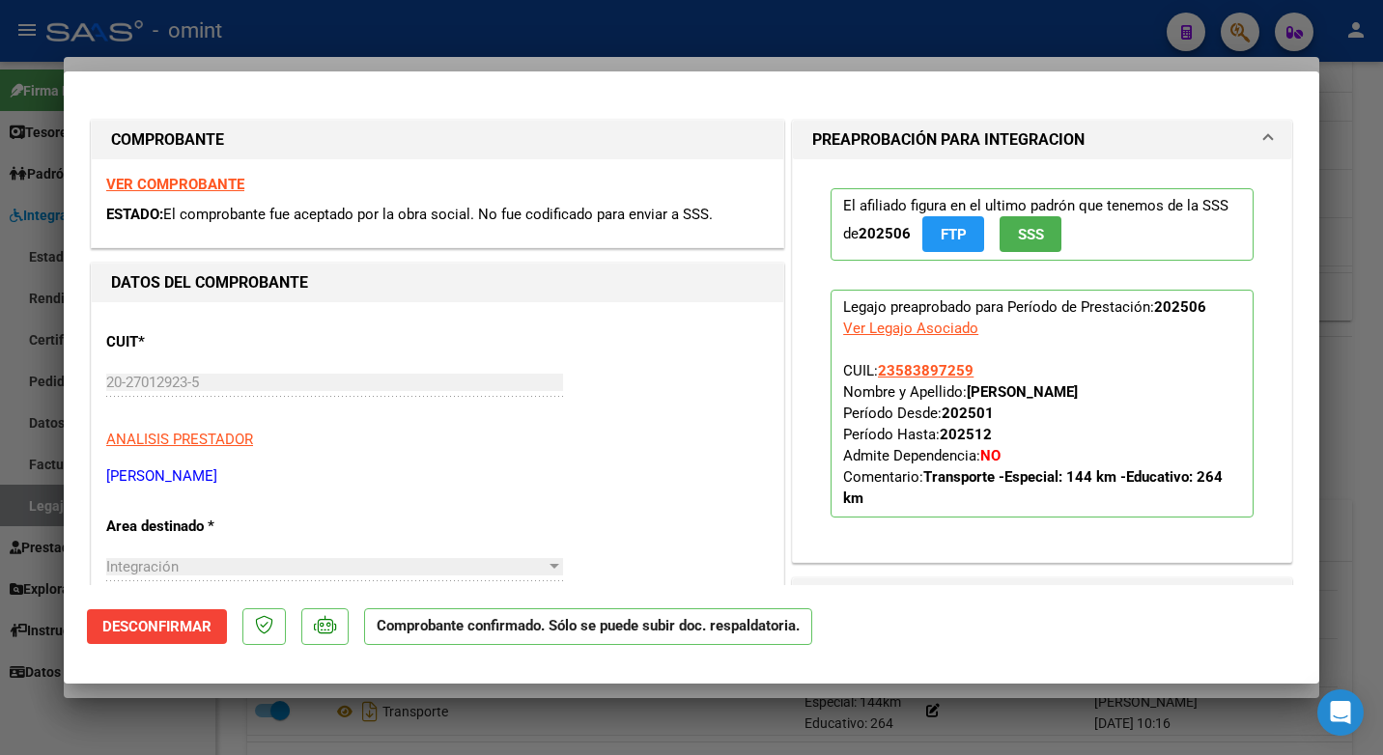
click at [207, 187] on strong "VER COMPROBANTE" at bounding box center [175, 184] width 138 height 17
click at [302, 22] on div at bounding box center [691, 377] width 1383 height 755
type input "$ 0,00"
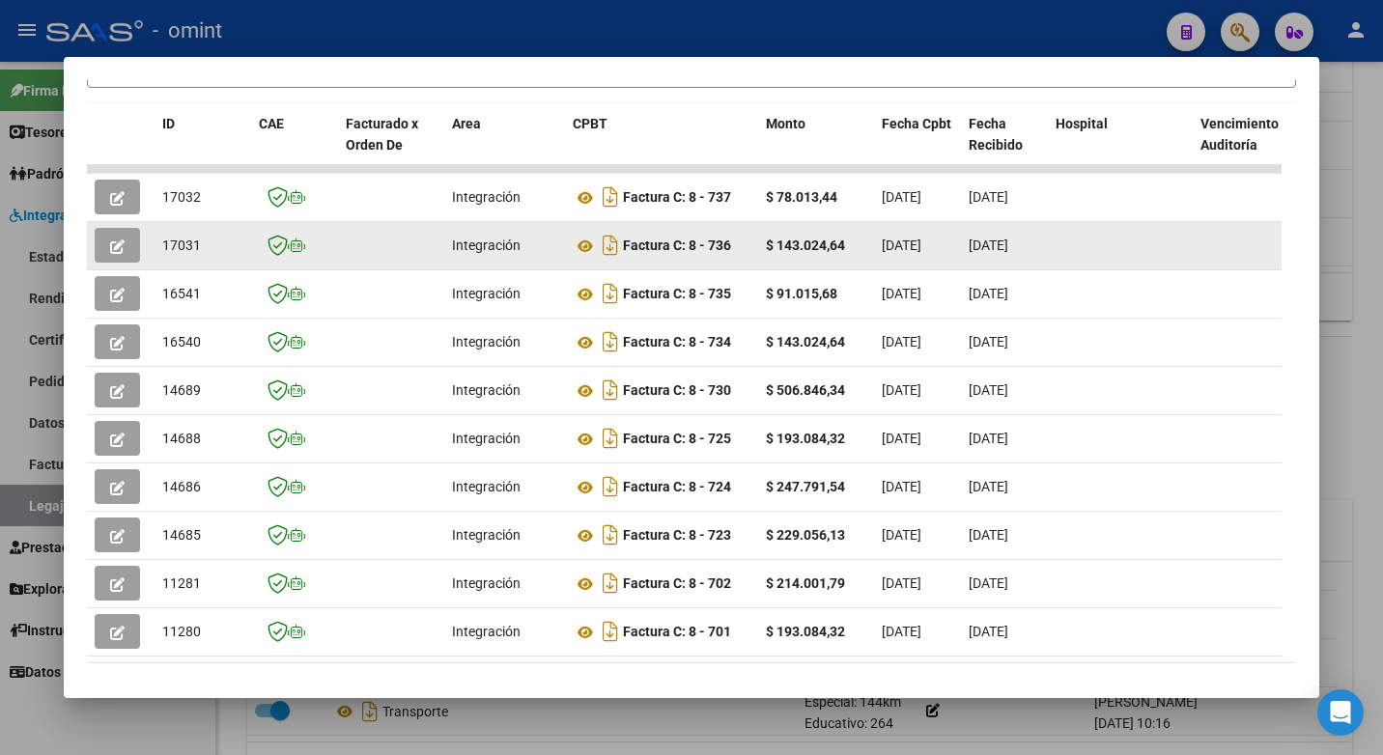
click at [118, 254] on icon "button" at bounding box center [117, 246] width 14 height 14
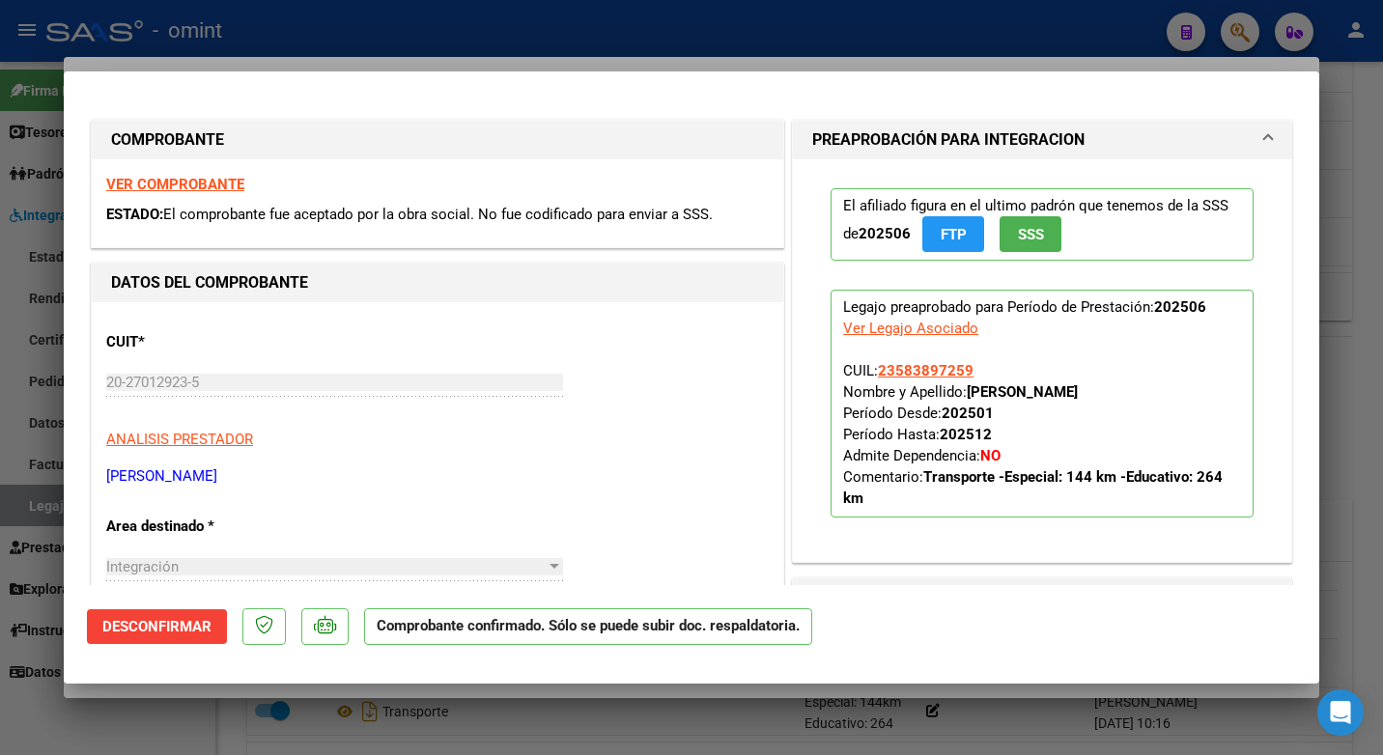
click at [187, 179] on strong "VER COMPROBANTE" at bounding box center [175, 184] width 138 height 17
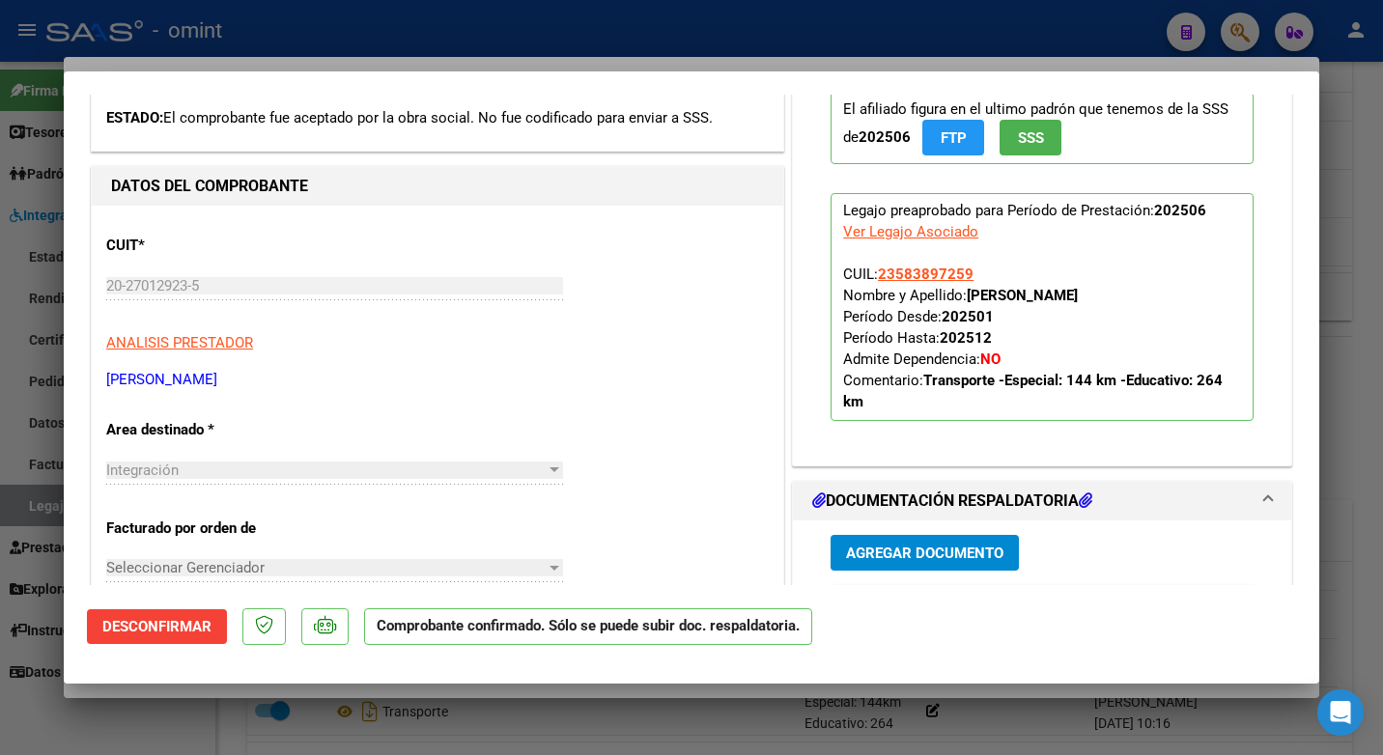
scroll to position [193, 0]
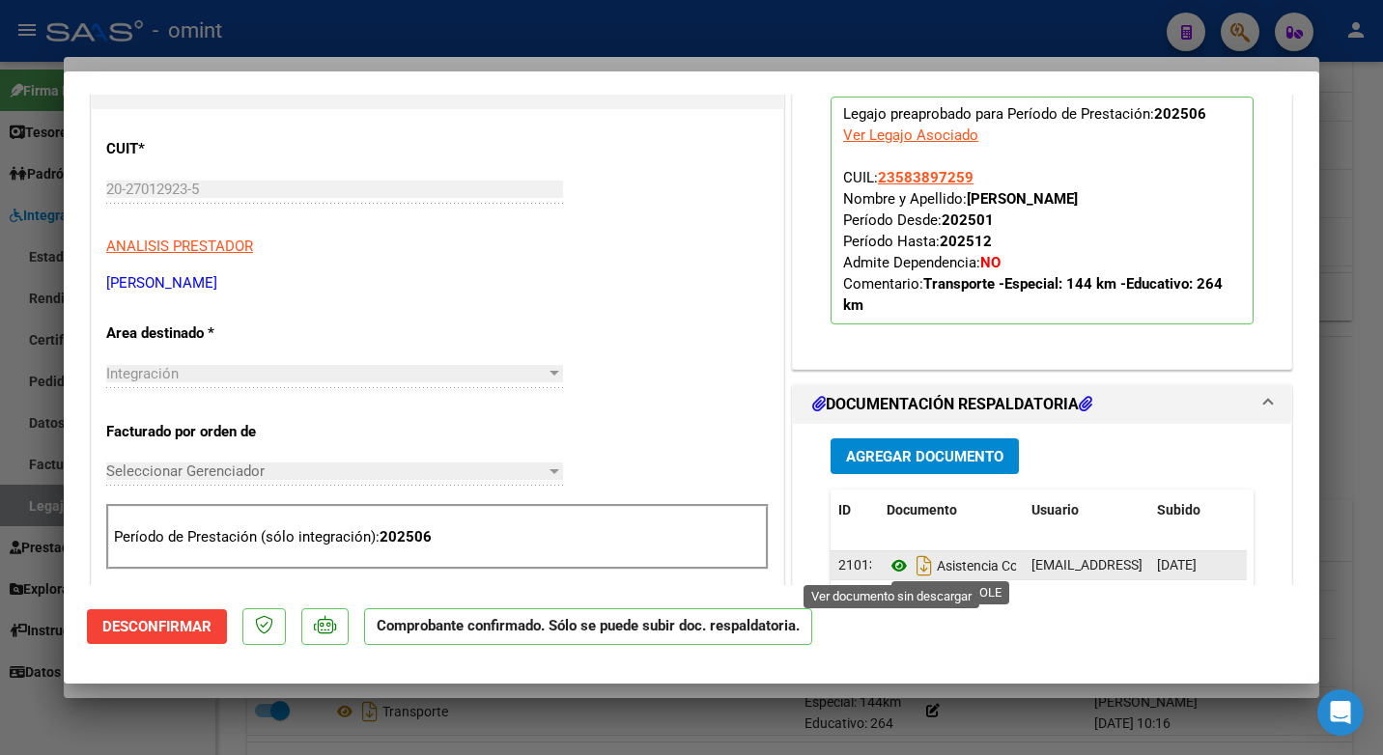
click at [889, 564] on icon at bounding box center [898, 565] width 25 height 23
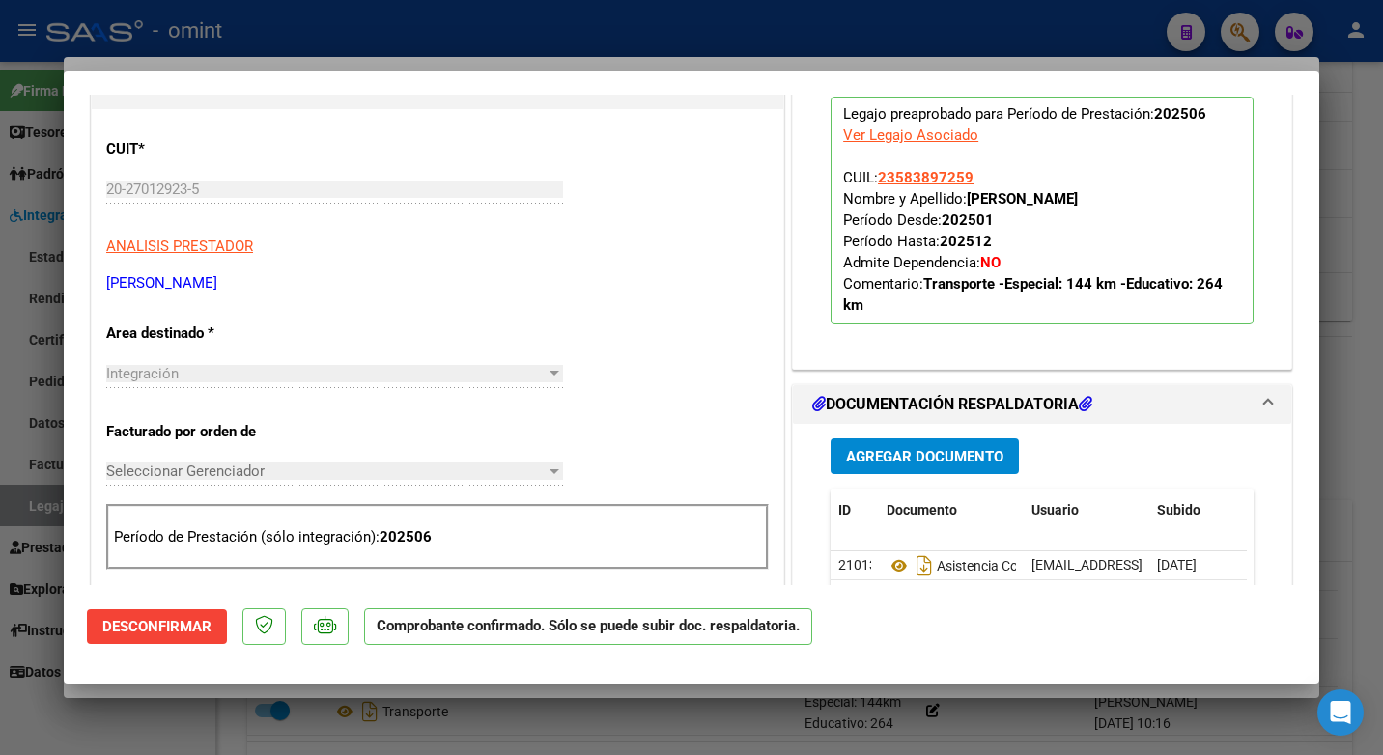
scroll to position [0, 0]
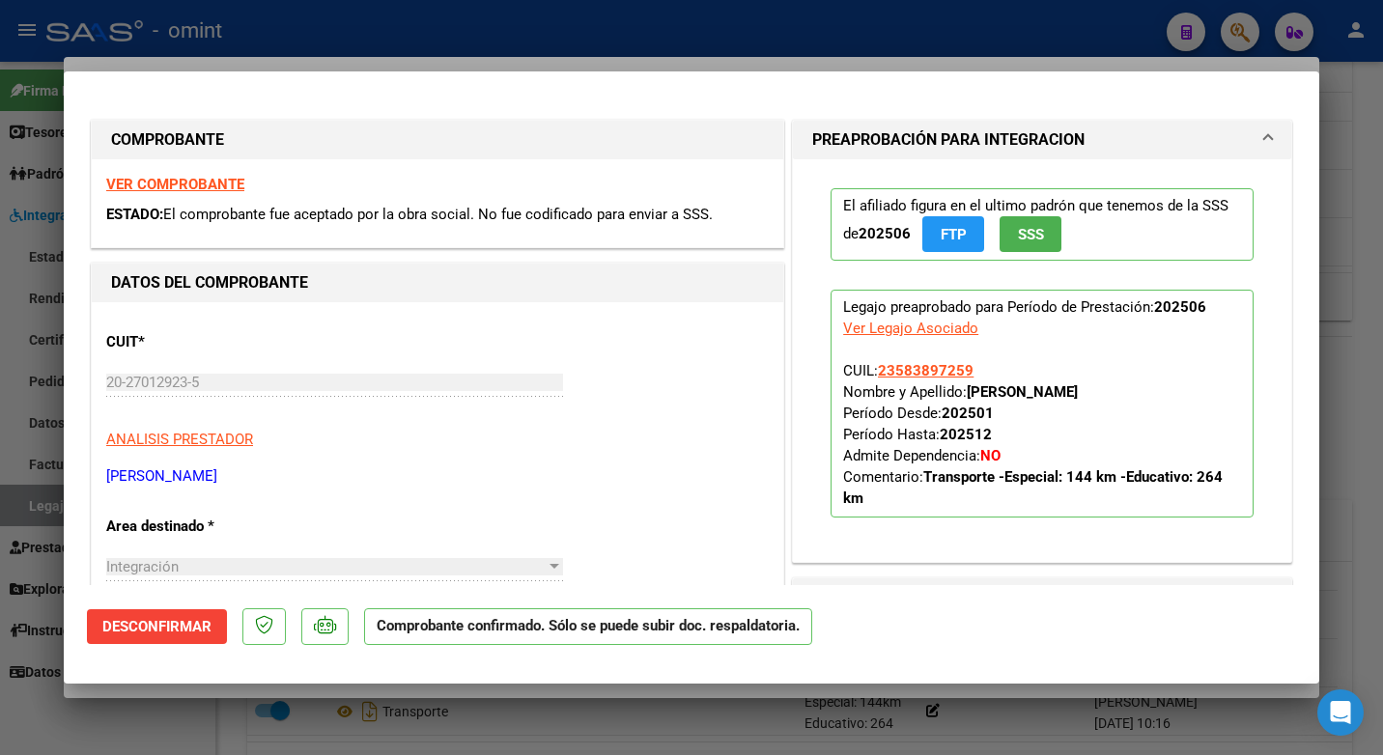
click at [196, 188] on strong "VER COMPROBANTE" at bounding box center [175, 184] width 138 height 17
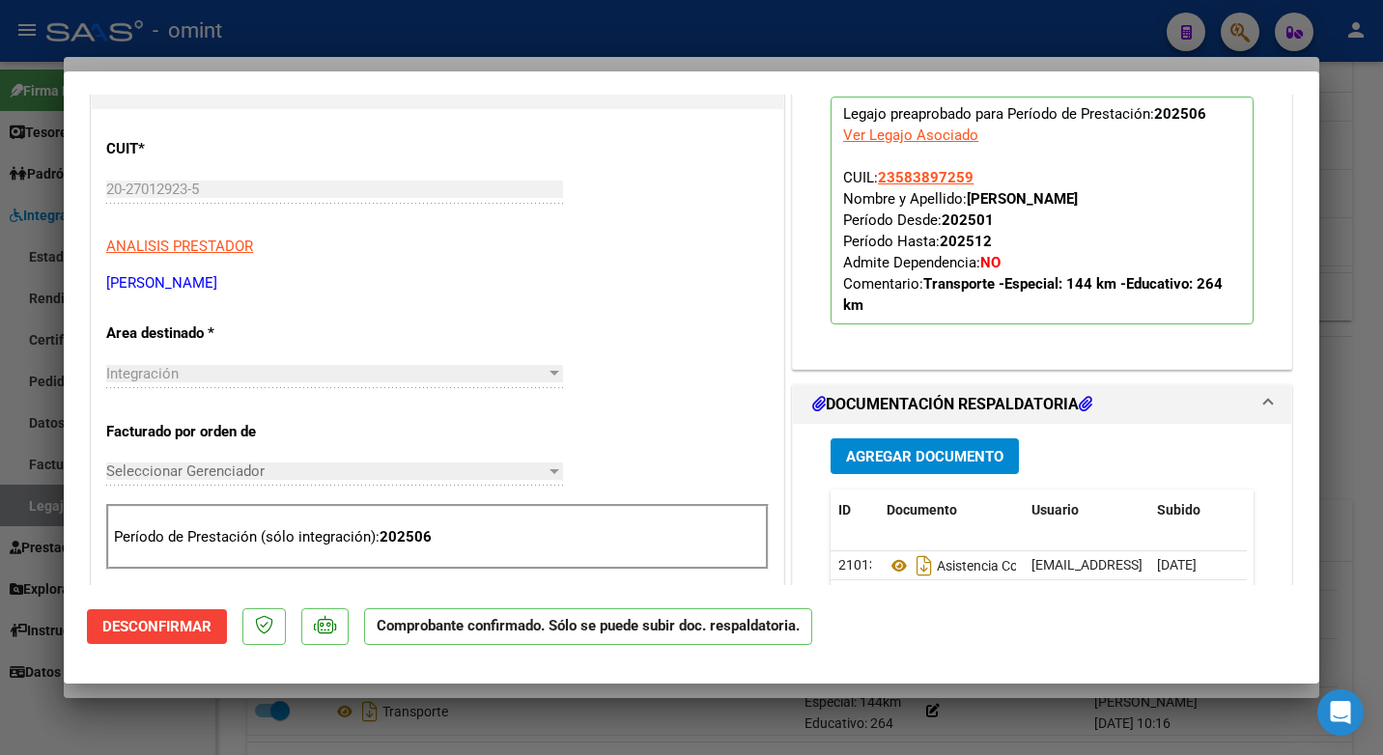
scroll to position [290, 0]
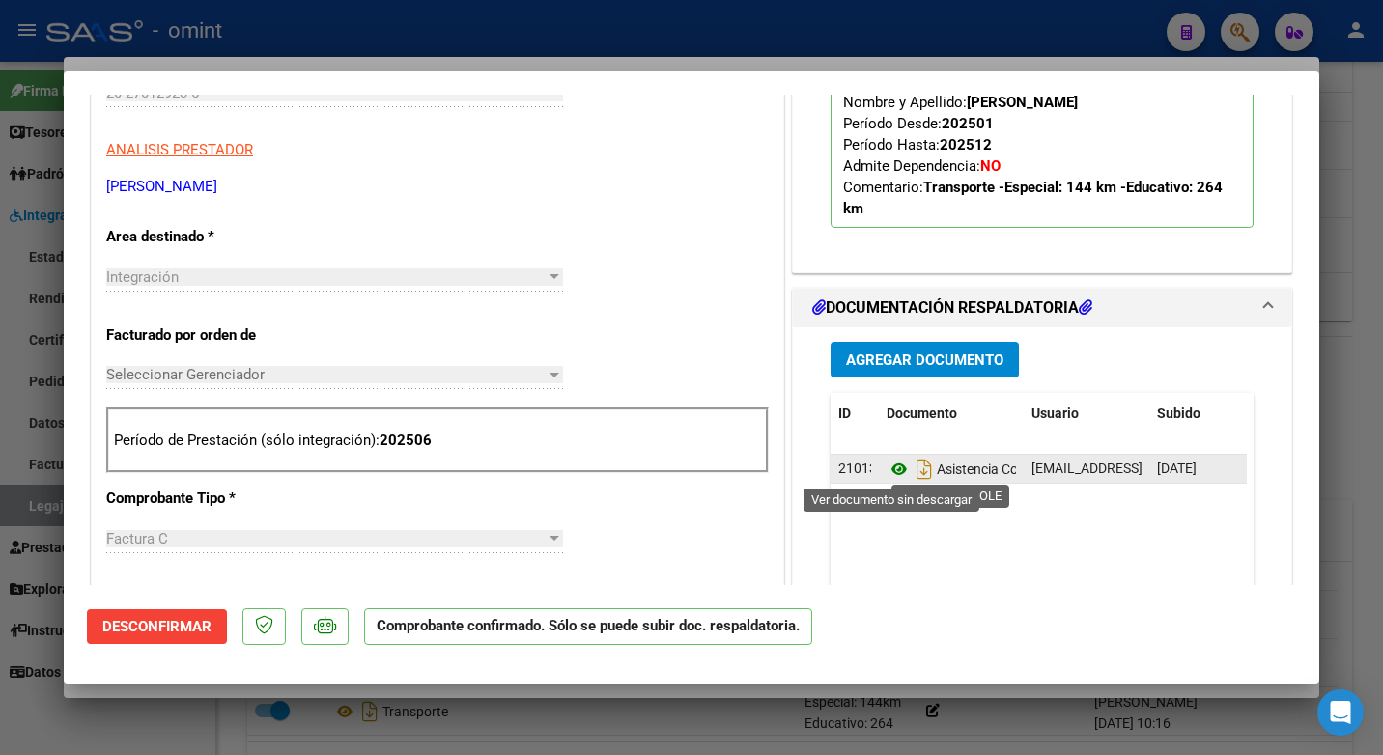
click at [886, 466] on icon at bounding box center [898, 469] width 25 height 23
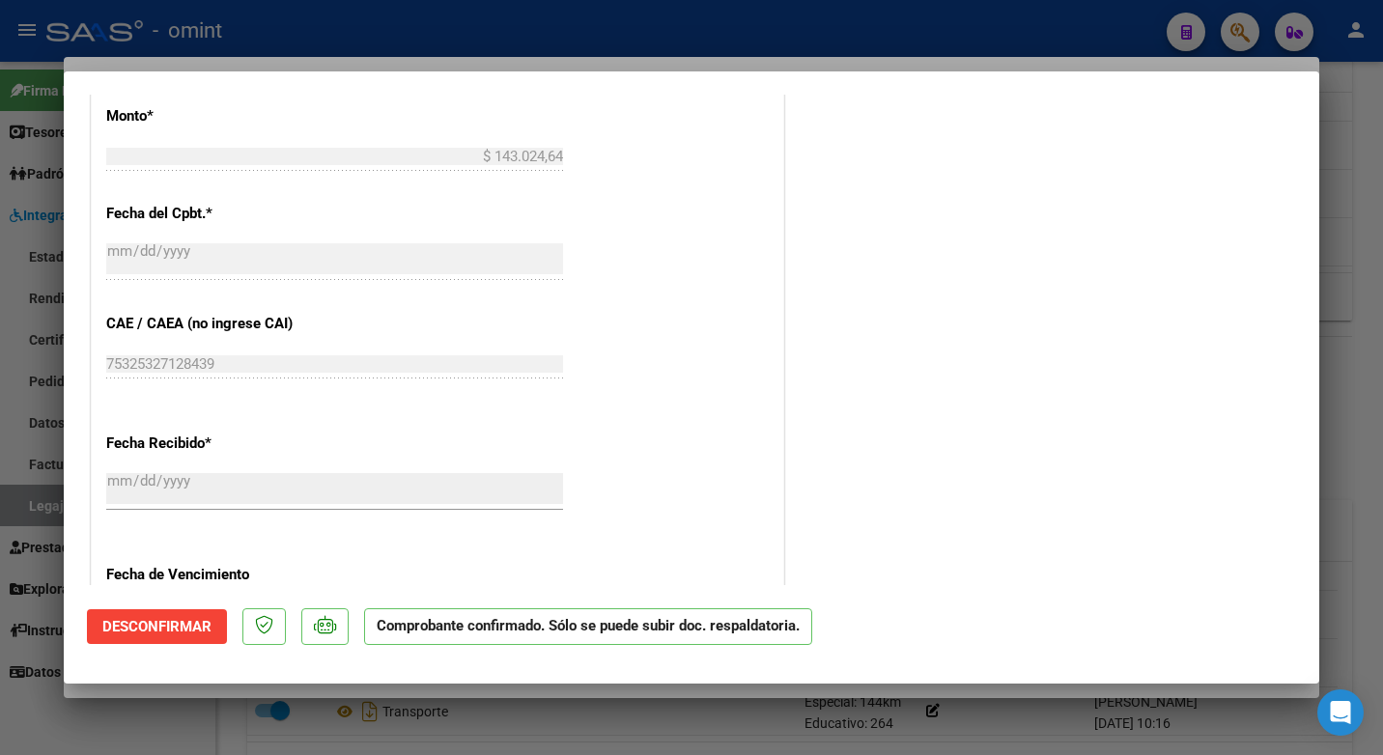
scroll to position [1254, 0]
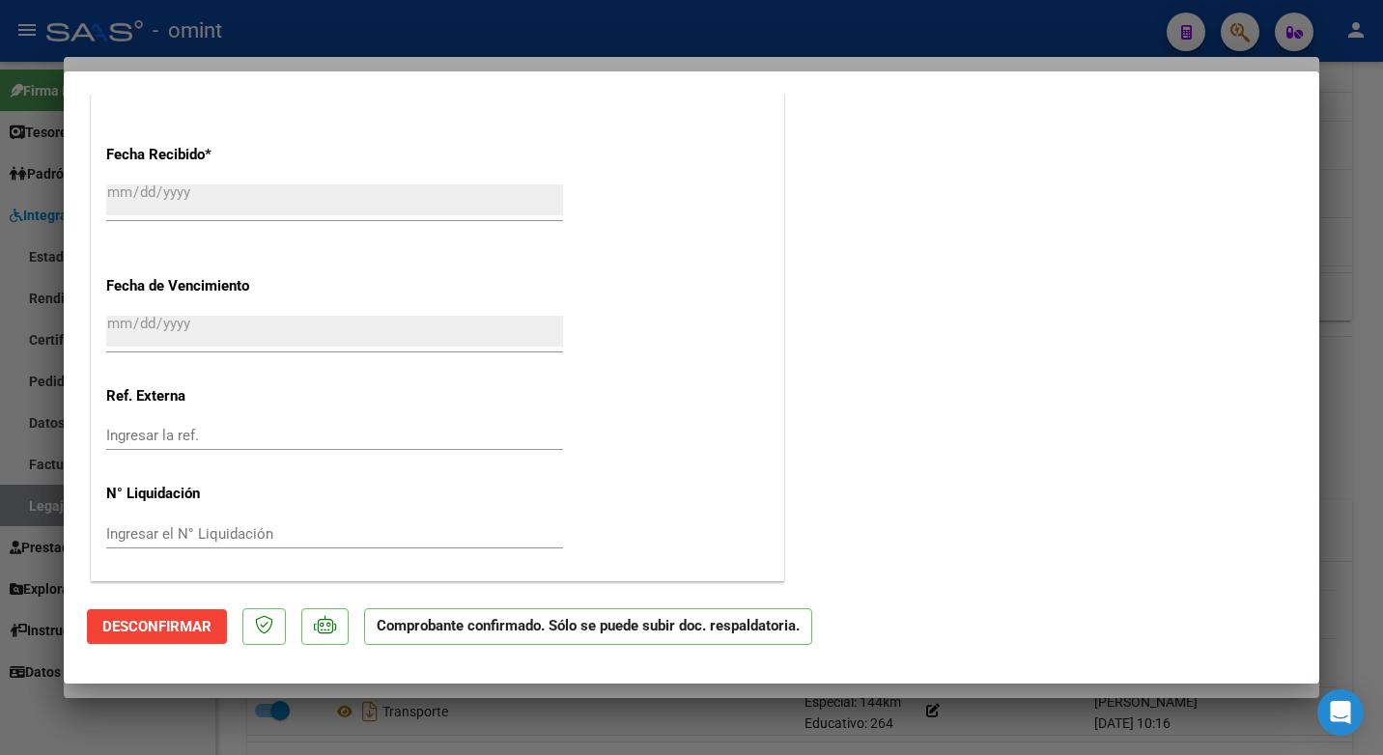
click at [413, 39] on div at bounding box center [691, 377] width 1383 height 755
type input "$ 0,00"
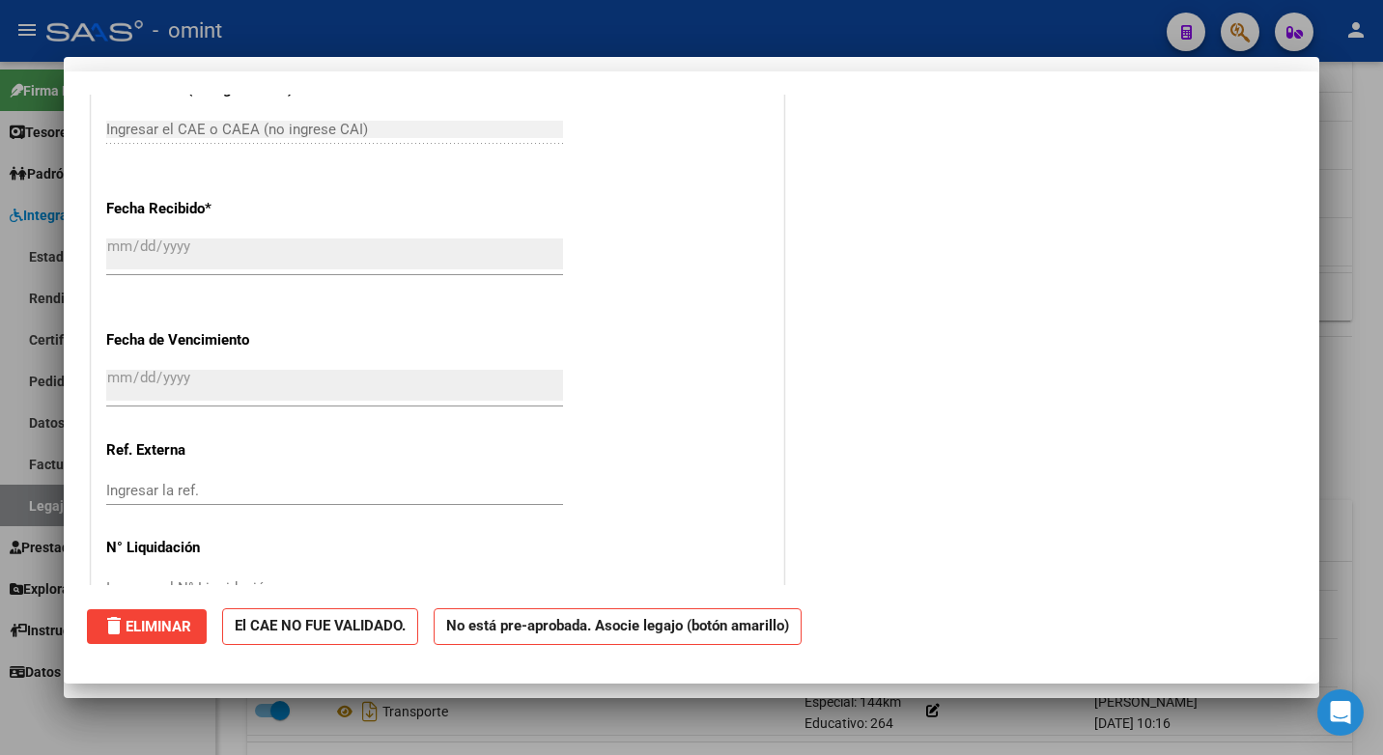
scroll to position [1308, 0]
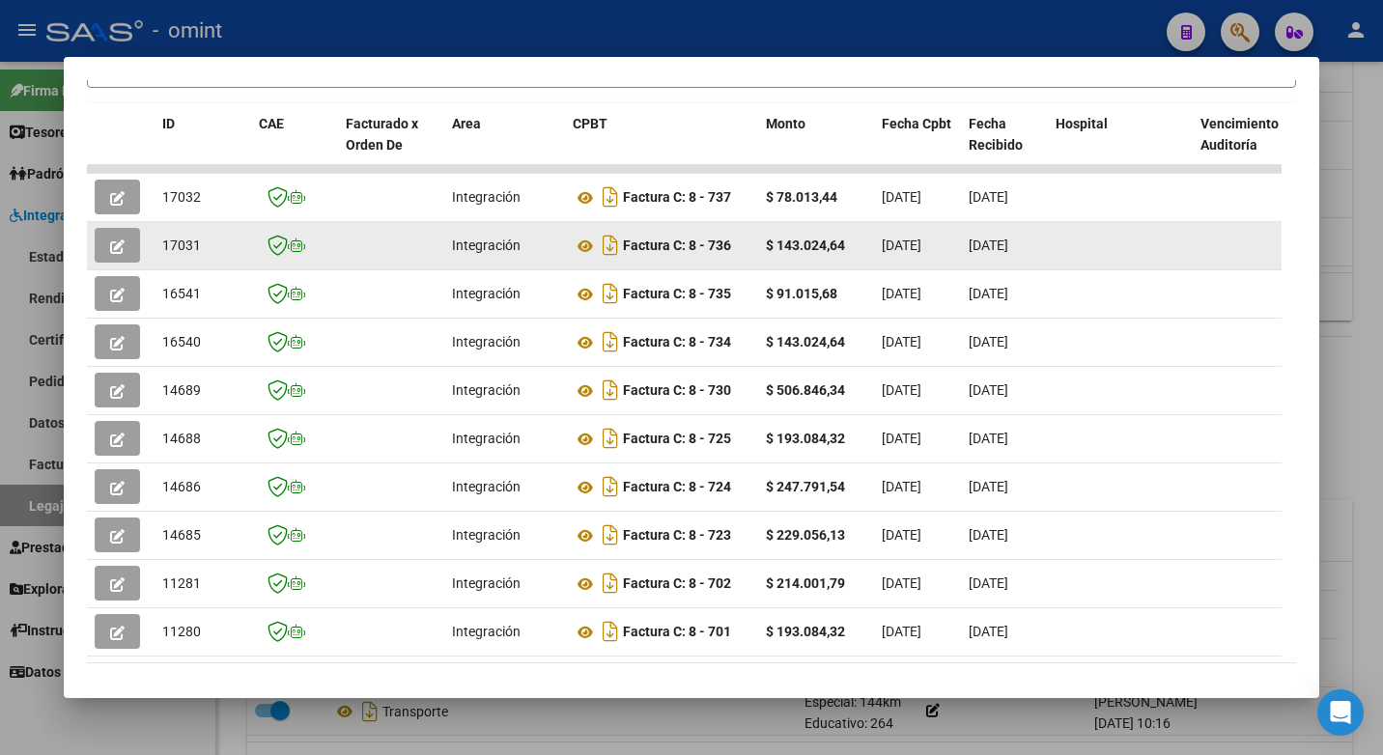
click at [177, 253] on span "17031" at bounding box center [181, 245] width 39 height 15
copy span "17031"
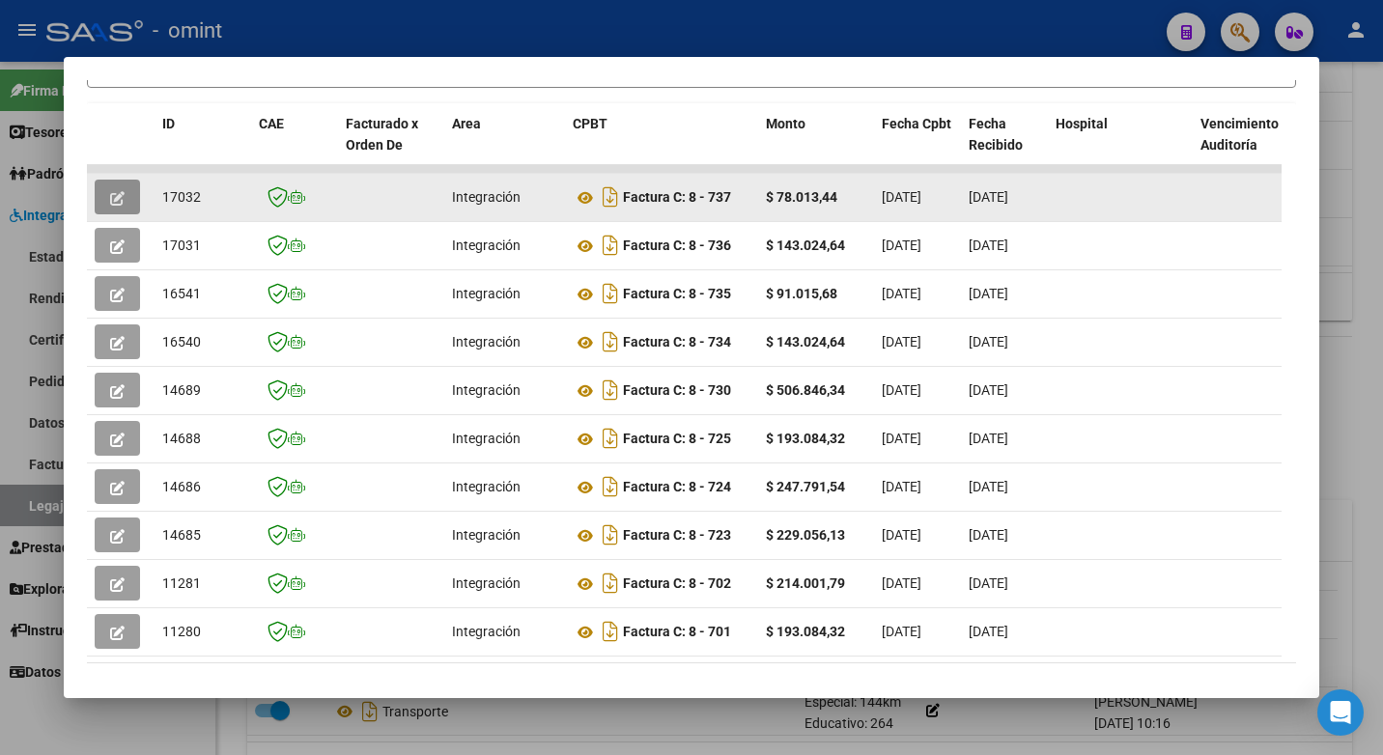
click at [118, 200] on icon "button" at bounding box center [117, 198] width 14 height 14
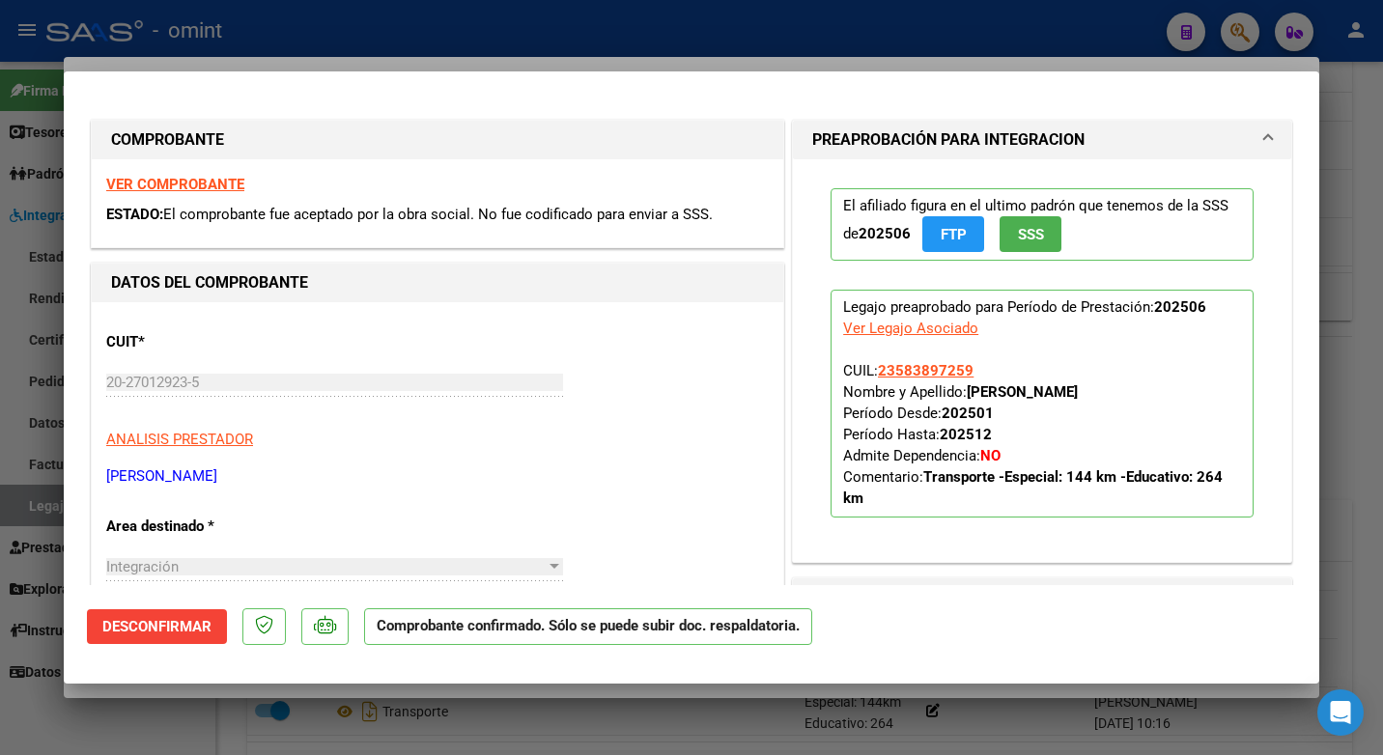
click at [484, 34] on div at bounding box center [691, 377] width 1383 height 755
type input "$ 0,00"
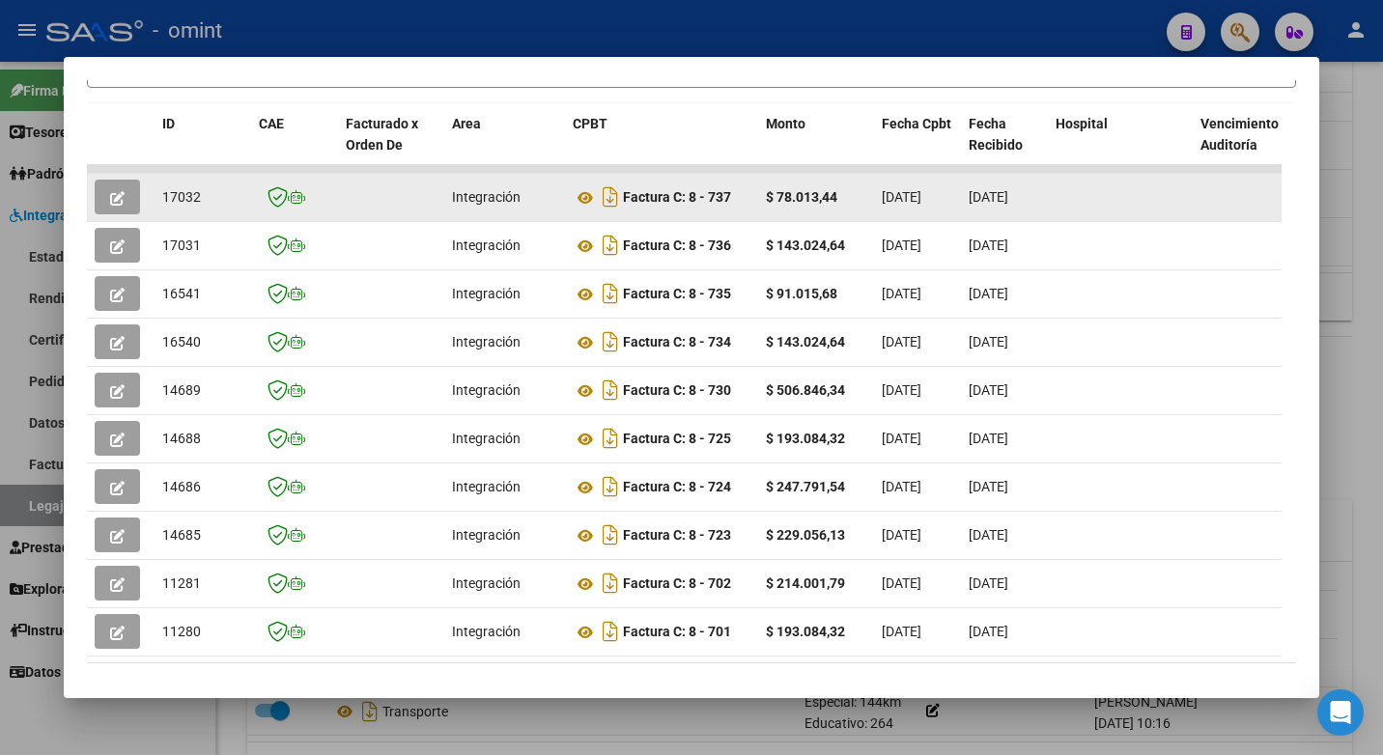
click at [182, 205] on span "17032" at bounding box center [181, 196] width 39 height 15
click at [109, 209] on button "button" at bounding box center [117, 197] width 45 height 35
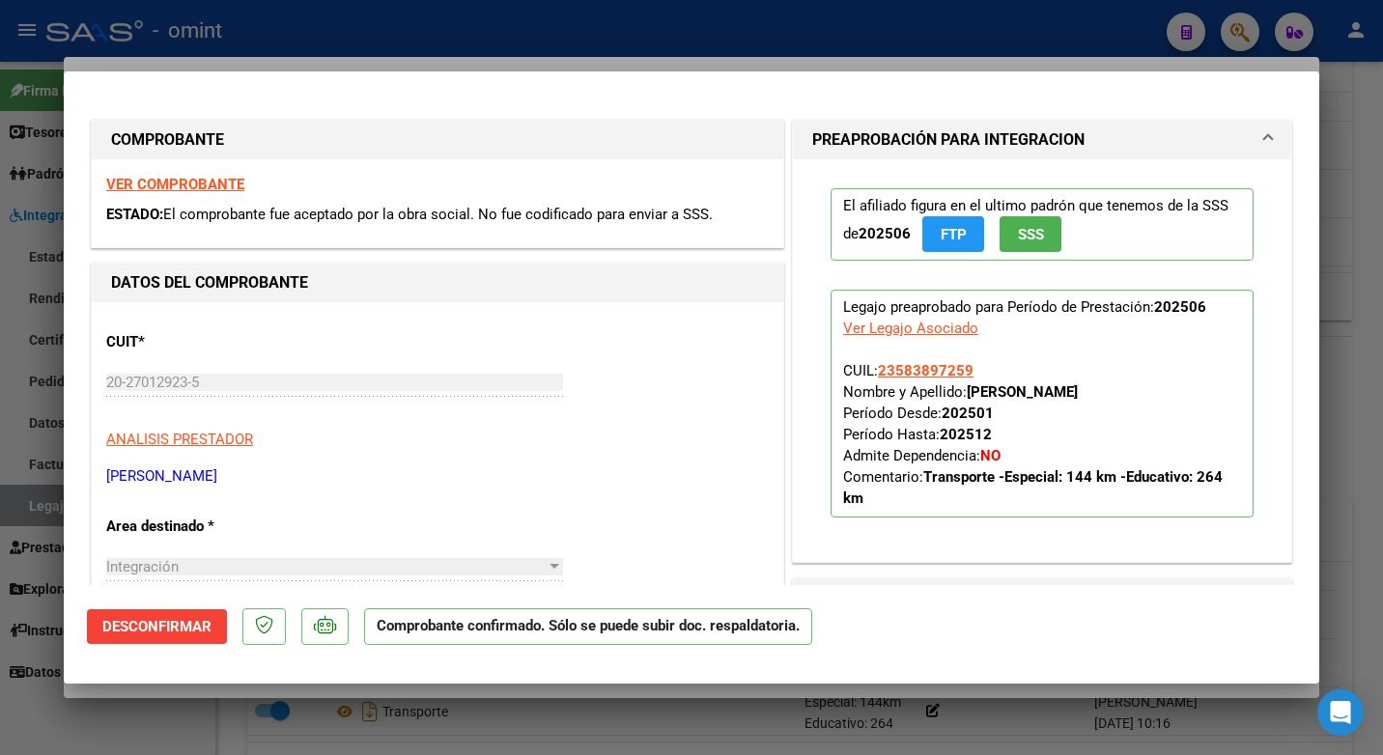
click at [202, 187] on strong "VER COMPROBANTE" at bounding box center [175, 184] width 138 height 17
click at [321, 29] on div at bounding box center [691, 377] width 1383 height 755
type input "$ 0,00"
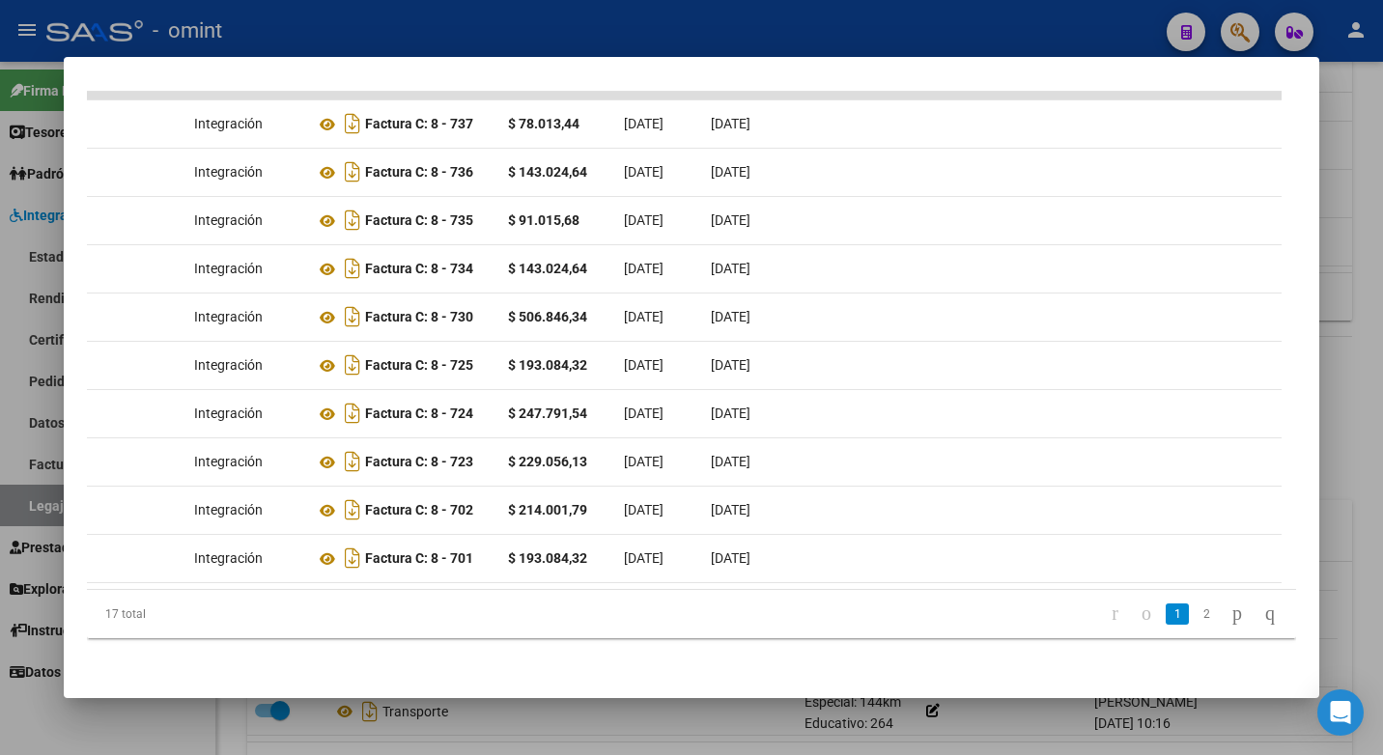
scroll to position [0, 0]
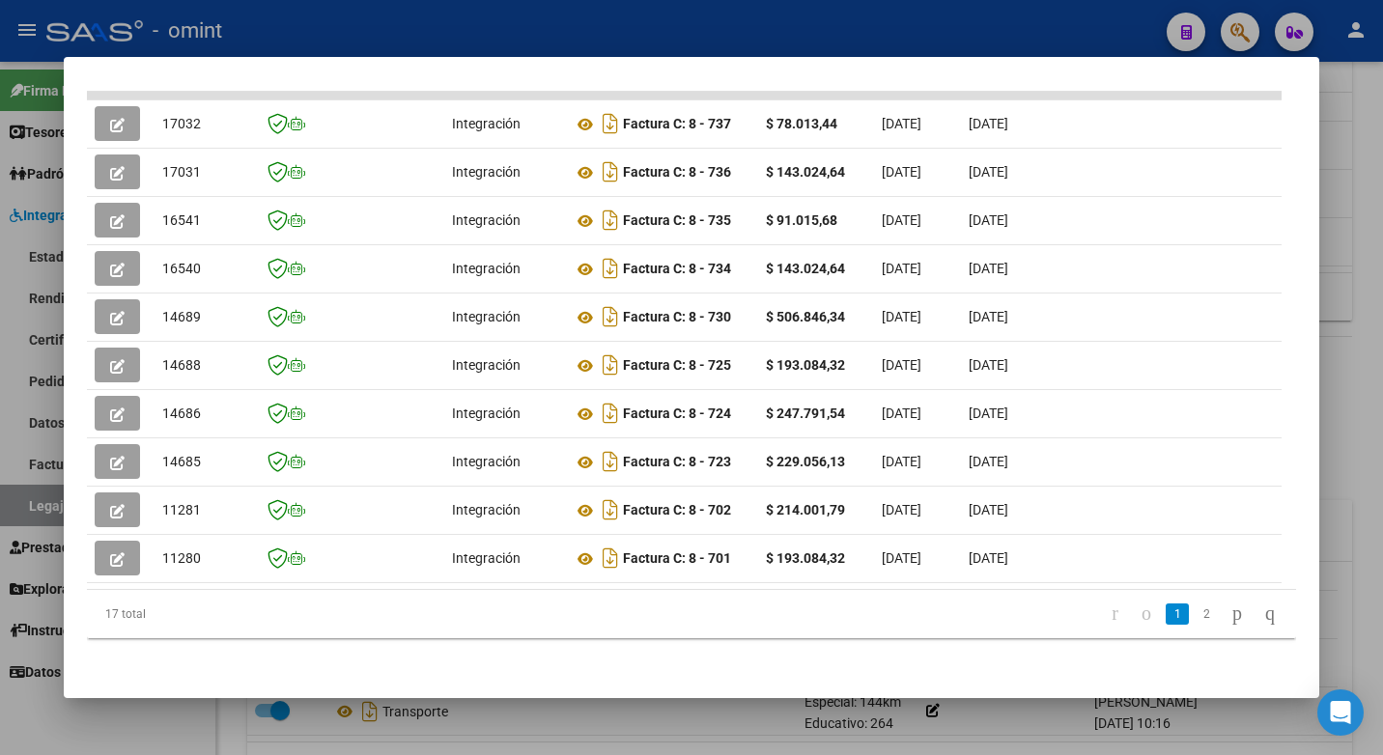
drag, startPoint x: 513, startPoint y: 263, endPoint x: -4, endPoint y: 262, distance: 516.6
click at [0, 262] on html "menu - omint person Firma Express Tesorería Extractos Procesados (csv) Extracto…" at bounding box center [691, 377] width 1383 height 755
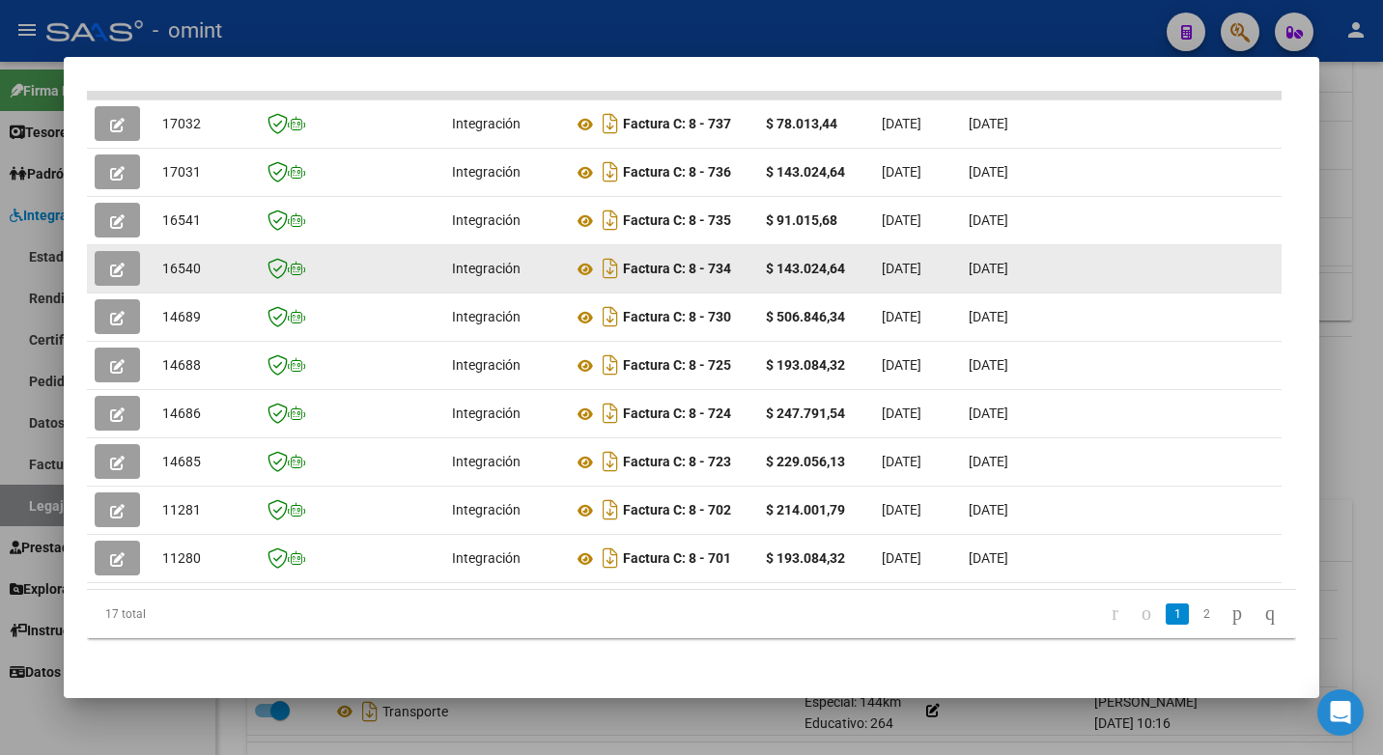
drag, startPoint x: 0, startPoint y: 260, endPoint x: 216, endPoint y: 262, distance: 216.3
click at [216, 262] on div "16540" at bounding box center [202, 269] width 81 height 22
click at [113, 263] on icon "button" at bounding box center [117, 270] width 14 height 14
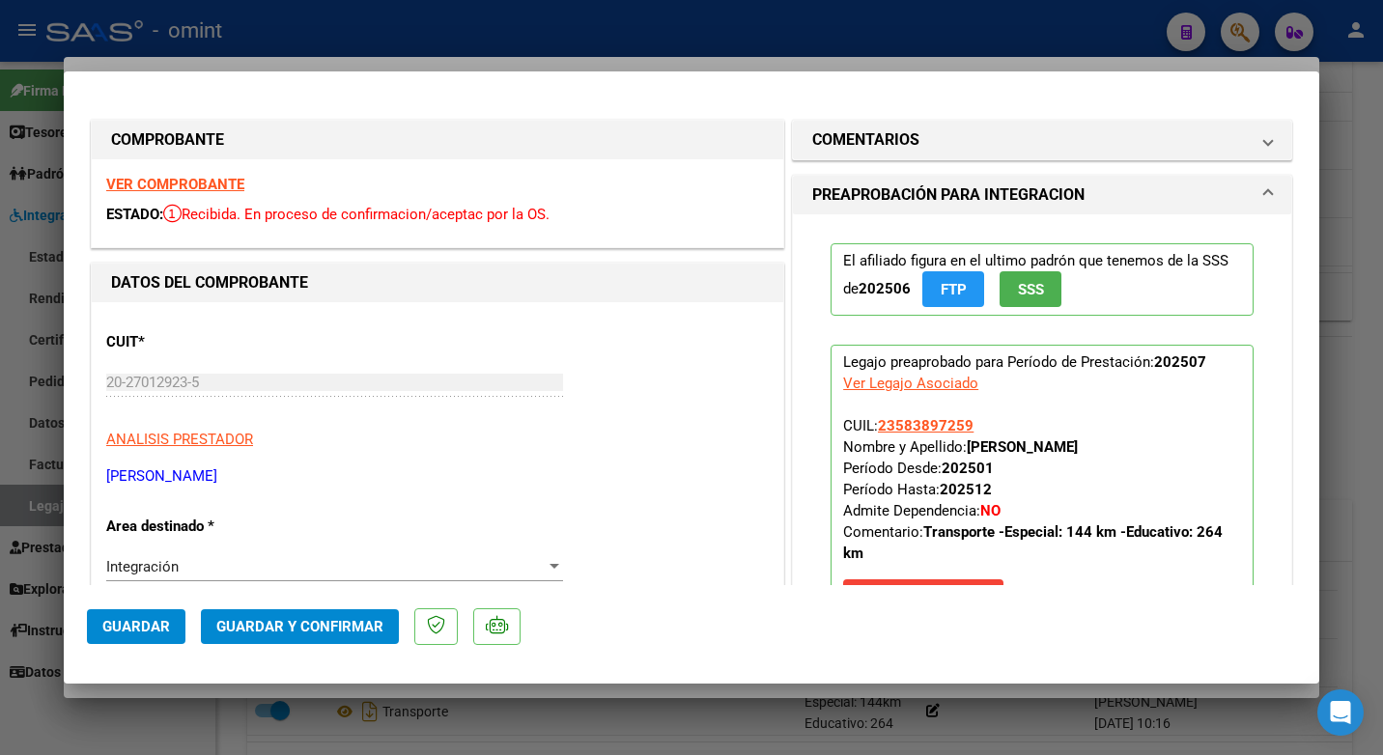
click at [146, 182] on strong "VER COMPROBANTE" at bounding box center [175, 184] width 138 height 17
click at [223, 182] on strong "VER COMPROBANTE" at bounding box center [175, 184] width 138 height 17
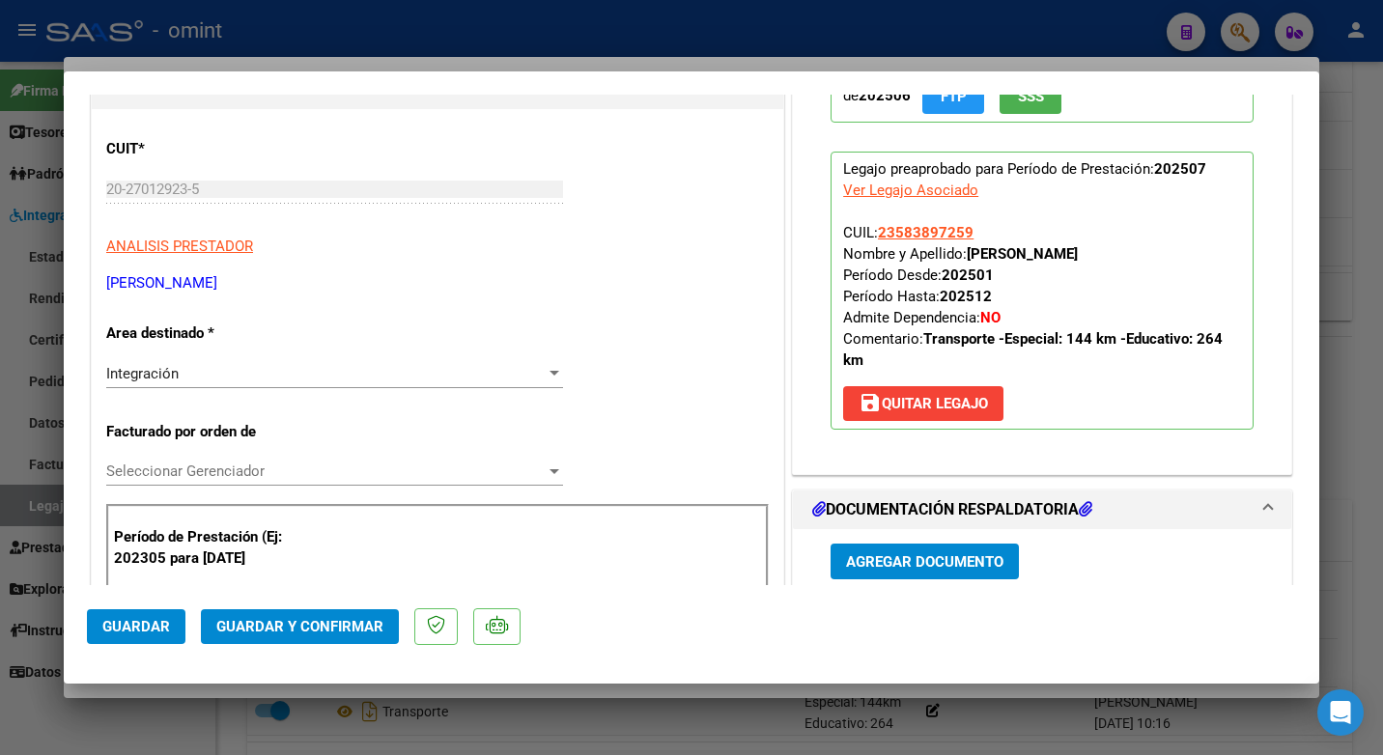
scroll to position [290, 0]
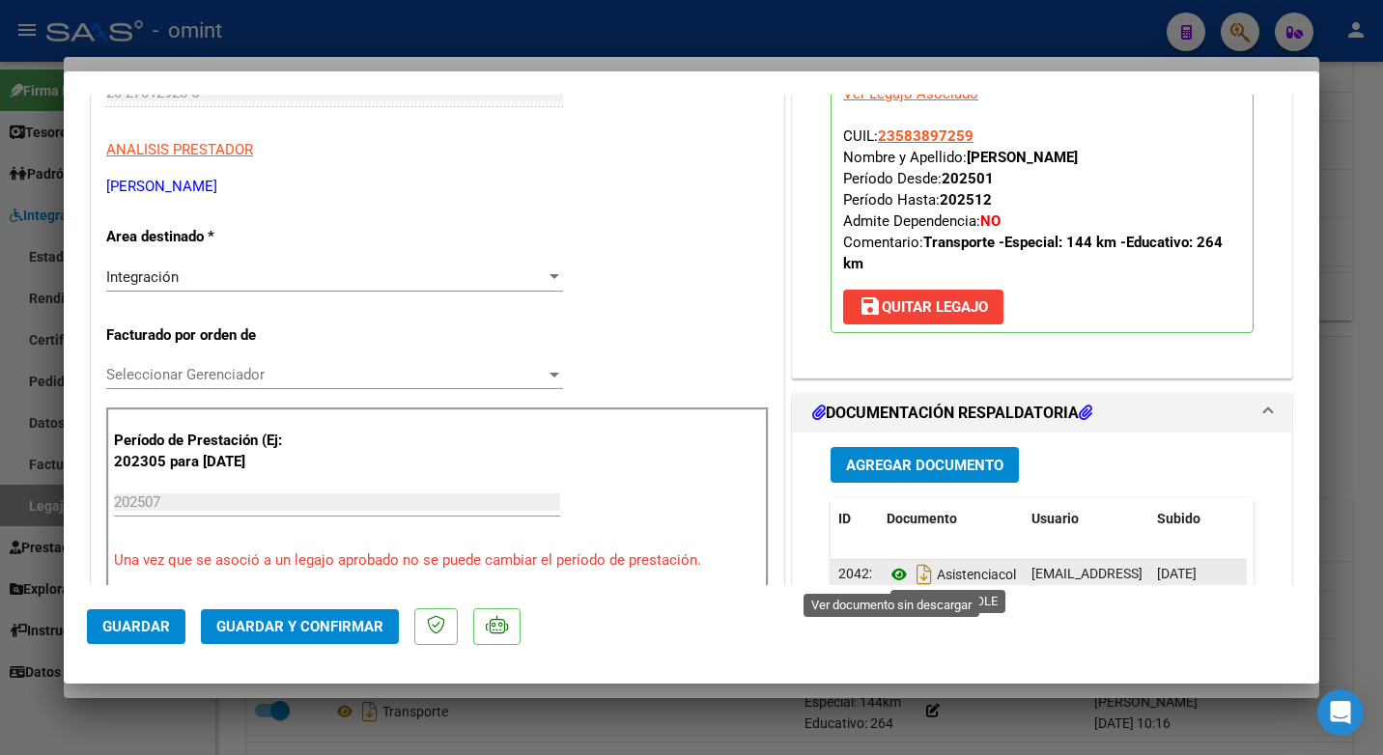
click at [894, 566] on icon at bounding box center [898, 574] width 25 height 23
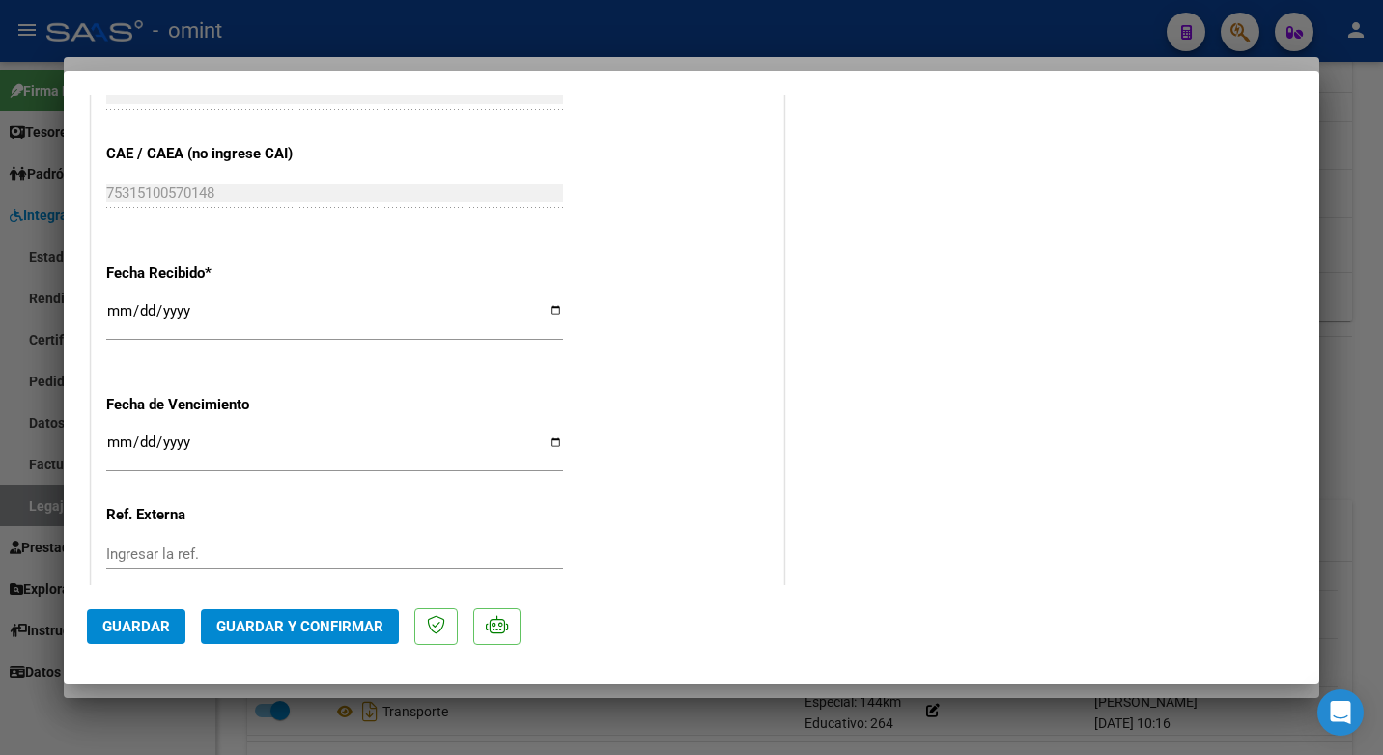
scroll to position [1352, 0]
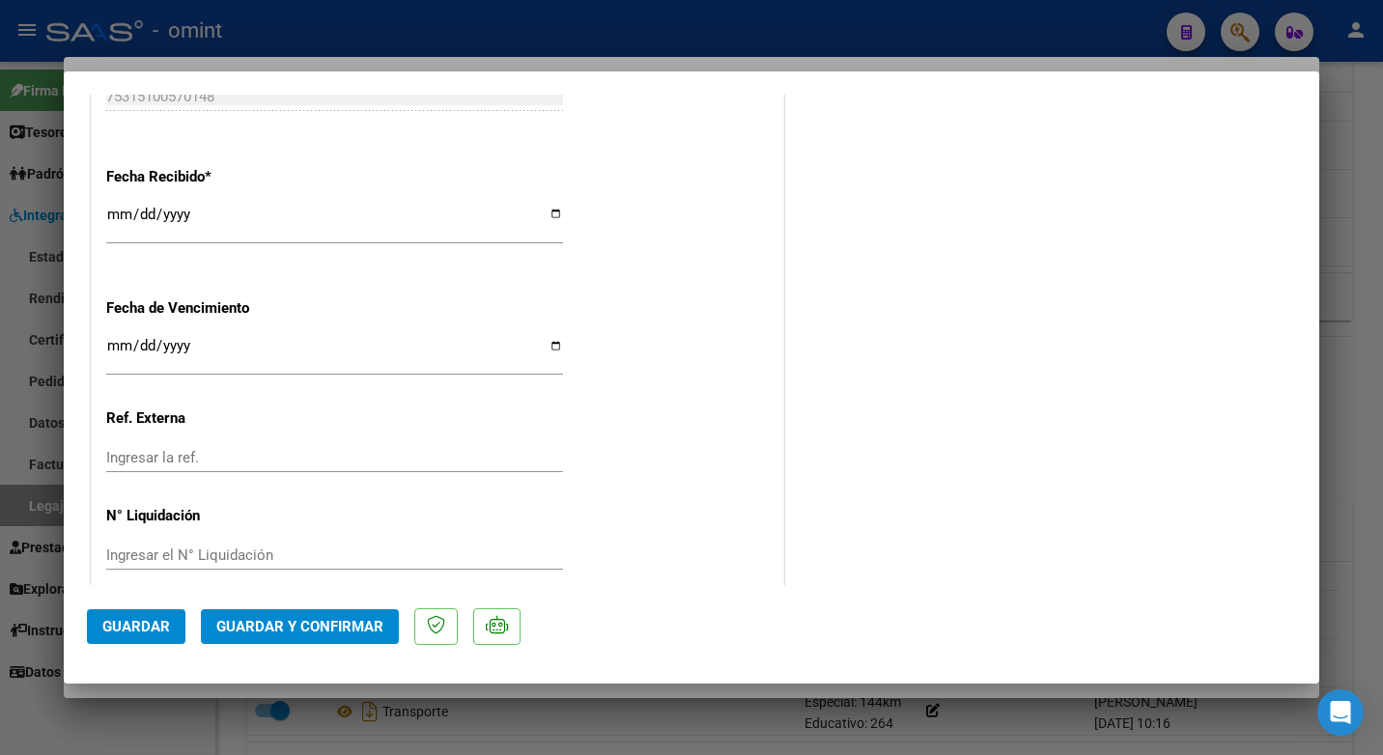
click at [294, 624] on span "Guardar y Confirmar" at bounding box center [299, 626] width 167 height 17
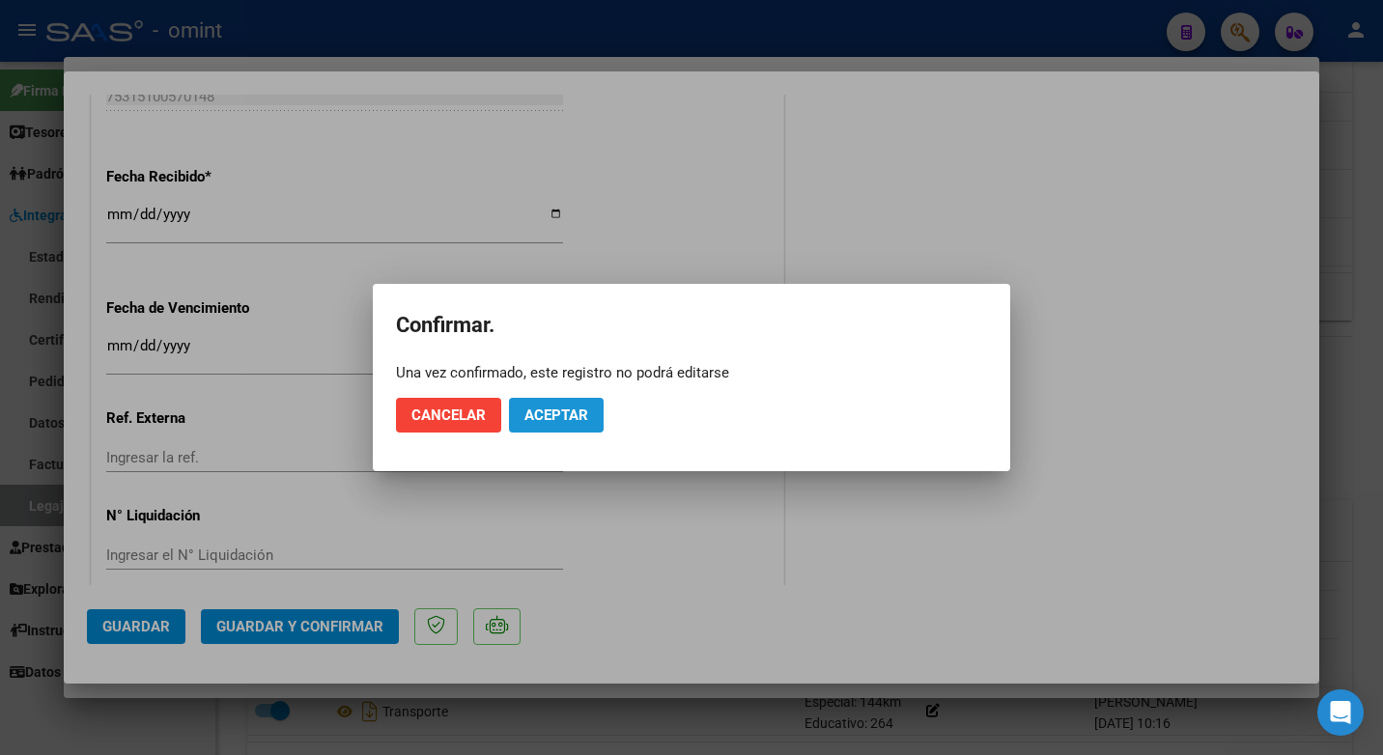
click at [574, 413] on span "Aceptar" at bounding box center [556, 414] width 64 height 17
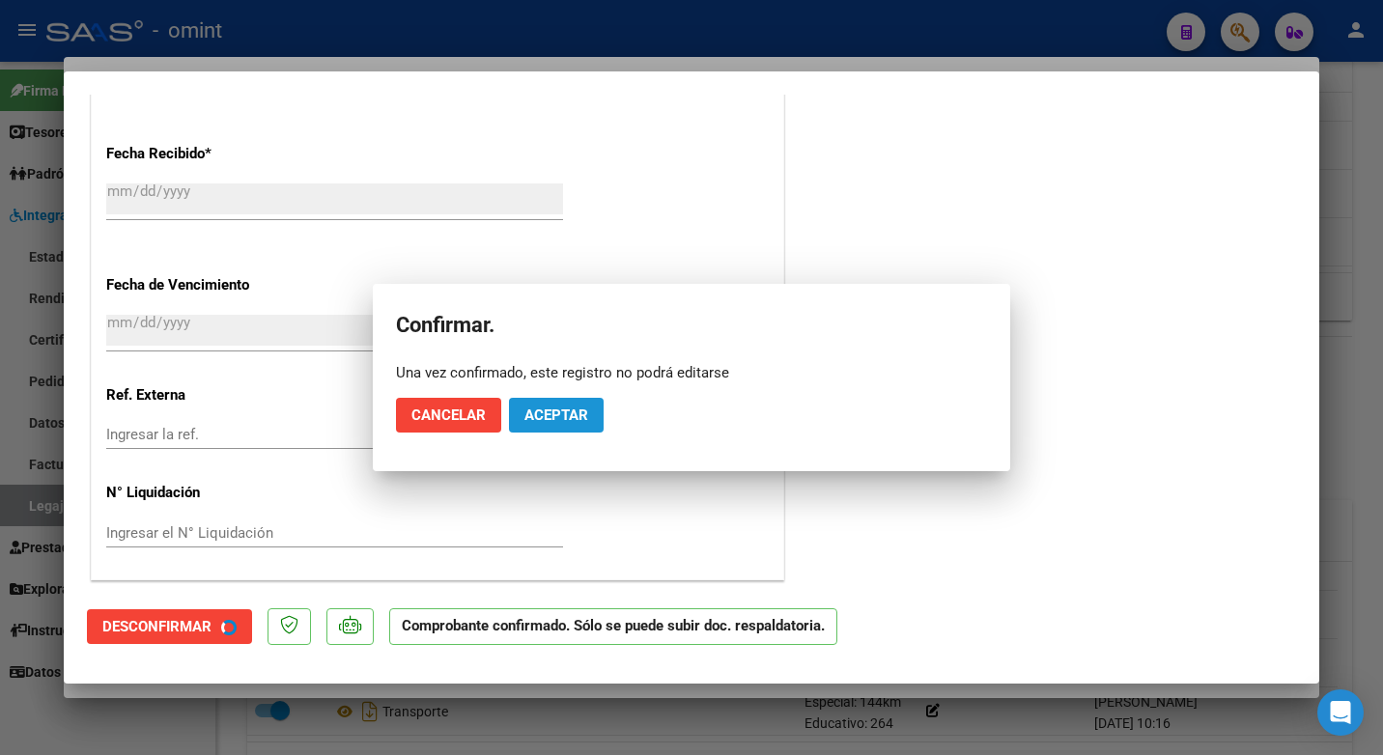
scroll to position [1232, 0]
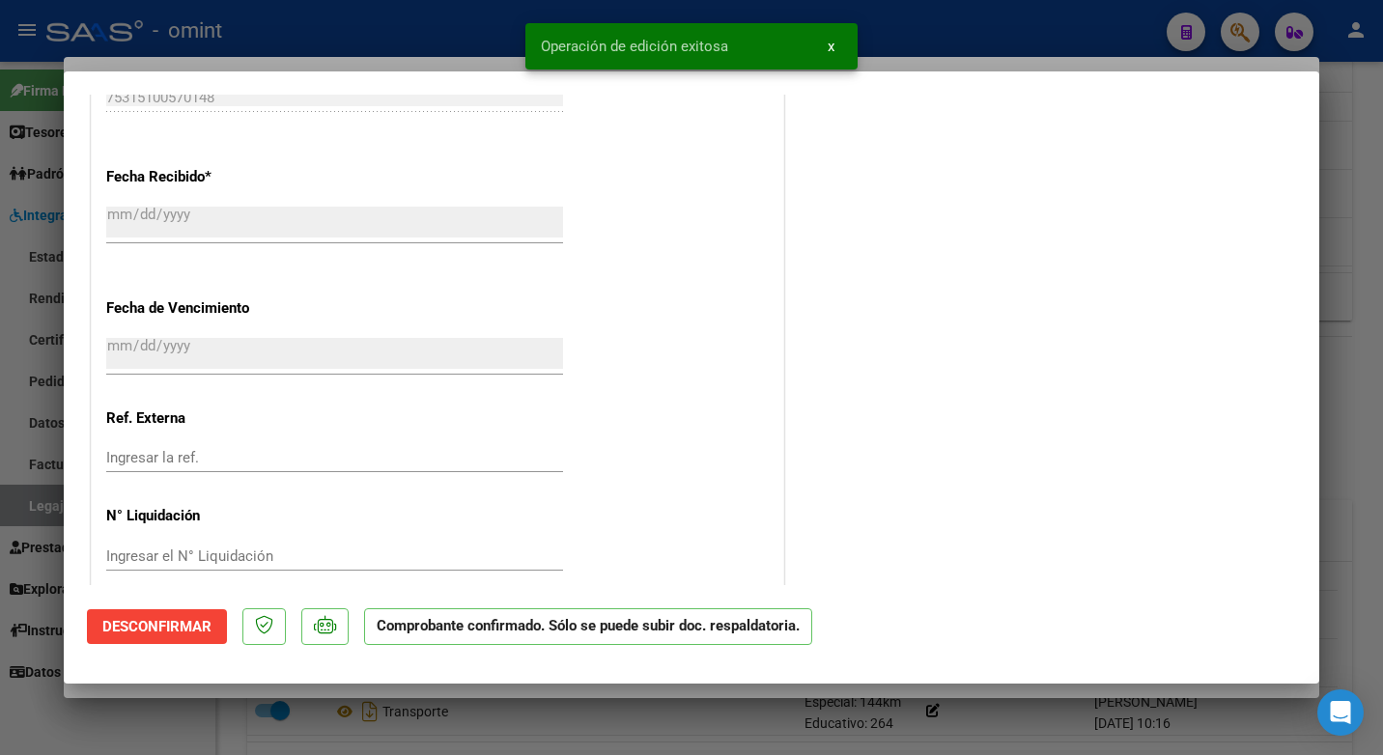
click at [343, 15] on div at bounding box center [691, 377] width 1383 height 755
type input "$ 0,00"
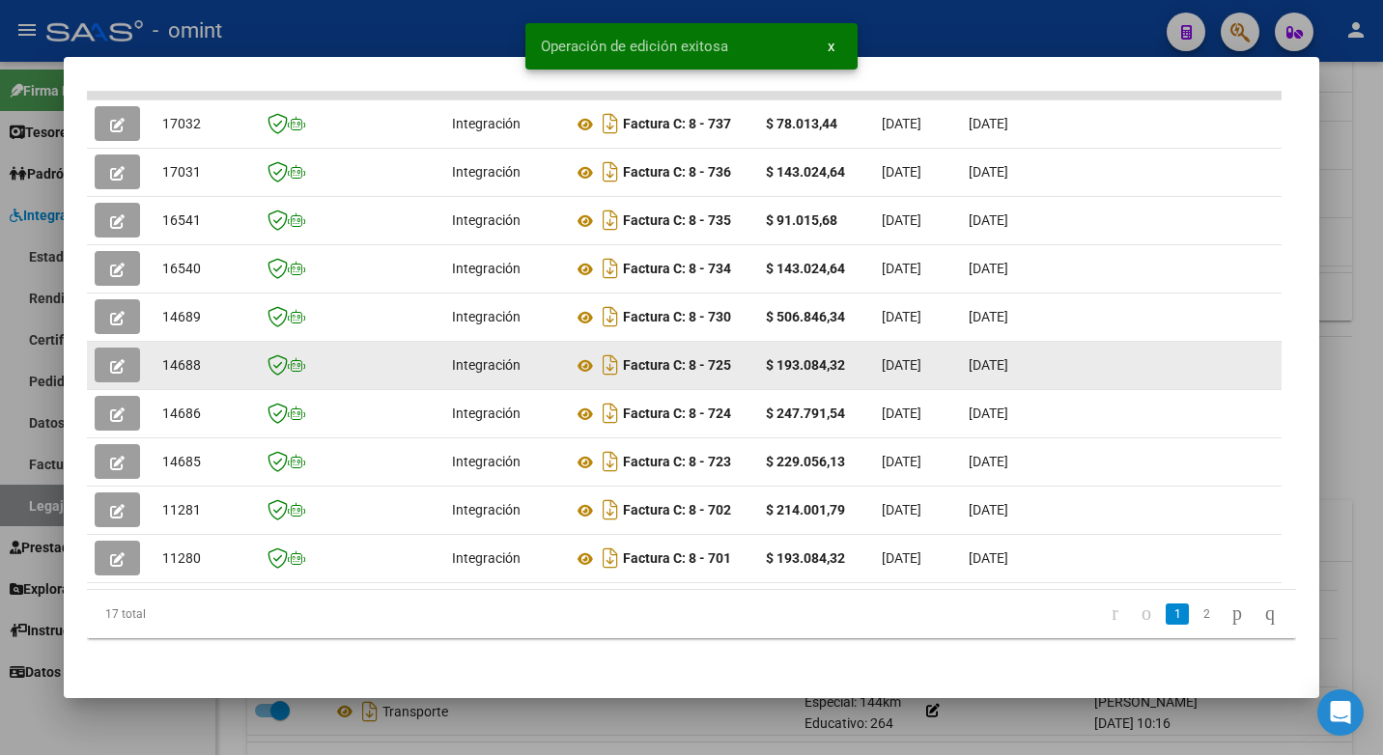
scroll to position [243, 0]
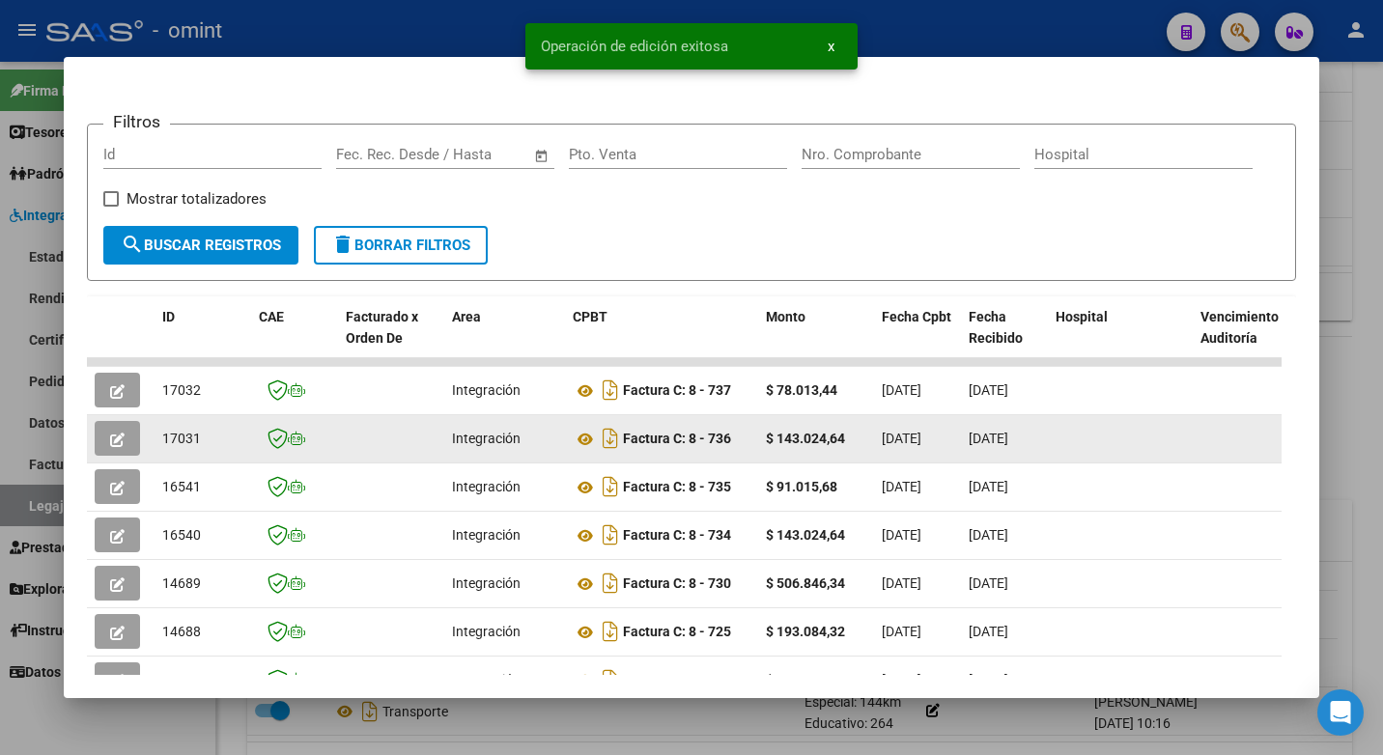
click at [174, 443] on span "17031" at bounding box center [181, 438] width 39 height 15
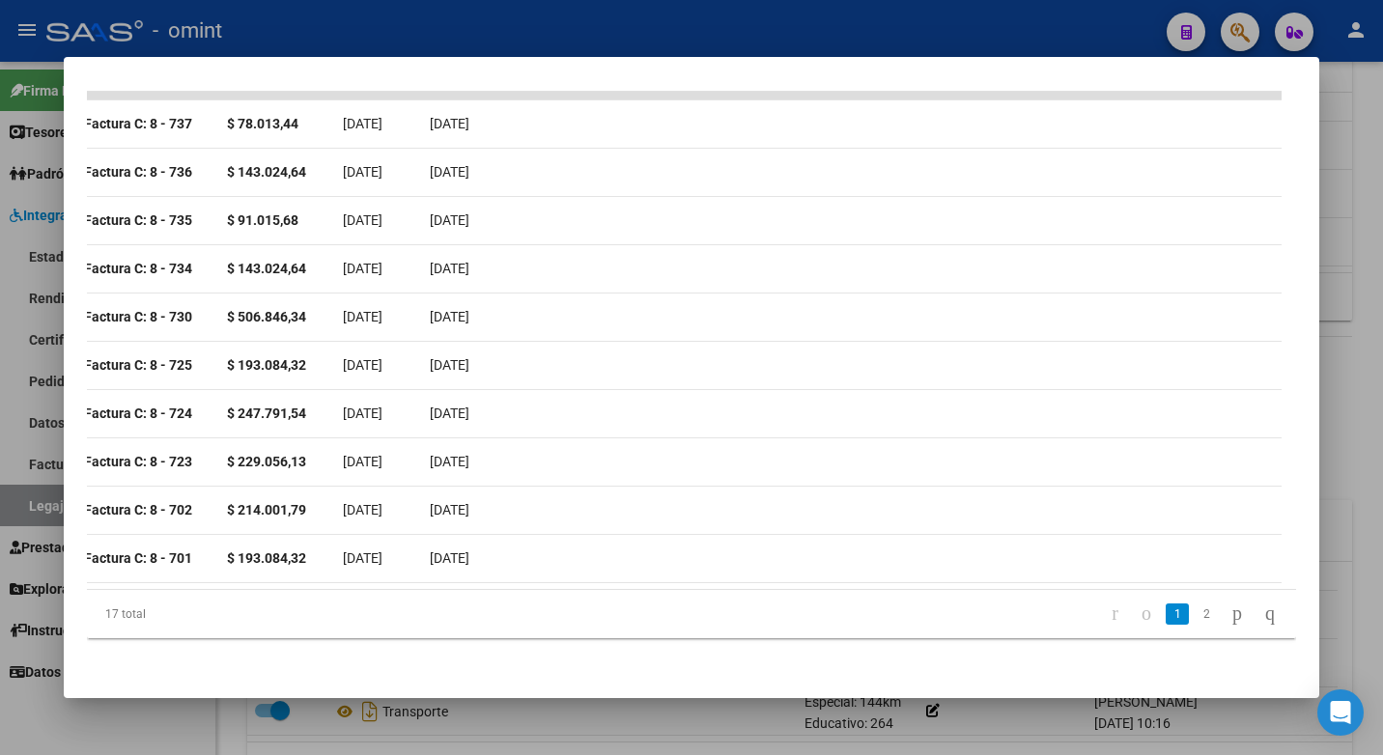
scroll to position [0, 0]
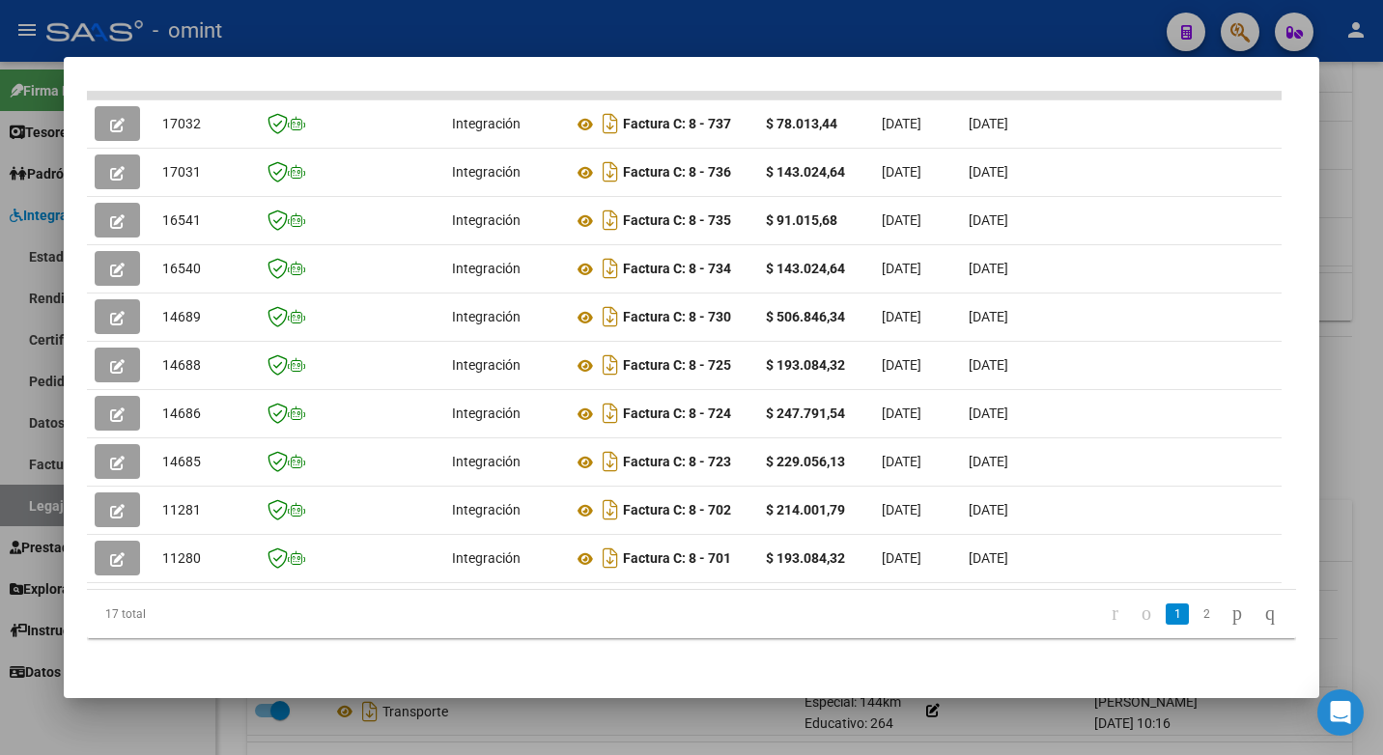
drag, startPoint x: 384, startPoint y: 260, endPoint x: -4, endPoint y: 266, distance: 388.2
click at [0, 266] on html "menu - omint person Firma Express Tesorería Extractos Procesados (csv) Extracto…" at bounding box center [691, 377] width 1383 height 755
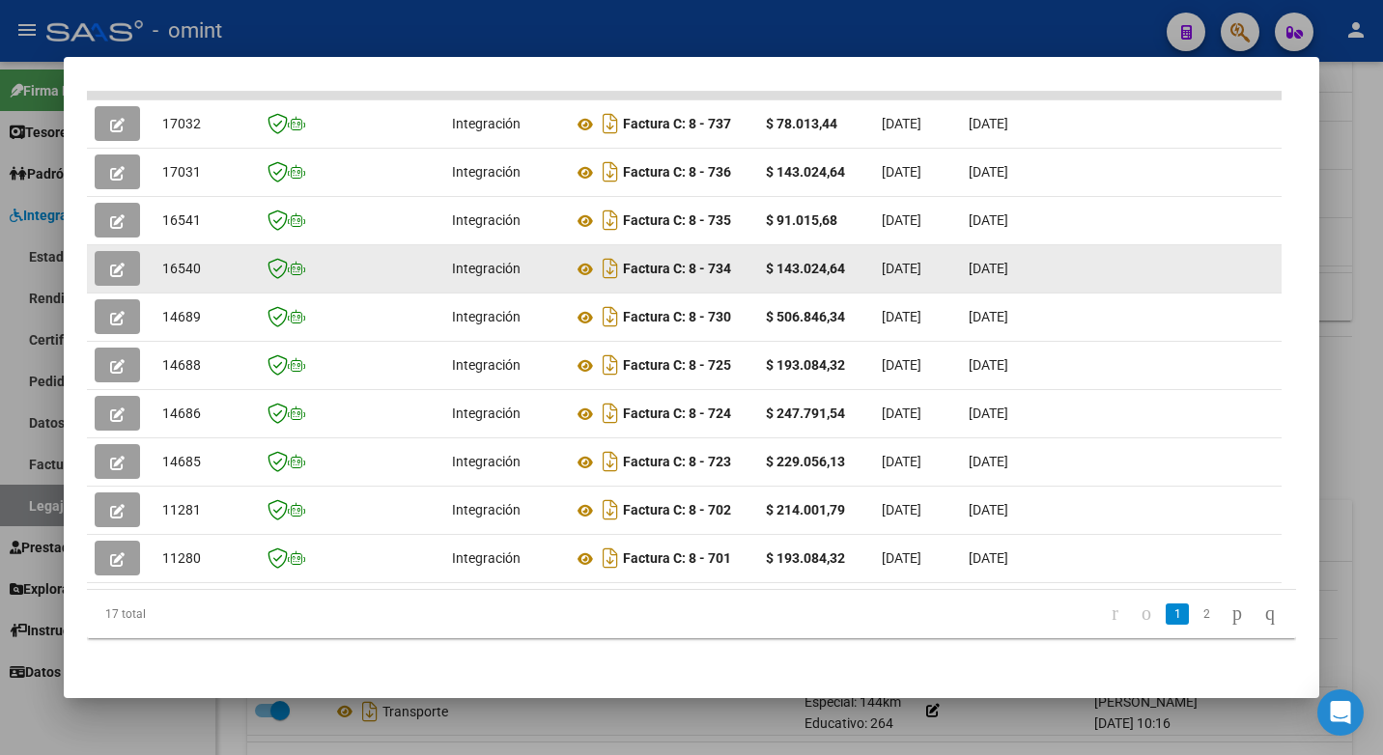
drag, startPoint x: 0, startPoint y: 266, endPoint x: 226, endPoint y: 273, distance: 226.0
click at [220, 294] on datatable-body-cell "14689" at bounding box center [202, 317] width 97 height 47
click at [183, 261] on span "16540" at bounding box center [181, 268] width 39 height 15
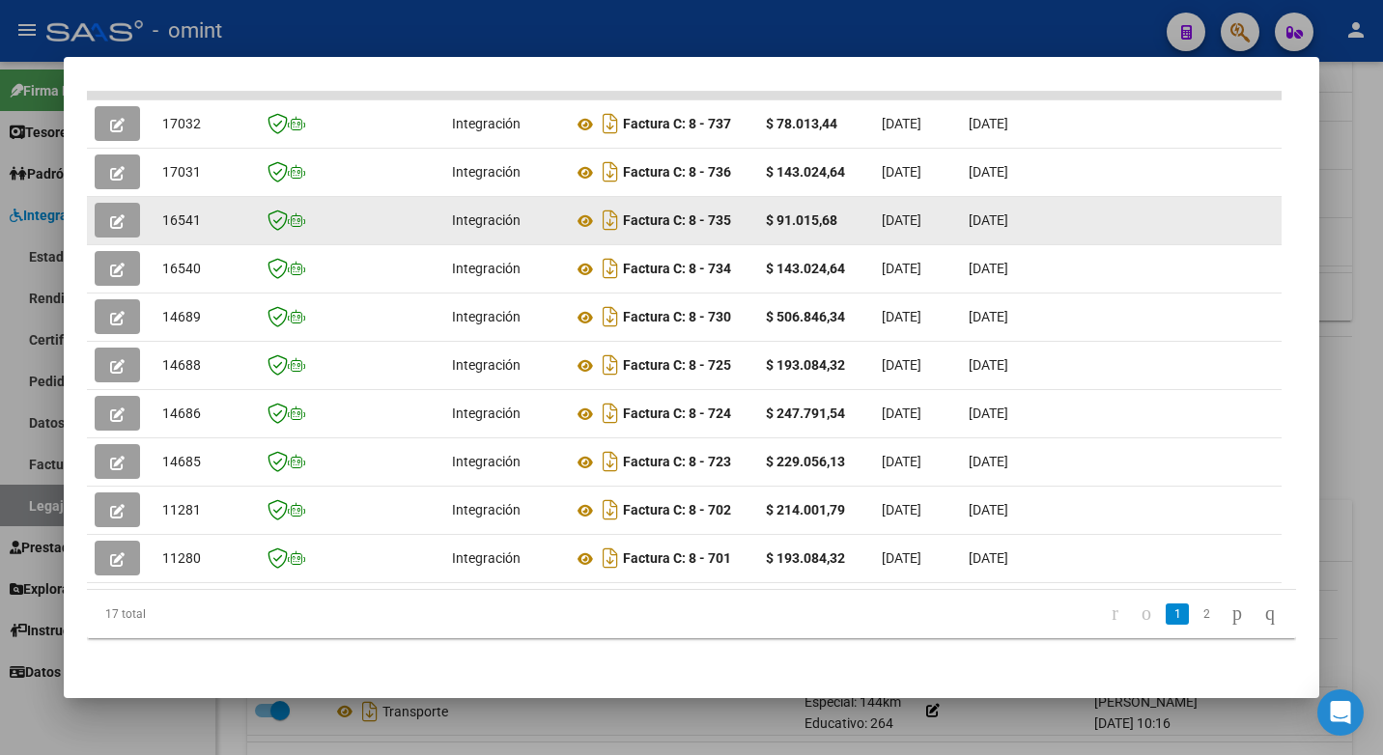
click at [112, 203] on button "button" at bounding box center [117, 220] width 45 height 35
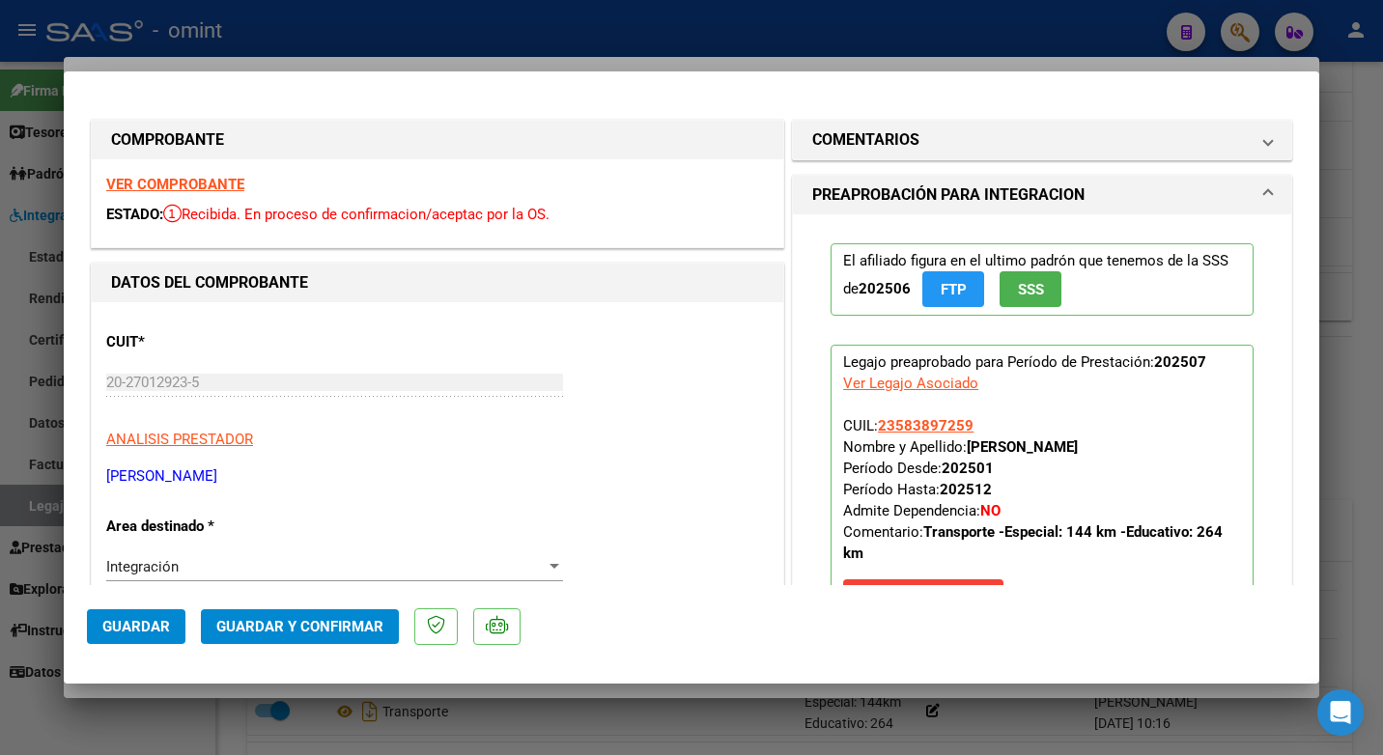
click at [216, 182] on strong "VER COMPROBANTE" at bounding box center [175, 184] width 138 height 17
click at [210, 182] on strong "VER COMPROBANTE" at bounding box center [175, 184] width 138 height 17
click at [942, 144] on mat-panel-title "COMENTARIOS" at bounding box center [1030, 139] width 436 height 23
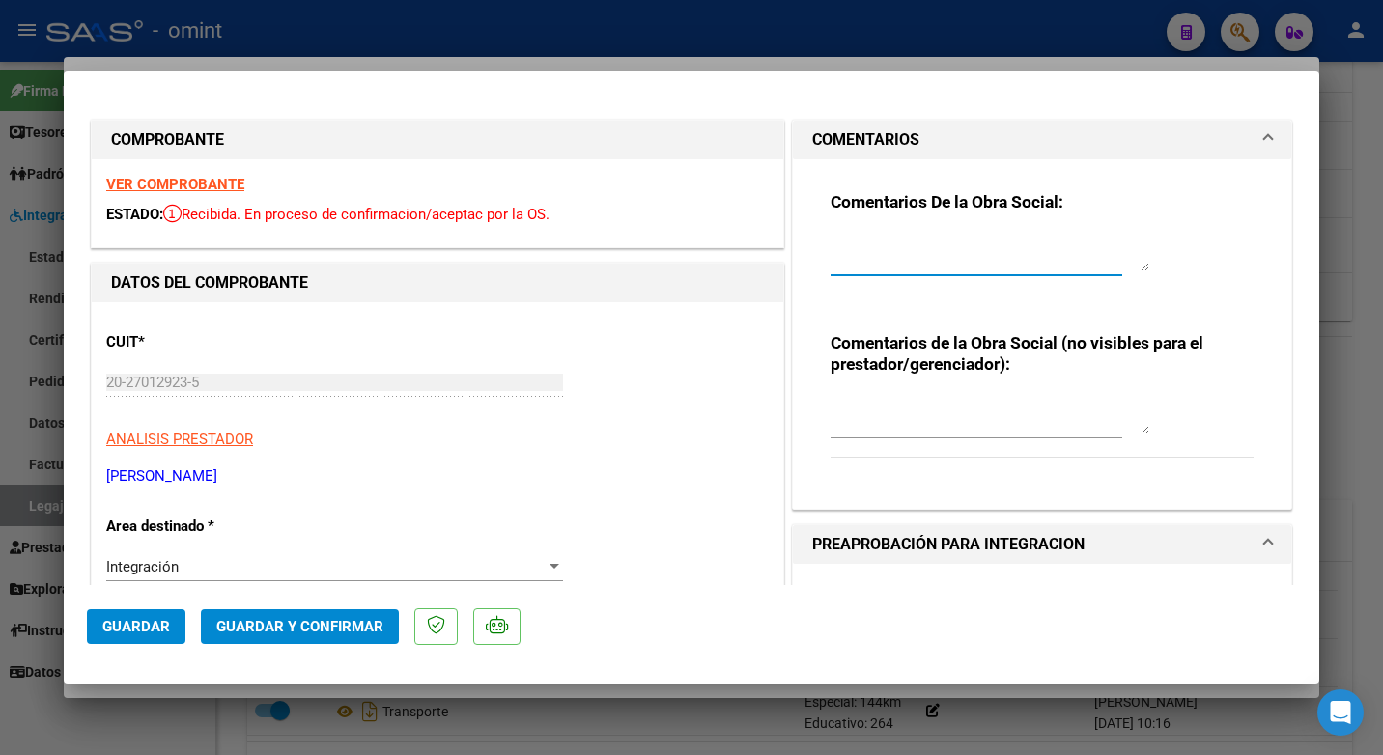
click at [883, 264] on textarea at bounding box center [989, 252] width 319 height 39
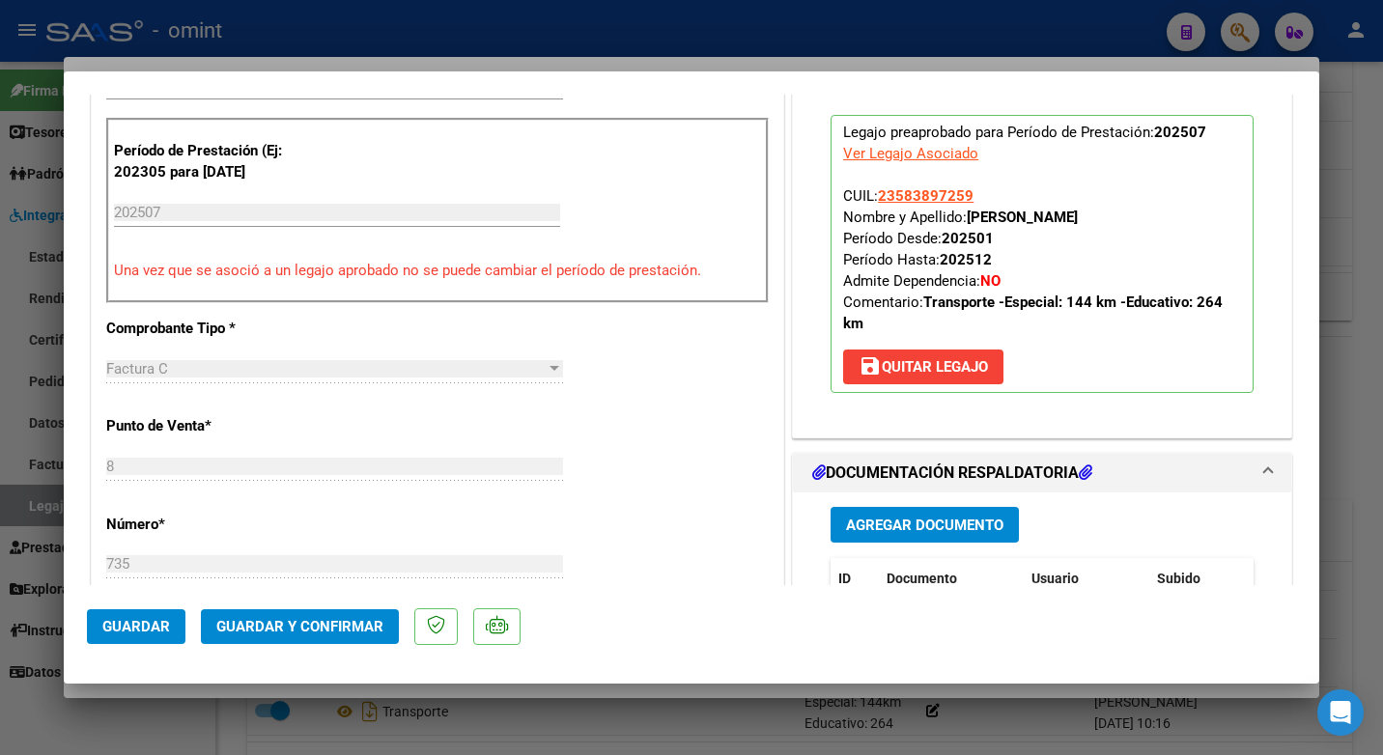
scroll to position [676, 0]
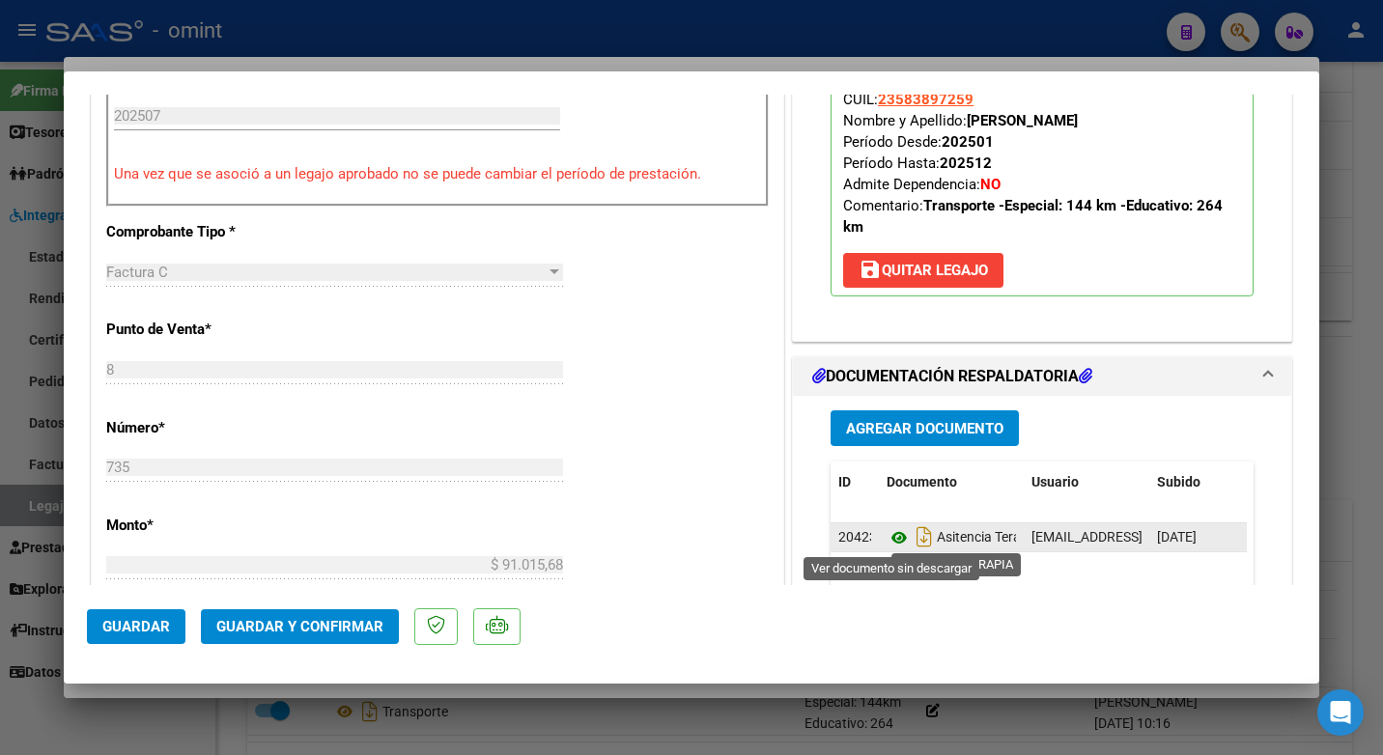
type textarea "Estimado: se procesara los KM autorizados que son [DEMOGRAPHIC_DATA]. Tenerlo e…"
click at [891, 533] on icon at bounding box center [898, 537] width 25 height 23
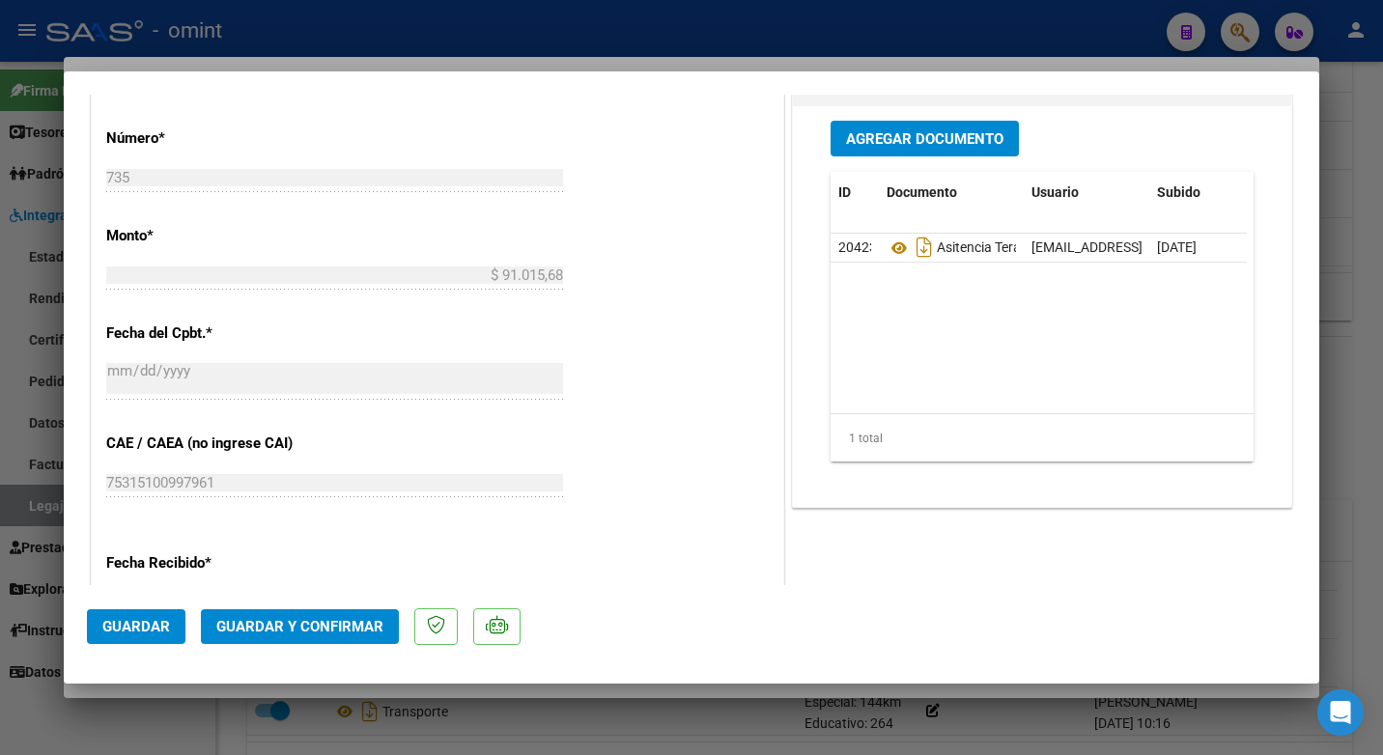
scroll to position [1159, 0]
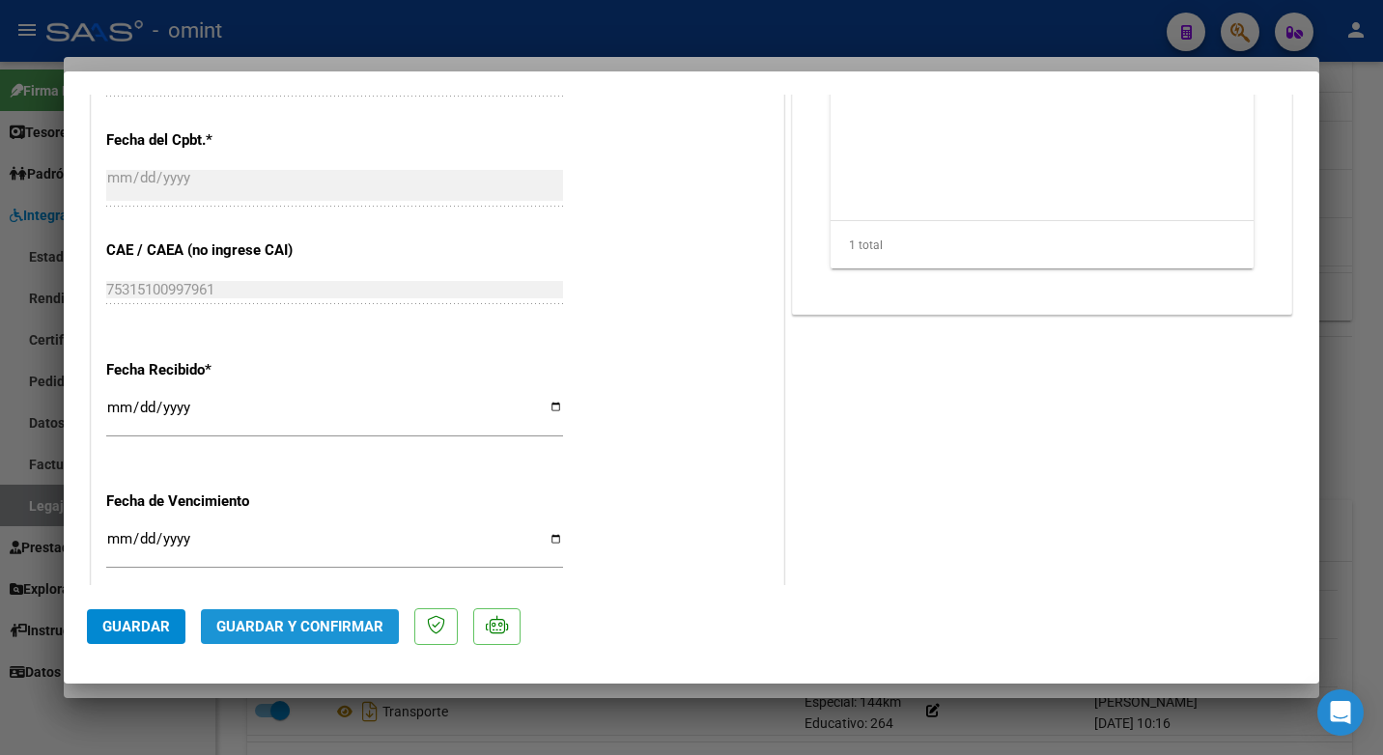
click at [274, 619] on span "Guardar y Confirmar" at bounding box center [299, 626] width 167 height 17
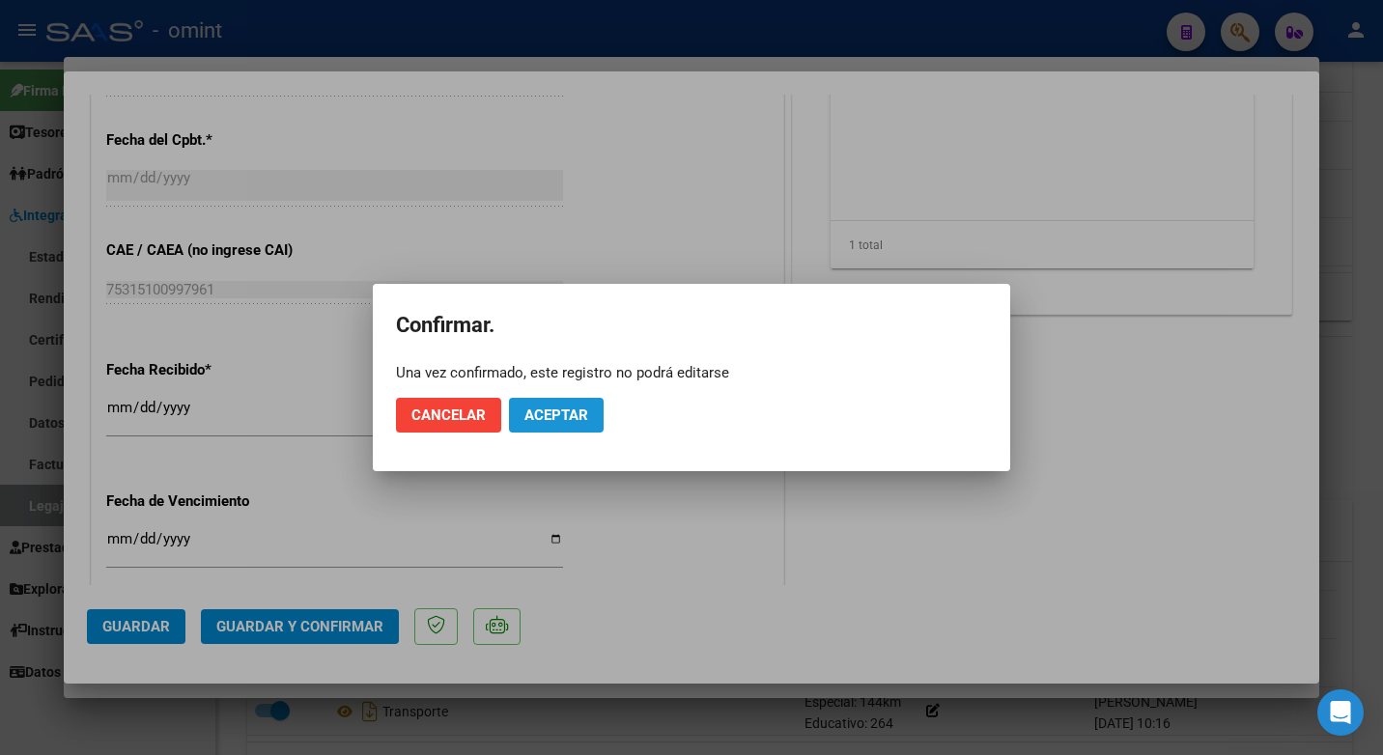
click at [561, 408] on span "Aceptar" at bounding box center [556, 414] width 64 height 17
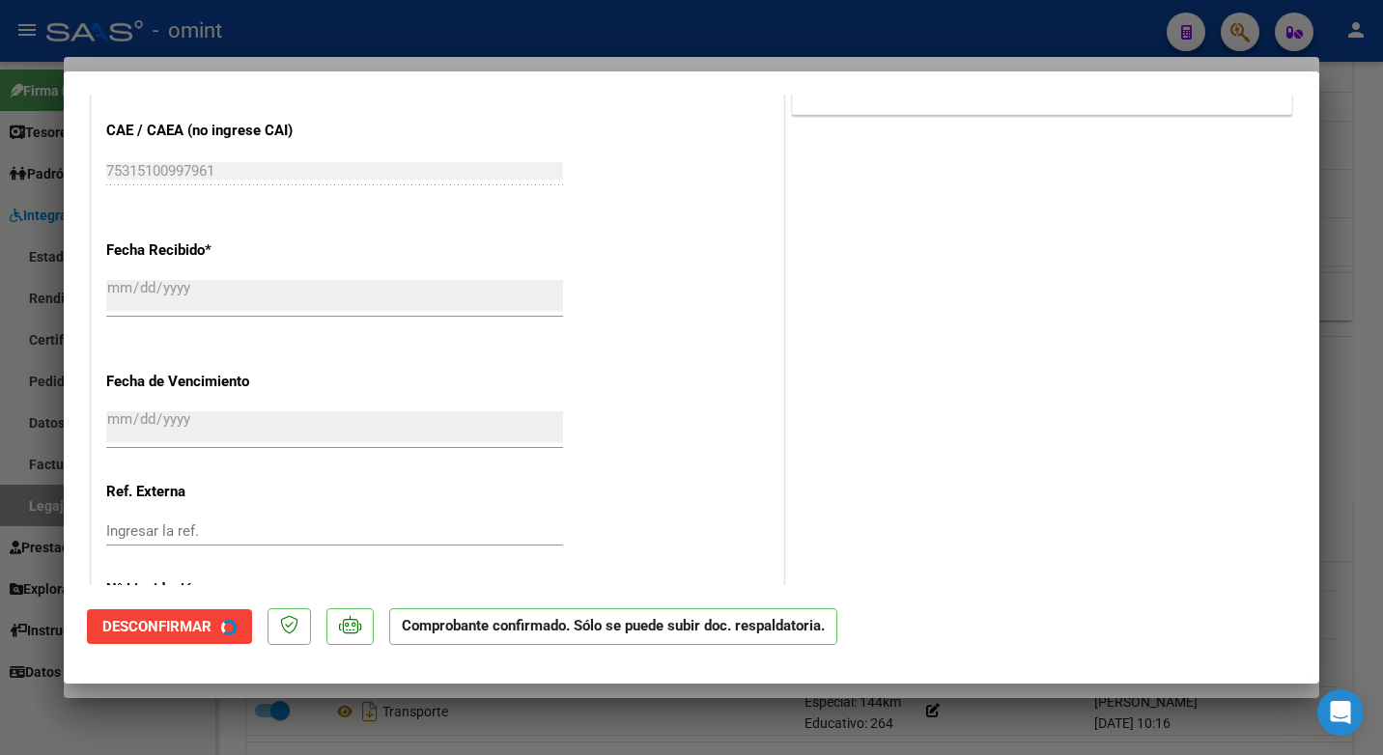
scroll to position [1039, 0]
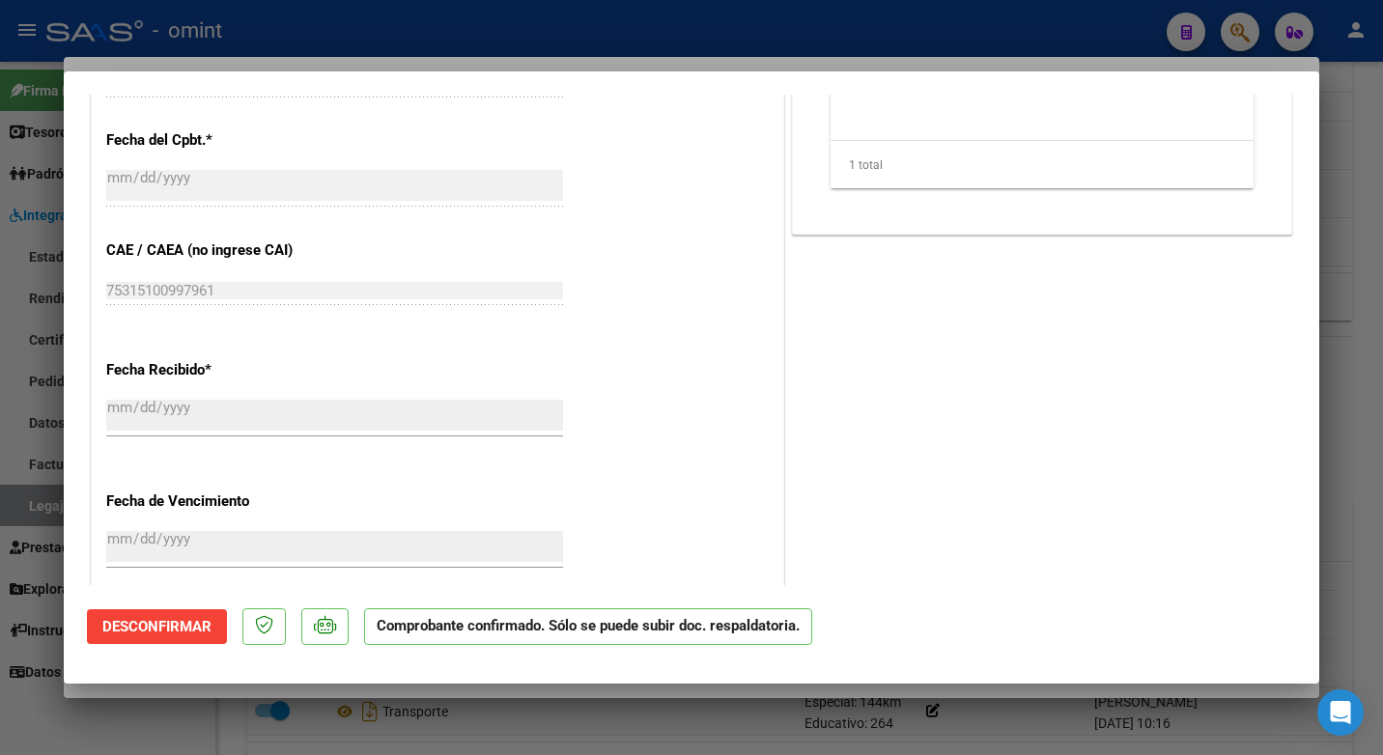
click at [632, 27] on div at bounding box center [691, 377] width 1383 height 755
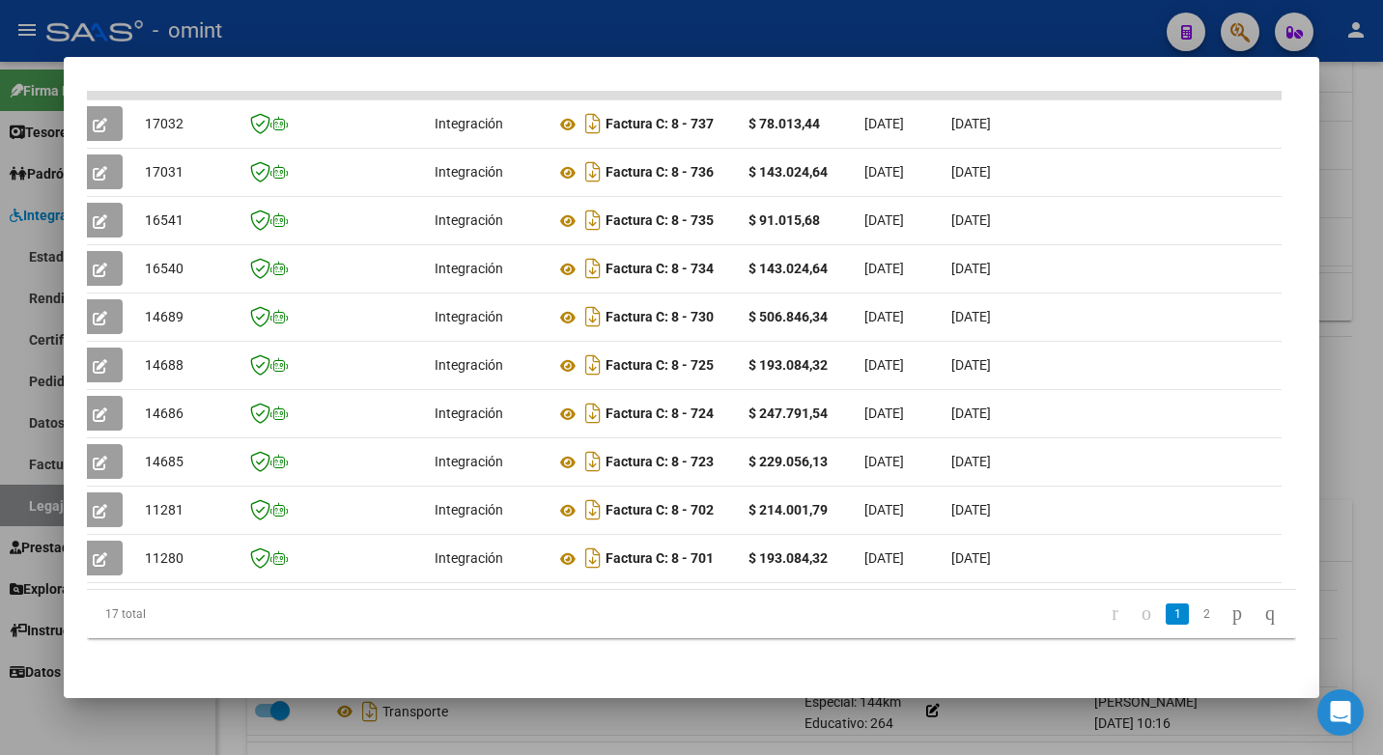
scroll to position [0, 0]
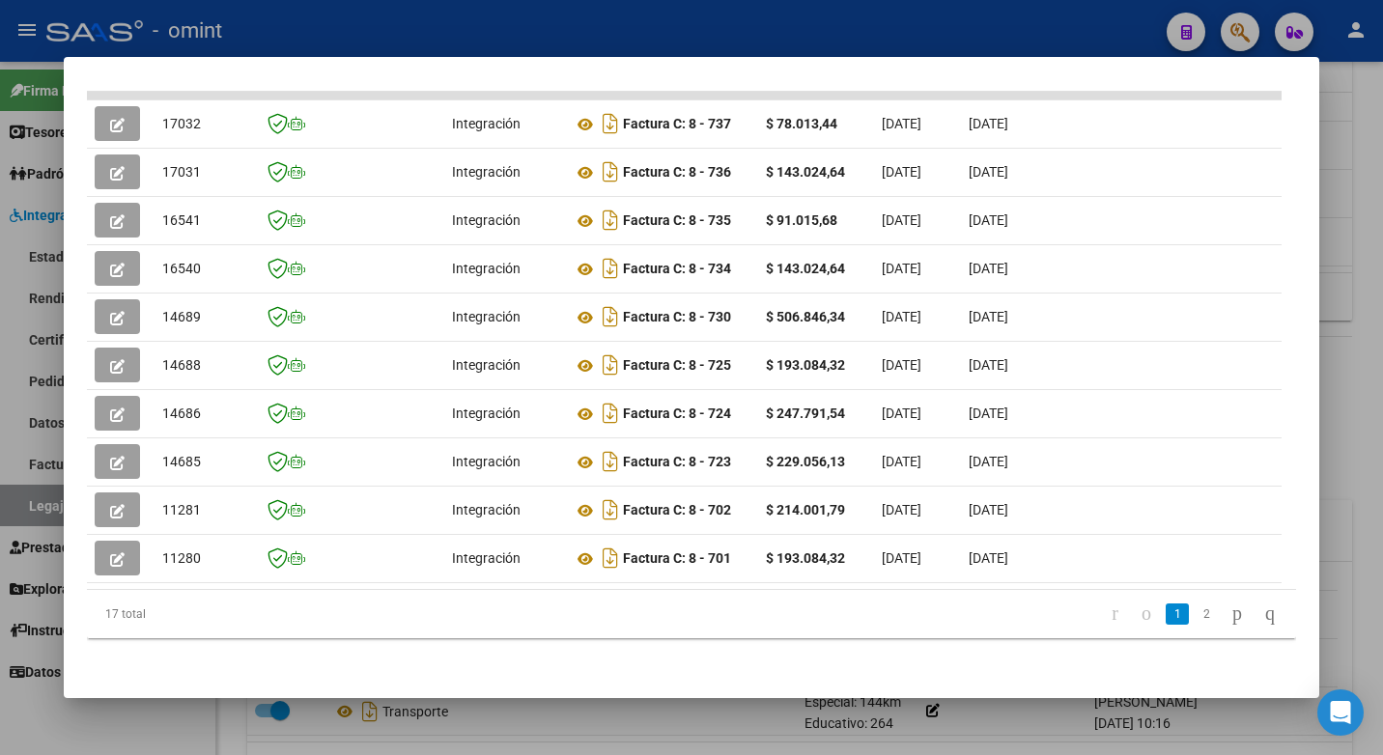
drag, startPoint x: 600, startPoint y: 210, endPoint x: 47, endPoint y: 210, distance: 552.3
click at [47, 210] on div "Análisis Prestador - CUIT: 20270129235 cloud_download Exportar CSV ABM ARCA Imp…" at bounding box center [691, 377] width 1383 height 755
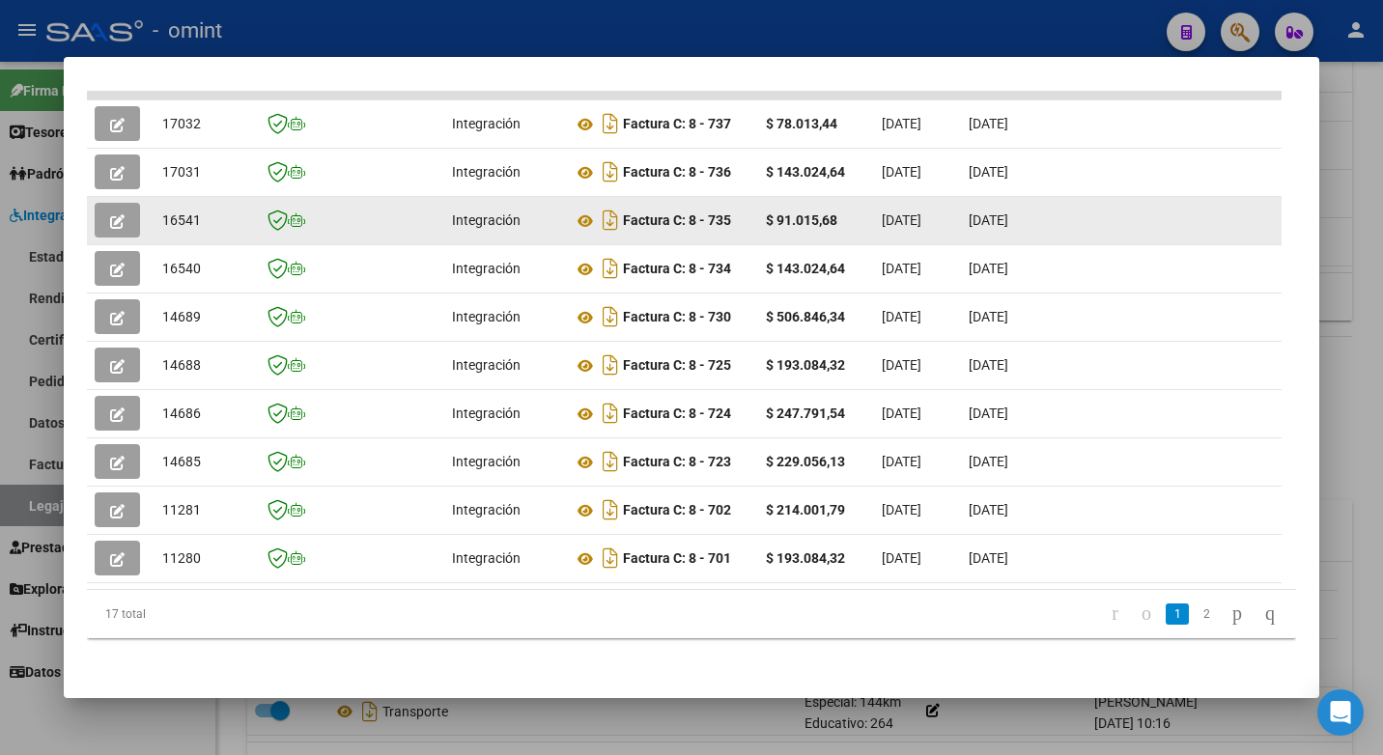
drag, startPoint x: 46, startPoint y: 210, endPoint x: 219, endPoint y: 222, distance: 173.3
click at [224, 225] on datatable-body-cell "16541" at bounding box center [202, 220] width 97 height 47
click at [183, 212] on span "16541" at bounding box center [181, 219] width 39 height 15
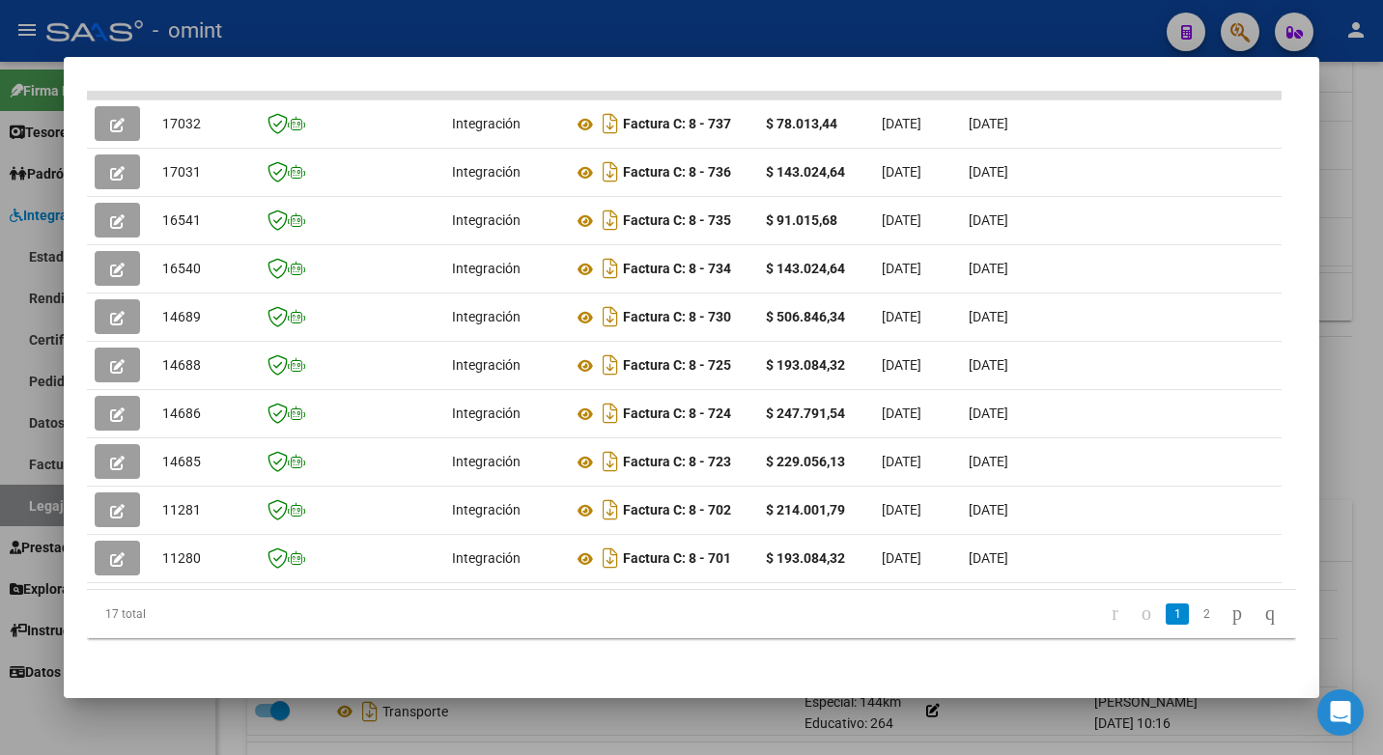
click at [402, 37] on div at bounding box center [691, 377] width 1383 height 755
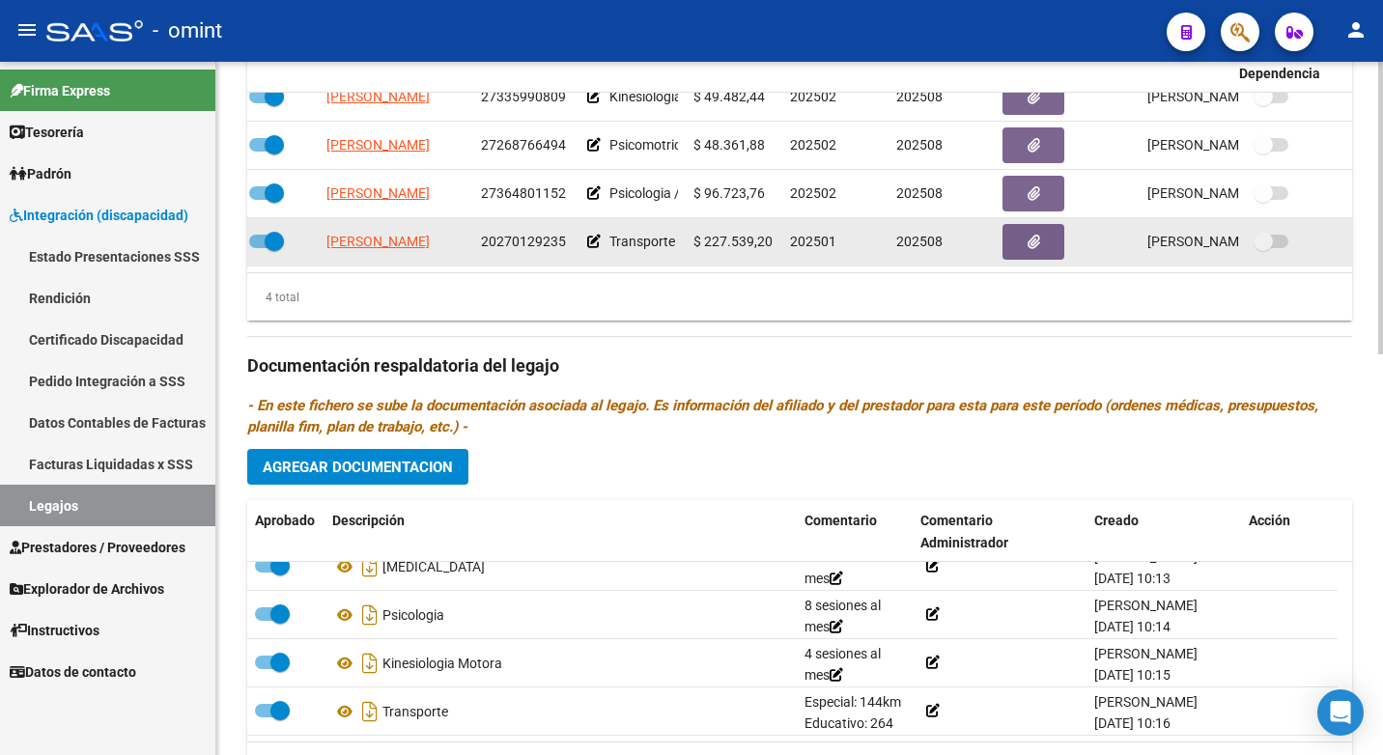
scroll to position [658, 0]
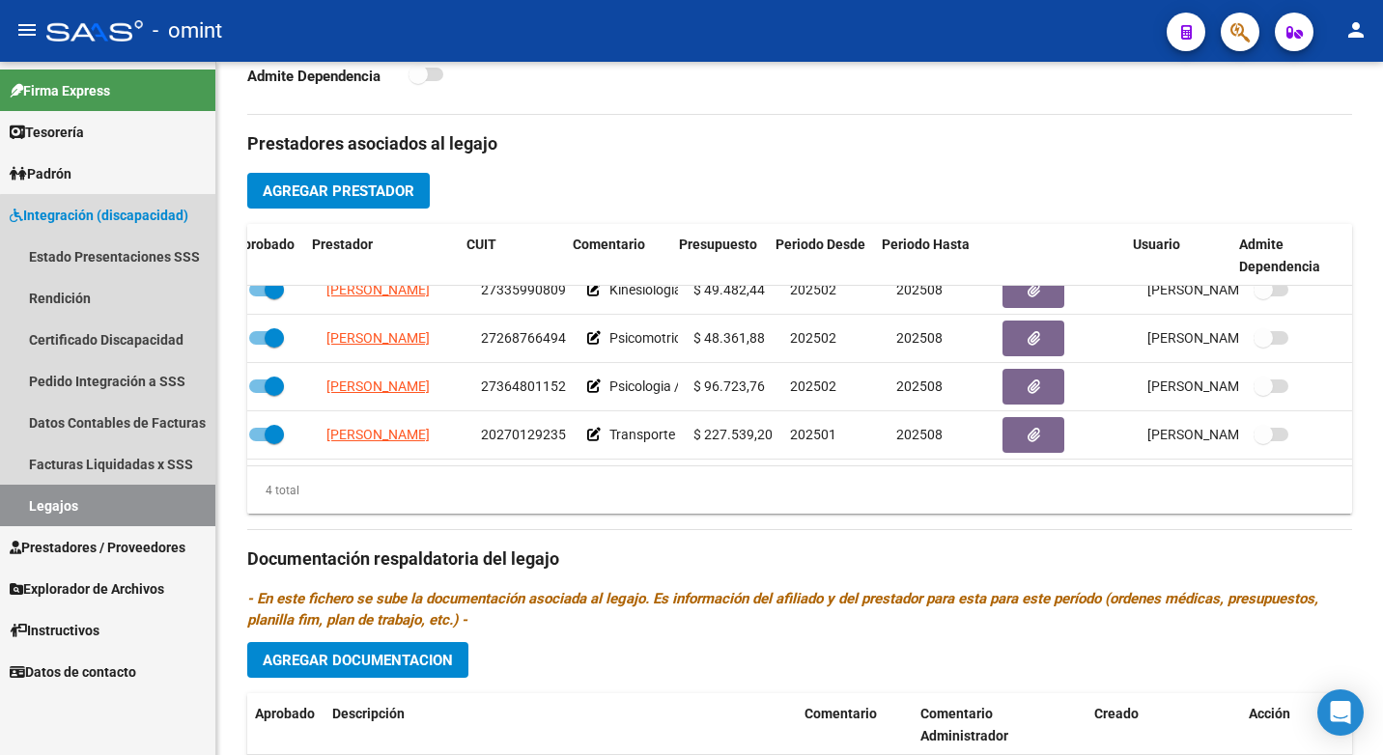
click at [142, 512] on link "Legajos" at bounding box center [107, 506] width 215 height 42
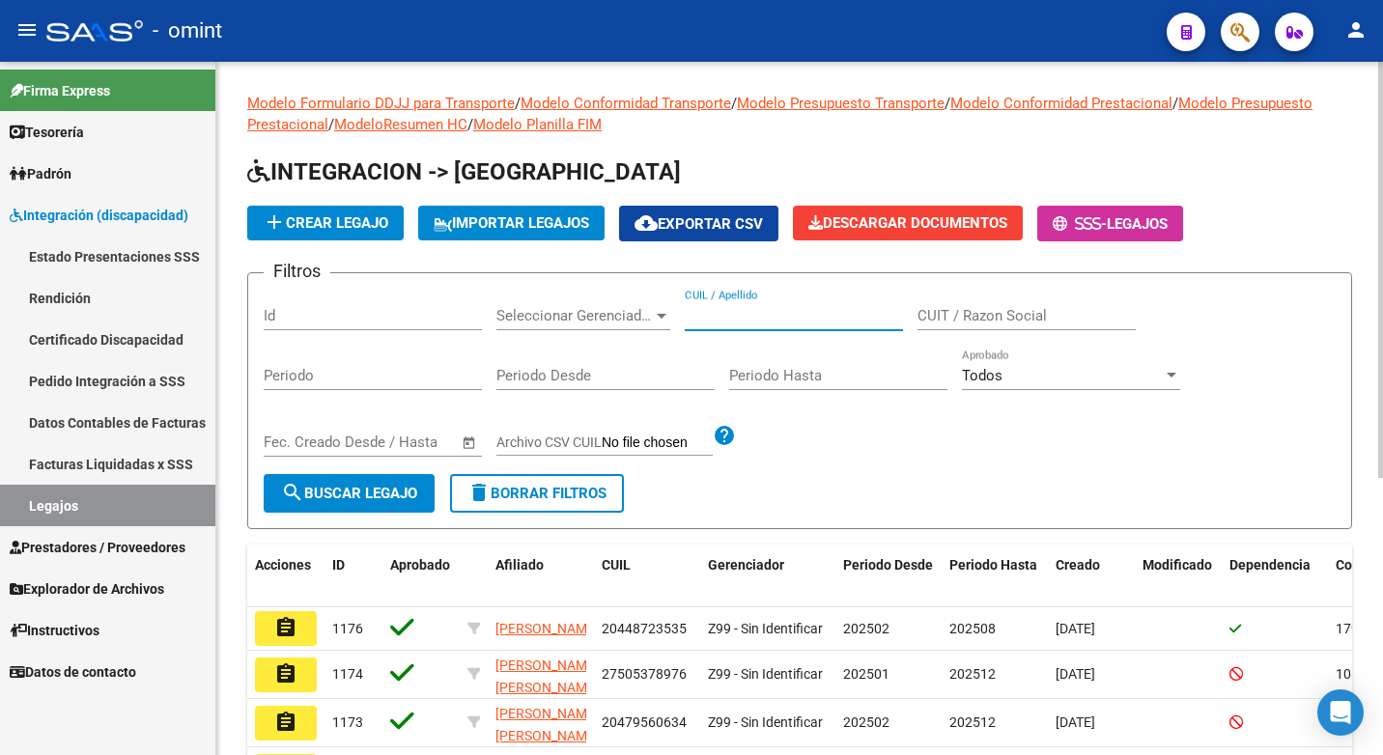
paste input "20571535611"
type input "20571535611"
click at [384, 502] on span "search Buscar Legajo" at bounding box center [349, 493] width 136 height 17
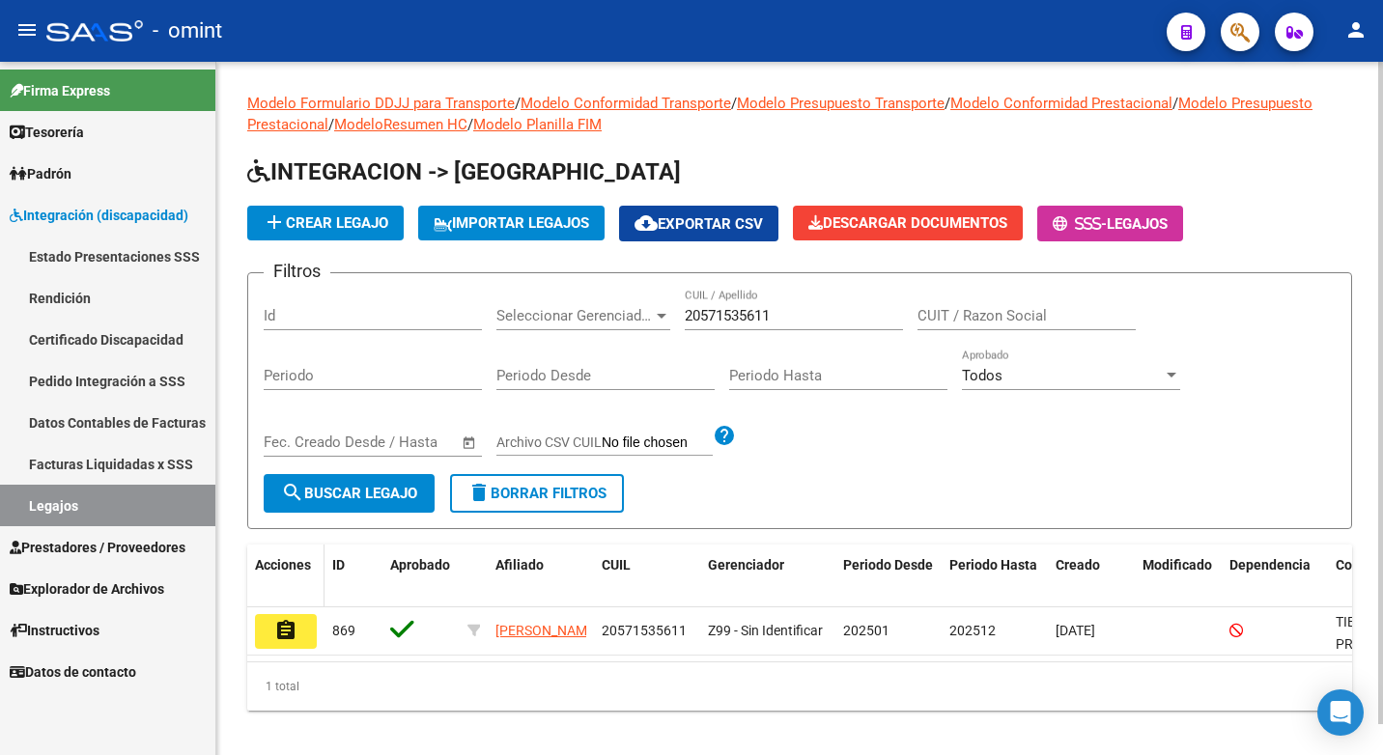
click at [301, 603] on datatable-header-cell "Acciones" at bounding box center [285, 577] width 77 height 64
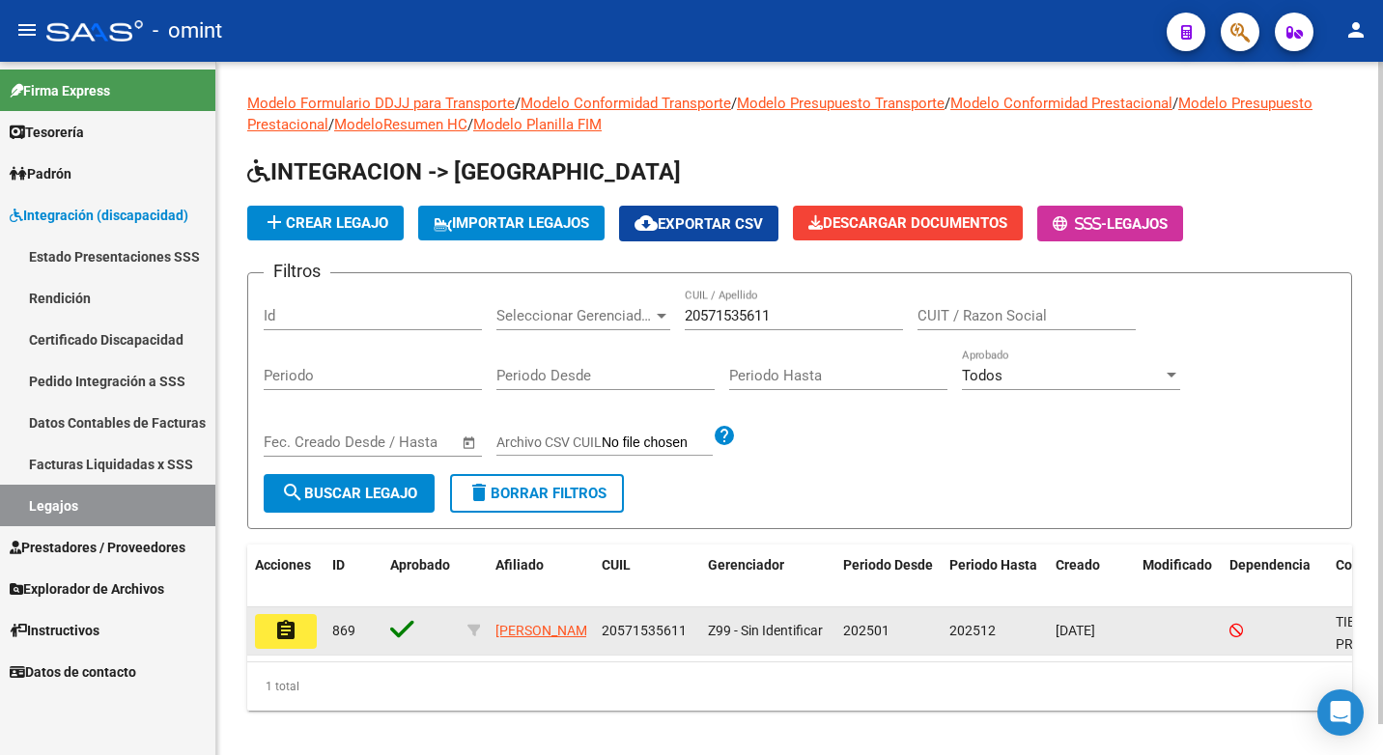
click at [295, 625] on mat-icon "assignment" at bounding box center [285, 630] width 23 height 23
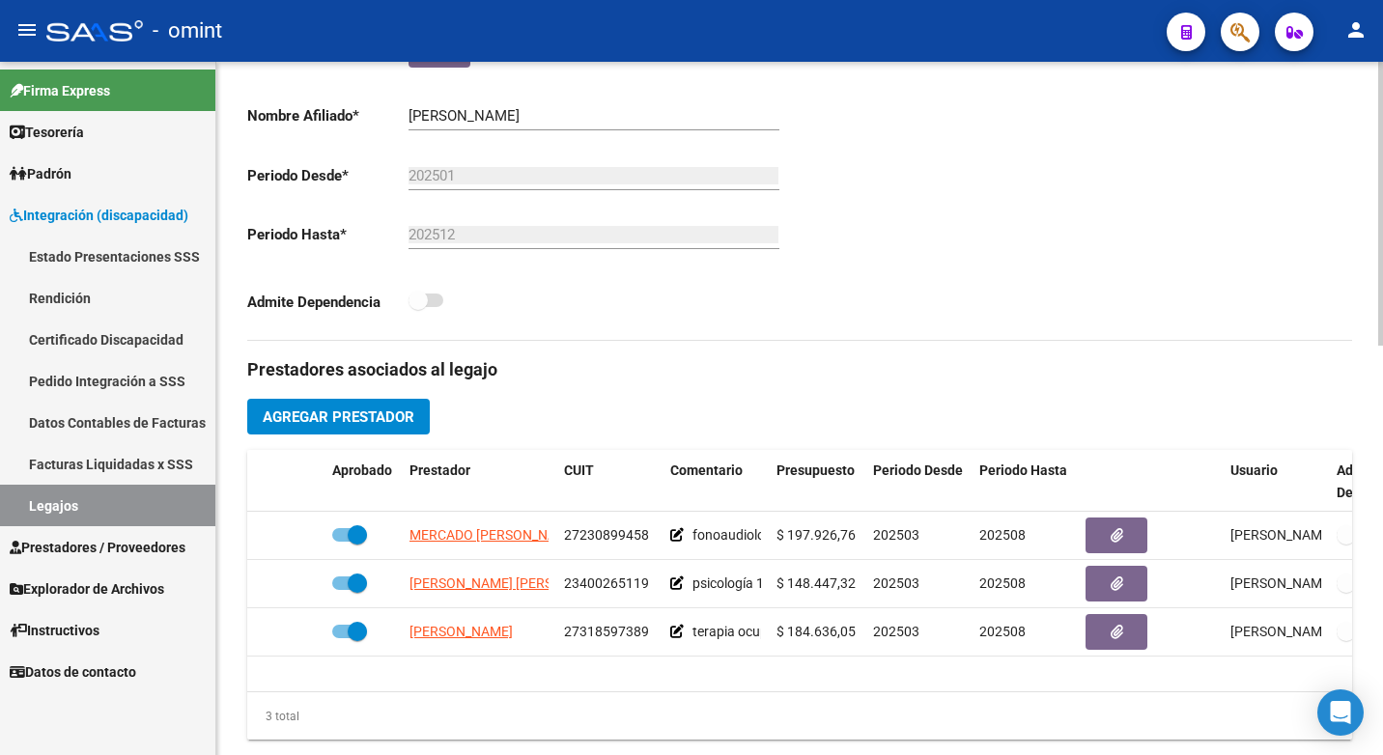
scroll to position [579, 0]
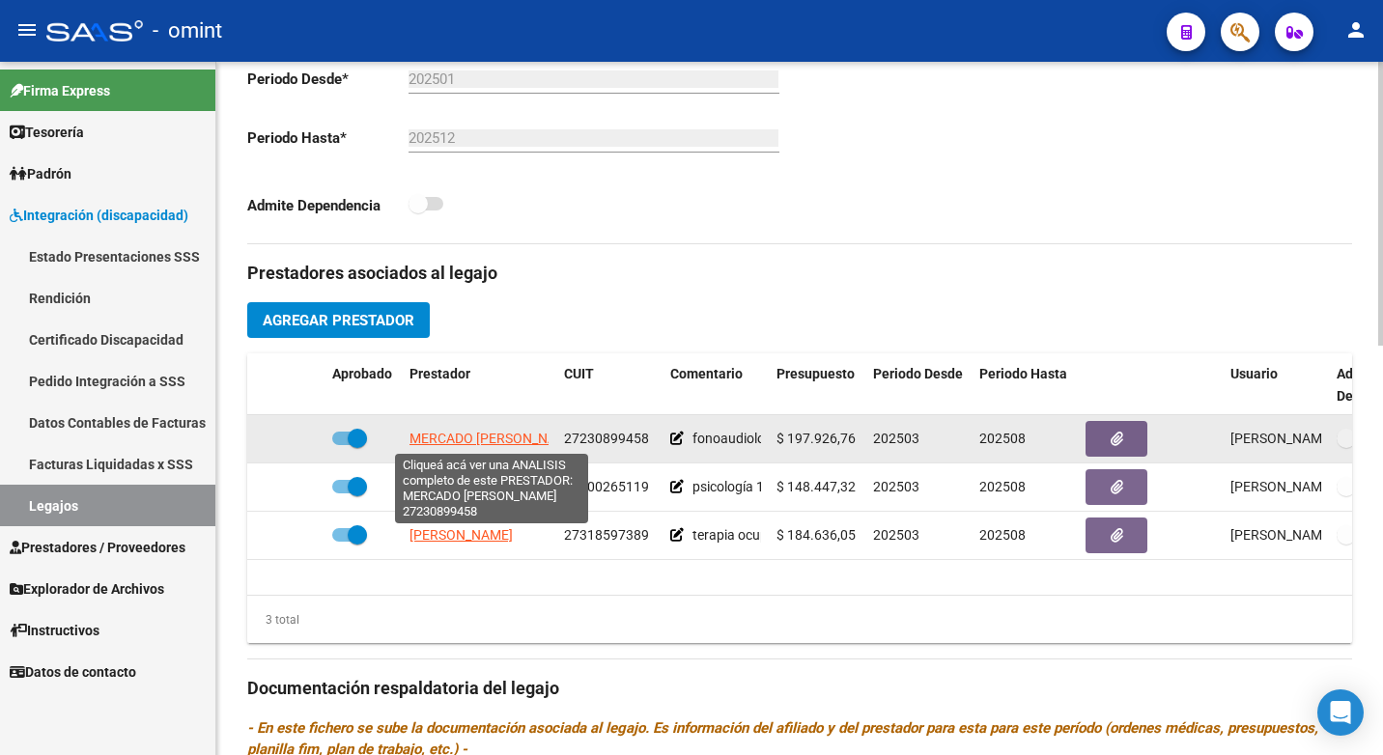
click at [492, 446] on span "MERCADO [PERSON_NAME]" at bounding box center [494, 438] width 170 height 15
type textarea "27230899458"
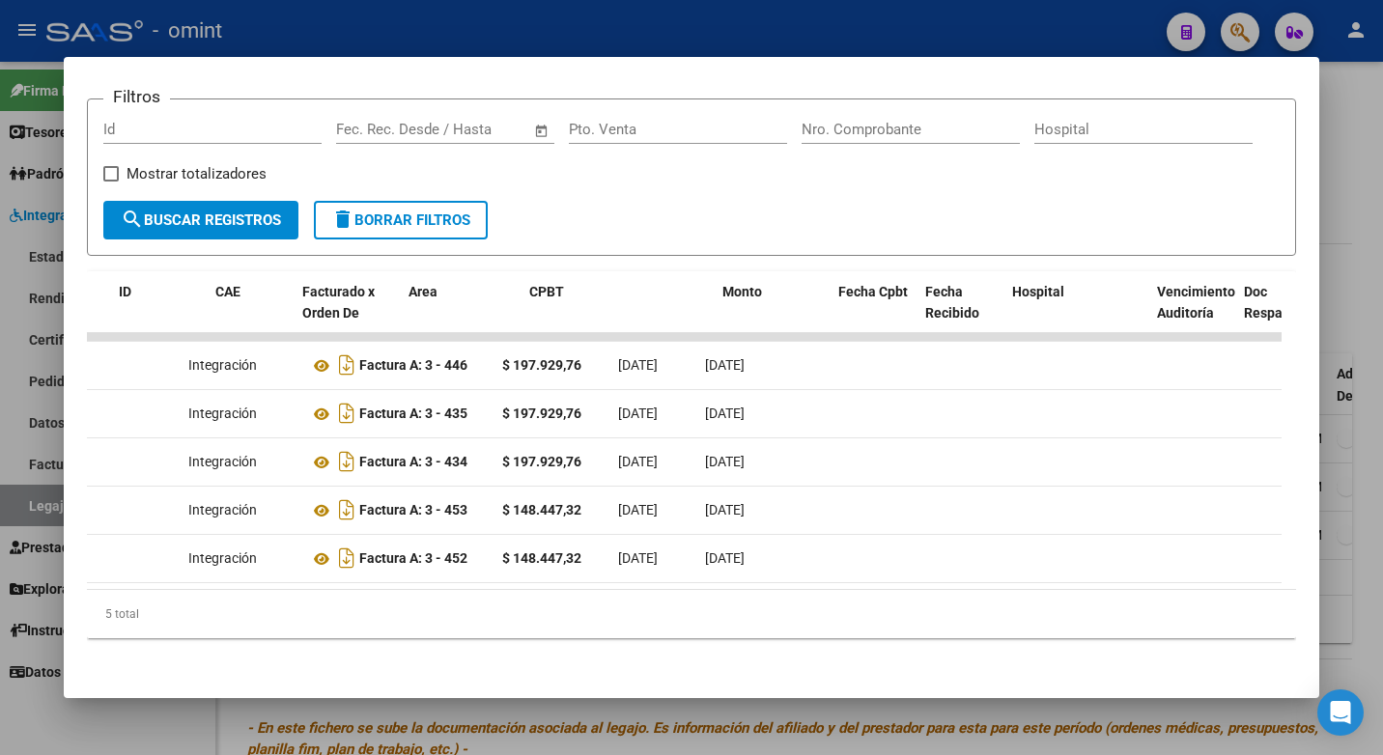
scroll to position [0, 0]
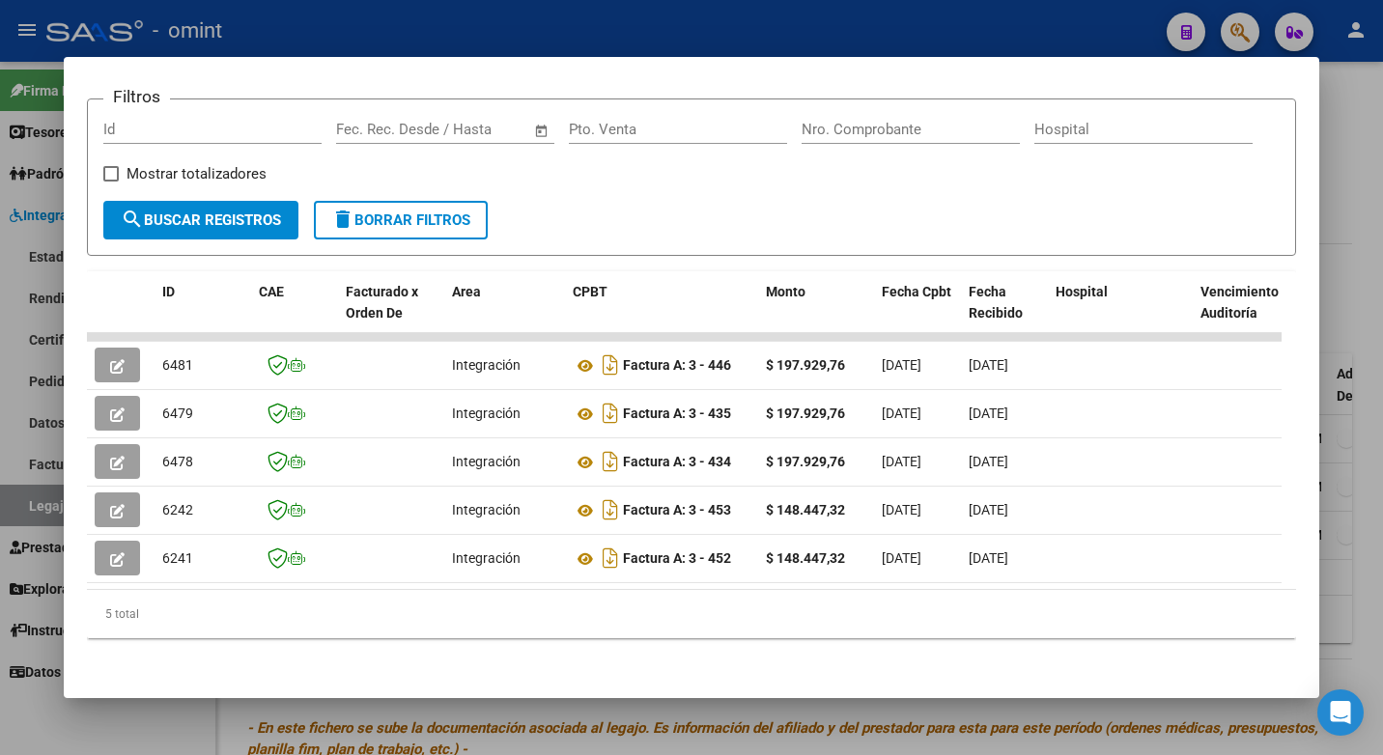
drag, startPoint x: 545, startPoint y: 498, endPoint x: -4, endPoint y: 492, distance: 548.4
click at [0, 492] on html "menu - omint person Firma Express Tesorería Extractos Procesados (csv) Extracto…" at bounding box center [691, 377] width 1383 height 755
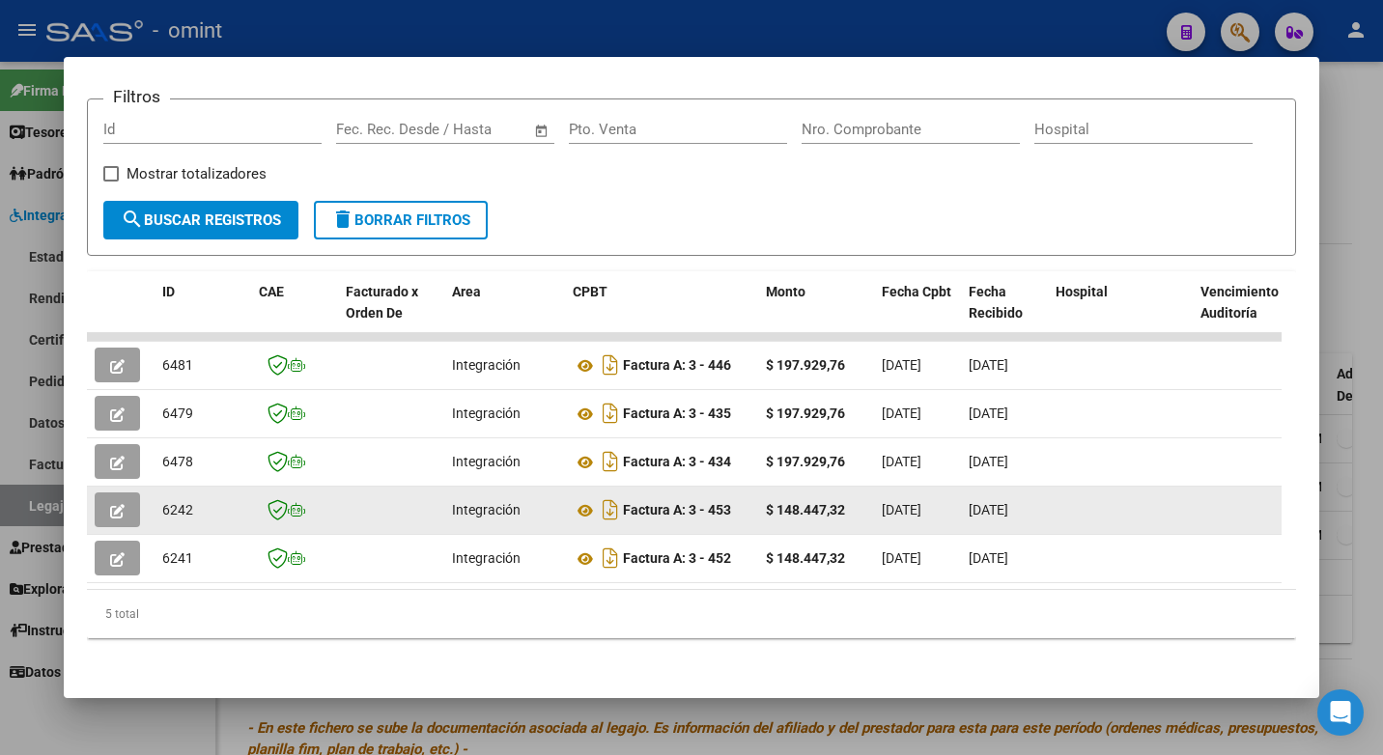
drag, startPoint x: 0, startPoint y: 492, endPoint x: 113, endPoint y: 499, distance: 113.2
click at [113, 504] on icon "button" at bounding box center [117, 511] width 14 height 14
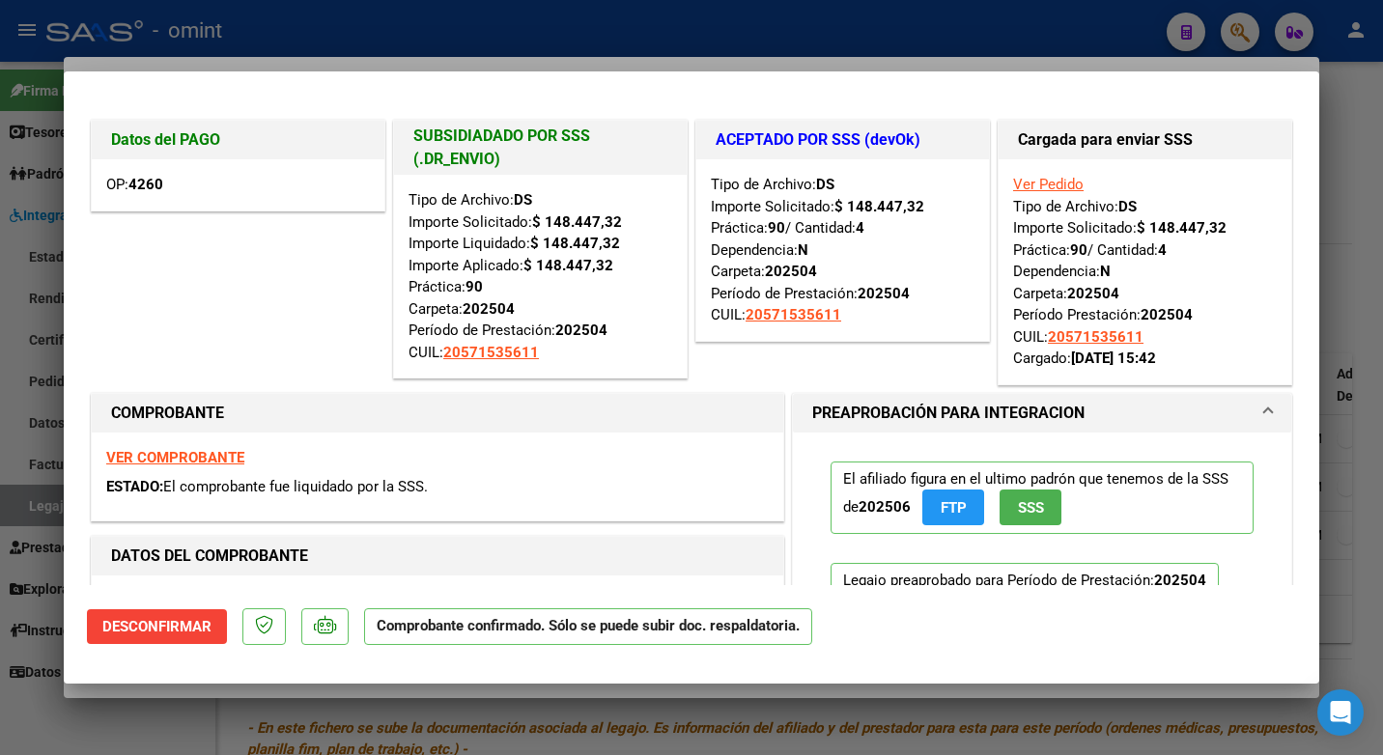
click at [239, 35] on div at bounding box center [691, 377] width 1383 height 755
type input "$ 0,00"
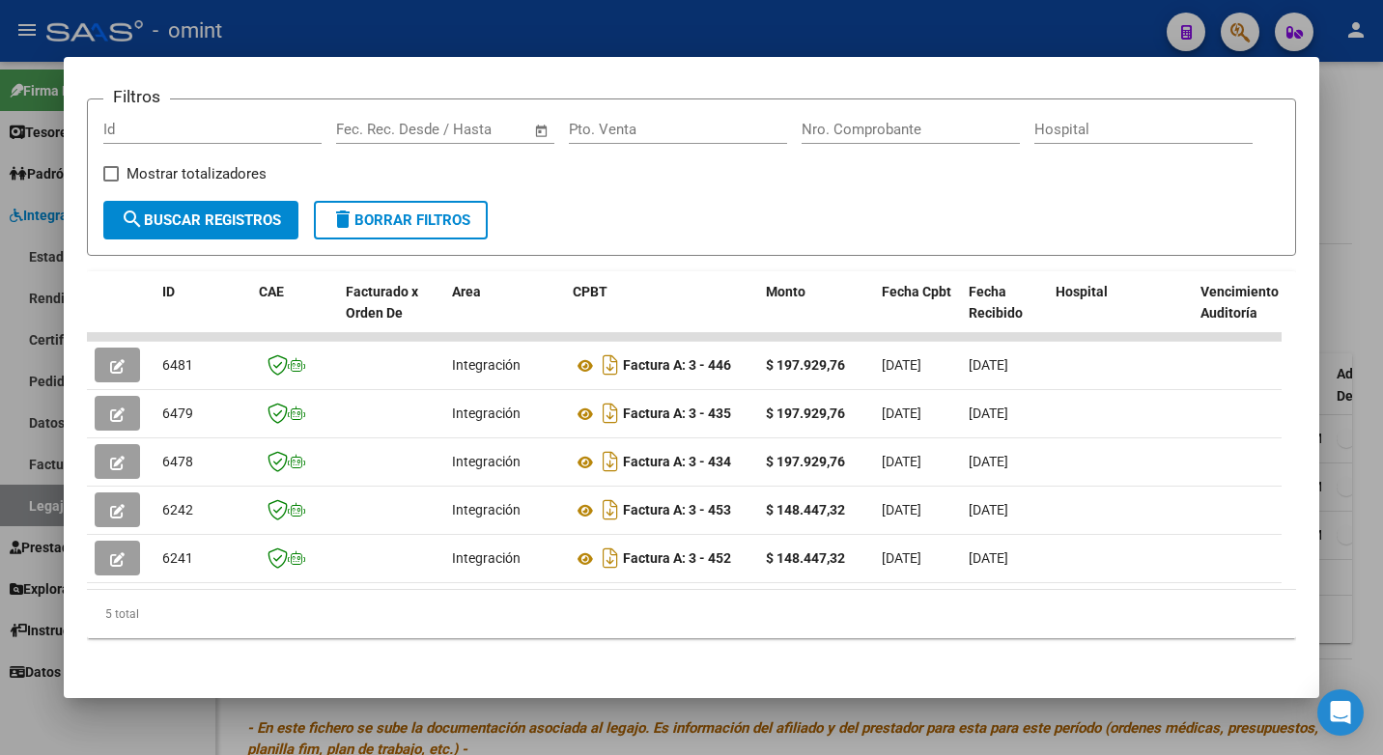
click at [556, 36] on div at bounding box center [691, 377] width 1383 height 755
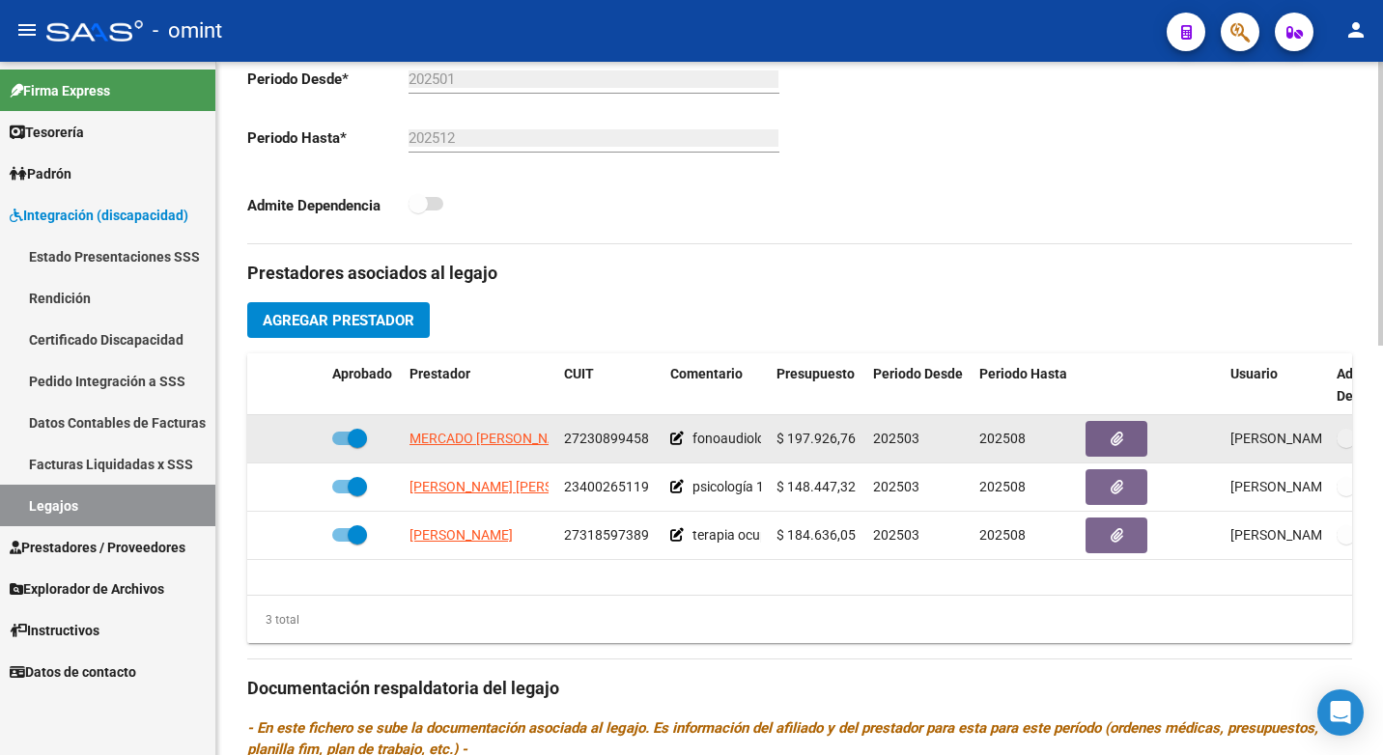
click at [602, 441] on span "27230899458" at bounding box center [606, 438] width 85 height 15
click at [601, 442] on span "27230899458" at bounding box center [606, 438] width 85 height 15
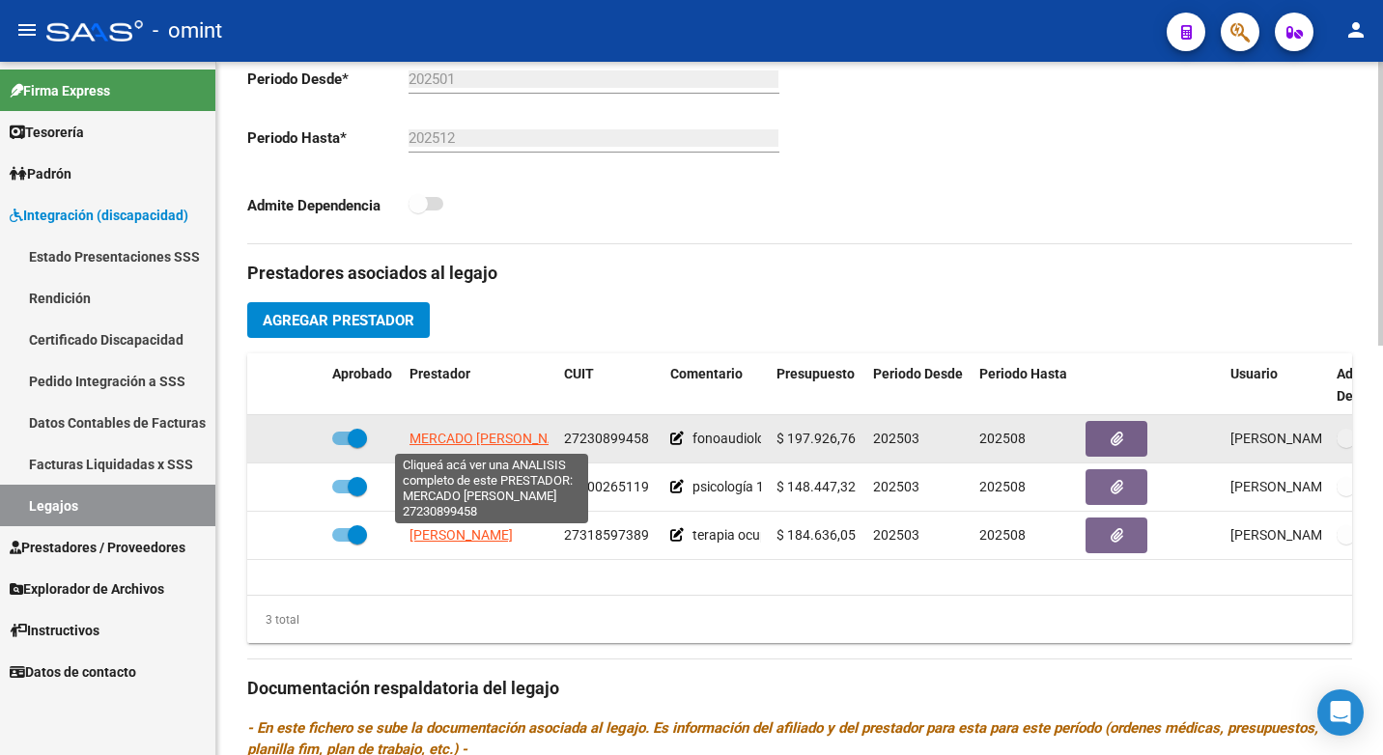
click at [445, 434] on span "MERCADO [PERSON_NAME]" at bounding box center [494, 438] width 170 height 15
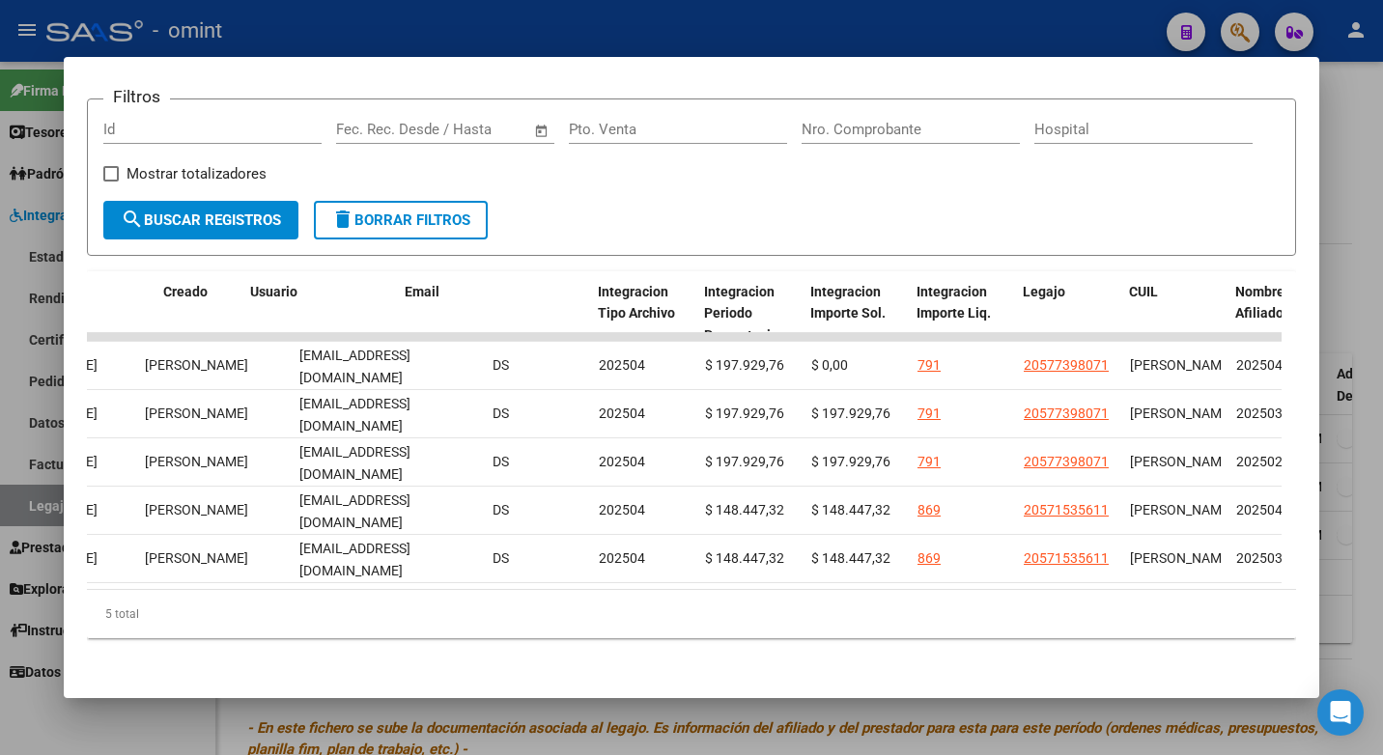
scroll to position [0, 2133]
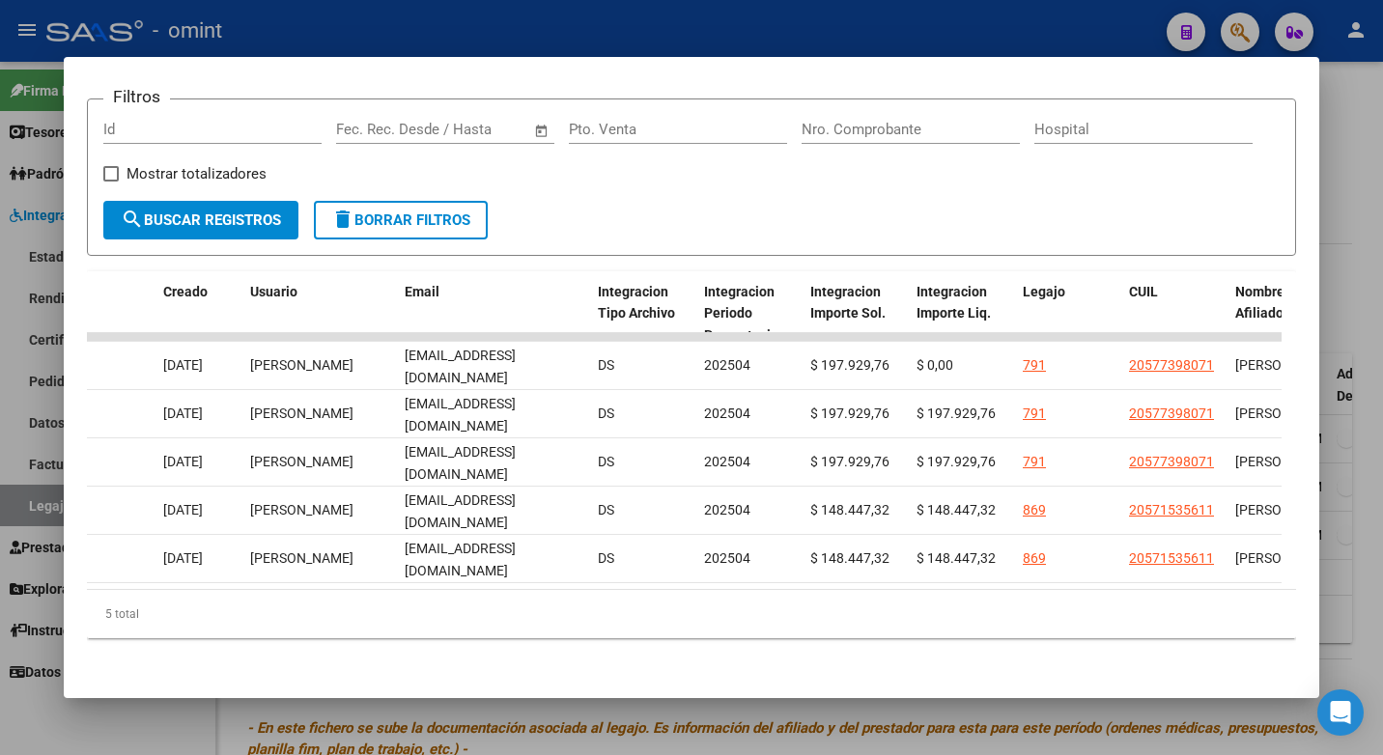
click at [490, 24] on div at bounding box center [691, 377] width 1383 height 755
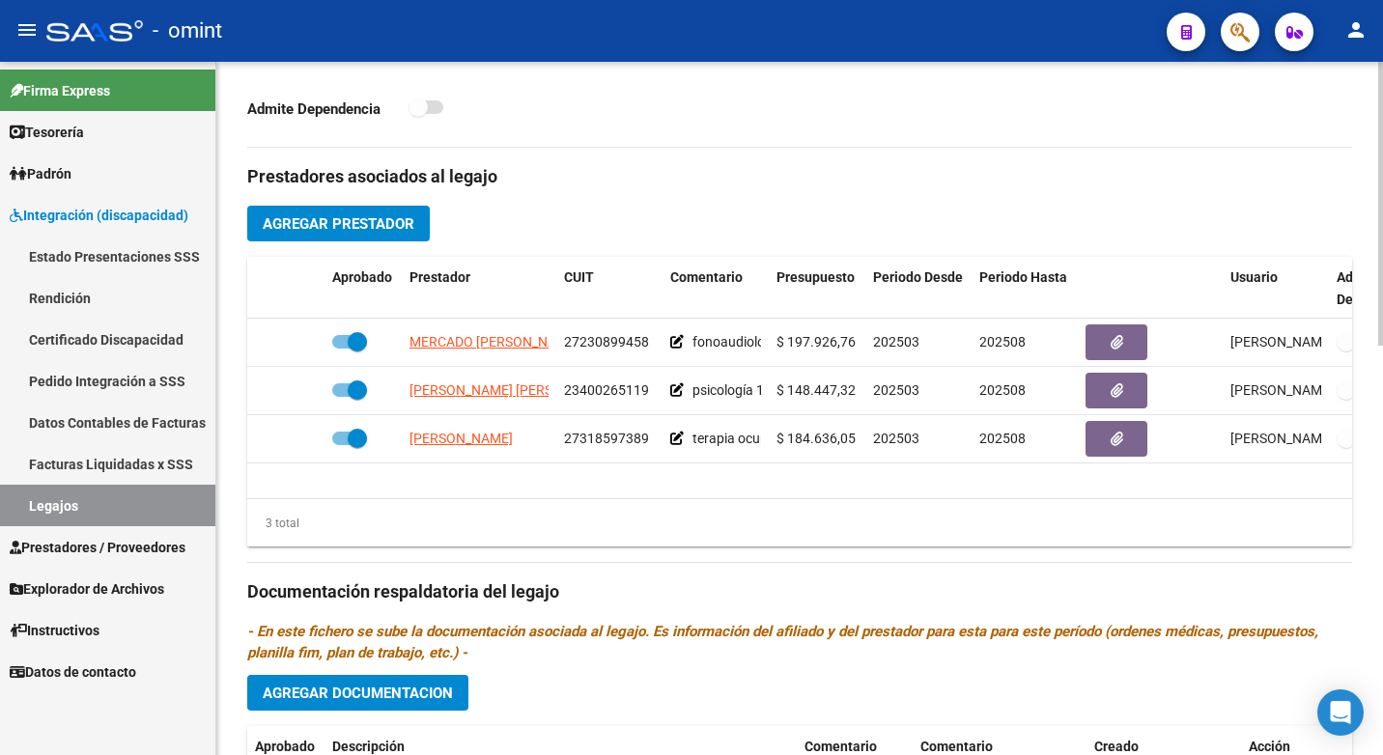
scroll to position [772, 0]
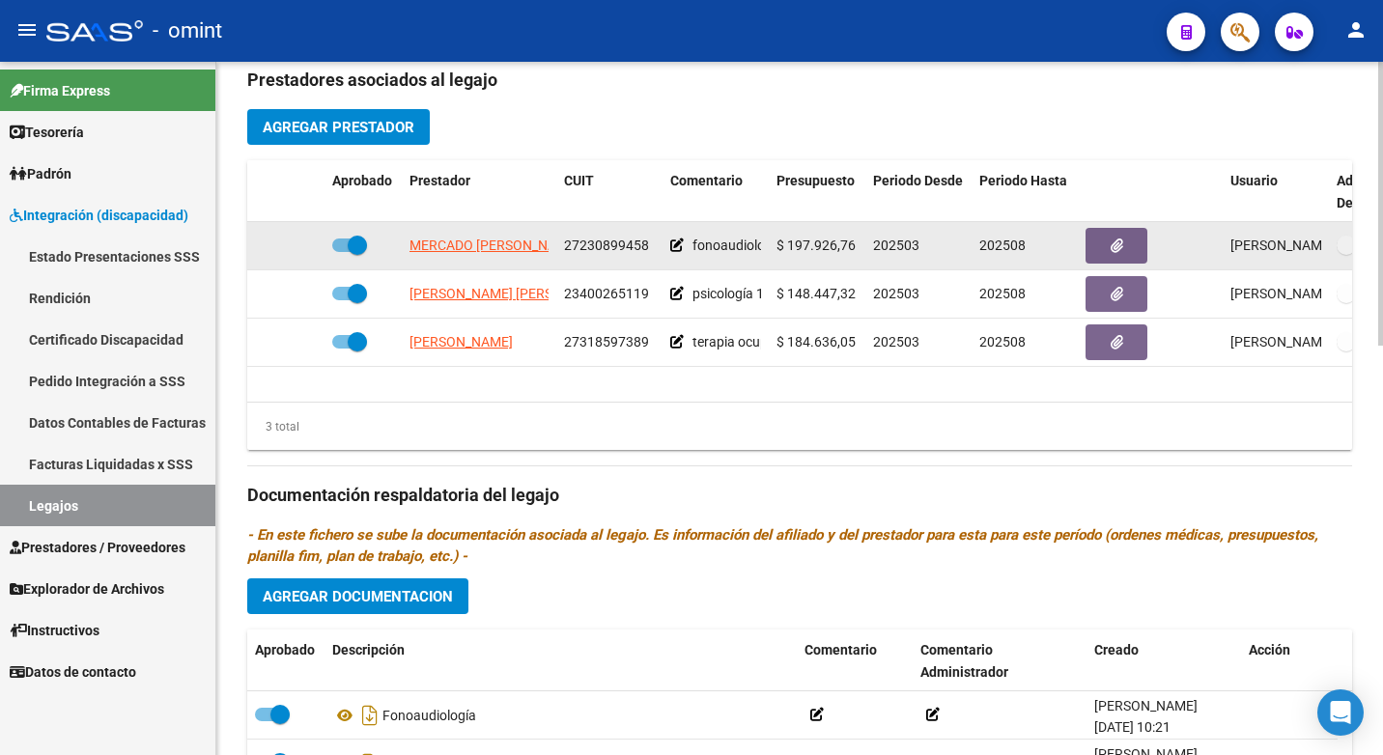
click at [487, 240] on span "MERCADO [PERSON_NAME]" at bounding box center [494, 245] width 170 height 15
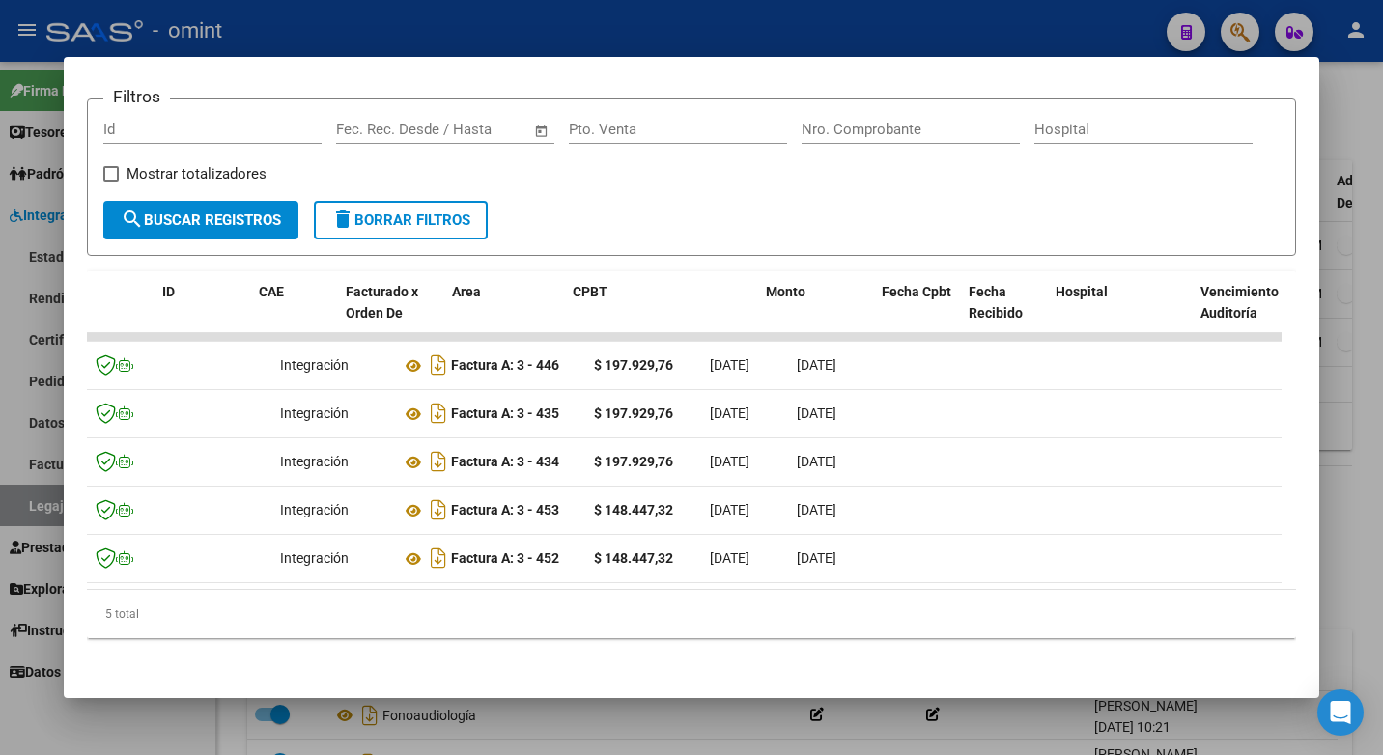
scroll to position [0, 0]
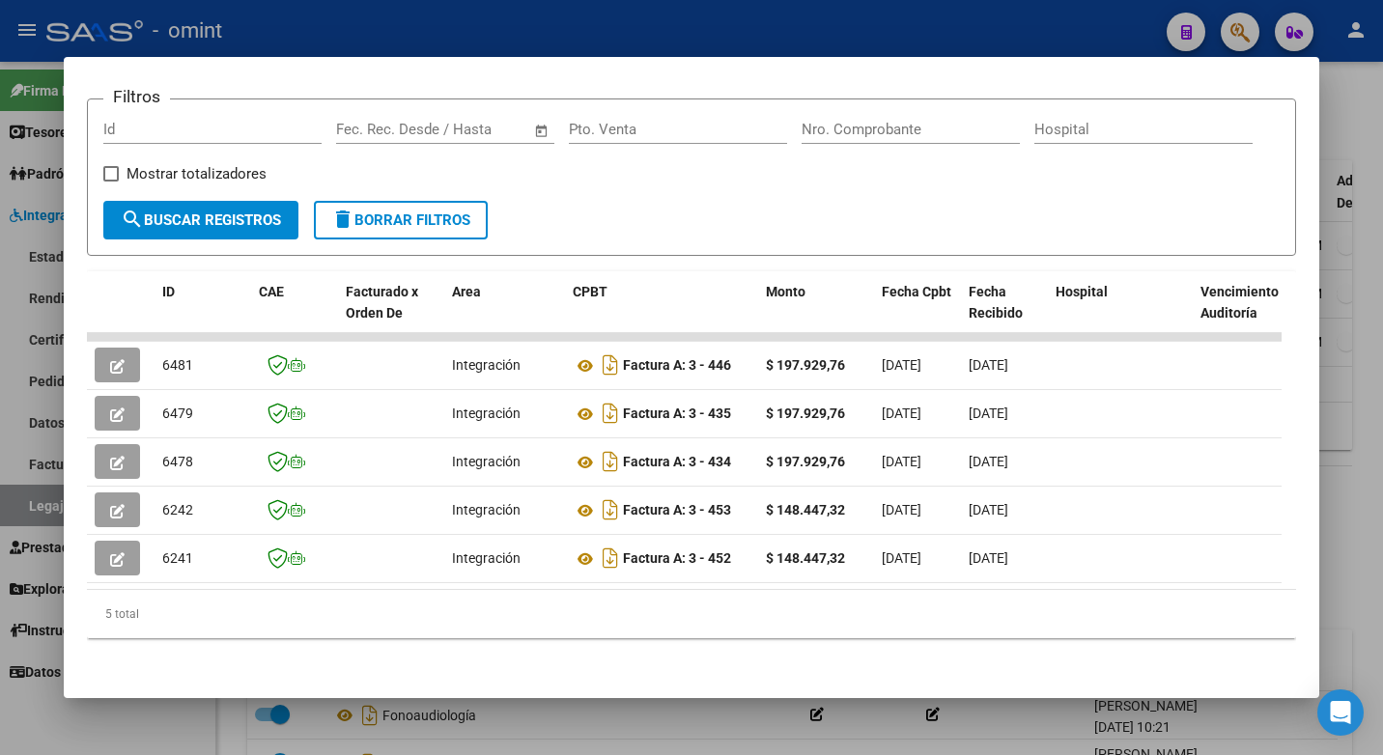
click at [342, 35] on div at bounding box center [691, 377] width 1383 height 755
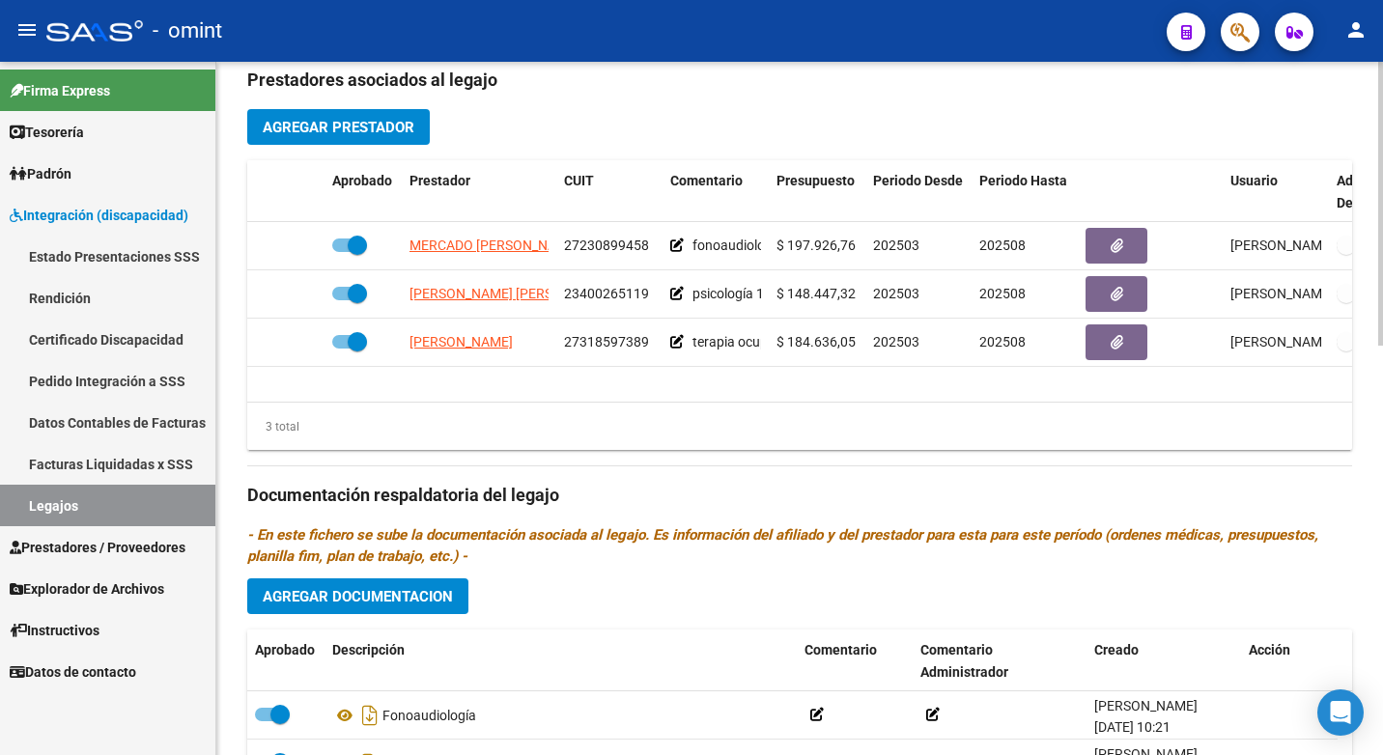
scroll to position [998, 0]
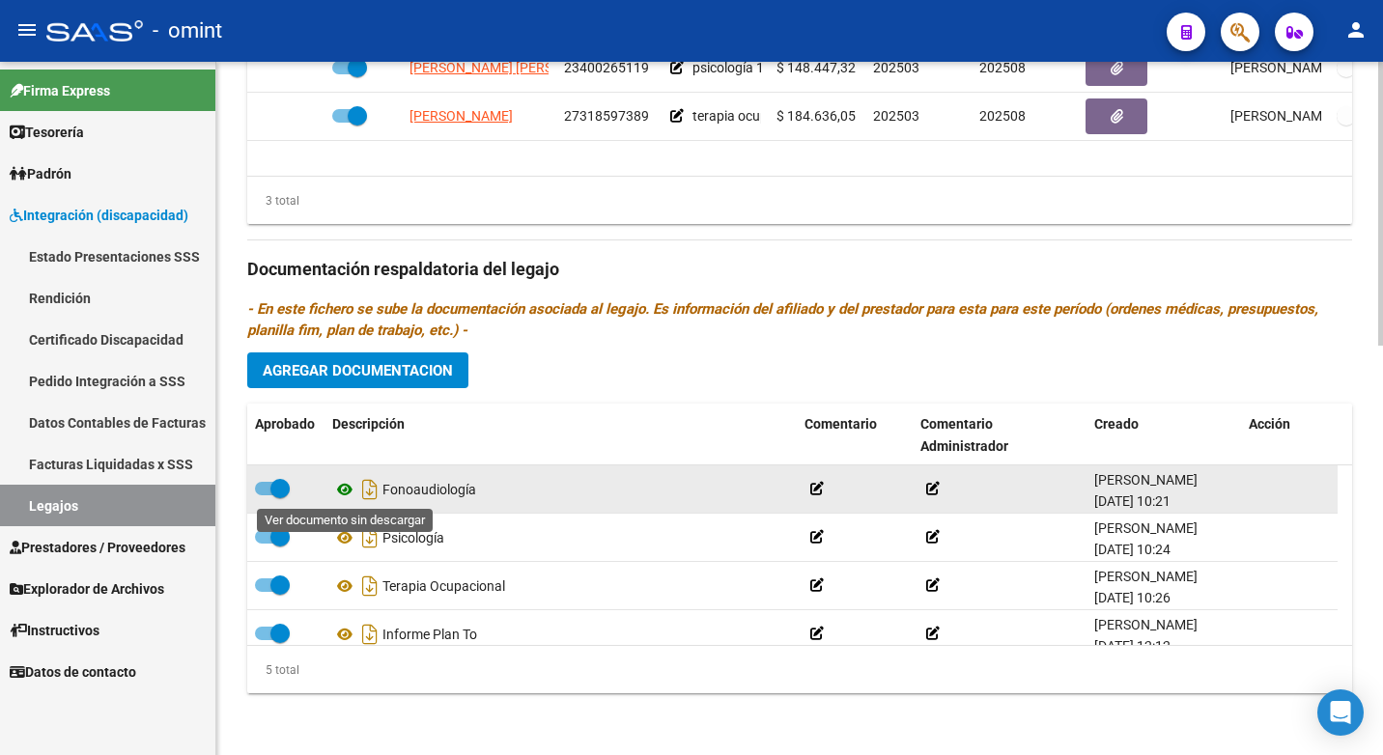
click at [348, 490] on icon at bounding box center [344, 489] width 25 height 23
click at [347, 485] on icon at bounding box center [344, 489] width 25 height 23
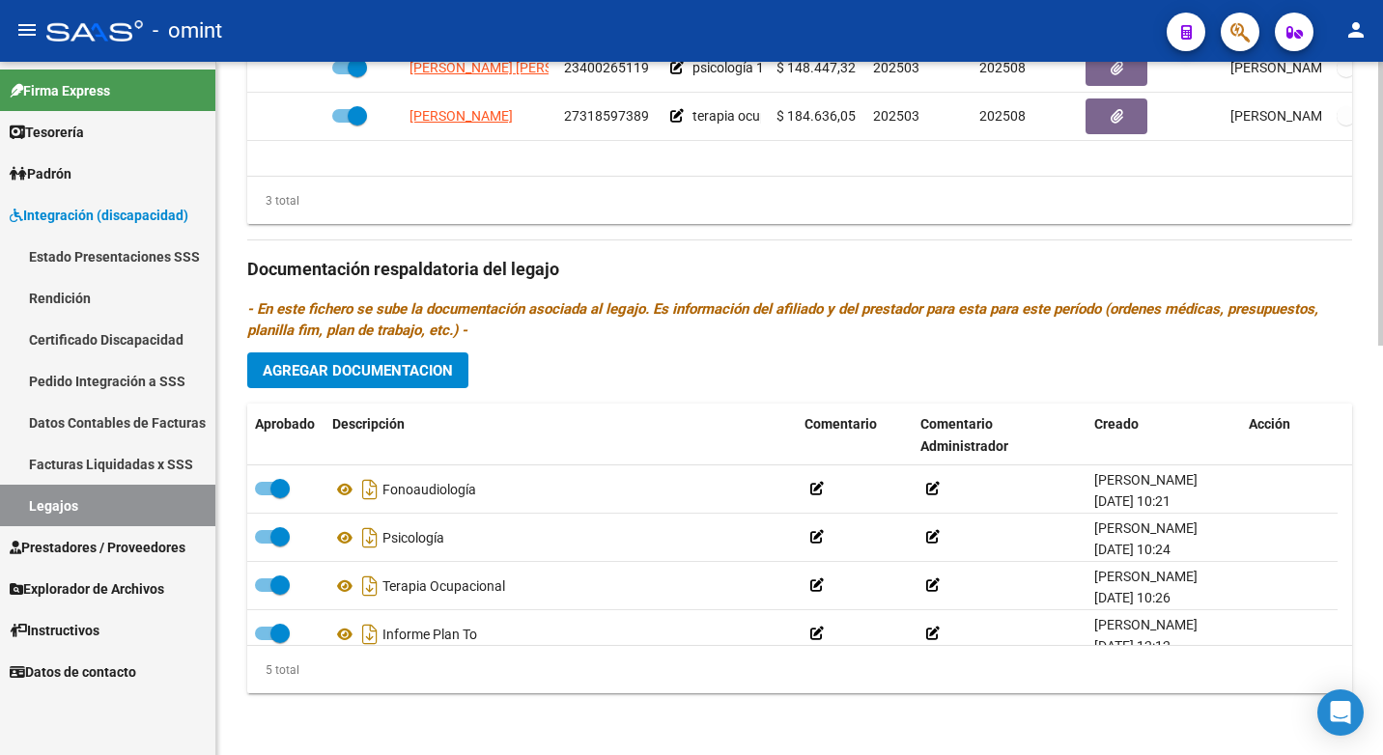
scroll to position [805, 0]
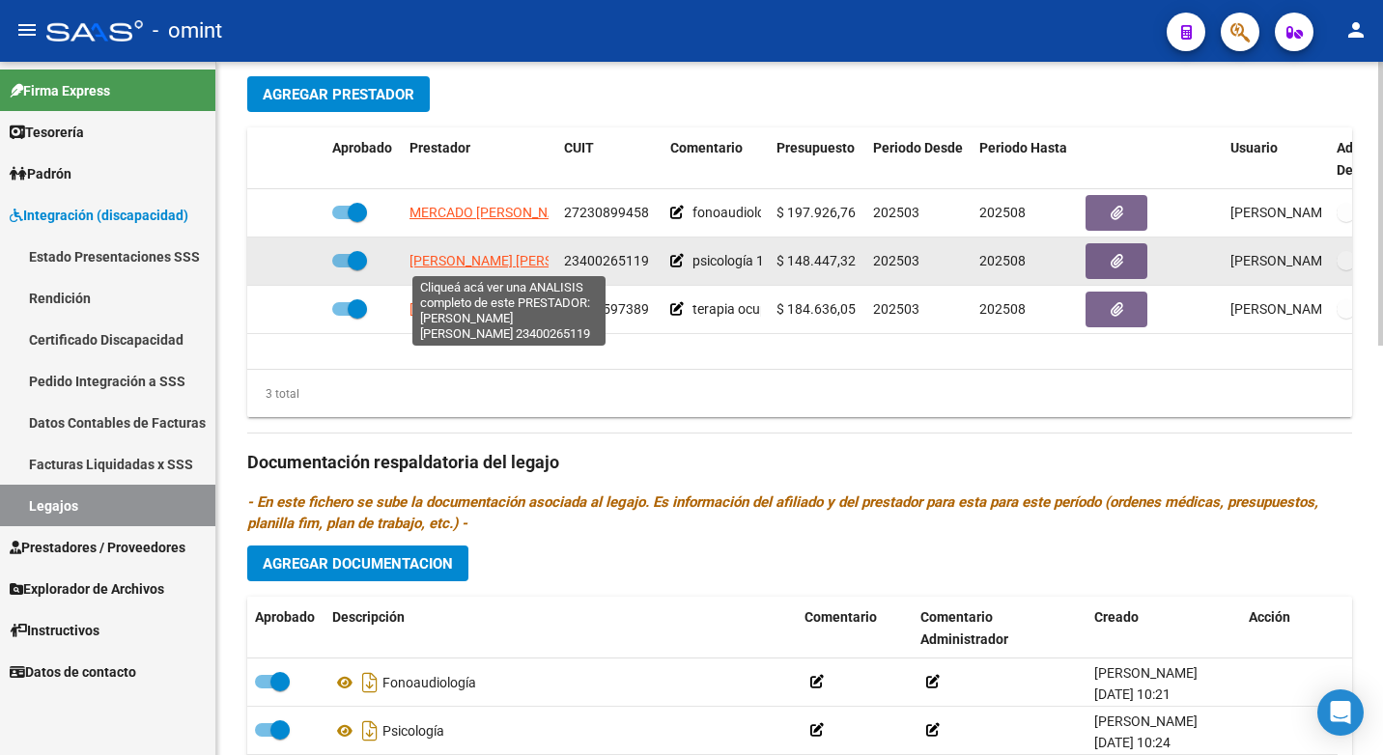
click at [500, 256] on span "[PERSON_NAME] [PERSON_NAME]" at bounding box center [514, 260] width 210 height 15
type textarea "23400265119"
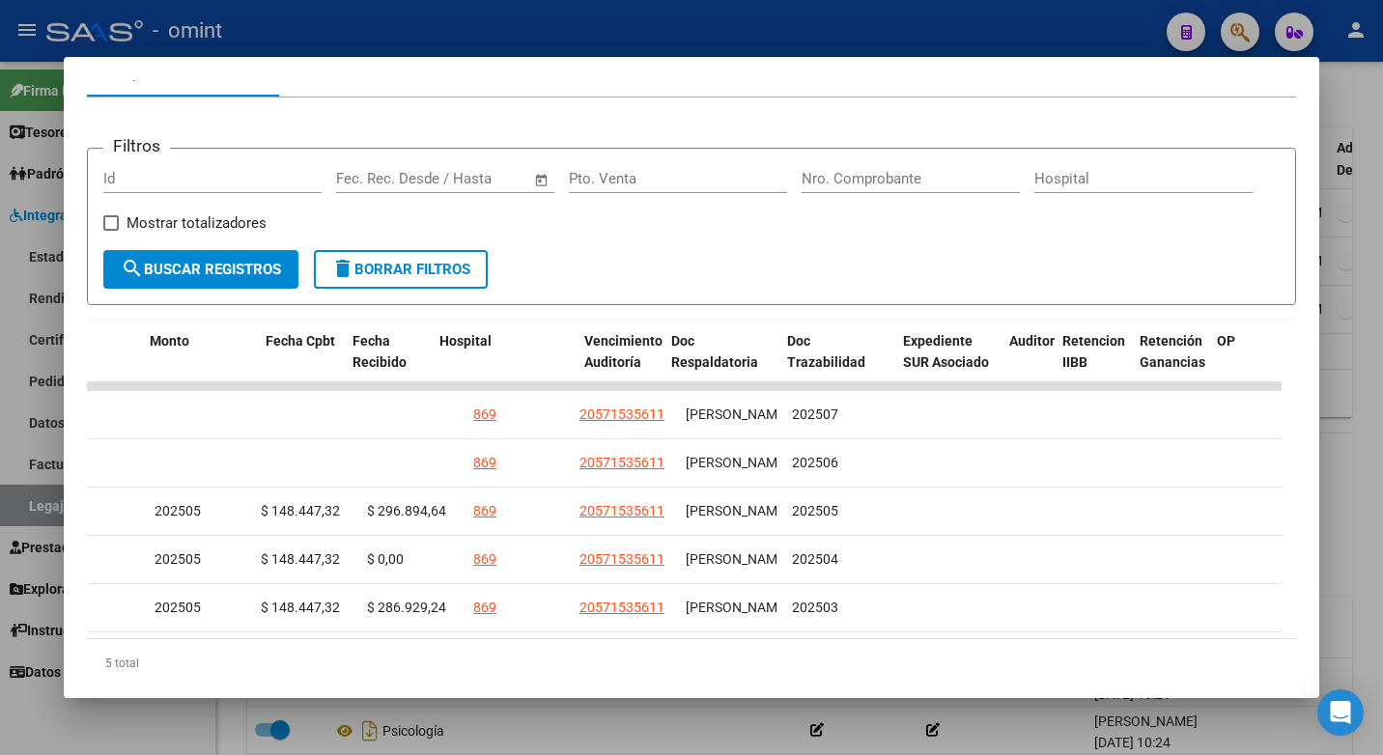
scroll to position [0, 0]
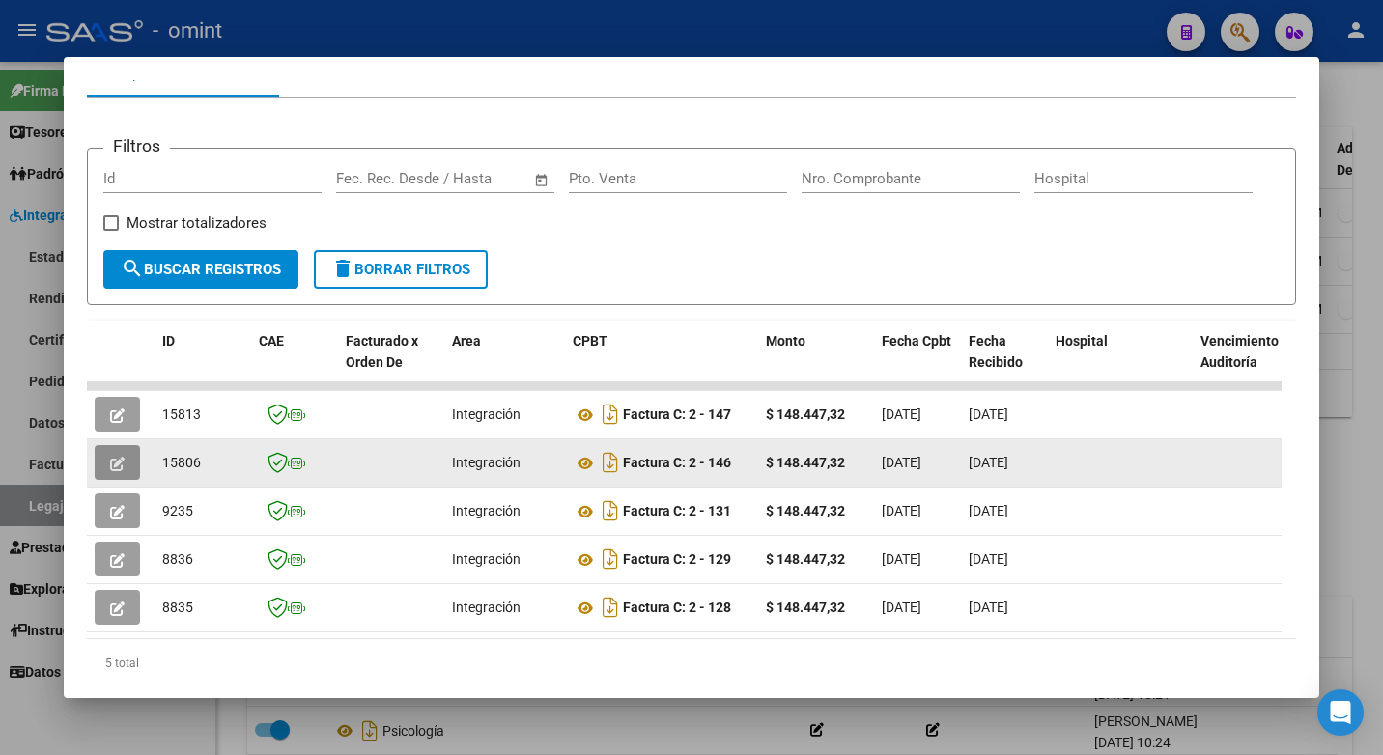
click at [113, 471] on icon "button" at bounding box center [117, 464] width 14 height 14
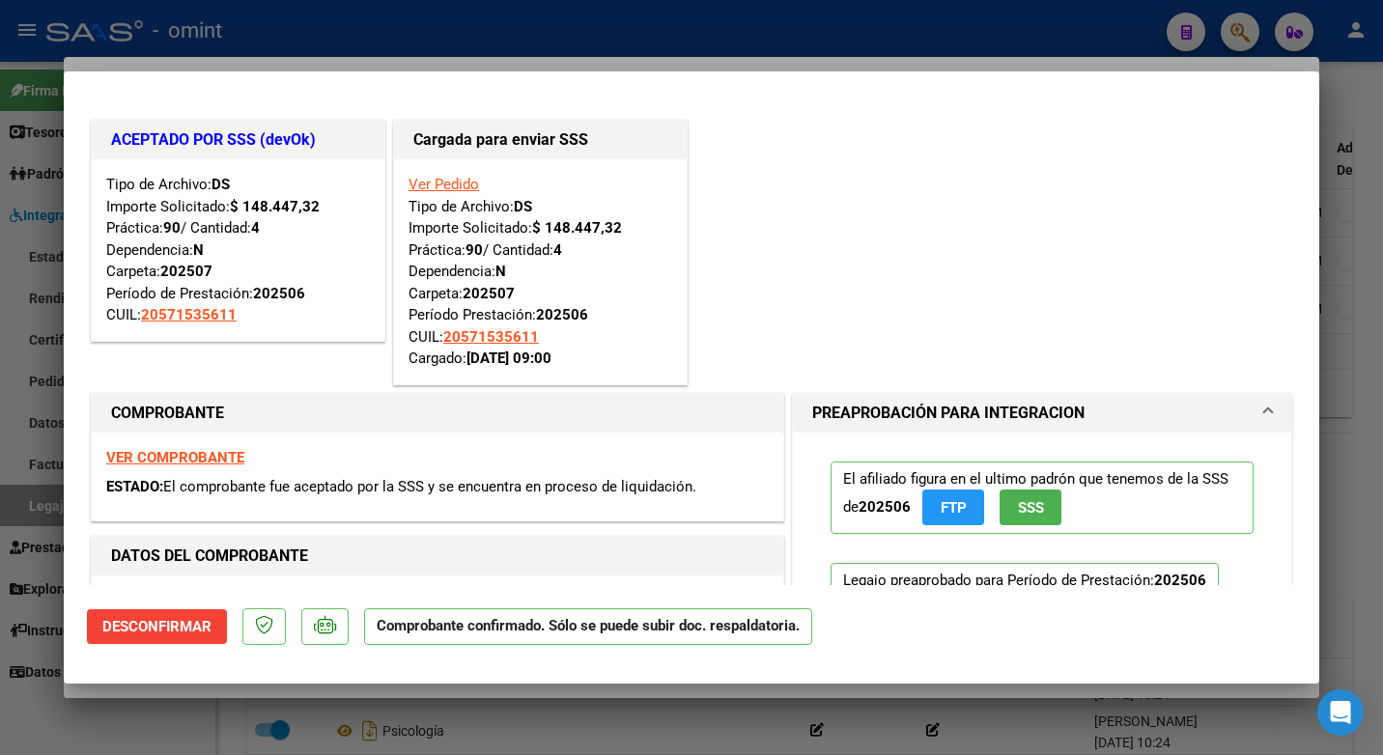
click at [423, 46] on div at bounding box center [691, 377] width 1383 height 755
type input "$ 0,00"
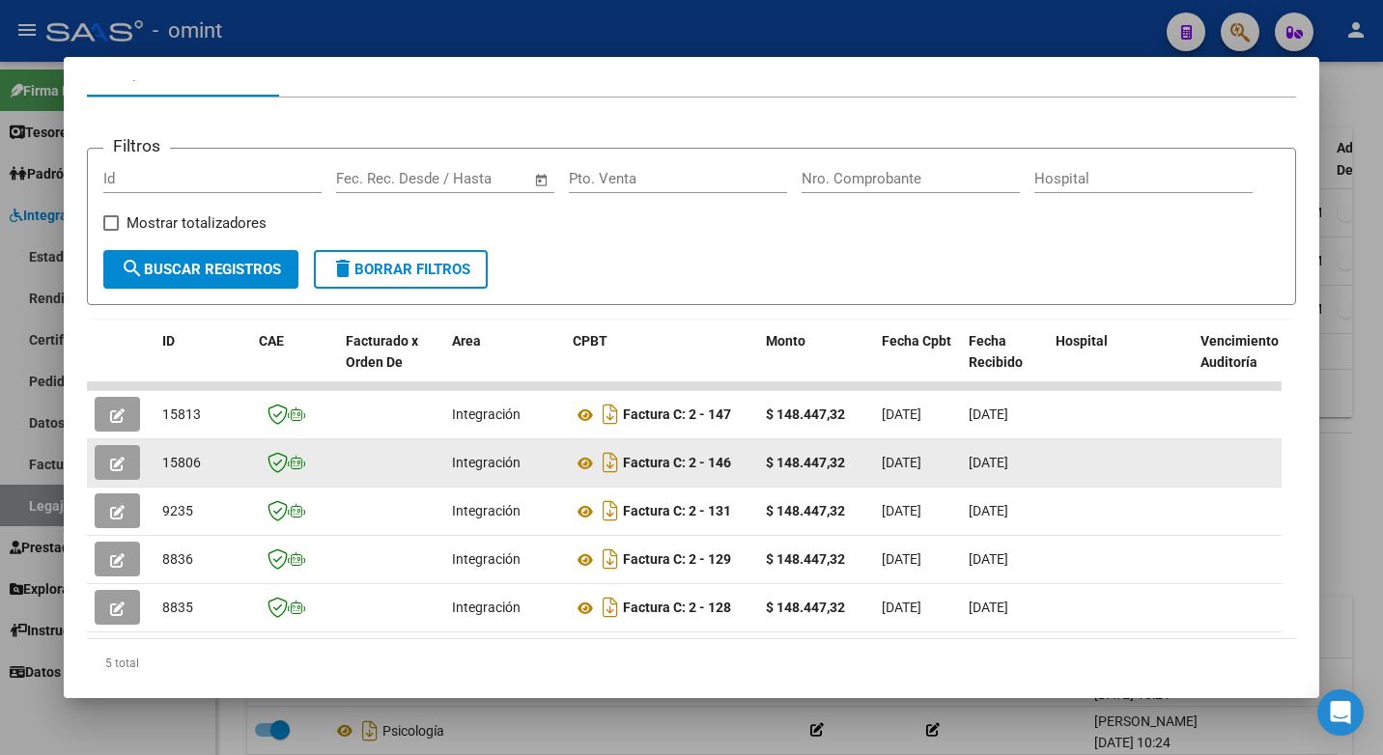
click at [179, 470] on span "15806" at bounding box center [181, 462] width 39 height 15
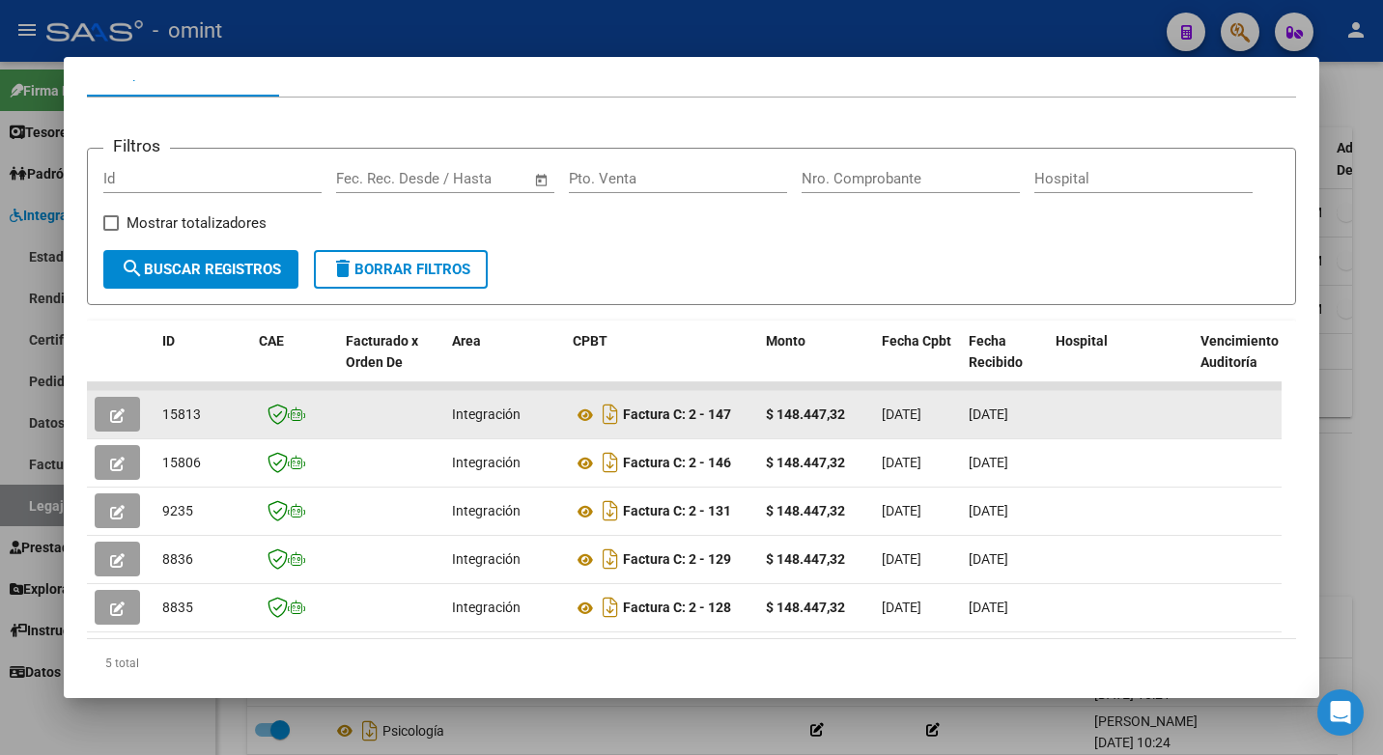
click at [118, 415] on span "button" at bounding box center [117, 414] width 14 height 17
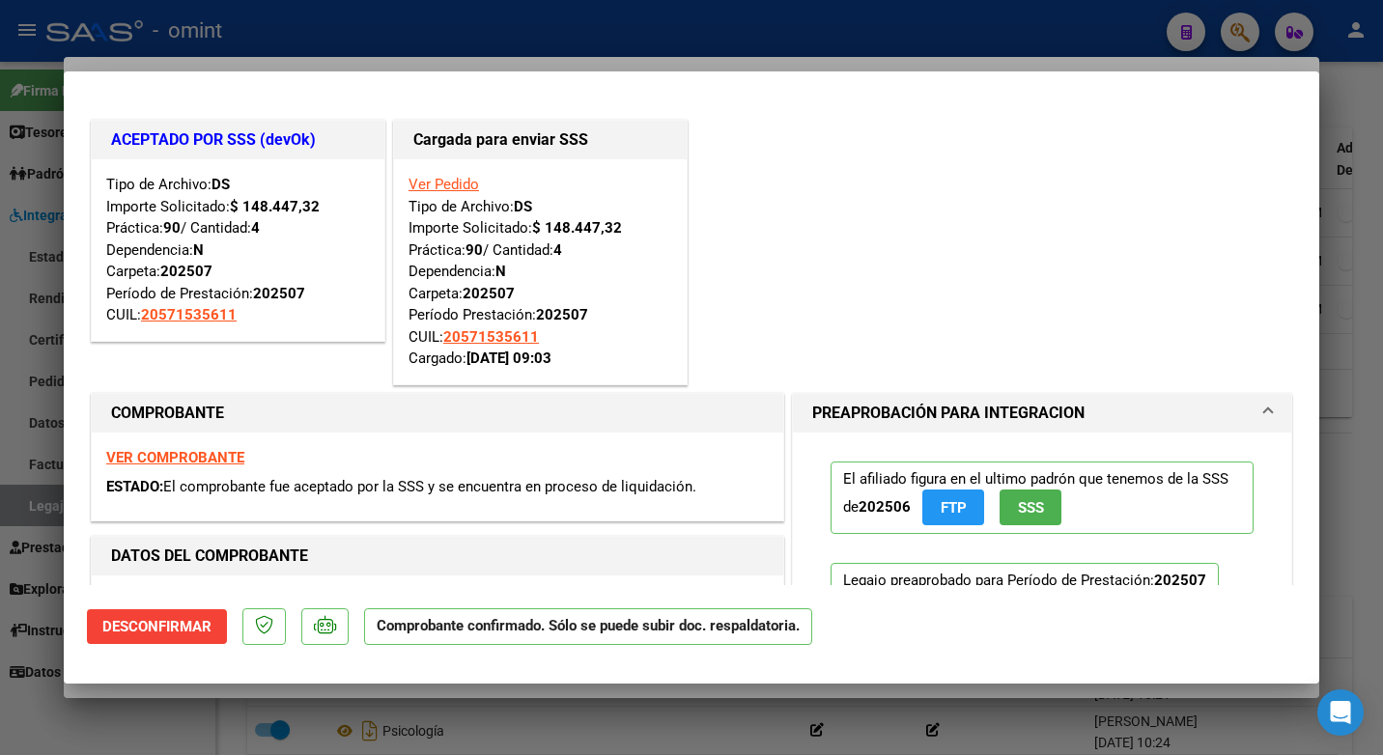
drag, startPoint x: 513, startPoint y: 22, endPoint x: 563, endPoint y: 11, distance: 51.5
click at [514, 19] on div at bounding box center [691, 377] width 1383 height 755
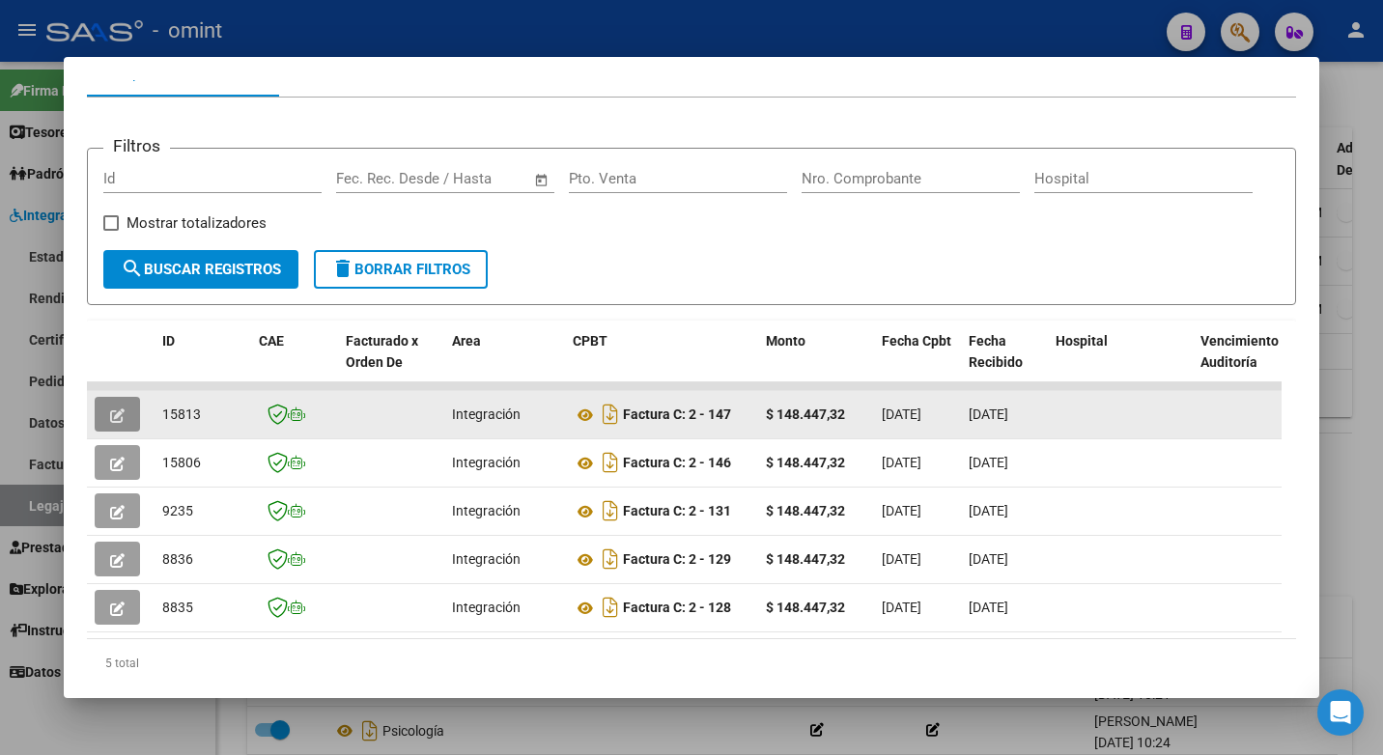
click at [121, 423] on icon "button" at bounding box center [117, 415] width 14 height 14
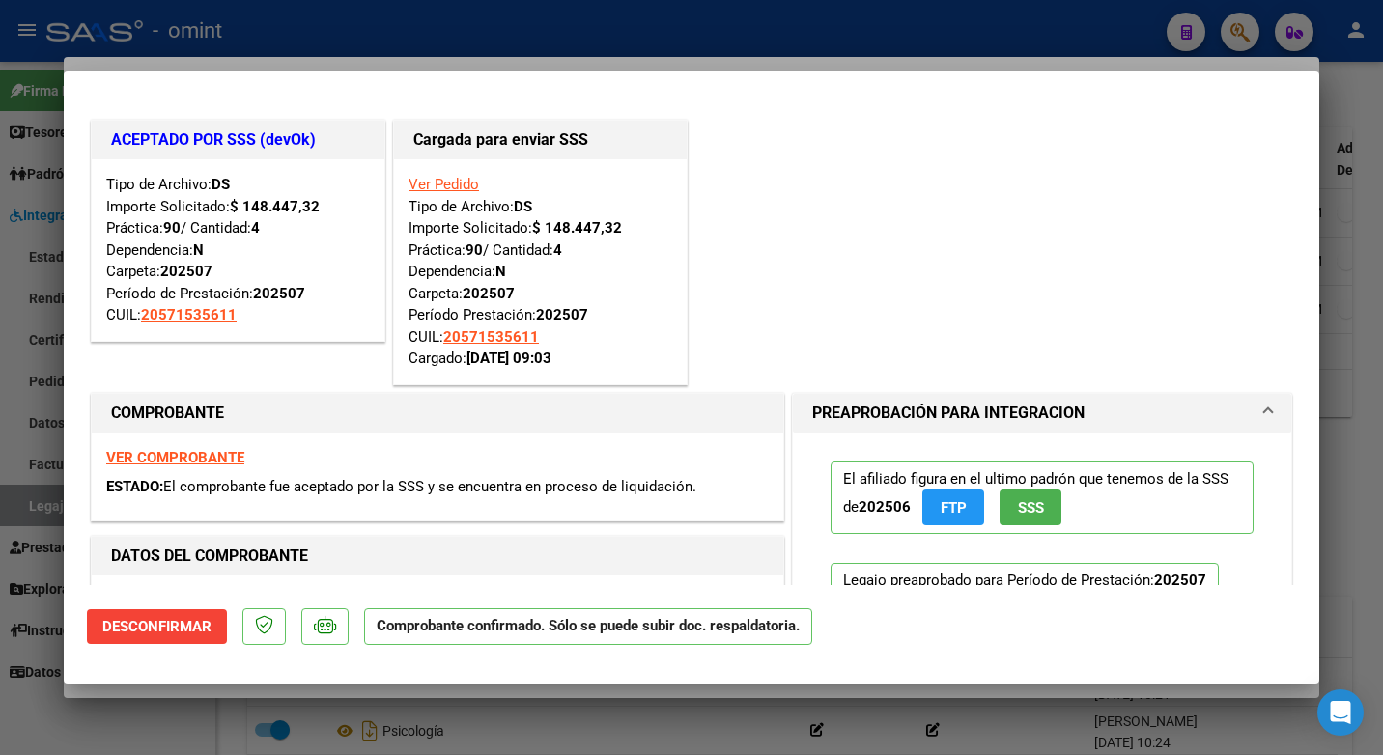
click at [375, 20] on div at bounding box center [691, 377] width 1383 height 755
type input "$ 0,00"
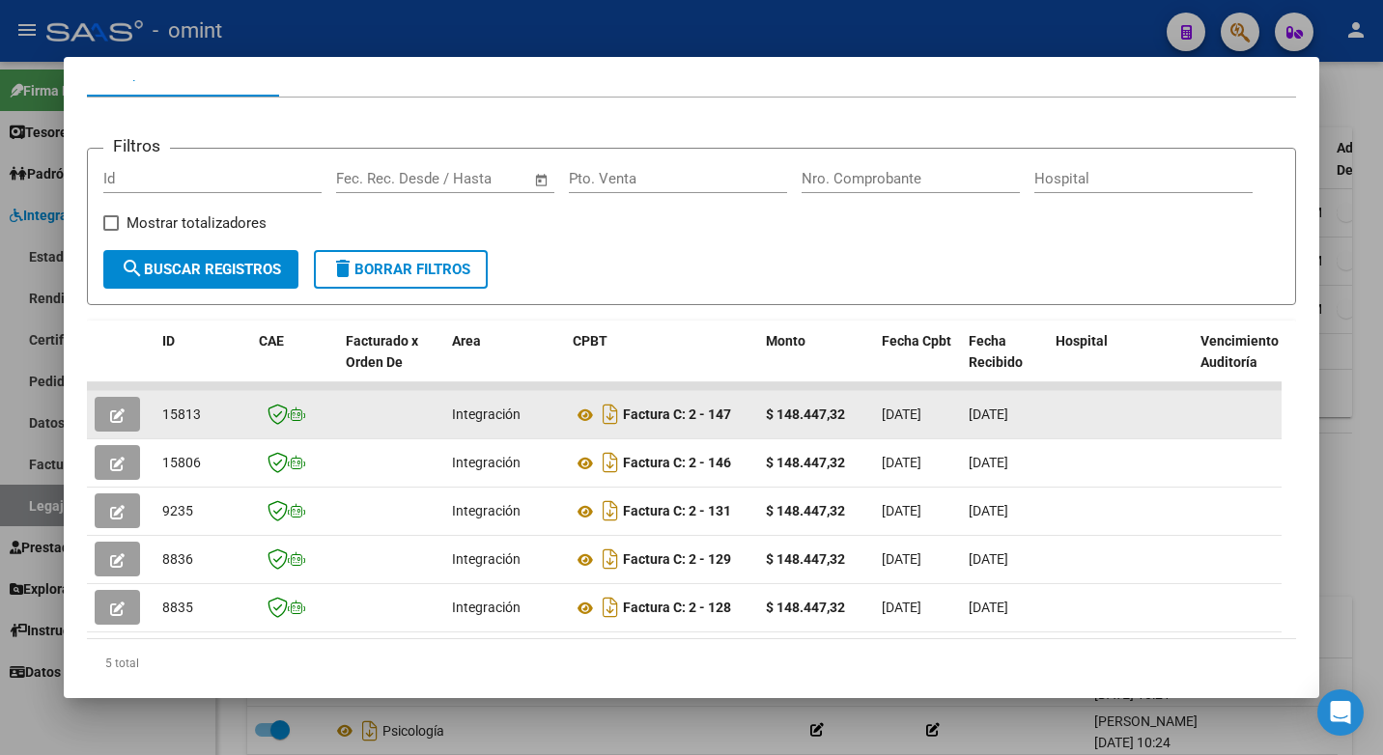
click at [183, 421] on span "15813" at bounding box center [181, 413] width 39 height 15
click at [184, 421] on span "15813" at bounding box center [181, 413] width 39 height 15
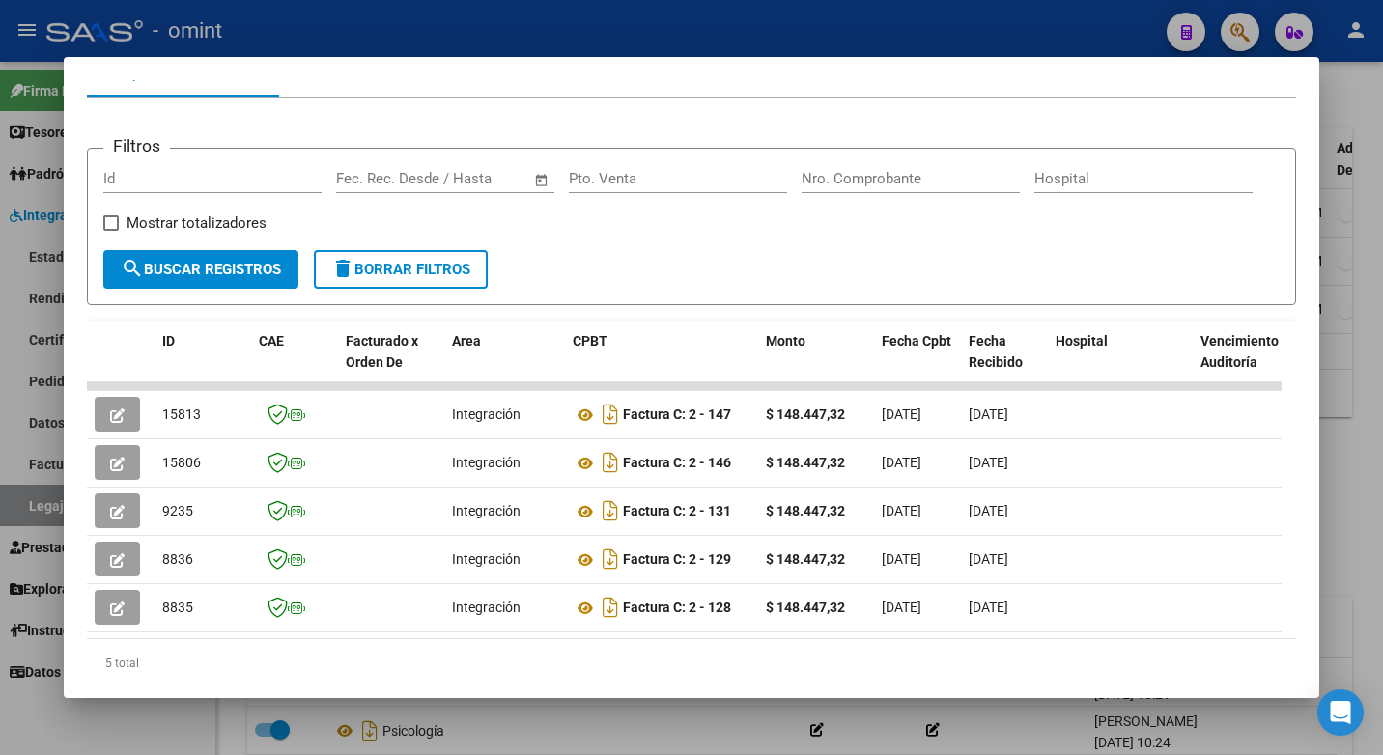
click at [395, 20] on div at bounding box center [691, 377] width 1383 height 755
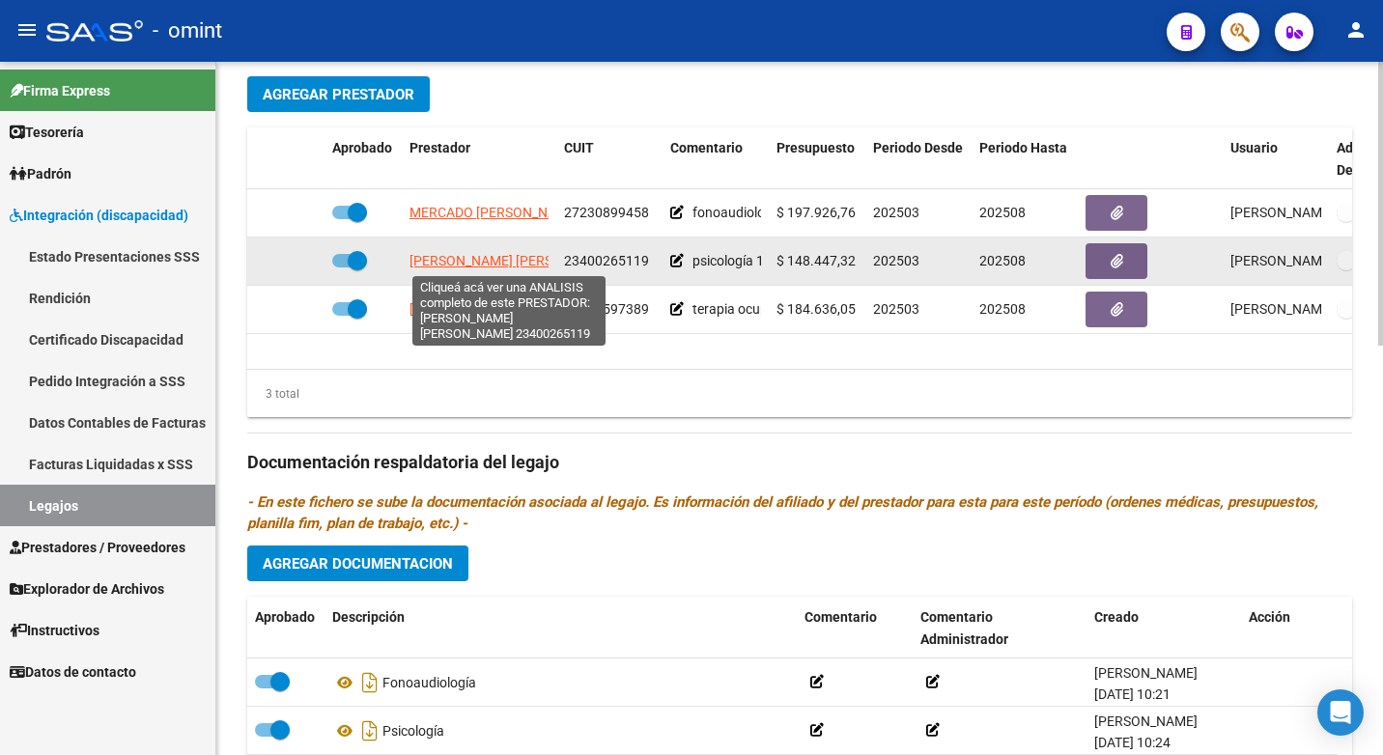
click at [507, 260] on span "[PERSON_NAME] [PERSON_NAME]" at bounding box center [514, 260] width 210 height 15
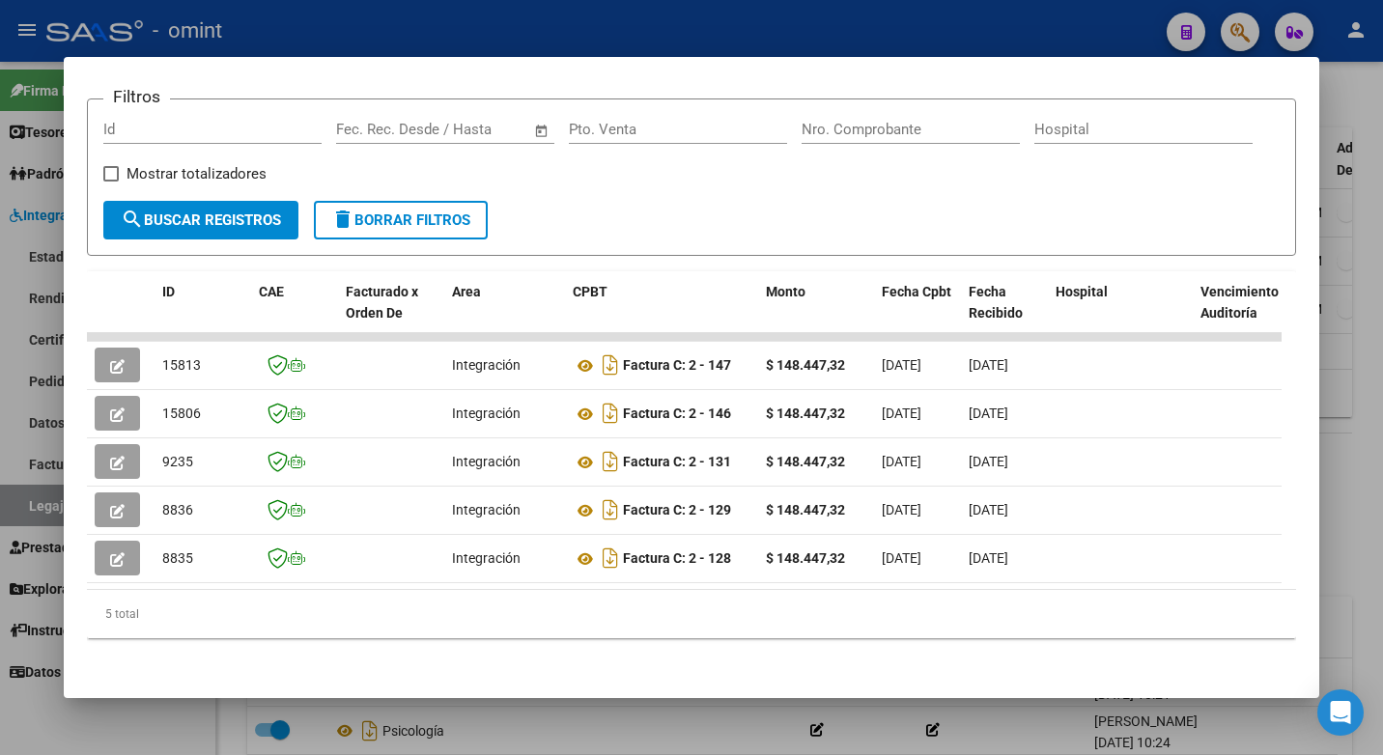
click at [334, 38] on div at bounding box center [691, 377] width 1383 height 755
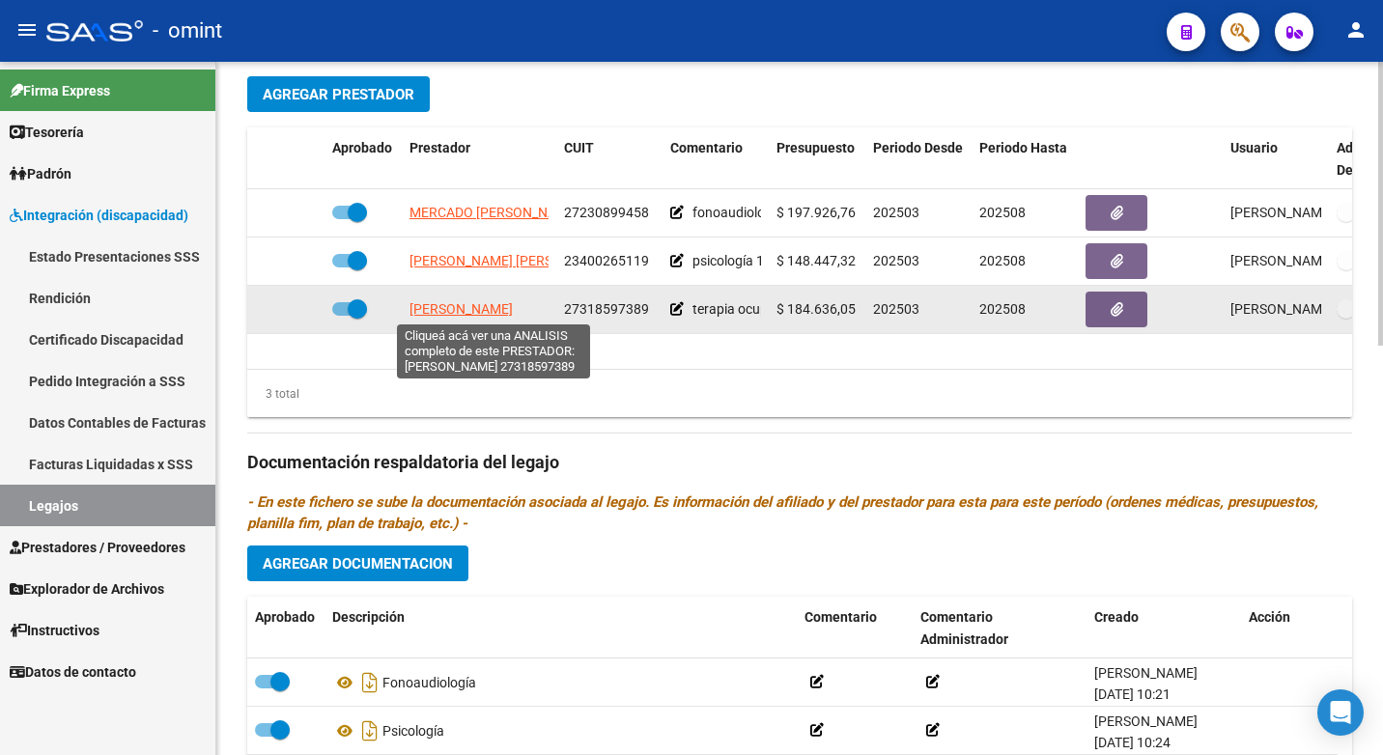
click at [479, 311] on span "[PERSON_NAME]" at bounding box center [460, 308] width 103 height 15
type textarea "27318597389"
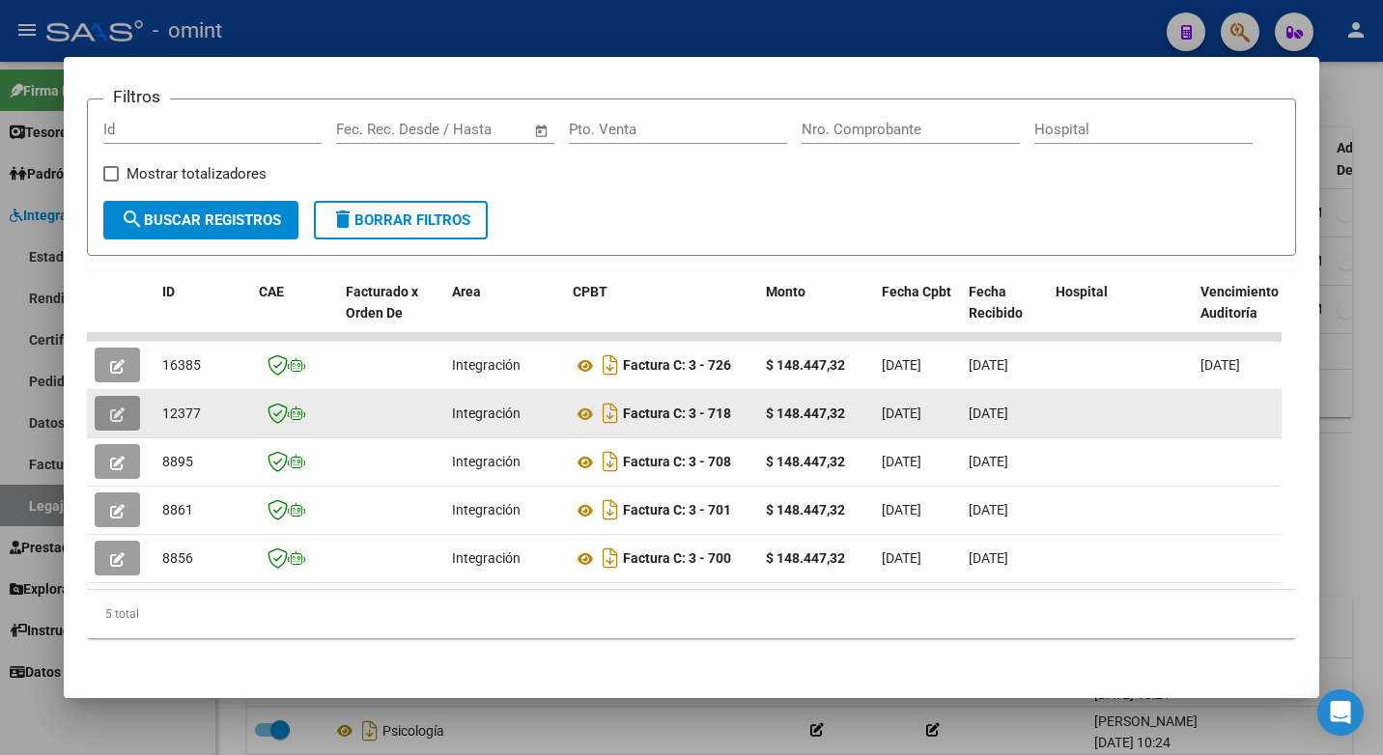
click at [118, 407] on icon "button" at bounding box center [117, 414] width 14 height 14
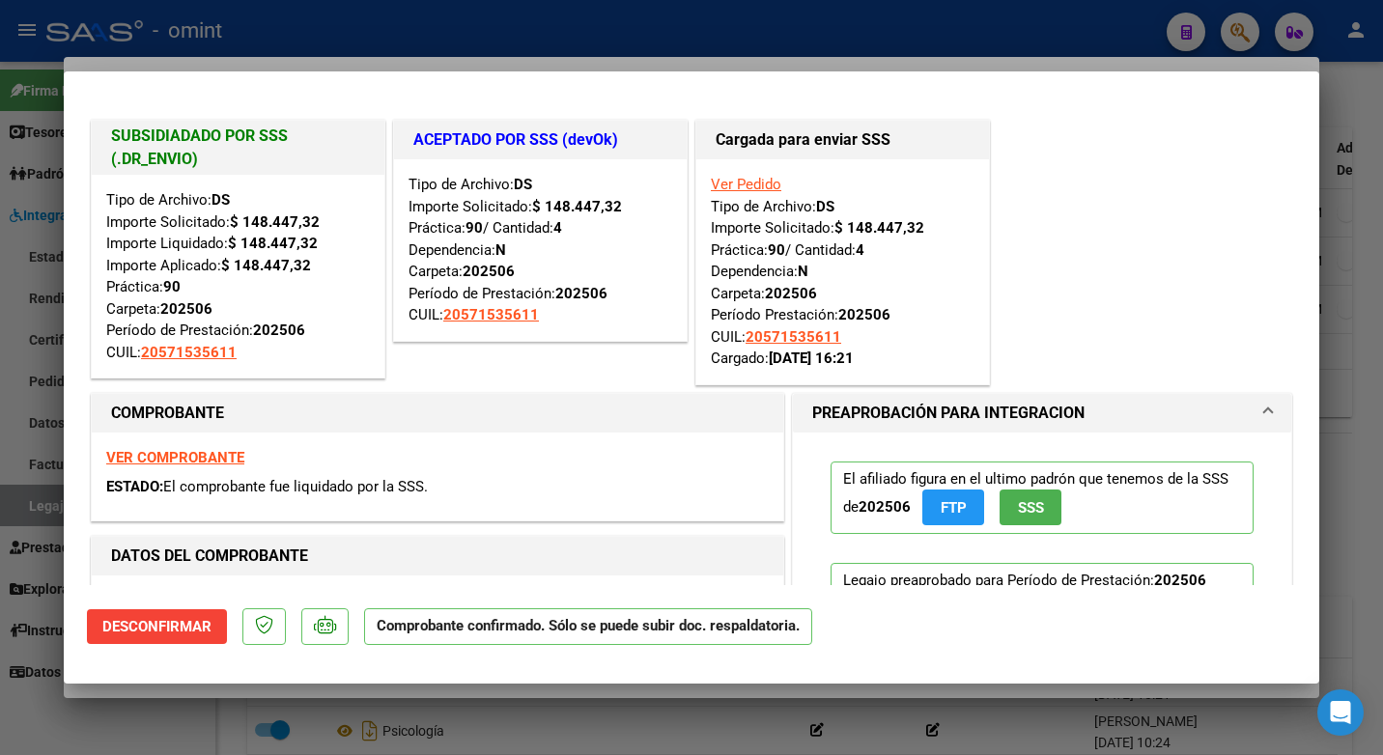
click at [378, 36] on div at bounding box center [691, 377] width 1383 height 755
type input "$ 0,00"
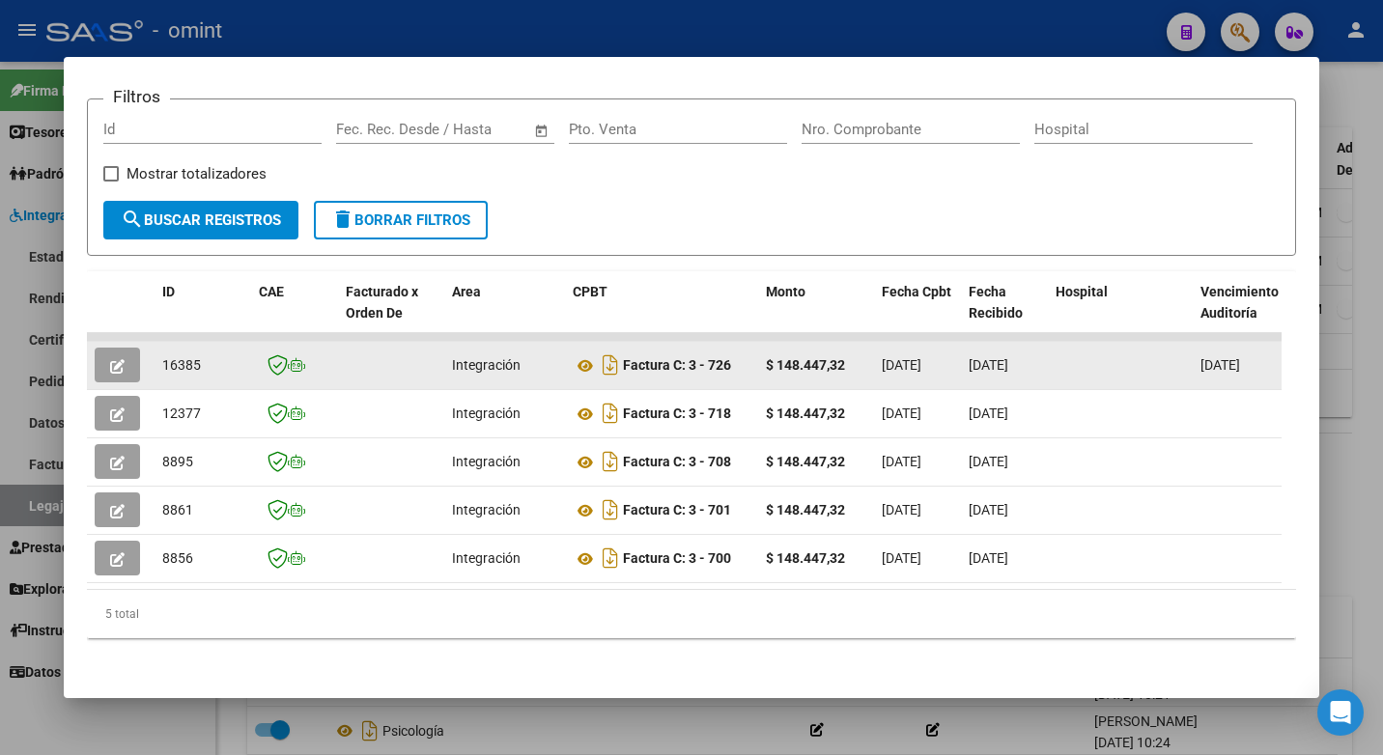
click at [113, 359] on icon "button" at bounding box center [117, 366] width 14 height 14
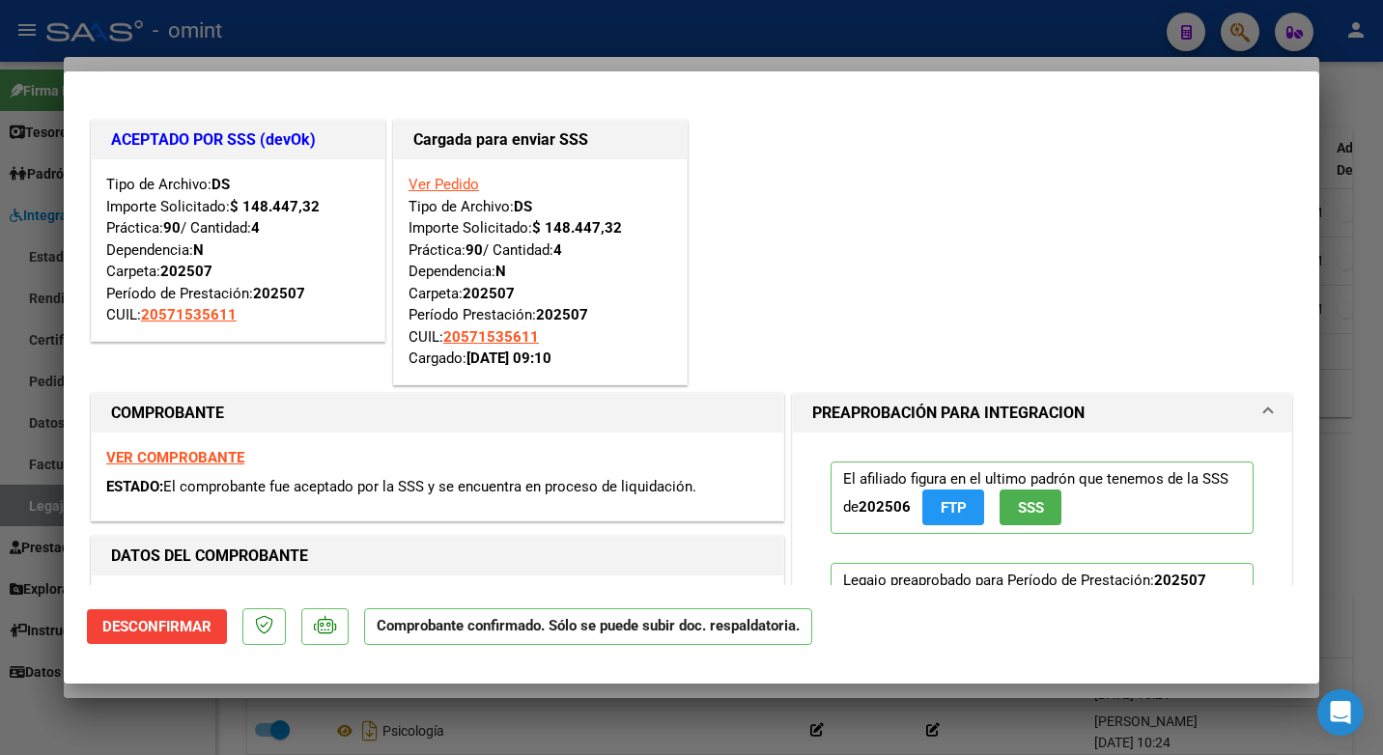
click at [456, 40] on div at bounding box center [691, 377] width 1383 height 755
type input "$ 0,00"
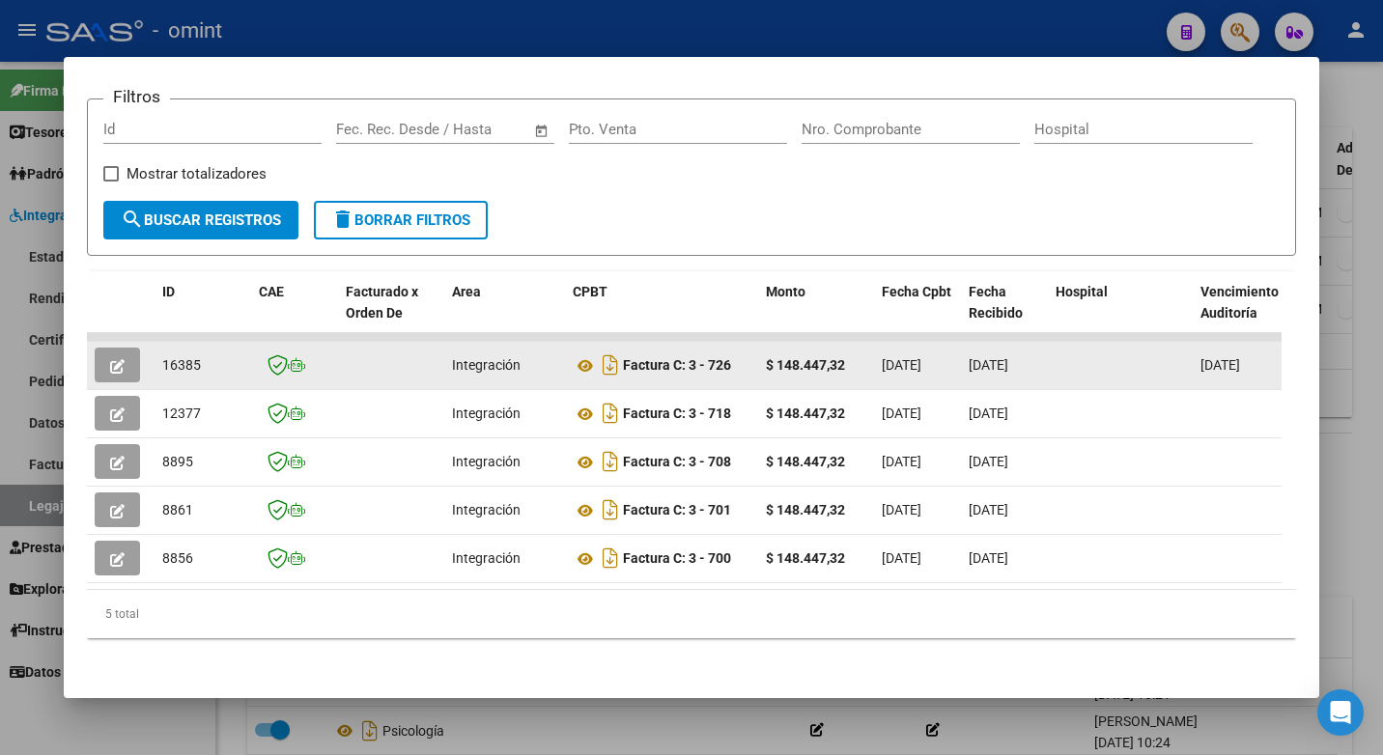
click at [195, 357] on span "16385" at bounding box center [181, 364] width 39 height 15
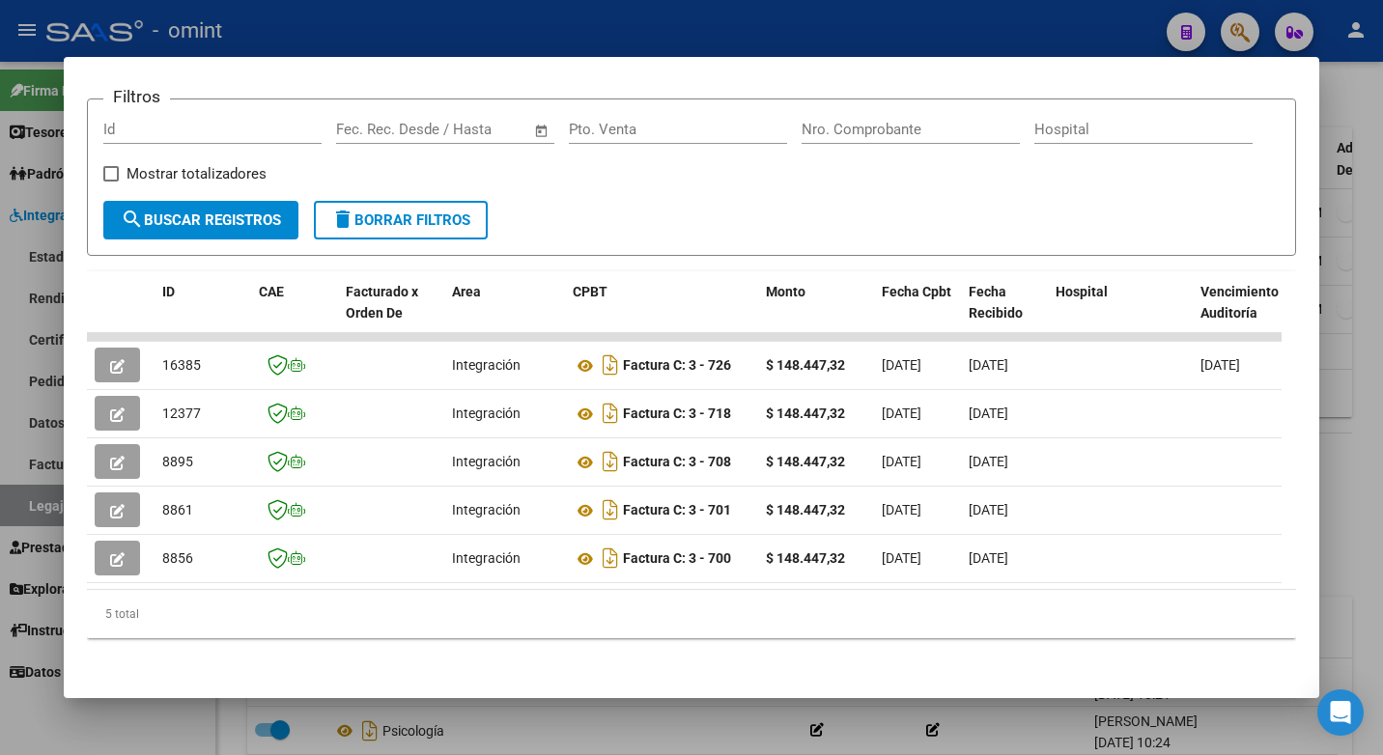
drag, startPoint x: 393, startPoint y: 47, endPoint x: 445, endPoint y: 22, distance: 57.9
click at [394, 47] on div at bounding box center [691, 377] width 1383 height 755
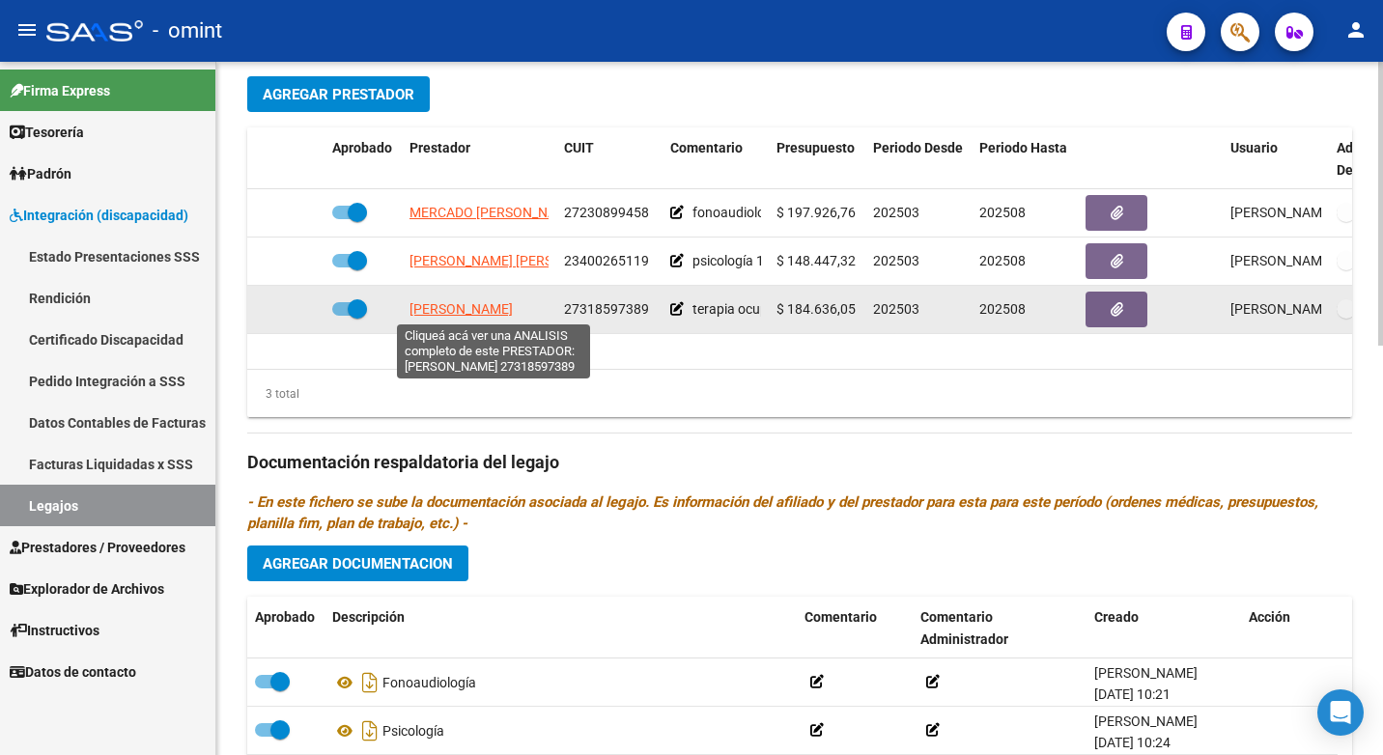
click at [508, 314] on span "[PERSON_NAME]" at bounding box center [460, 308] width 103 height 15
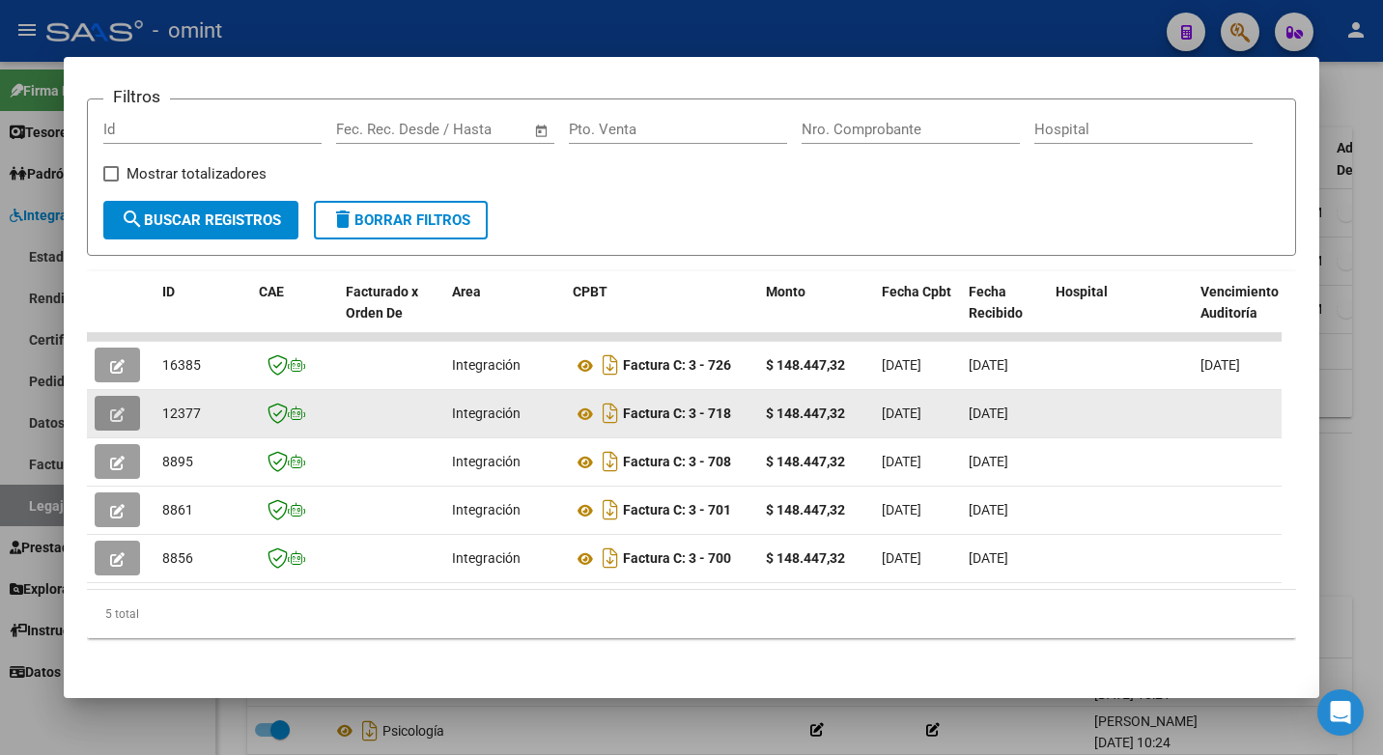
click at [111, 405] on span "button" at bounding box center [117, 413] width 14 height 17
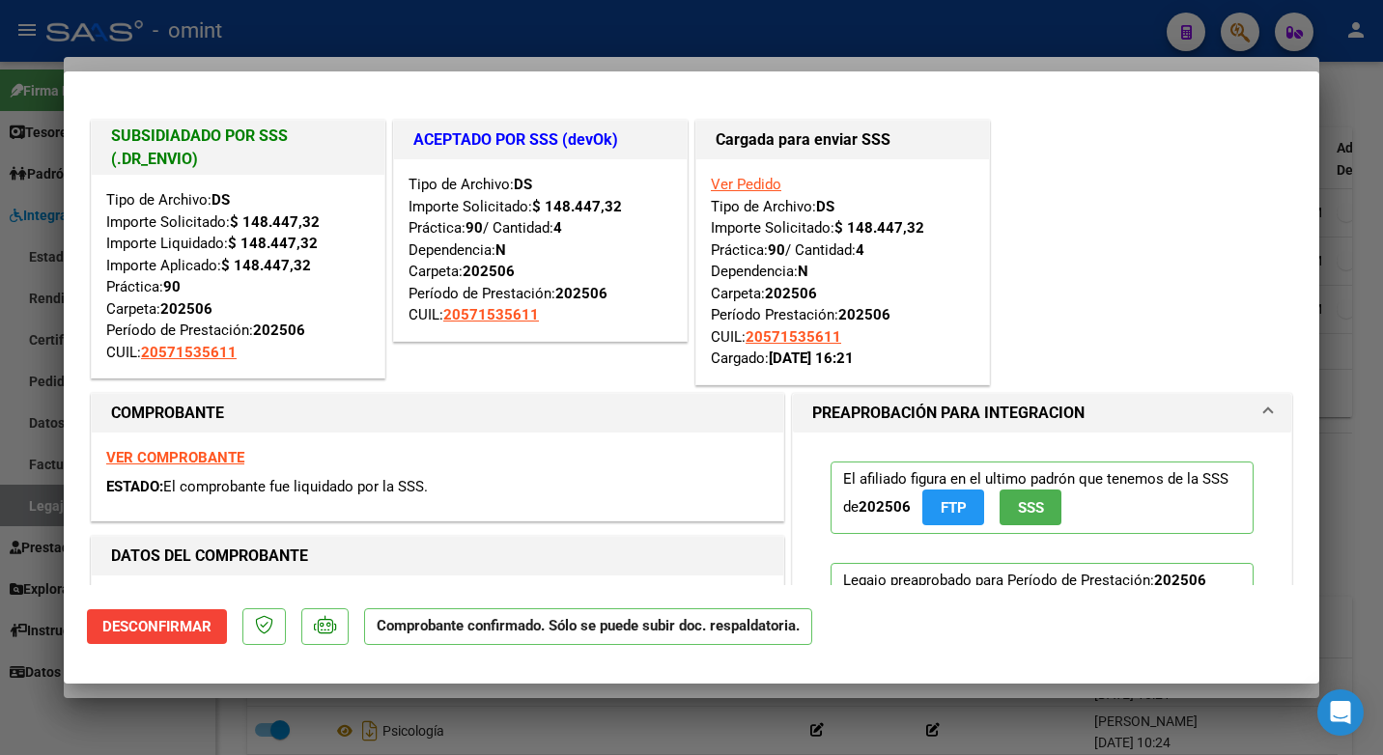
click at [322, 41] on div at bounding box center [691, 377] width 1383 height 755
type input "$ 0,00"
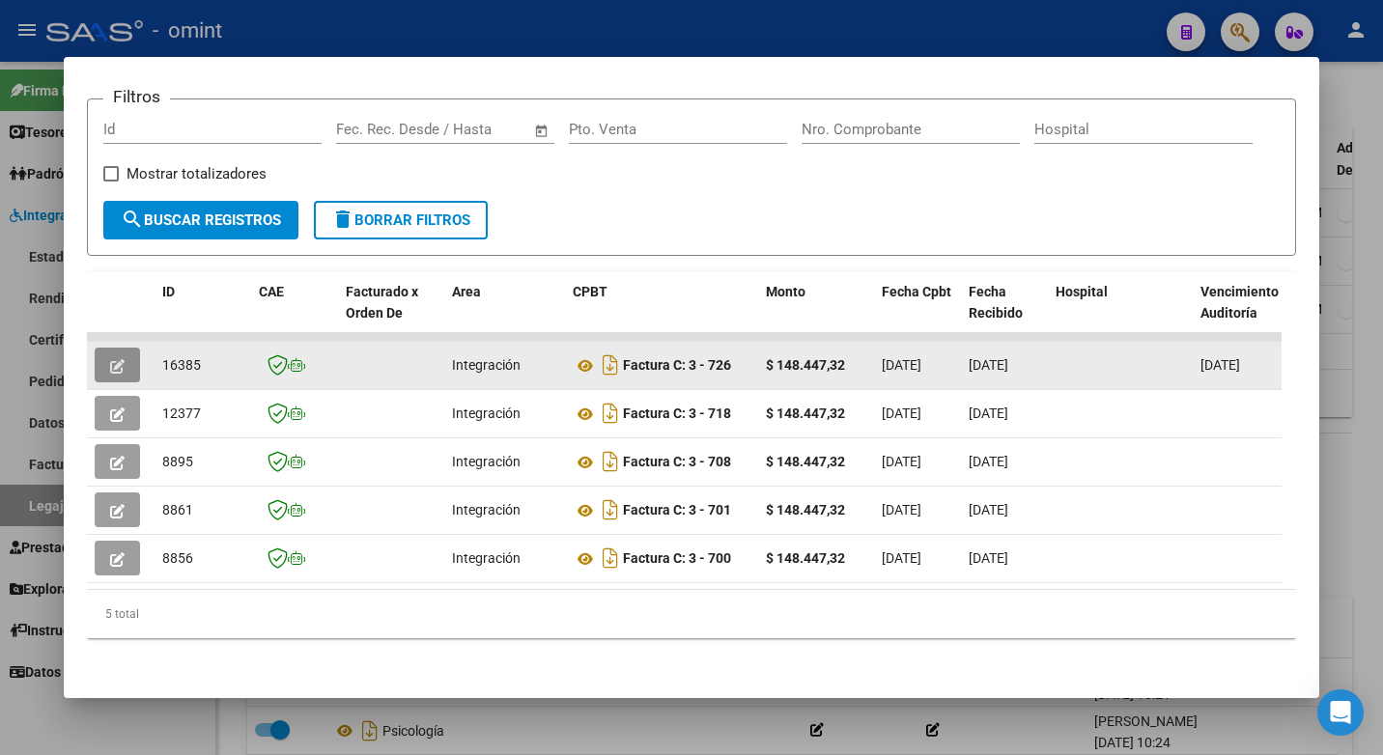
click at [115, 359] on icon "button" at bounding box center [117, 366] width 14 height 14
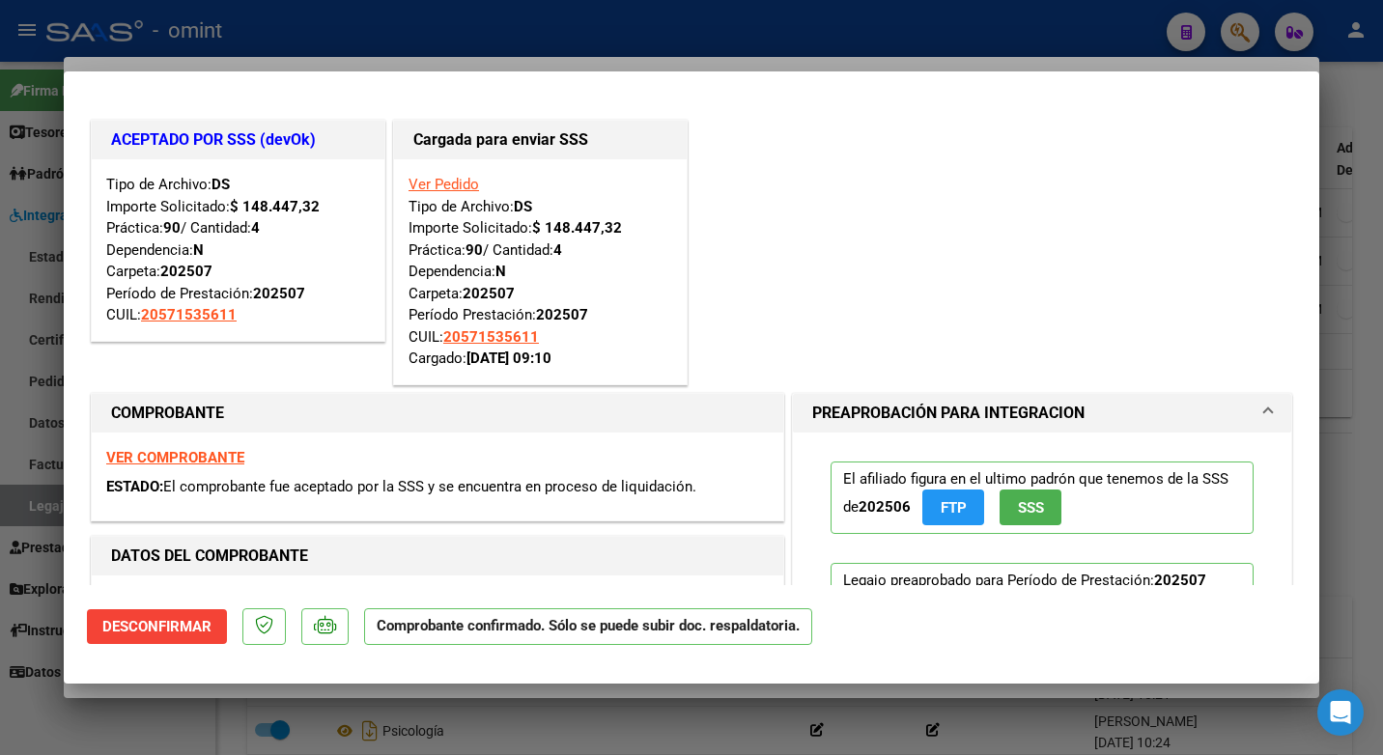
click at [414, 36] on div at bounding box center [691, 377] width 1383 height 755
type input "$ 0,00"
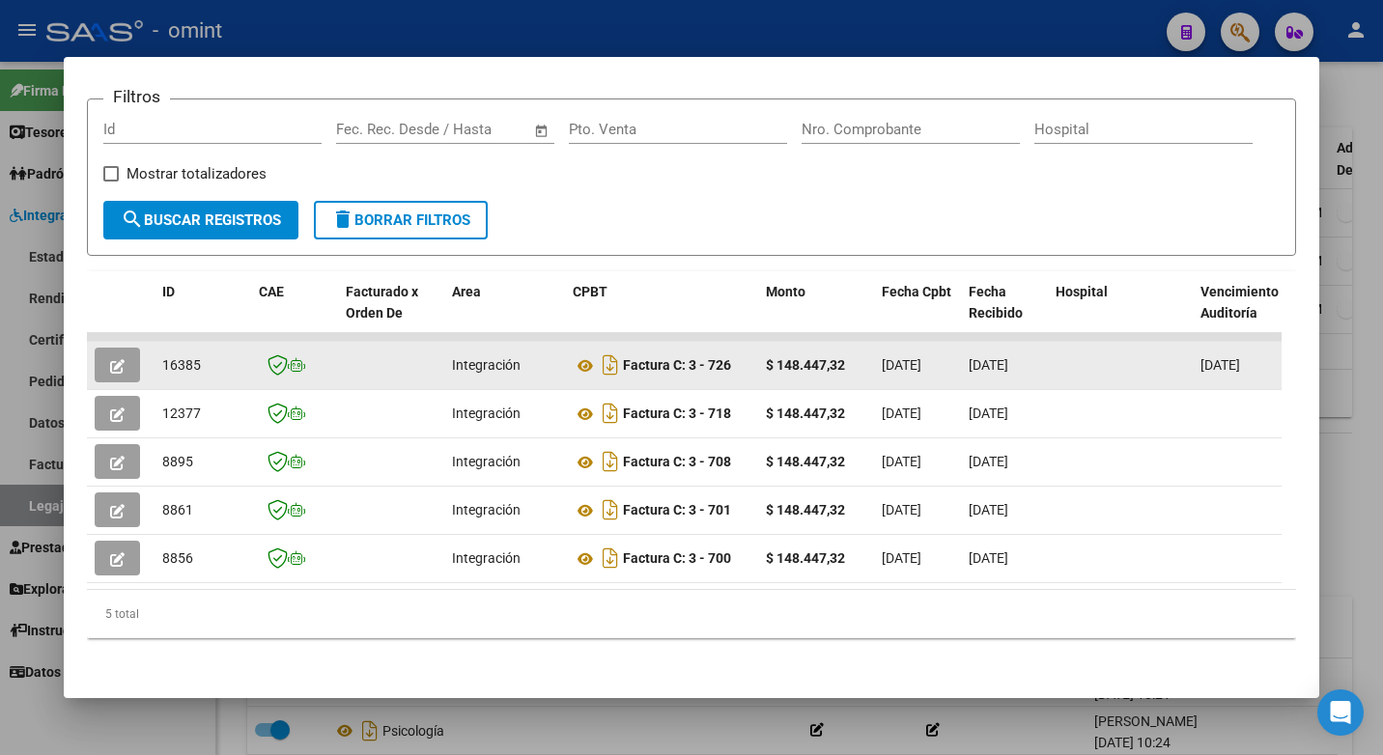
click at [124, 359] on icon "button" at bounding box center [117, 366] width 14 height 14
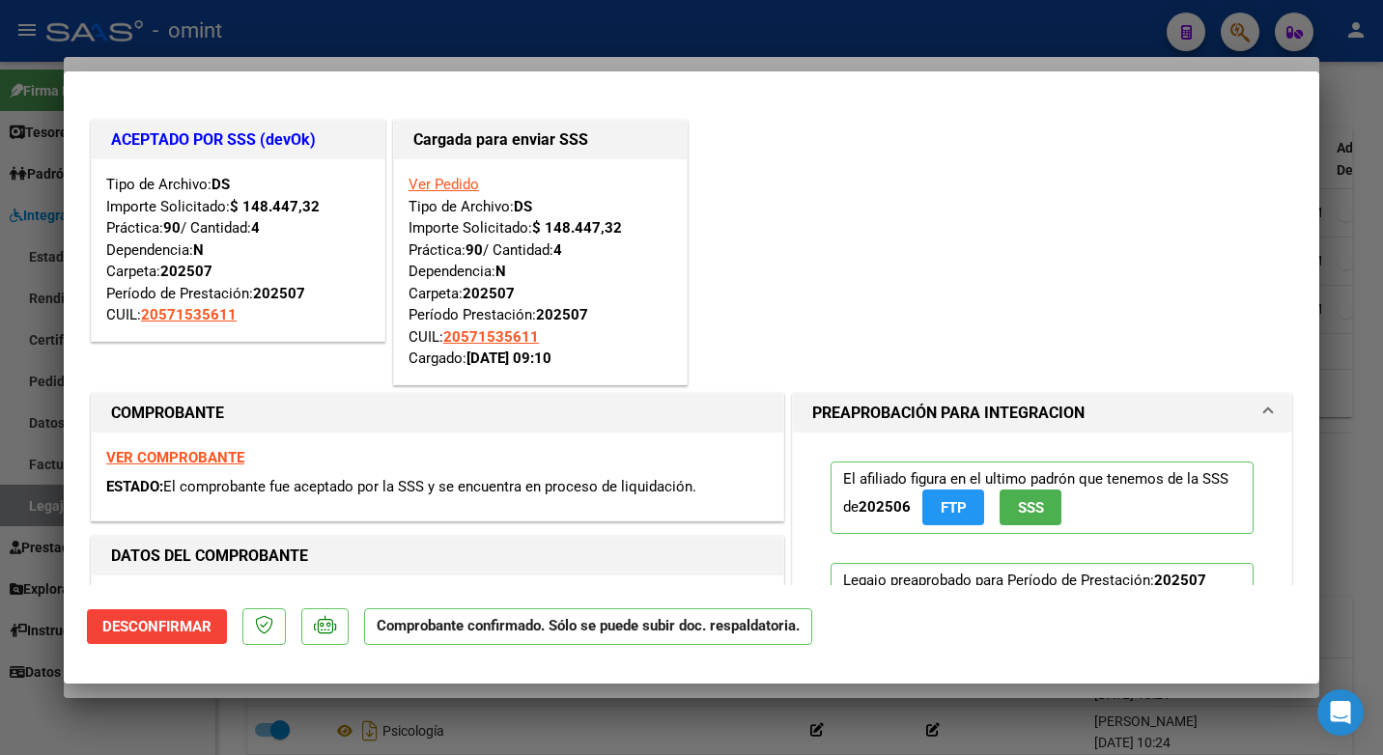
click at [307, 41] on div at bounding box center [691, 377] width 1383 height 755
type input "$ 0,00"
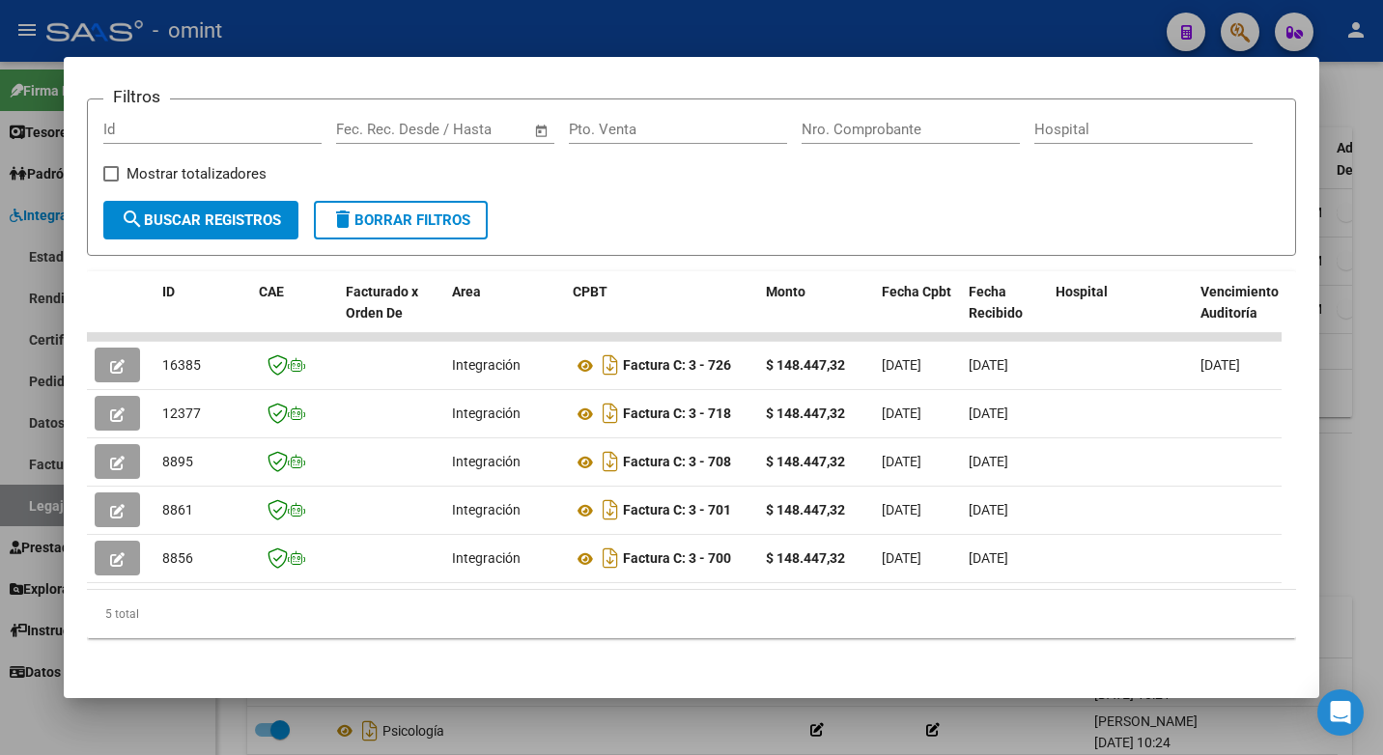
click at [529, 20] on div at bounding box center [691, 377] width 1383 height 755
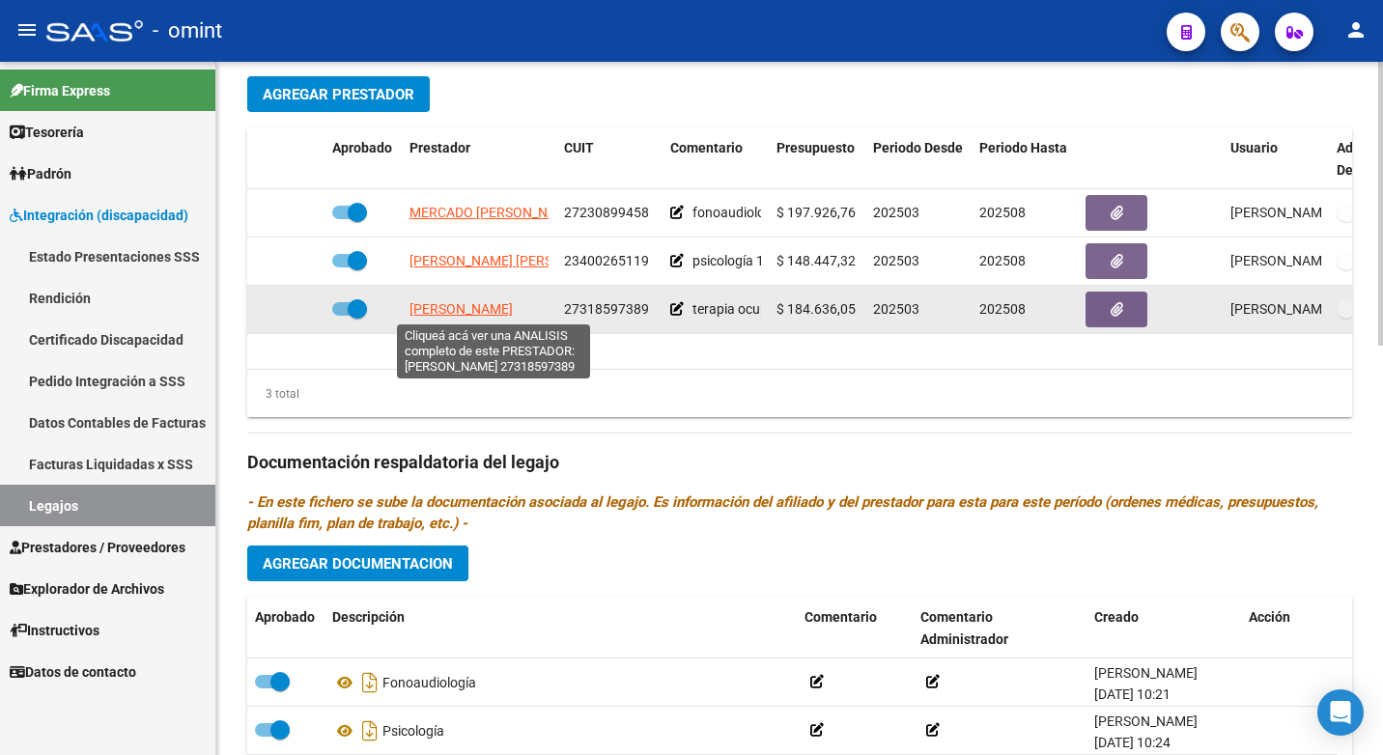
click at [513, 312] on span "[PERSON_NAME]" at bounding box center [460, 308] width 103 height 15
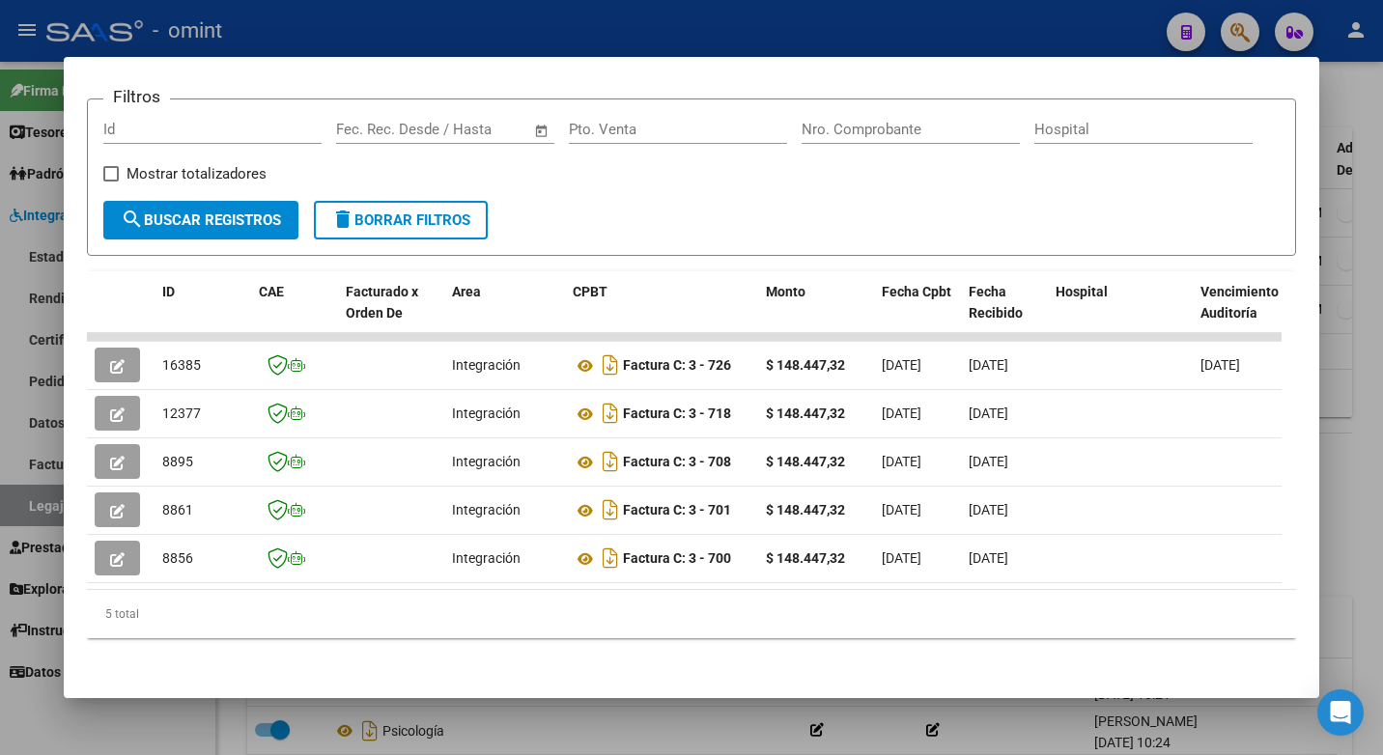
click at [307, 16] on div at bounding box center [691, 377] width 1383 height 755
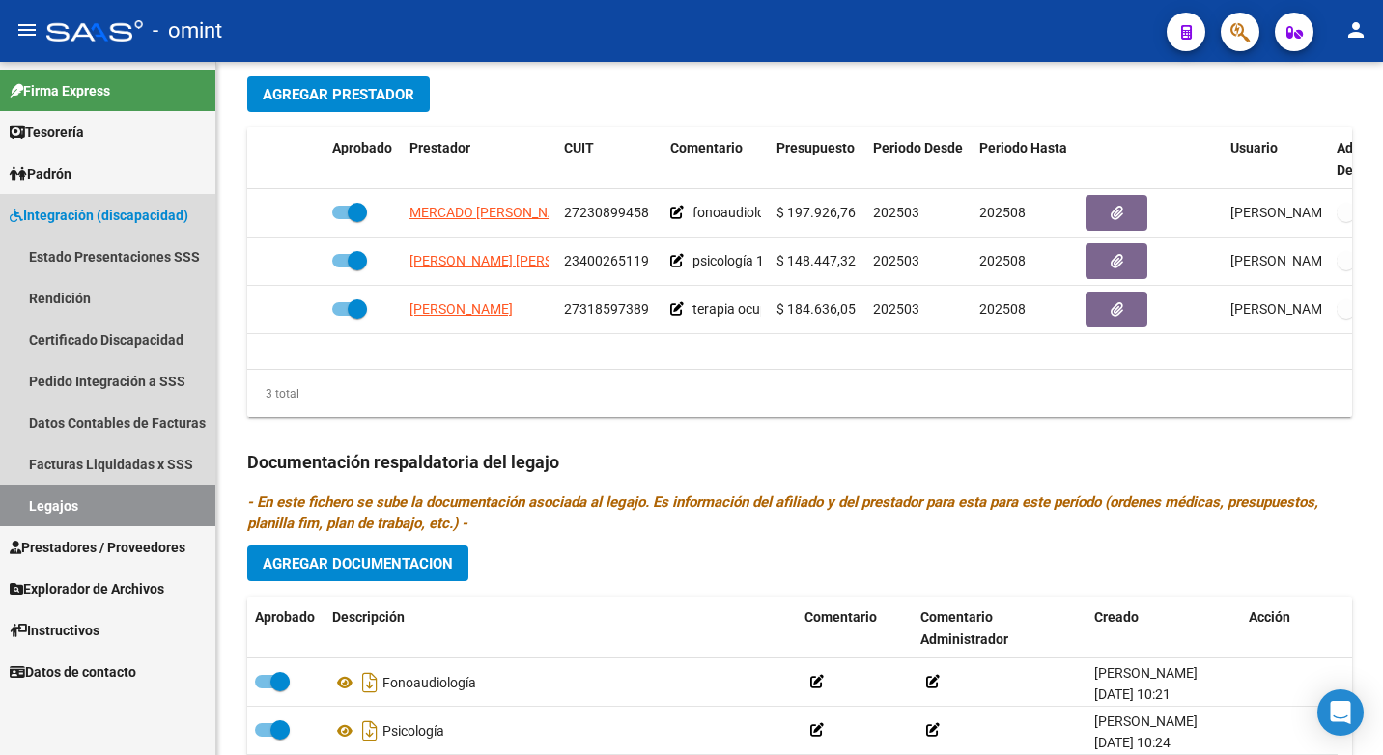
click at [123, 497] on link "Legajos" at bounding box center [107, 506] width 215 height 42
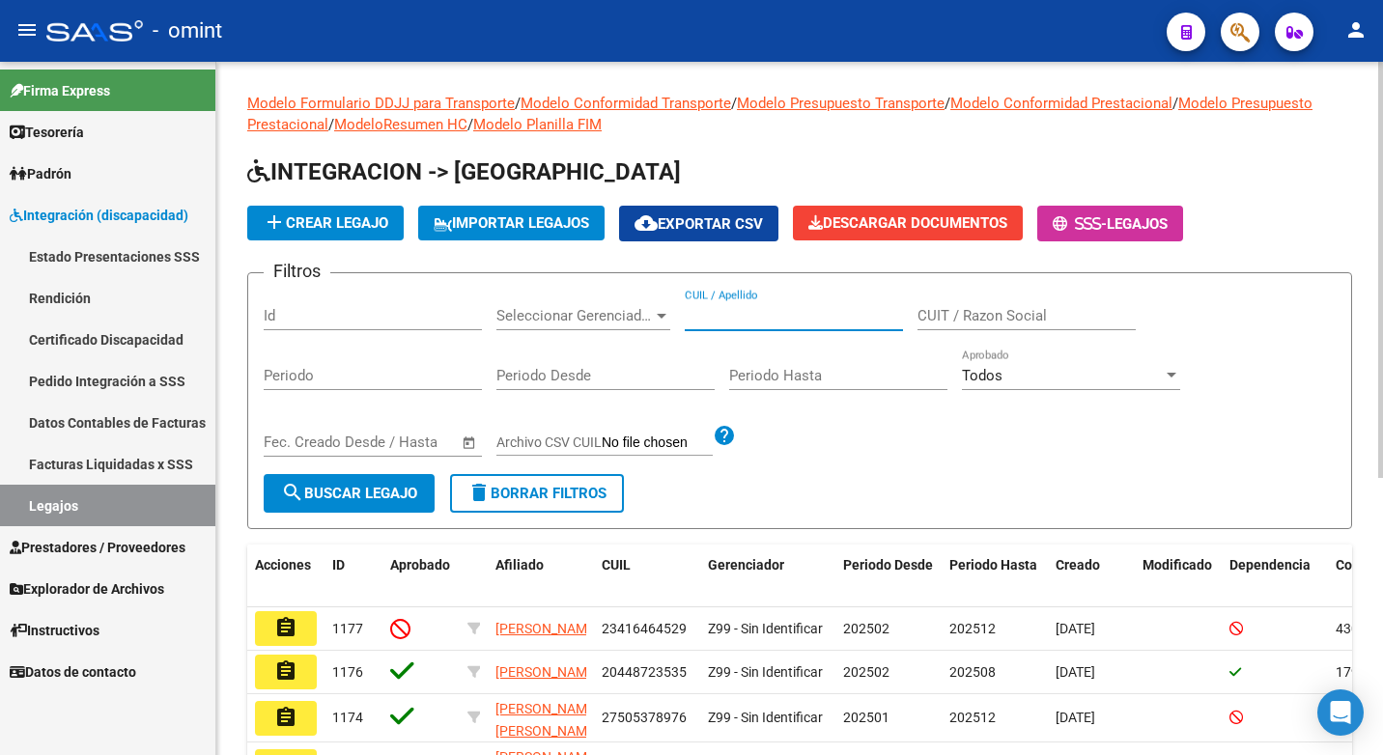
drag, startPoint x: 791, startPoint y: 325, endPoint x: 796, endPoint y: 313, distance: 13.4
paste input "27475774243"
type input "27475774243"
click at [332, 500] on span "search Buscar Legajo" at bounding box center [349, 493] width 136 height 17
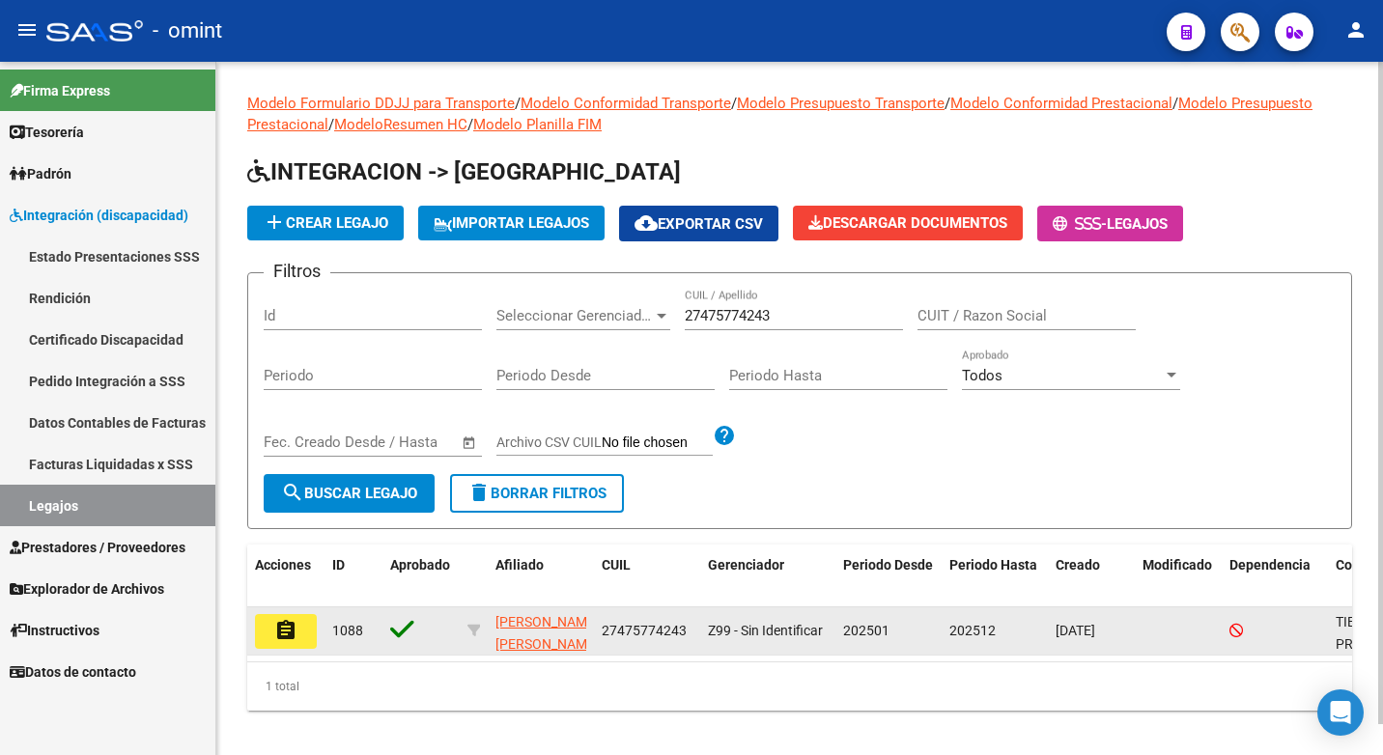
click at [298, 631] on button "assignment" at bounding box center [286, 631] width 62 height 35
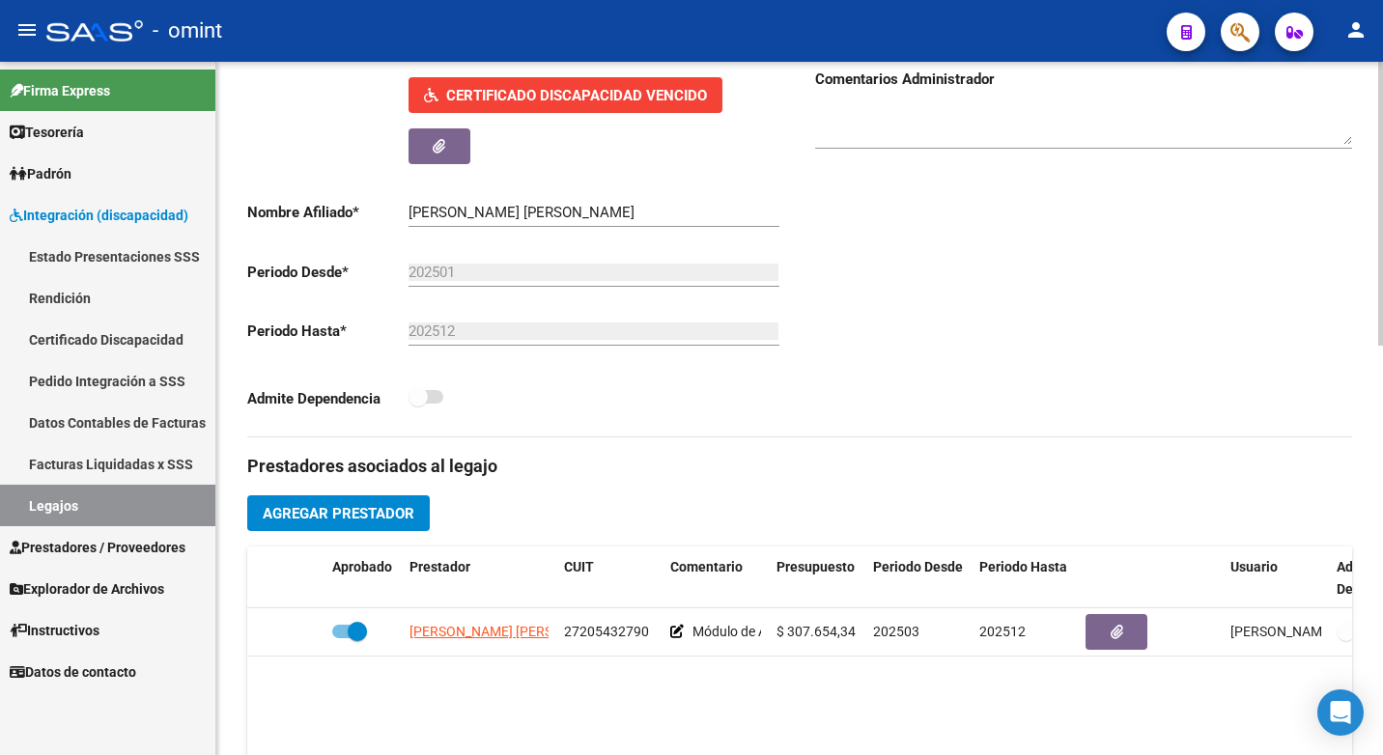
scroll to position [579, 0]
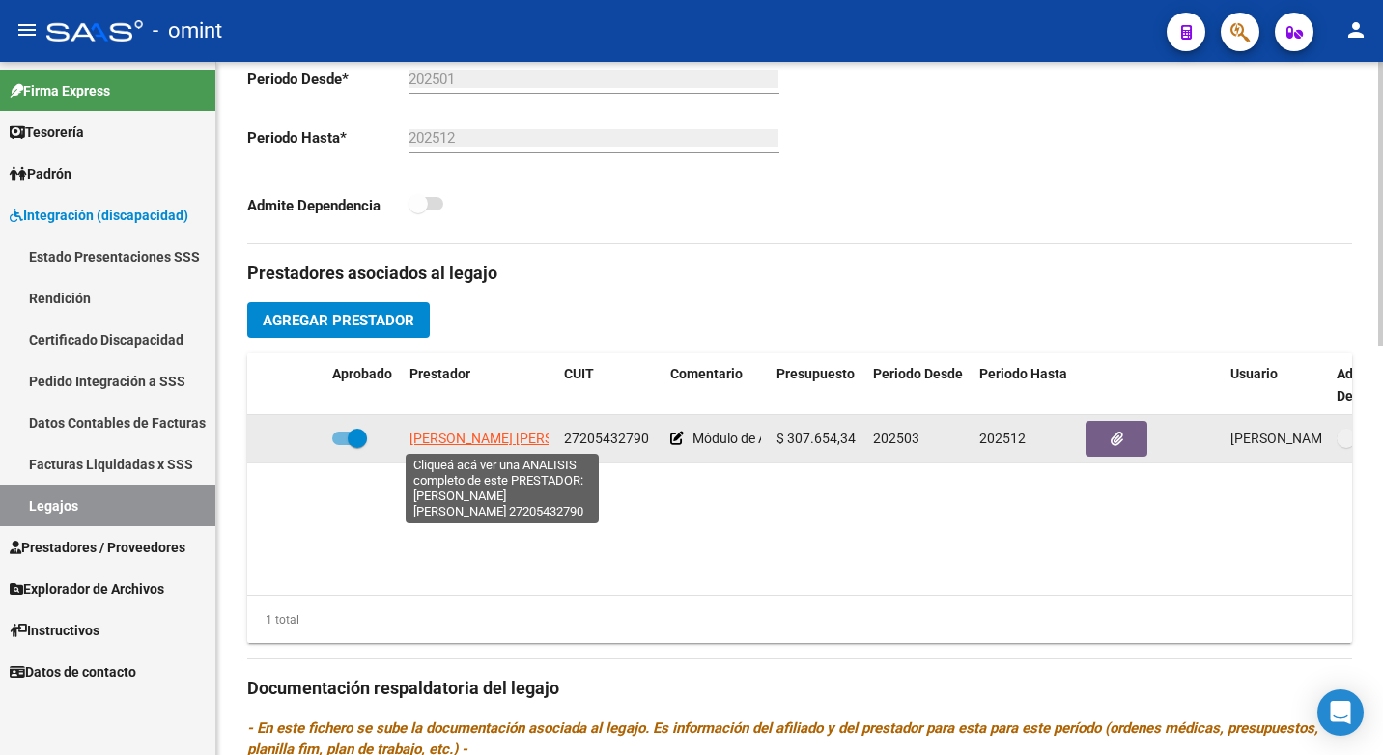
click at [490, 441] on span "[PERSON_NAME] [PERSON_NAME]" at bounding box center [514, 438] width 210 height 15
type textarea "27205432790"
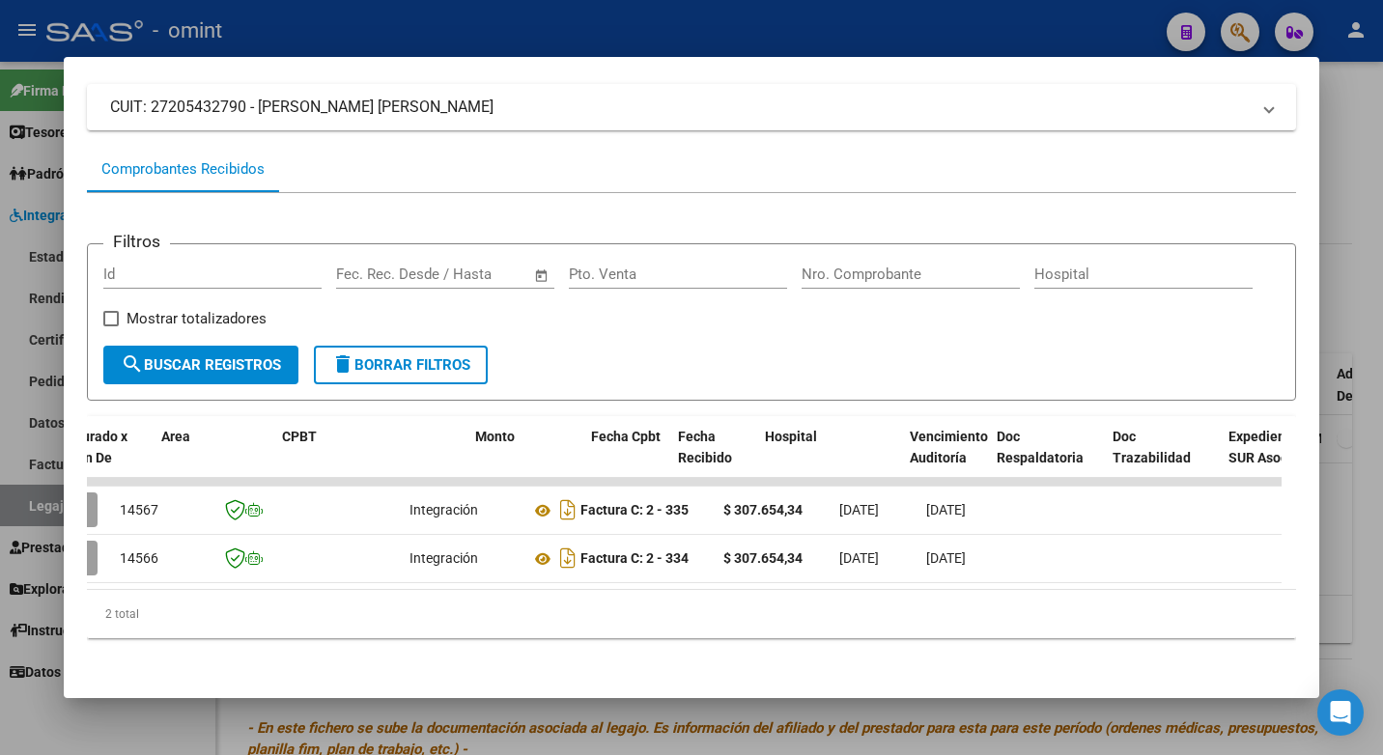
scroll to position [0, 0]
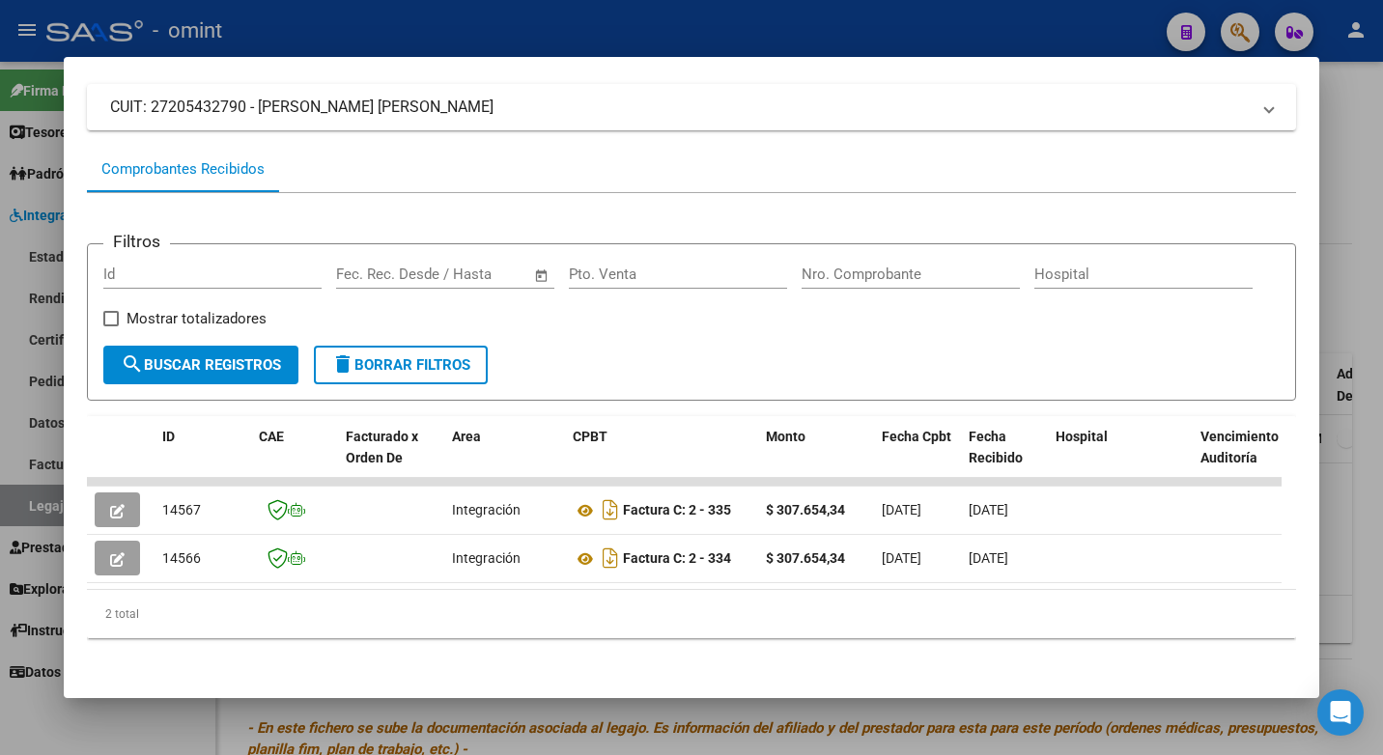
click at [281, 324] on div "Mostrar totalizadores" at bounding box center [192, 326] width 178 height 39
click at [467, 30] on div at bounding box center [691, 377] width 1383 height 755
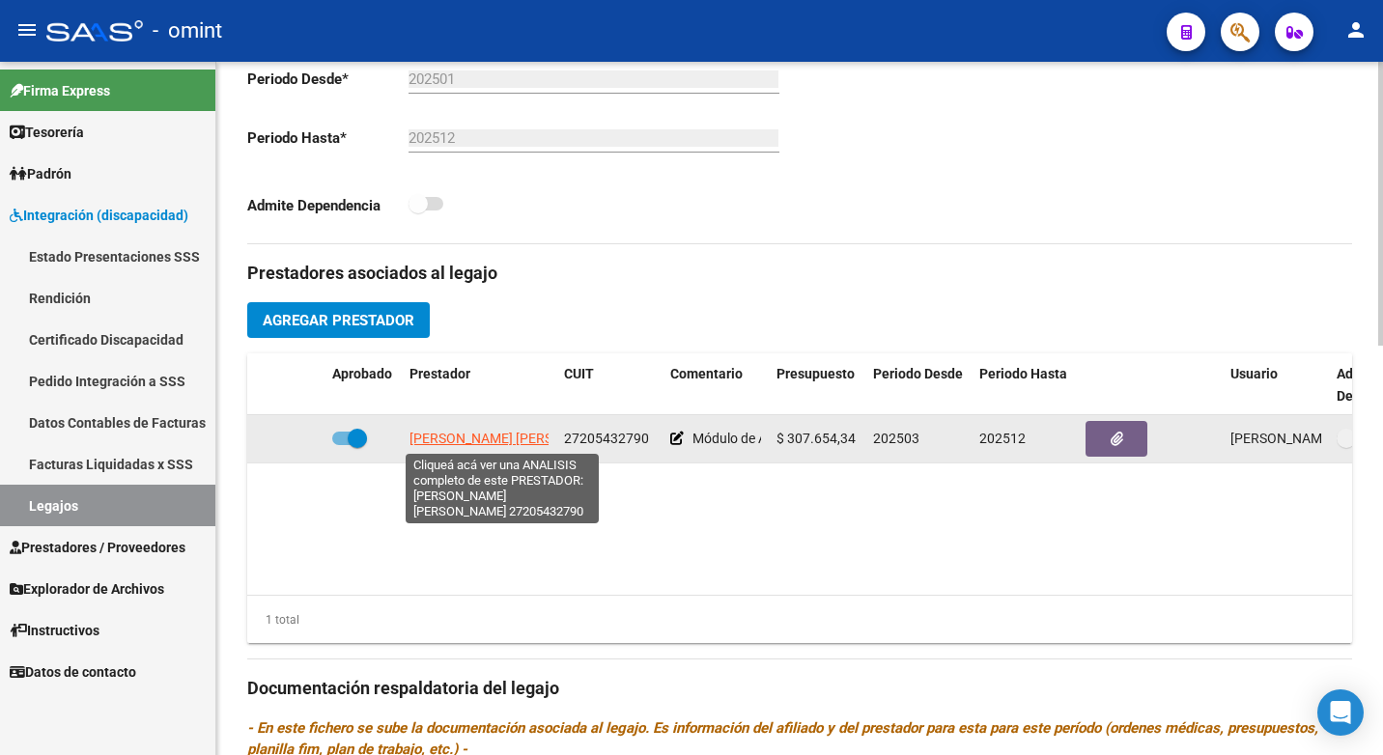
click at [483, 433] on span "[PERSON_NAME] [PERSON_NAME]" at bounding box center [514, 438] width 210 height 15
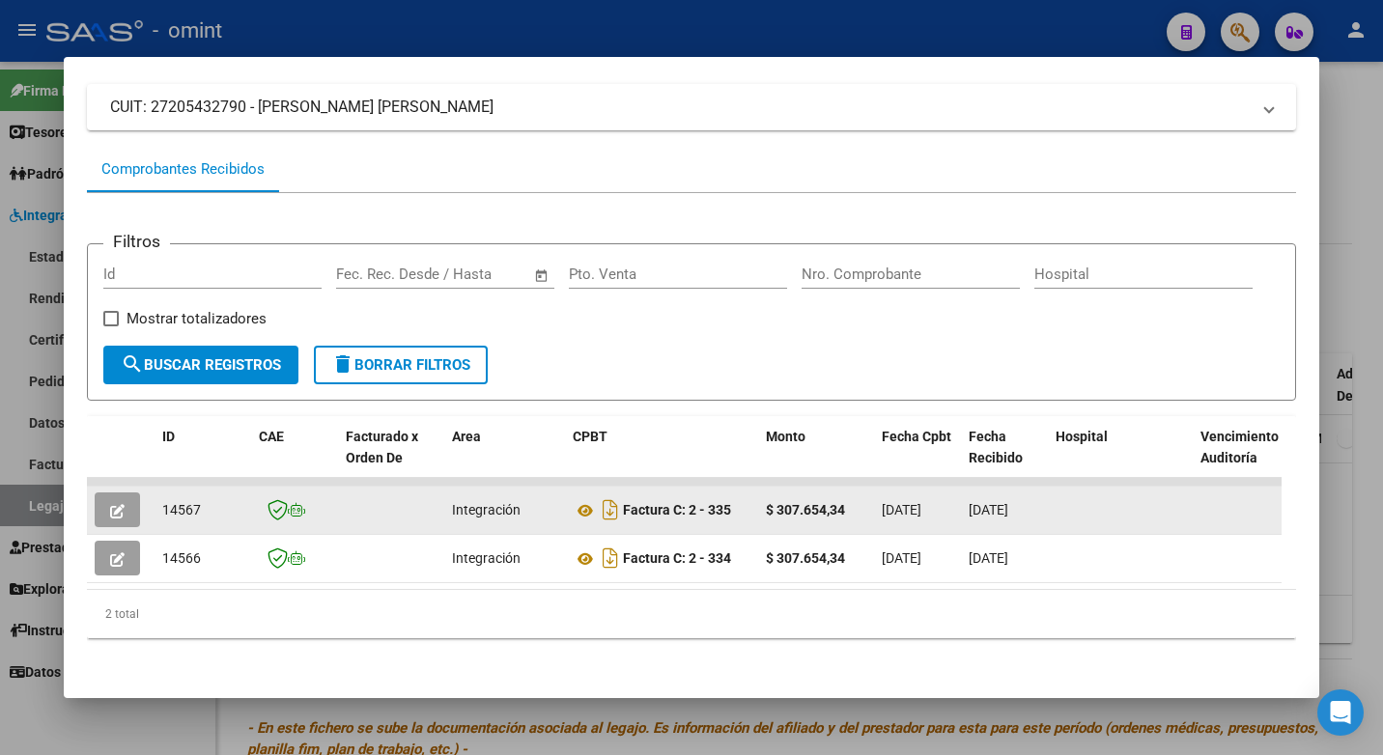
click at [134, 492] on button "button" at bounding box center [117, 509] width 45 height 35
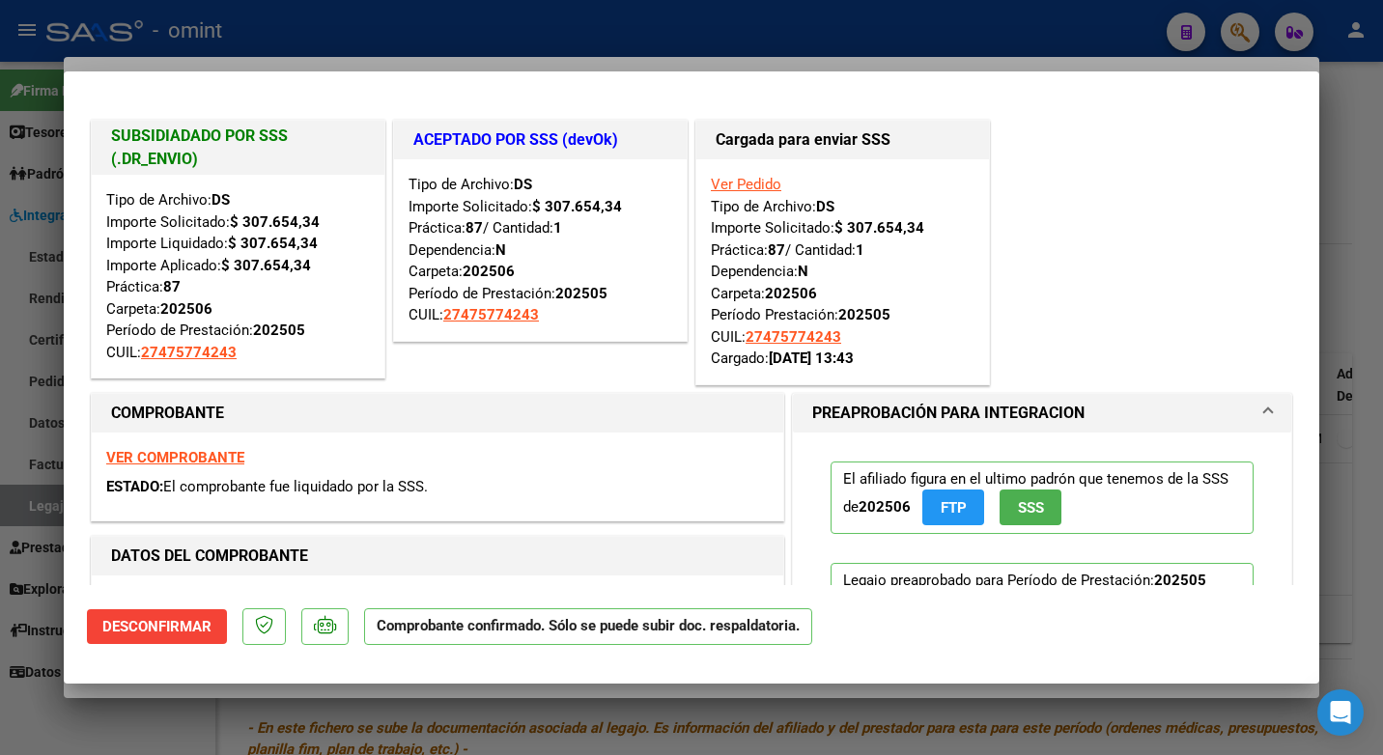
click at [393, 44] on div at bounding box center [691, 377] width 1383 height 755
type input "$ 0,00"
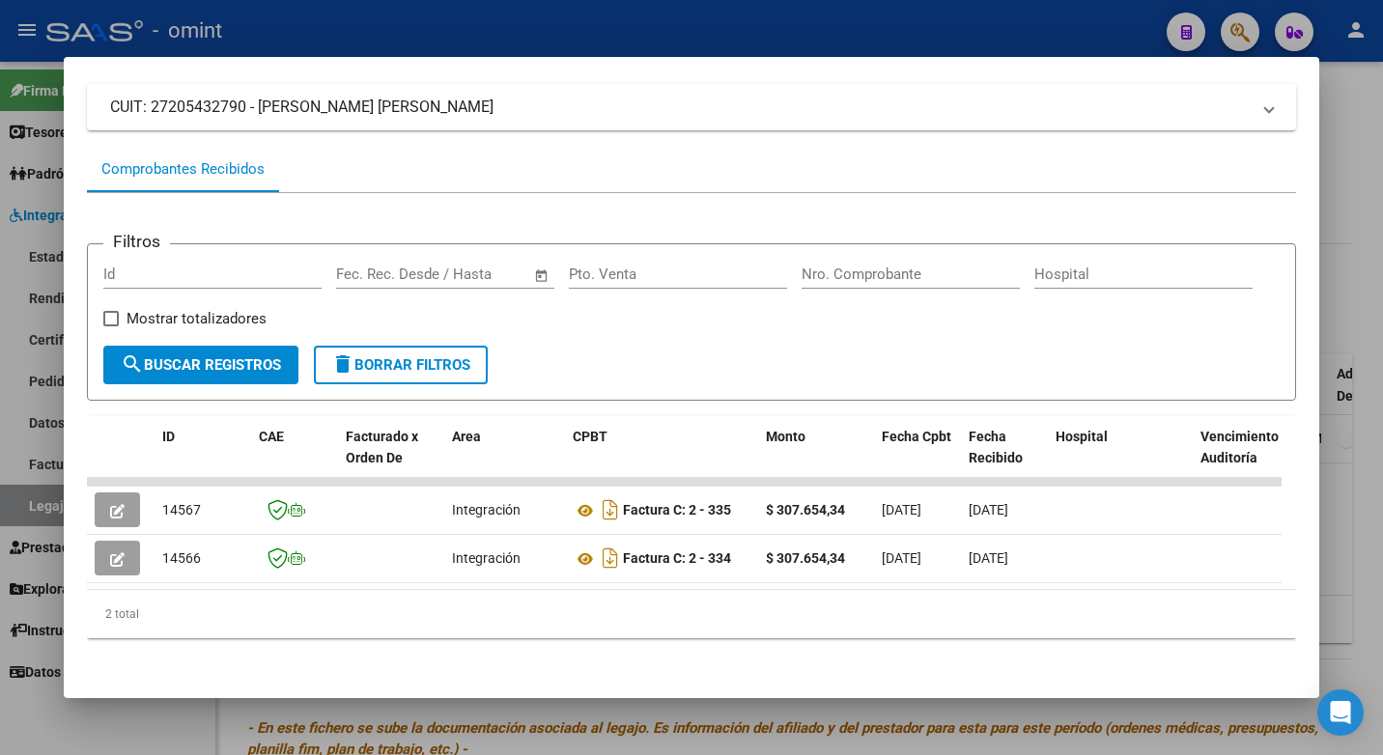
click at [583, 8] on div at bounding box center [691, 377] width 1383 height 755
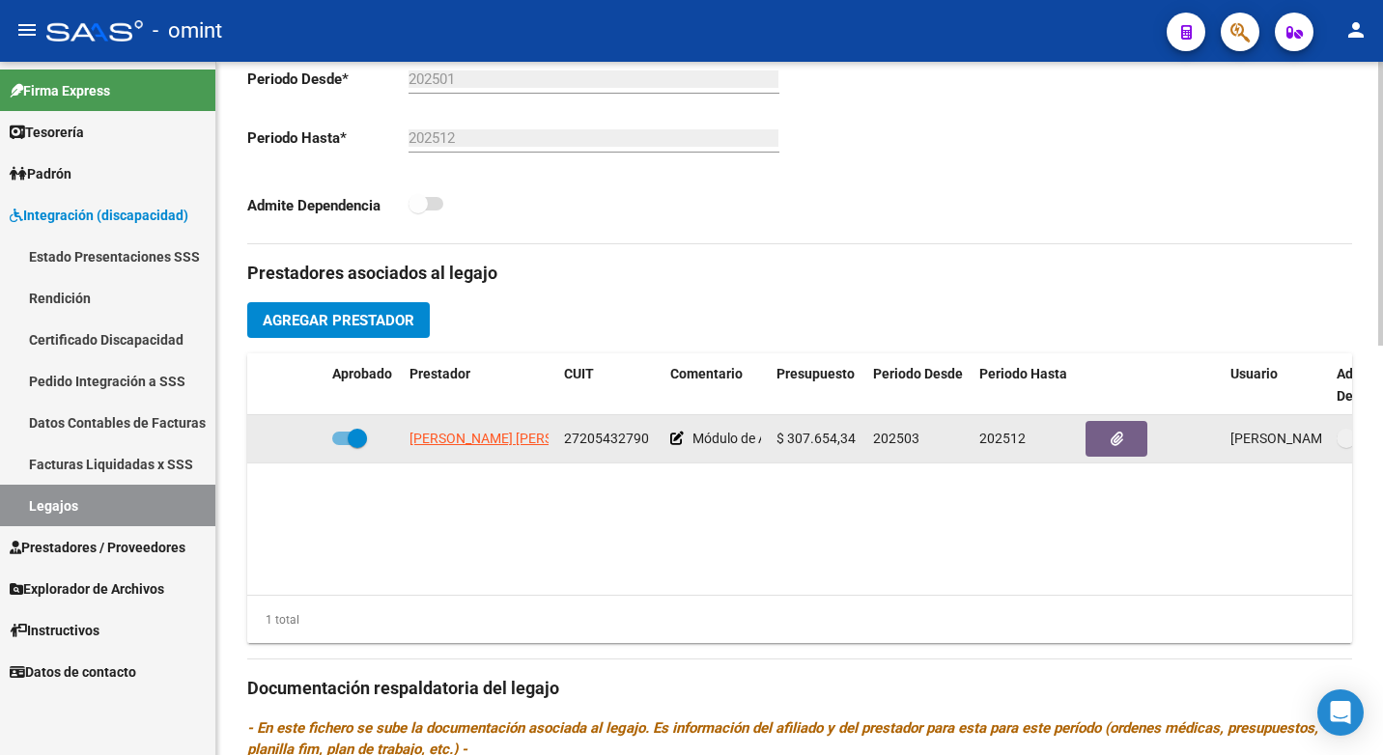
click at [595, 438] on span "27205432790" at bounding box center [606, 438] width 85 height 15
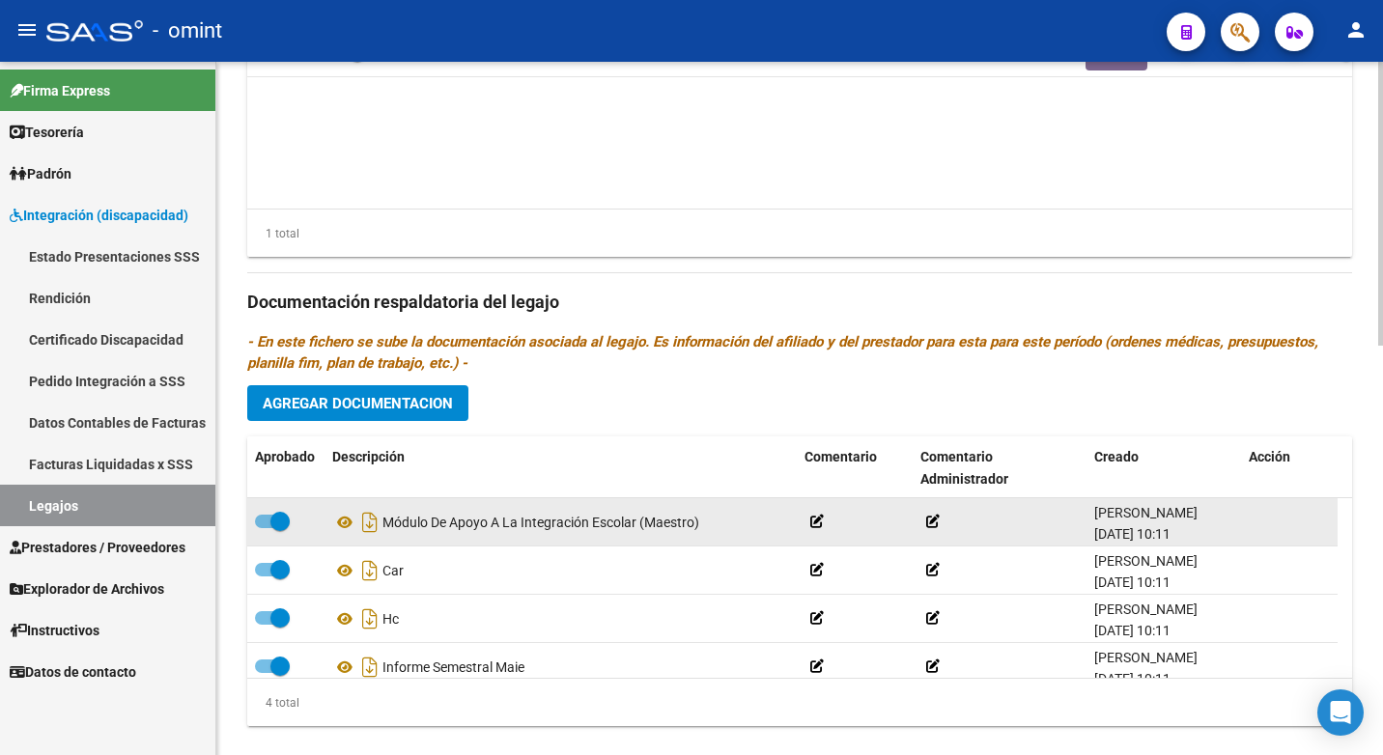
scroll to position [998, 0]
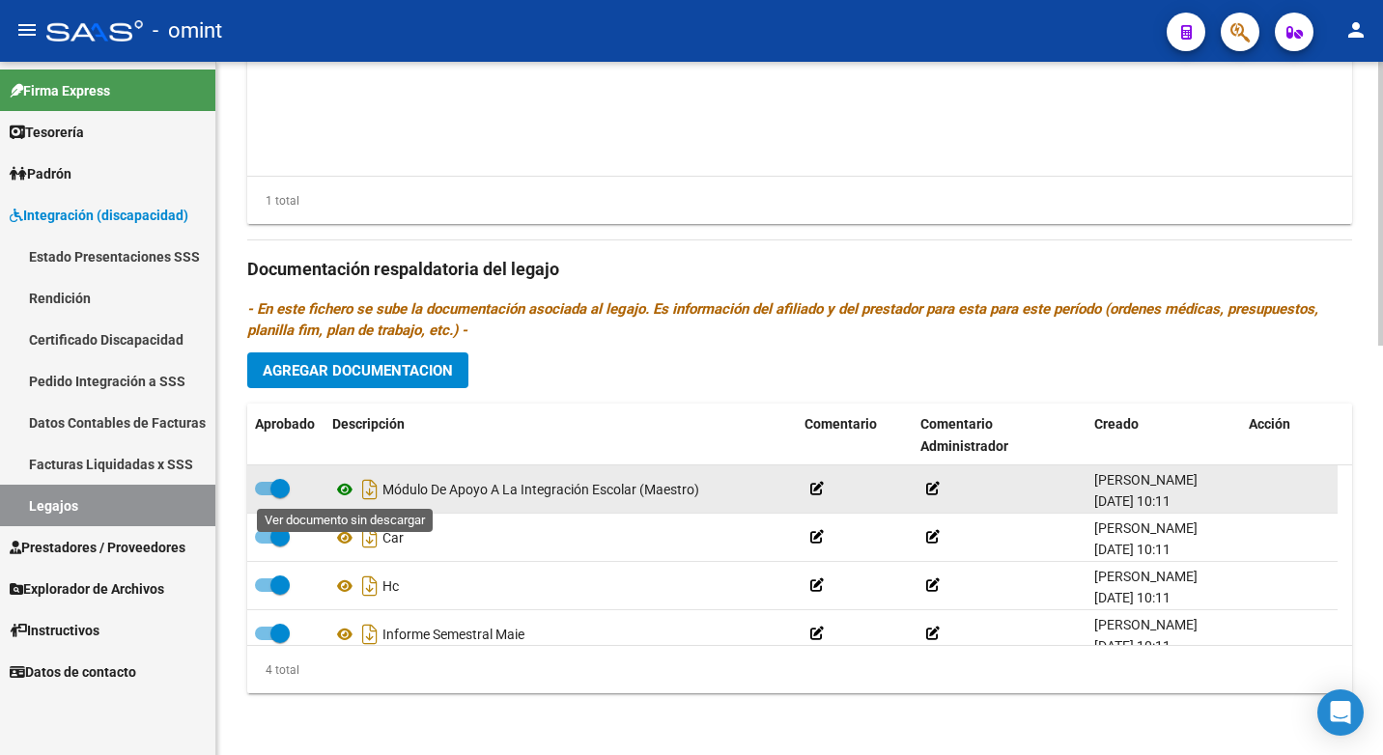
click at [348, 482] on icon at bounding box center [344, 489] width 25 height 23
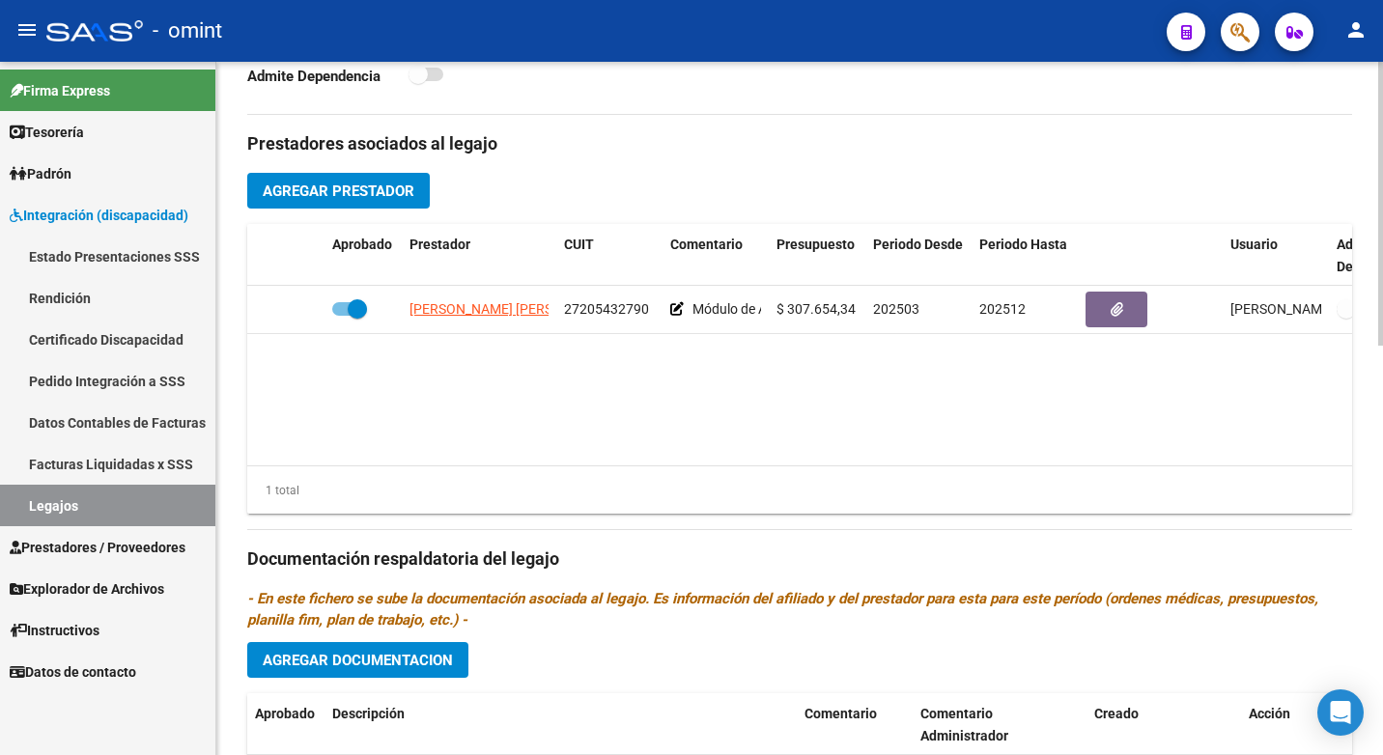
scroll to position [612, 0]
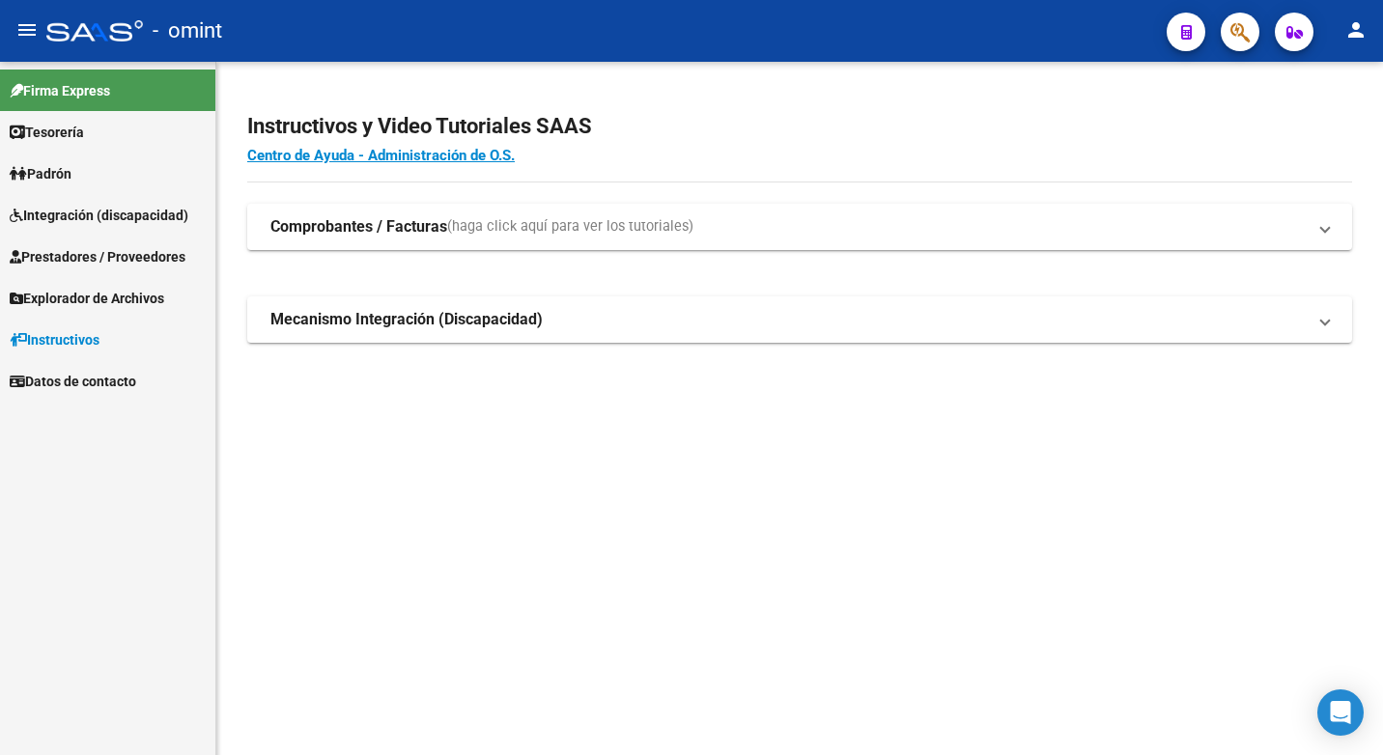
click at [61, 210] on span "Integración (discapacidad)" at bounding box center [99, 215] width 179 height 21
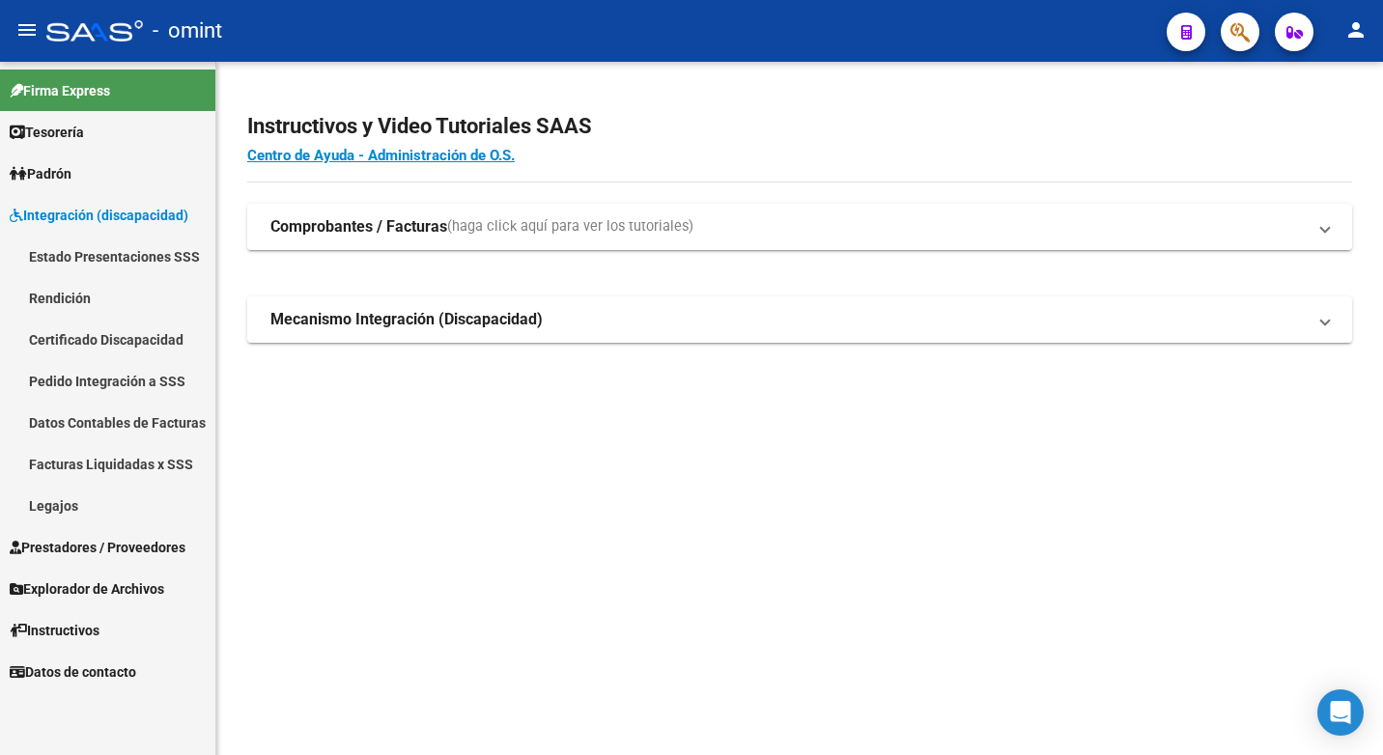
click at [89, 554] on span "Prestadores / Proveedores" at bounding box center [98, 547] width 176 height 21
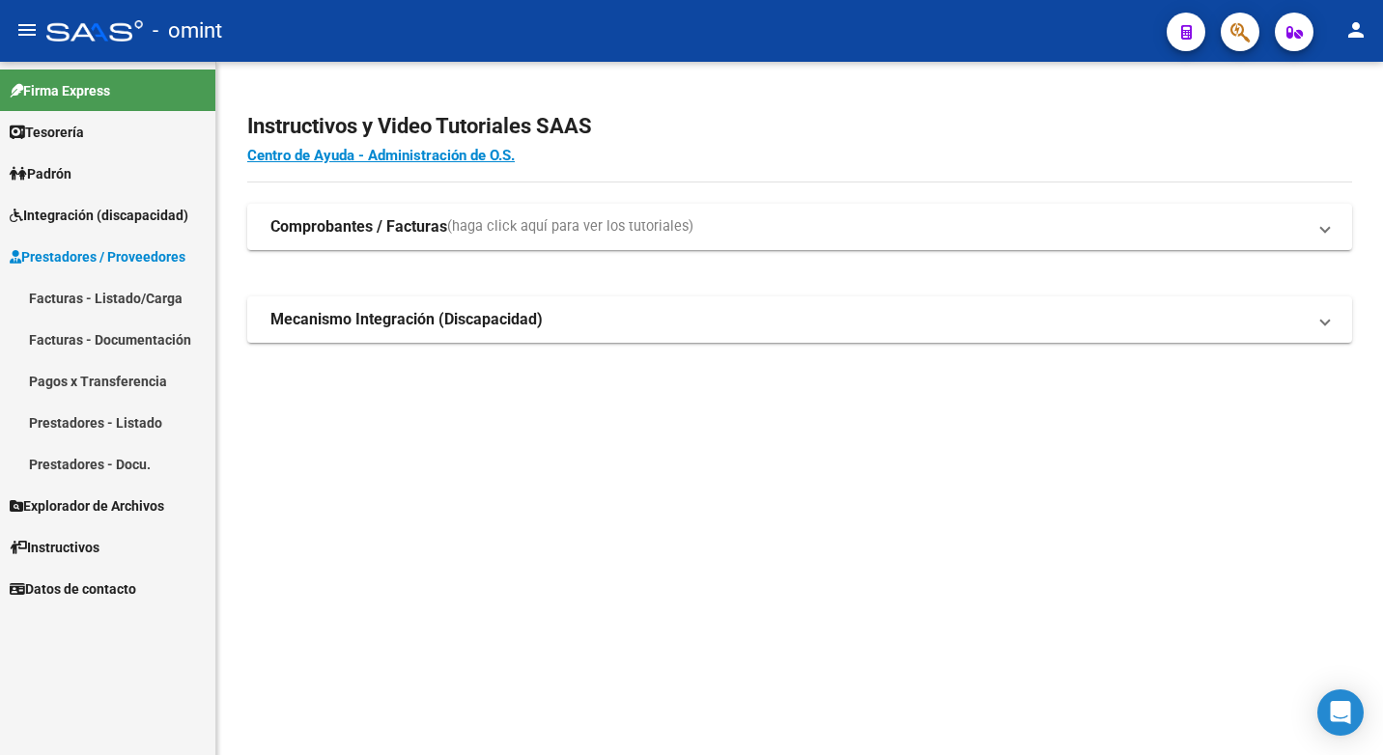
click at [95, 292] on link "Facturas - Listado/Carga" at bounding box center [107, 298] width 215 height 42
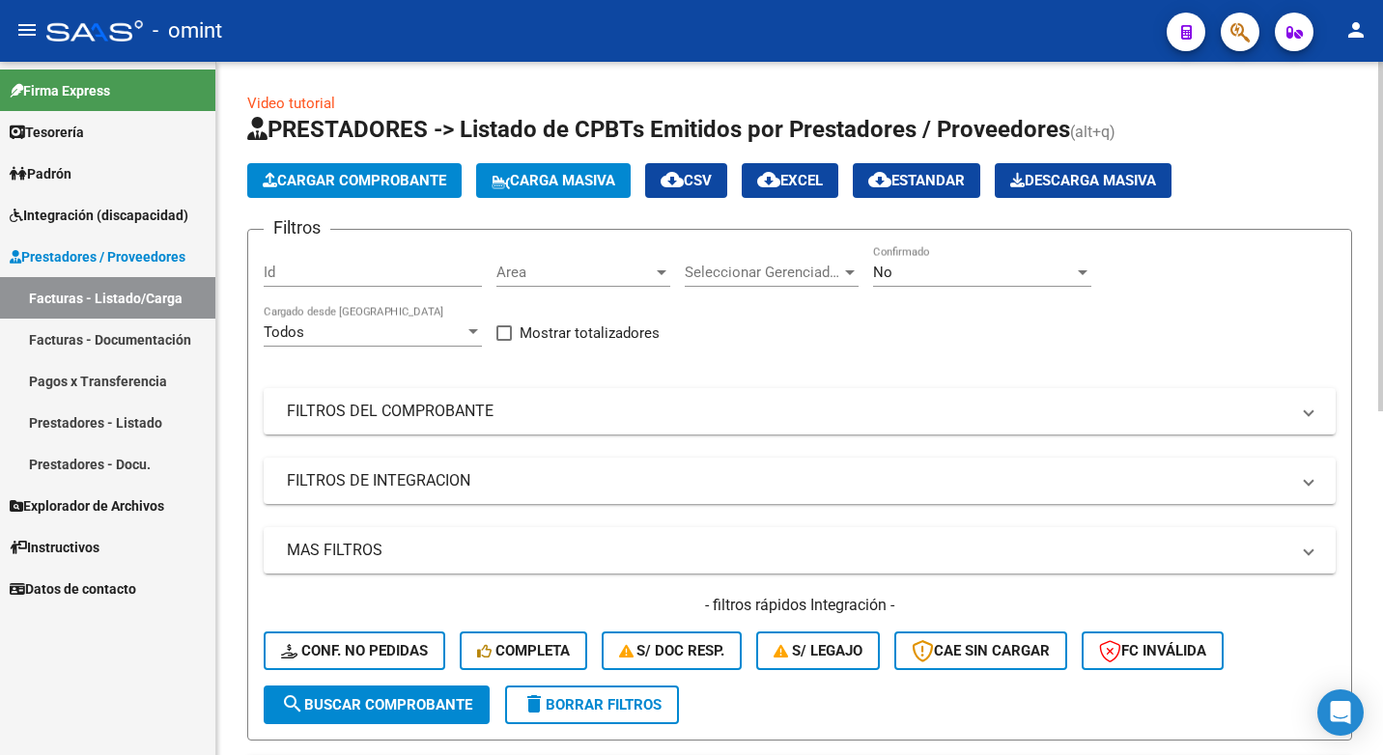
click at [322, 640] on button "Conf. no pedidas" at bounding box center [355, 650] width 182 height 39
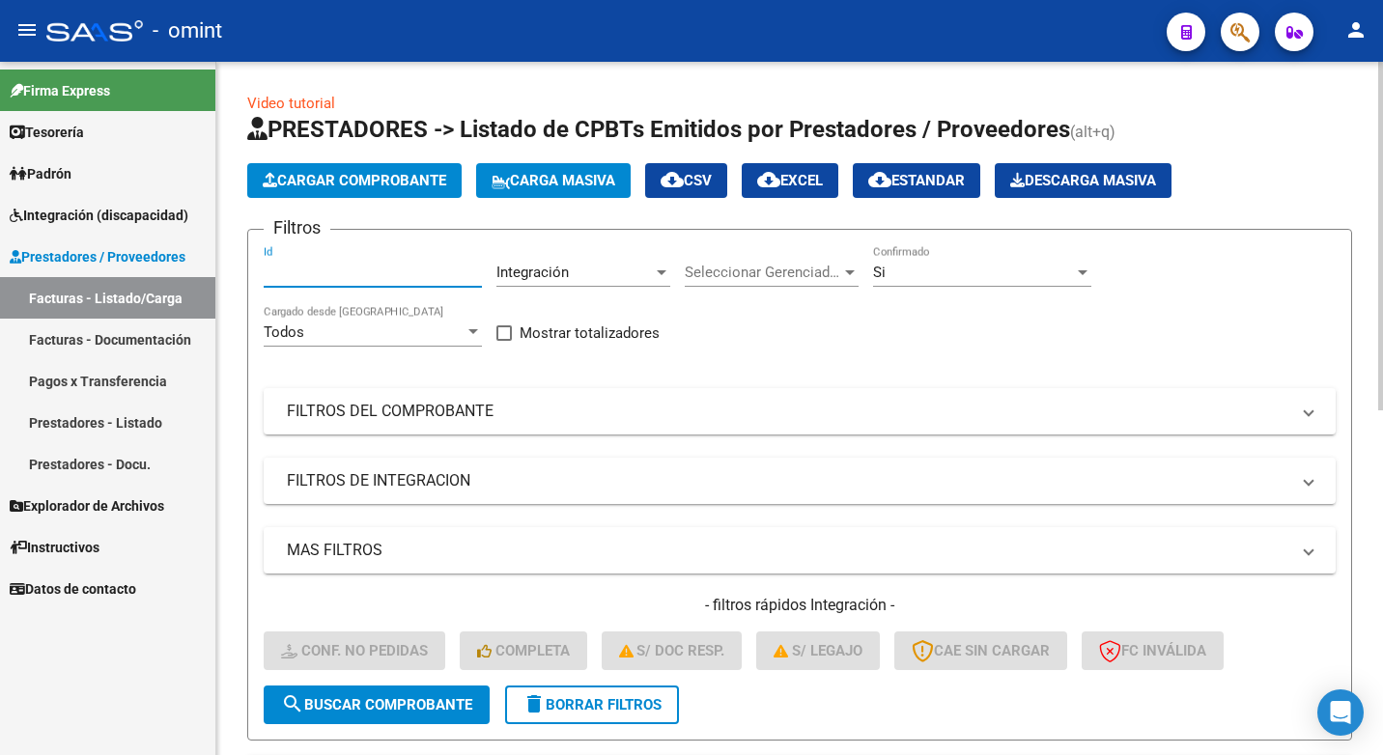
paste input "17940"
type input "17940"
drag, startPoint x: 352, startPoint y: 712, endPoint x: 367, endPoint y: 703, distance: 16.9
click at [352, 711] on span "search Buscar Comprobante" at bounding box center [376, 704] width 191 height 17
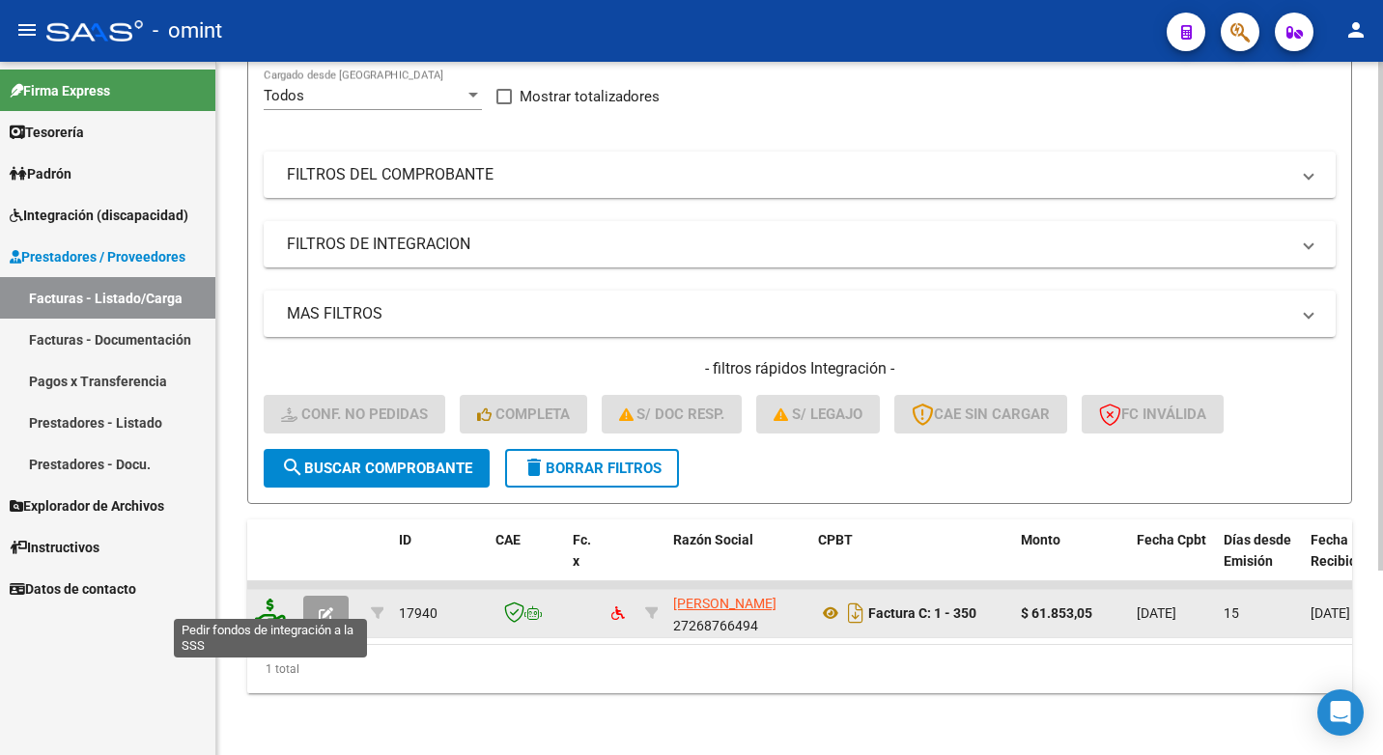
click at [271, 599] on icon at bounding box center [270, 612] width 31 height 27
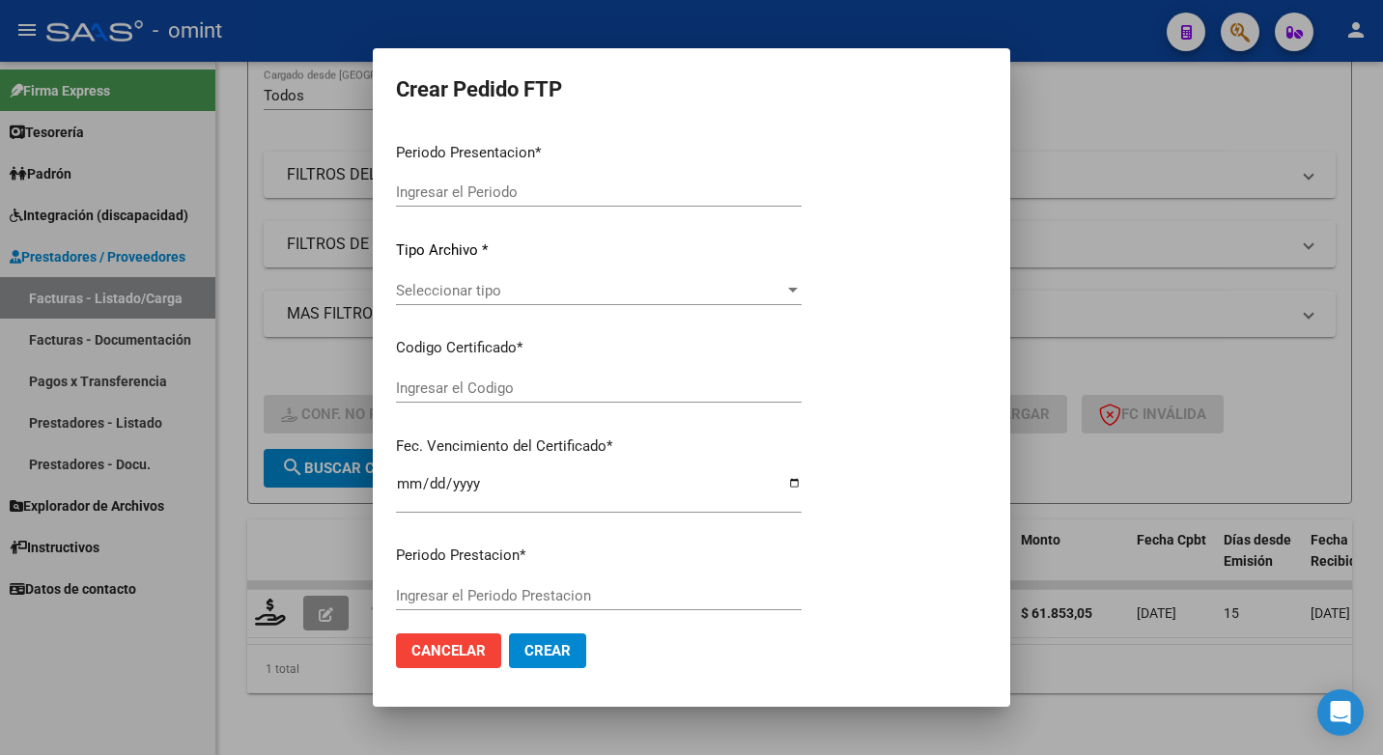
type input "202507"
type input "$ 61.853,05"
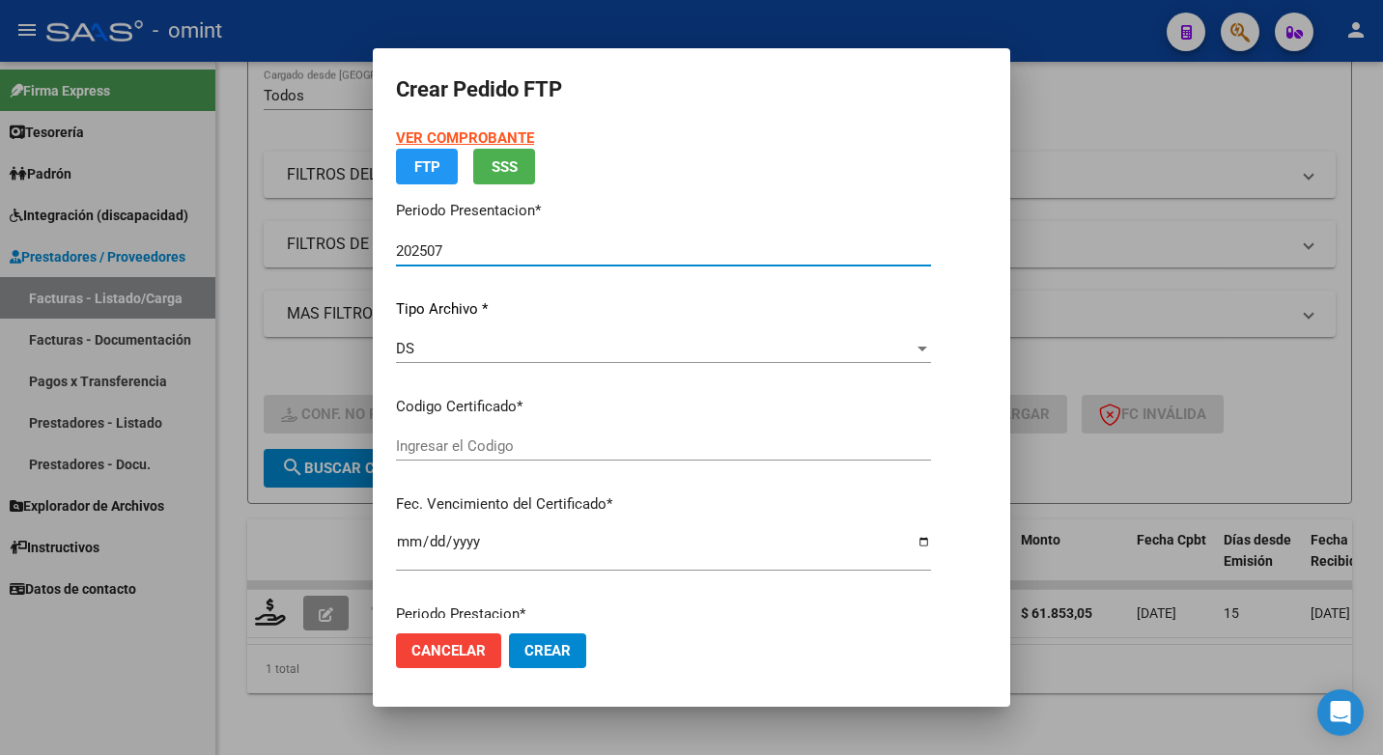
type input "3612212053"
type input "2028-03-01"
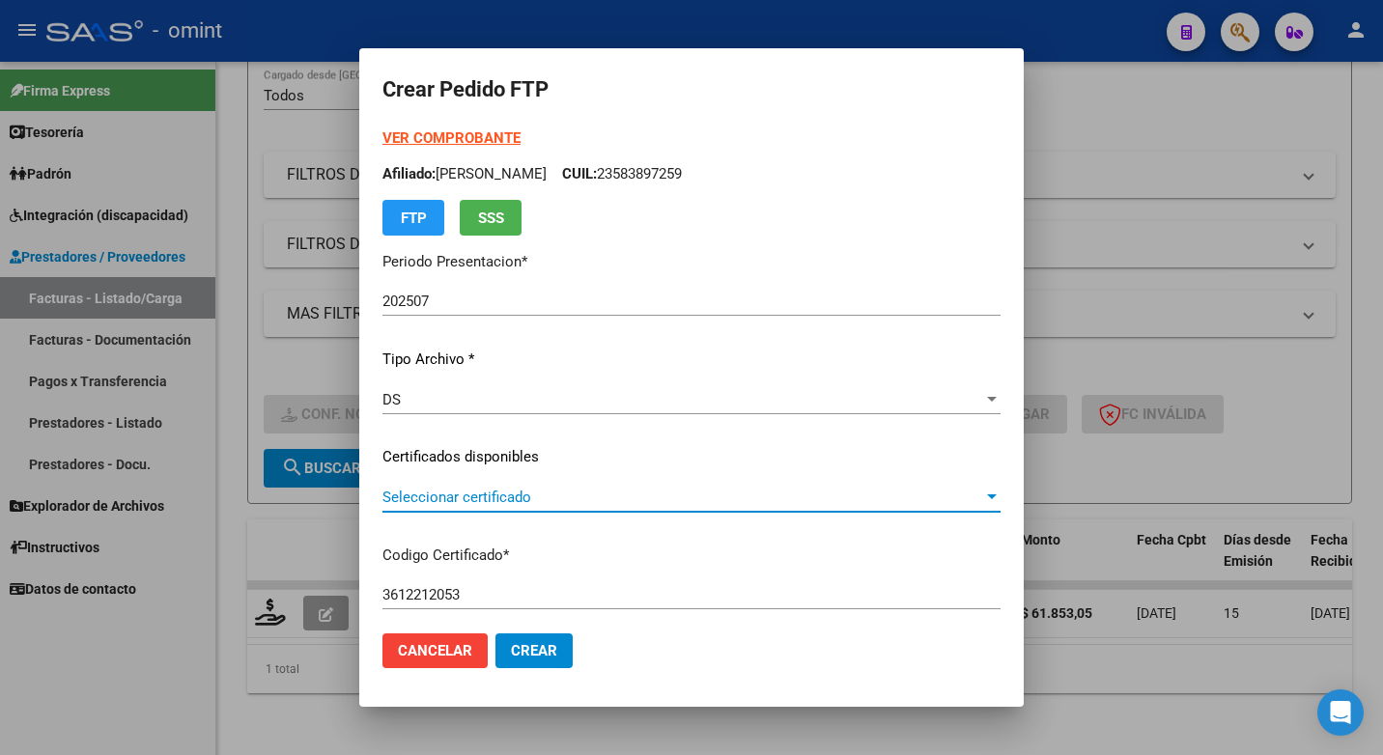
click at [1000, 490] on div at bounding box center [991, 497] width 17 height 15
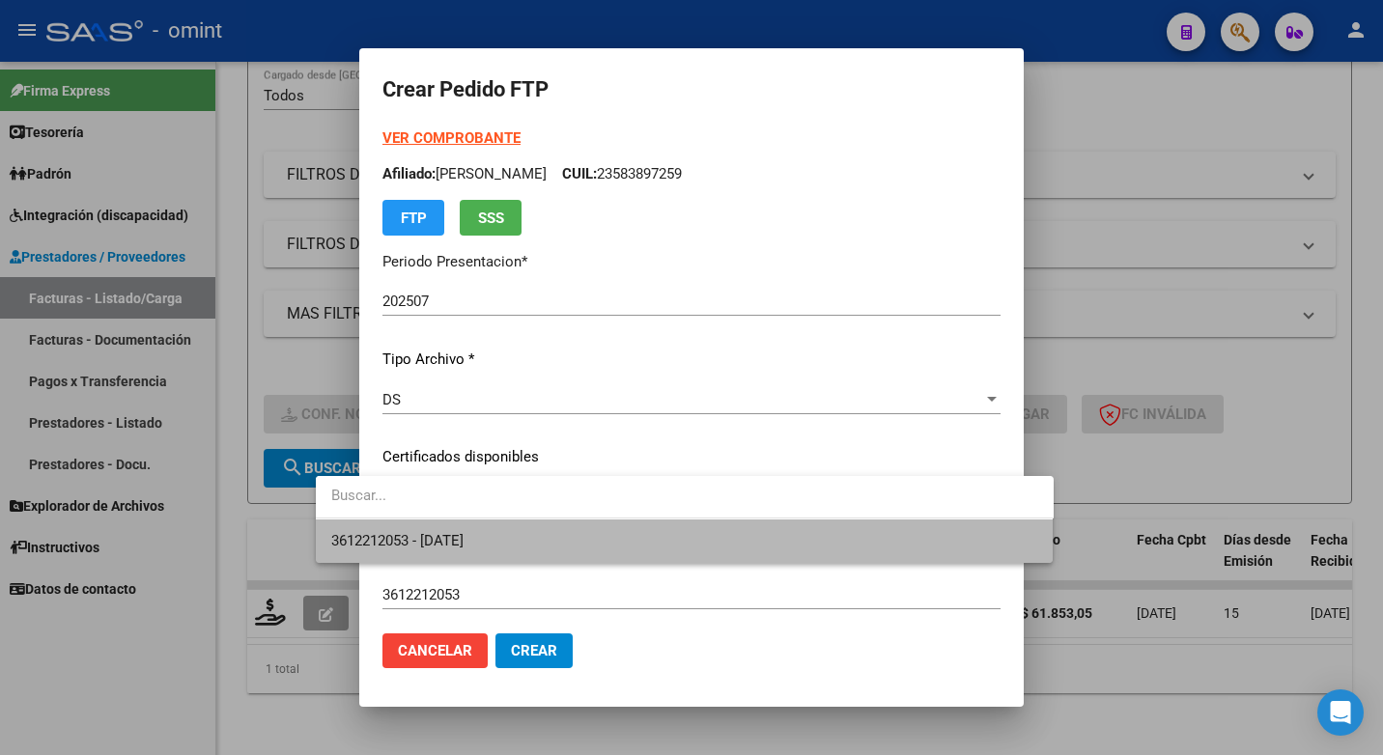
click at [776, 546] on span "3612212053 - 2028-03-01" at bounding box center [684, 540] width 707 height 43
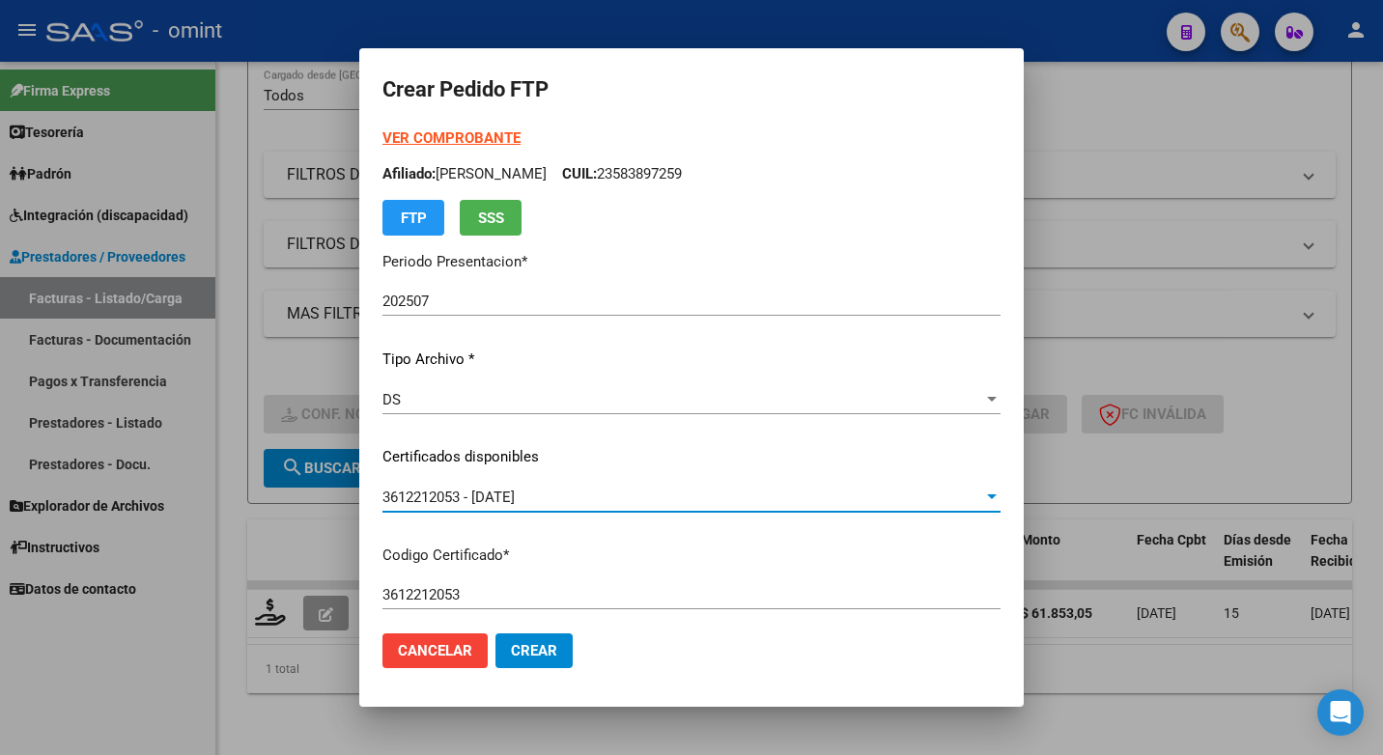
click at [382, 137] on strong "VER COMPROBANTE" at bounding box center [451, 137] width 138 height 17
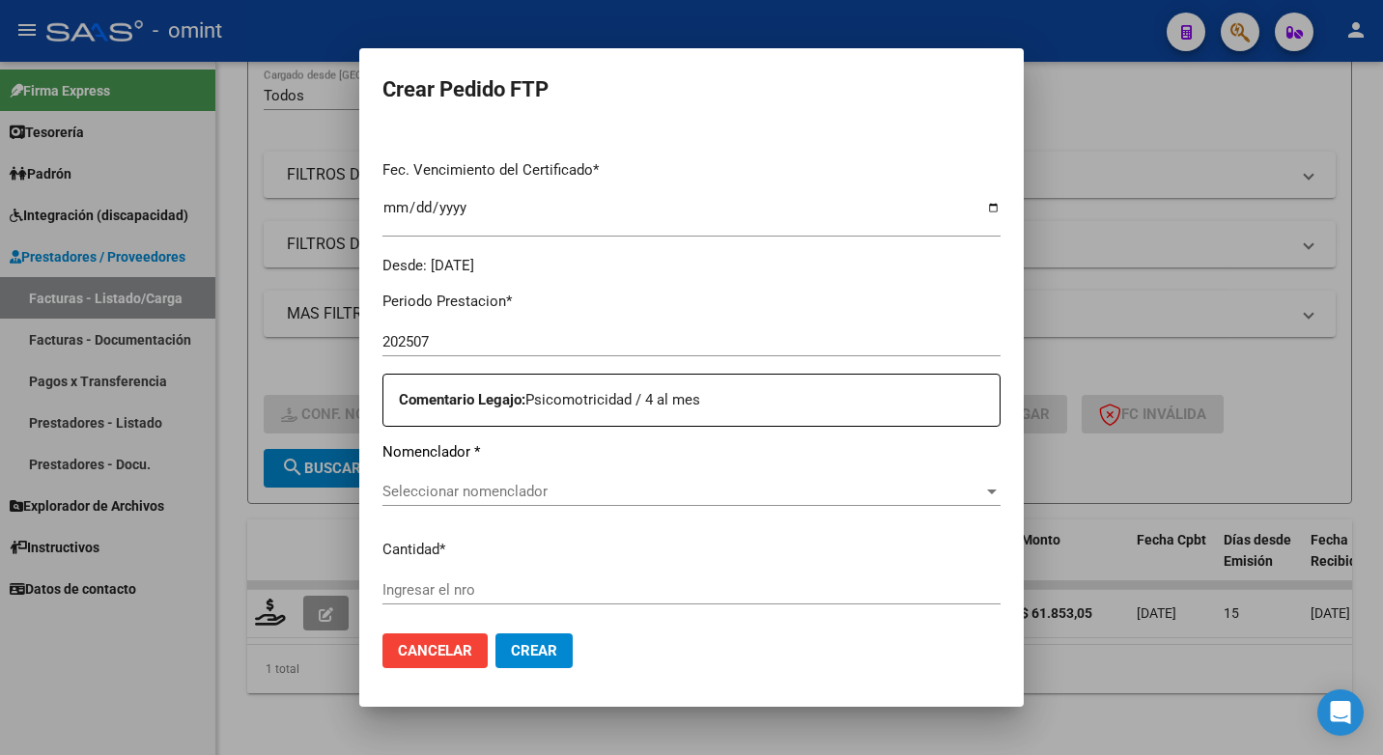
scroll to position [579, 0]
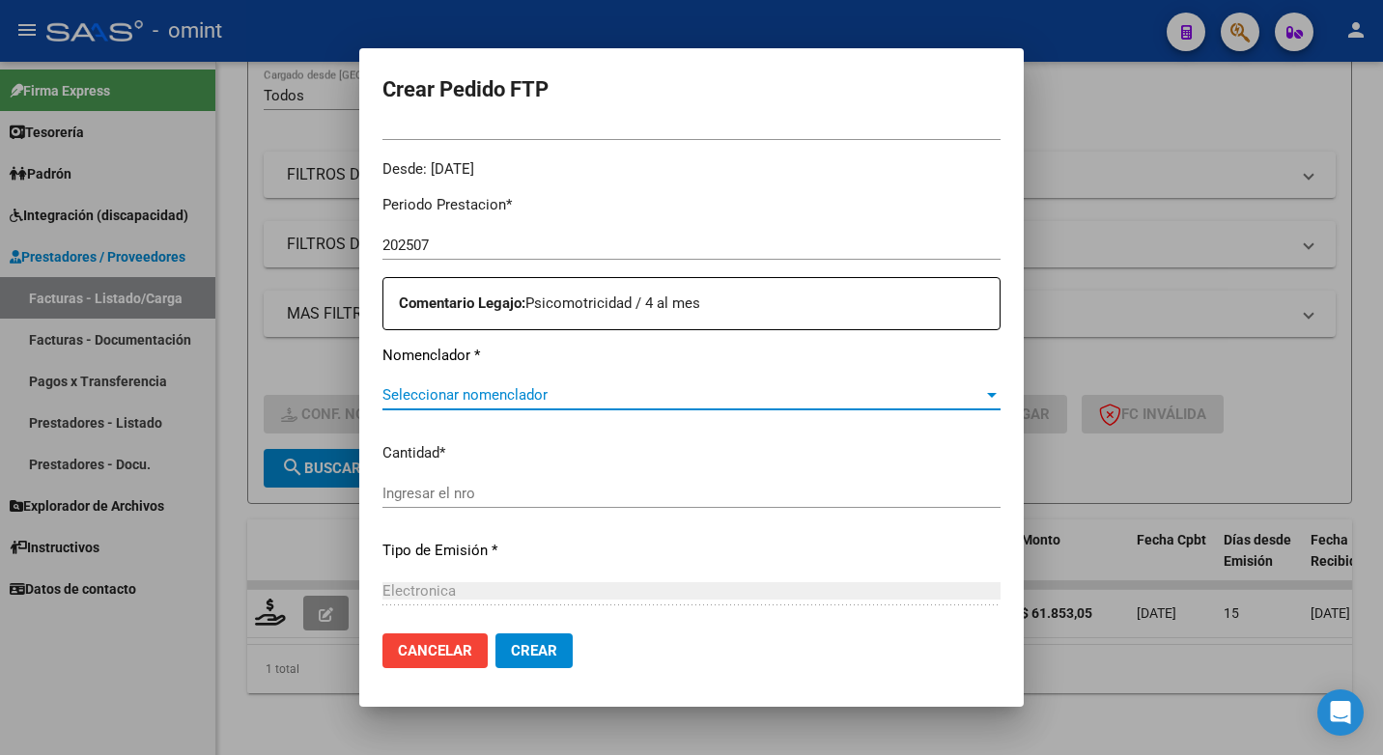
click at [1000, 398] on div at bounding box center [991, 394] width 17 height 15
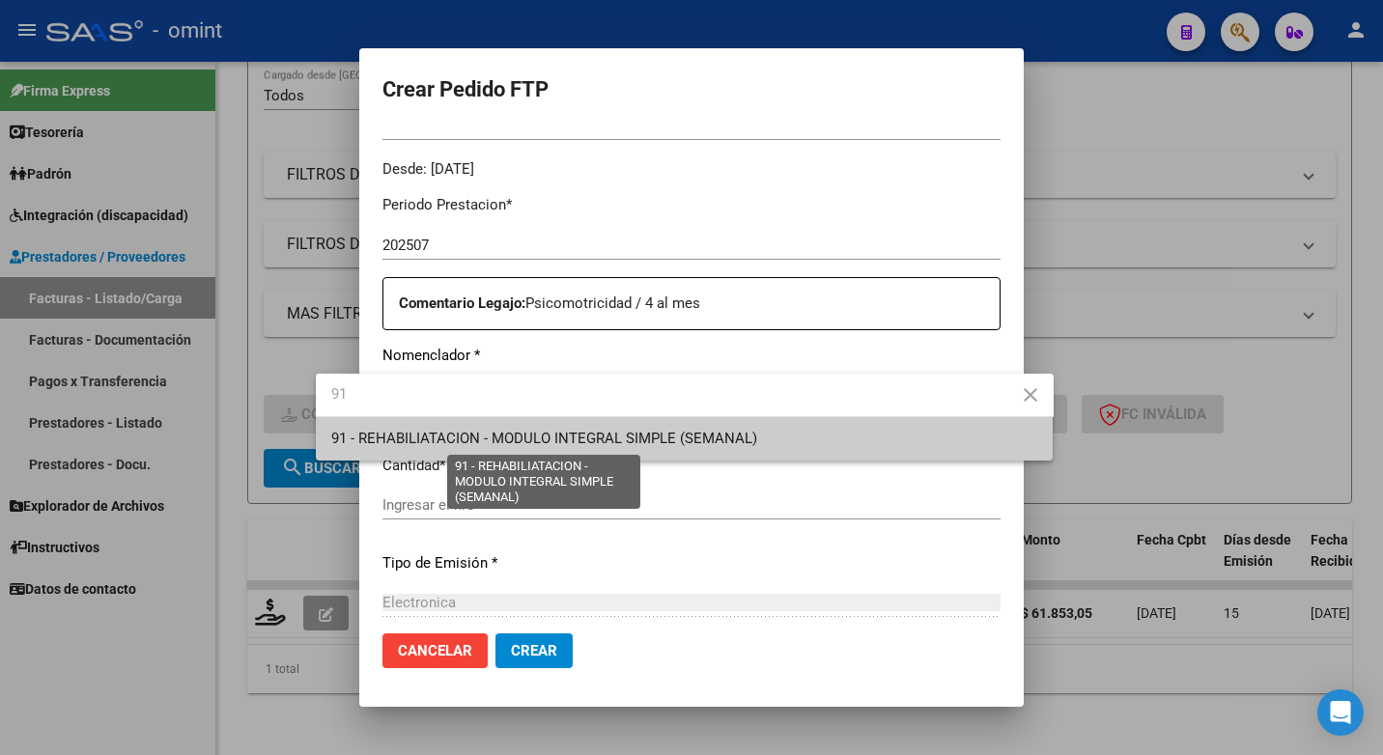
type input "91"
click at [531, 435] on span "91 - REHABILIATACION - MODULO INTEGRAL SIMPLE (SEMANAL)" at bounding box center [544, 438] width 426 height 17
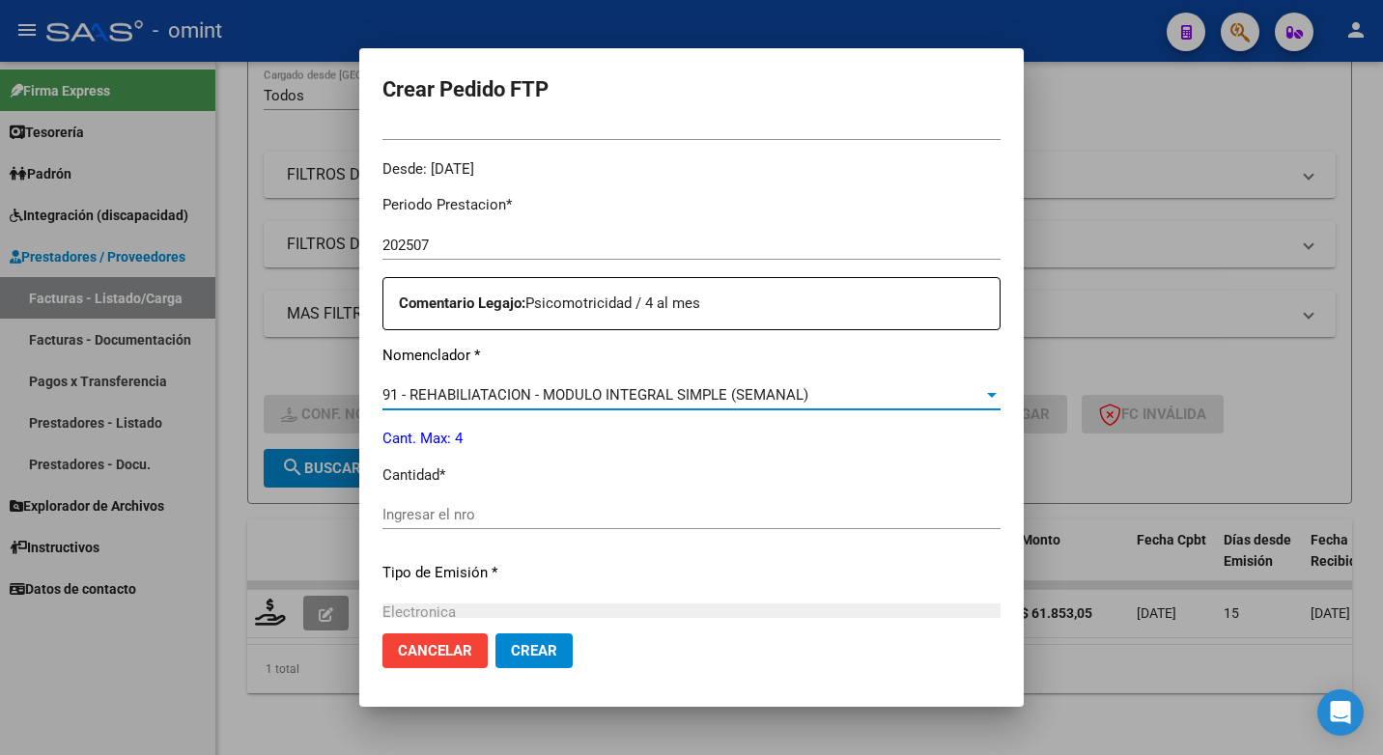
click at [413, 511] on input "Ingresar el nro" at bounding box center [691, 514] width 618 height 17
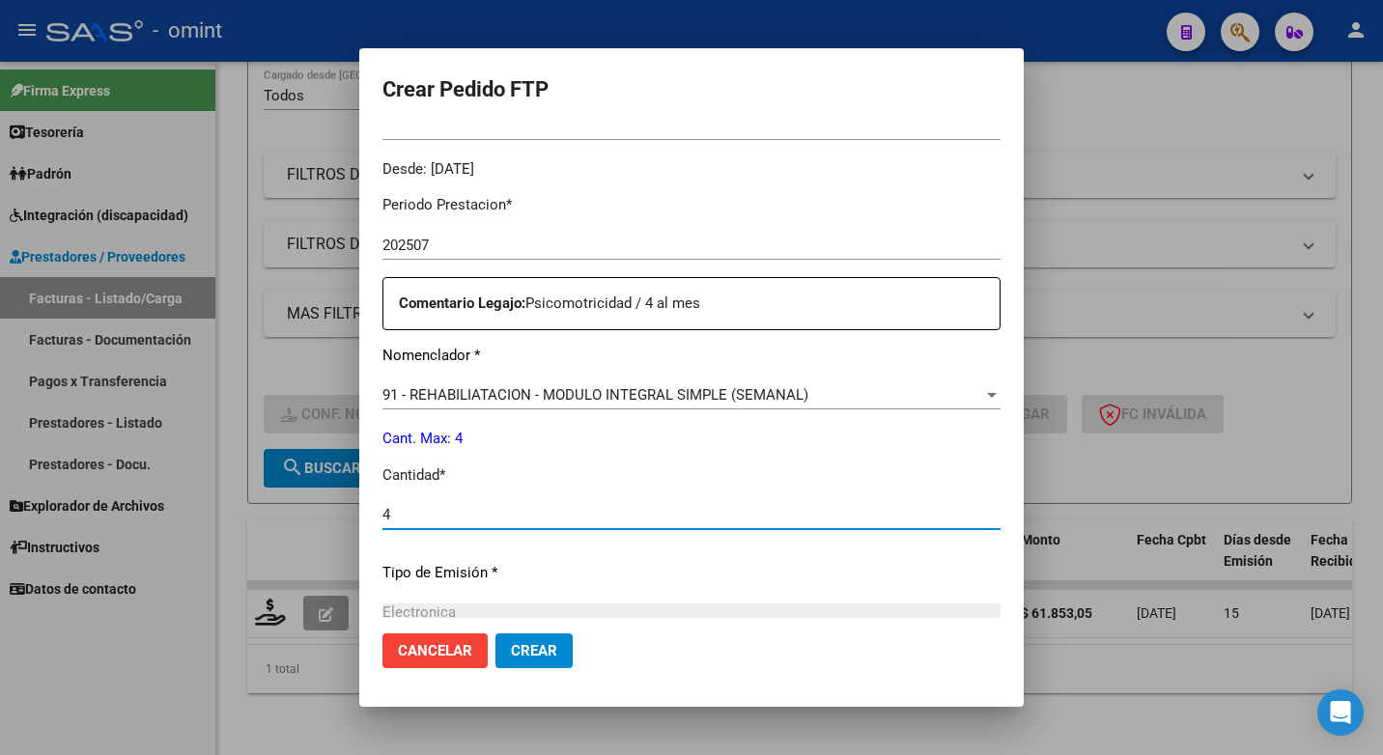
type input "4"
click at [546, 489] on div "Periodo Prestacion * 202507 Ingresar el Periodo Prestacion Comentario Legajo: P…" at bounding box center [691, 510] width 618 height 661
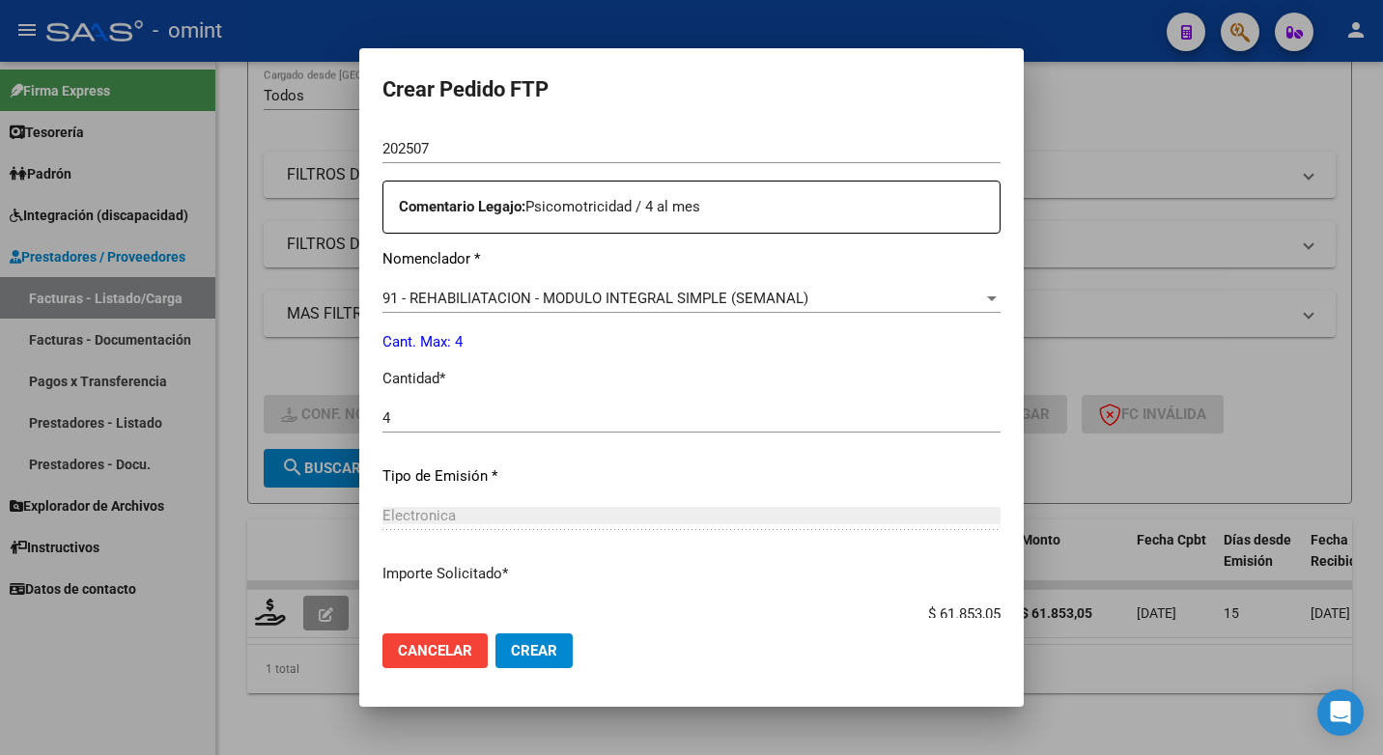
scroll to position [772, 0]
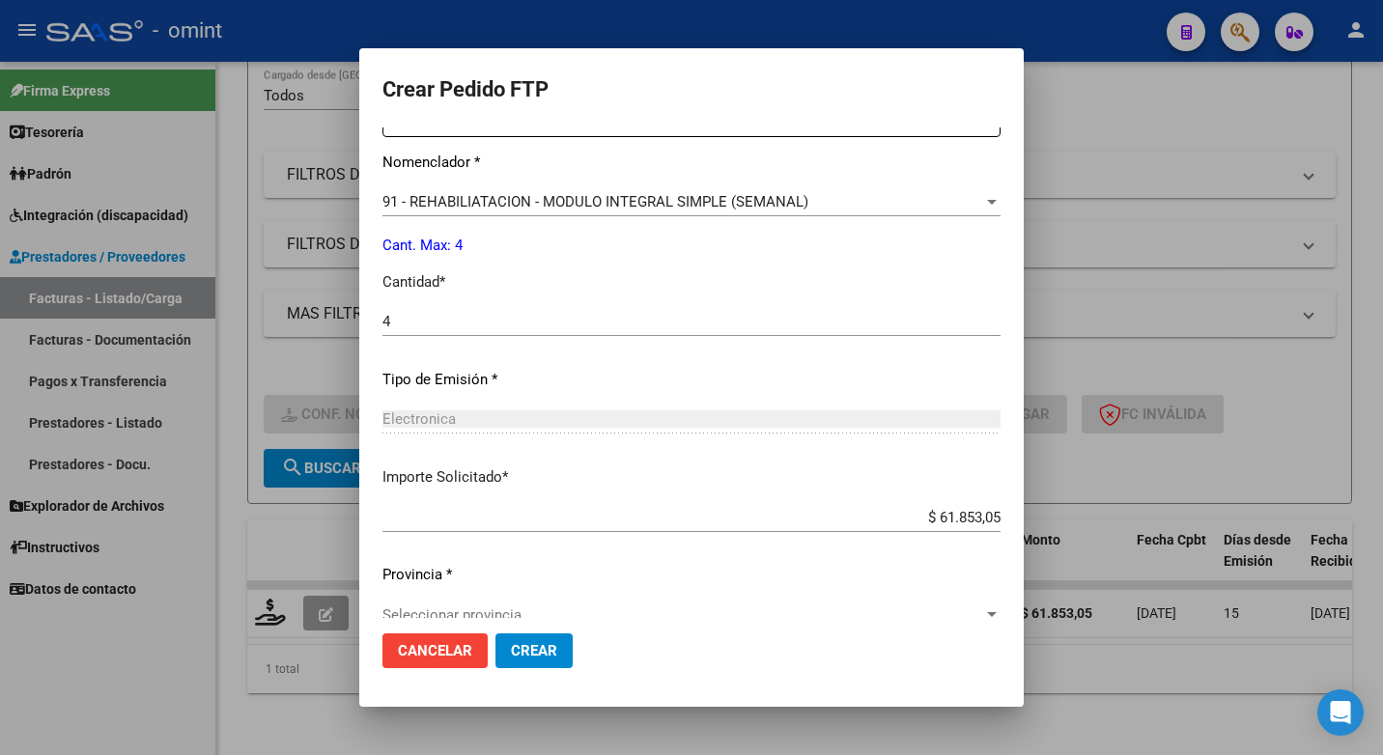
click at [1000, 518] on input "$ 61.853,05" at bounding box center [691, 517] width 618 height 17
type input "$ 49.482,44"
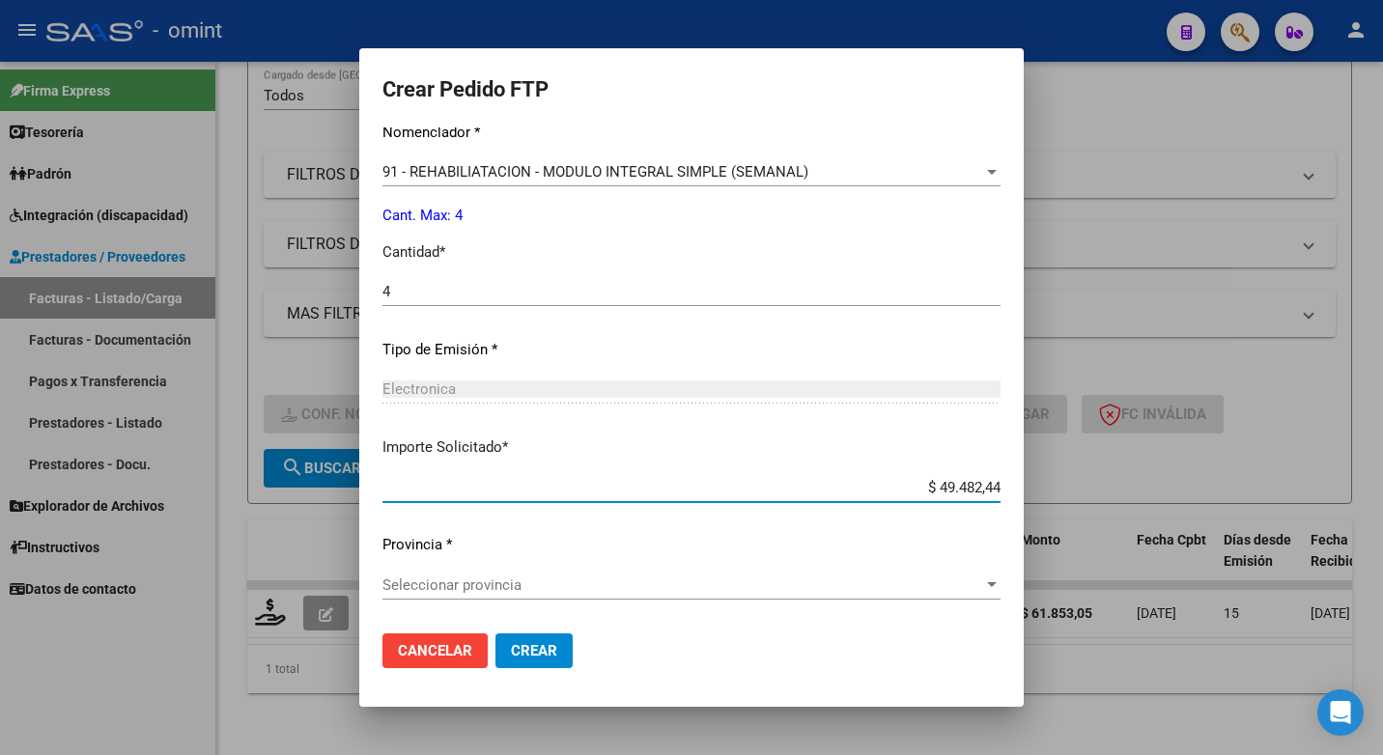
click at [1000, 584] on div at bounding box center [991, 584] width 17 height 15
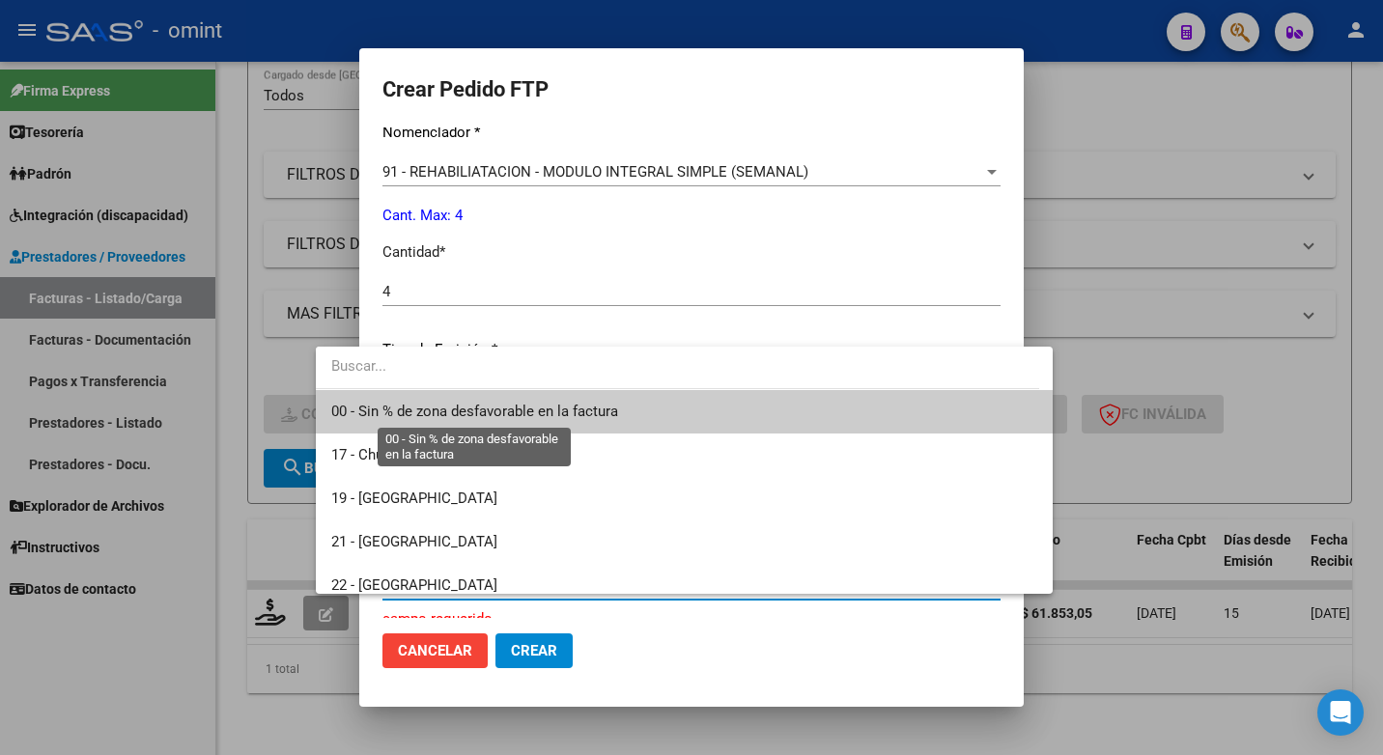
click at [510, 407] on span "00 - Sin % de zona desfavorable en la factura" at bounding box center [474, 411] width 287 height 17
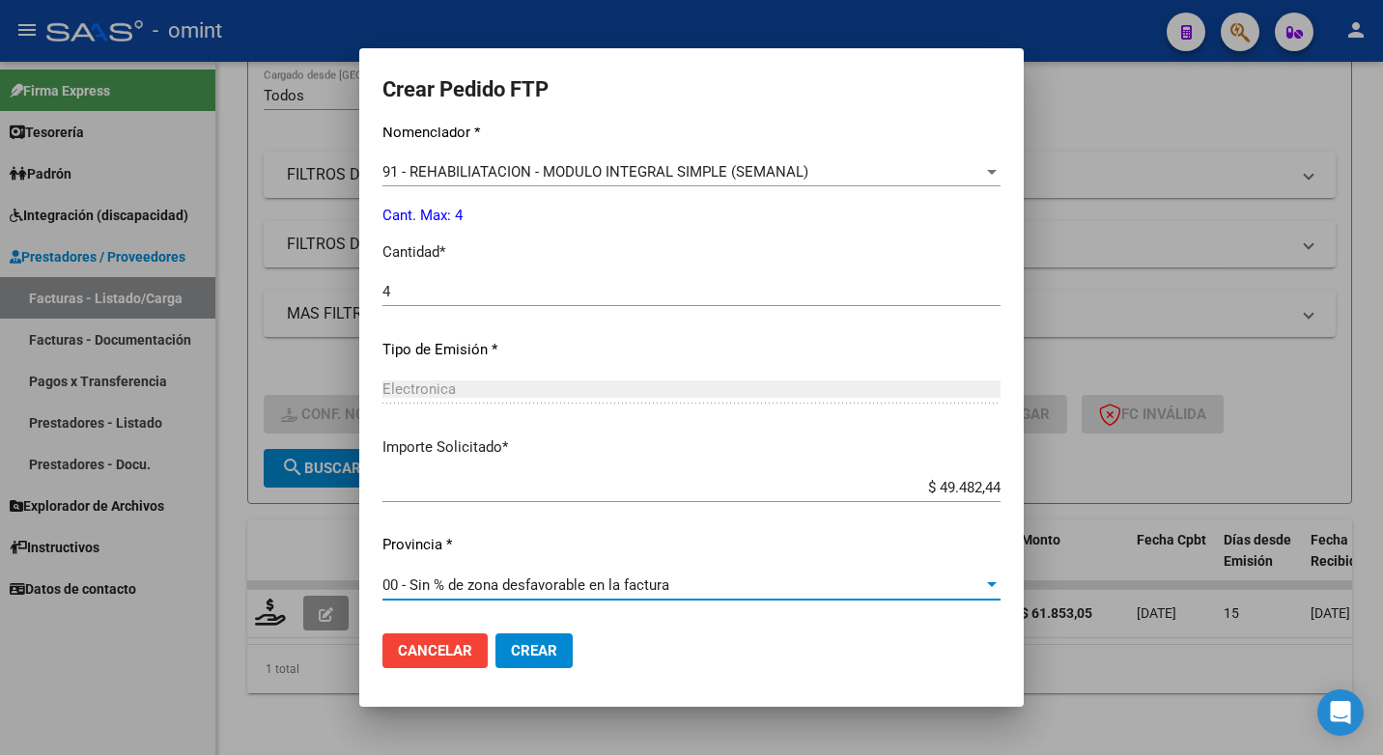
click at [495, 661] on button "Crear" at bounding box center [533, 650] width 77 height 35
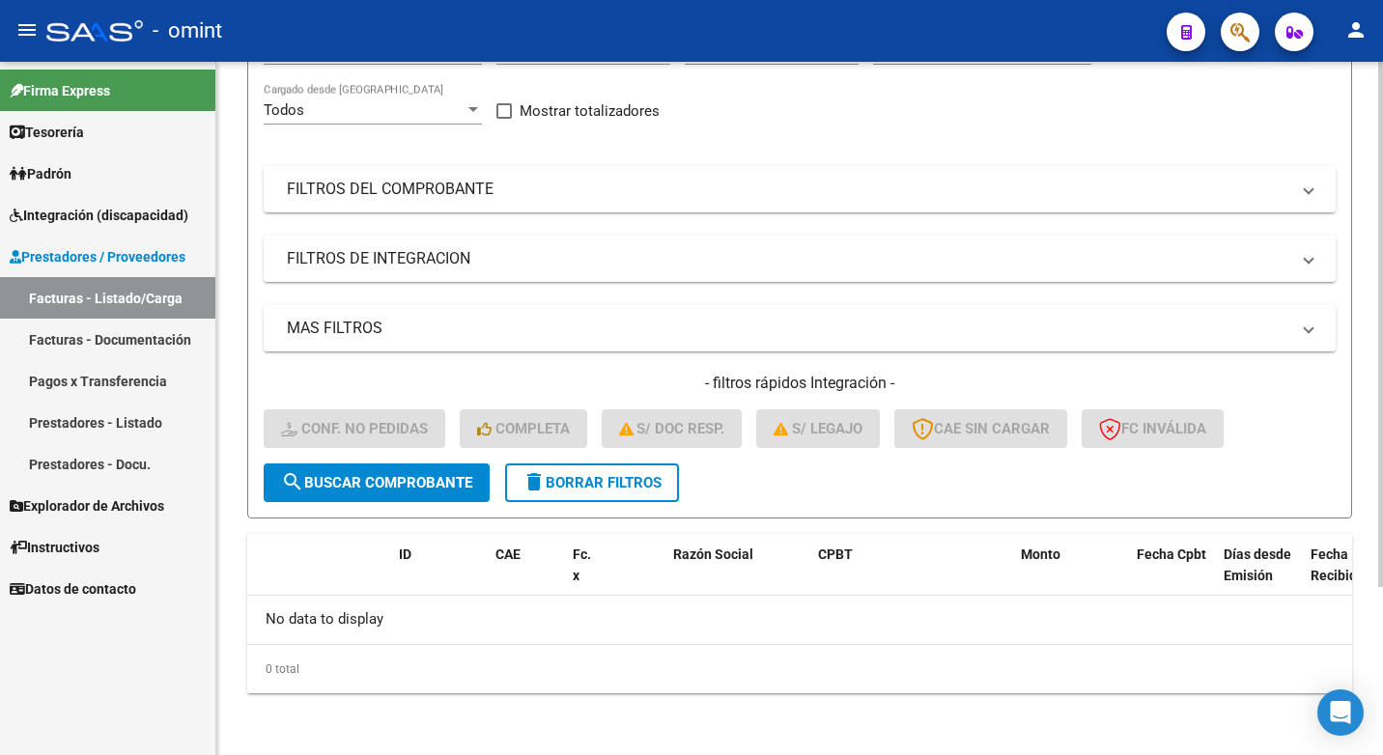
scroll to position [0, 0]
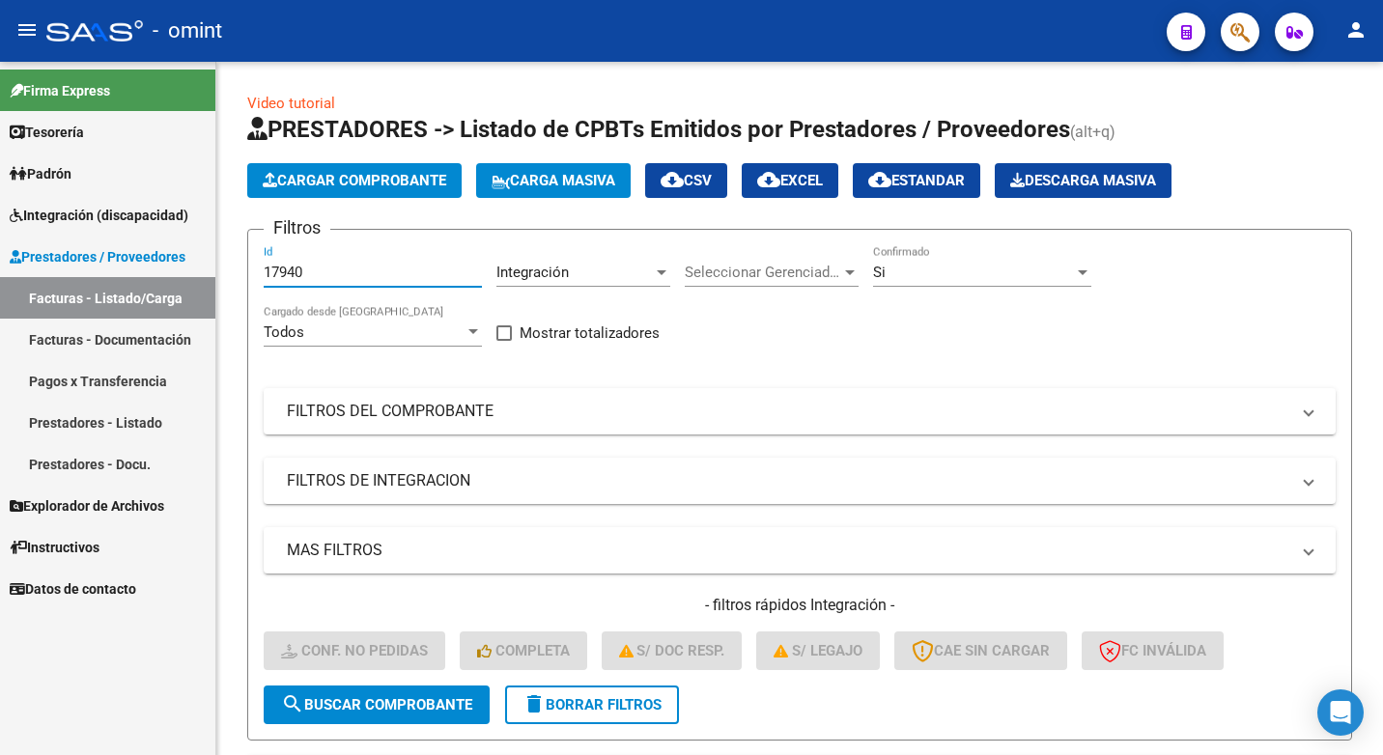
drag, startPoint x: 313, startPoint y: 270, endPoint x: 106, endPoint y: 264, distance: 206.7
click at [109, 264] on mat-sidenav-container "Firma Express Tesorería Extractos Procesados (csv) Extractos Originales (pdf) P…" at bounding box center [691, 408] width 1383 height 693
paste input "17031"
type input "17031"
click at [327, 708] on span "search Buscar Comprobante" at bounding box center [376, 704] width 191 height 17
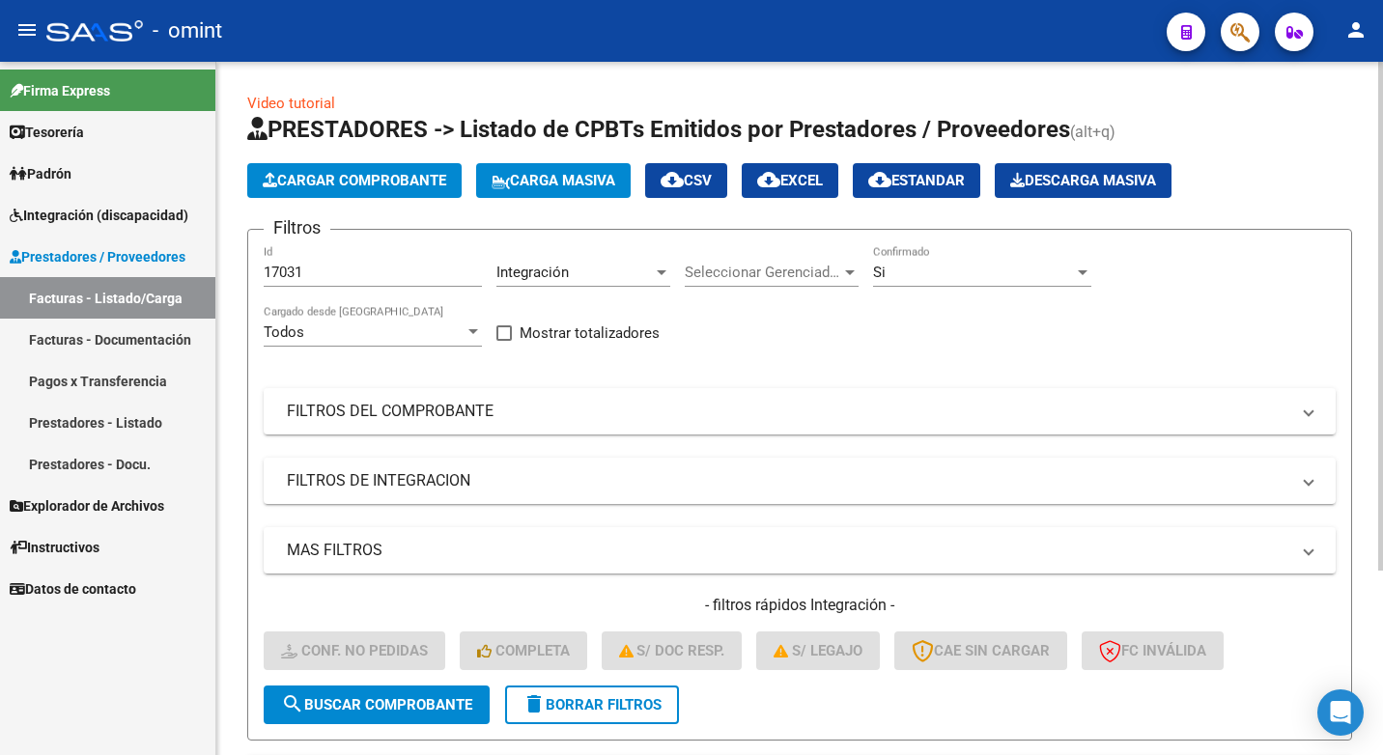
scroll to position [251, 0]
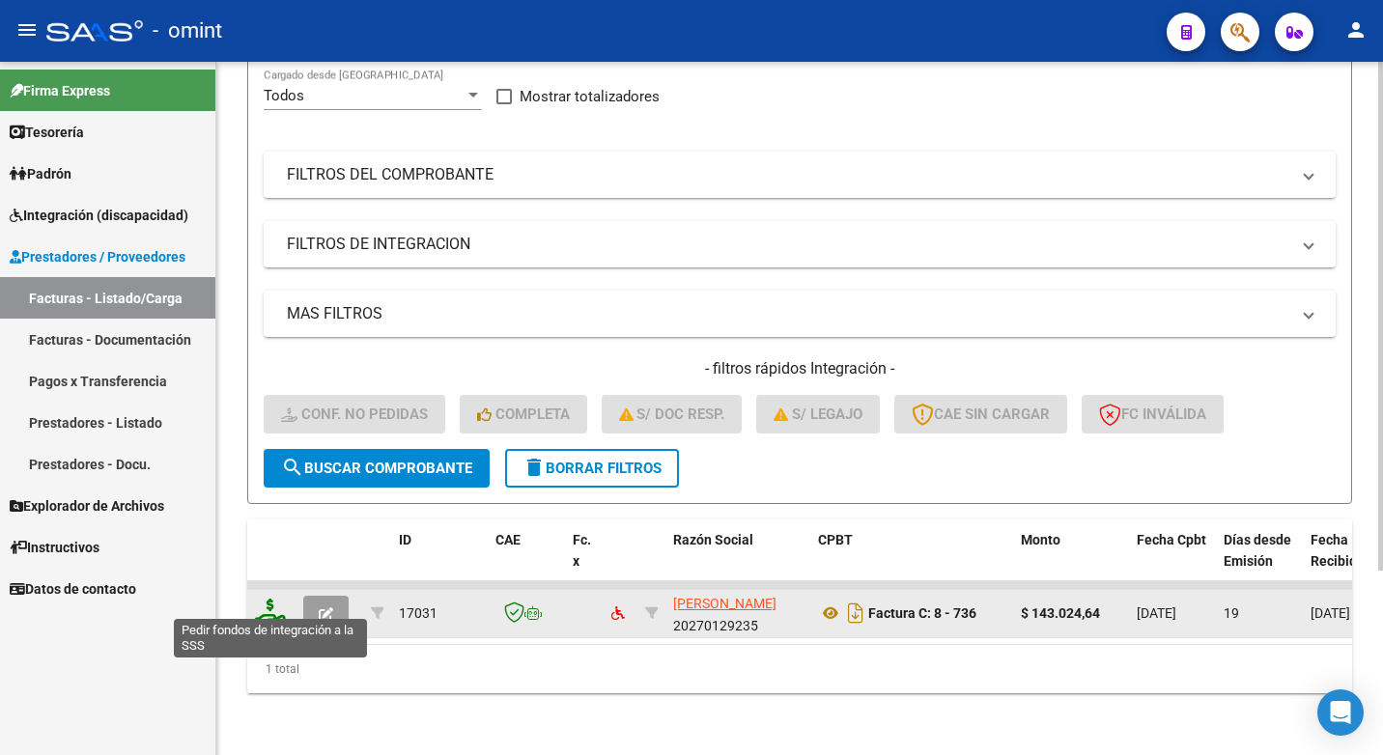
click at [266, 599] on icon at bounding box center [270, 612] width 31 height 27
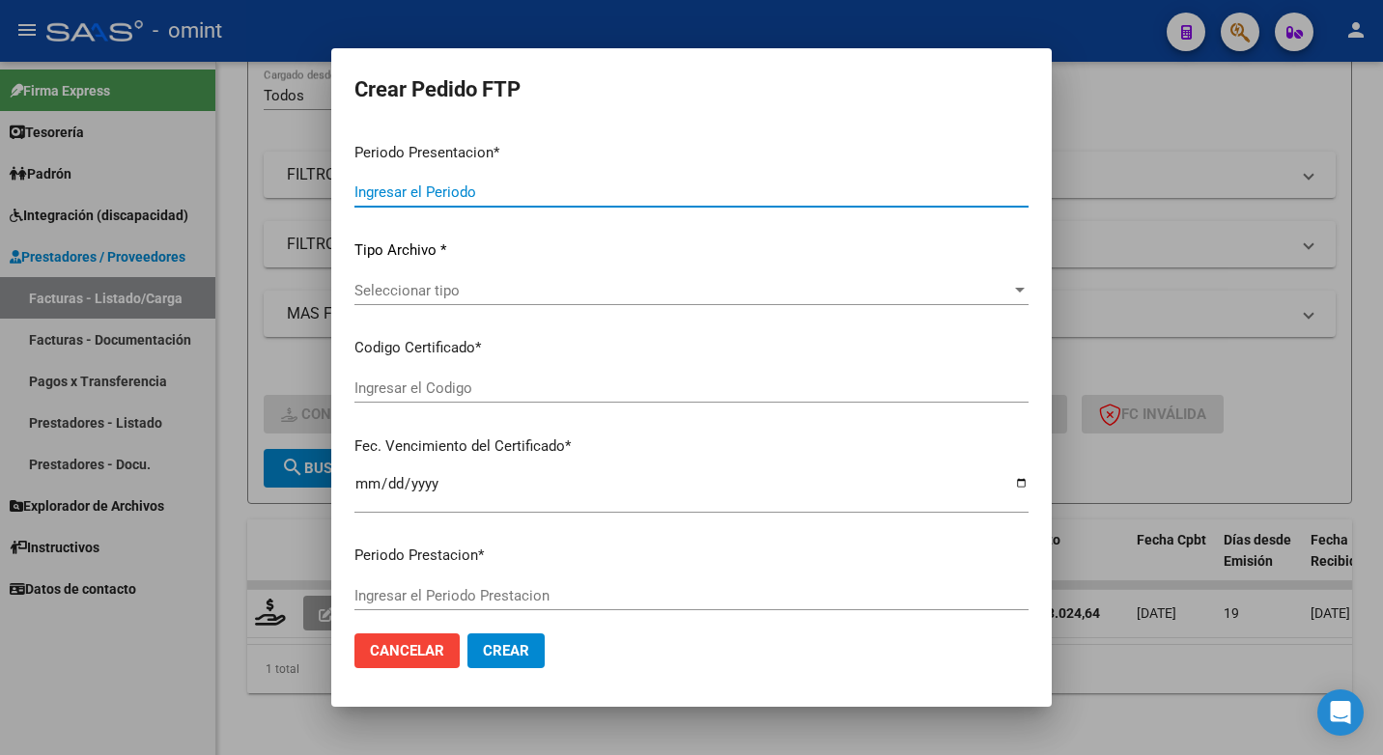
type input "202507"
type input "202506"
type input "$ 143.024,64"
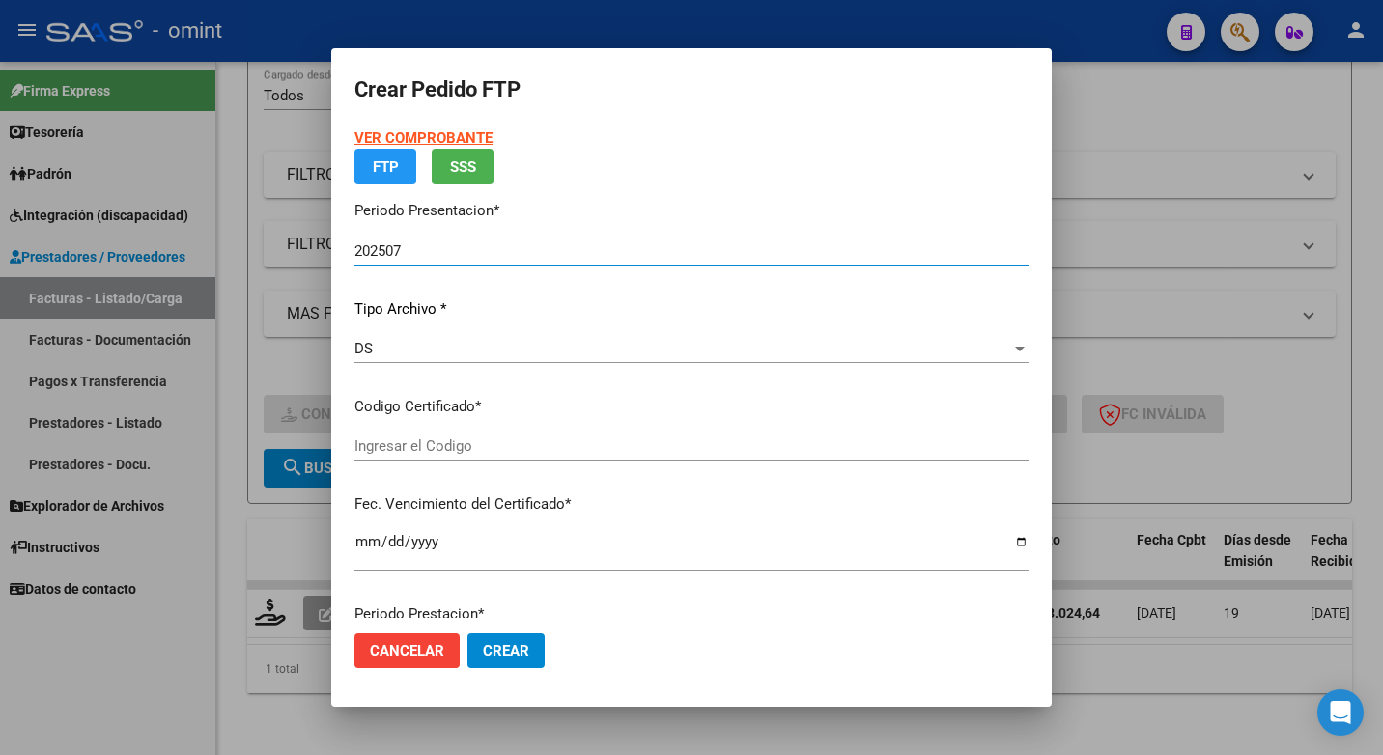
type input "3612212053"
type input "2028-03-01"
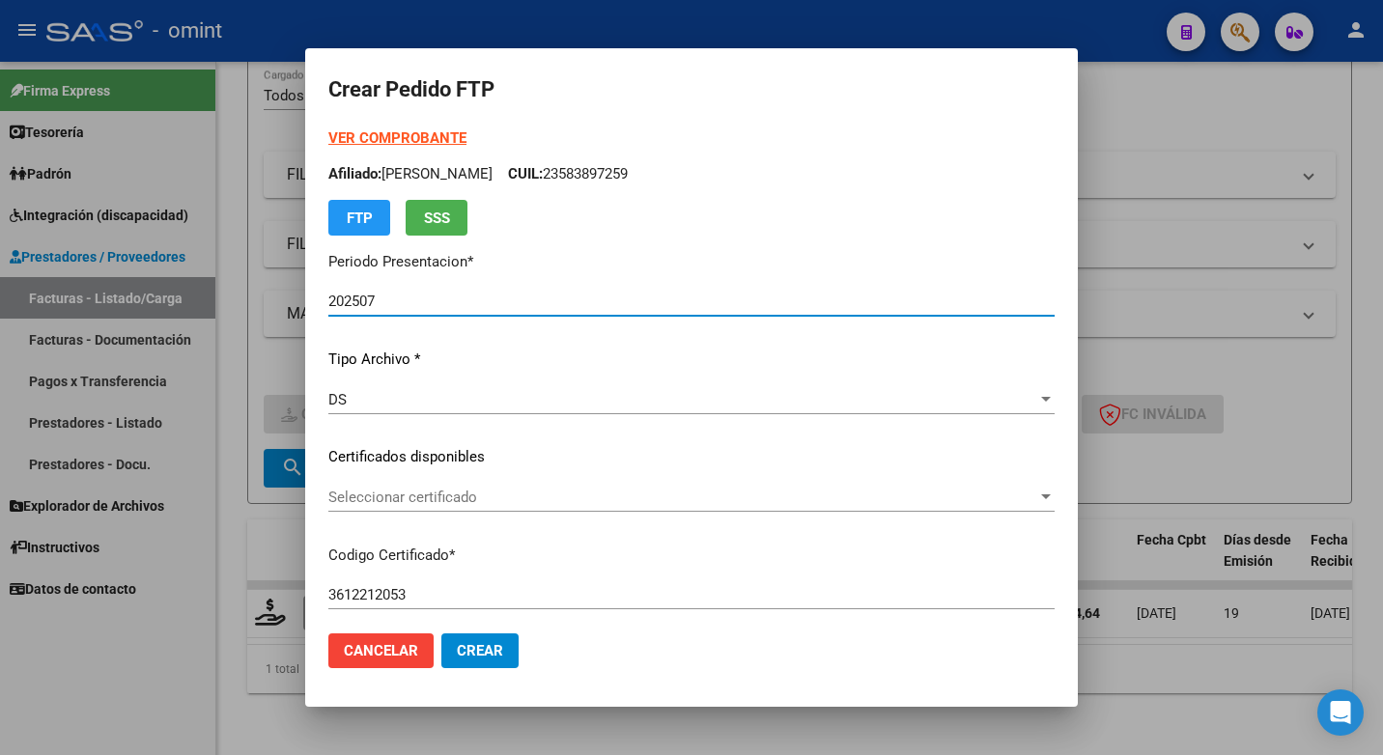
click at [1041, 497] on div at bounding box center [1046, 496] width 10 height 5
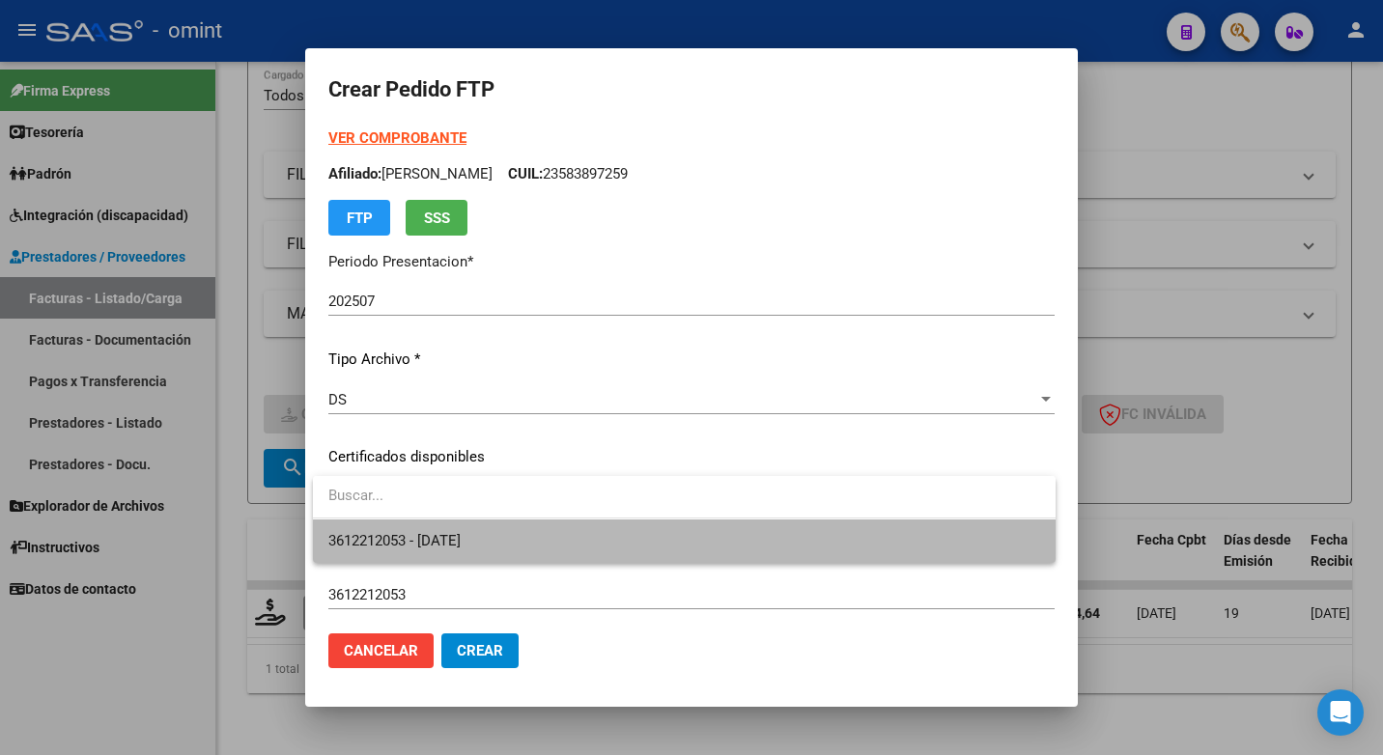
click at [797, 551] on span "3612212053 - 2028-03-01" at bounding box center [684, 540] width 712 height 43
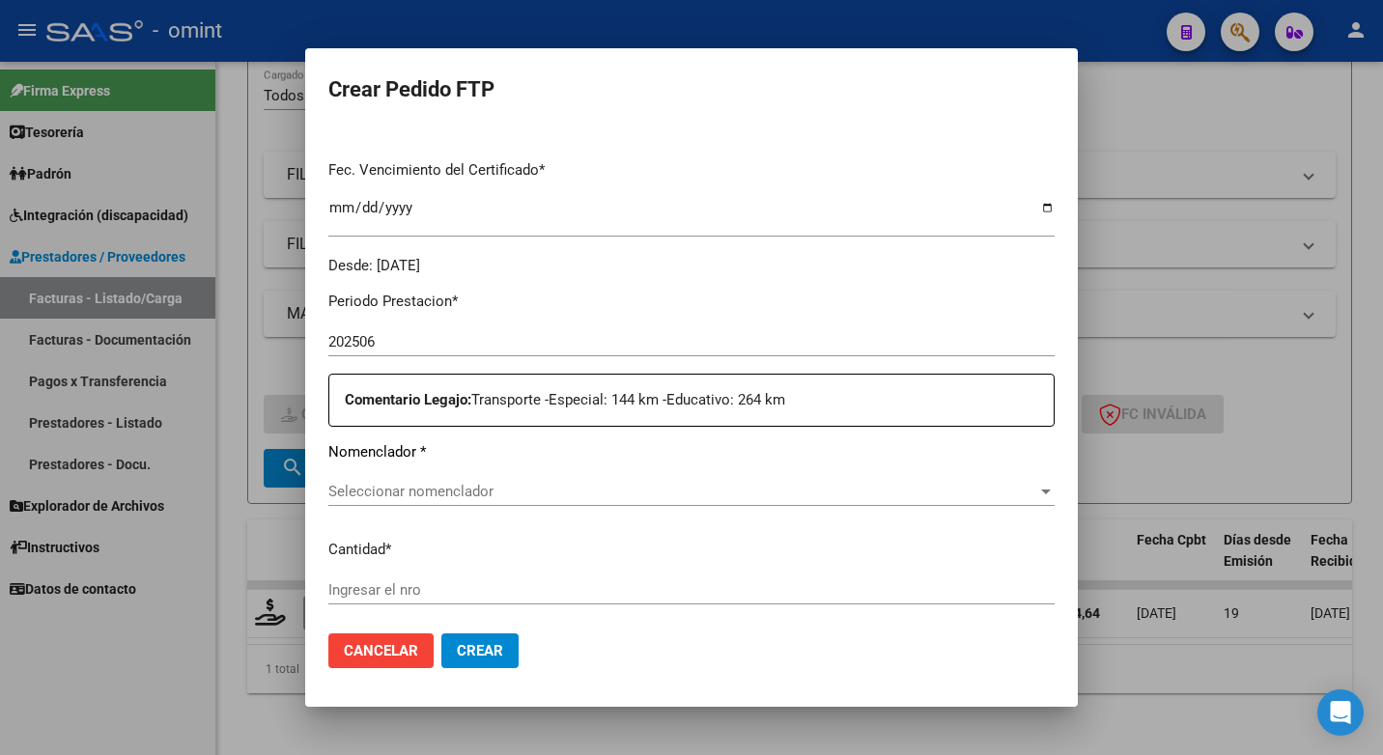
scroll to position [579, 0]
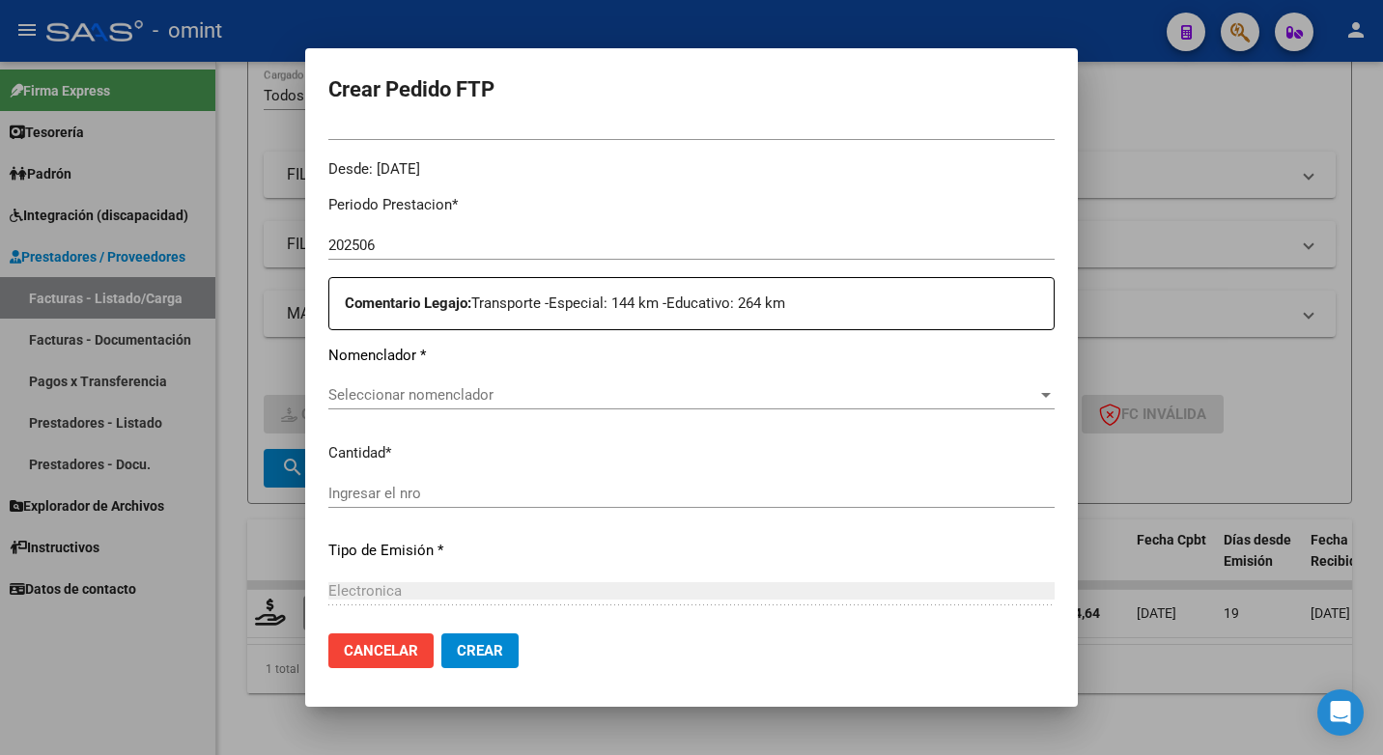
click at [1042, 392] on app-drop-down-list "Nomenclador * Seleccionar nomenclador Seleccionar nomenclador" at bounding box center [699, 375] width 742 height 60
click at [1027, 386] on div "Seleccionar nomenclador" at bounding box center [691, 394] width 726 height 17
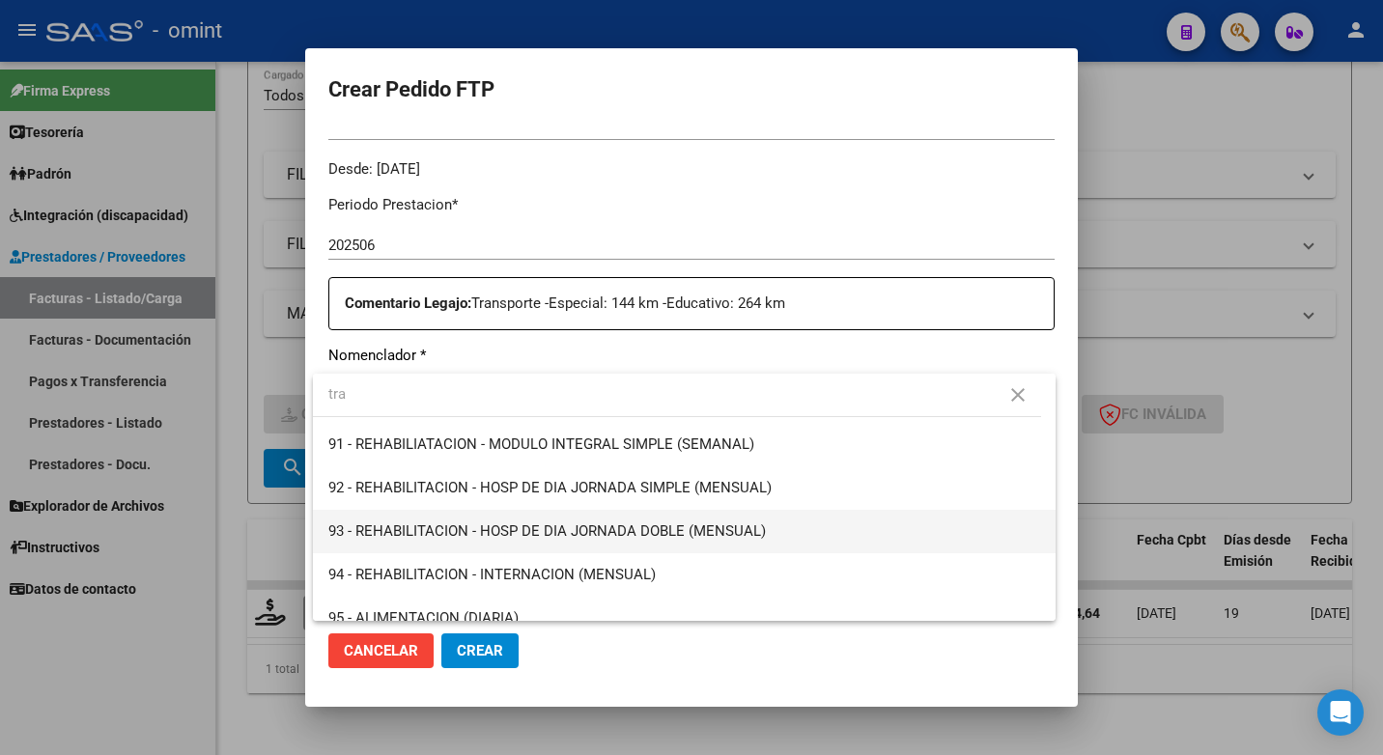
scroll to position [0, 0]
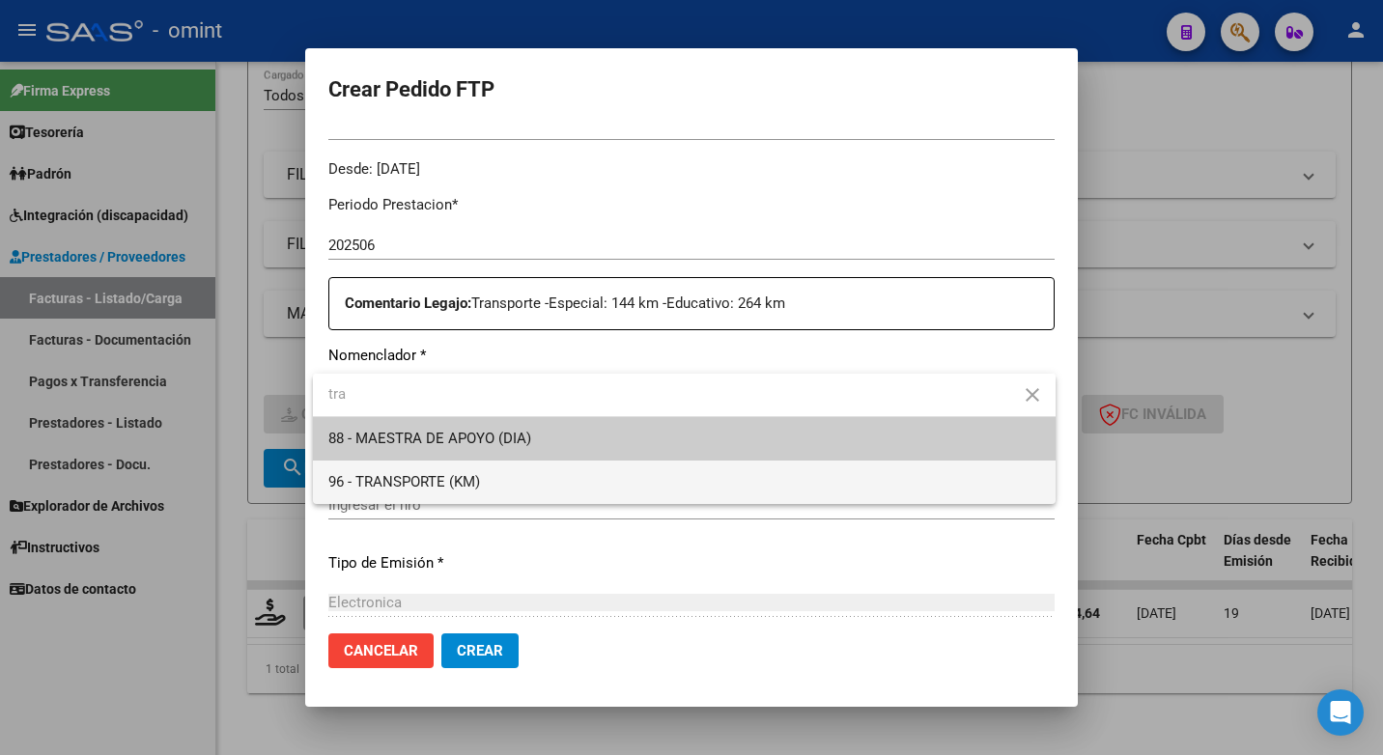
type input "tra"
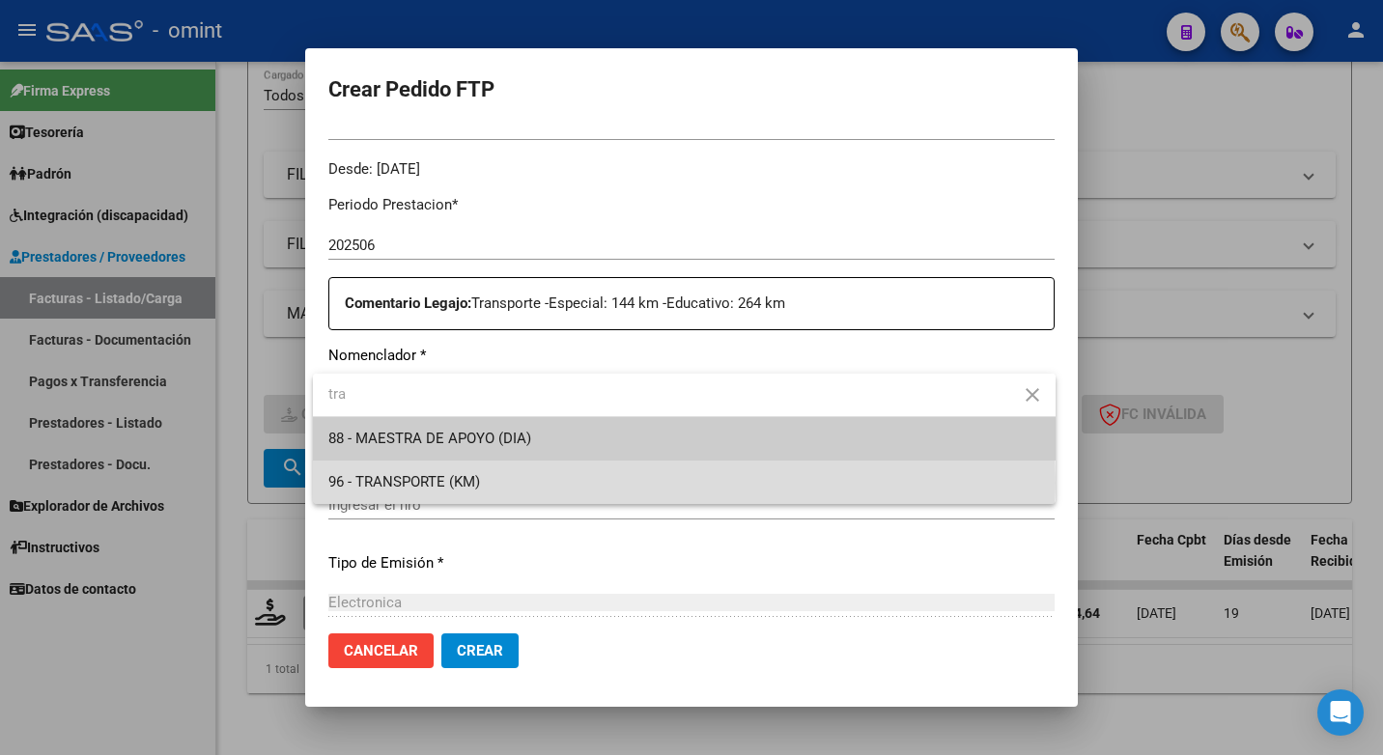
click at [516, 483] on span "96 - TRANSPORTE (KM)" at bounding box center [684, 482] width 712 height 43
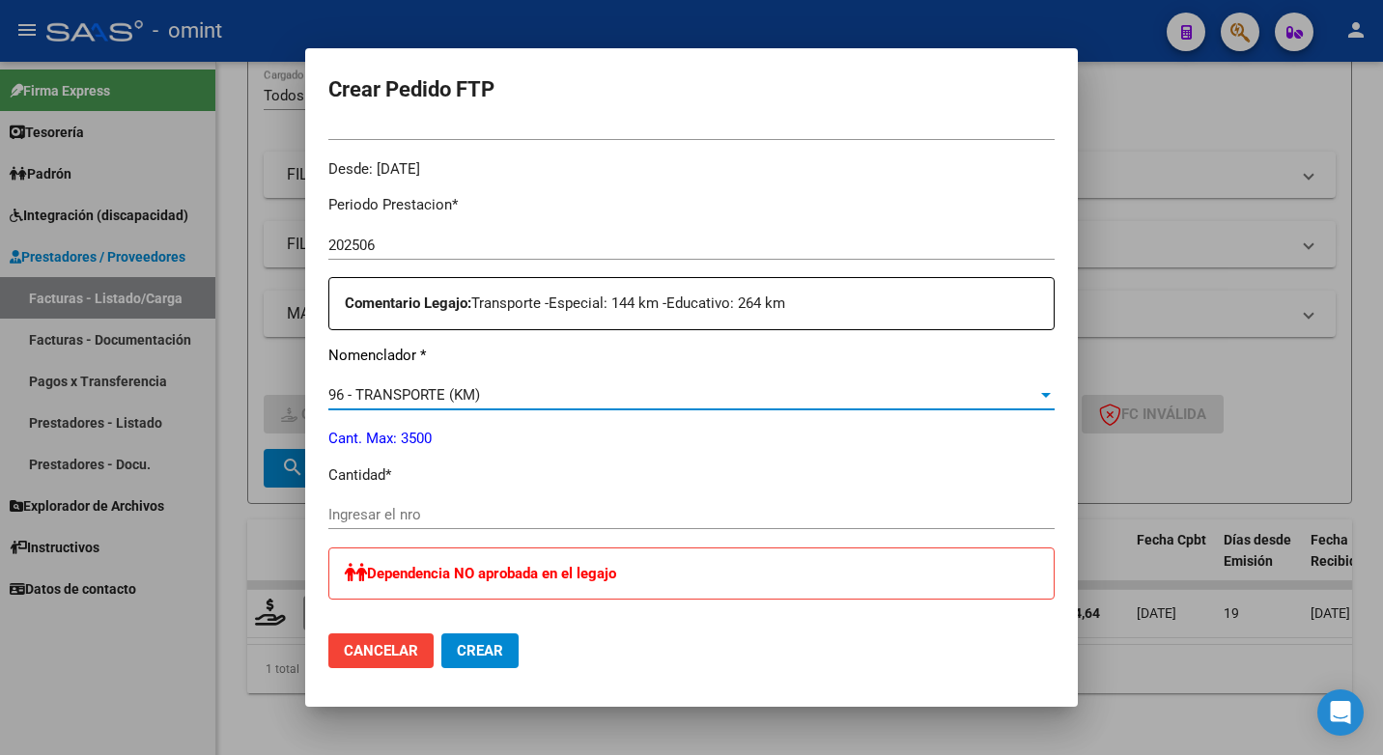
click at [402, 525] on div "Ingresar el nro" at bounding box center [691, 514] width 726 height 29
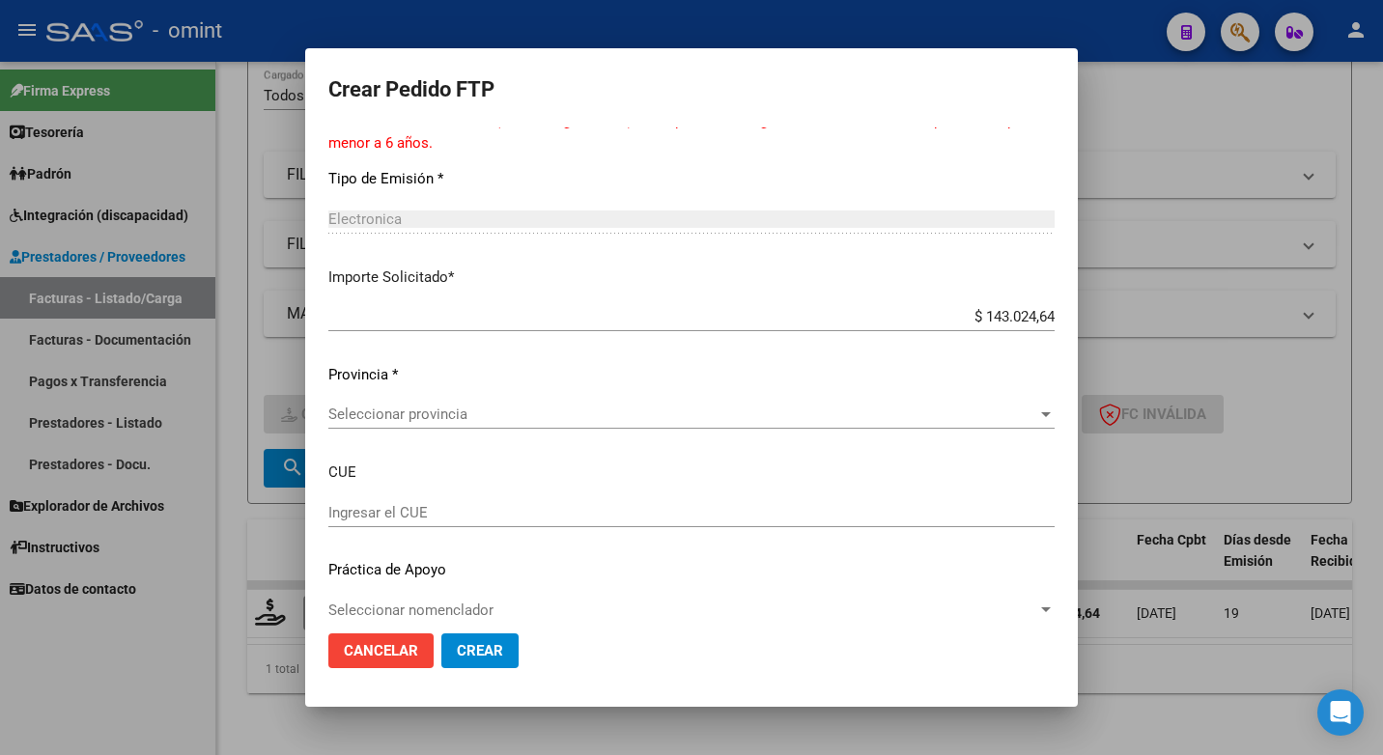
scroll to position [1184, 0]
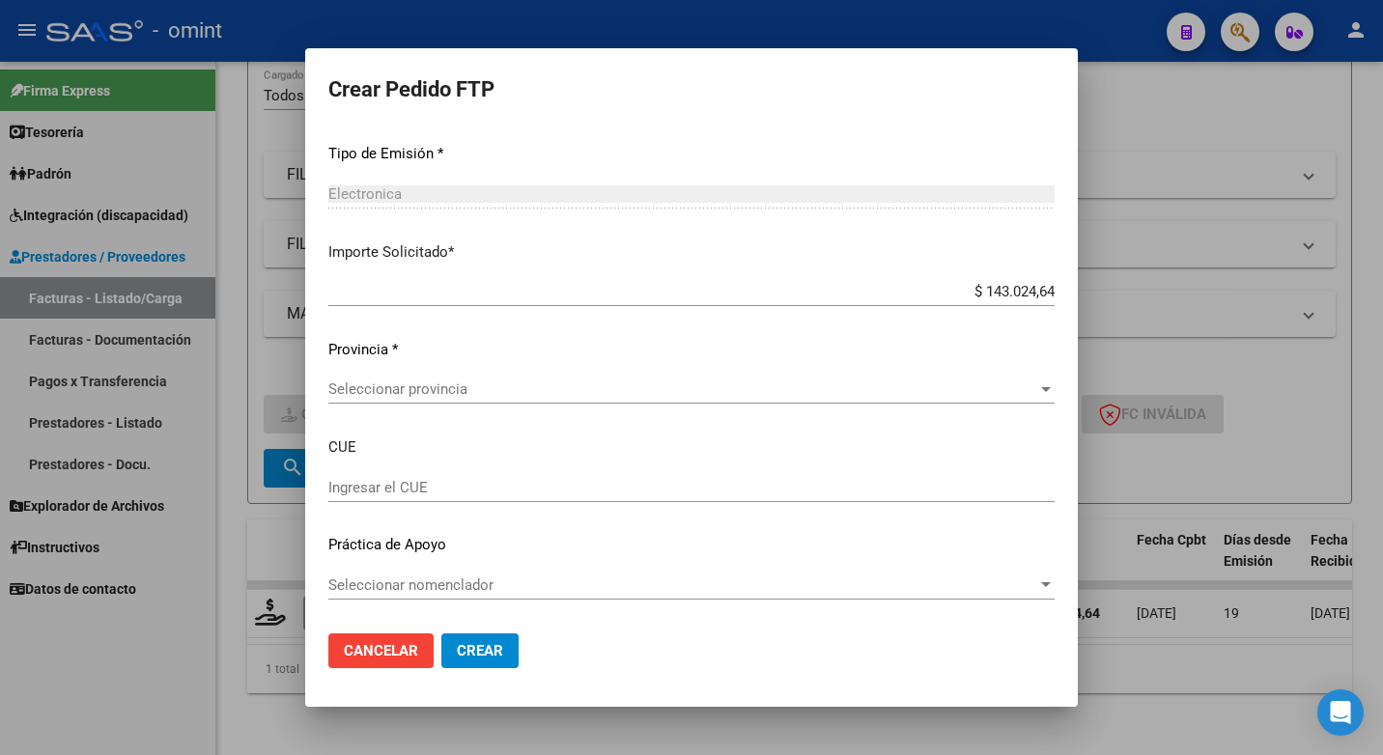
type input "264"
click at [1037, 387] on div at bounding box center [1045, 388] width 17 height 15
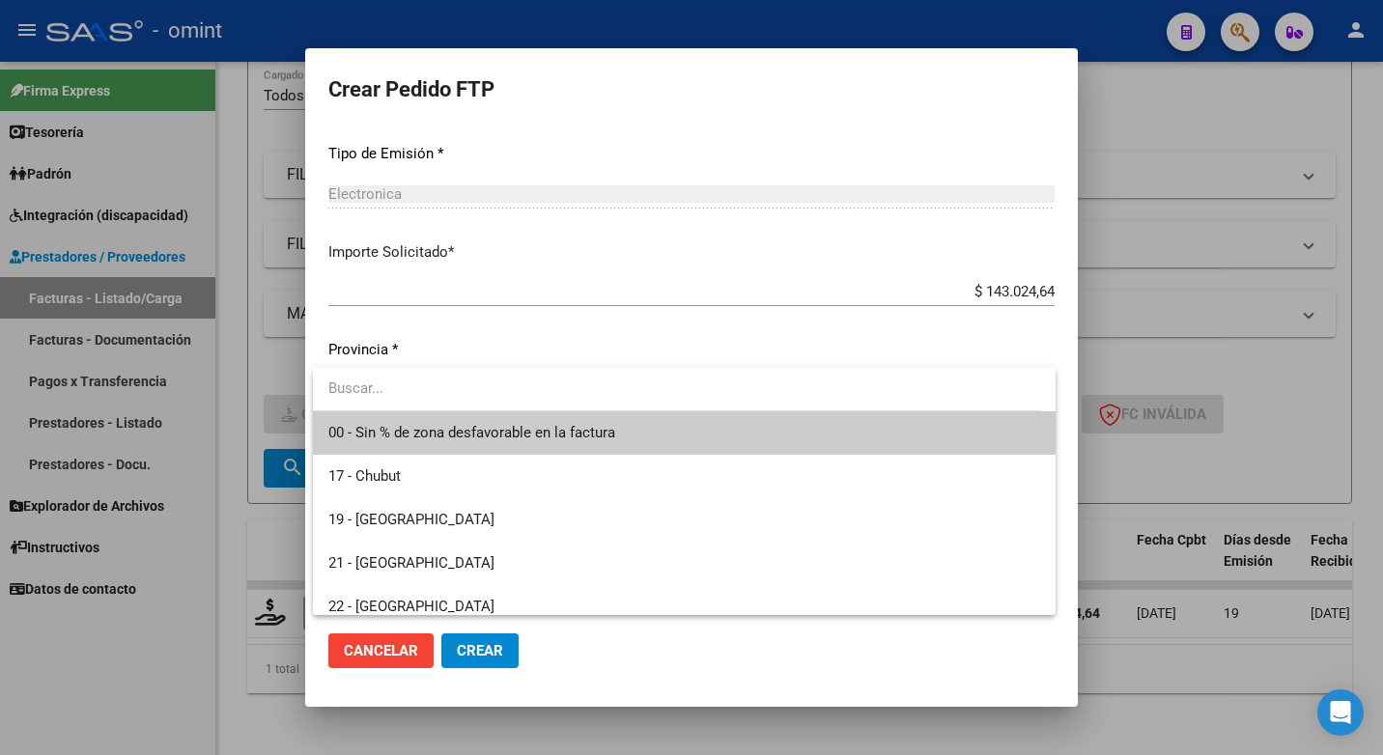
click at [804, 427] on span "00 - Sin % de zona desfavorable en la factura" at bounding box center [684, 432] width 712 height 43
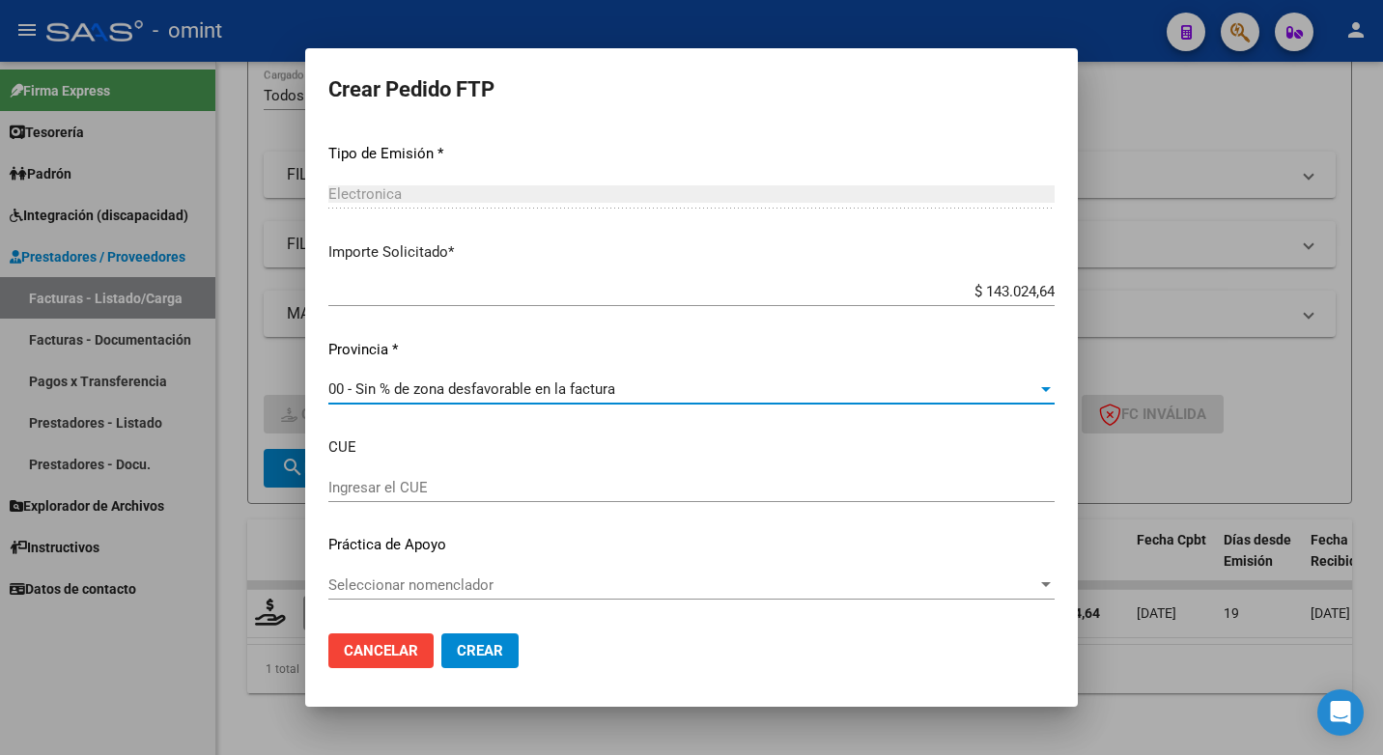
drag, startPoint x: 477, startPoint y: 651, endPoint x: 501, endPoint y: 625, distance: 35.5
click at [476, 652] on span "Crear" at bounding box center [480, 650] width 46 height 17
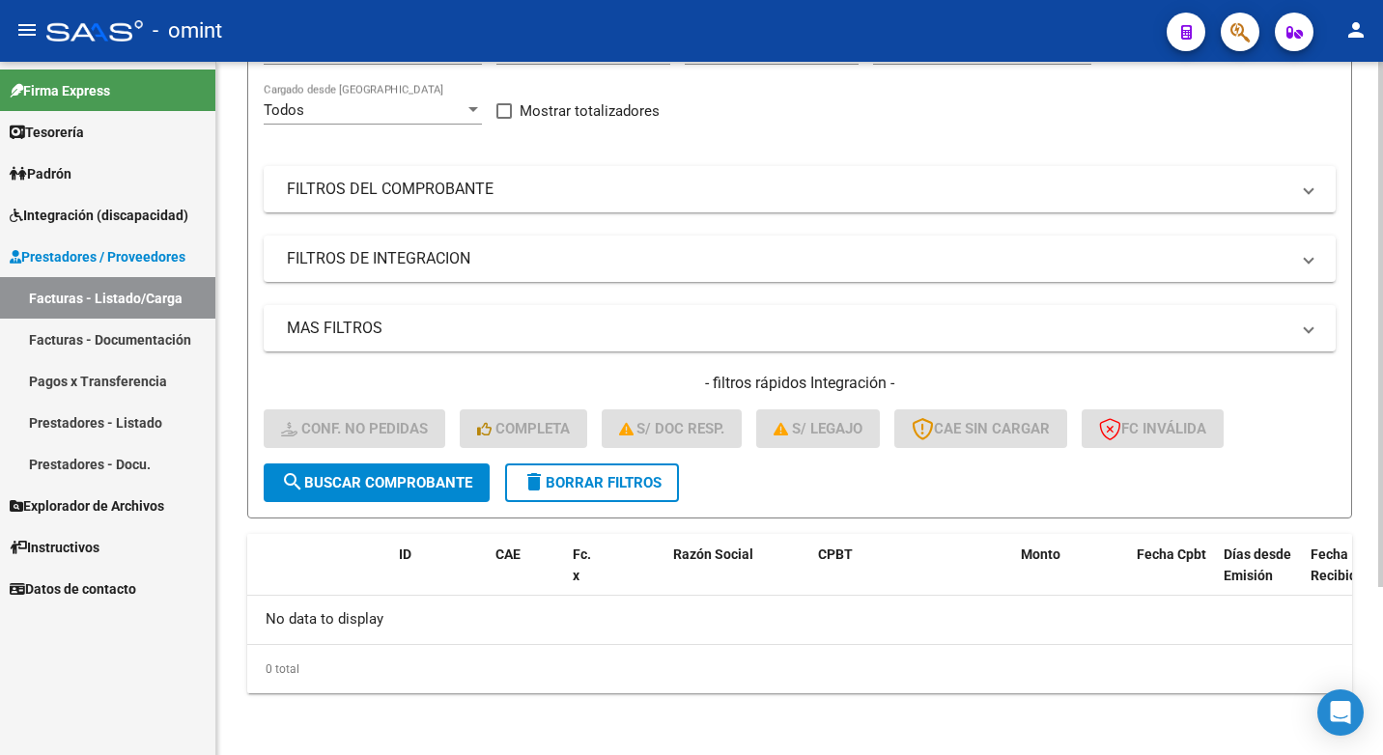
scroll to position [0, 0]
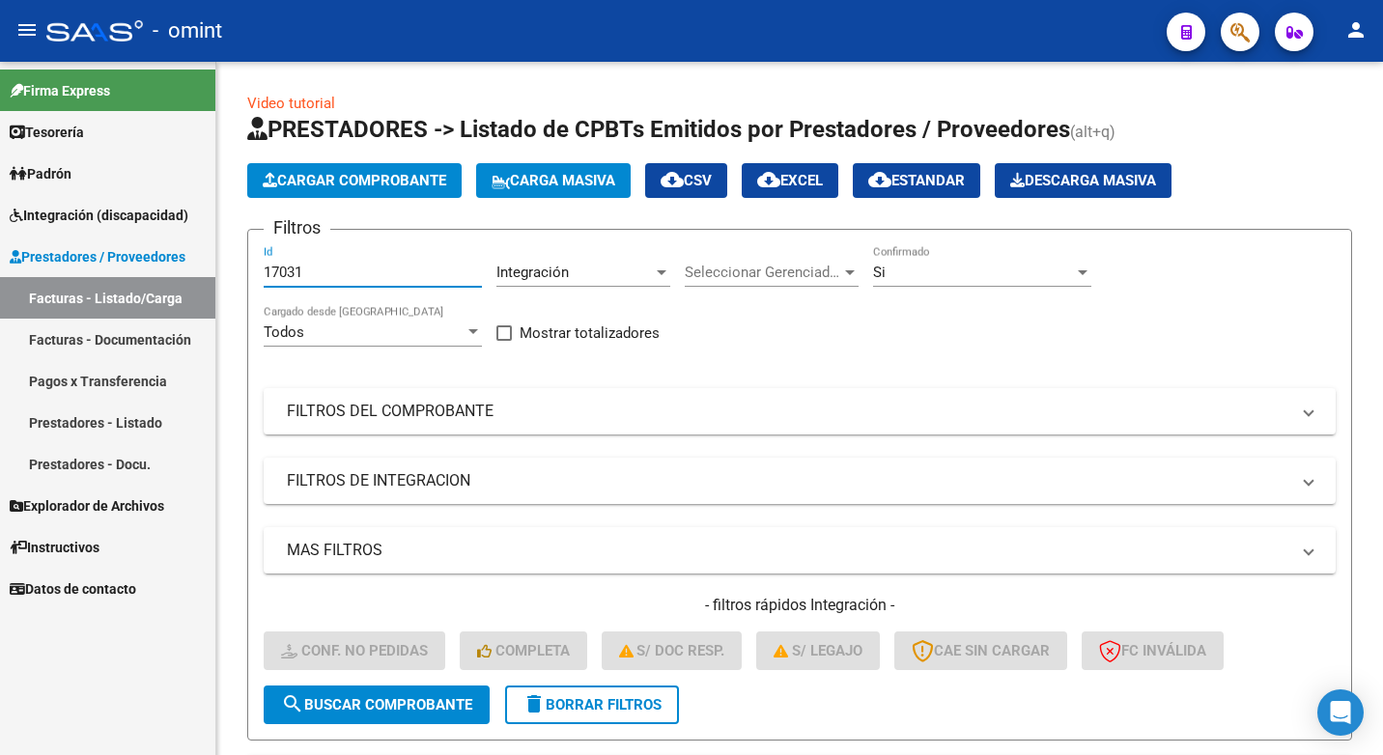
drag, startPoint x: 315, startPoint y: 272, endPoint x: 89, endPoint y: 226, distance: 230.6
click at [95, 229] on mat-sidenav-container "Firma Express Tesorería Extractos Procesados (csv) Extractos Originales (pdf) P…" at bounding box center [691, 408] width 1383 height 693
paste input "17032"
type input "17032"
click at [390, 713] on span "search Buscar Comprobante" at bounding box center [376, 704] width 191 height 17
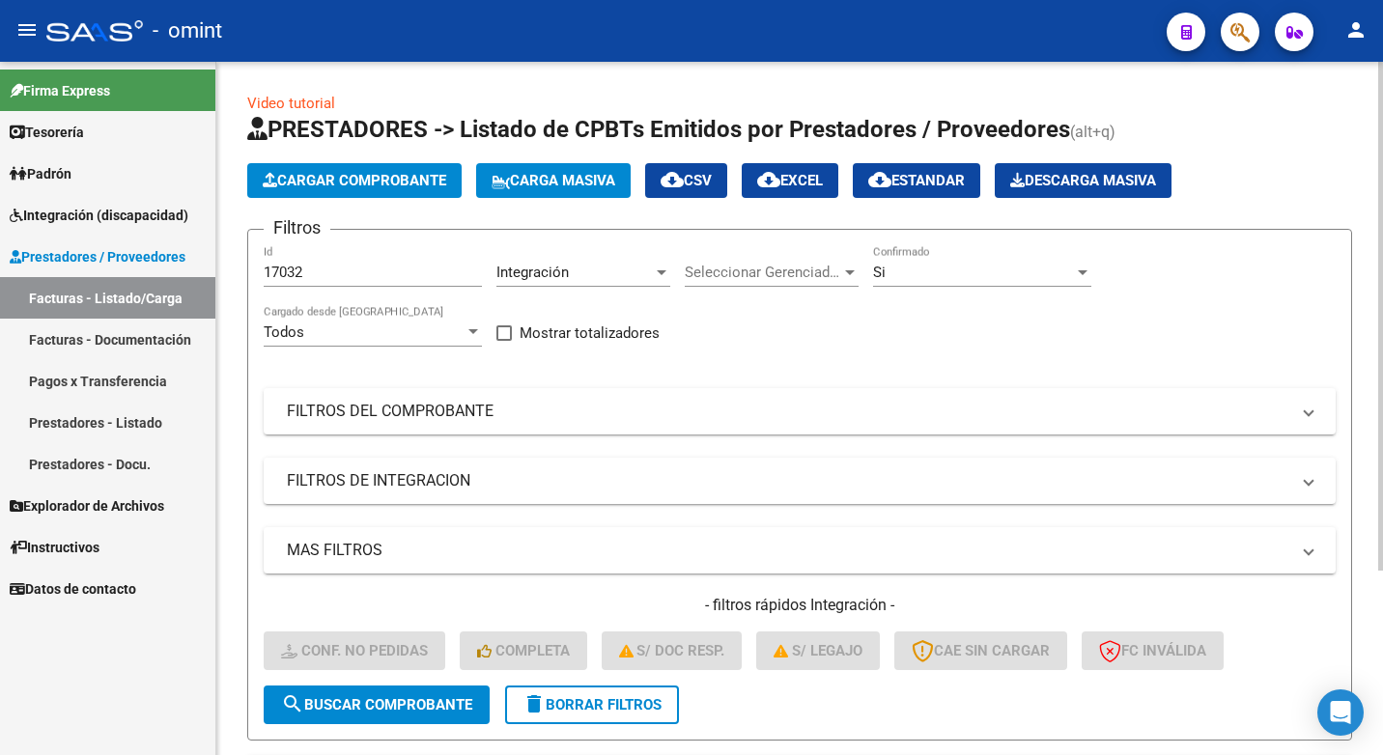
scroll to position [251, 0]
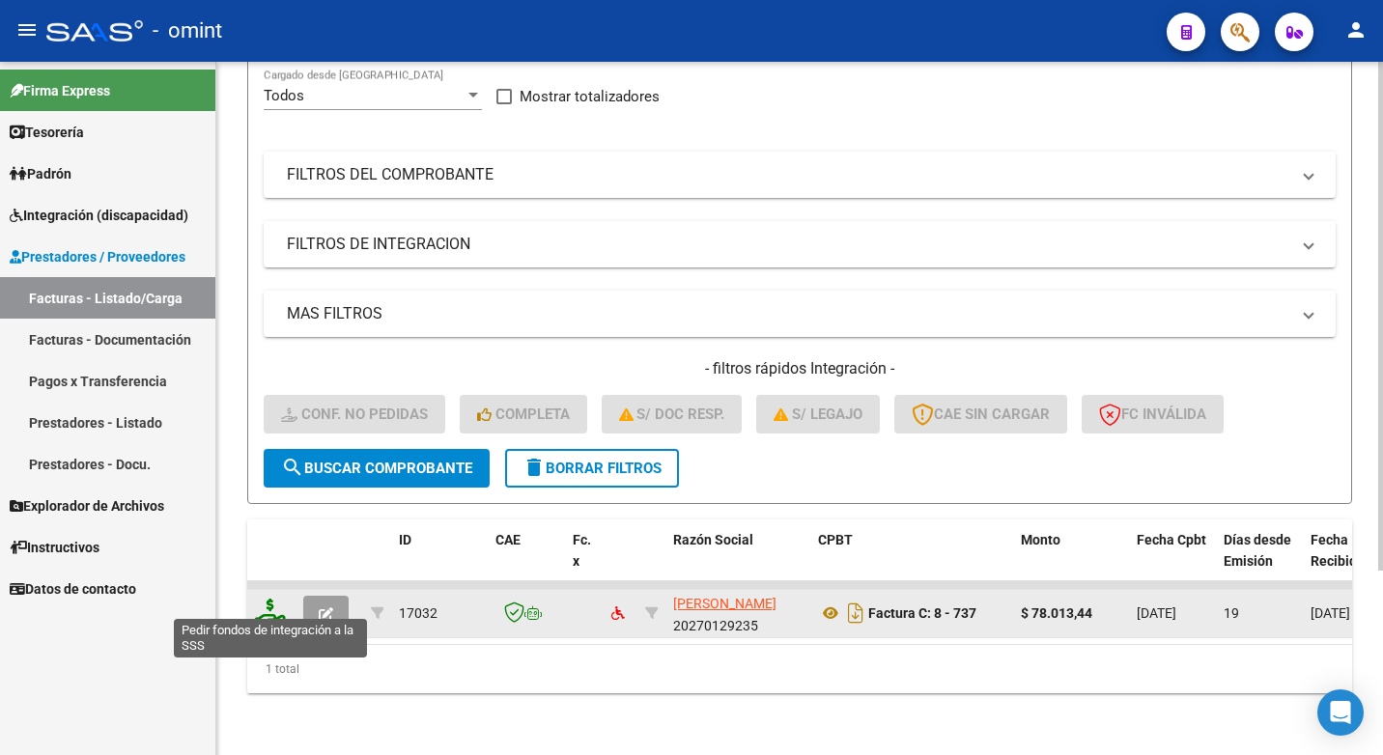
click at [267, 599] on icon at bounding box center [270, 612] width 31 height 27
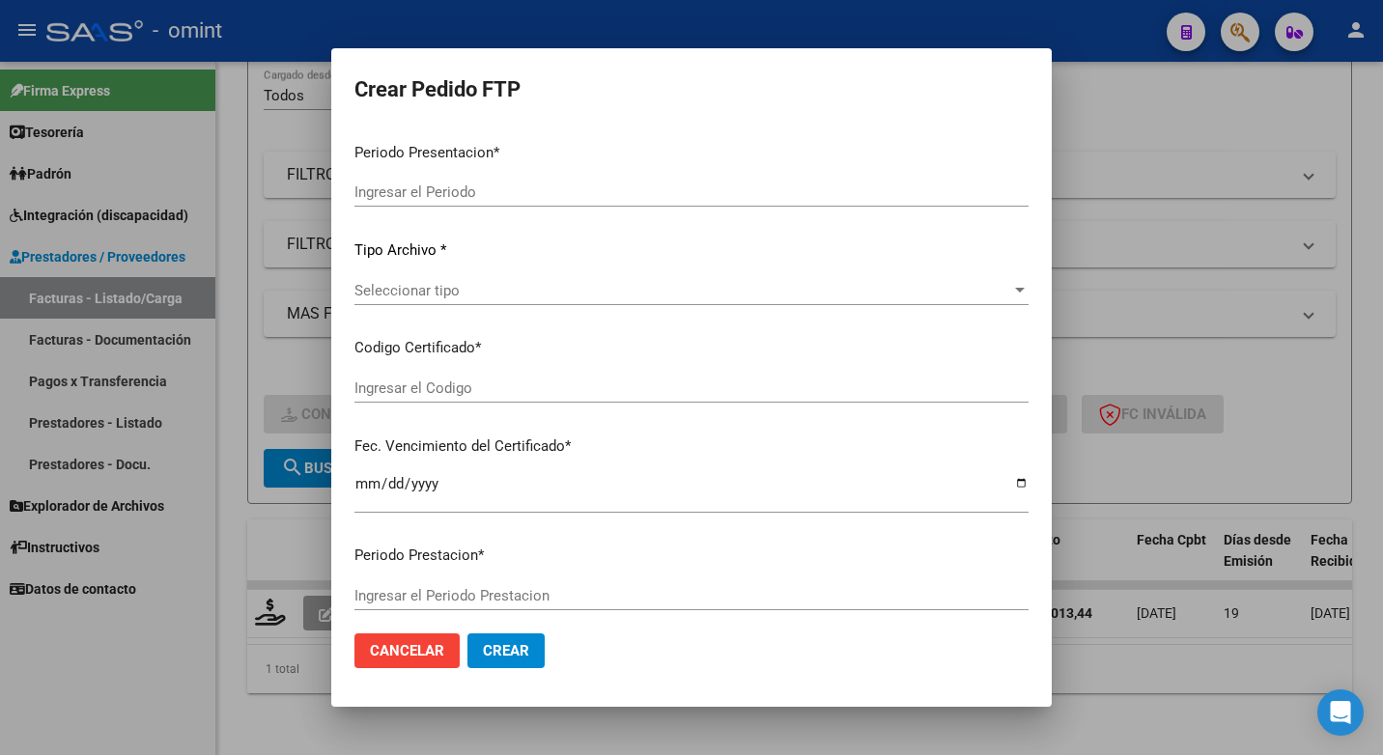
type input "202507"
type input "202506"
type input "$ 78.013,44"
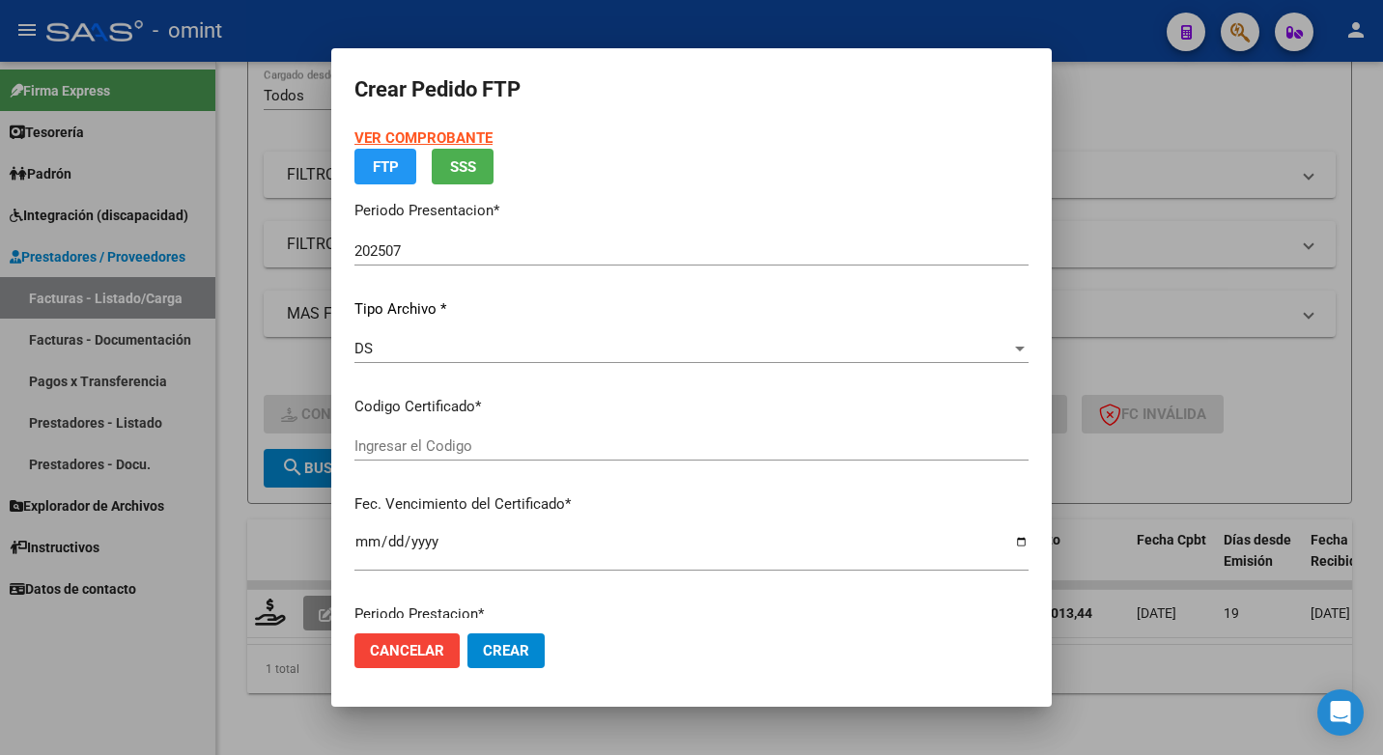
type input "3612212053"
type input "2028-03-01"
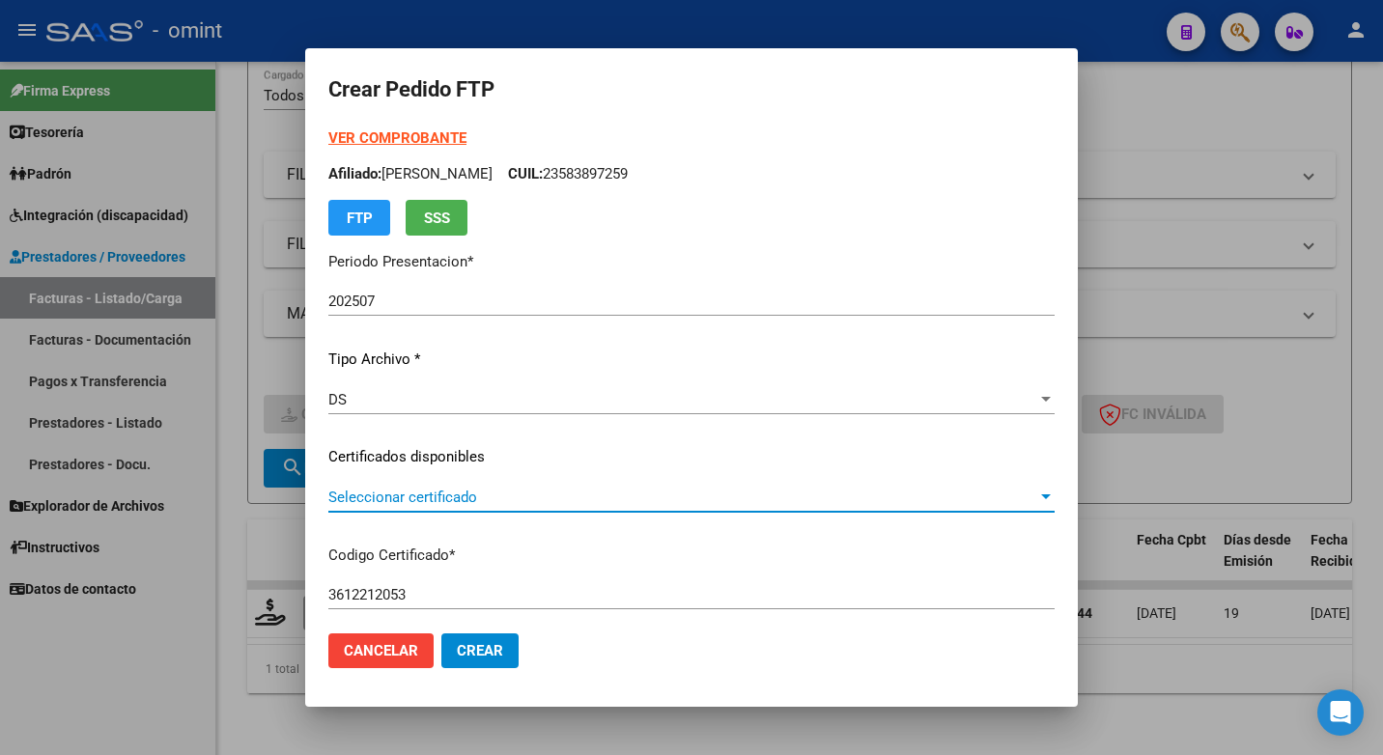
click at [1019, 491] on span "Seleccionar certificado" at bounding box center [682, 497] width 709 height 17
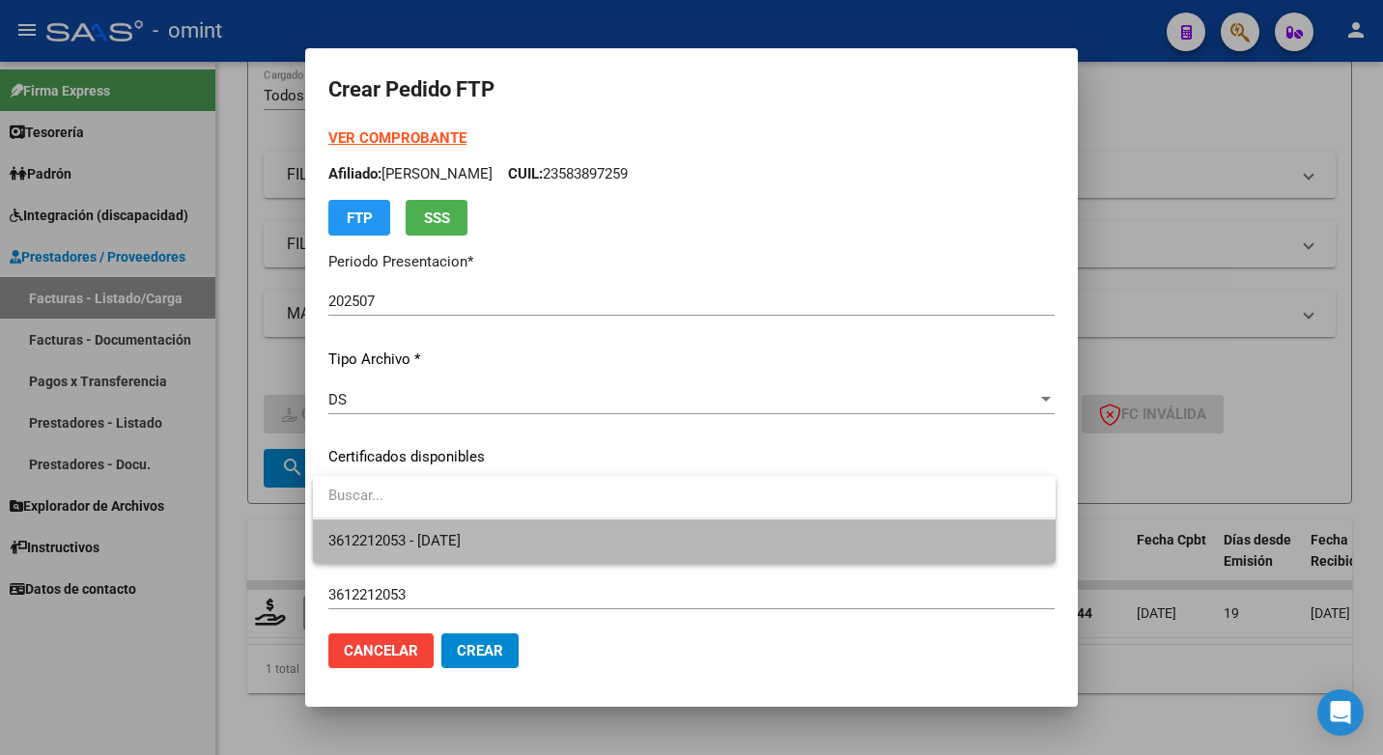
click at [868, 549] on span "3612212053 - 2028-03-01" at bounding box center [684, 540] width 712 height 43
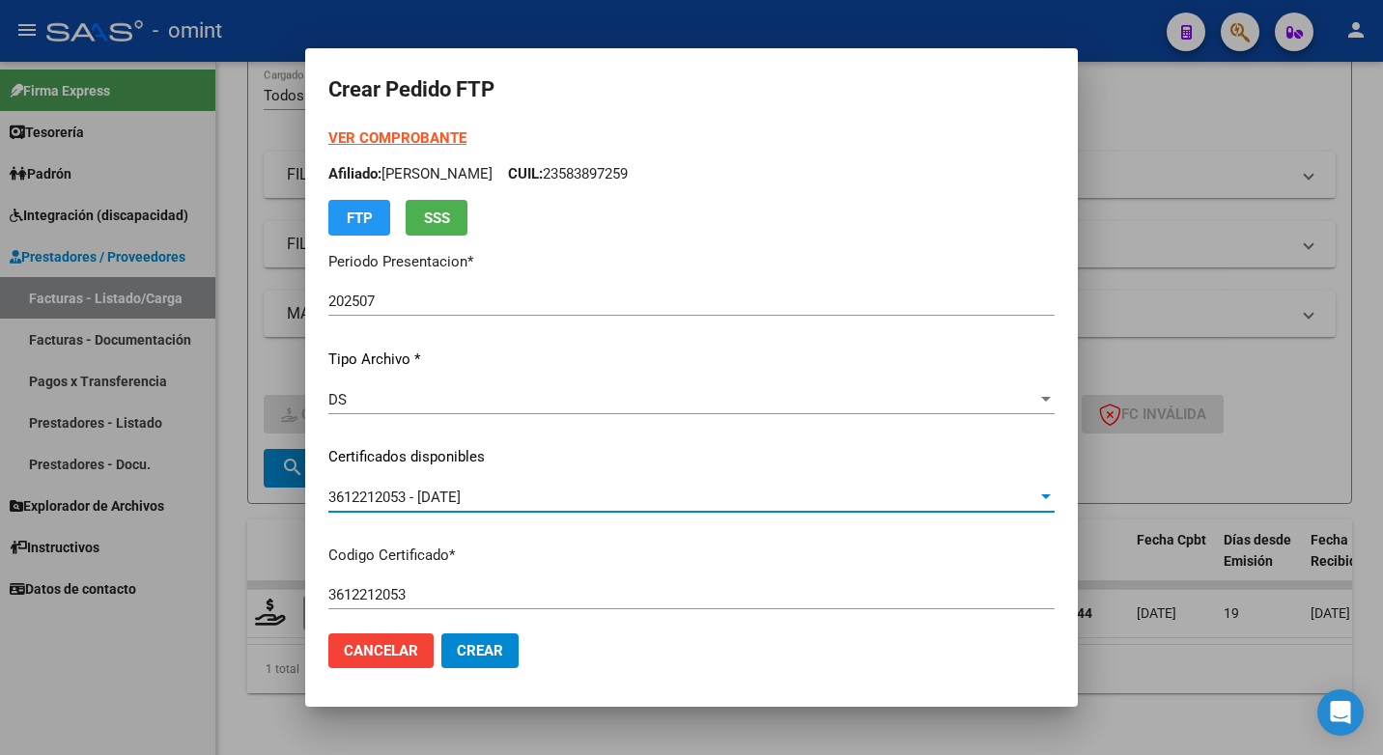
click at [649, 563] on p "Codigo Certificado *" at bounding box center [691, 556] width 726 height 22
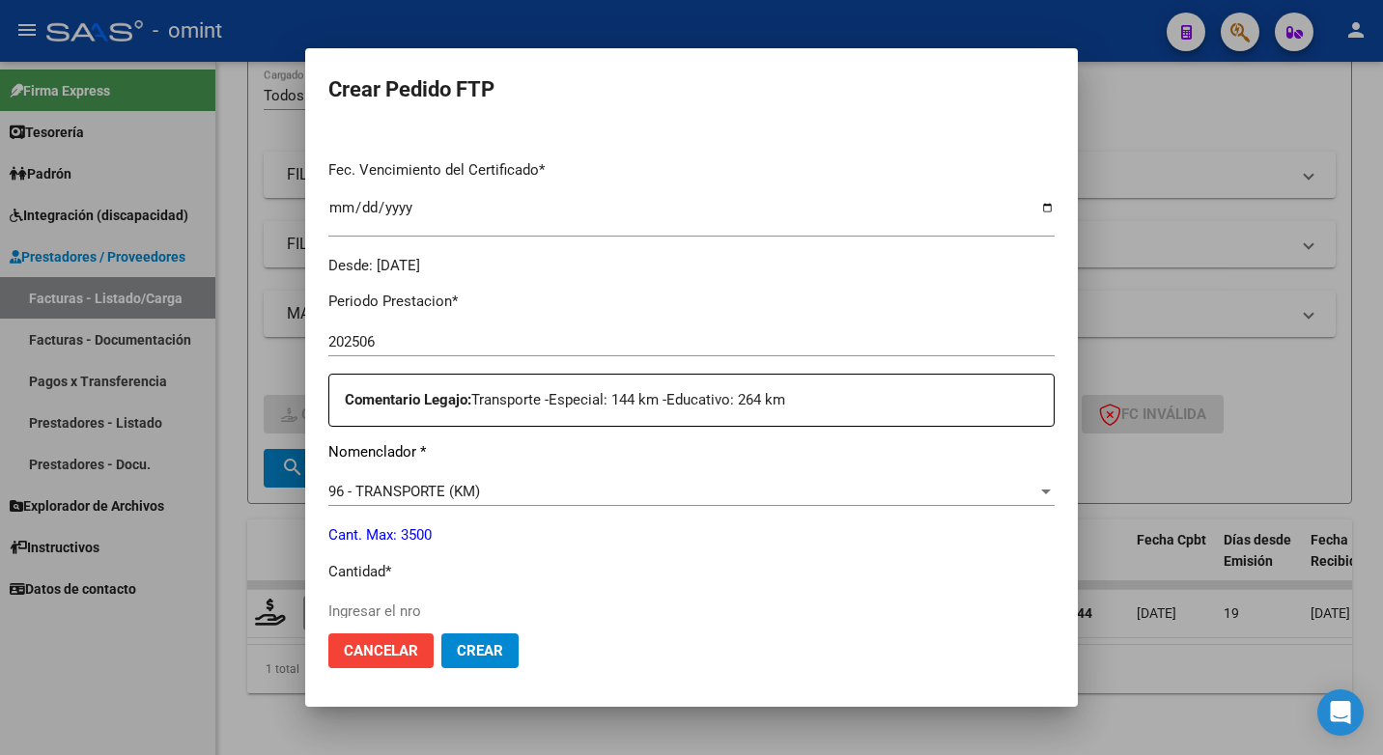
scroll to position [579, 0]
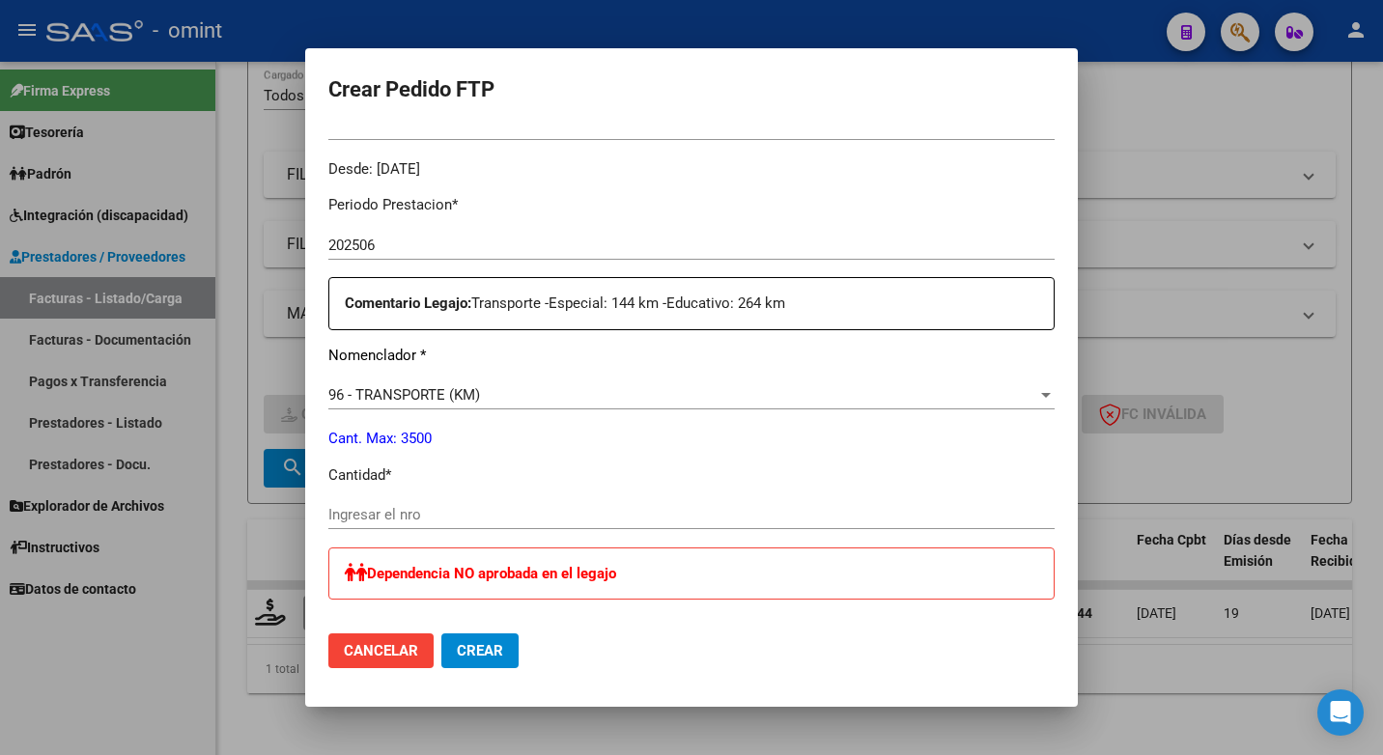
click at [421, 509] on input "Ingresar el nro" at bounding box center [691, 514] width 726 height 17
type input "144"
click at [735, 457] on div "Periodo Prestacion * 202506 Ingresar el Periodo Prestacion Comentario Legajo: T…" at bounding box center [691, 701] width 726 height 1043
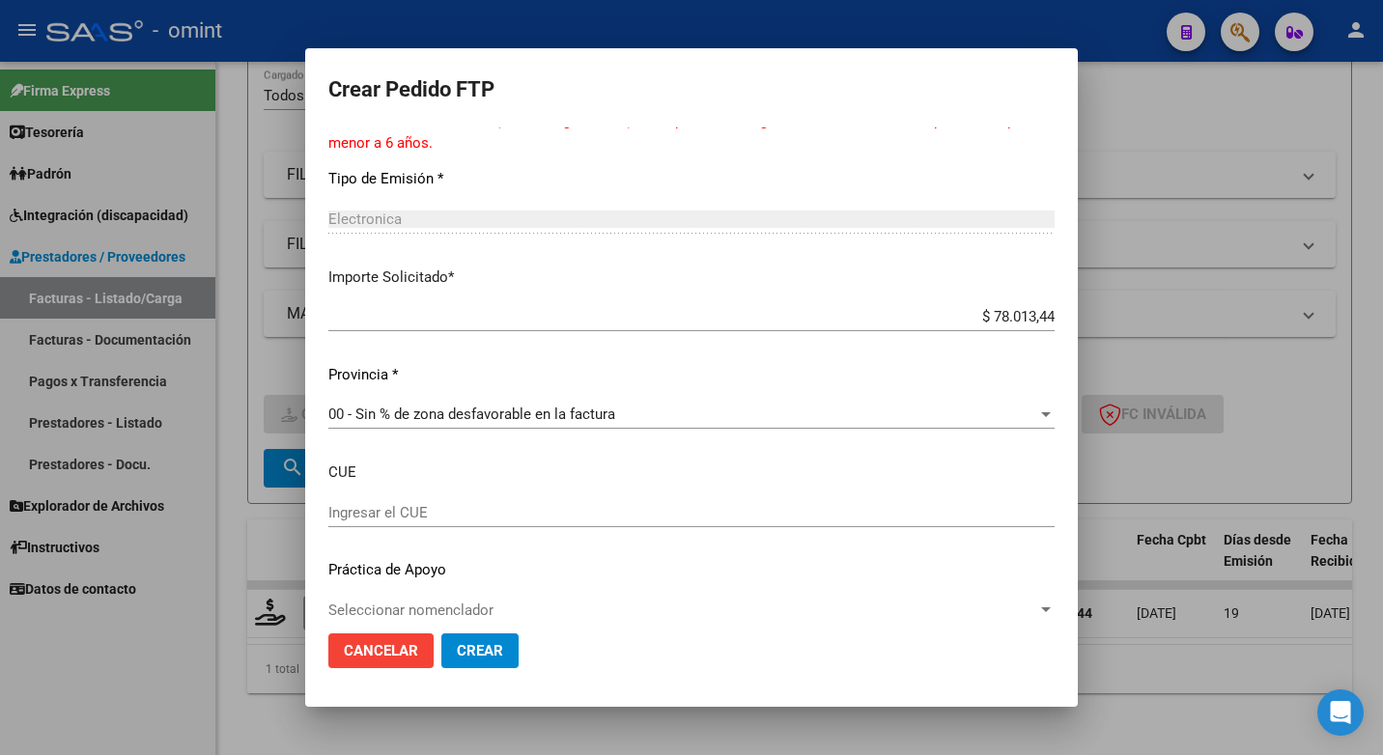
scroll to position [1184, 0]
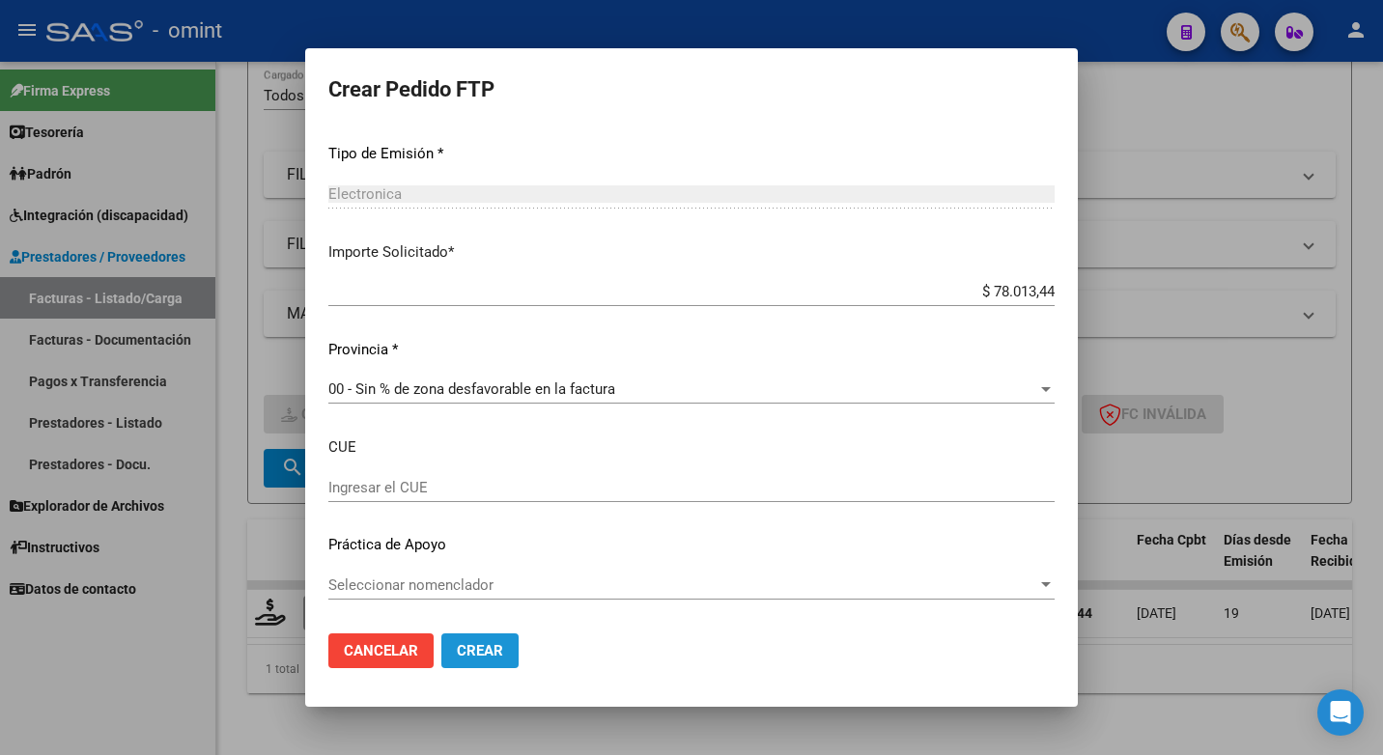
click at [480, 647] on span "Crear" at bounding box center [480, 650] width 46 height 17
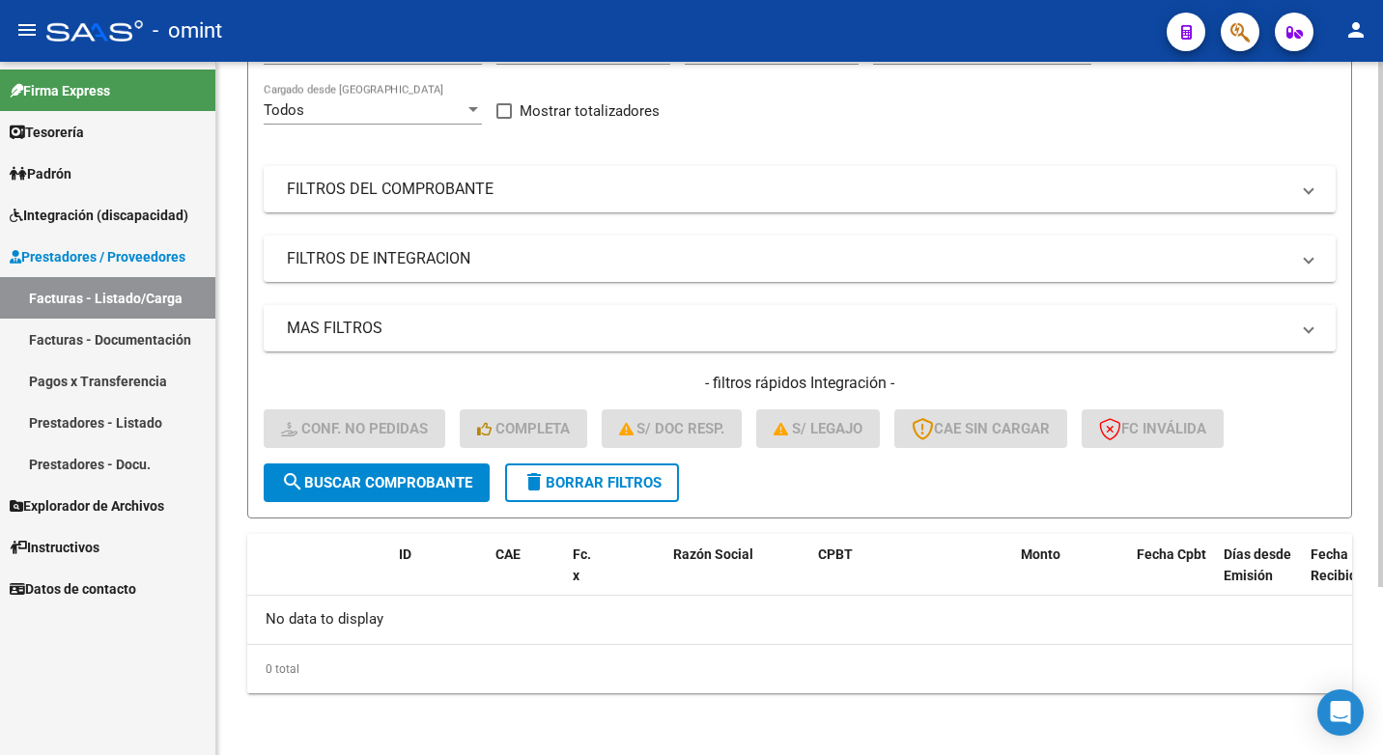
scroll to position [29, 0]
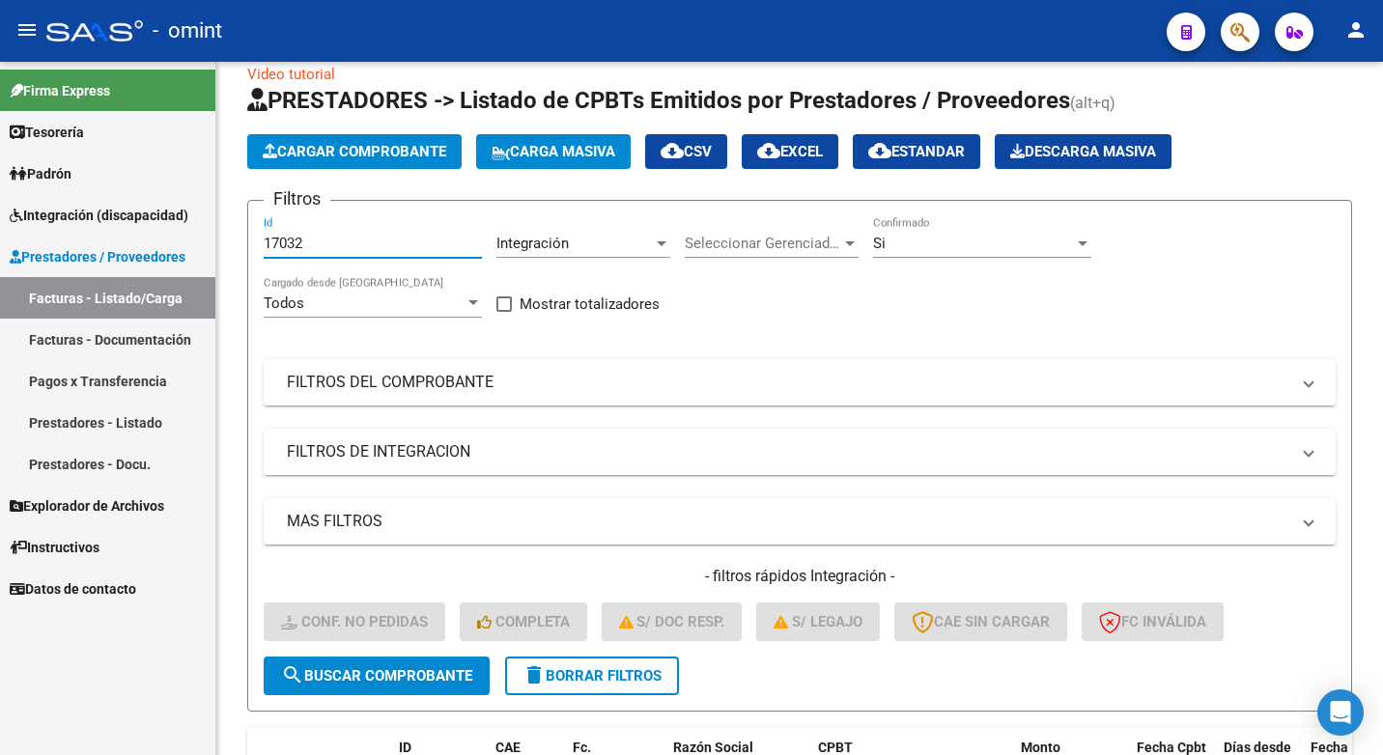
drag, startPoint x: 328, startPoint y: 238, endPoint x: 112, endPoint y: 188, distance: 222.0
click at [116, 189] on mat-sidenav-container "Firma Express Tesorería Extractos Procesados (csv) Extractos Originales (pdf) P…" at bounding box center [691, 408] width 1383 height 693
paste input "17031"
type input "17031"
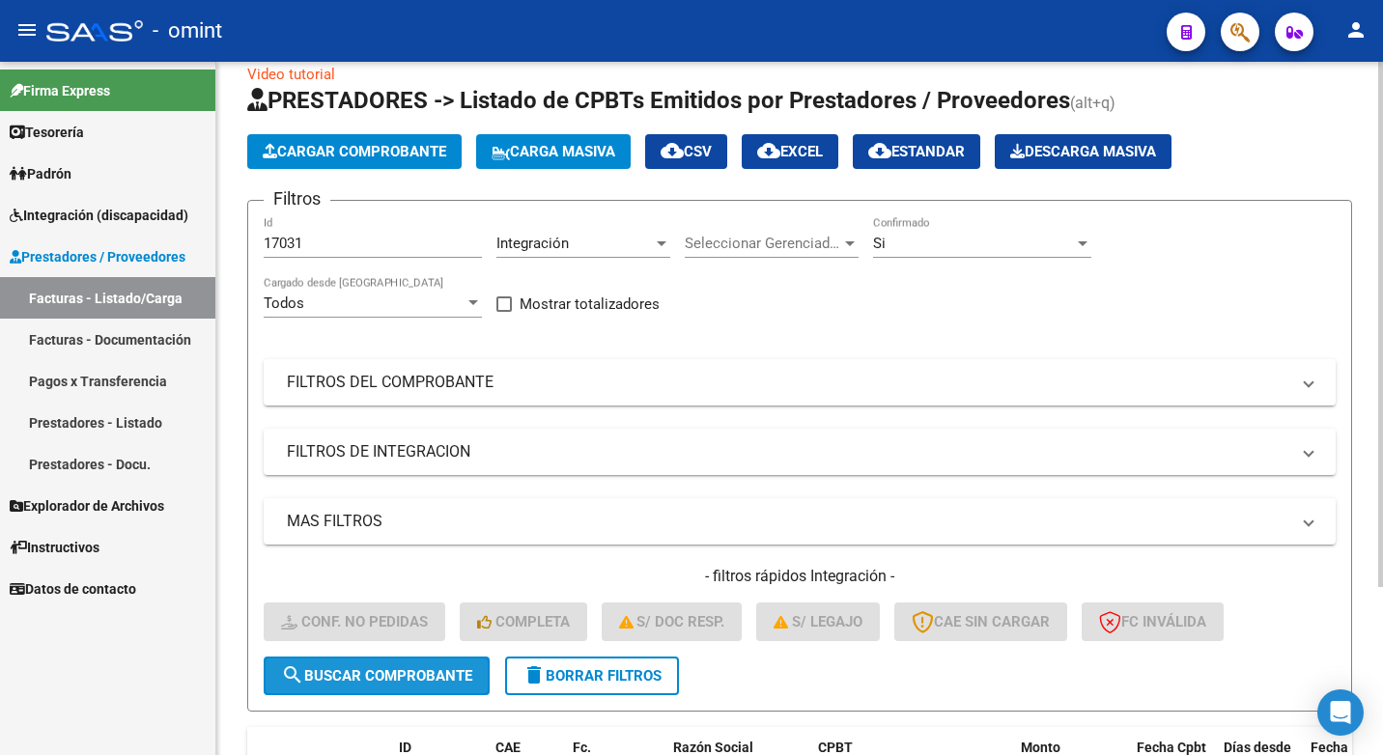
click at [369, 671] on span "search Buscar Comprobante" at bounding box center [376, 675] width 191 height 17
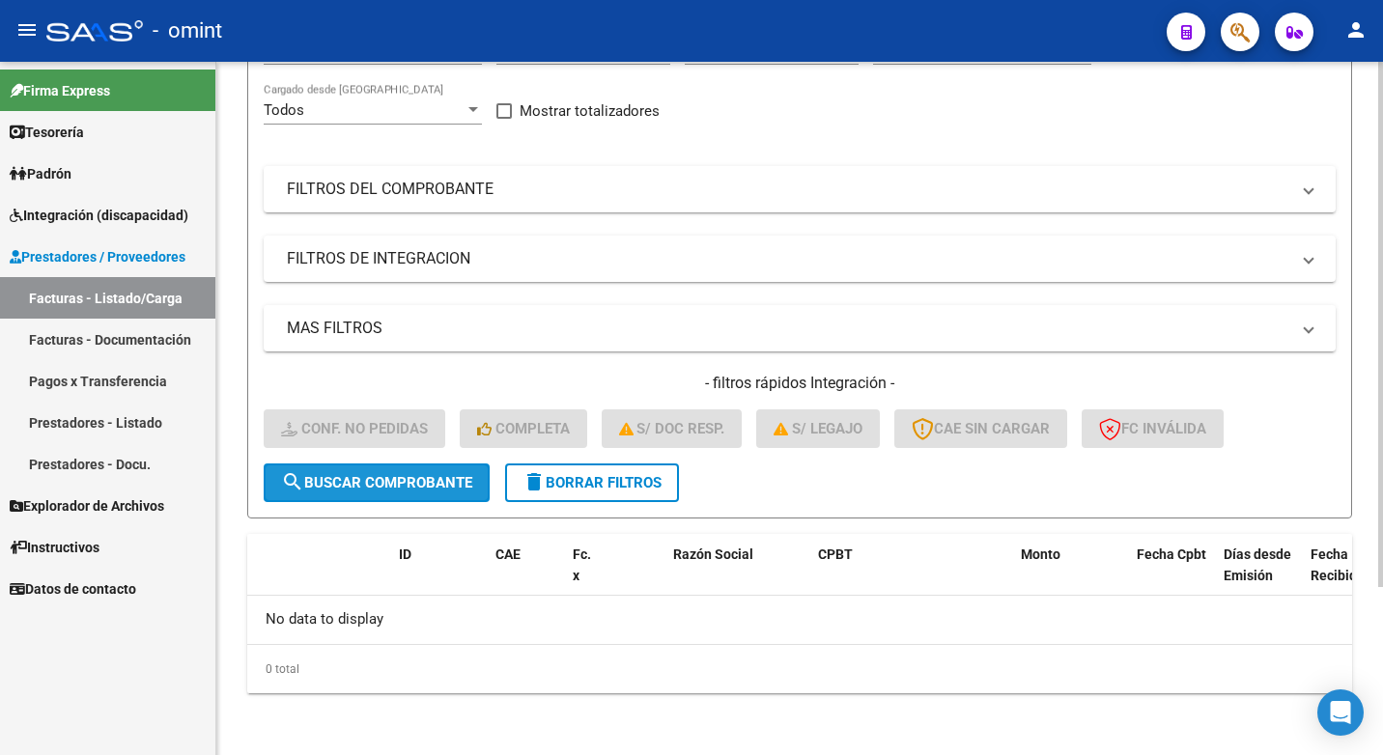
click at [349, 478] on span "search Buscar Comprobante" at bounding box center [376, 482] width 191 height 17
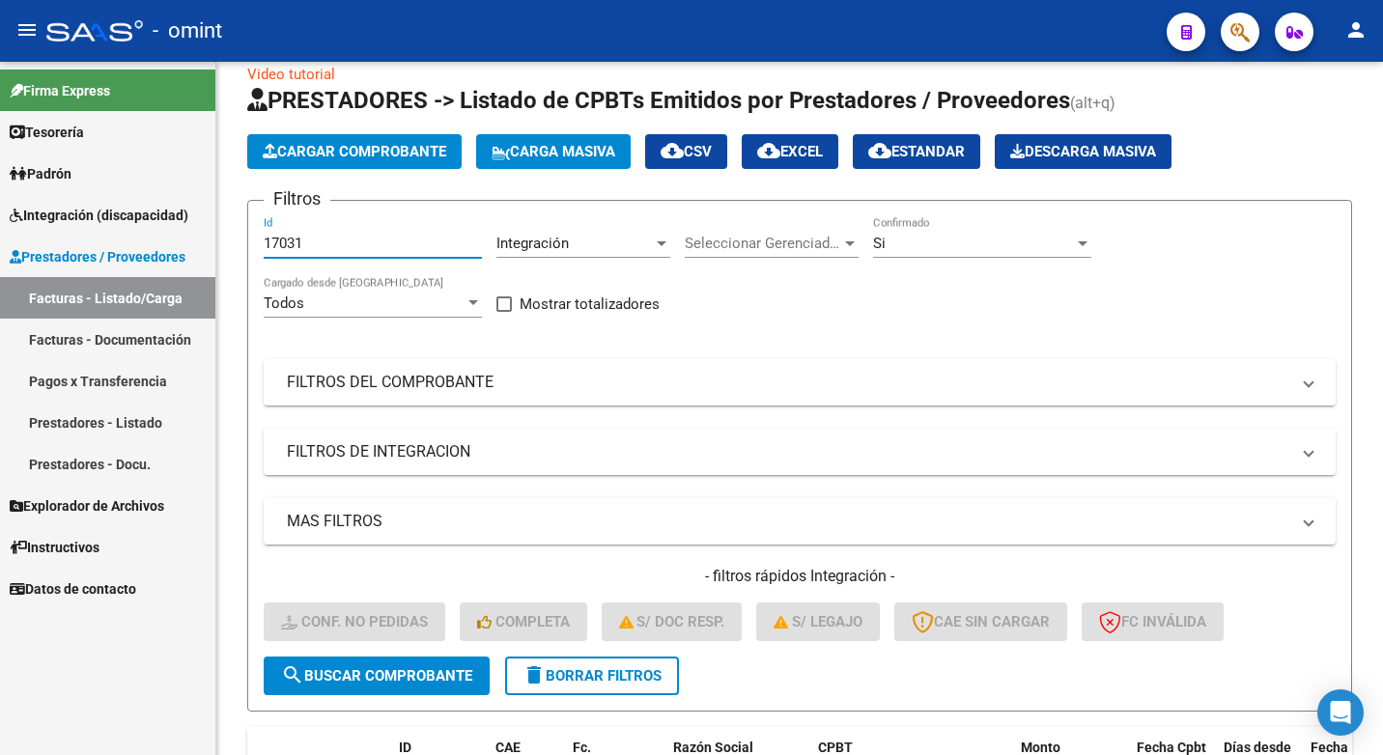
drag, startPoint x: 315, startPoint y: 244, endPoint x: 73, endPoint y: 194, distance: 246.5
click at [76, 196] on mat-sidenav-container "Firma Express Tesorería Extractos Procesados (csv) Extractos Originales (pdf) P…" at bounding box center [691, 408] width 1383 height 693
paste input "16540"
type input "16540"
click at [376, 673] on span "search Buscar Comprobante" at bounding box center [376, 675] width 191 height 17
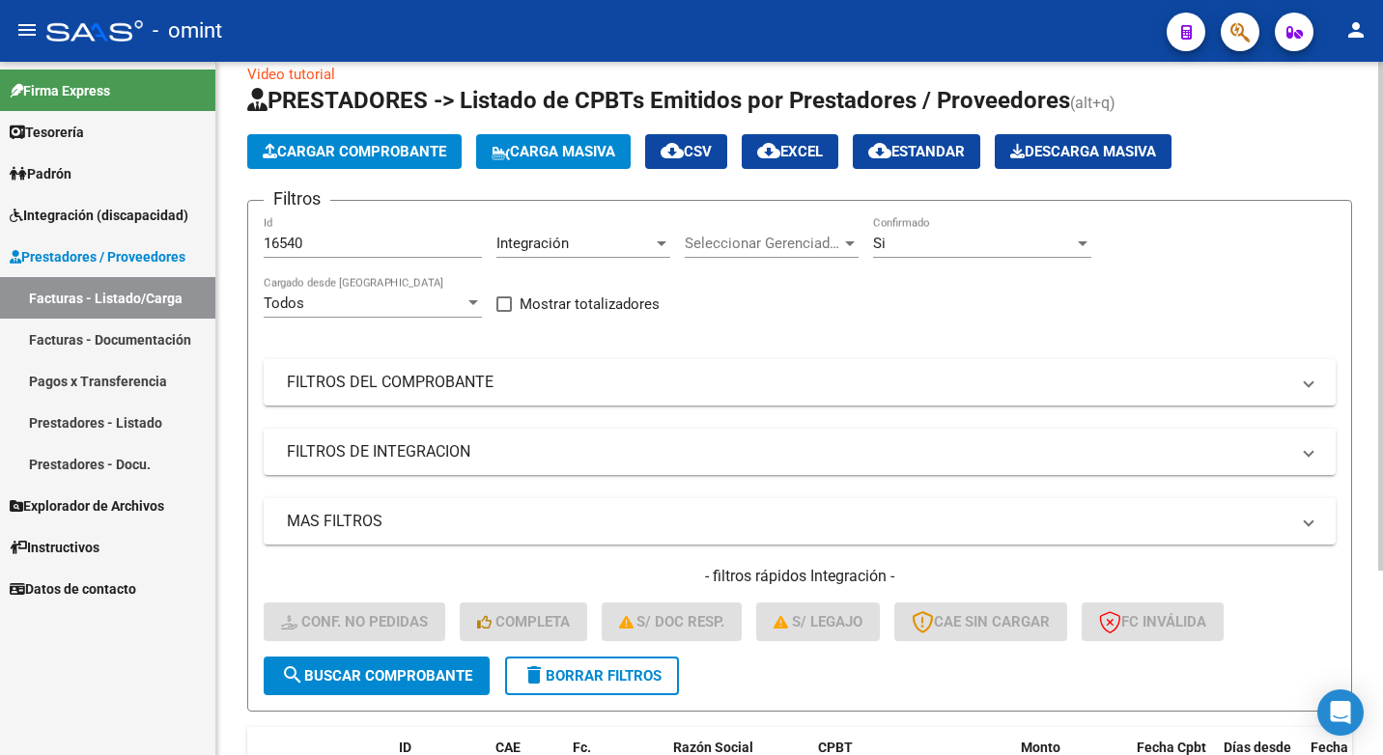
scroll to position [251, 0]
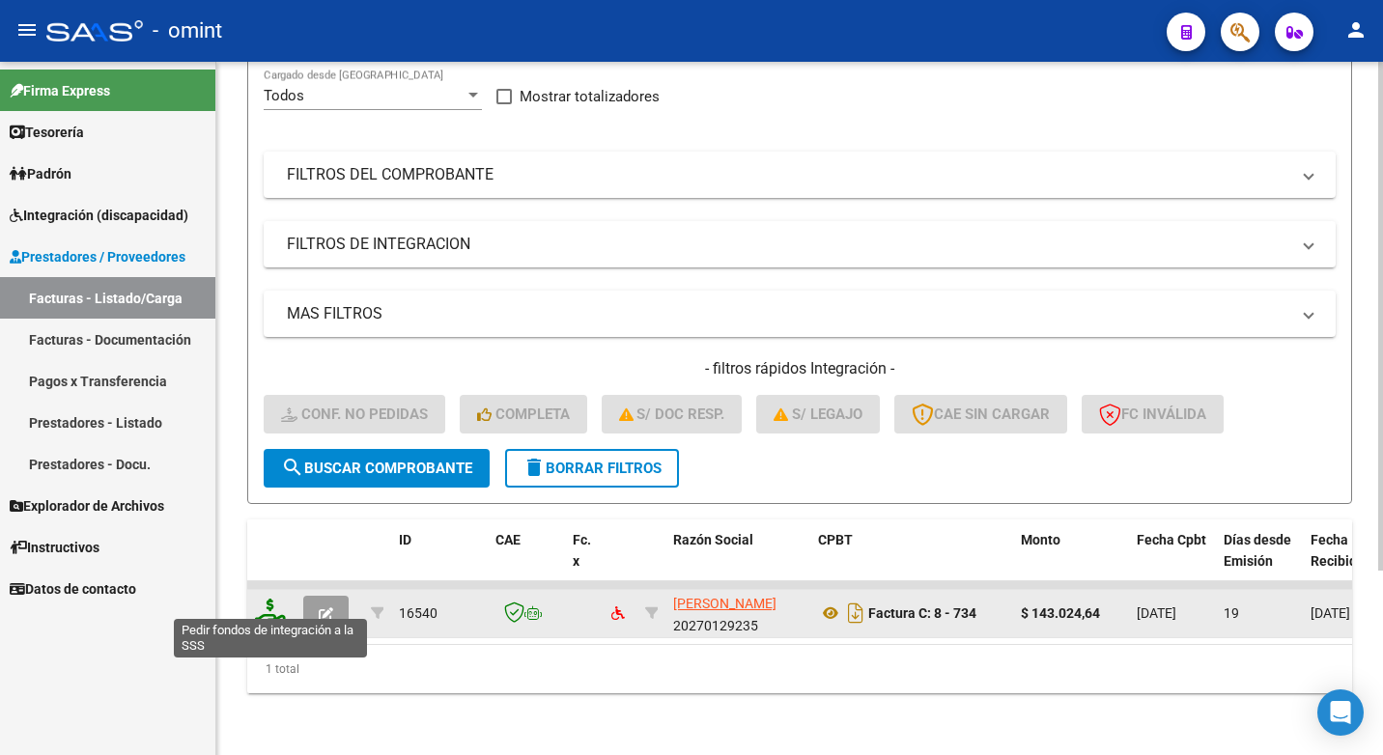
click at [269, 599] on icon at bounding box center [270, 612] width 31 height 27
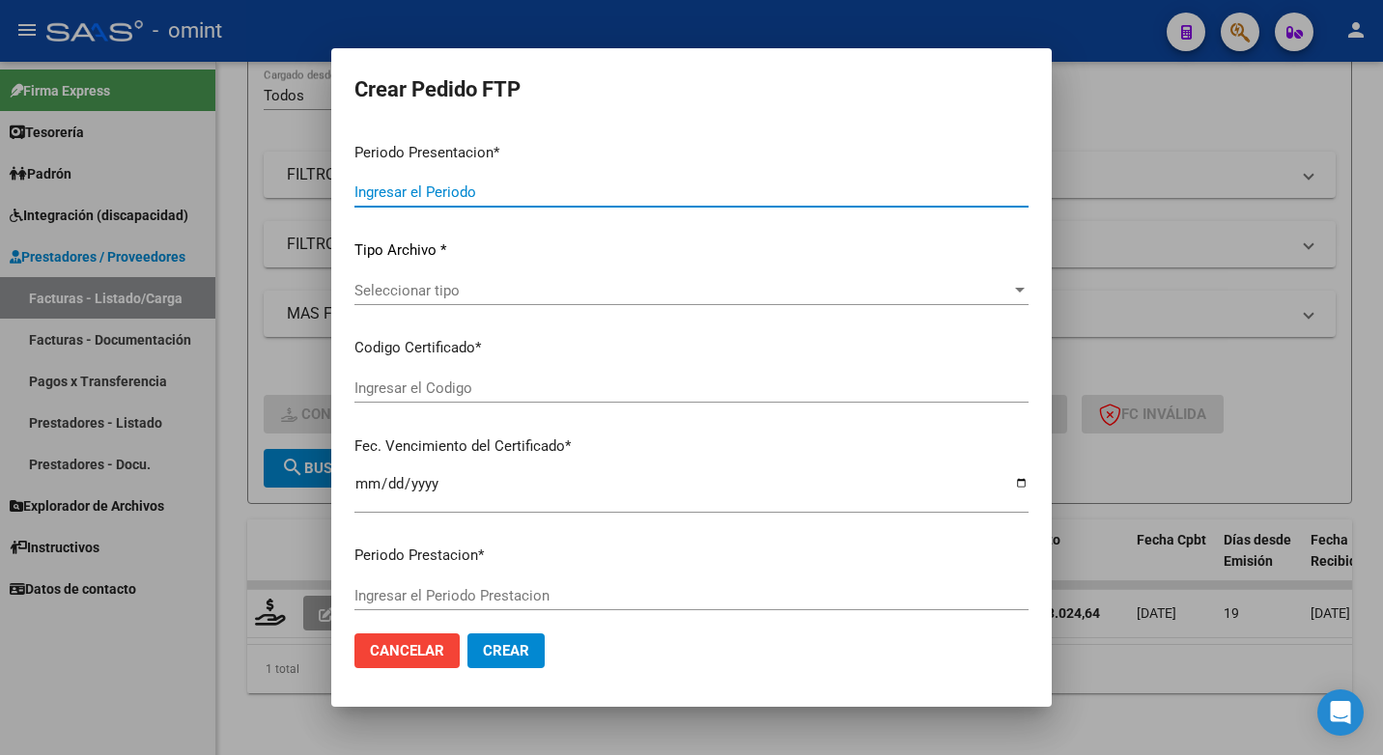
type input "202507"
type input "$ 143.024,64"
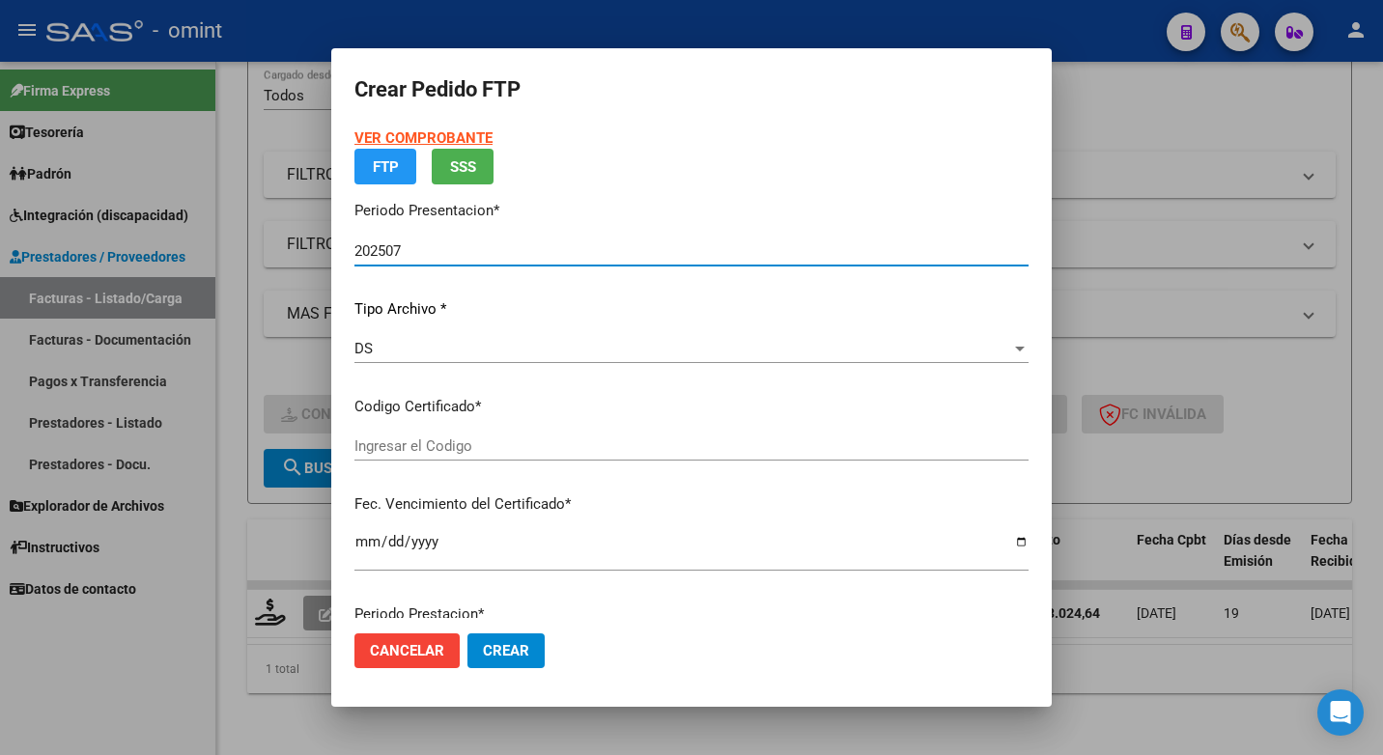
type input "3612212053"
type input "2028-03-01"
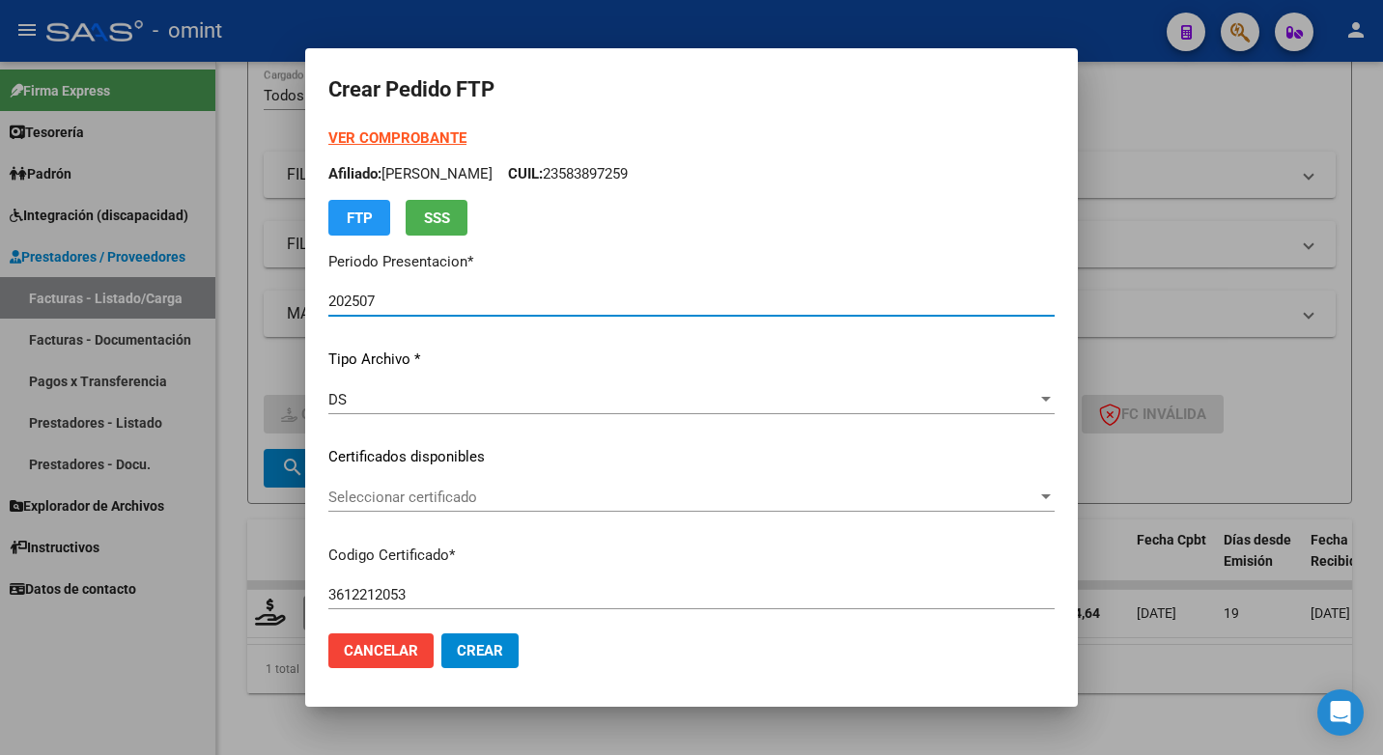
click at [1018, 503] on span "Seleccionar certificado" at bounding box center [682, 497] width 709 height 17
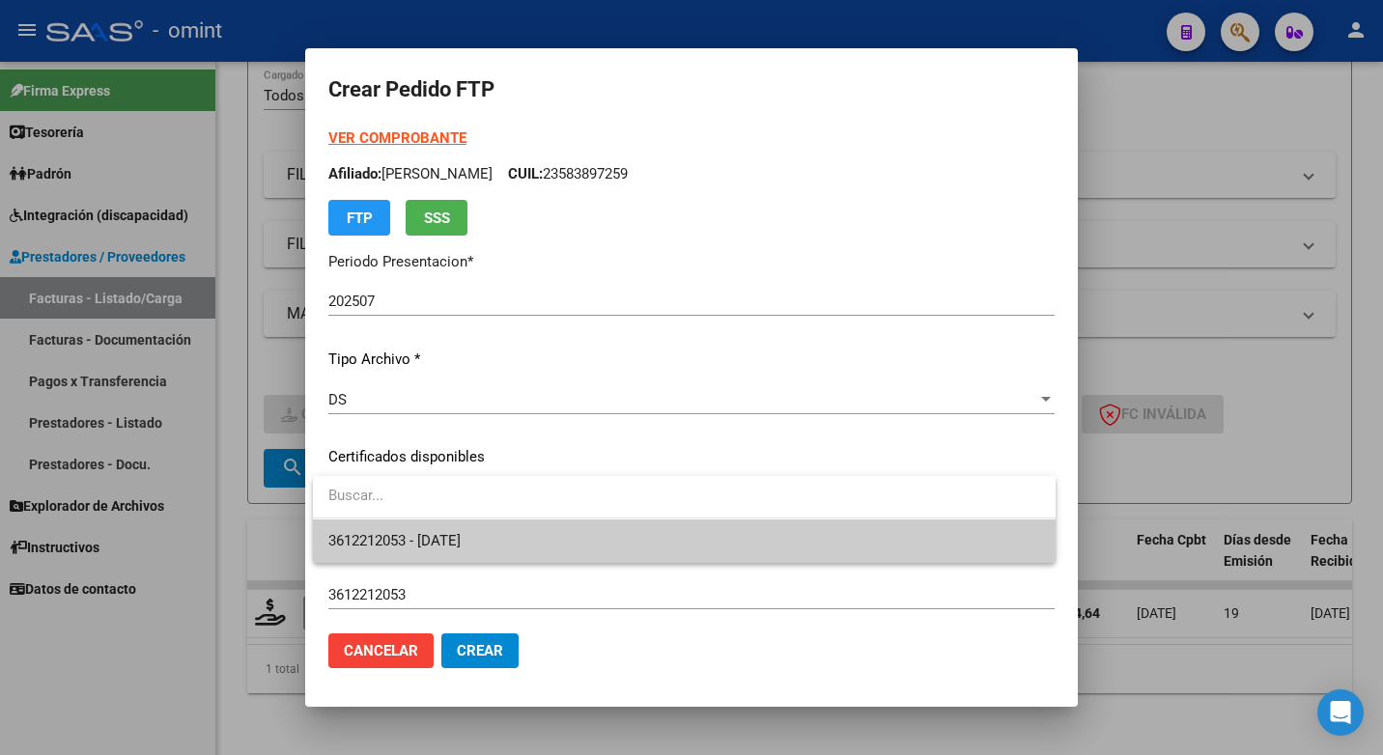
click at [806, 545] on span "3612212053 - 2028-03-01" at bounding box center [684, 540] width 712 height 43
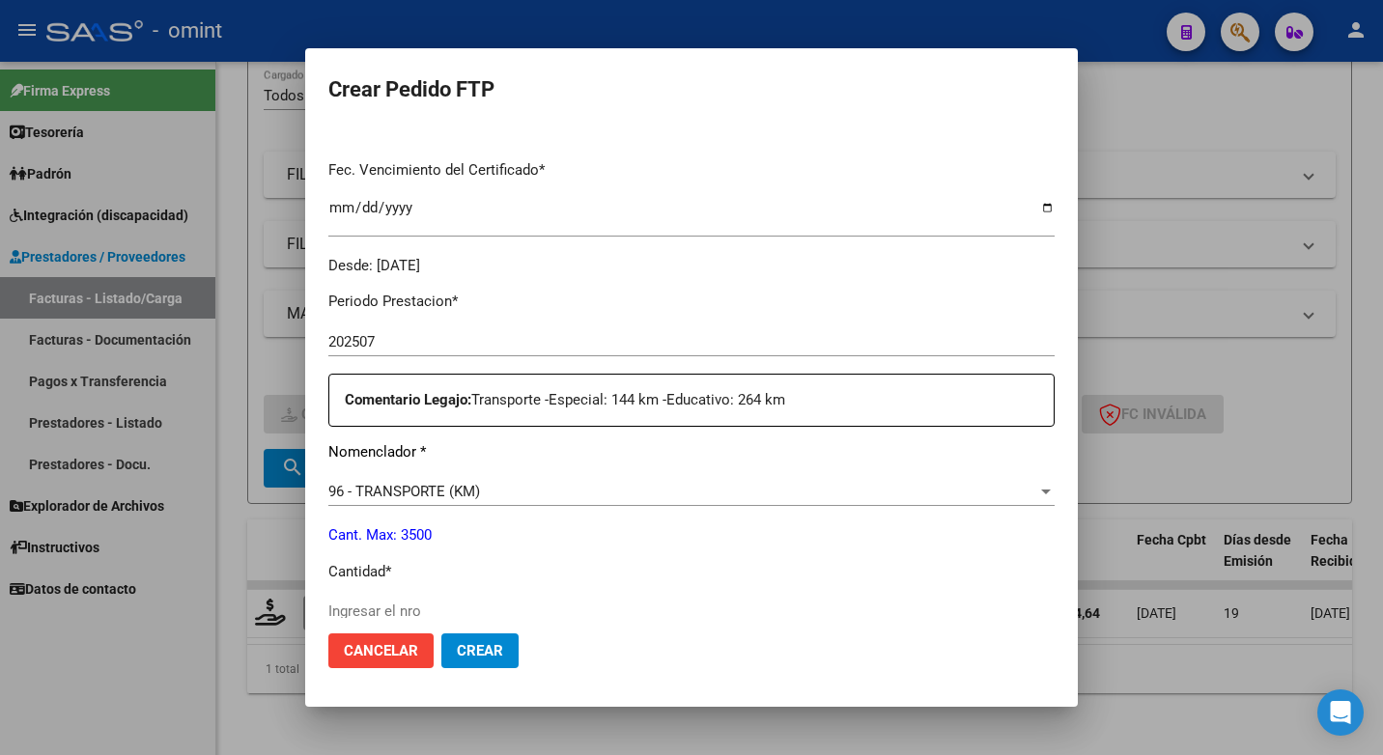
scroll to position [579, 0]
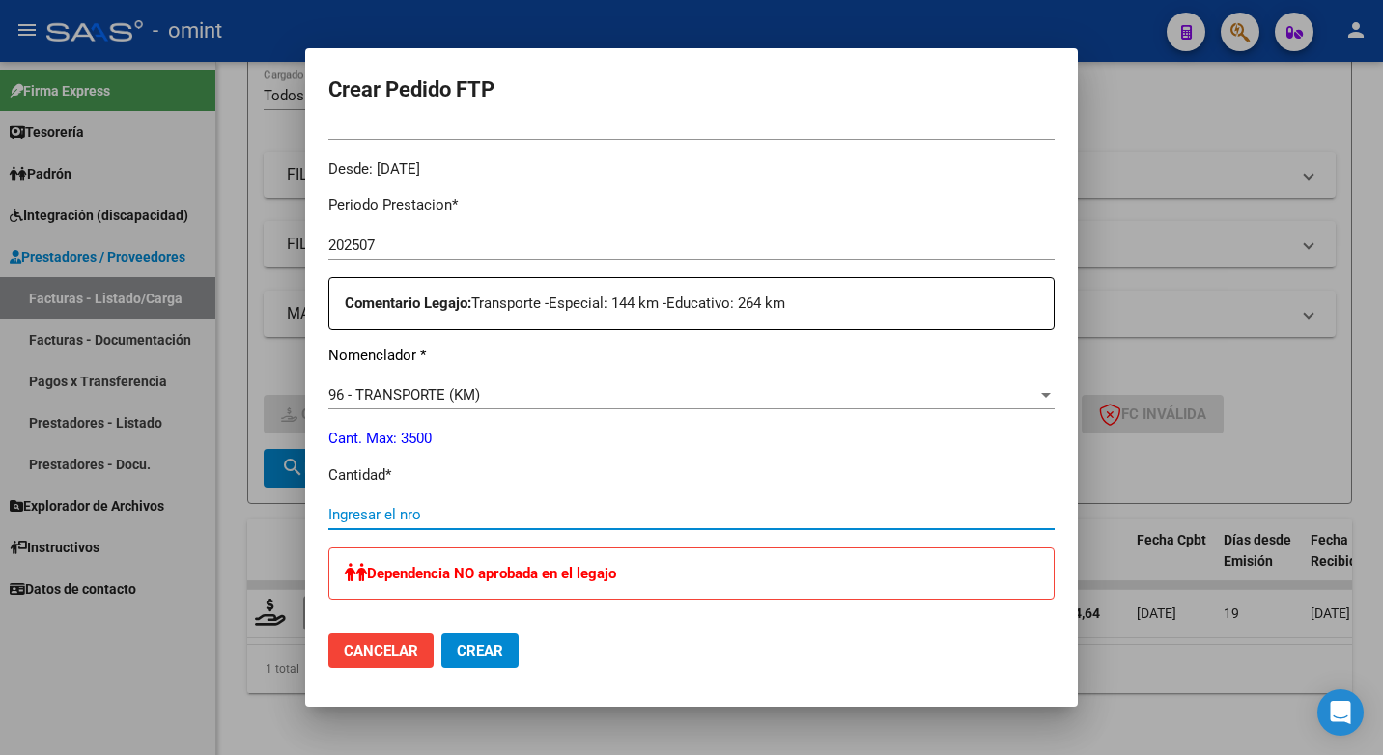
click at [409, 517] on input "Ingresar el nro" at bounding box center [691, 514] width 726 height 17
type input "264"
click at [622, 482] on p "Cantidad *" at bounding box center [691, 475] width 726 height 22
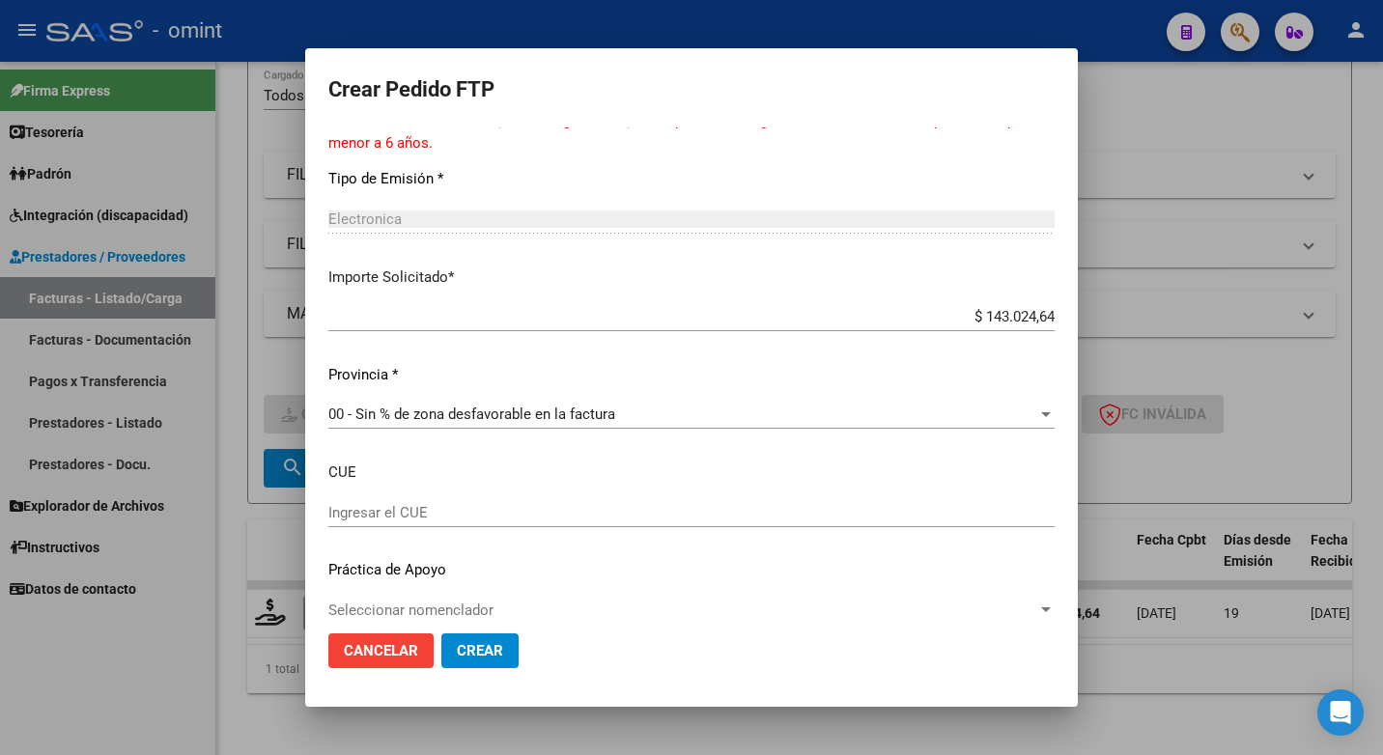
scroll to position [1184, 0]
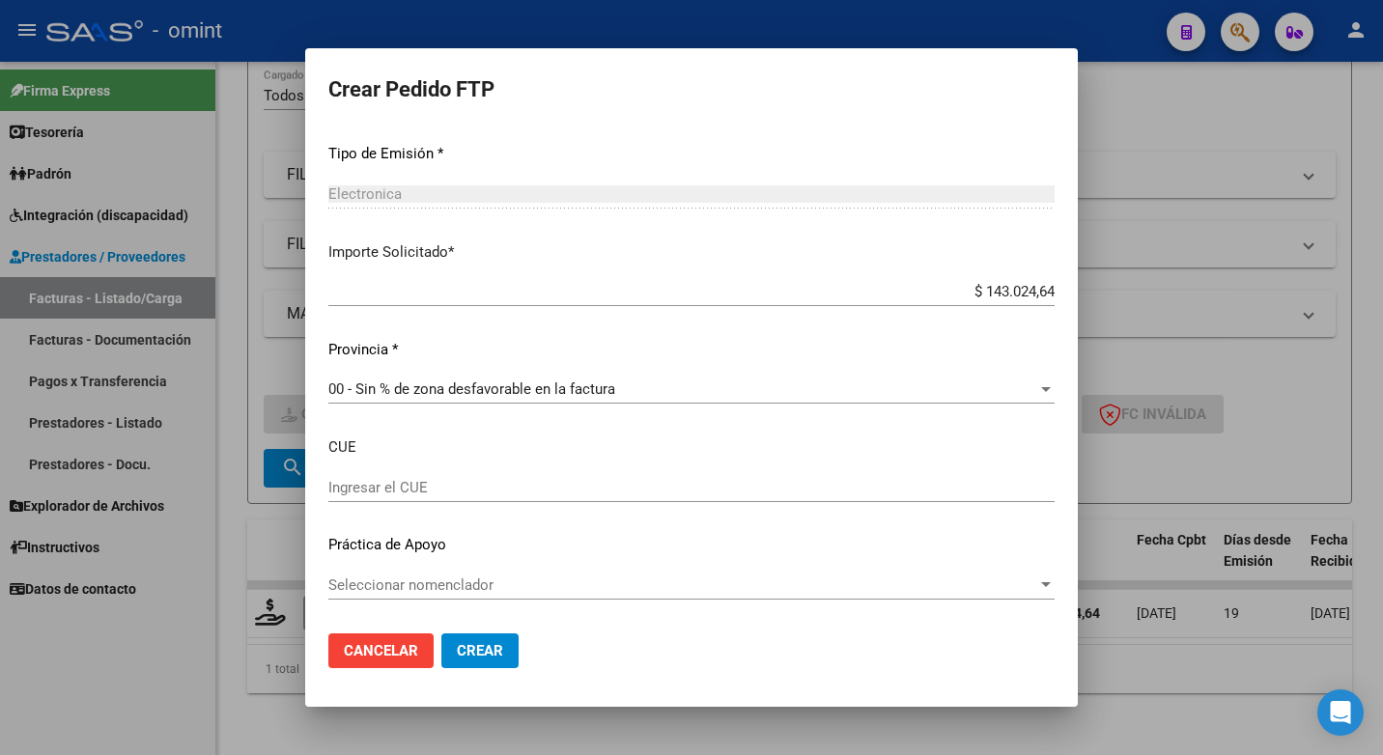
click at [482, 651] on span "Crear" at bounding box center [480, 650] width 46 height 17
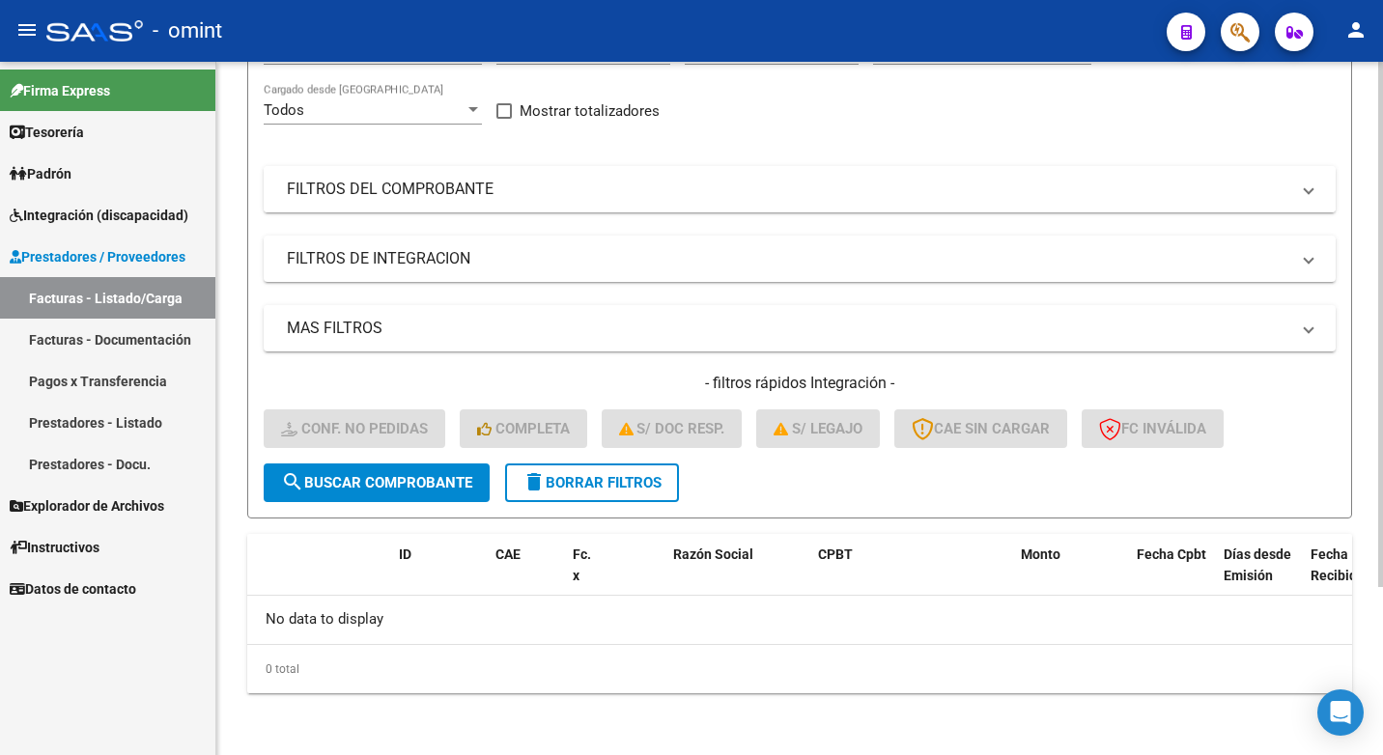
scroll to position [29, 0]
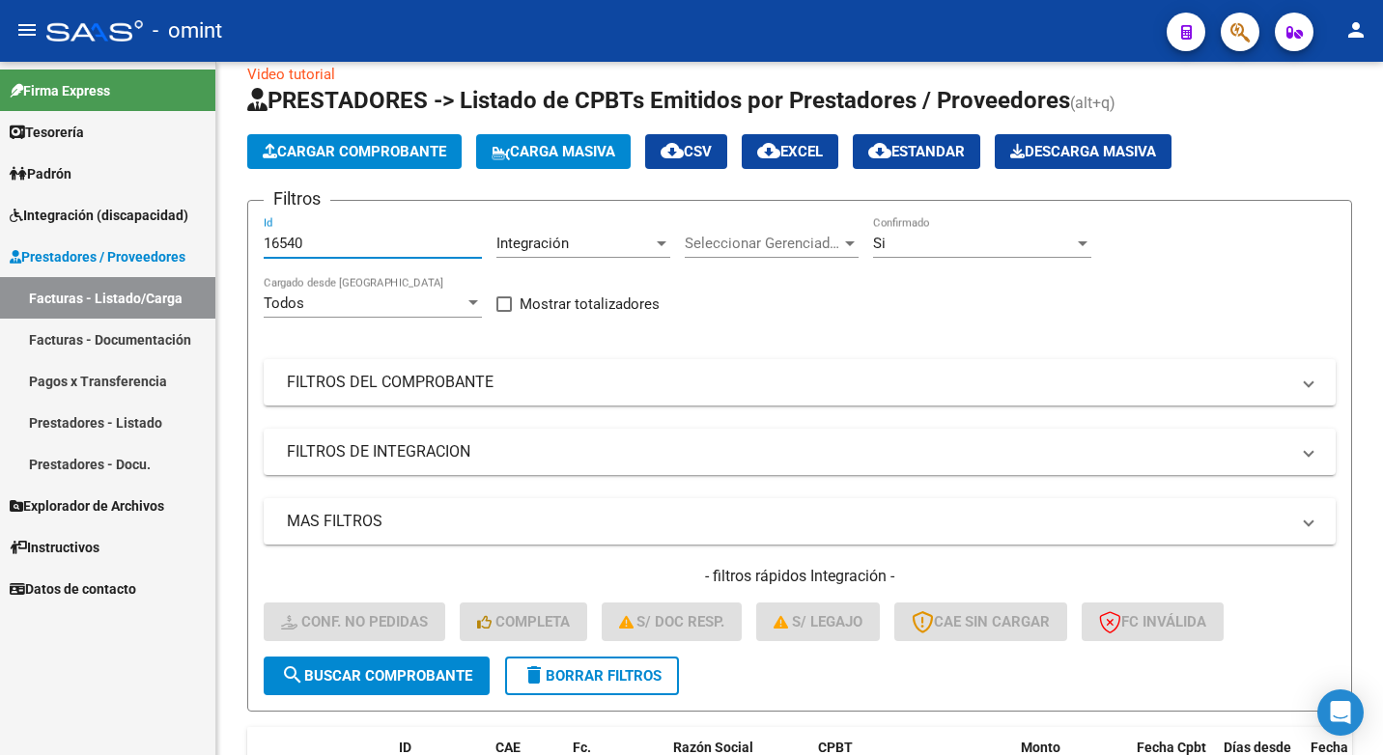
drag, startPoint x: 318, startPoint y: 240, endPoint x: 109, endPoint y: 194, distance: 213.6
click at [112, 198] on mat-sidenav-container "Firma Express Tesorería Extractos Procesados (csv) Extractos Originales (pdf) P…" at bounding box center [691, 408] width 1383 height 693
paste input "16541"
type input "16541"
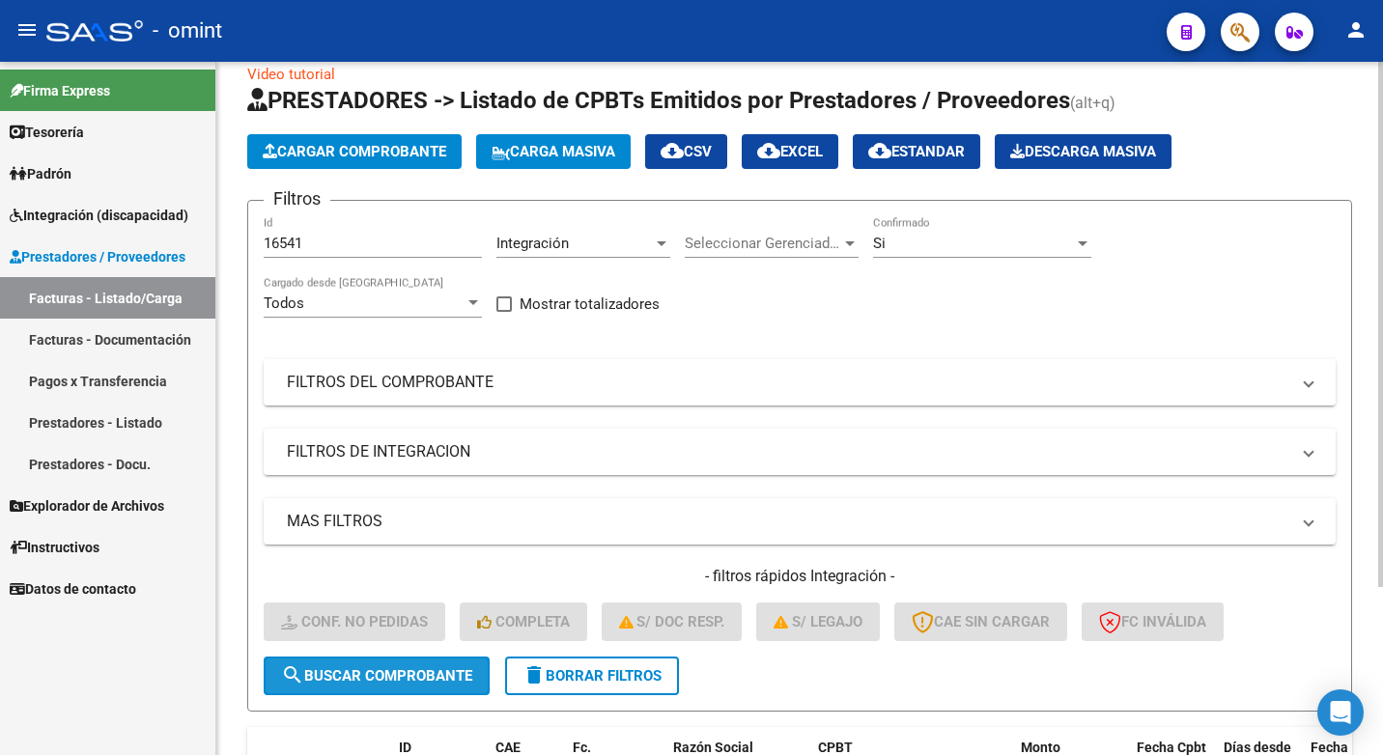
click at [362, 687] on button "search Buscar Comprobante" at bounding box center [377, 676] width 226 height 39
click at [406, 677] on span "search Buscar Comprobante" at bounding box center [376, 675] width 191 height 17
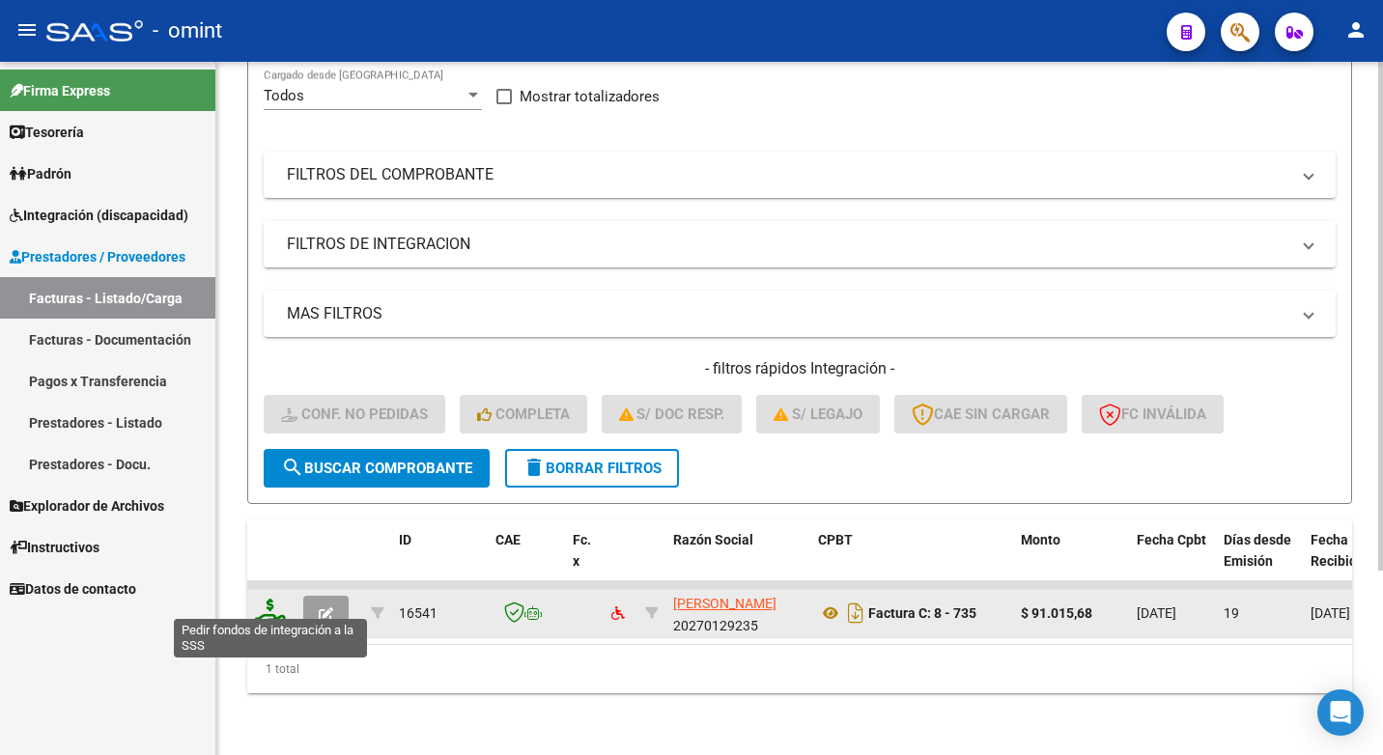
click at [271, 599] on icon at bounding box center [270, 612] width 31 height 27
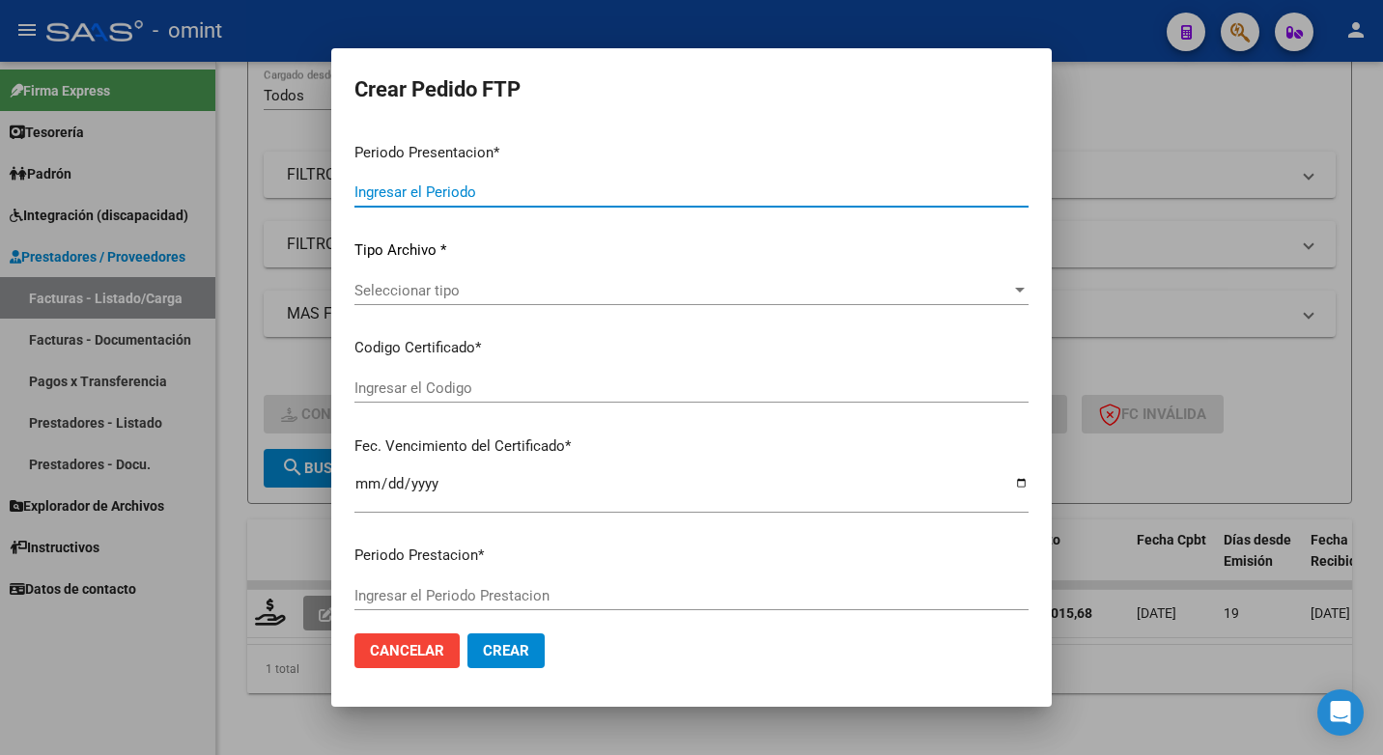
type input "202507"
type input "$ 91.015,68"
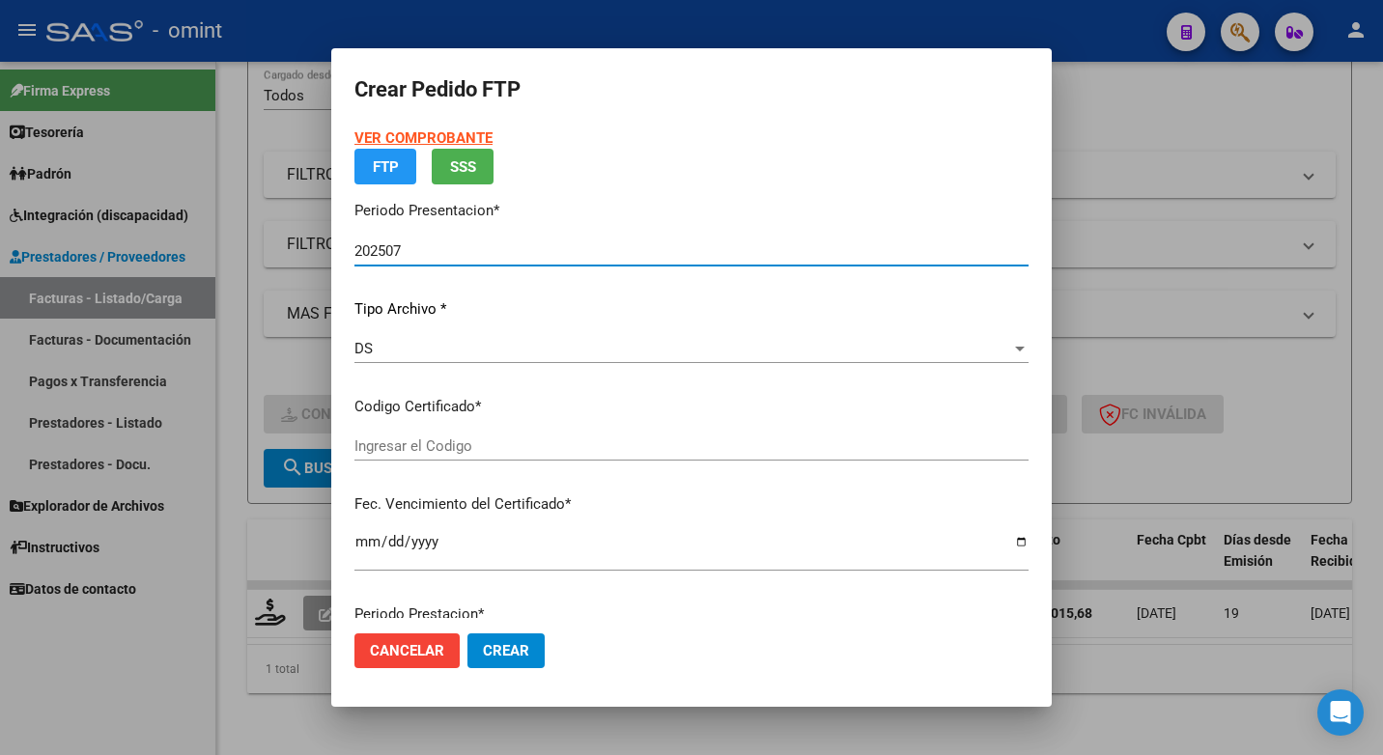
type input "3612212053"
type input "2028-03-01"
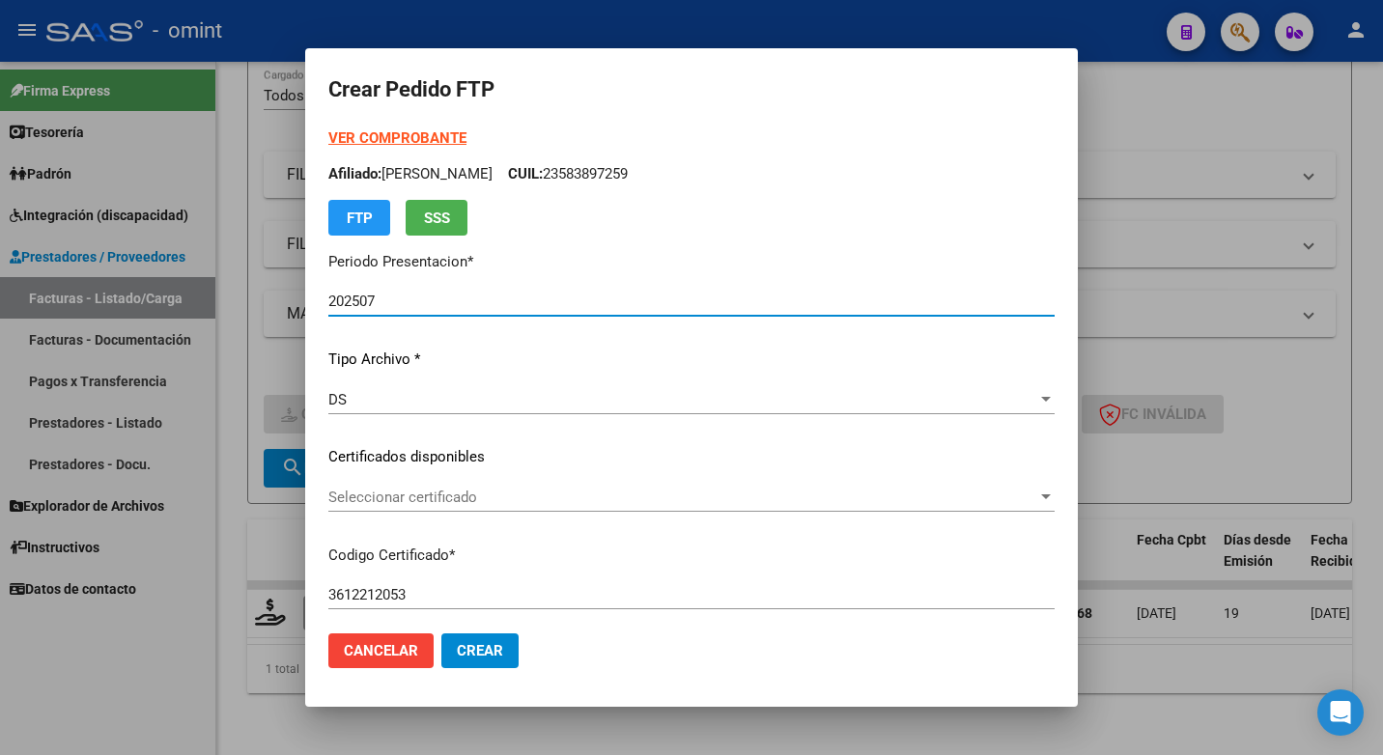
click at [969, 489] on span "Seleccionar certificado" at bounding box center [682, 497] width 709 height 17
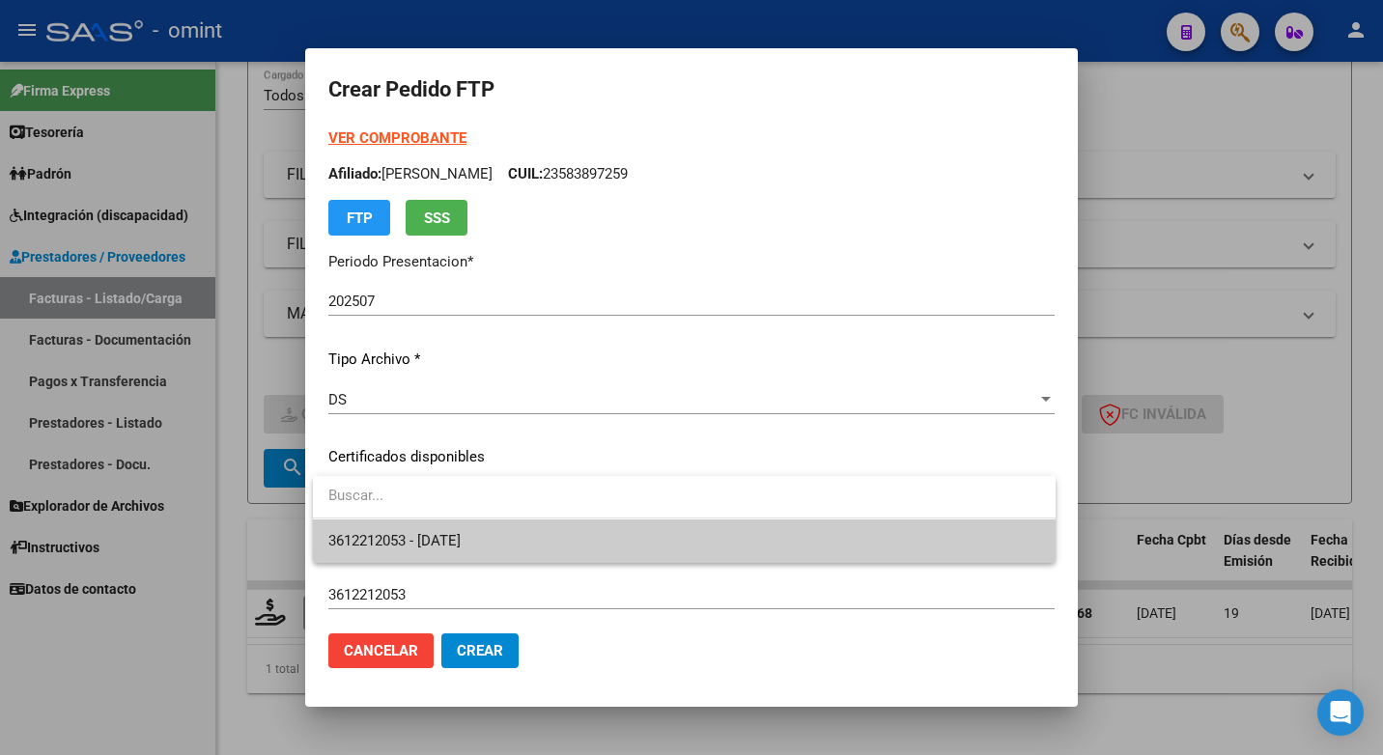
click at [812, 542] on span "3612212053 - 2028-03-01" at bounding box center [684, 540] width 712 height 43
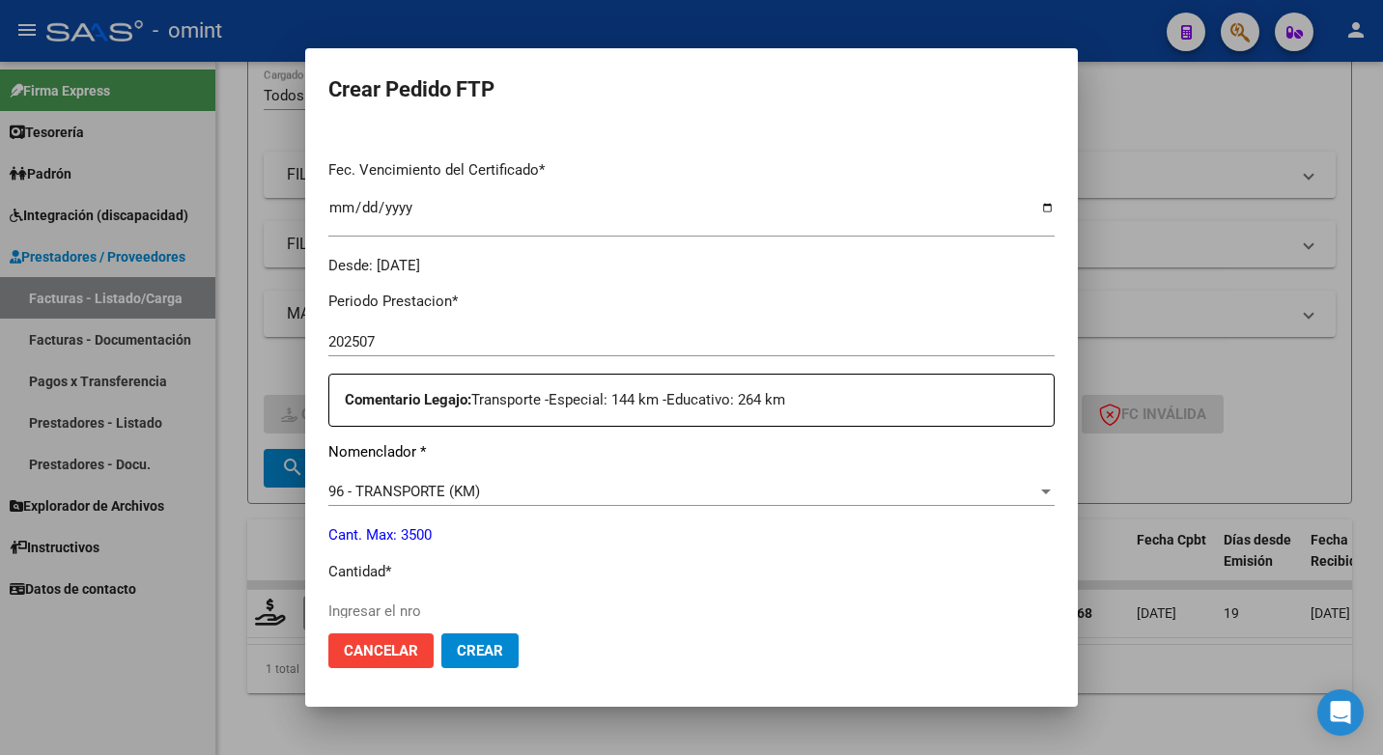
scroll to position [579, 0]
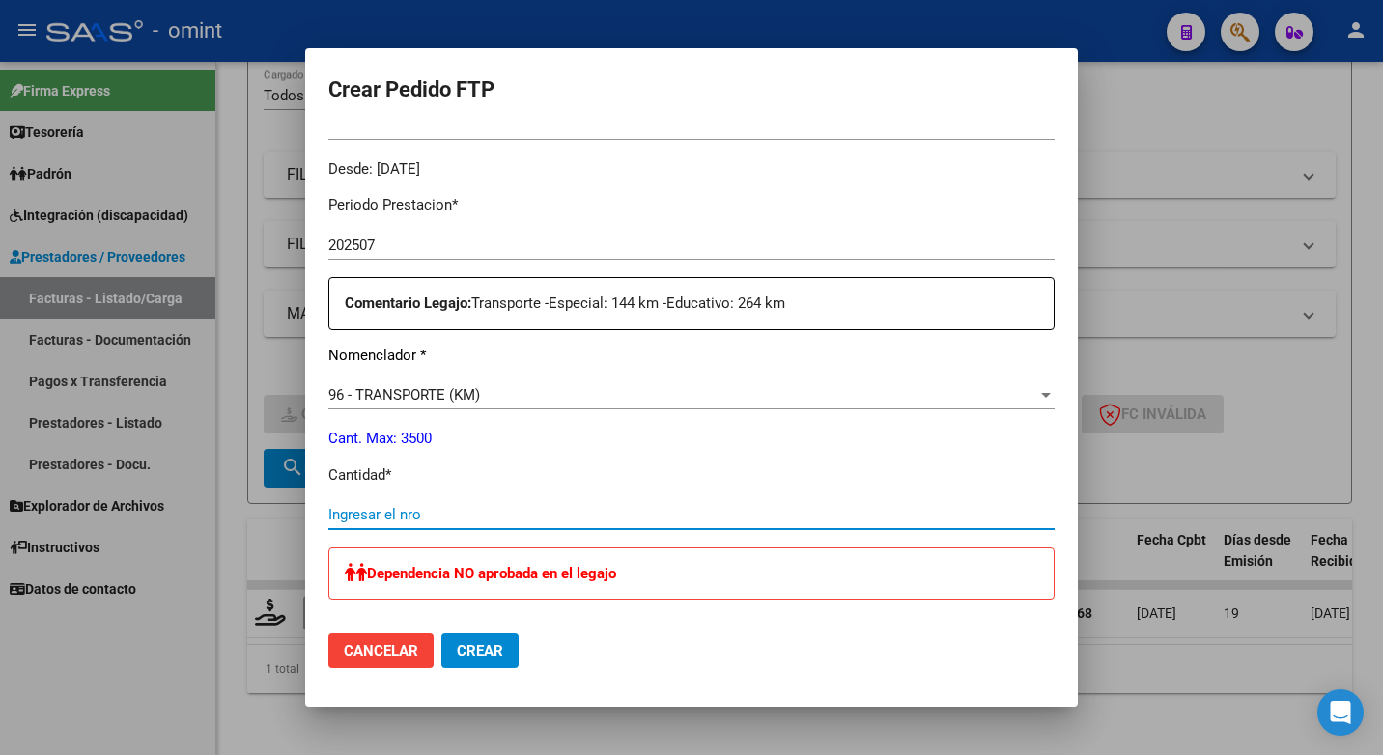
click at [395, 511] on input "Ingresar el nro" at bounding box center [691, 514] width 726 height 17
type input "144"
click at [722, 479] on p "Cantidad *" at bounding box center [691, 475] width 726 height 22
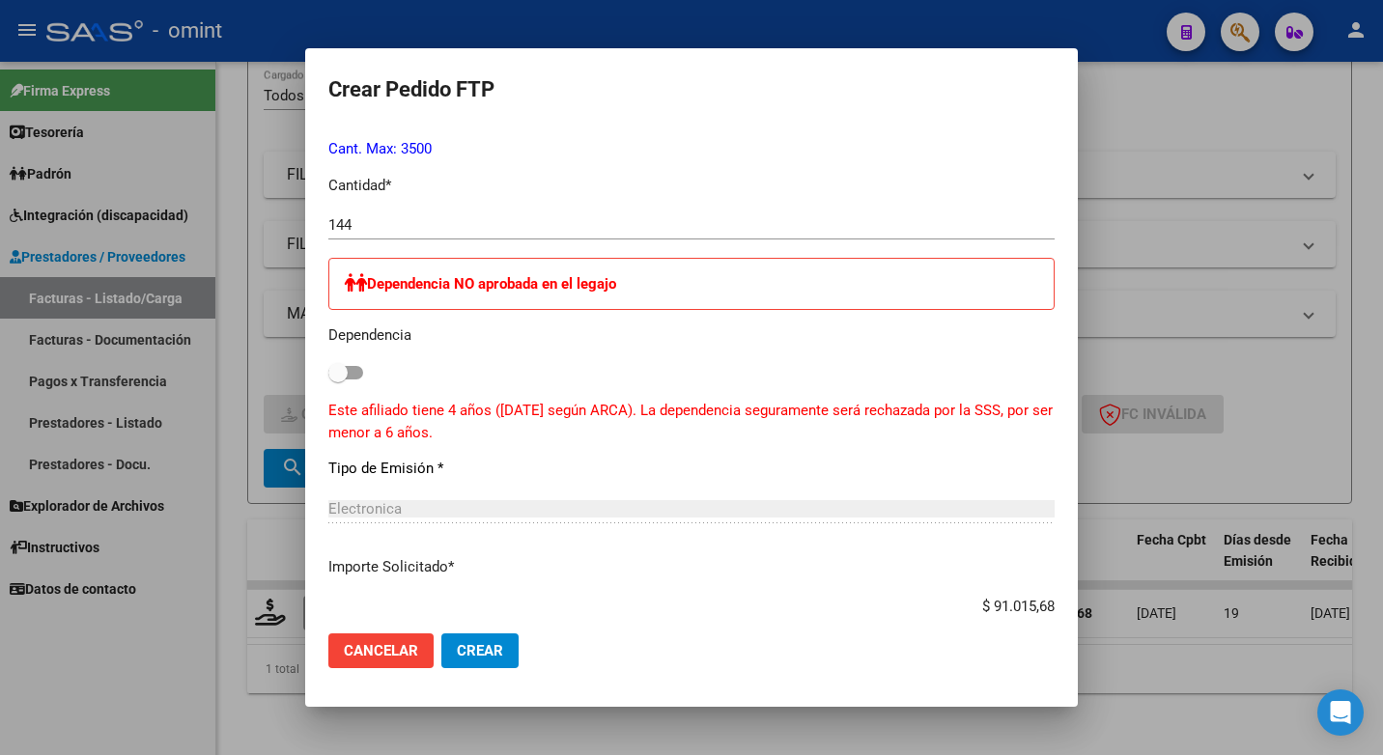
scroll to position [1062, 0]
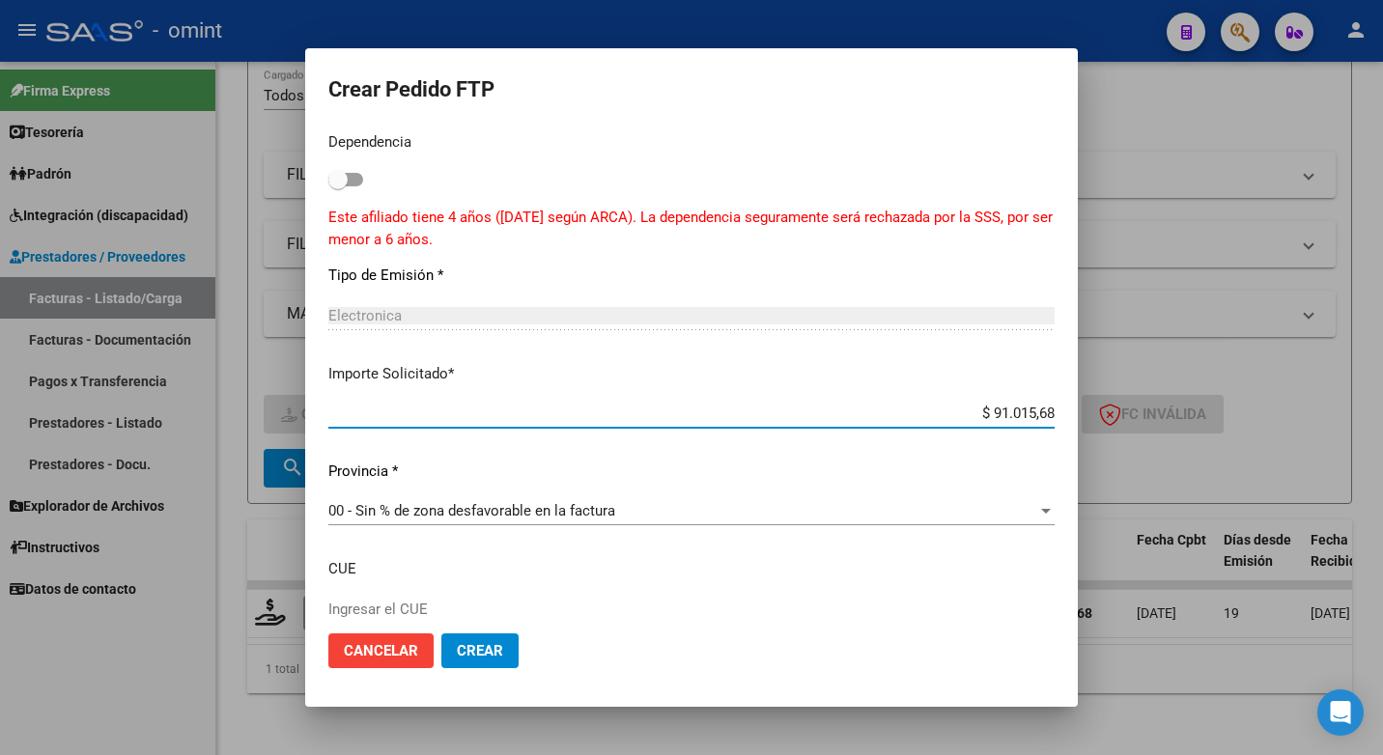
click at [1017, 417] on input "$ 91.015,68" at bounding box center [691, 413] width 726 height 17
type input "$ 78.013,44"
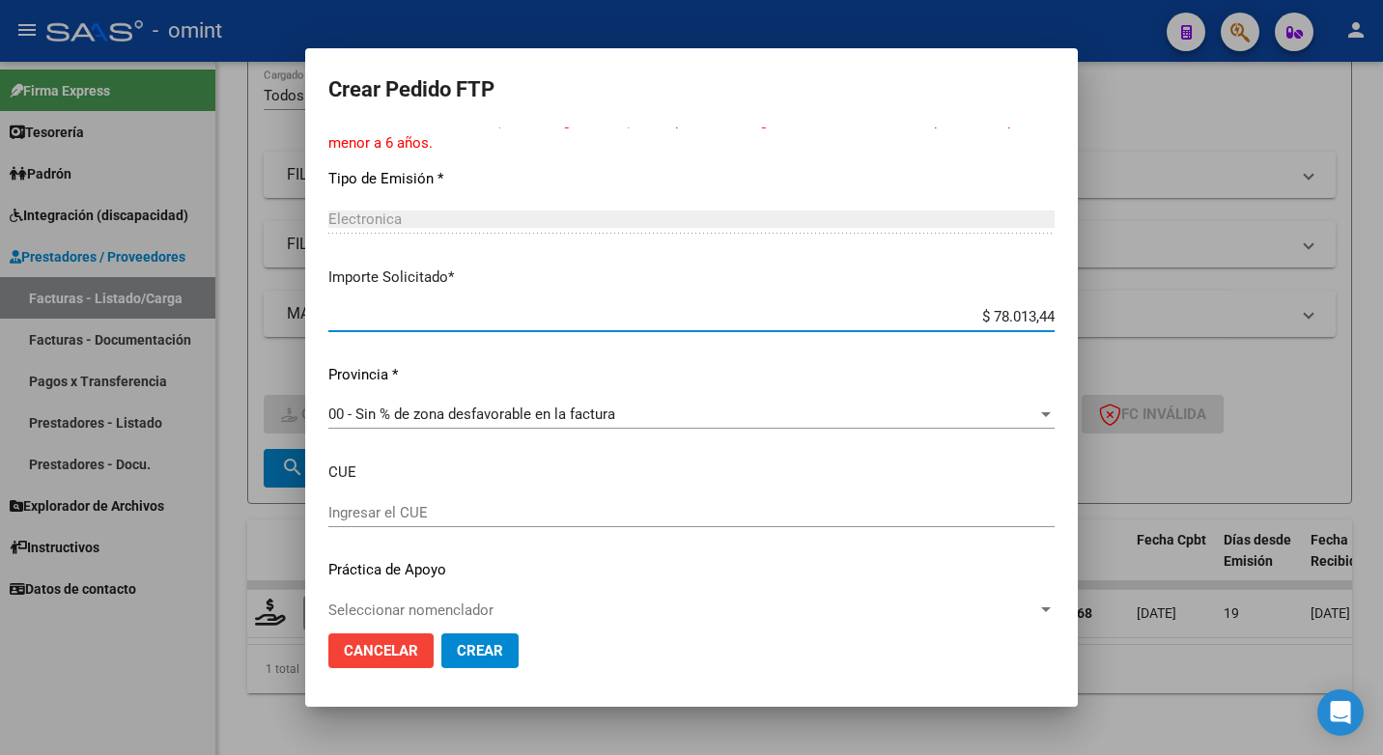
scroll to position [1184, 0]
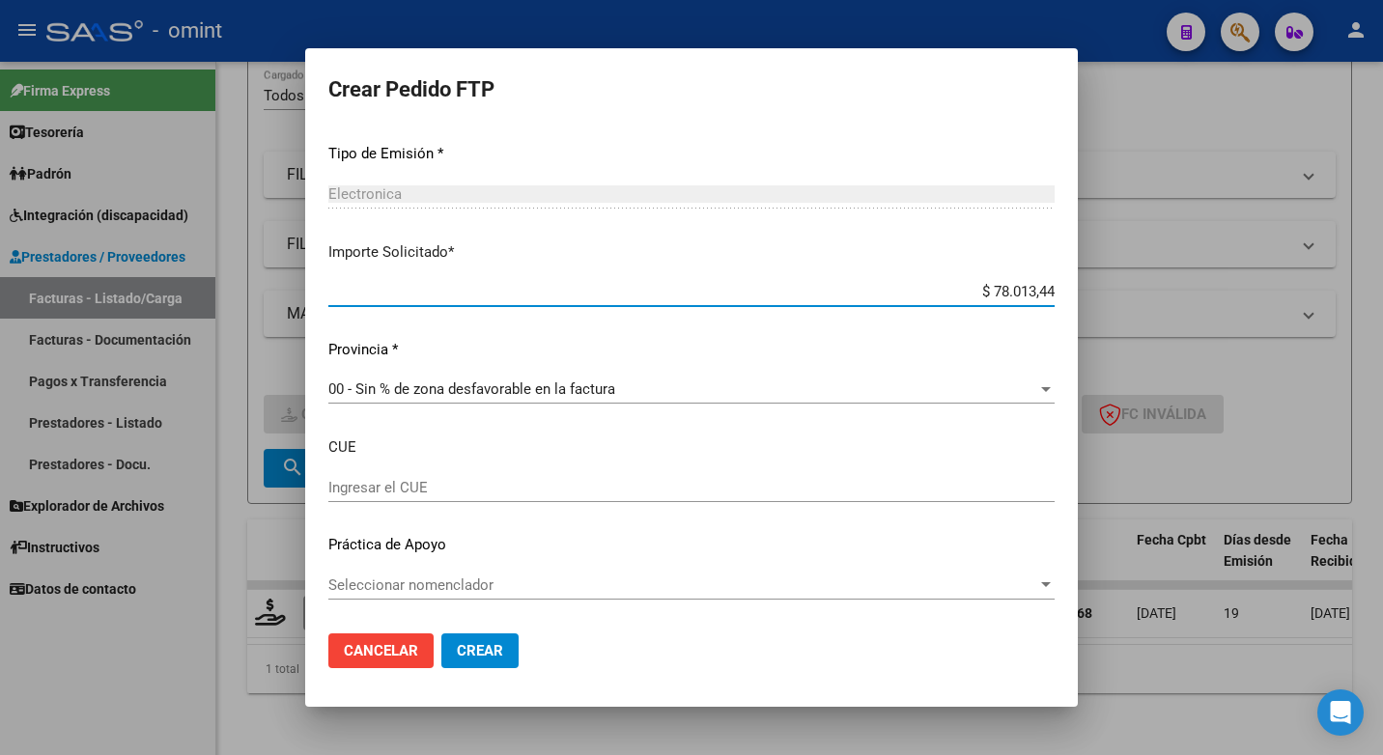
click at [491, 637] on button "Crear" at bounding box center [479, 650] width 77 height 35
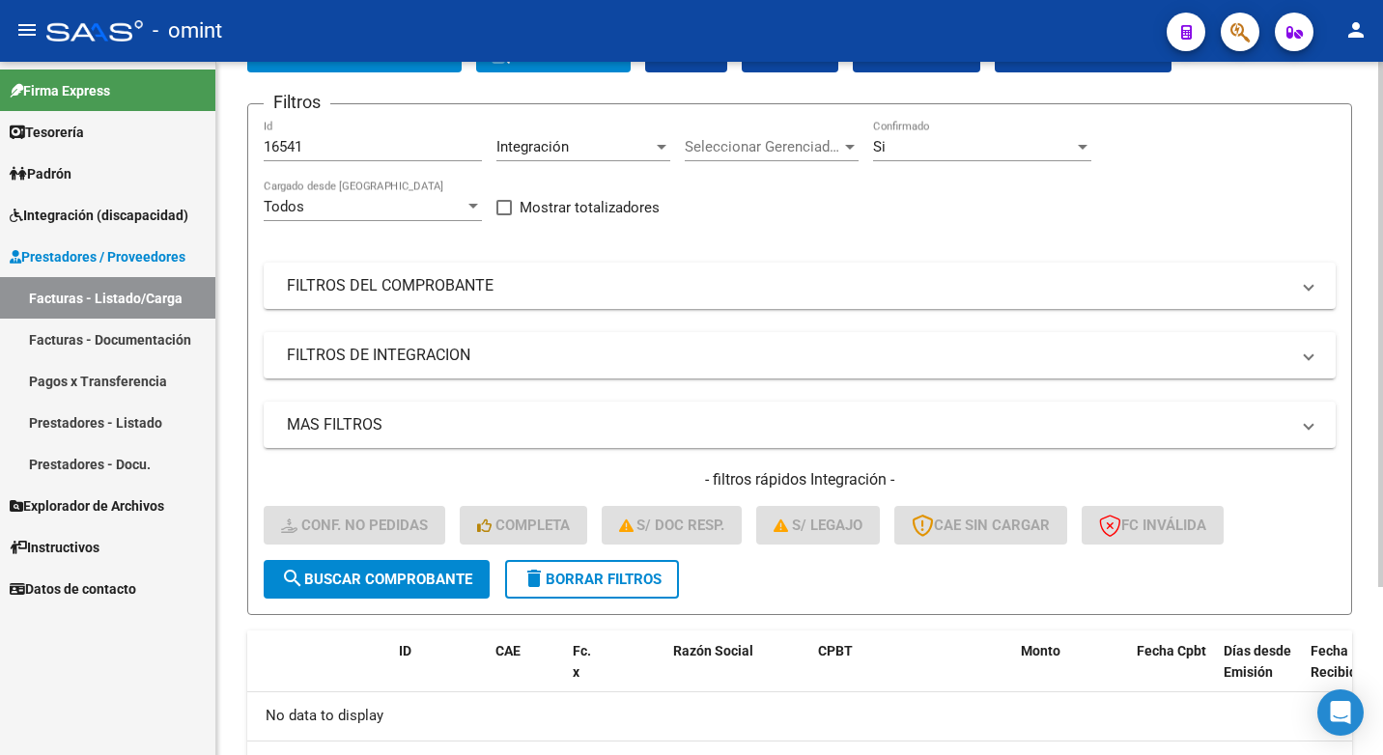
scroll to position [0, 0]
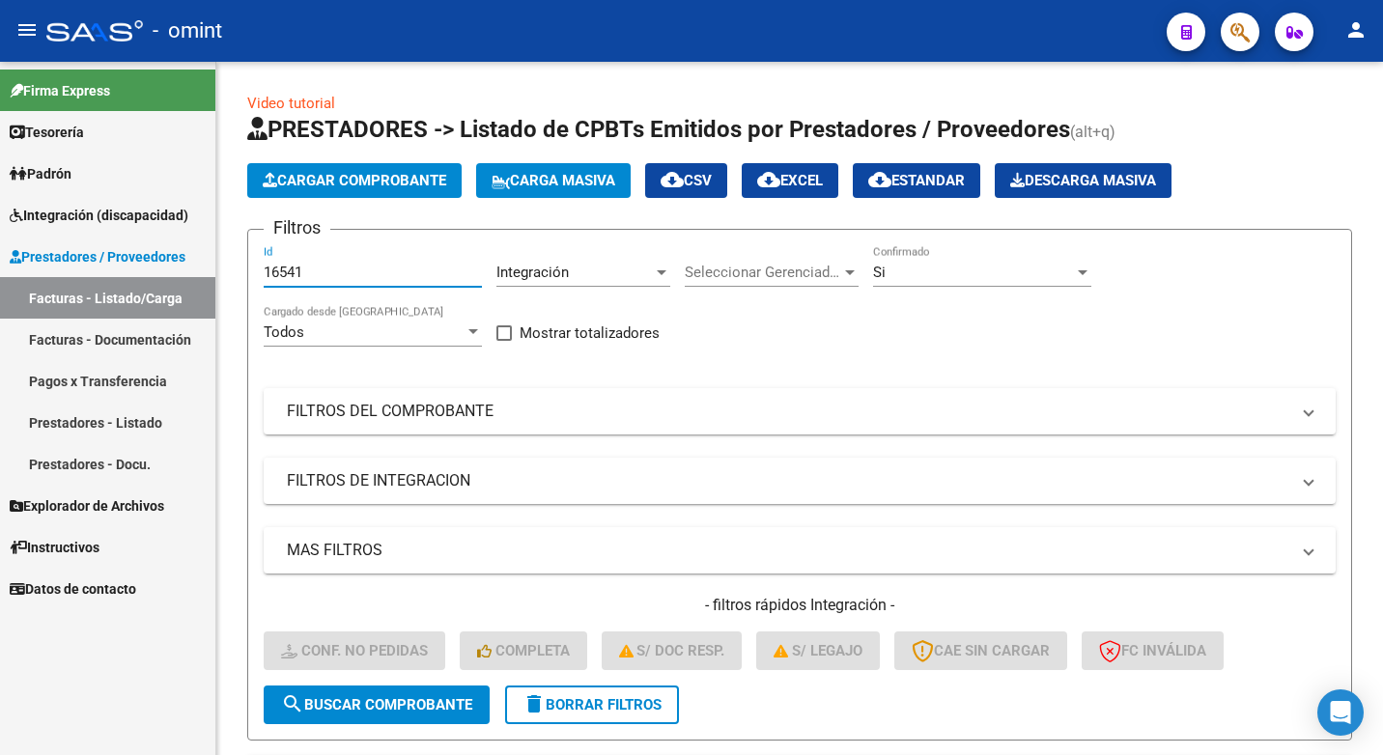
drag, startPoint x: 311, startPoint y: 270, endPoint x: 127, endPoint y: 224, distance: 189.2
click at [130, 228] on mat-sidenav-container "Firma Express Tesorería Extractos Procesados (csv) Extractos Originales (pdf) P…" at bounding box center [691, 408] width 1383 height 693
paste input "15806"
type input "15806"
click at [407, 698] on span "search Buscar Comprobante" at bounding box center [376, 704] width 191 height 17
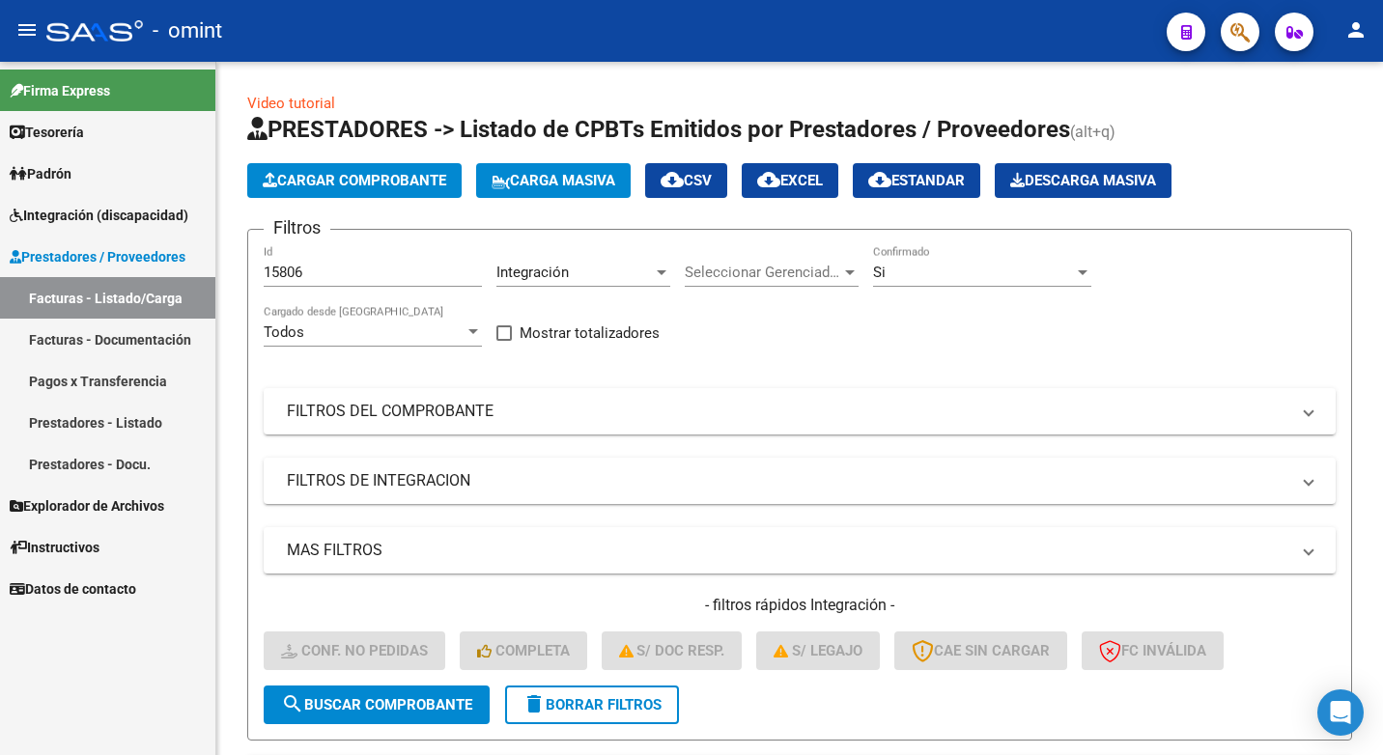
drag, startPoint x: 292, startPoint y: 275, endPoint x: 14, endPoint y: 230, distance: 281.7
click at [14, 230] on mat-sidenav-container "Firma Express Tesorería Extractos Procesados (csv) Extractos Originales (pdf) P…" at bounding box center [691, 408] width 1383 height 693
drag, startPoint x: 280, startPoint y: 281, endPoint x: 278, endPoint y: 271, distance: 9.8
paste input "15813"
type input "15813"
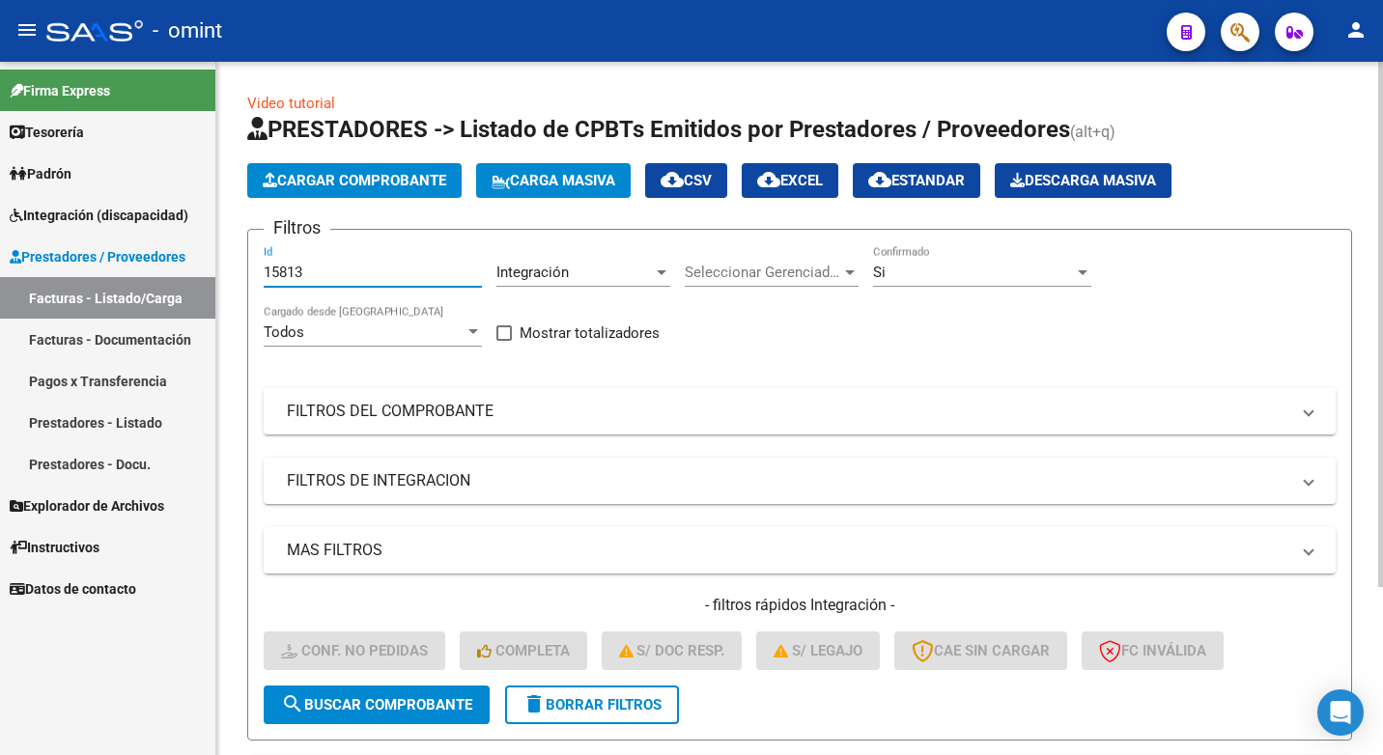
click at [368, 706] on span "search Buscar Comprobante" at bounding box center [376, 704] width 191 height 17
drag, startPoint x: 314, startPoint y: 271, endPoint x: 154, endPoint y: 247, distance: 161.1
click at [154, 247] on mat-sidenav-container "Firma Express Tesorería Extractos Procesados (csv) Extractos Originales (pdf) P…" at bounding box center [691, 408] width 1383 height 693
paste input "16385"
type input "16385"
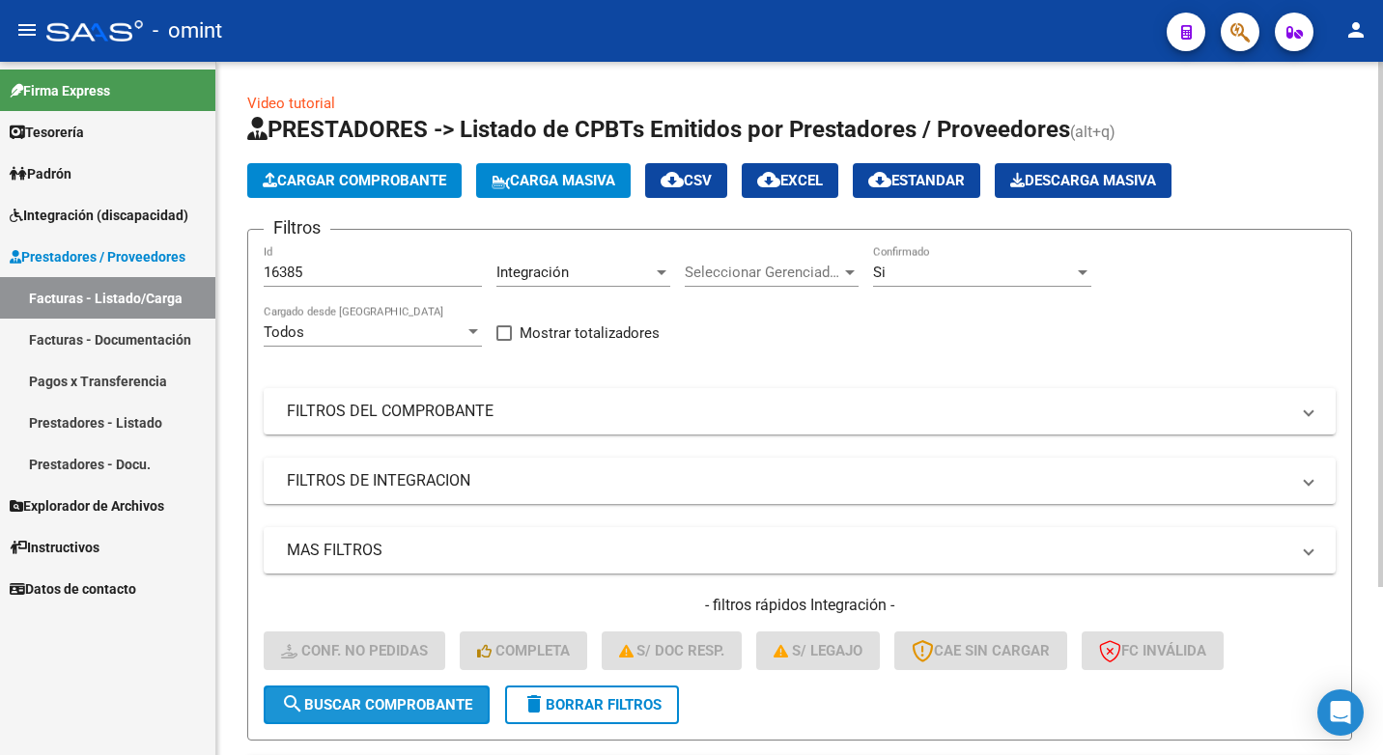
click at [334, 713] on span "search Buscar Comprobante" at bounding box center [376, 704] width 191 height 17
